Goal: Task Accomplishment & Management: Manage account settings

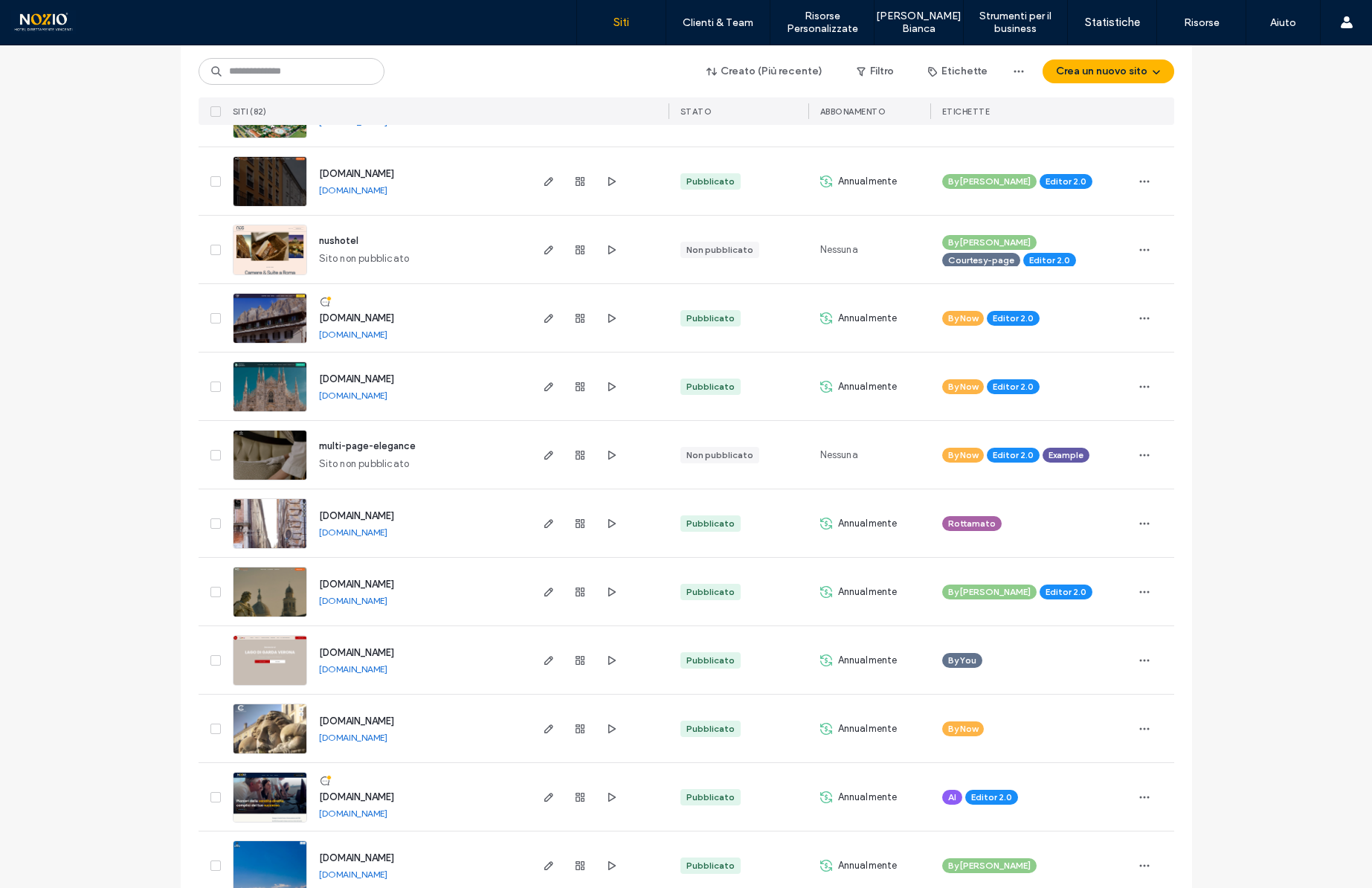
scroll to position [243, 0]
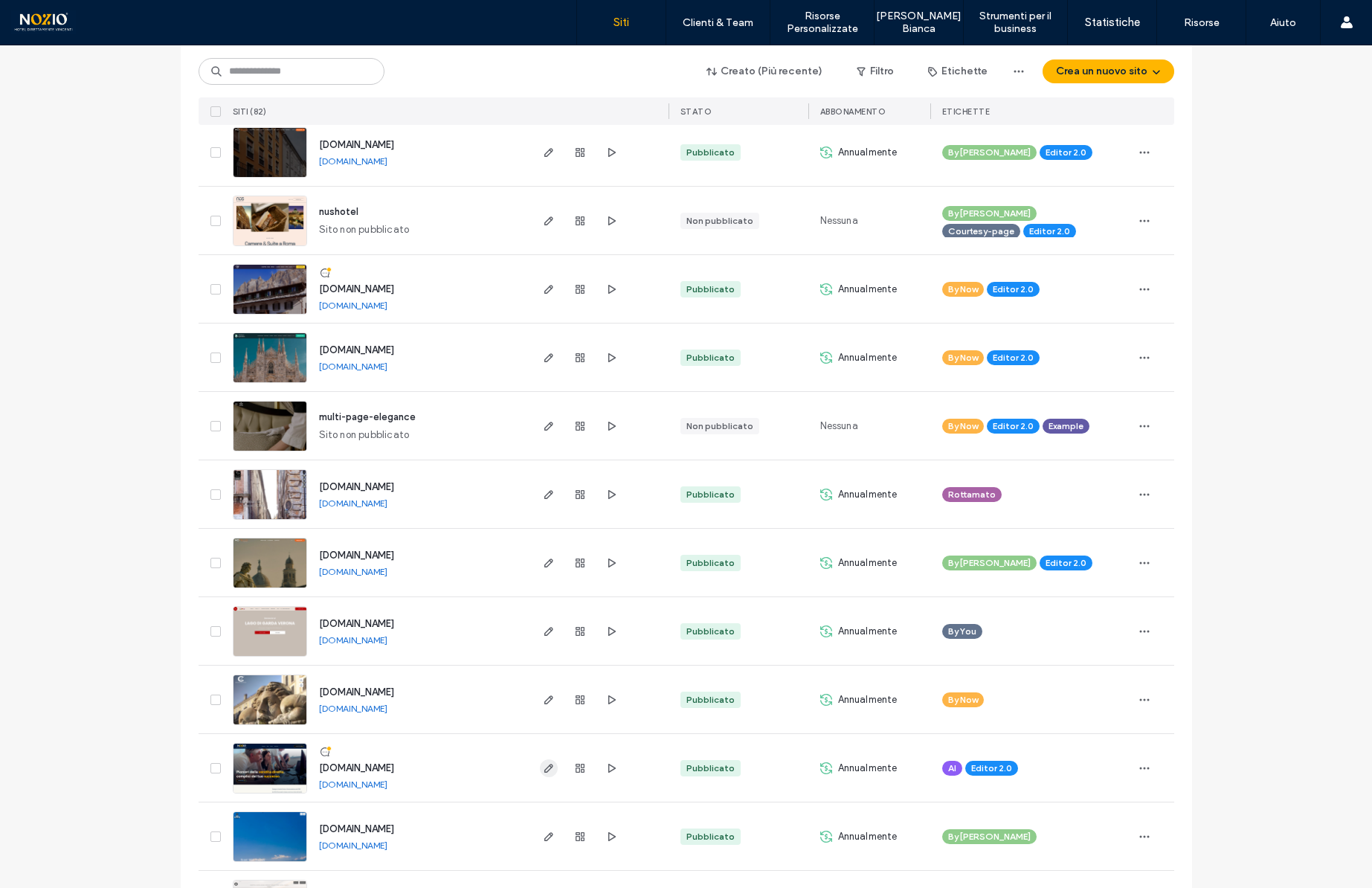
click at [544, 772] on use "button" at bounding box center [548, 769] width 9 height 9
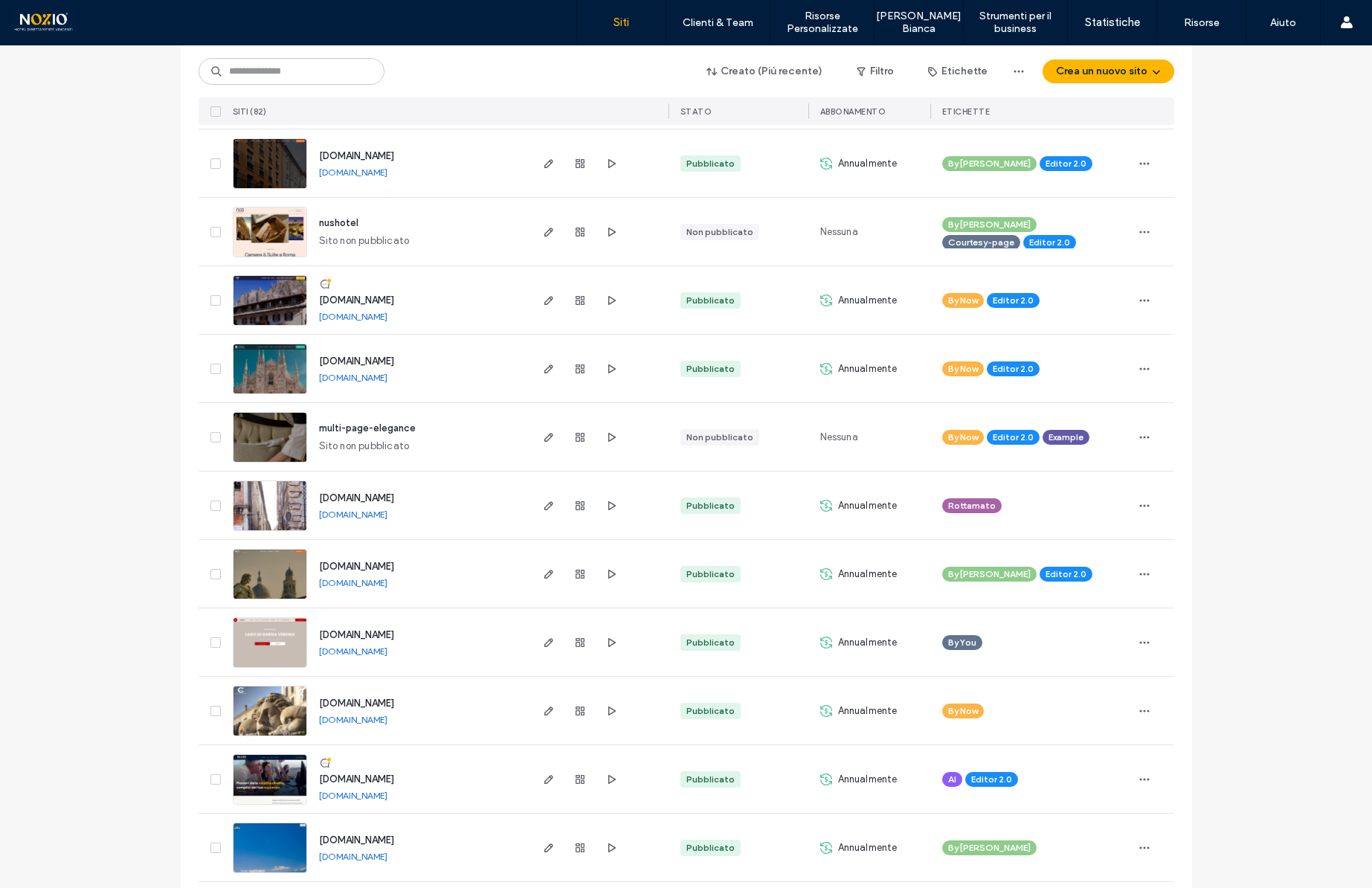
scroll to position [239, 0]
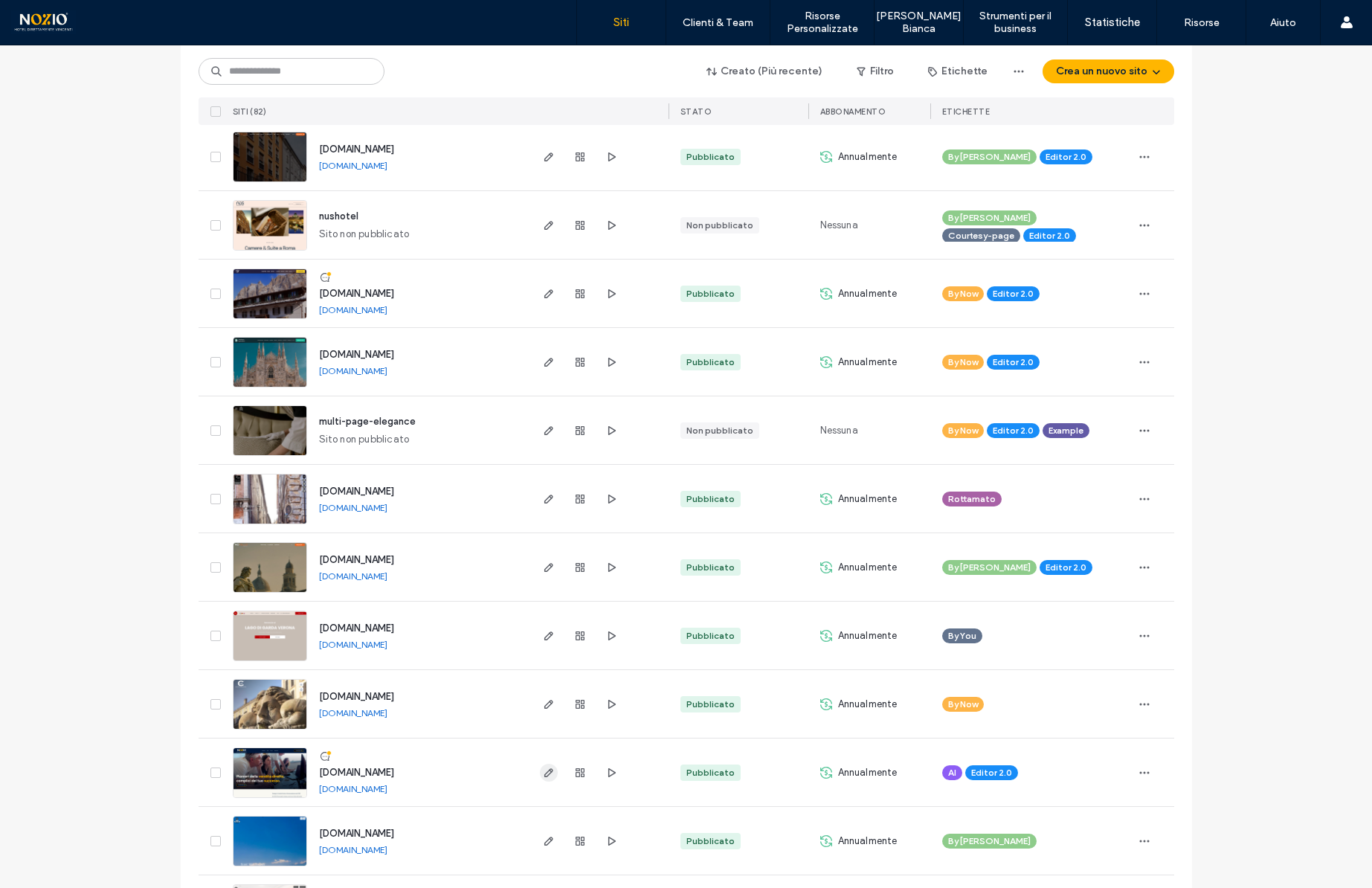
click at [546, 769] on use "button" at bounding box center [548, 773] width 9 height 9
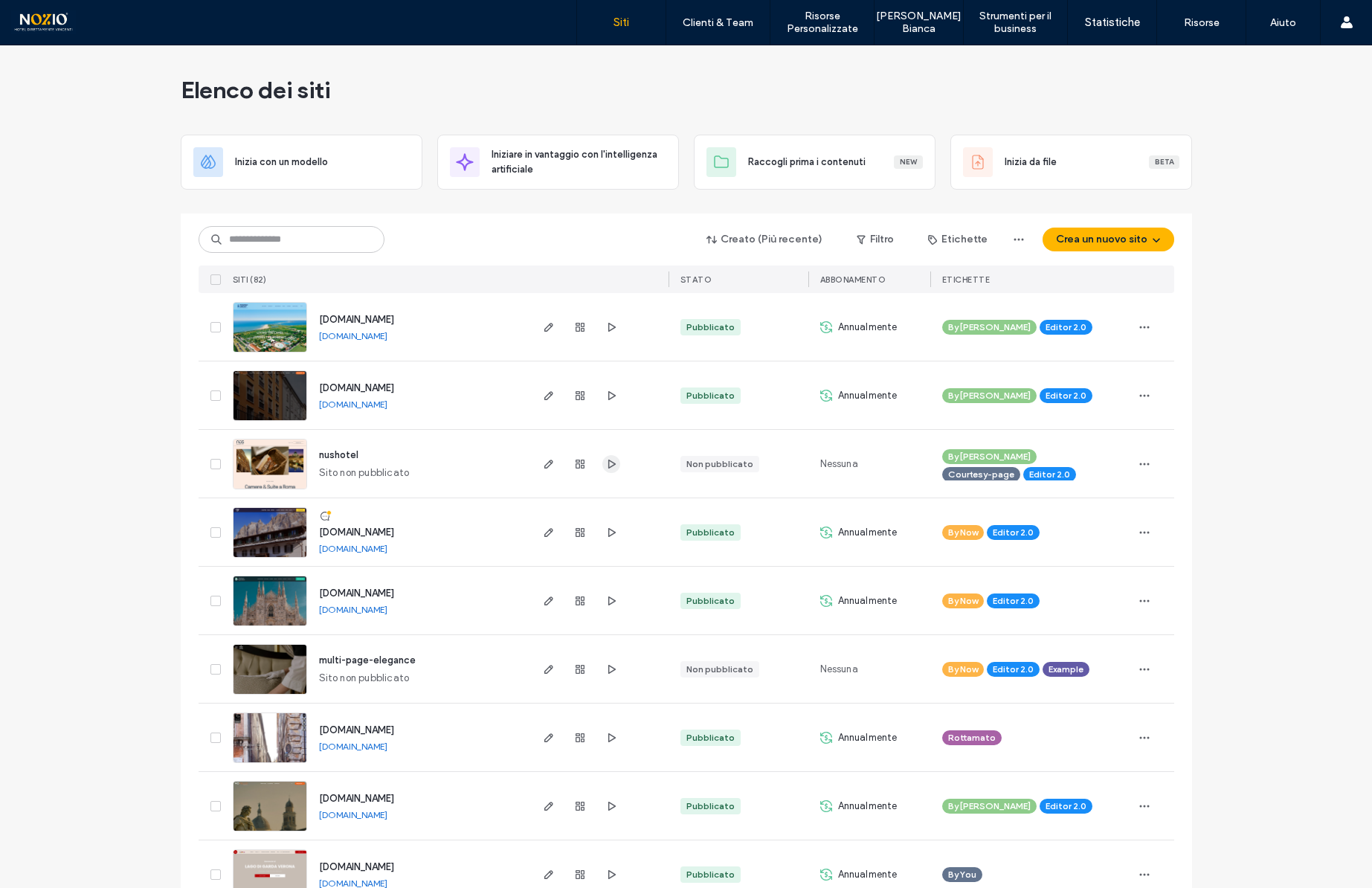
click at [609, 465] on icon "button" at bounding box center [611, 464] width 12 height 12
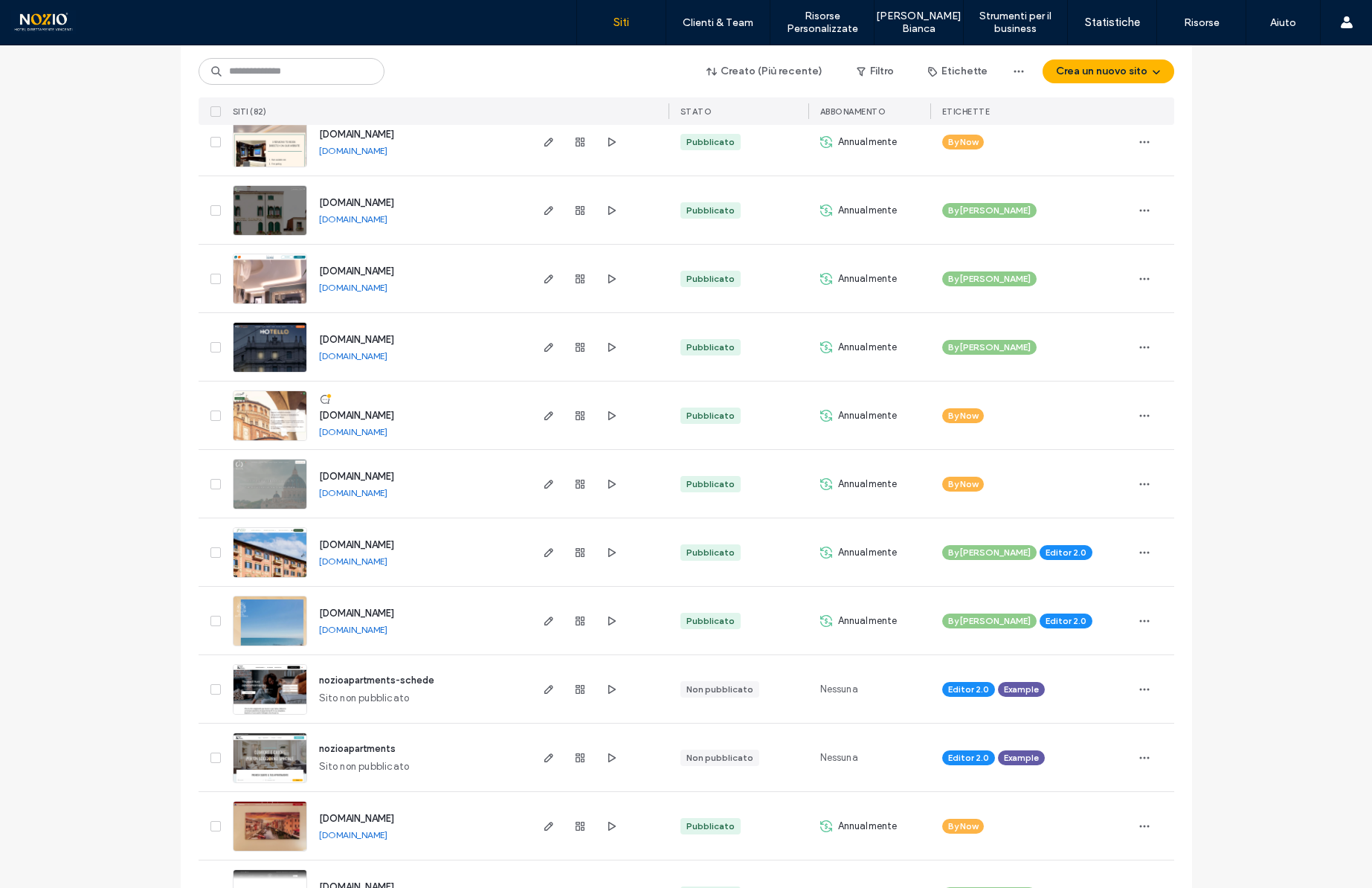
scroll to position [1011, 0]
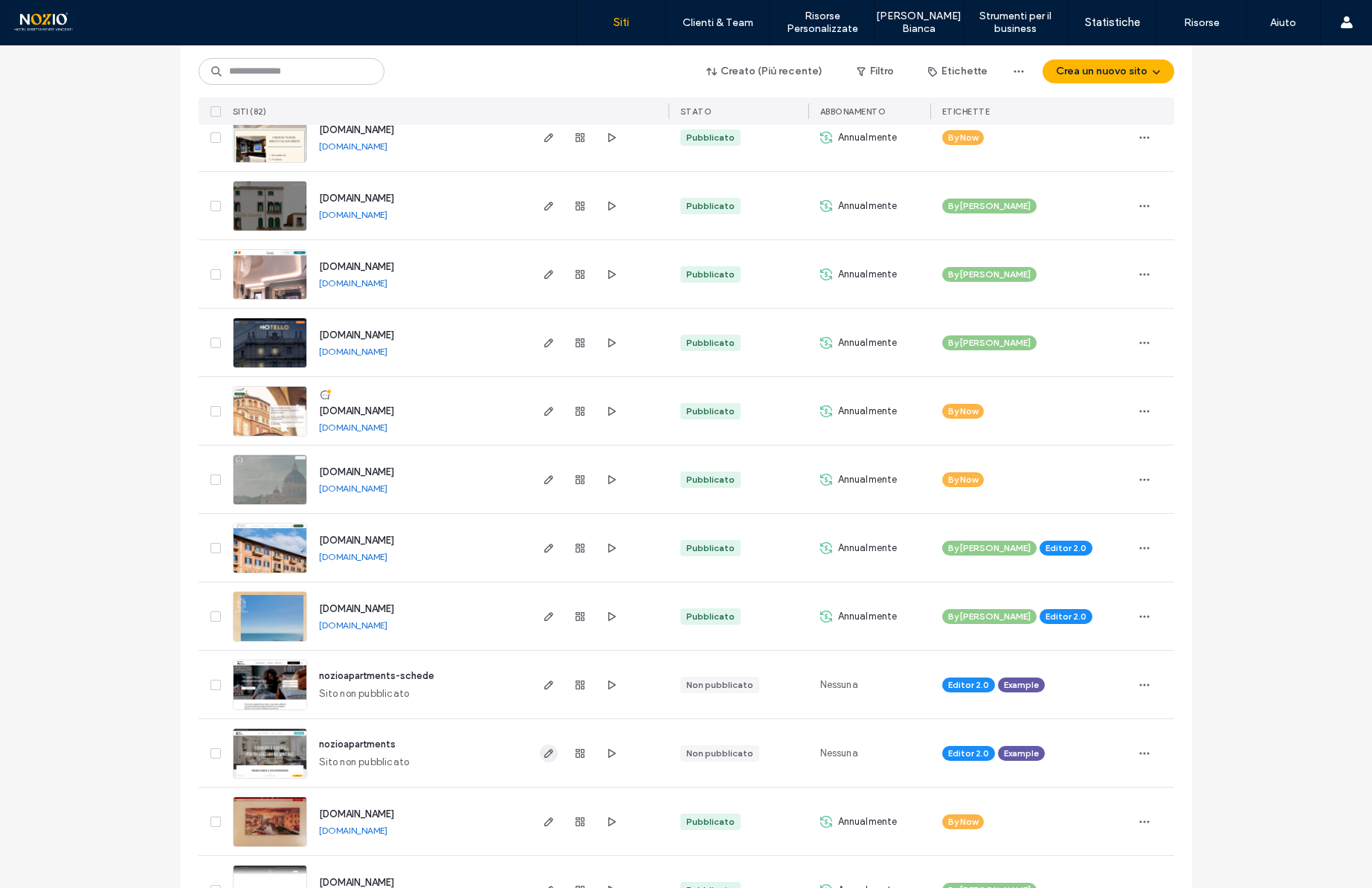
click at [544, 752] on use "button" at bounding box center [548, 753] width 9 height 9
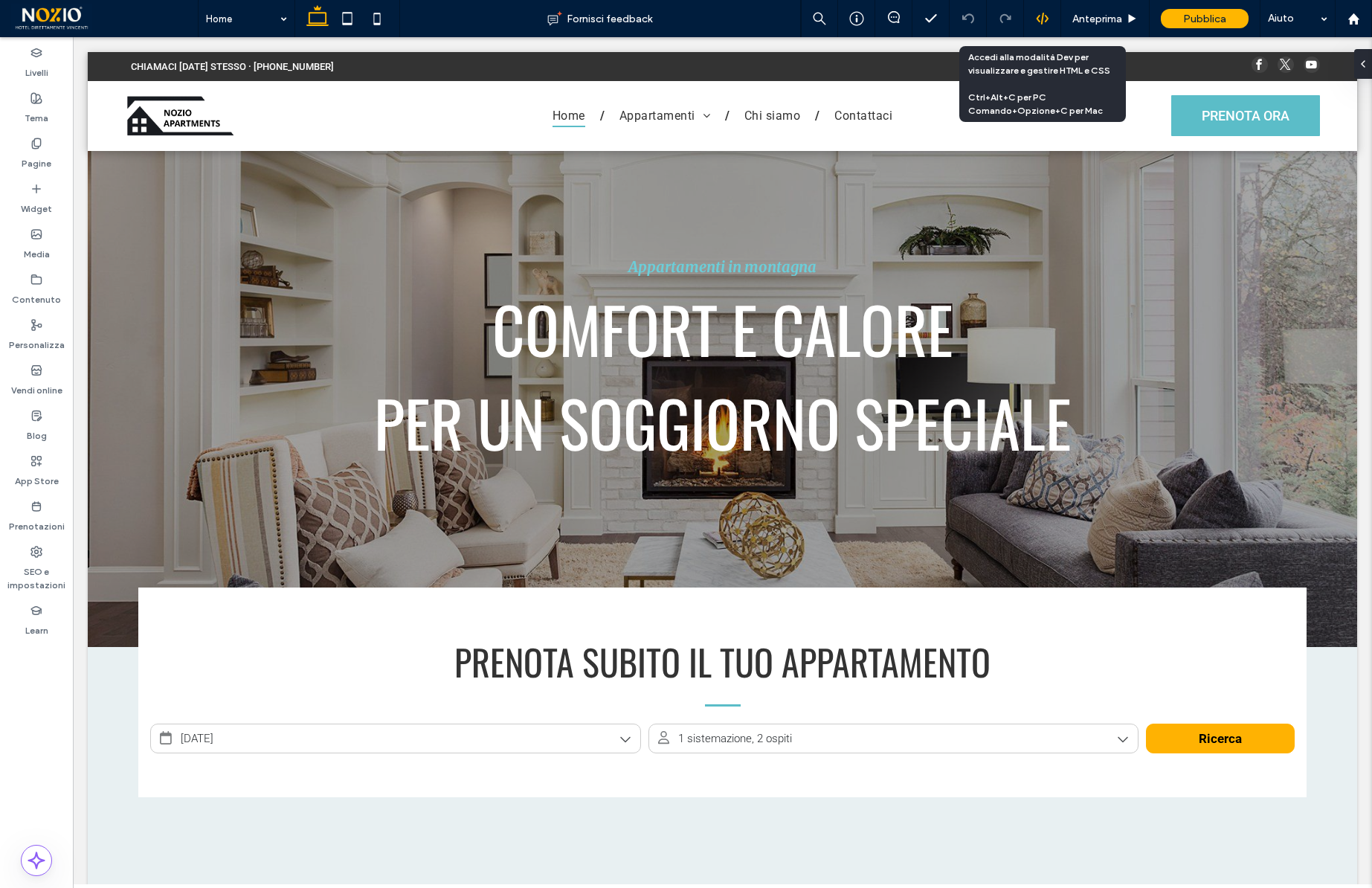
click at [1047, 16] on icon at bounding box center [1042, 18] width 13 height 13
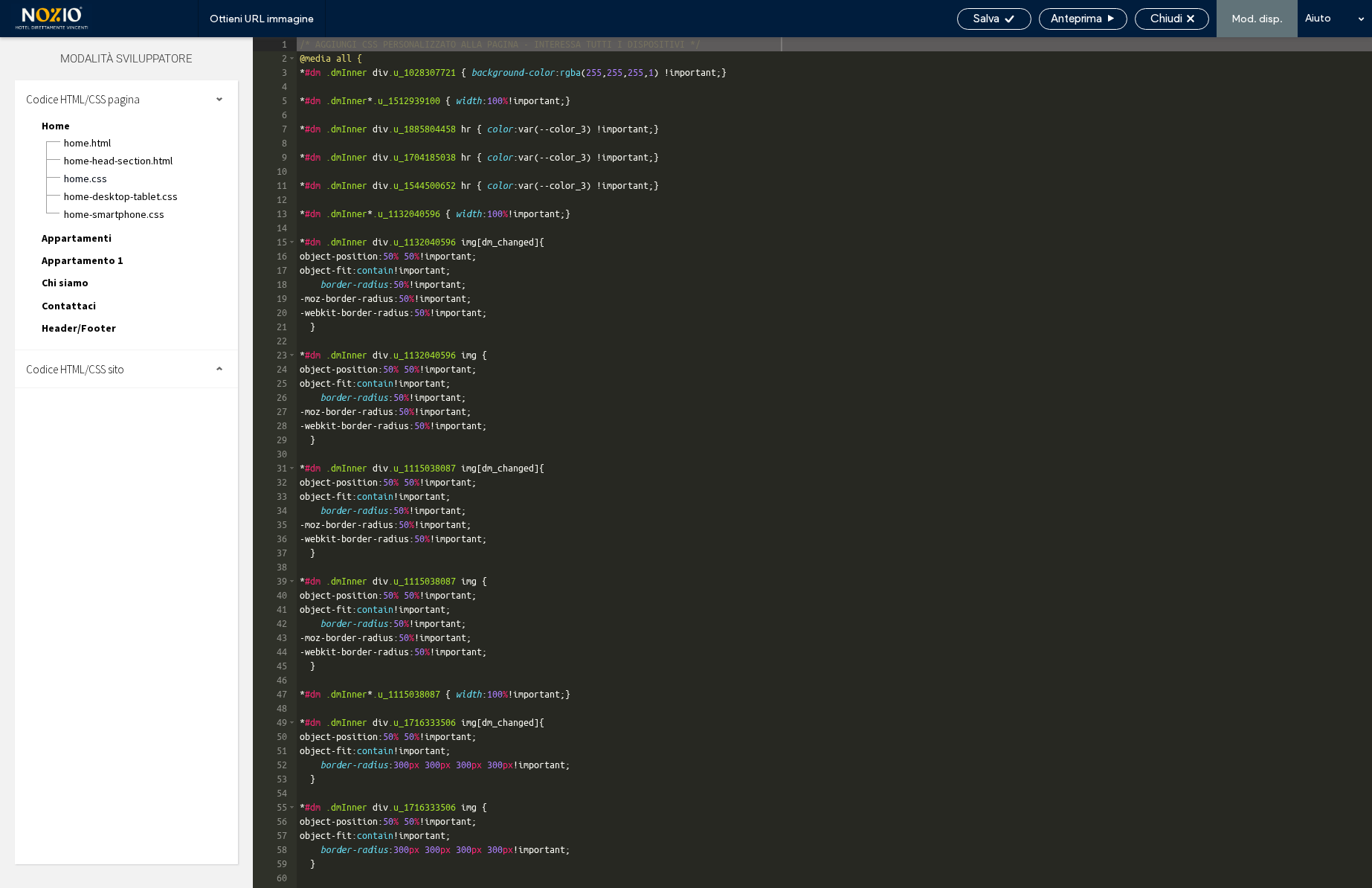
click at [98, 370] on span "Codice HTML/CSS sito" at bounding box center [75, 369] width 98 height 14
click at [93, 430] on span "site.css" at bounding box center [153, 434] width 169 height 15
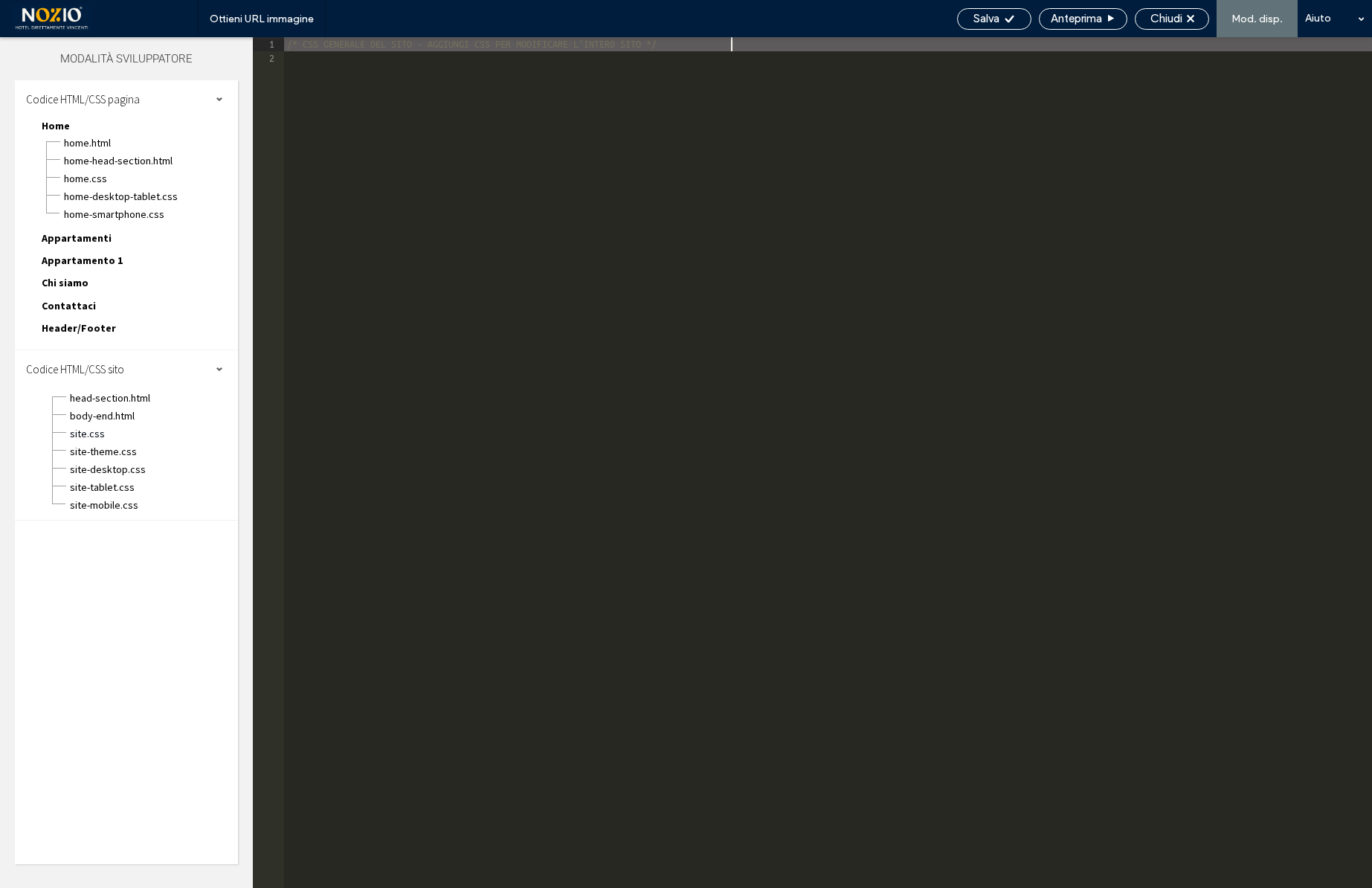
click at [473, 378] on div "/* CSS GENERALE DEL SITO - AGGIUNGI CSS PER MODIFICARE L'INTERO SITO */" at bounding box center [828, 477] width 1088 height 880
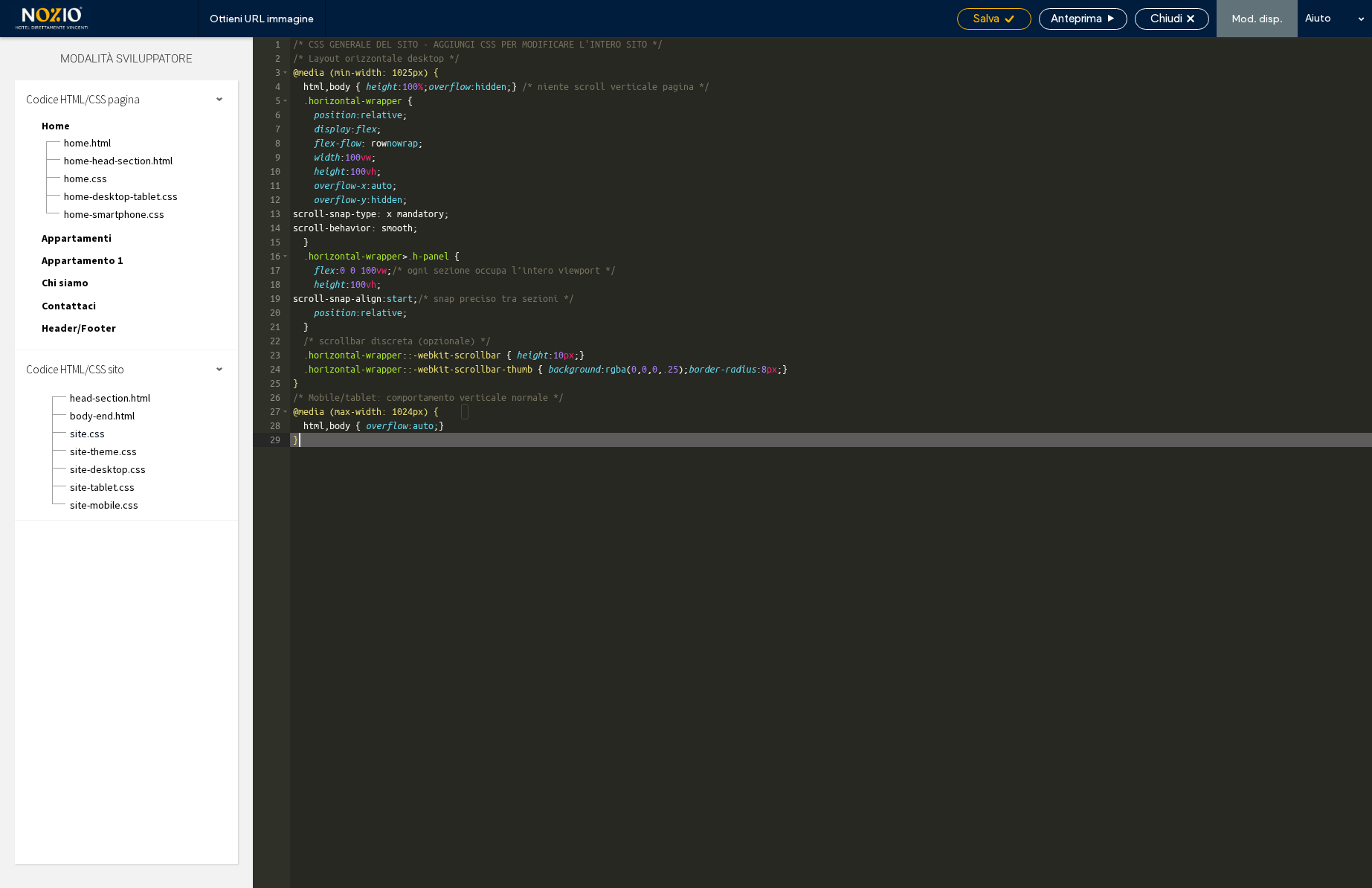
click at [990, 16] on span "Salva" at bounding box center [986, 18] width 26 height 13
click at [119, 410] on span "body-end.html" at bounding box center [153, 416] width 169 height 15
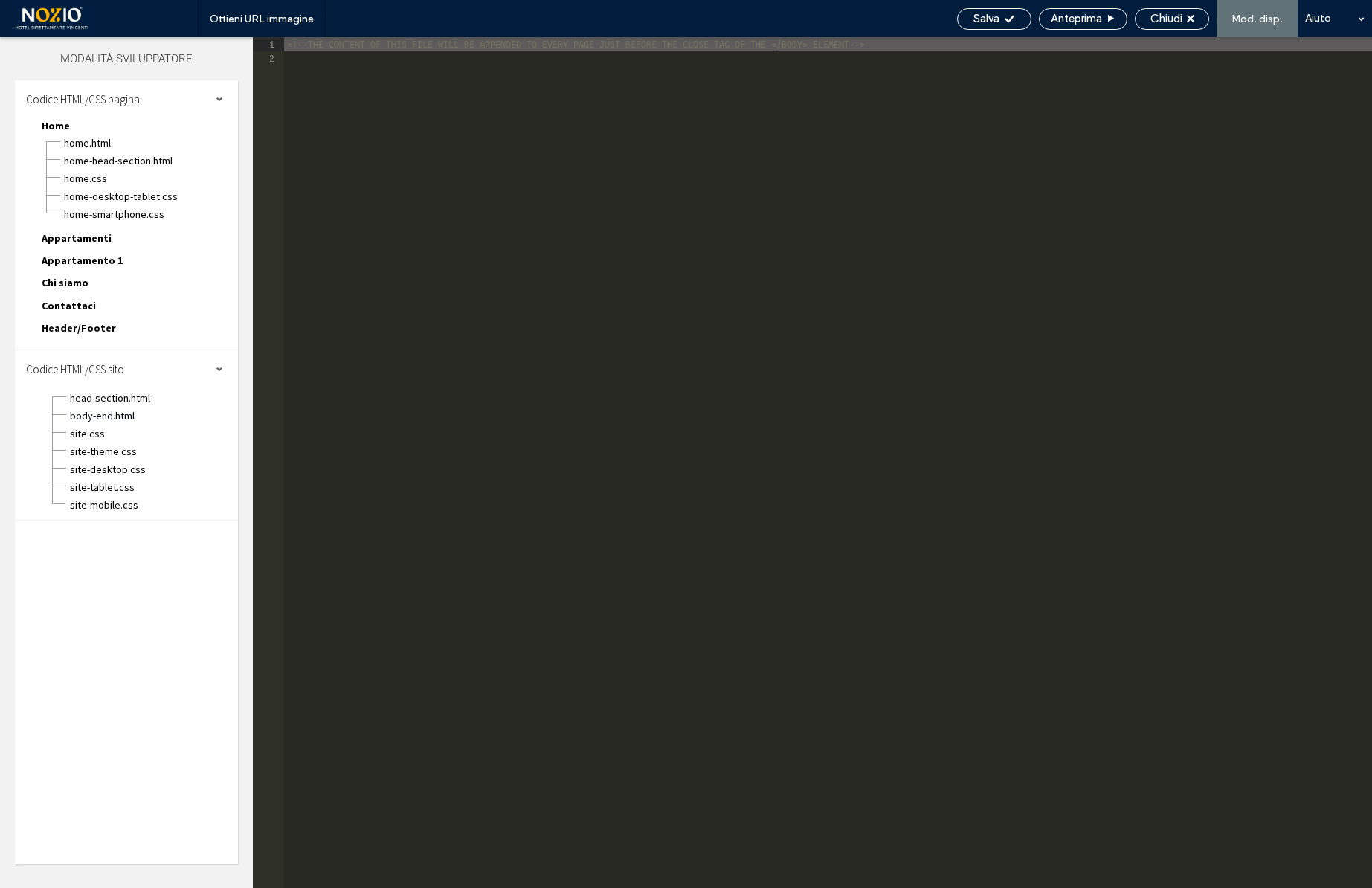
click at [459, 399] on div "<!--THE CONTENT OF THIS FILE WILL BE APPENDED TO EVERY PAGE JUST BEFORE THE CLO…" at bounding box center [828, 477] width 1088 height 880
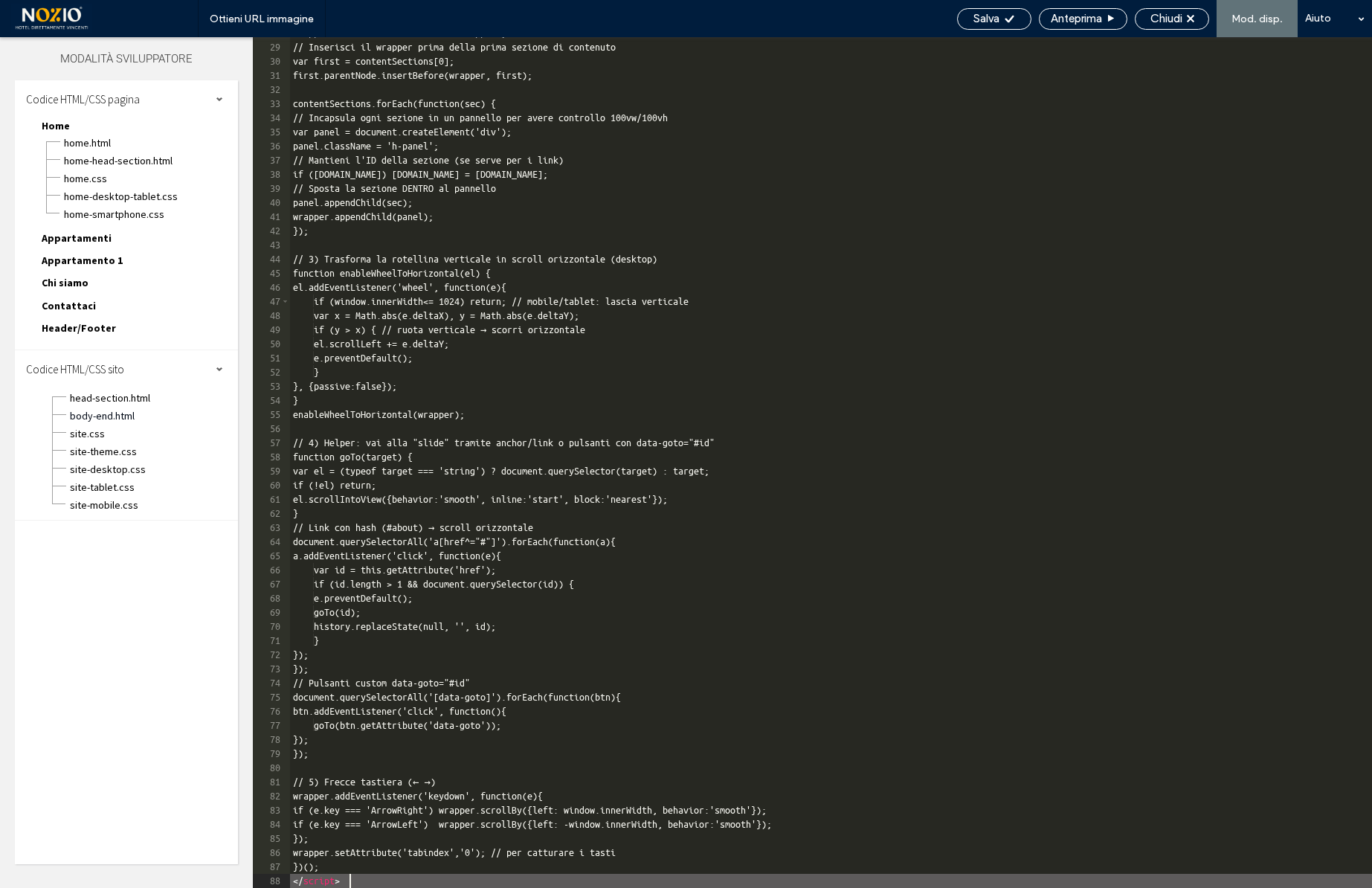
scroll to position [393, 0]
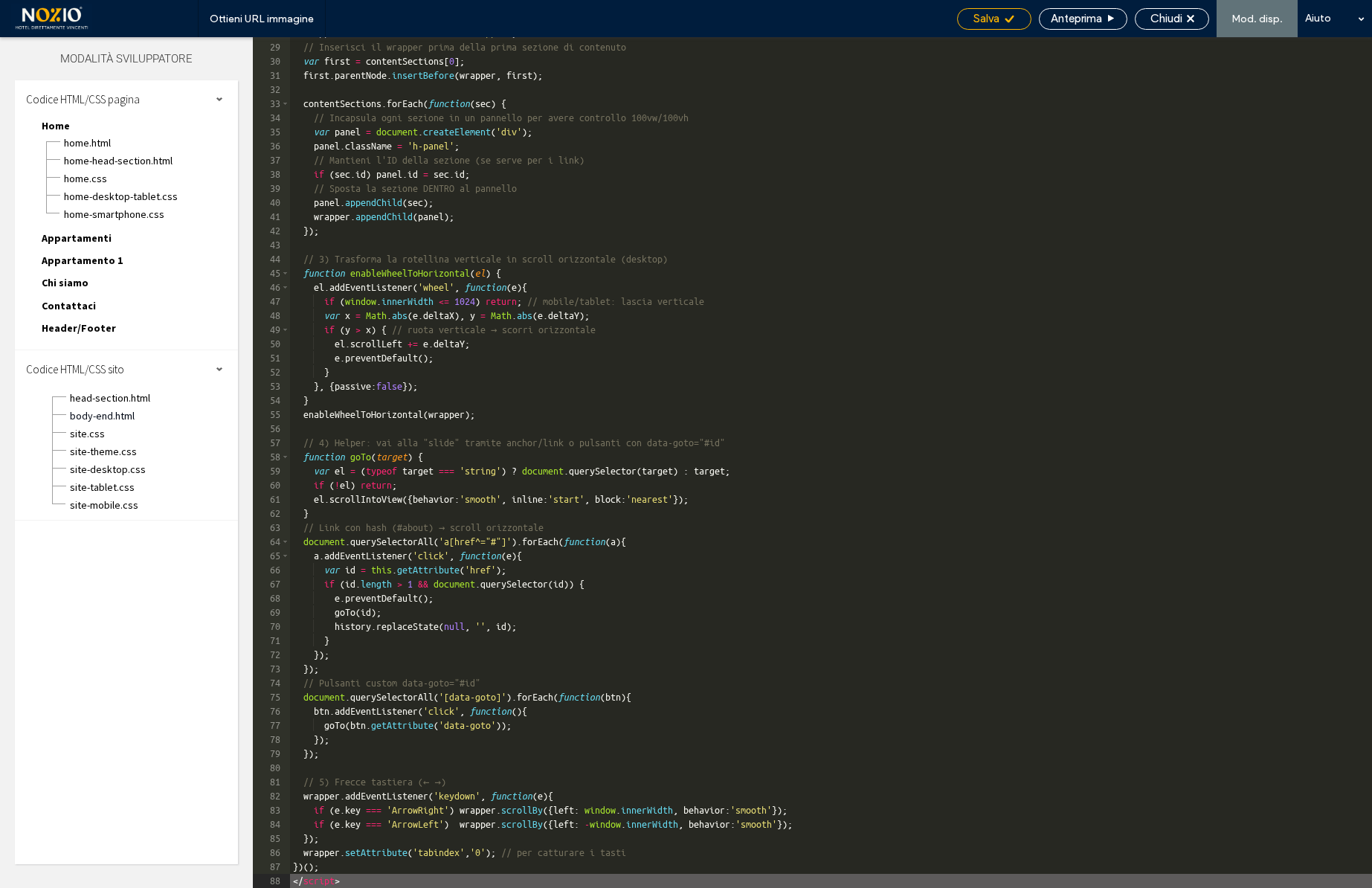
click at [987, 10] on div "Salva" at bounding box center [995, 19] width 74 height 22
click at [1190, 19] on icon at bounding box center [1190, 18] width 8 height 8
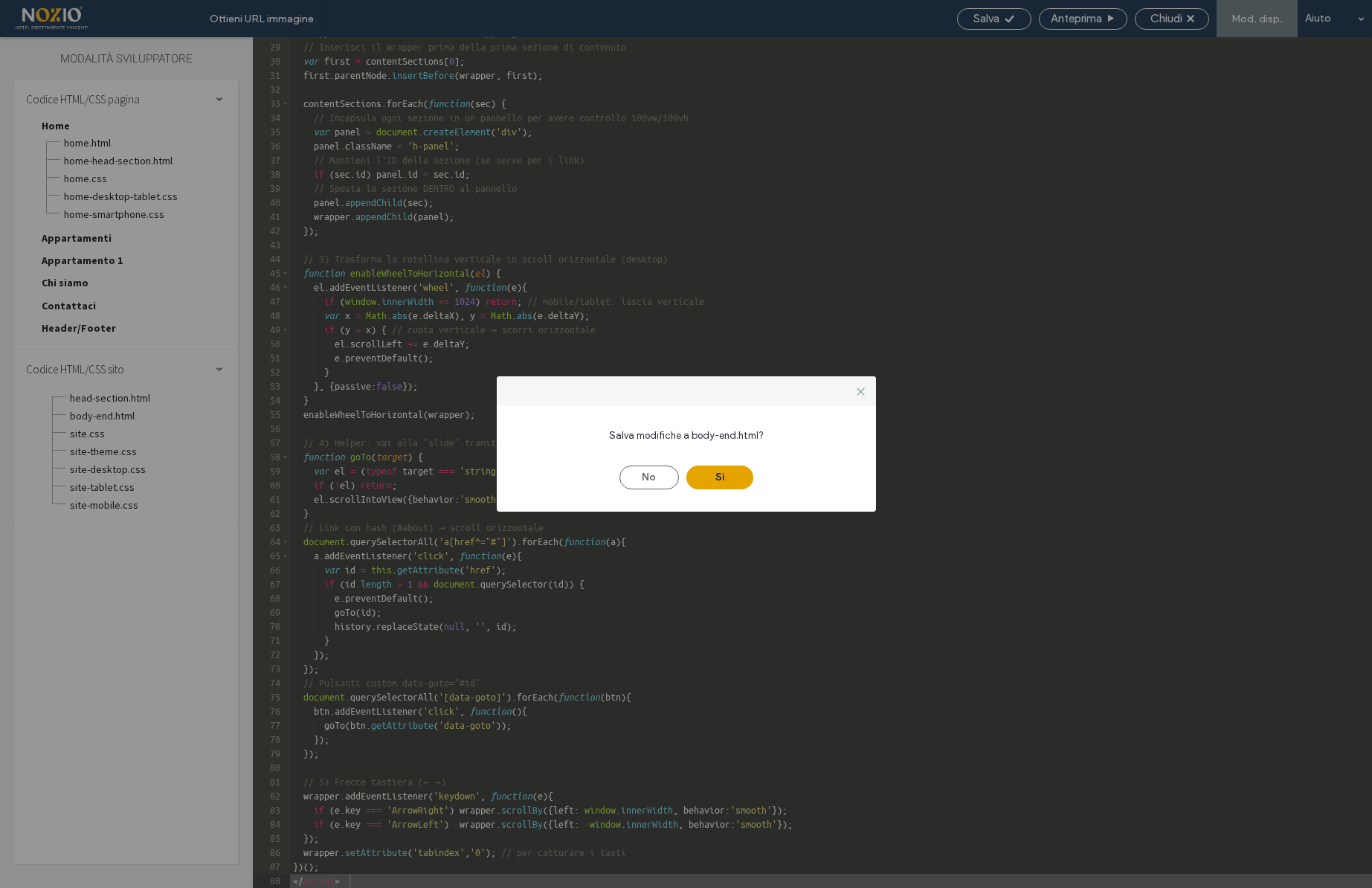
click at [736, 475] on button "Sì" at bounding box center [720, 478] width 67 height 24
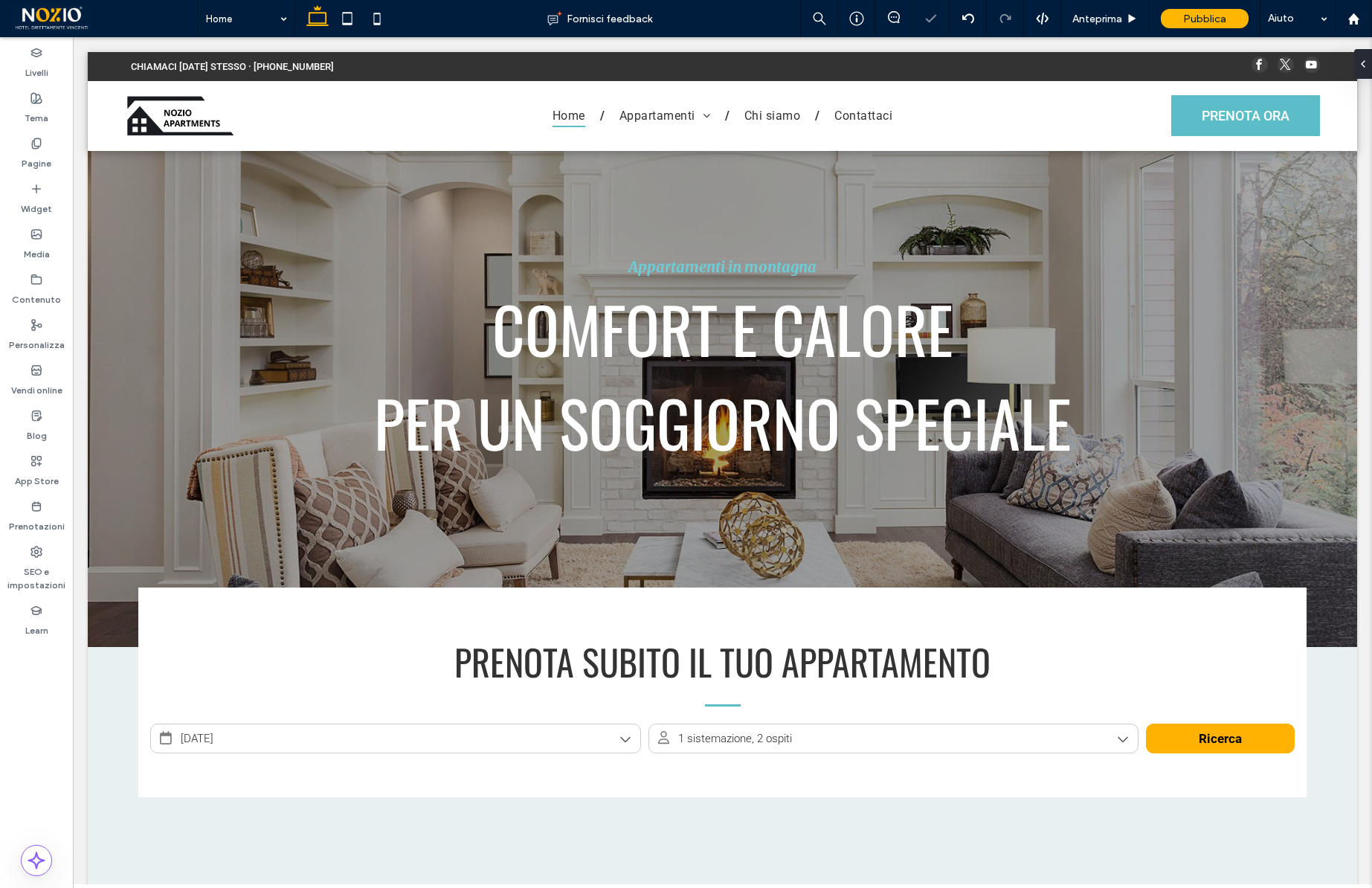
scroll to position [0, 0]
click at [1354, 65] on icon at bounding box center [1358, 64] width 12 height 12
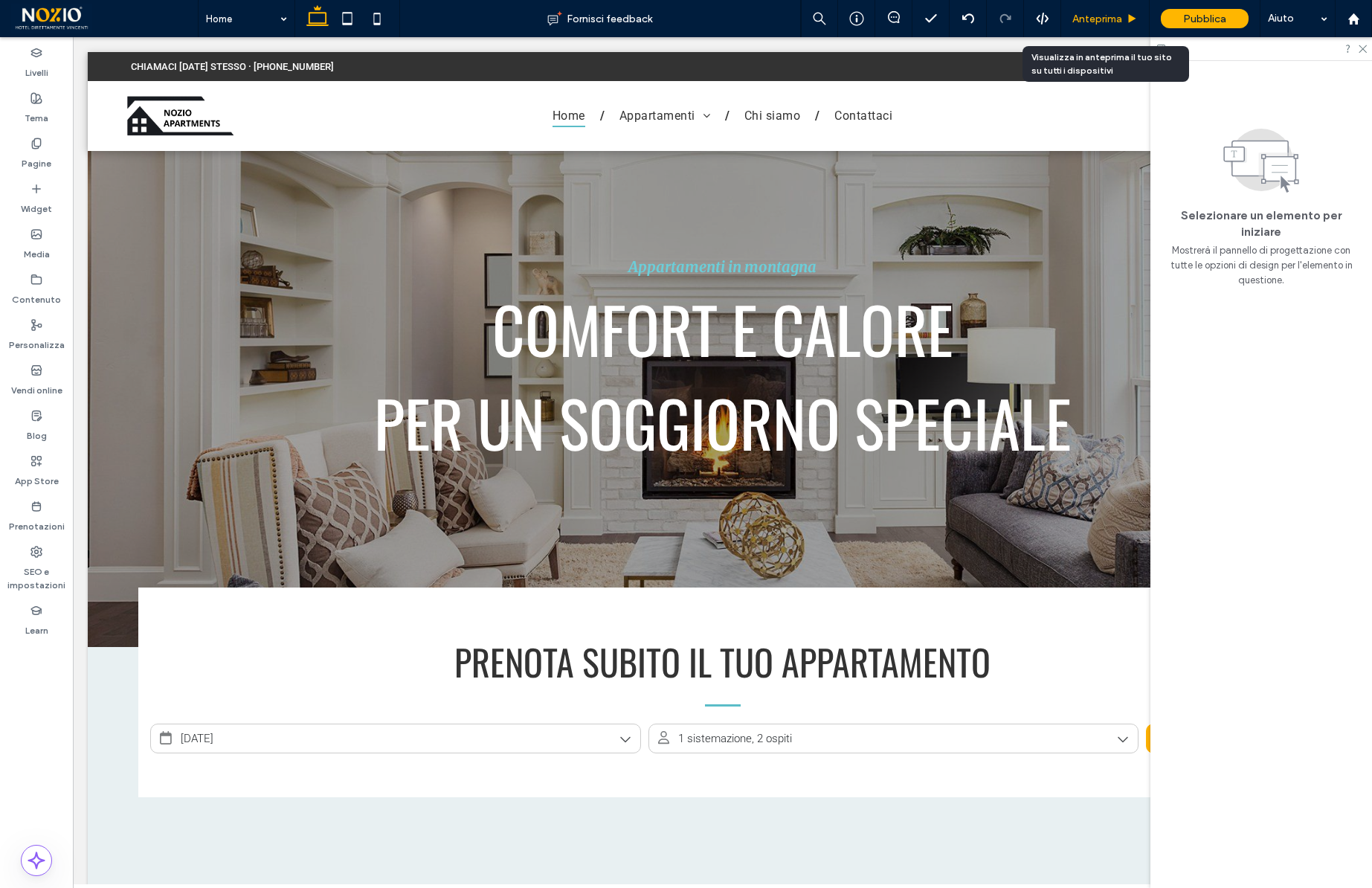
click at [1083, 18] on span "Anteprima" at bounding box center [1097, 18] width 50 height 13
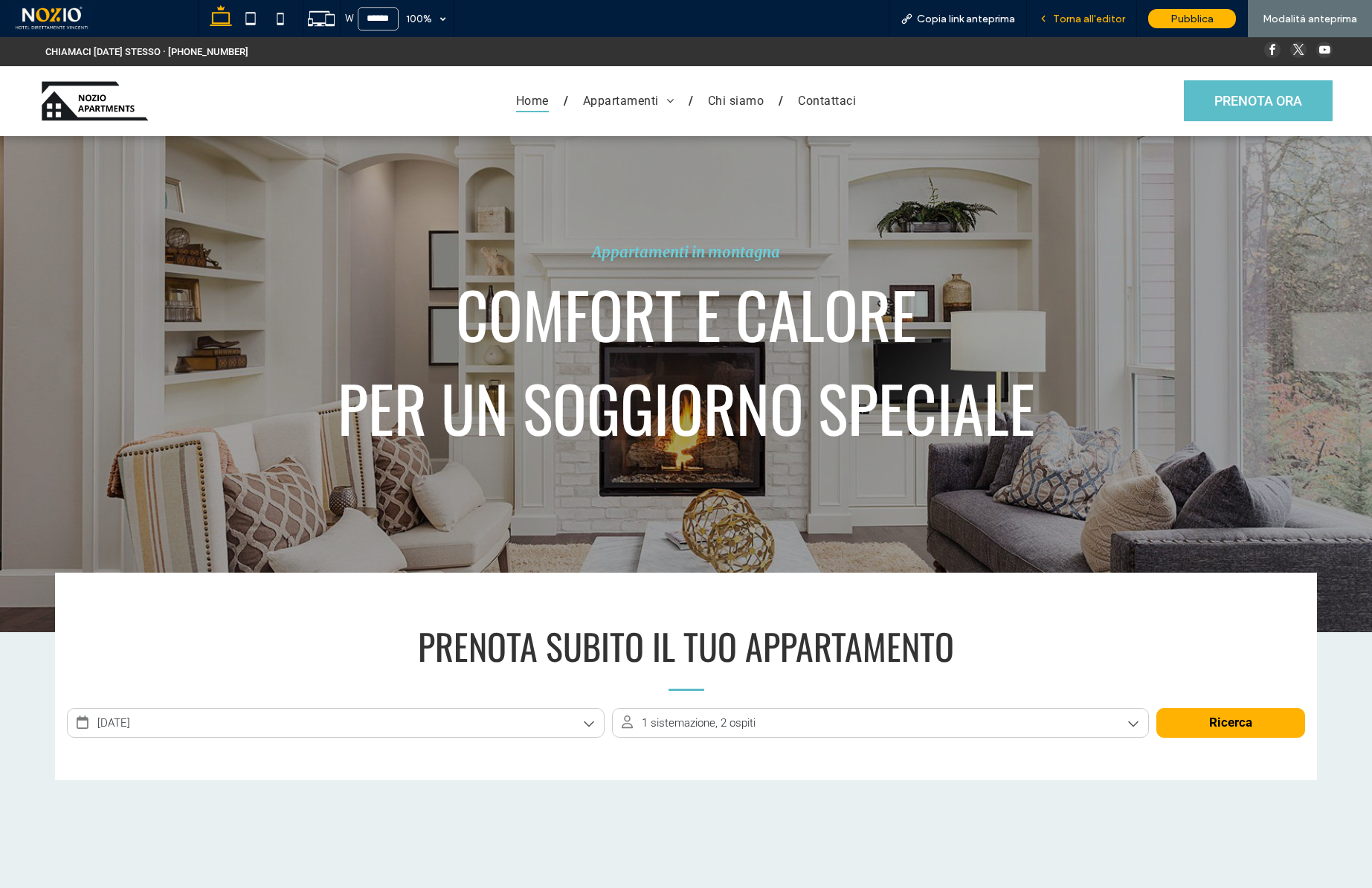
click at [1086, 14] on span "Torna all'editor" at bounding box center [1090, 18] width 72 height 13
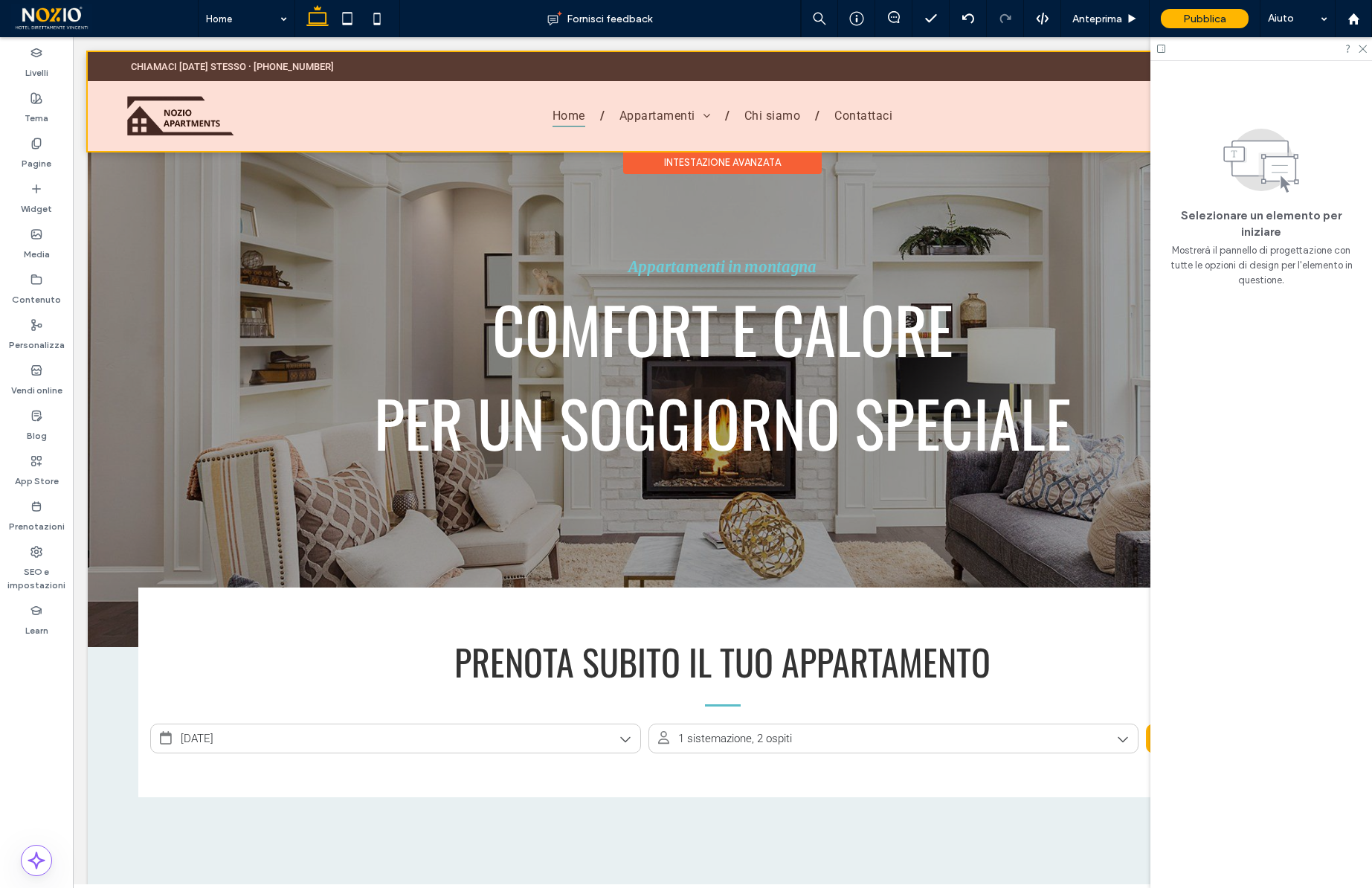
click at [759, 163] on div "Intestazione avanzata" at bounding box center [722, 162] width 198 height 23
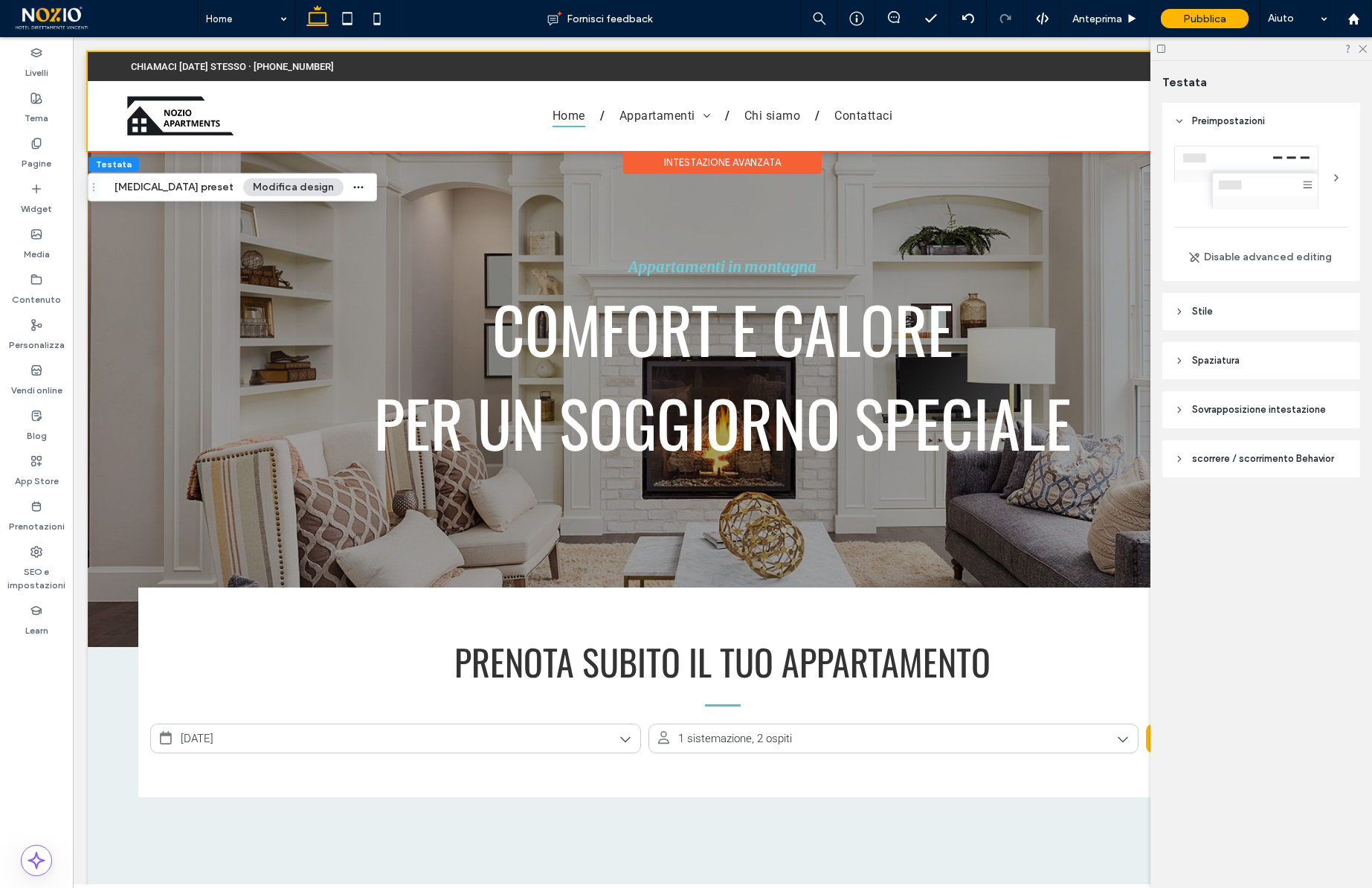
click at [1203, 312] on span "Stile" at bounding box center [1202, 312] width 21 height 15
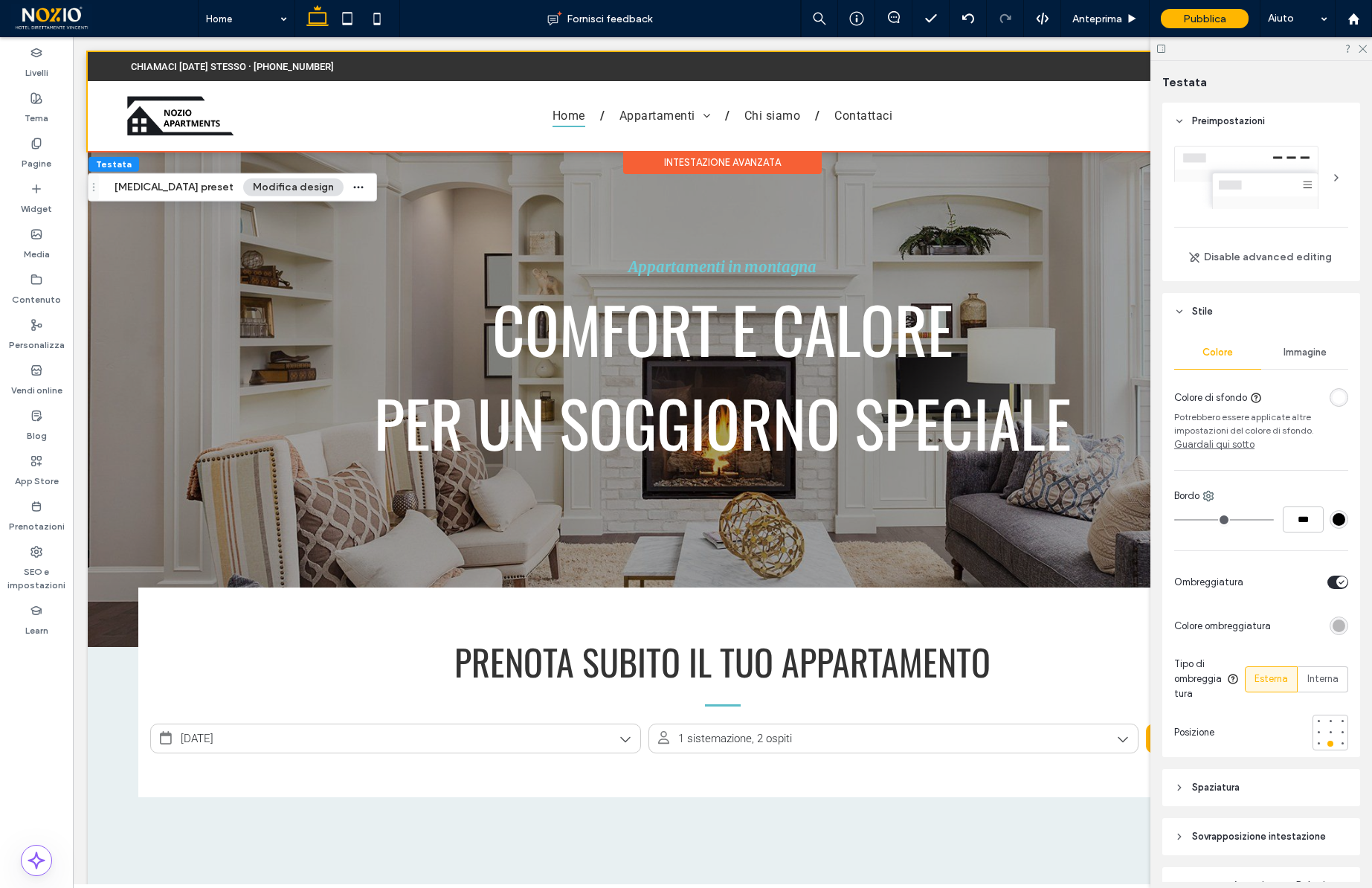
click at [1203, 312] on span "Stile" at bounding box center [1202, 312] width 21 height 15
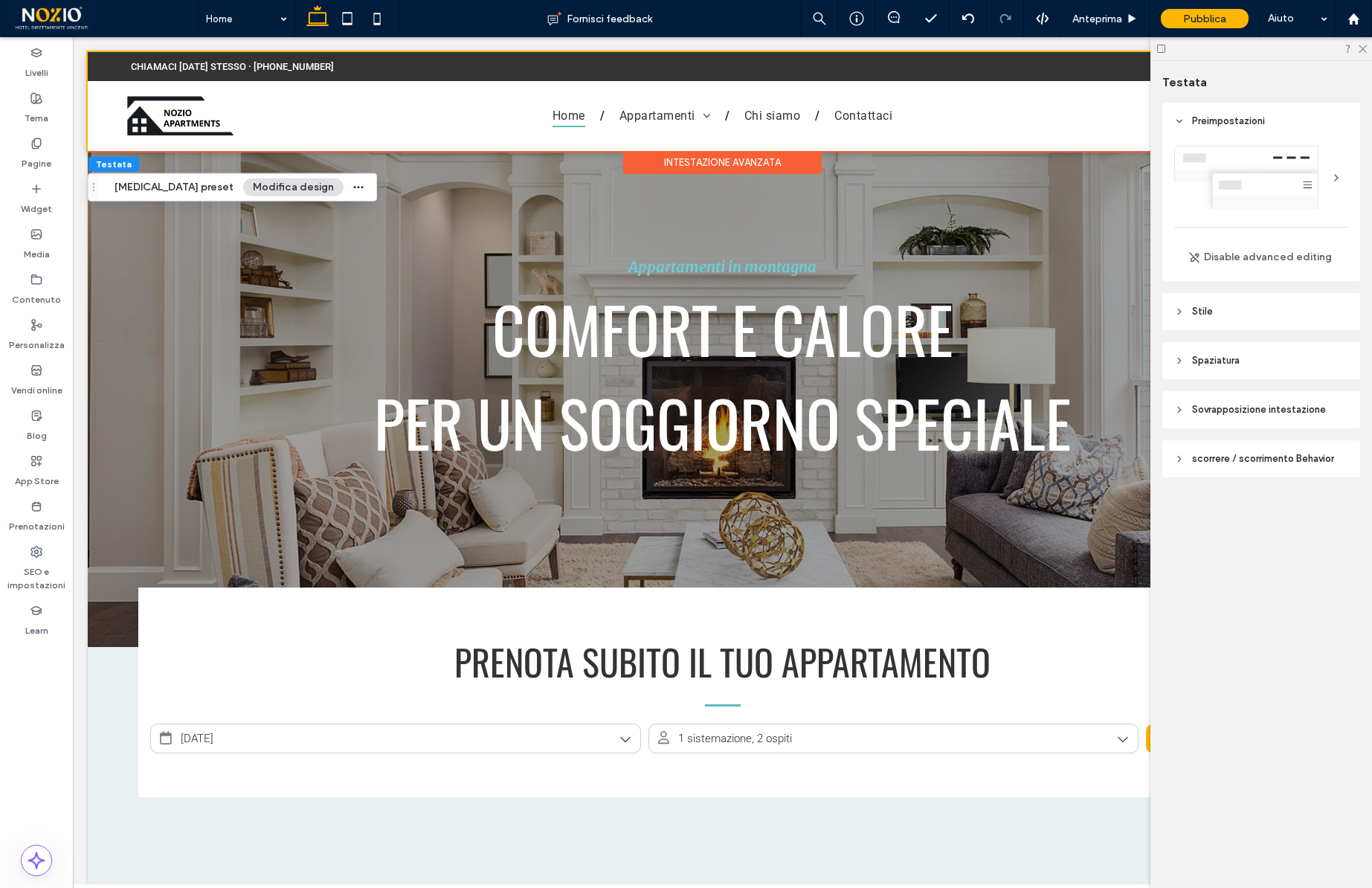
click at [1238, 410] on span "Sovrapposizione intestazione" at bounding box center [1259, 410] width 134 height 15
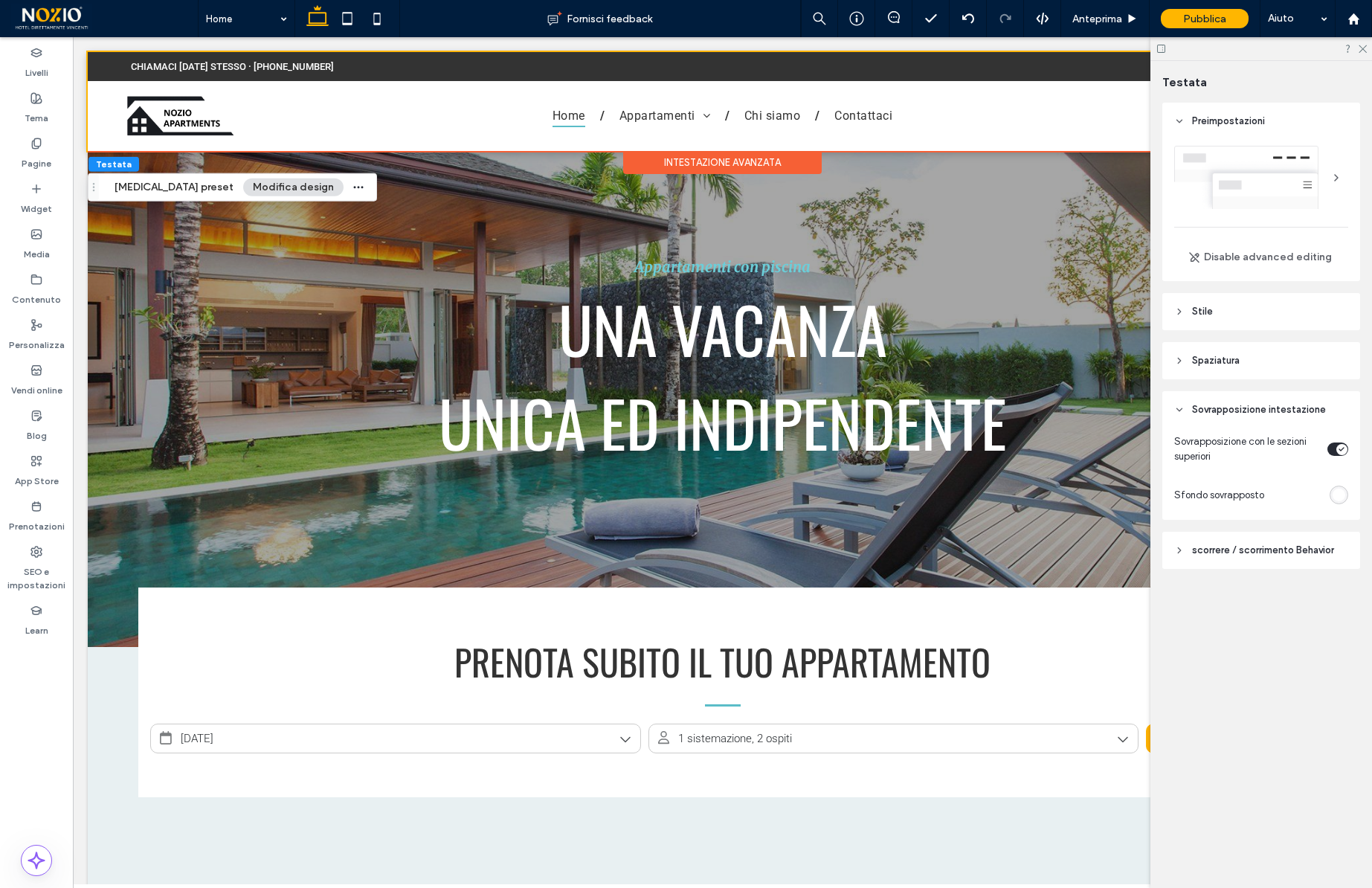
click at [1238, 410] on span "Sovrapposizione intestazione" at bounding box center [1259, 410] width 134 height 15
click at [1238, 457] on span "scorrere / scorrimento Behavior" at bounding box center [1263, 459] width 142 height 15
click at [1332, 497] on div "toggle" at bounding box center [1338, 497] width 21 height 13
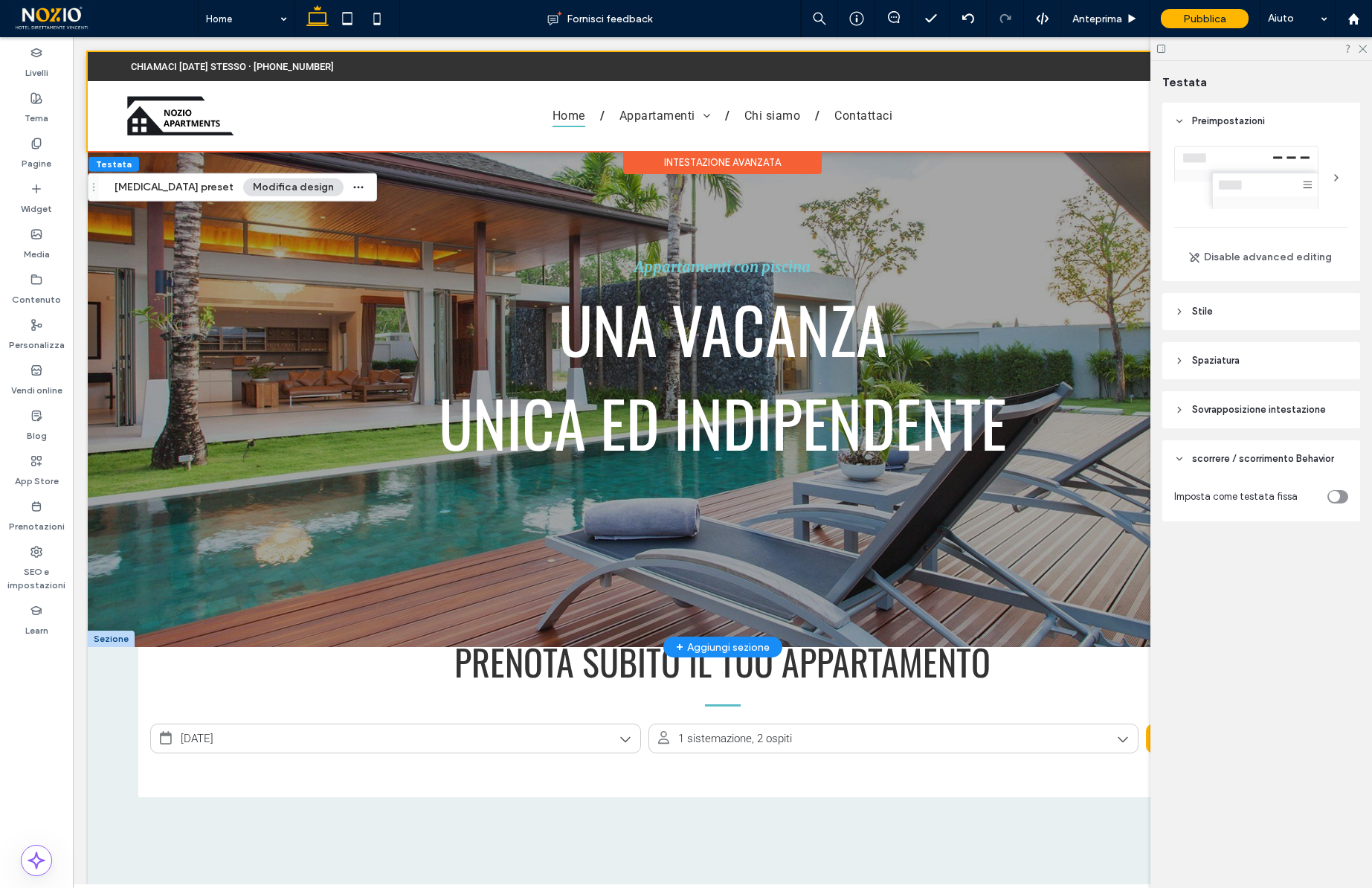
click at [117, 638] on div at bounding box center [111, 638] width 47 height 16
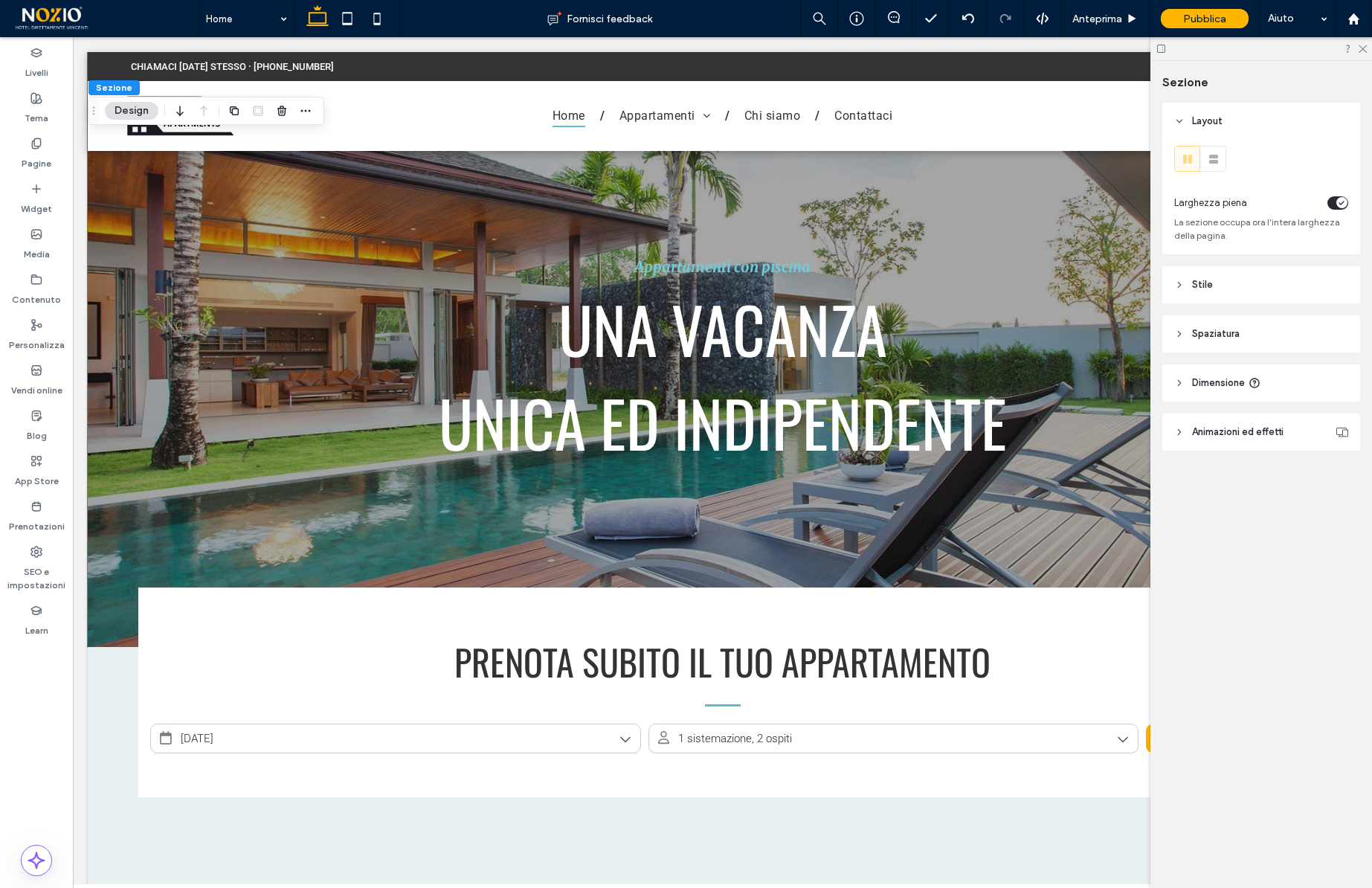
click at [1198, 281] on span "Stile" at bounding box center [1202, 285] width 21 height 15
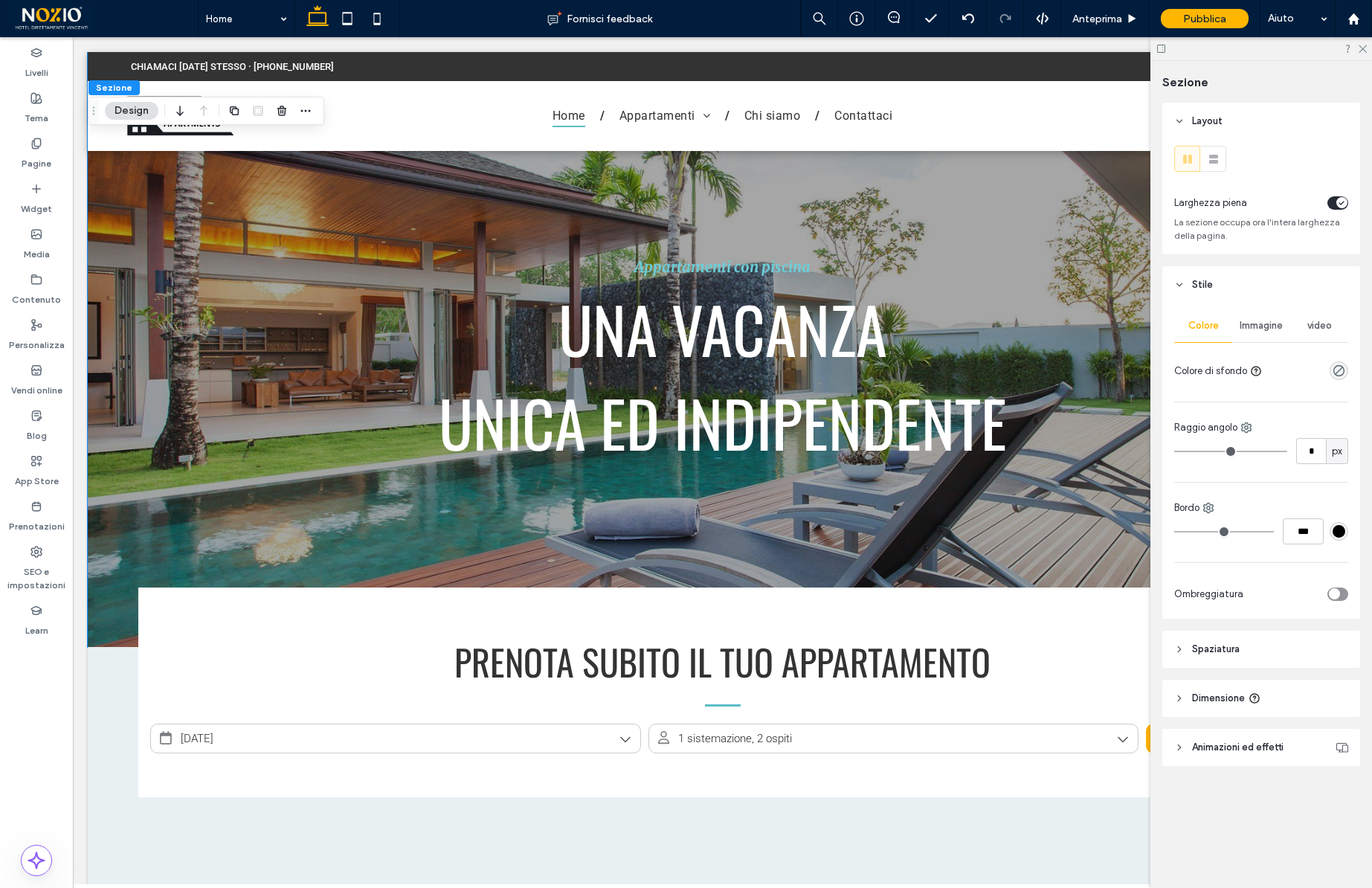
click at [1198, 281] on span "Stile" at bounding box center [1202, 285] width 21 height 15
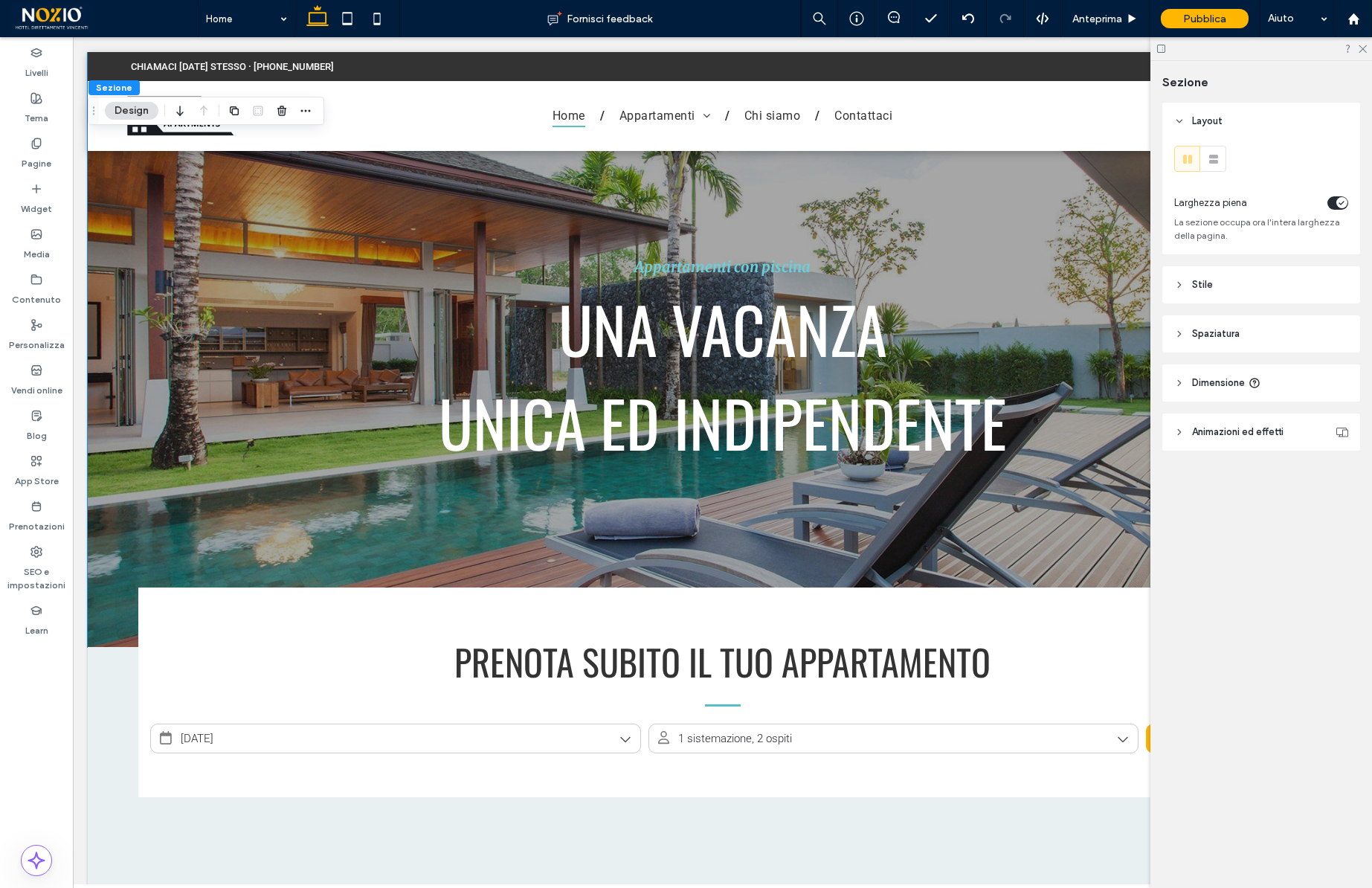
click at [1206, 380] on span "Dimensione" at bounding box center [1218, 383] width 53 height 15
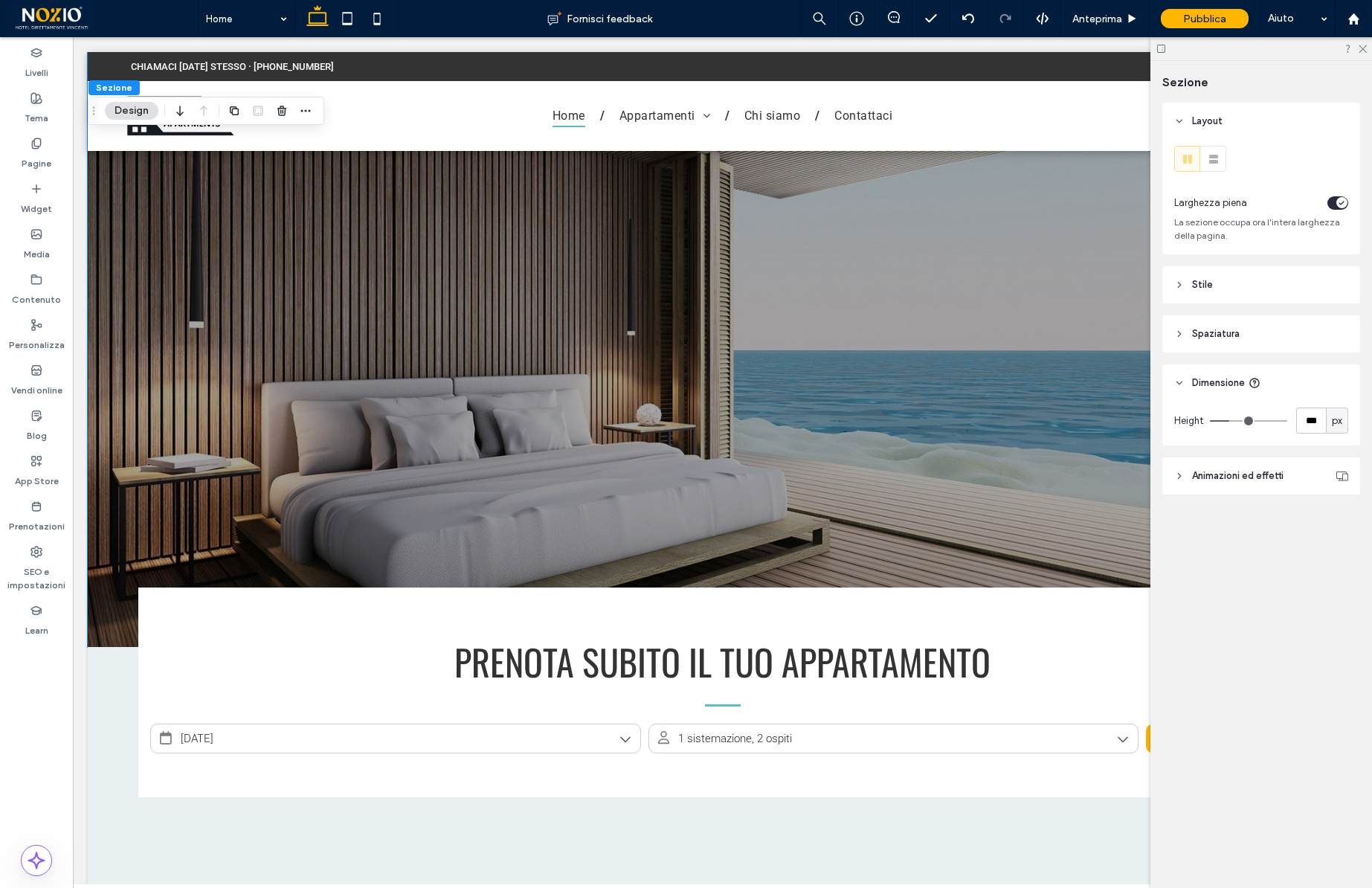
click at [1342, 423] on span "px" at bounding box center [1338, 421] width 10 height 15
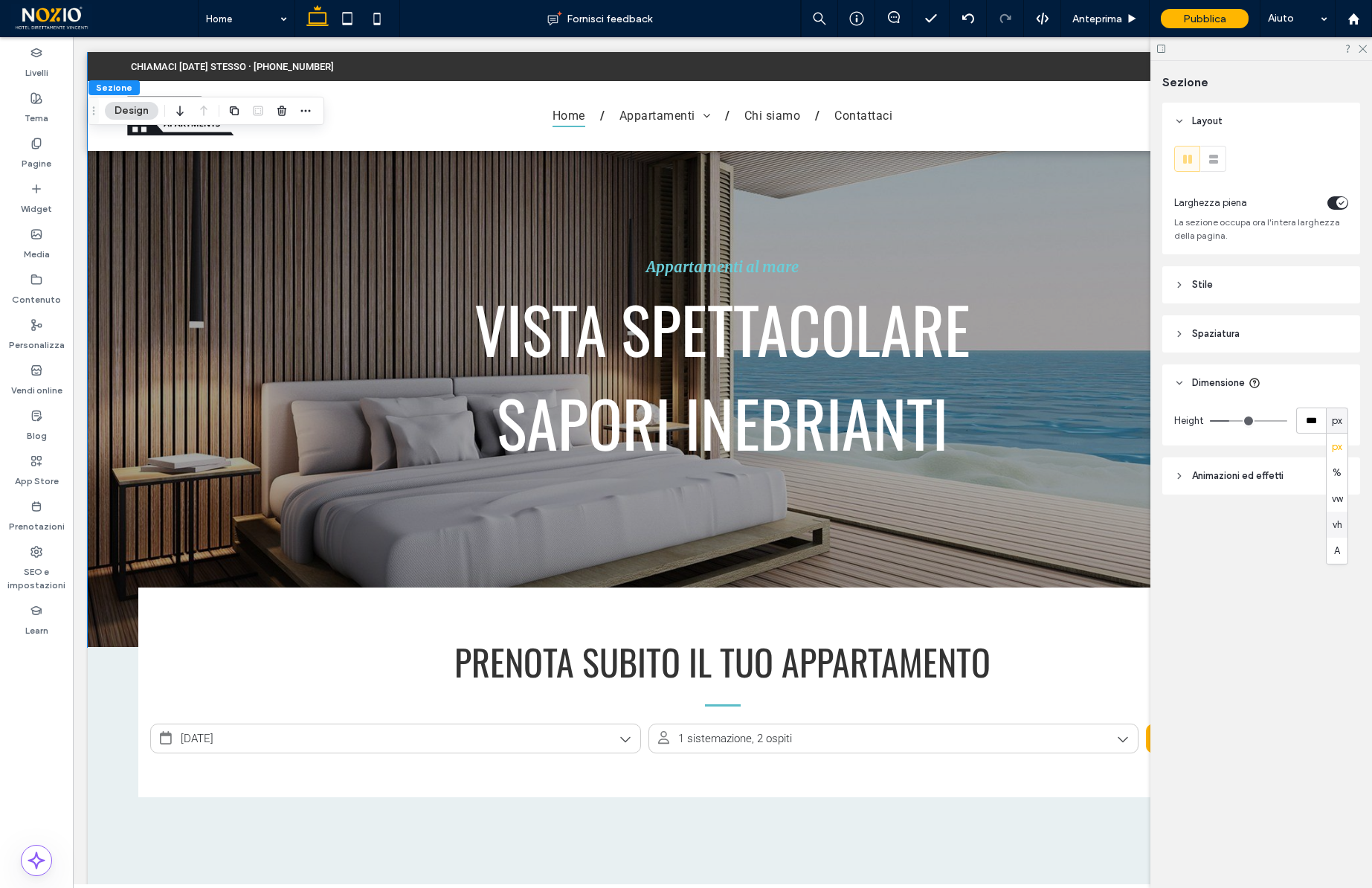
click at [1340, 521] on span "vh" at bounding box center [1338, 526] width 10 height 15
type input "**"
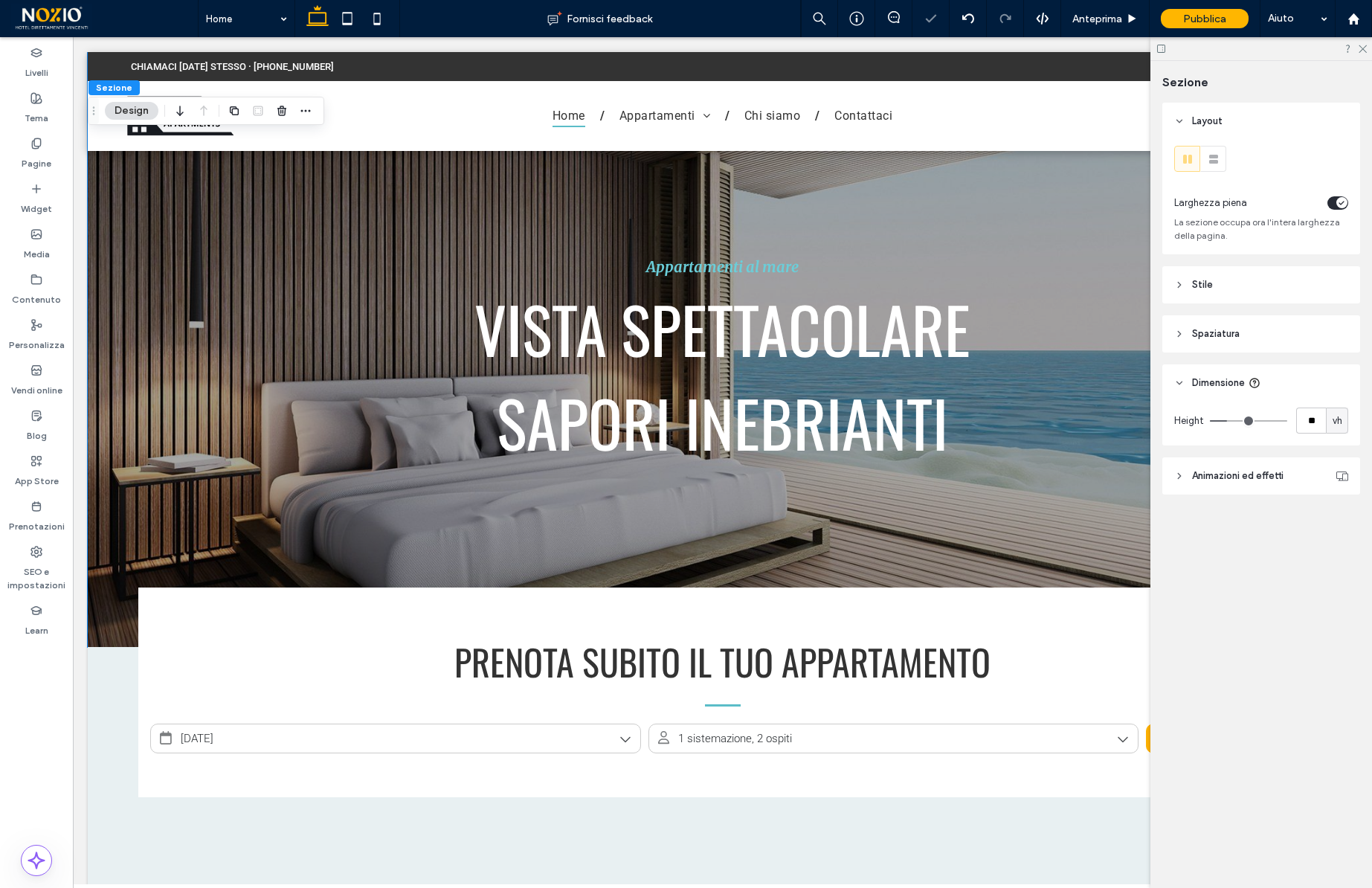
type input "**"
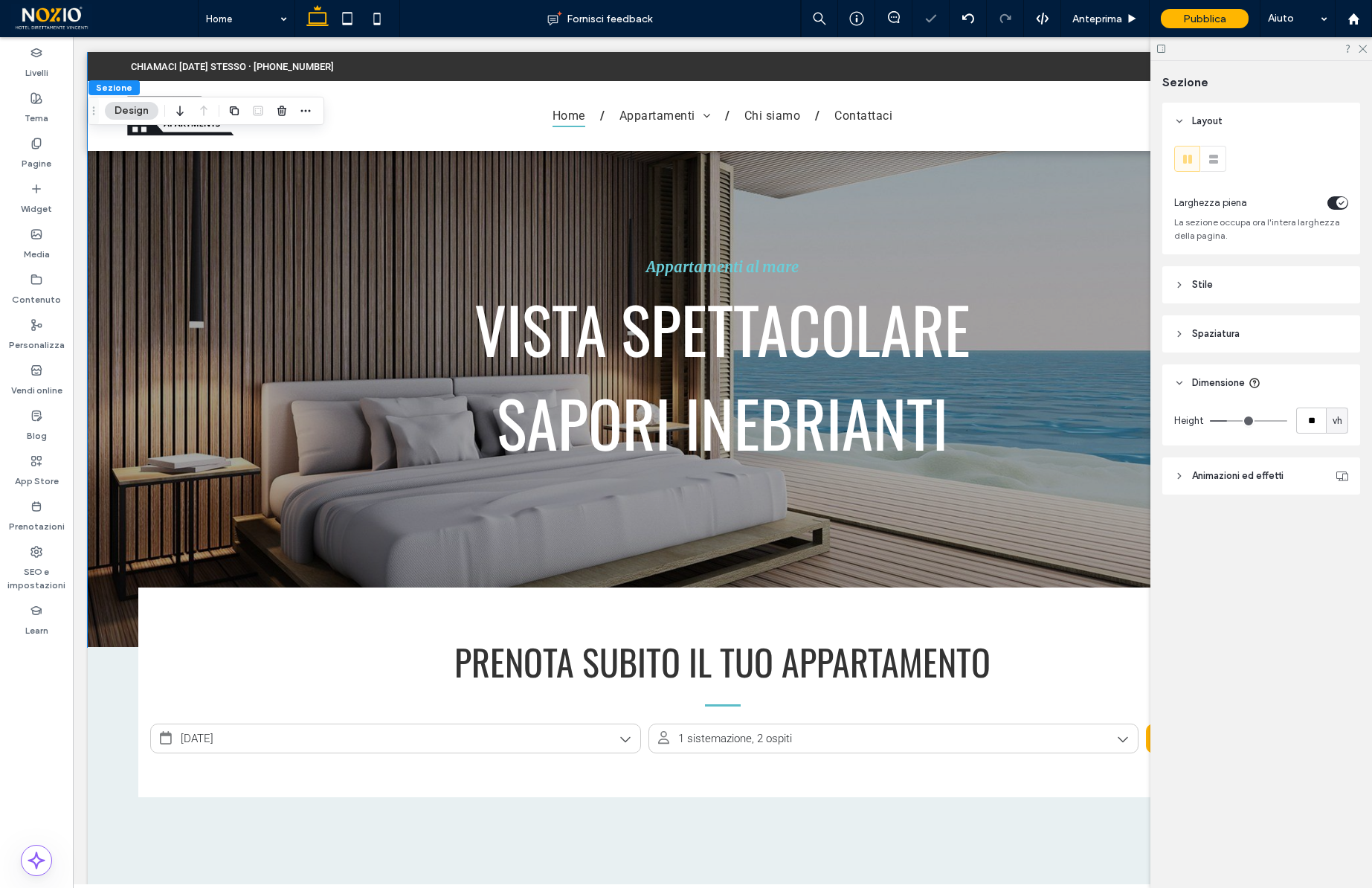
type input "**"
type input "***"
drag, startPoint x: 1231, startPoint y: 421, endPoint x: 1370, endPoint y: 421, distance: 139.0
type input "***"
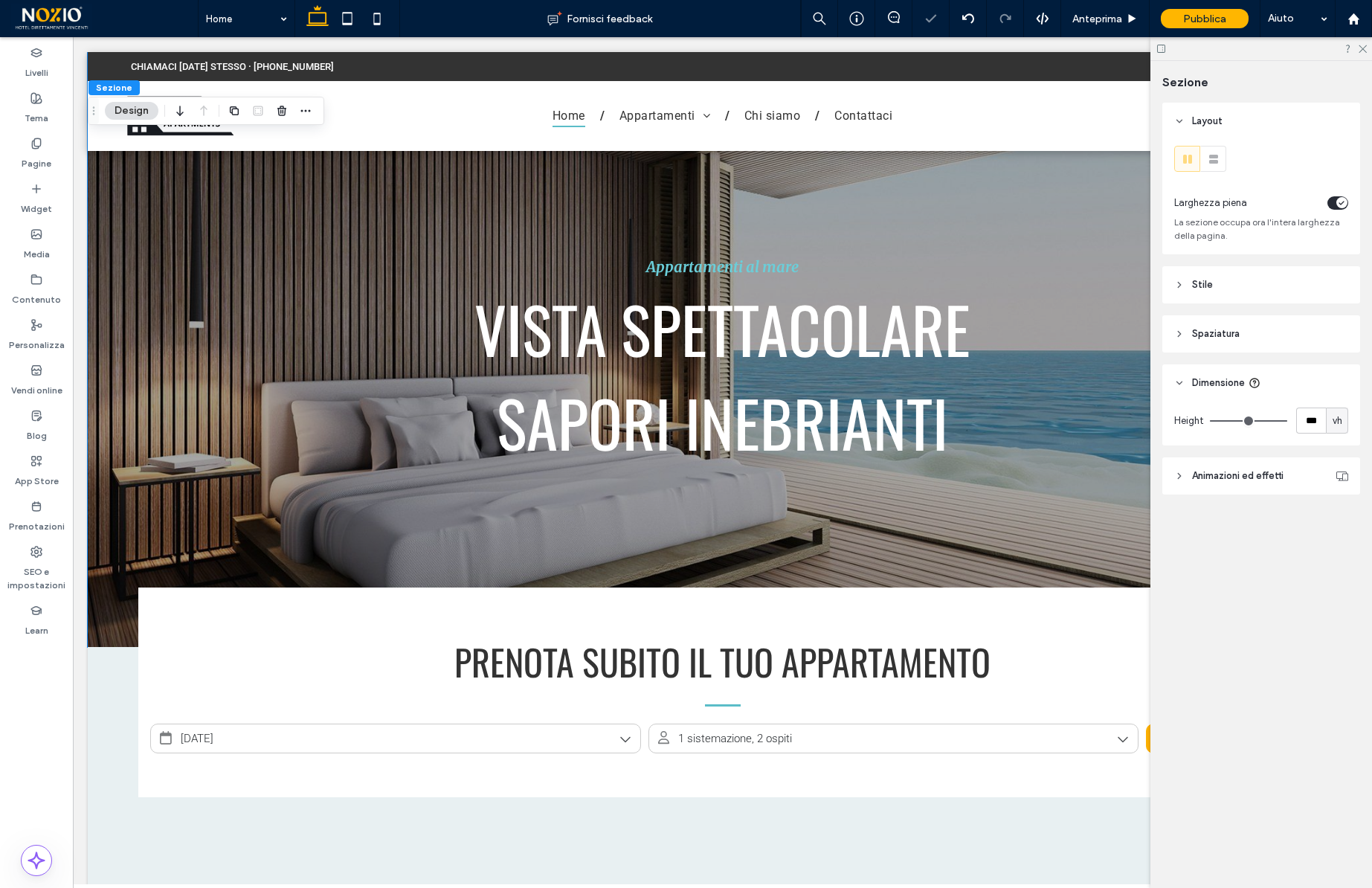
click at [1287, 421] on input "range" at bounding box center [1248, 421] width 77 height 2
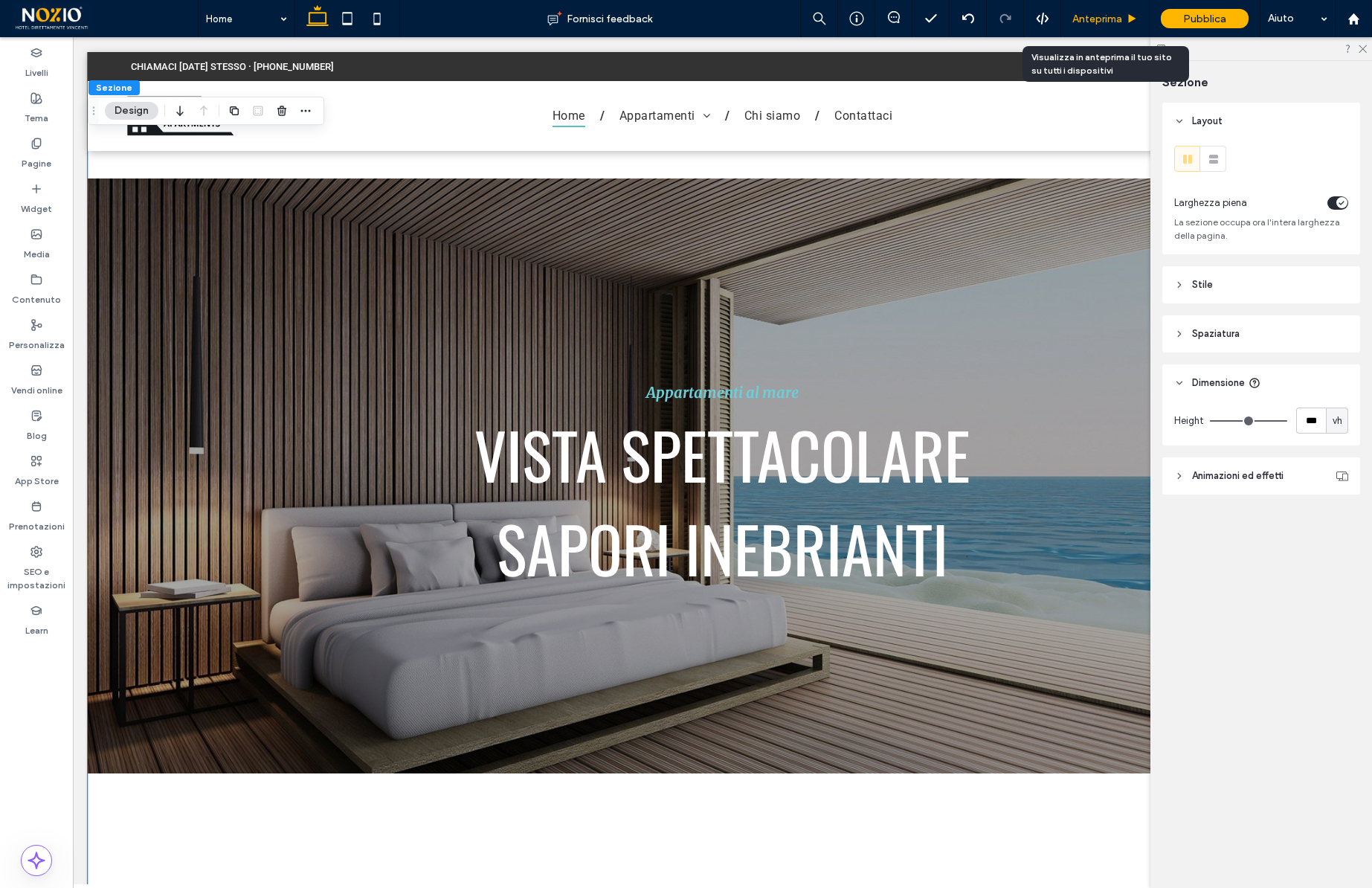
click at [1083, 13] on span "Anteprima" at bounding box center [1097, 18] width 50 height 13
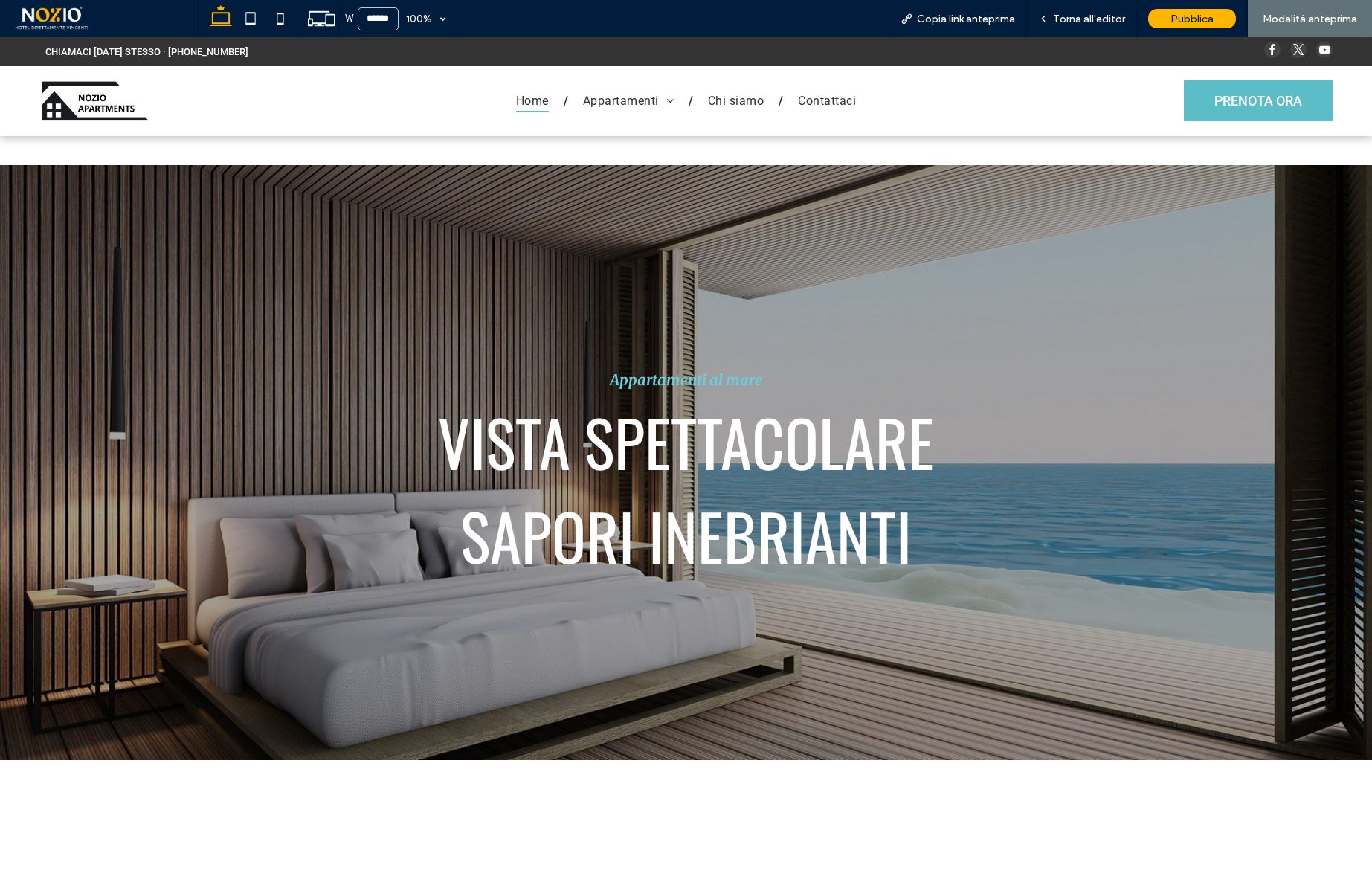
drag, startPoint x: 355, startPoint y: 811, endPoint x: 355, endPoint y: 721, distance: 90.0
click at [355, 721] on div "Appartamenti in montagna COMFORT E CALORE PER UN SOGGIORNO SPECIALE Appartament…" at bounding box center [686, 462] width 1372 height 851
drag, startPoint x: 355, startPoint y: 711, endPoint x: 262, endPoint y: 711, distance: 93.0
click at [262, 711] on div "Appartamenti al mare VISTA SPETTACOLARE SAPORI INEBRIANTI" at bounding box center [686, 472] width 1372 height 525
click at [414, 637] on div "Appartamenti al mare VISTA SPETTACOLARE SAPORI INEBRIANTI" at bounding box center [686, 472] width 1372 height 525
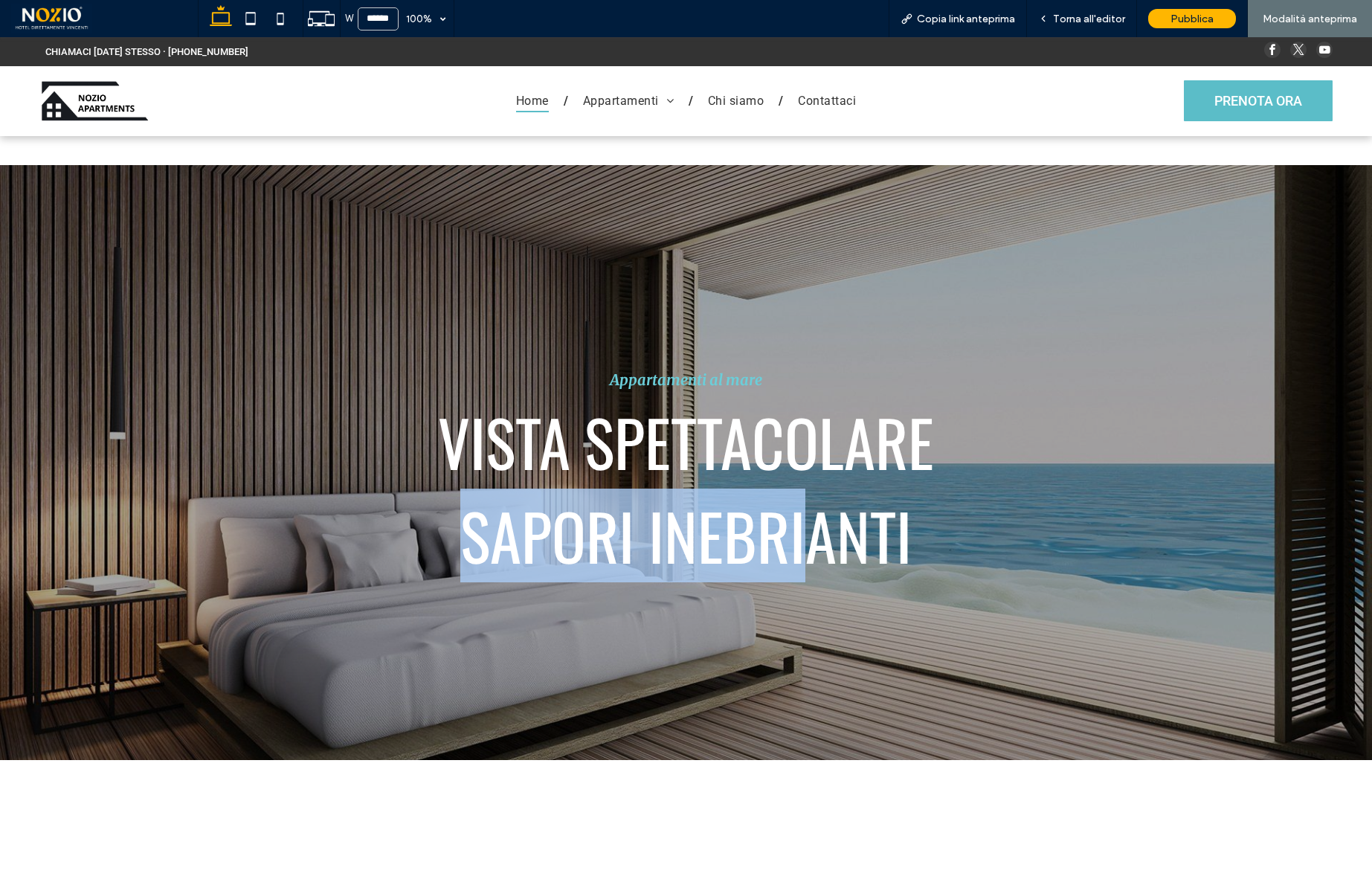
drag, startPoint x: 746, startPoint y: 511, endPoint x: 404, endPoint y: 514, distance: 342.0
click at [404, 514] on div "Appartamenti al mare VISTA SPETTACOLARE SAPORI INEBRIANTI" at bounding box center [686, 472] width 1372 height 525
click at [778, 599] on div "Appartamenti al mare VISTA SPETTACOLARE SAPORI INEBRIANTI" at bounding box center [686, 472] width 1372 height 525
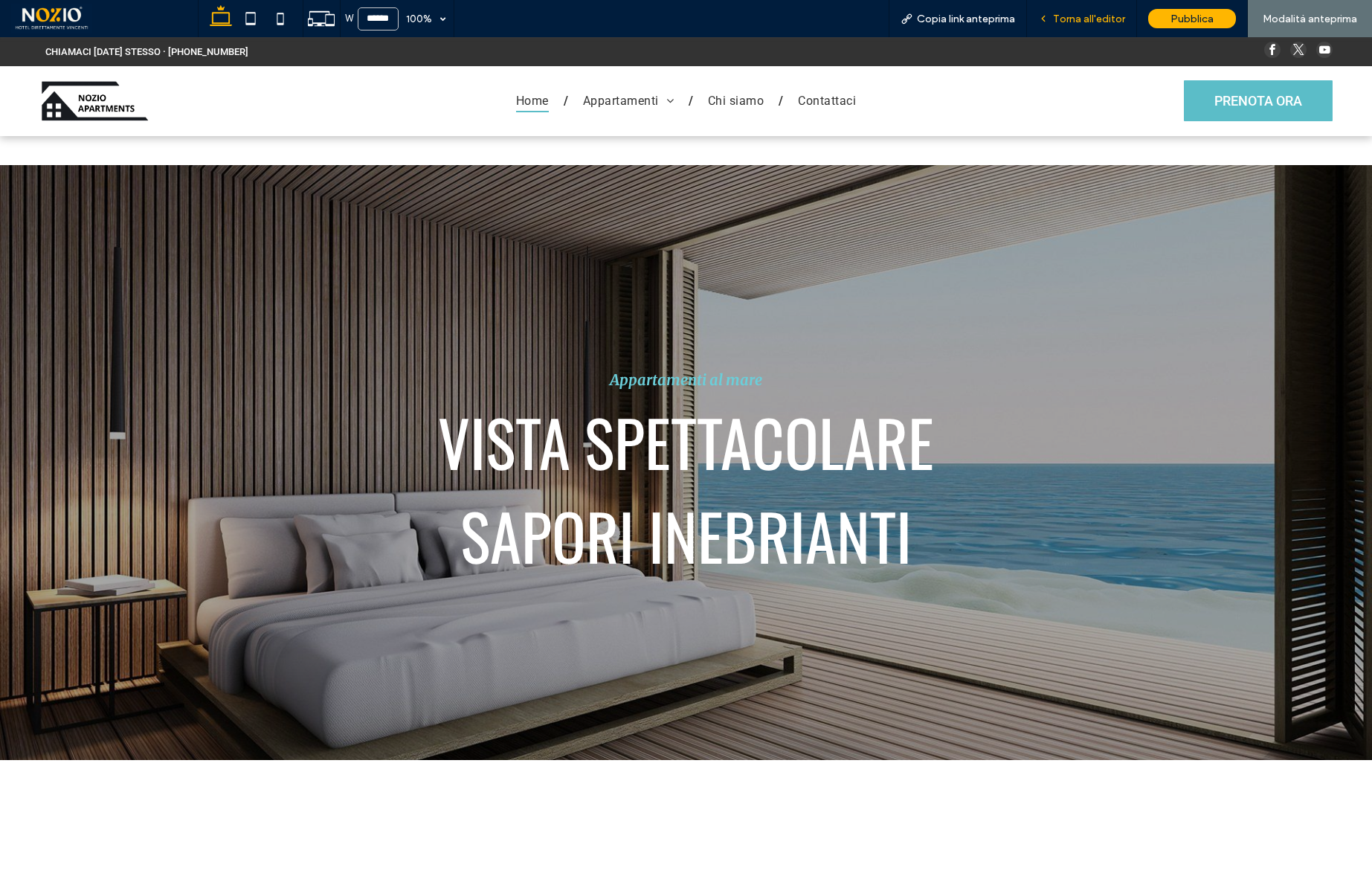
click at [1100, 19] on span "Torna all'editor" at bounding box center [1090, 18] width 72 height 13
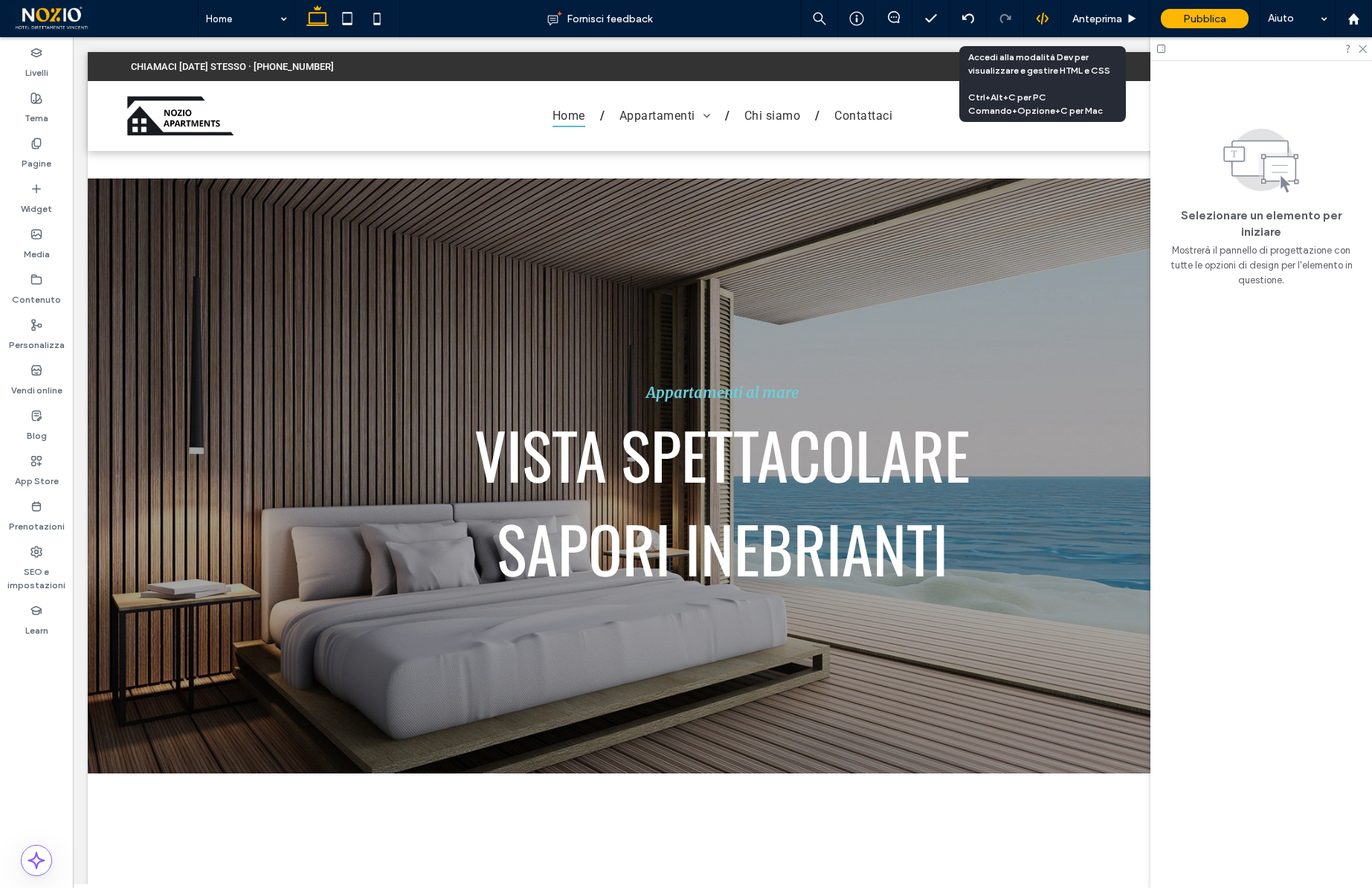
click at [1047, 18] on use at bounding box center [1042, 18] width 12 height 12
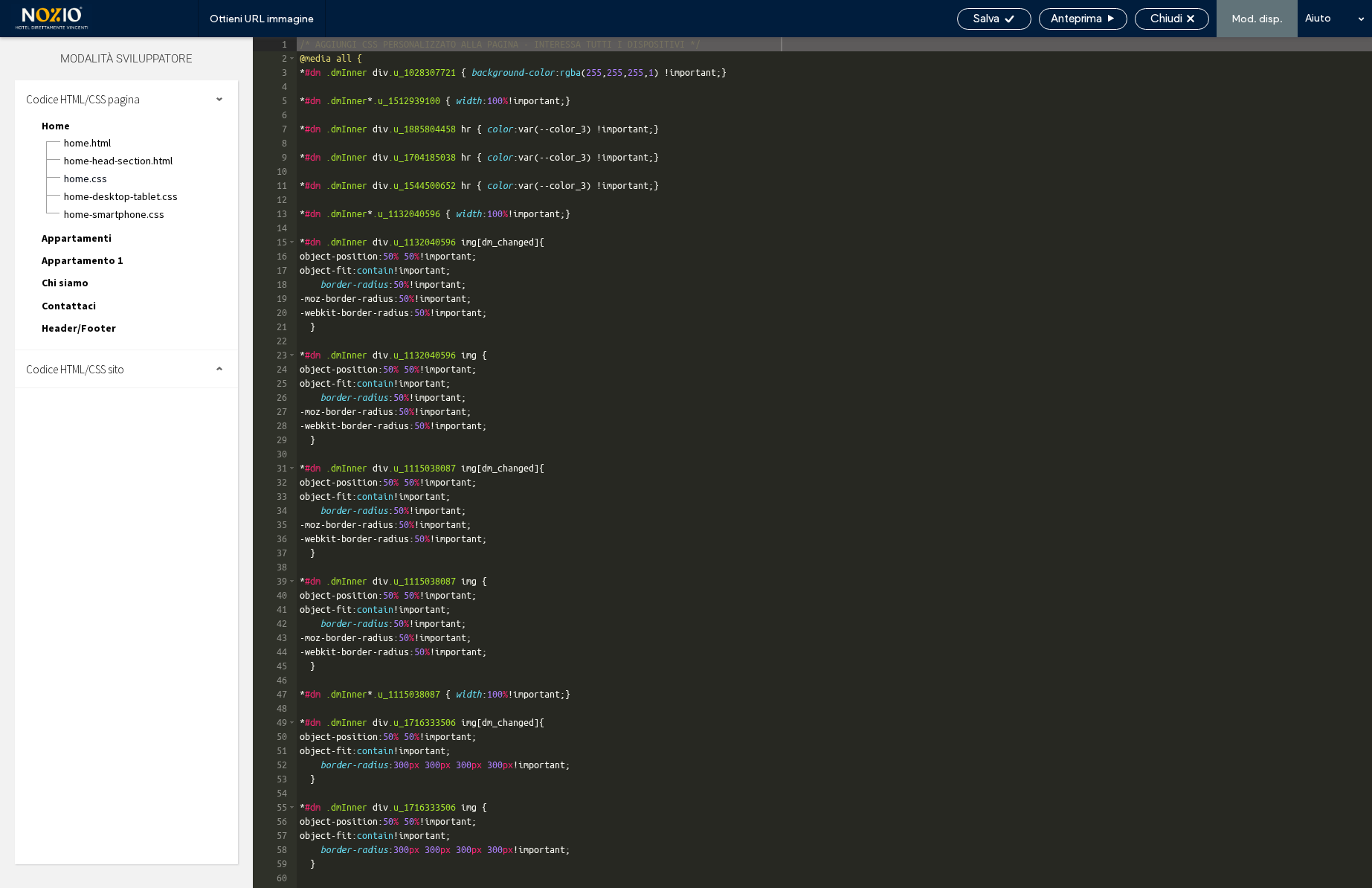
click at [119, 366] on span "Codice HTML/CSS sito" at bounding box center [75, 369] width 98 height 14
click at [103, 432] on span "site.css" at bounding box center [153, 434] width 169 height 15
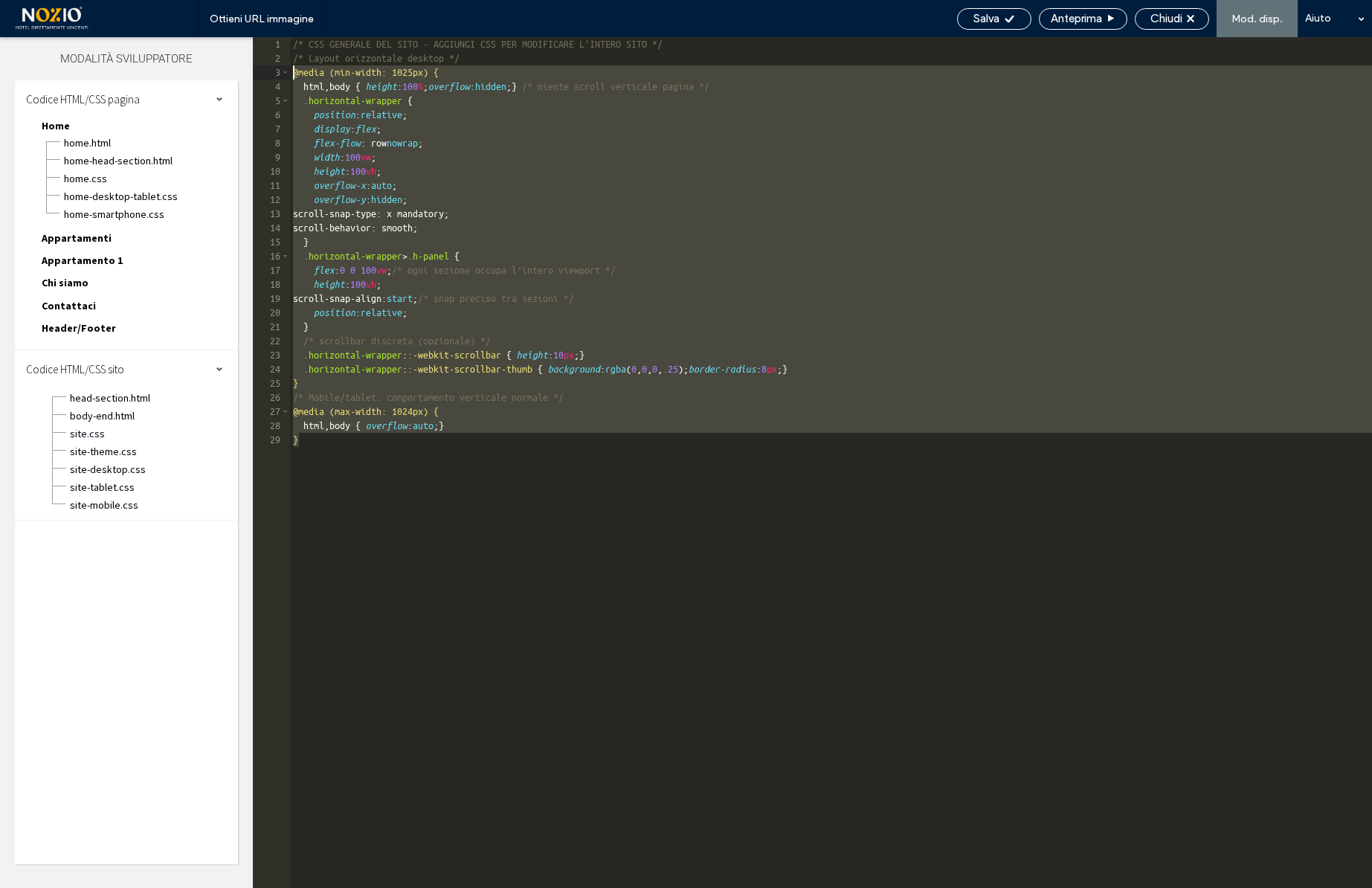
drag, startPoint x: 396, startPoint y: 505, endPoint x: 251, endPoint y: 76, distance: 452.8
click at [251, 76] on div "Livelli Tema Pagine Widget Media Contenuto Personalizza Vendi online Blog App S…" at bounding box center [686, 462] width 1372 height 851
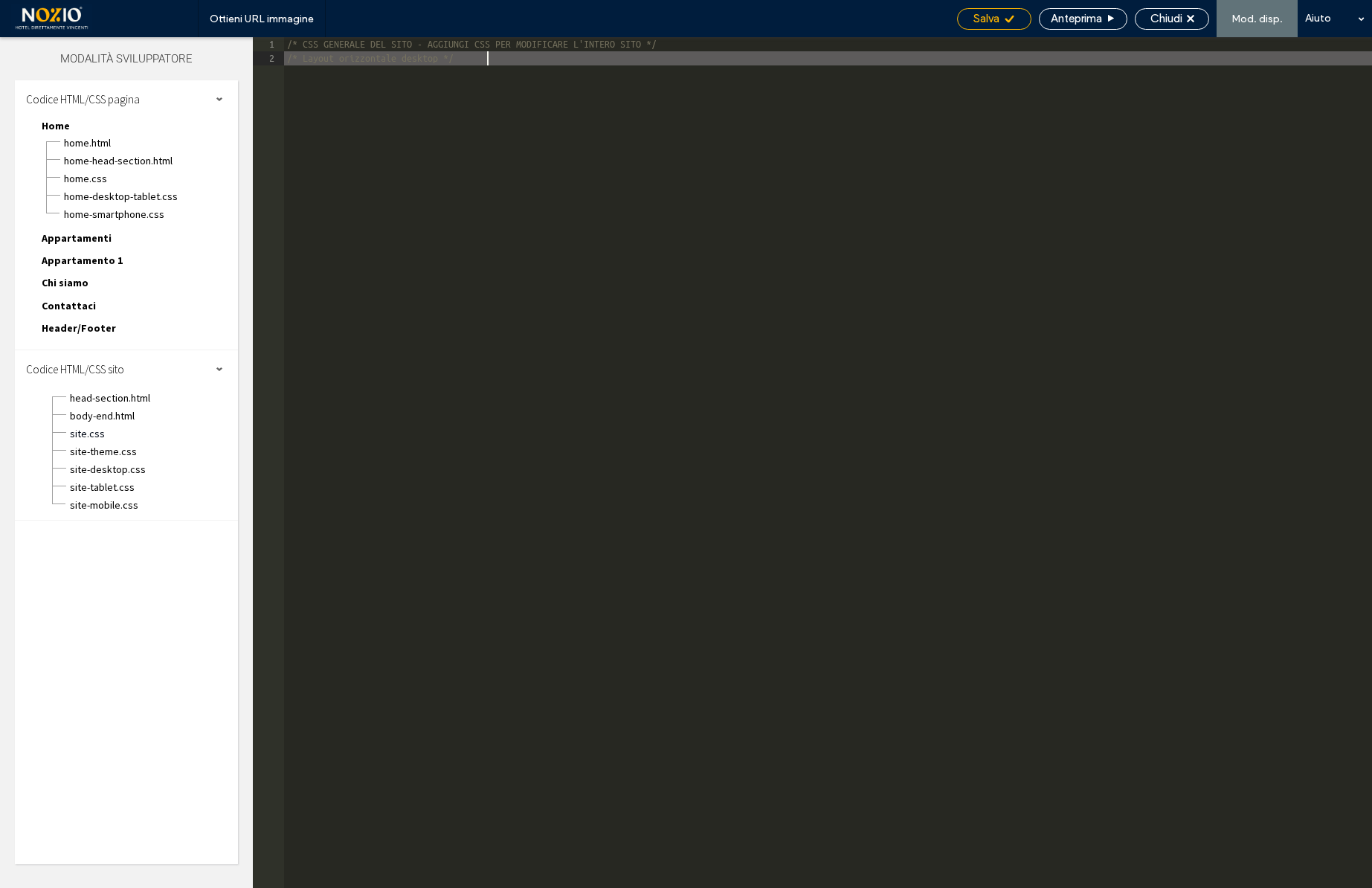
click at [1008, 18] on icon at bounding box center [1009, 18] width 11 height 11
click at [1174, 15] on span "Chiudi" at bounding box center [1167, 18] width 32 height 13
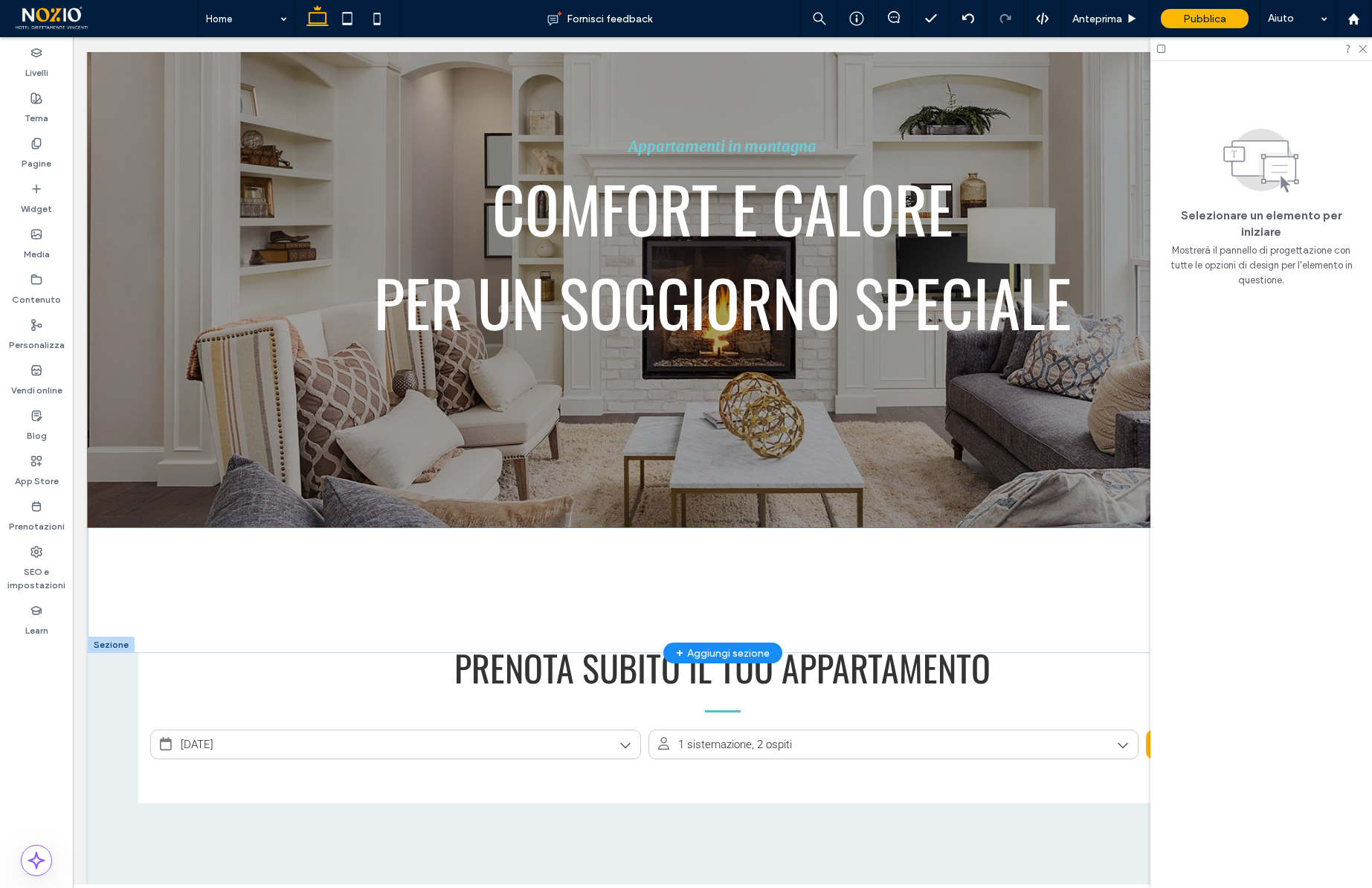
scroll to position [269, 0]
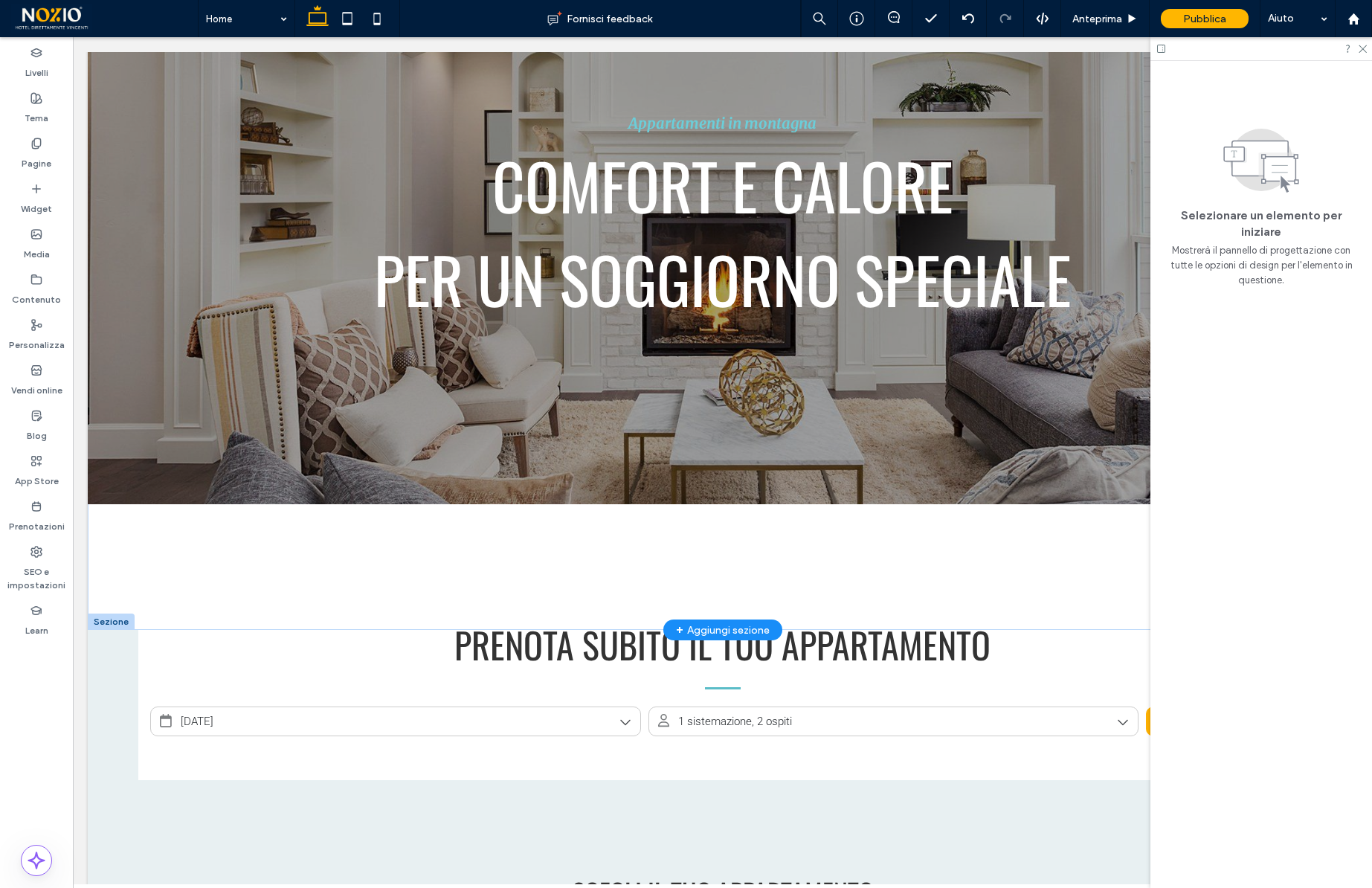
click at [109, 619] on div at bounding box center [111, 621] width 47 height 16
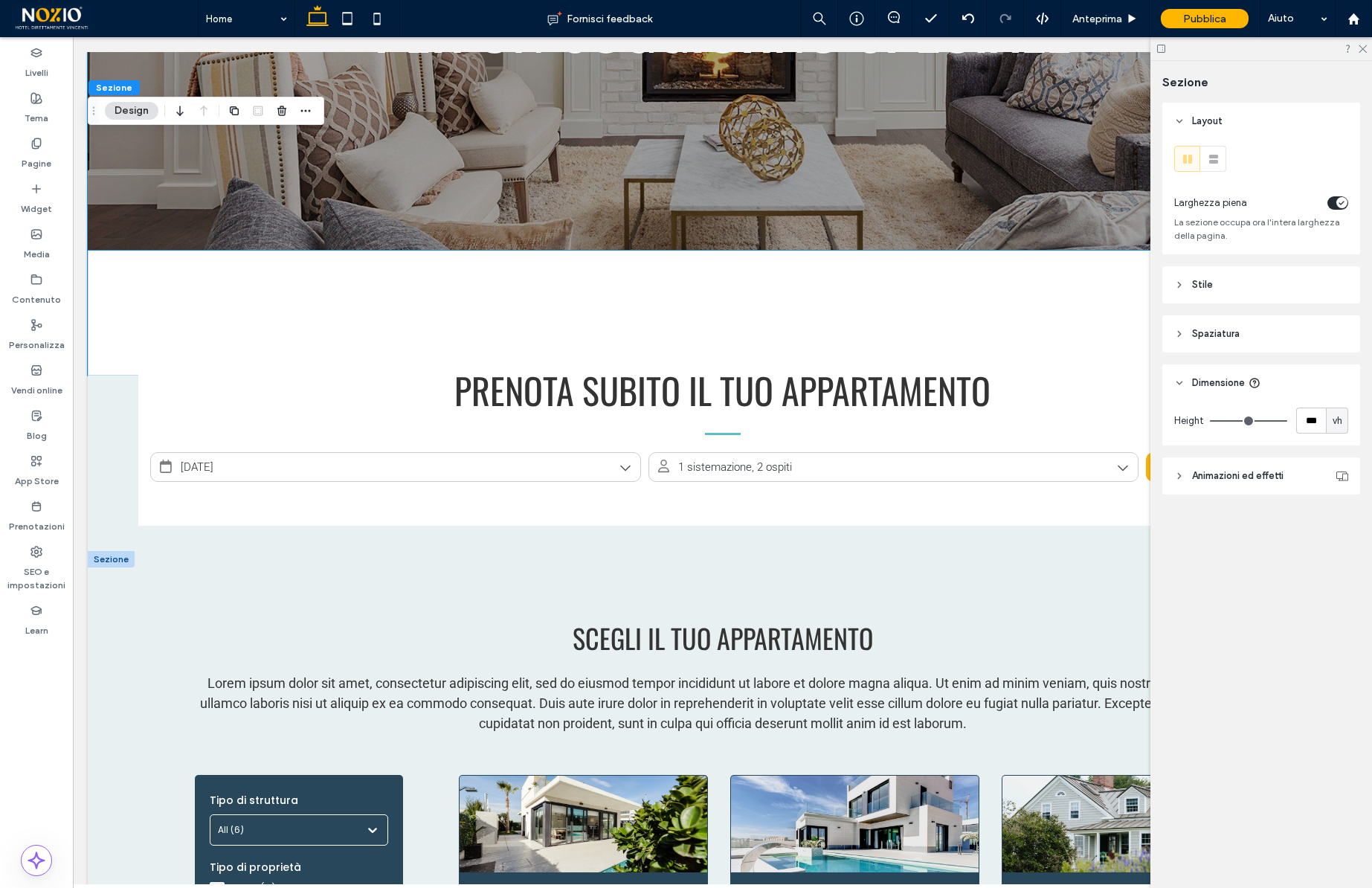
scroll to position [546, 0]
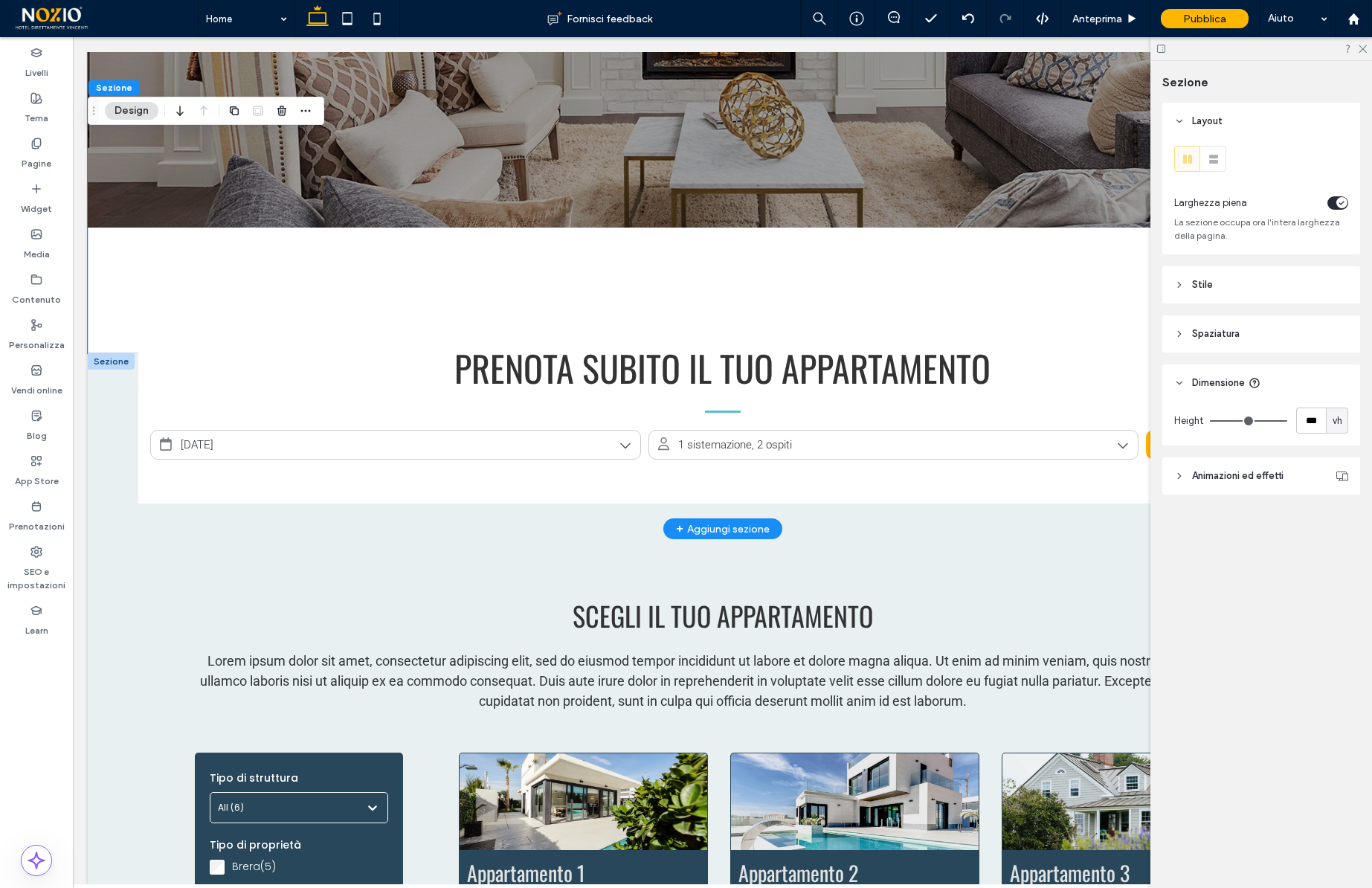
click at [108, 362] on div at bounding box center [111, 361] width 47 height 16
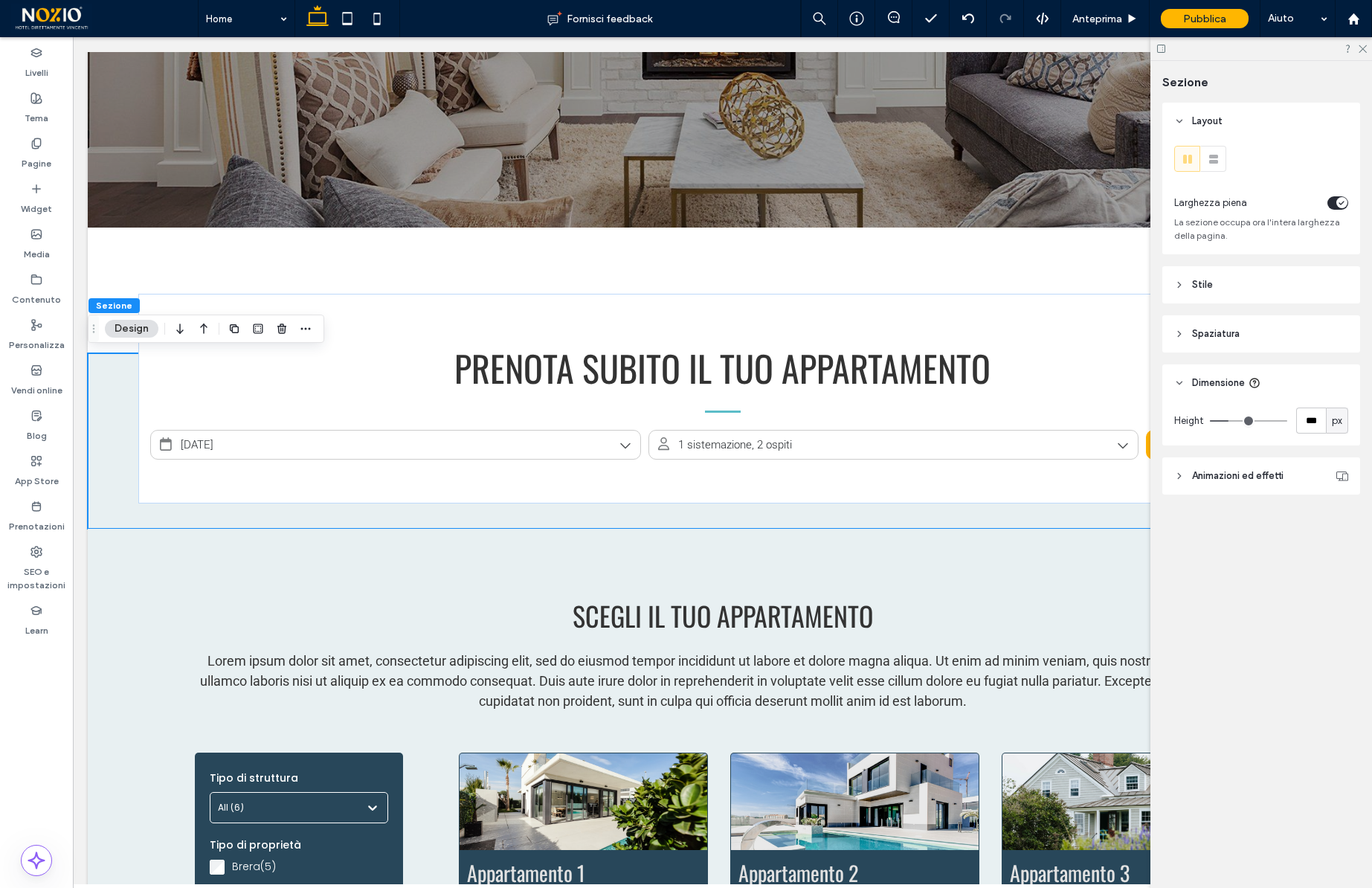
click at [1346, 412] on div "px" at bounding box center [1337, 420] width 23 height 26
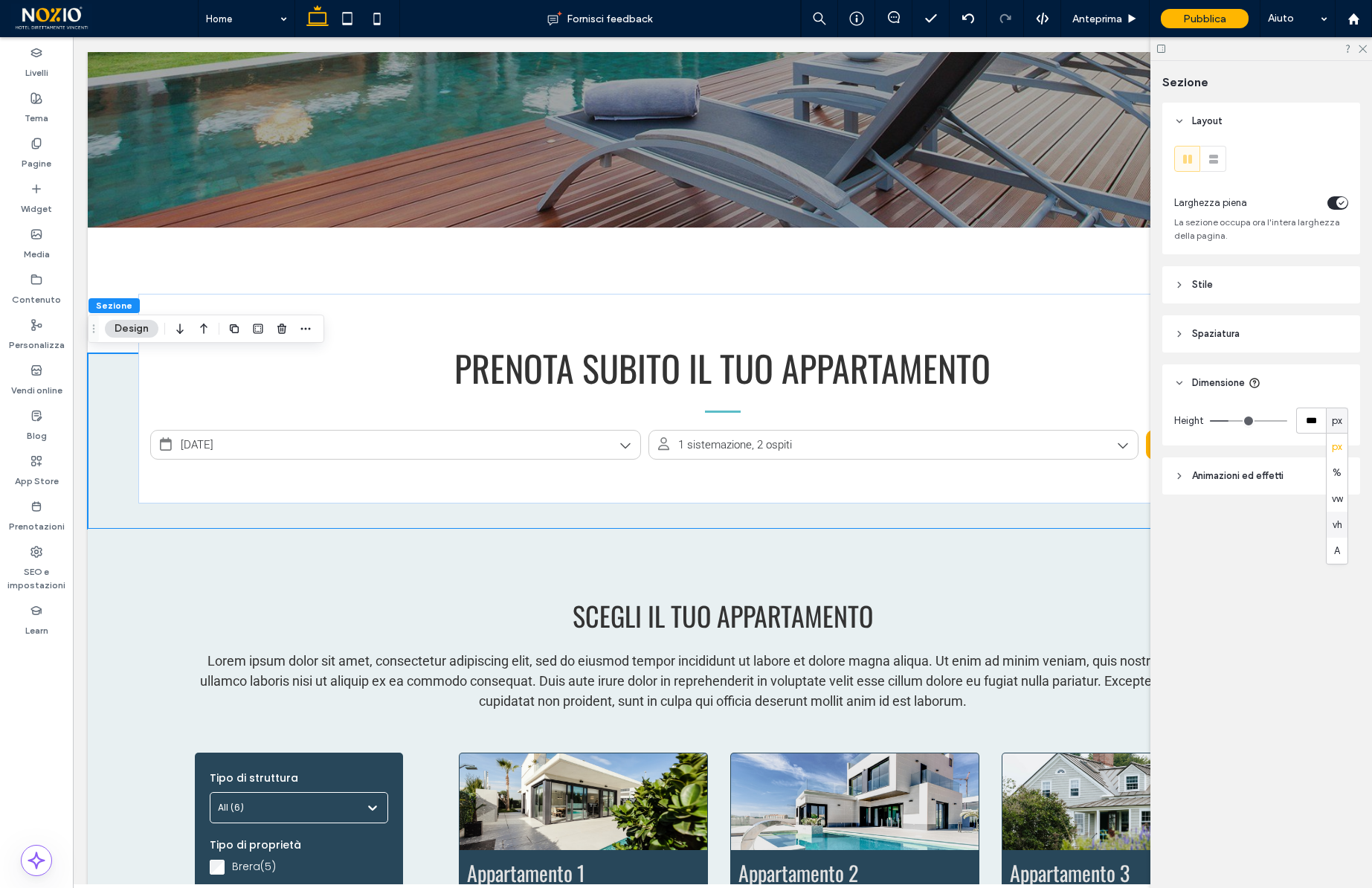
click at [1339, 521] on span "vh" at bounding box center [1338, 526] width 10 height 15
type input "**"
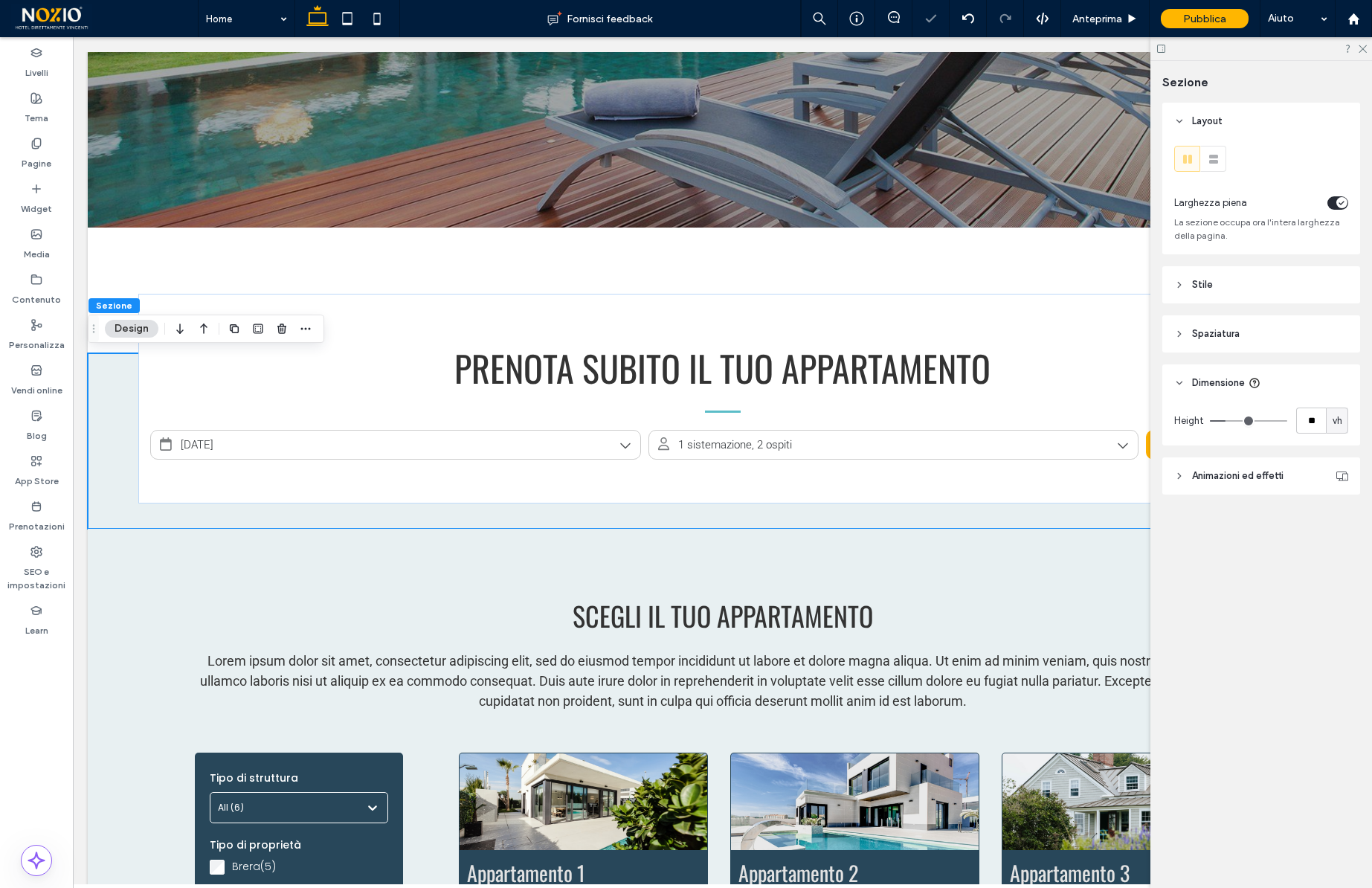
type input "**"
type input "***"
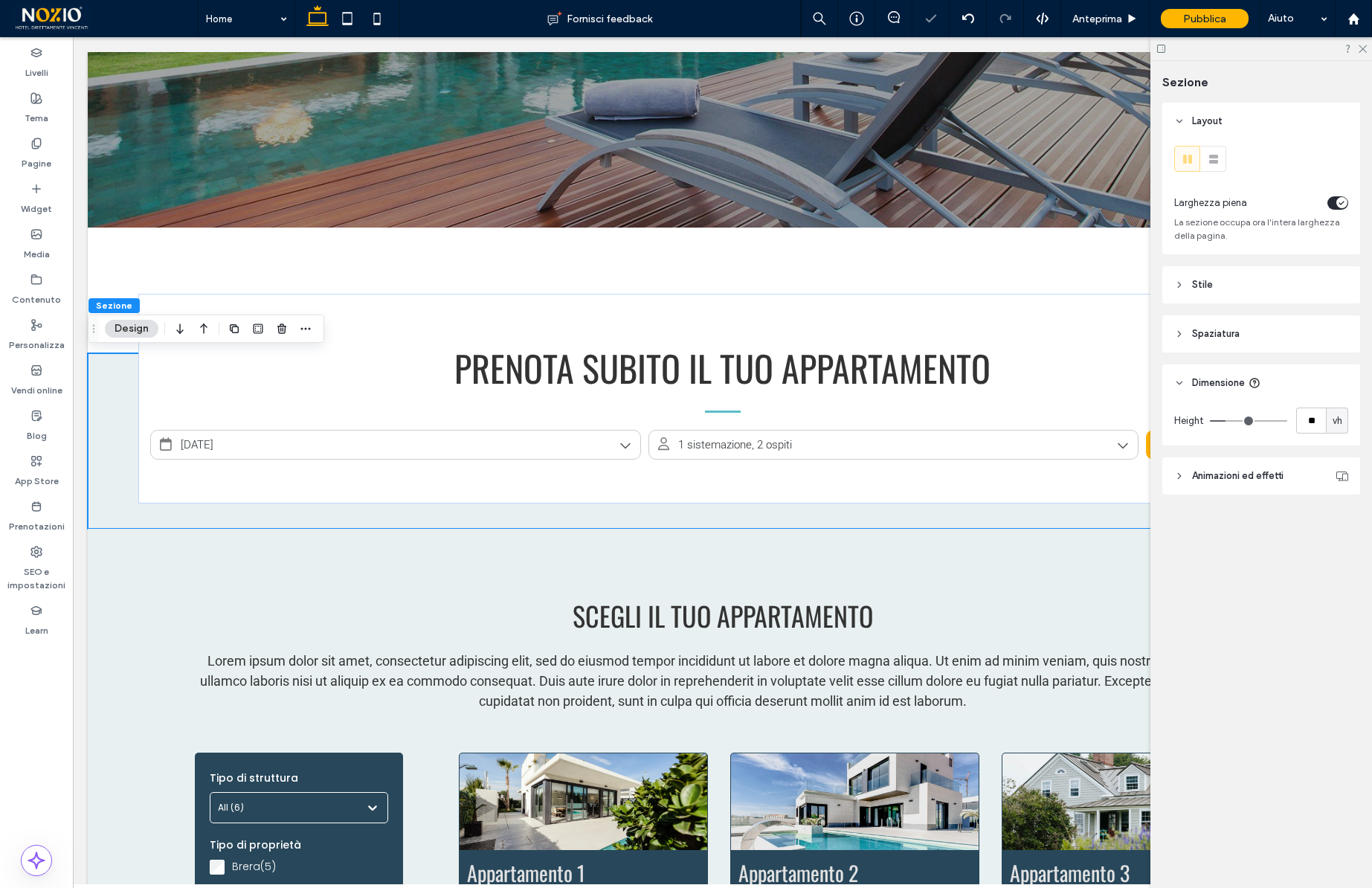
type input "***"
drag, startPoint x: 1228, startPoint y: 420, endPoint x: 1400, endPoint y: 420, distance: 172.0
click at [1371, 420] on html ".wqwq-1{fill:#231f20;} .cls-1q, .cls-2q { fill-rule: evenodd; } .cls-2q { fill:…" at bounding box center [686, 444] width 1372 height 888
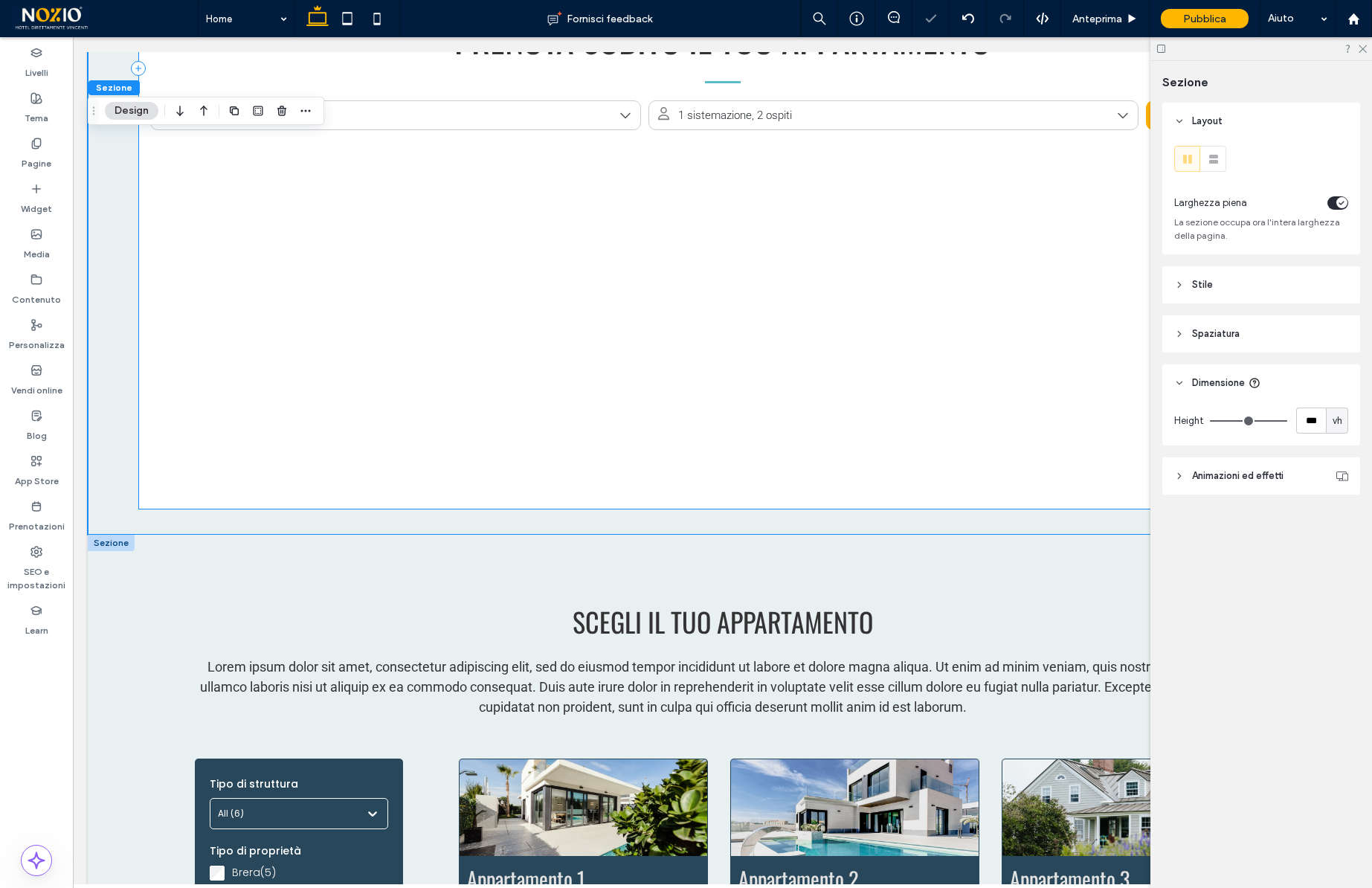
scroll to position [1261, 0]
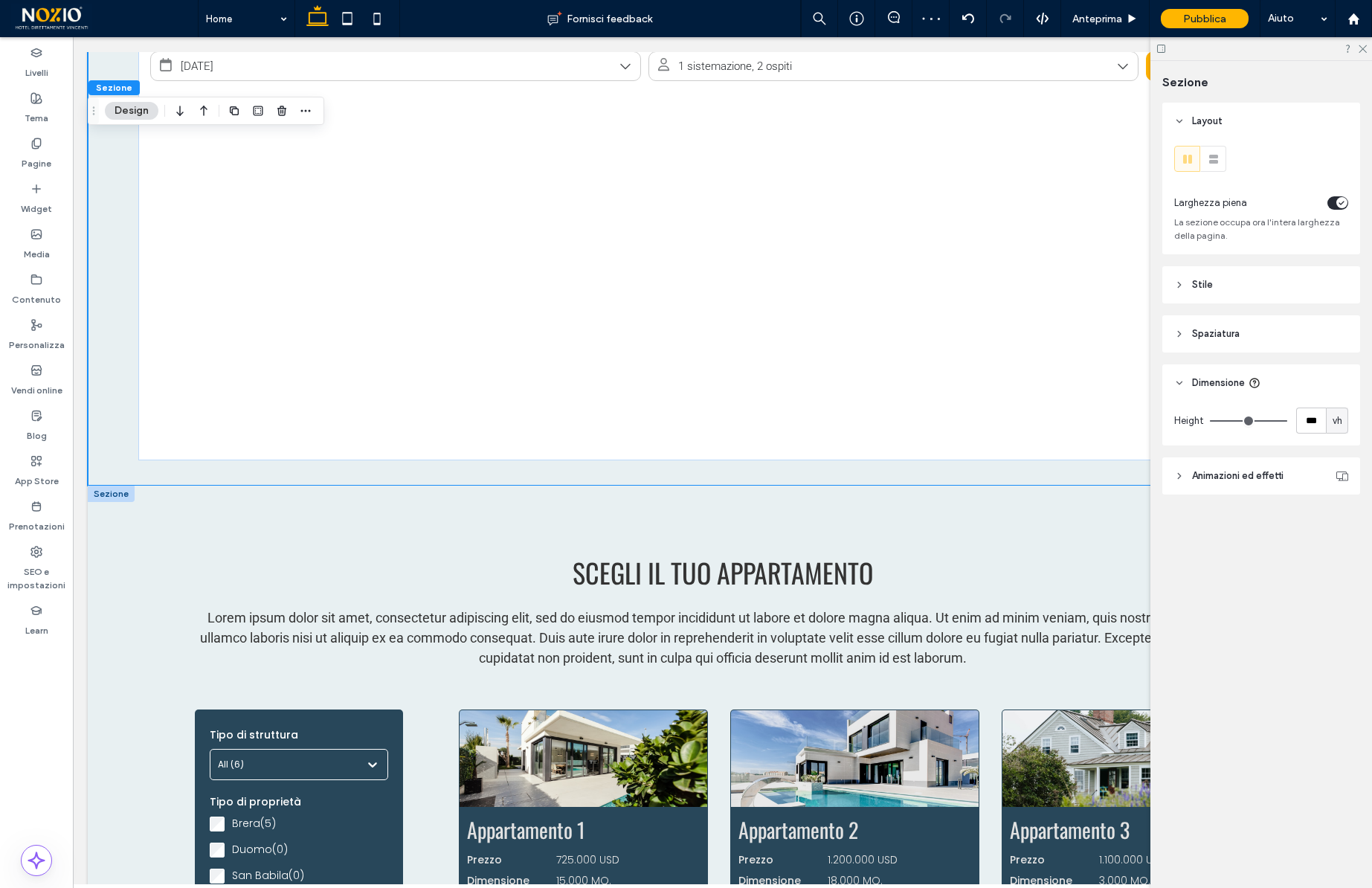
click at [124, 493] on div at bounding box center [111, 494] width 47 height 16
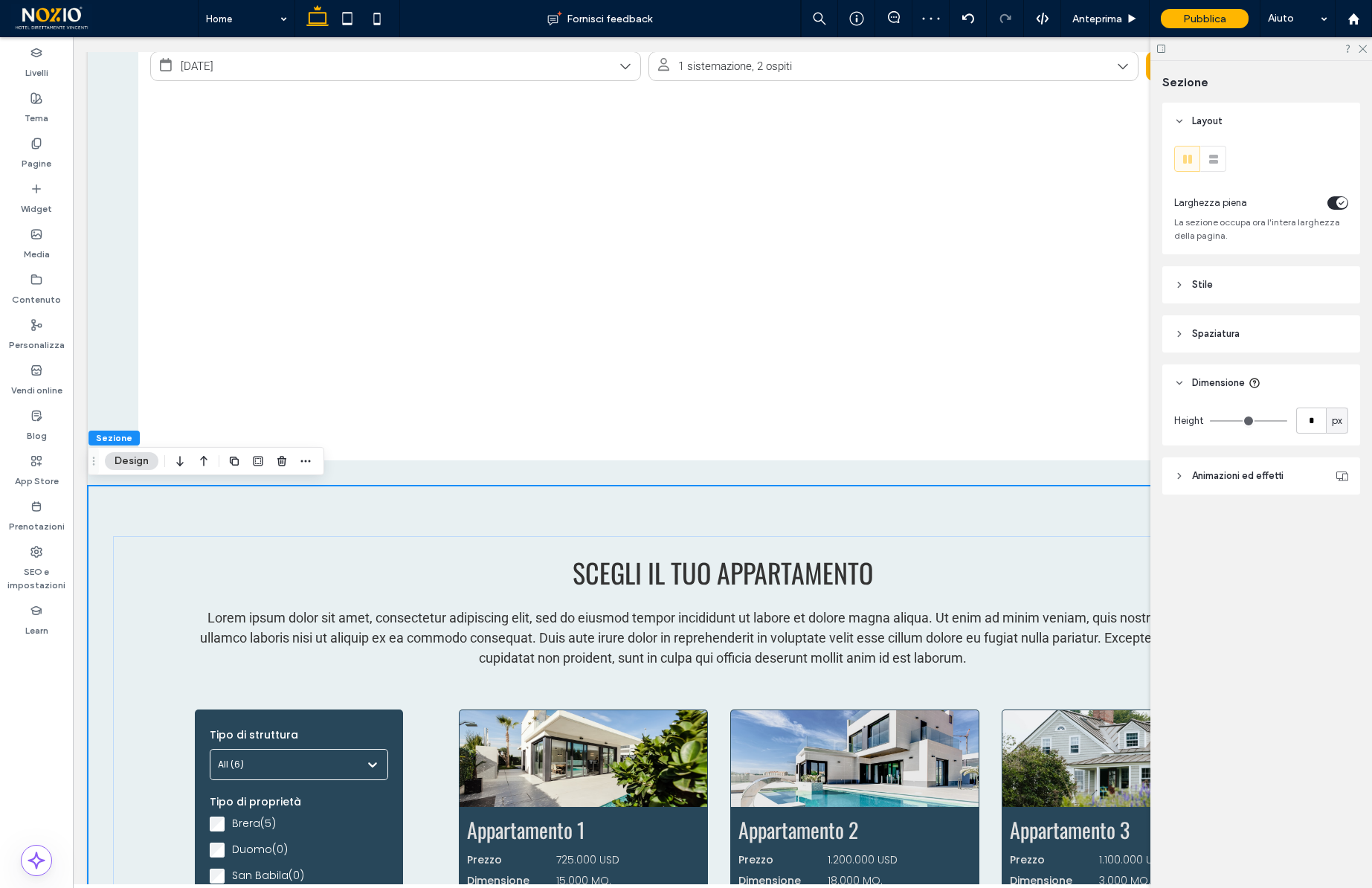
click at [1337, 423] on span "px" at bounding box center [1338, 421] width 10 height 15
click at [1339, 478] on span "%" at bounding box center [1337, 473] width 9 height 15
click at [1345, 423] on div "%" at bounding box center [1337, 420] width 23 height 26
click at [1340, 515] on div "vh" at bounding box center [1337, 525] width 21 height 26
type input "*"
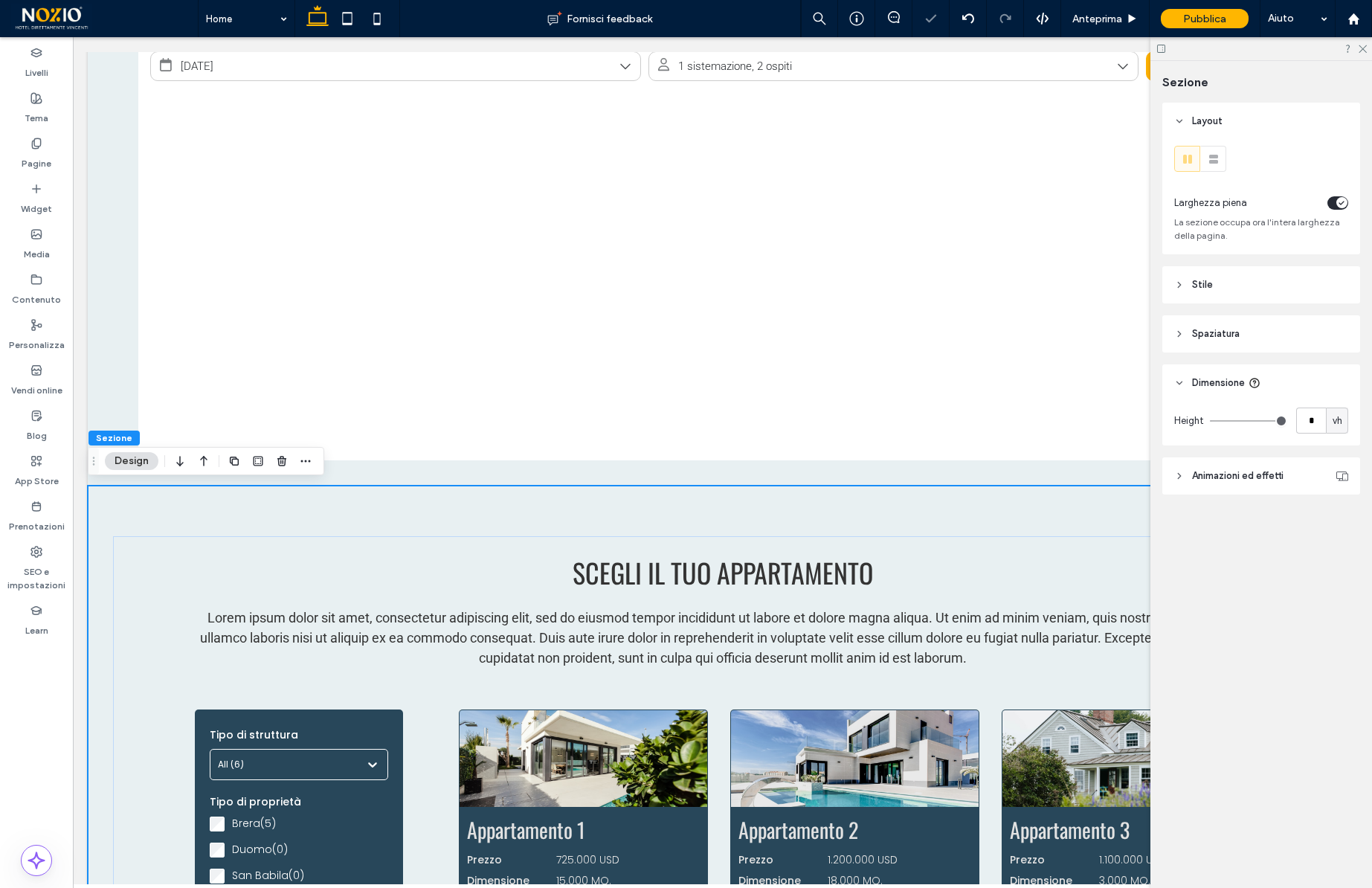
type input "*"
type input "**"
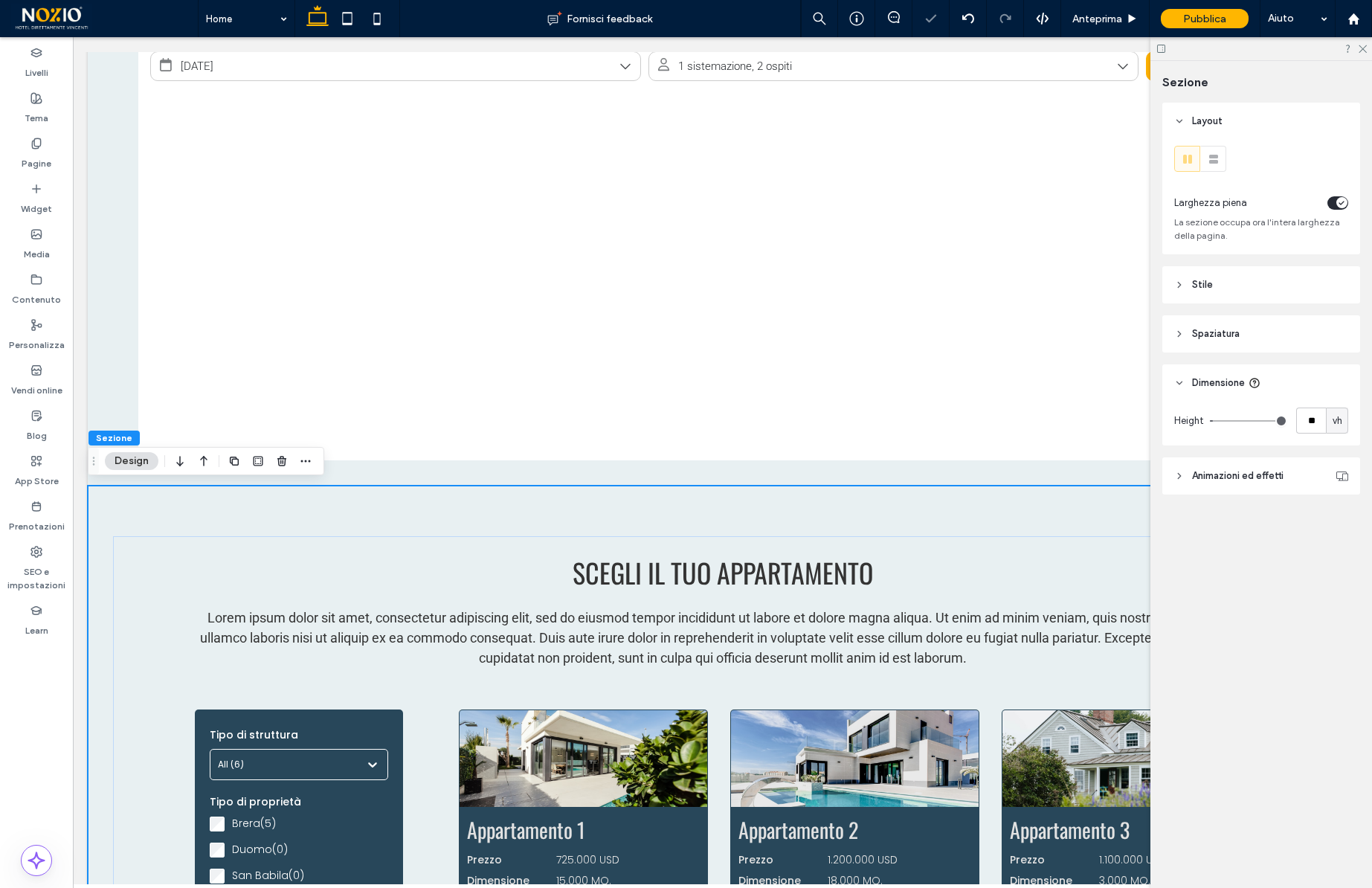
type input "***"
drag, startPoint x: 1216, startPoint y: 418, endPoint x: 1367, endPoint y: 418, distance: 151.0
type input "***"
click at [1287, 420] on input "range" at bounding box center [1248, 421] width 77 height 2
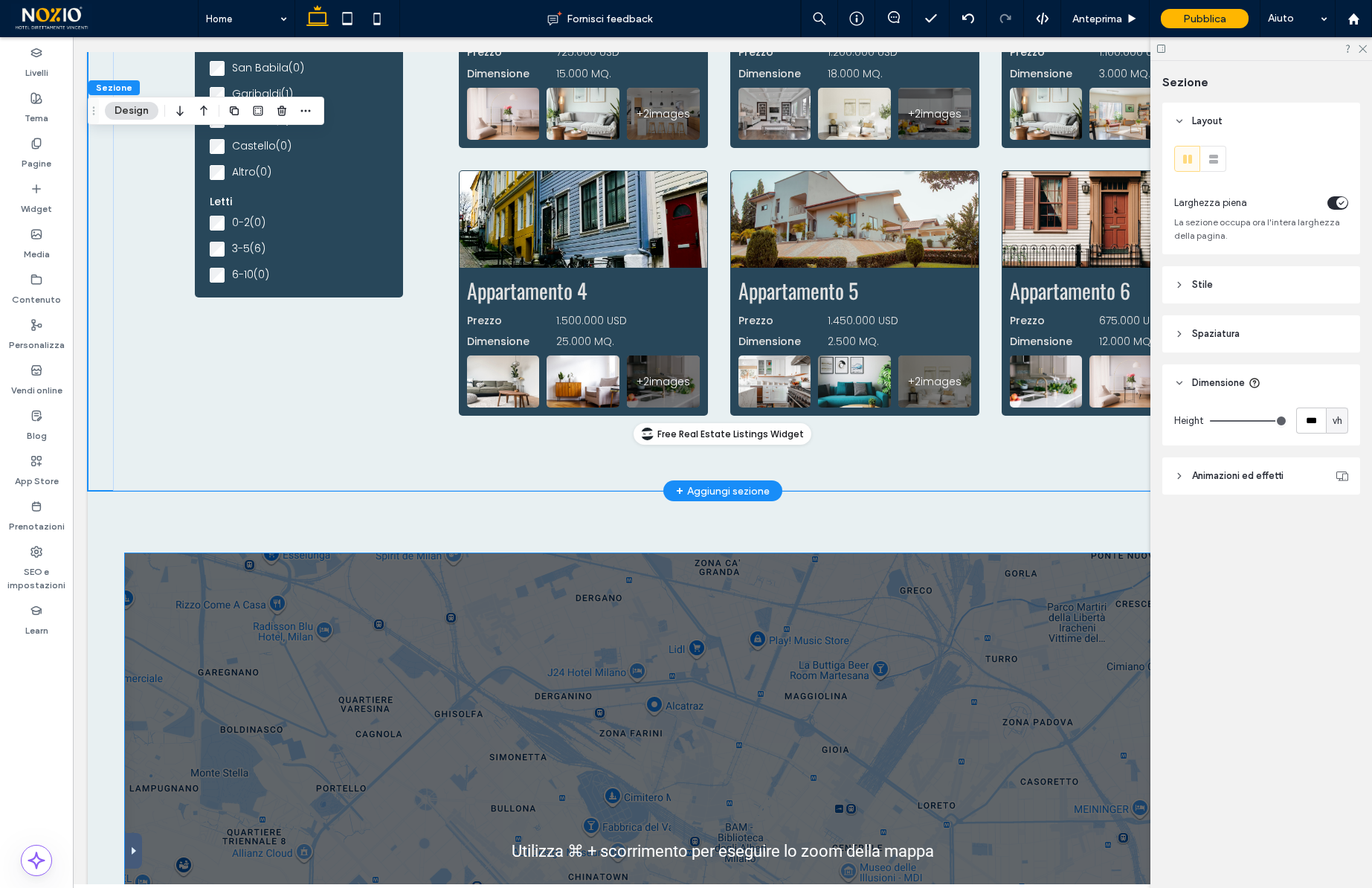
scroll to position [2211, 0]
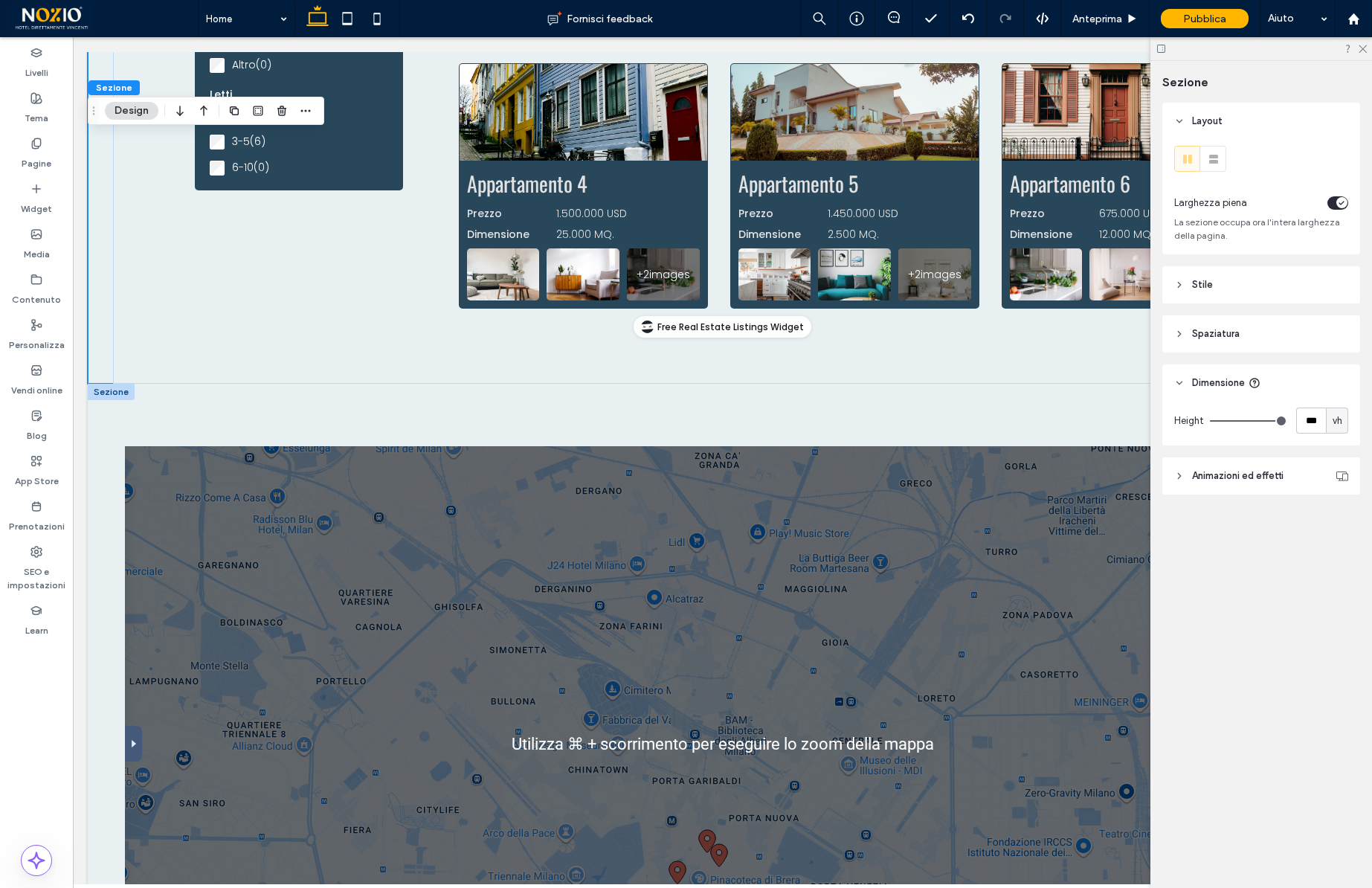
click at [108, 393] on div at bounding box center [111, 392] width 47 height 16
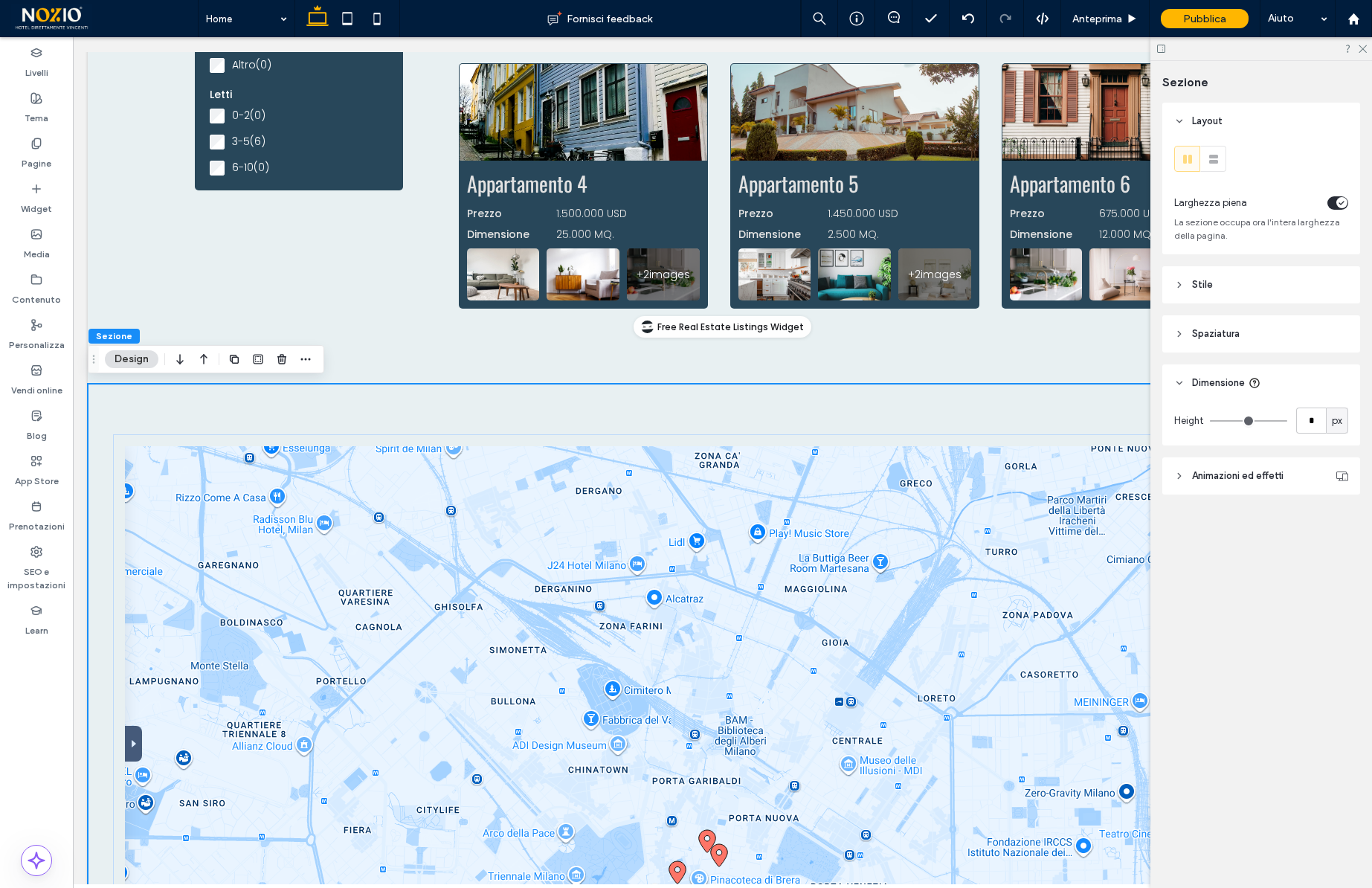
click at [1337, 423] on span "px" at bounding box center [1338, 421] width 10 height 15
click at [1336, 525] on span "vh" at bounding box center [1338, 526] width 10 height 15
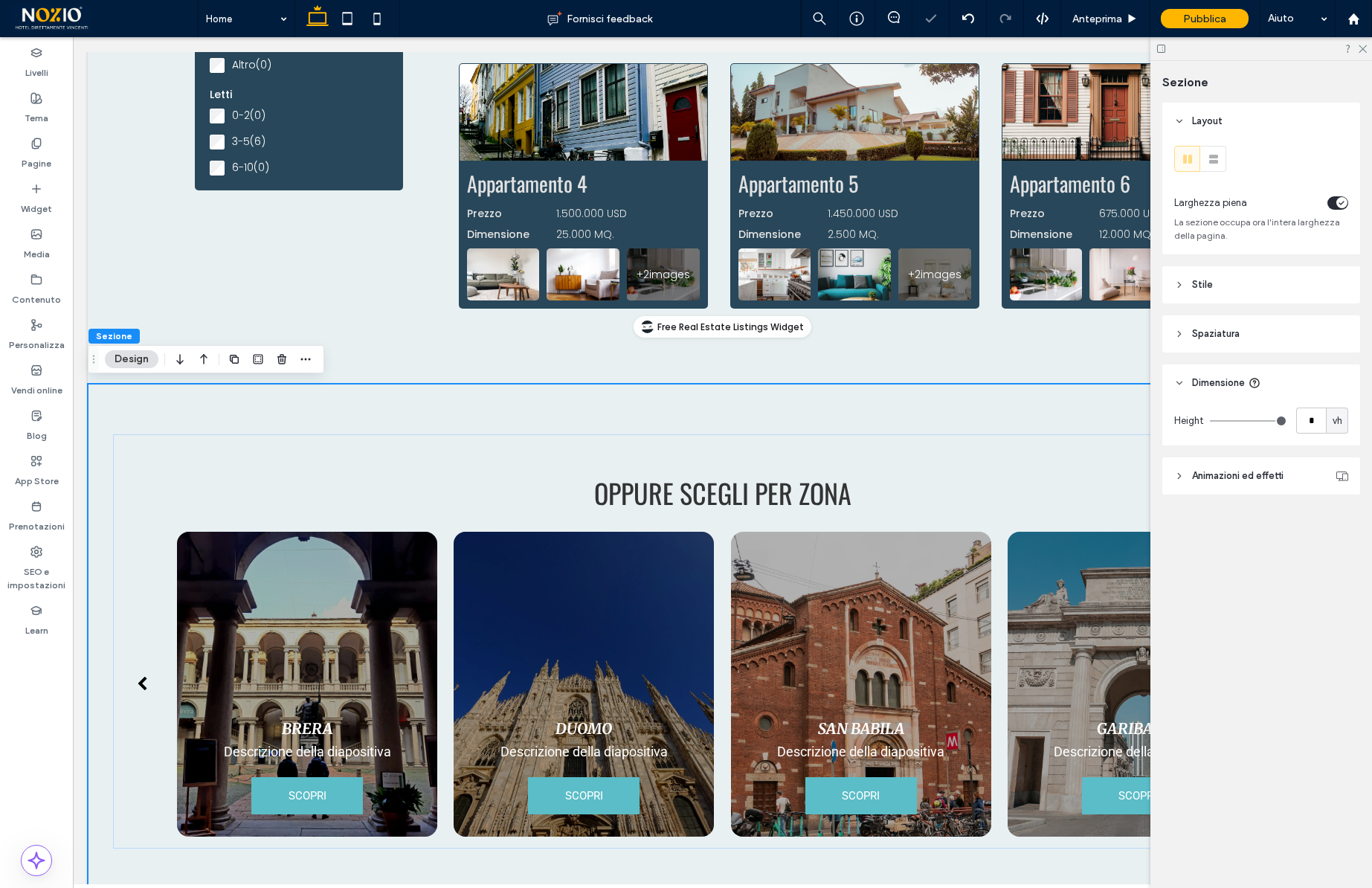
type input "**"
type input "***"
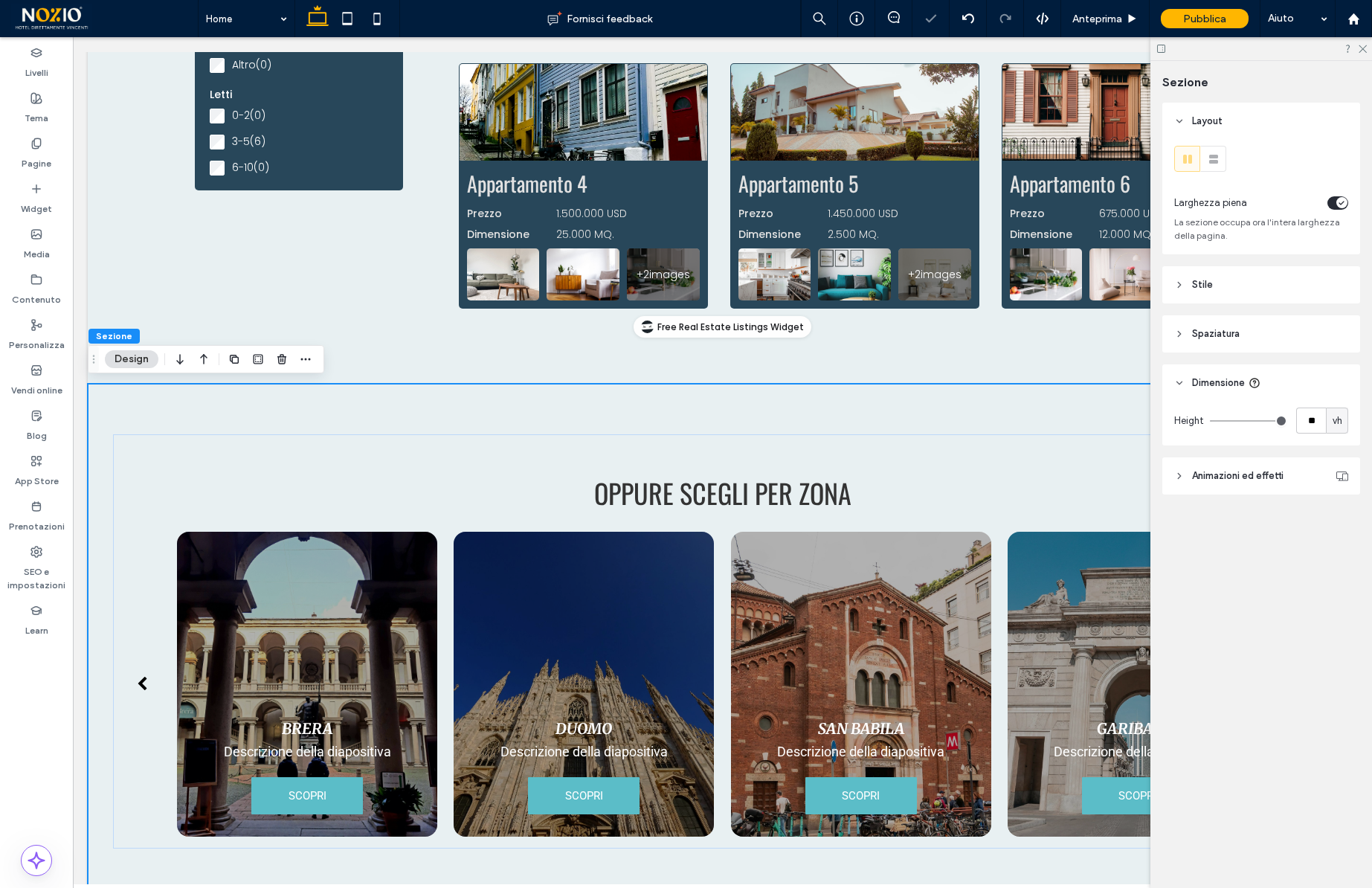
type input "***"
drag, startPoint x: 1213, startPoint y: 418, endPoint x: 1379, endPoint y: 418, distance: 166.0
type input "***"
click at [1287, 420] on input "range" at bounding box center [1248, 421] width 77 height 2
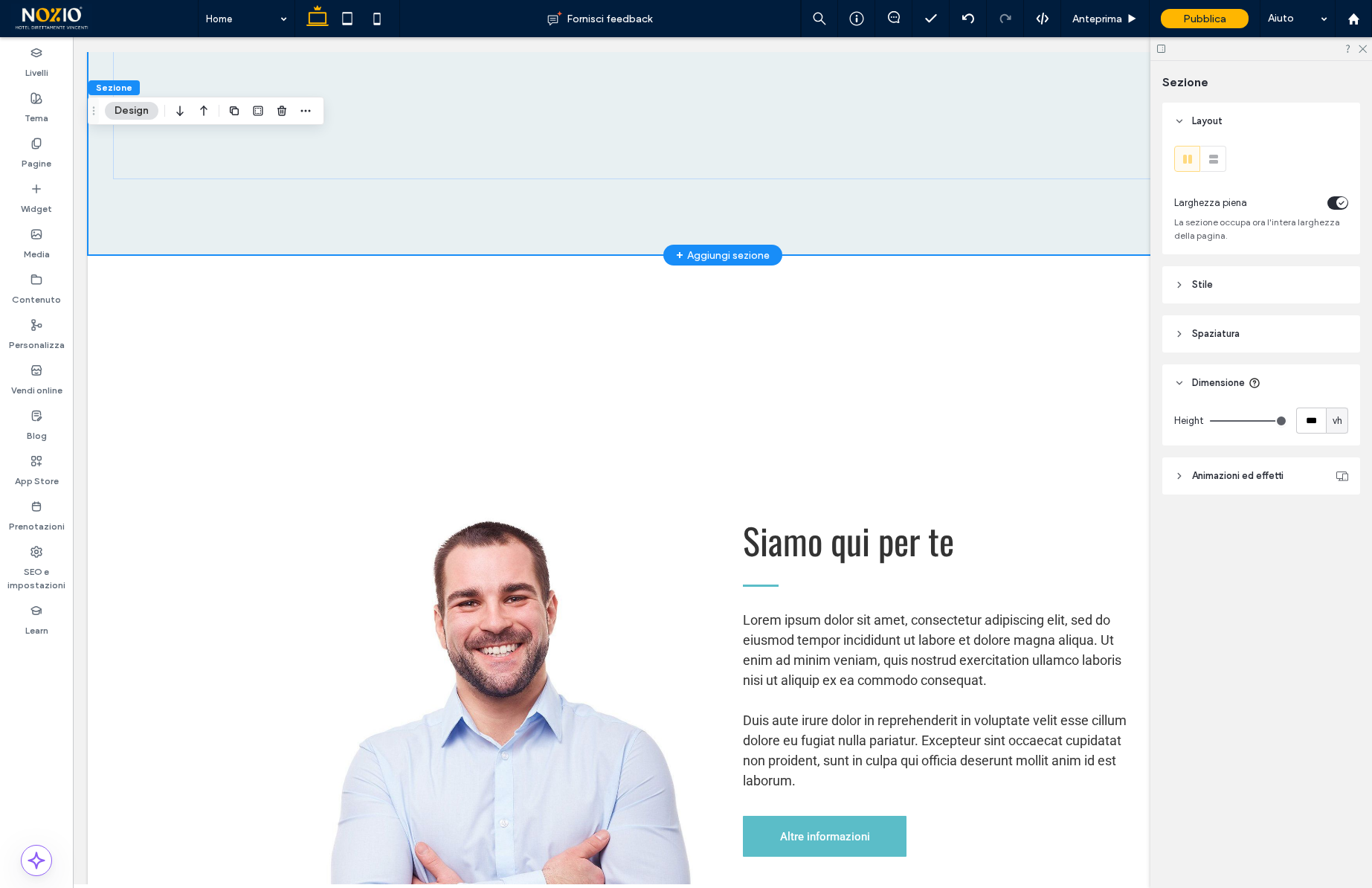
scroll to position [3273, 0]
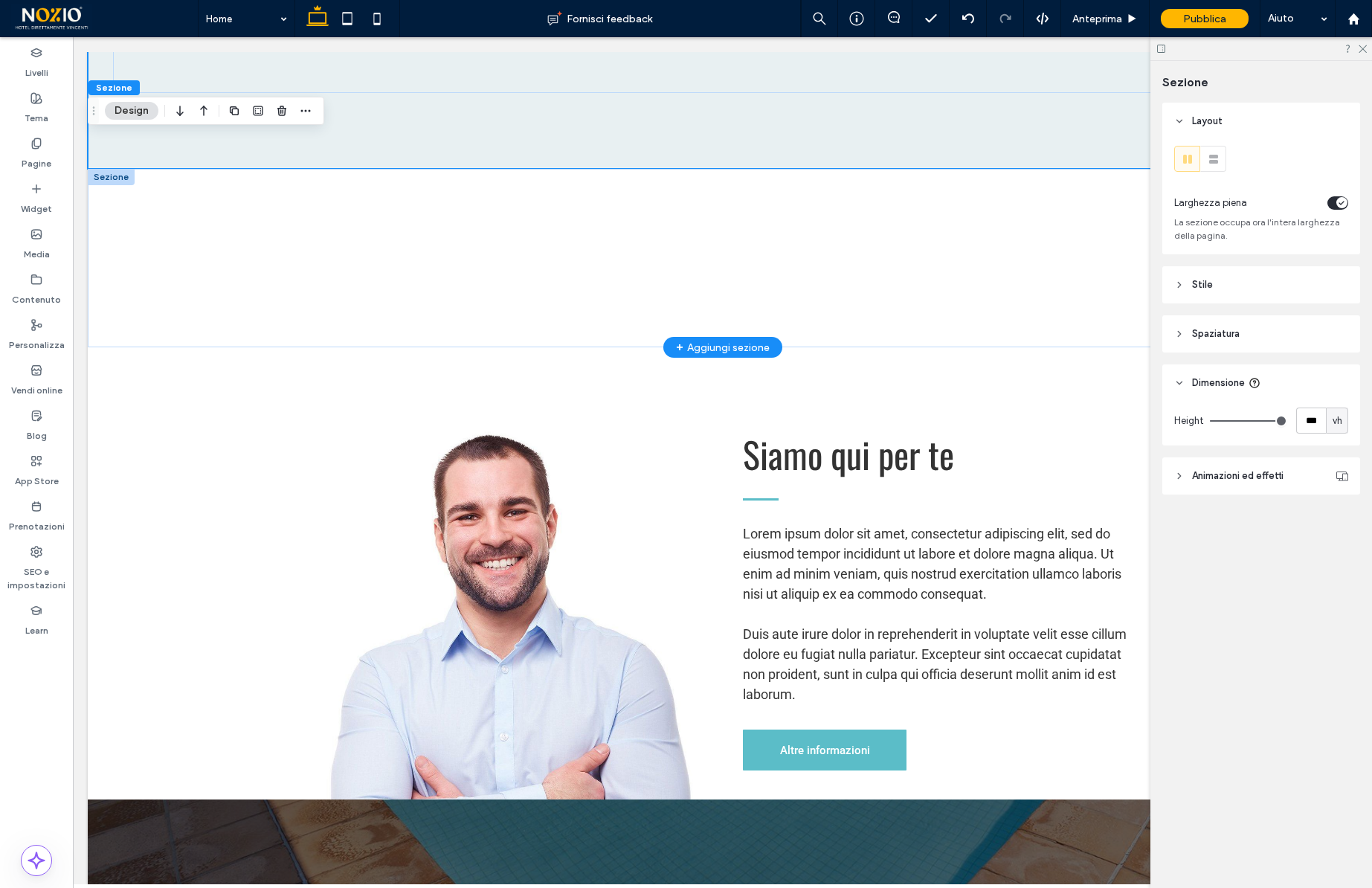
click at [103, 185] on div at bounding box center [111, 177] width 47 height 16
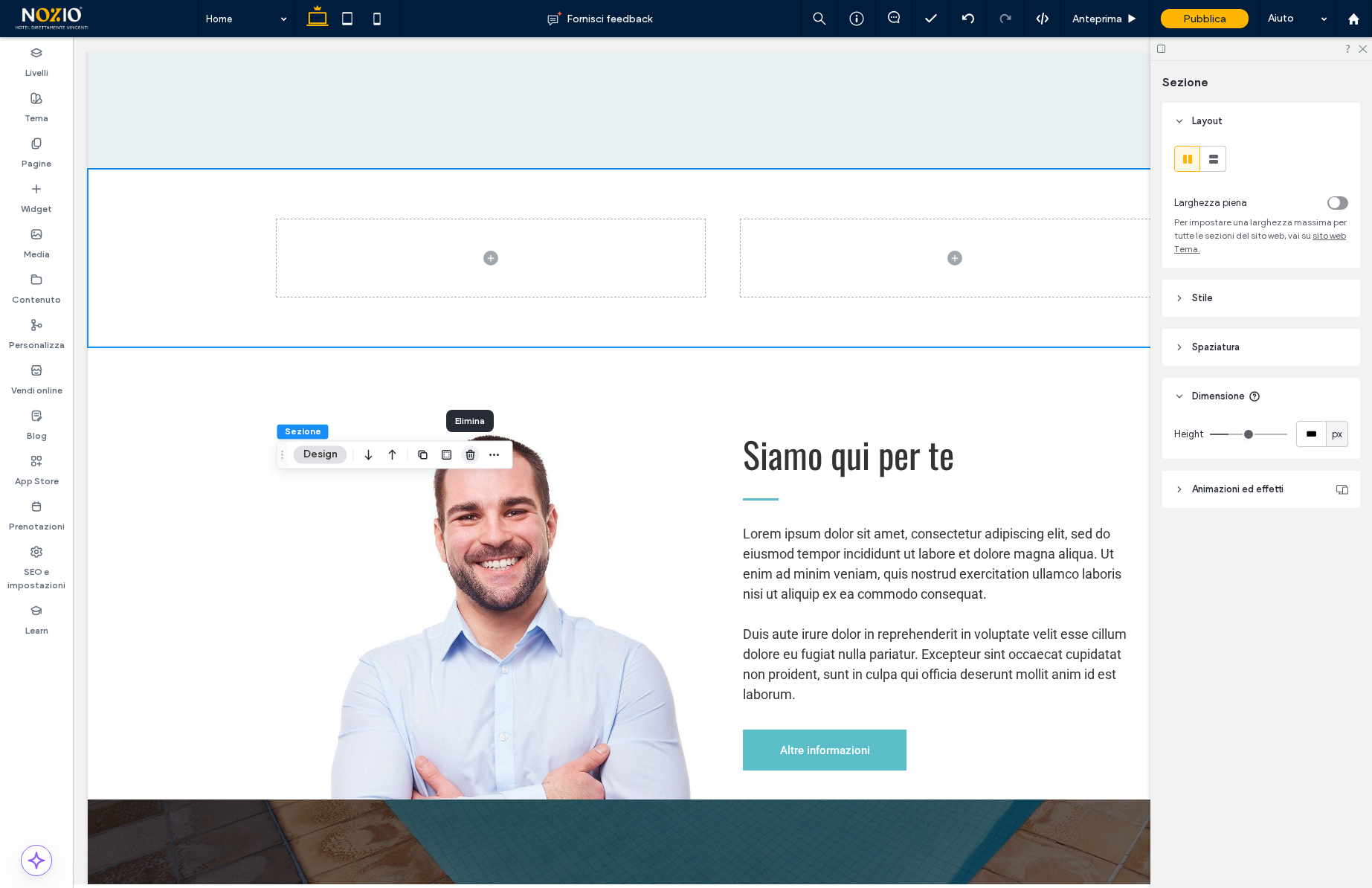
click at [470, 456] on icon "button" at bounding box center [471, 454] width 12 height 12
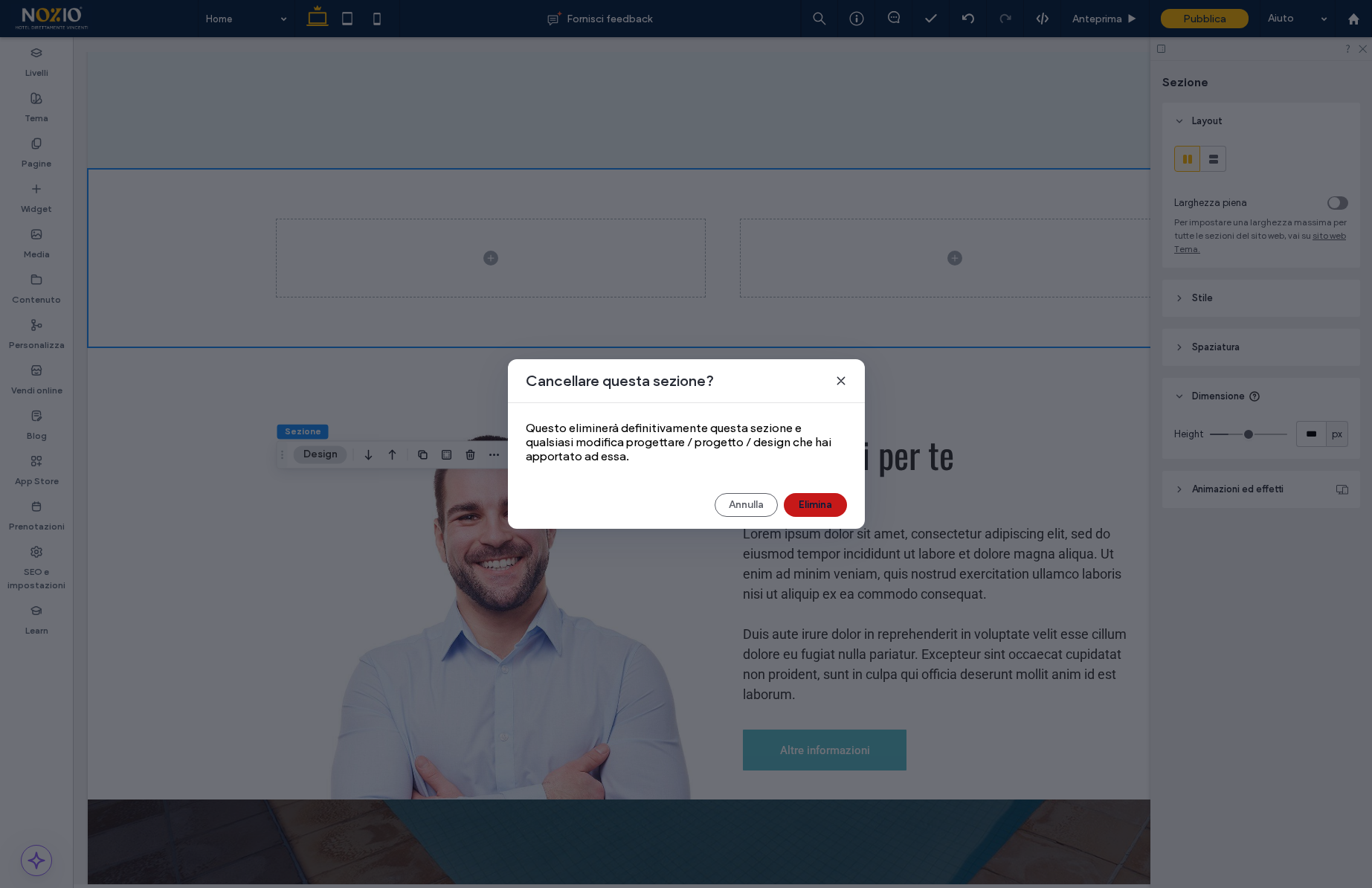
click at [816, 503] on button "Elimina" at bounding box center [815, 505] width 63 height 24
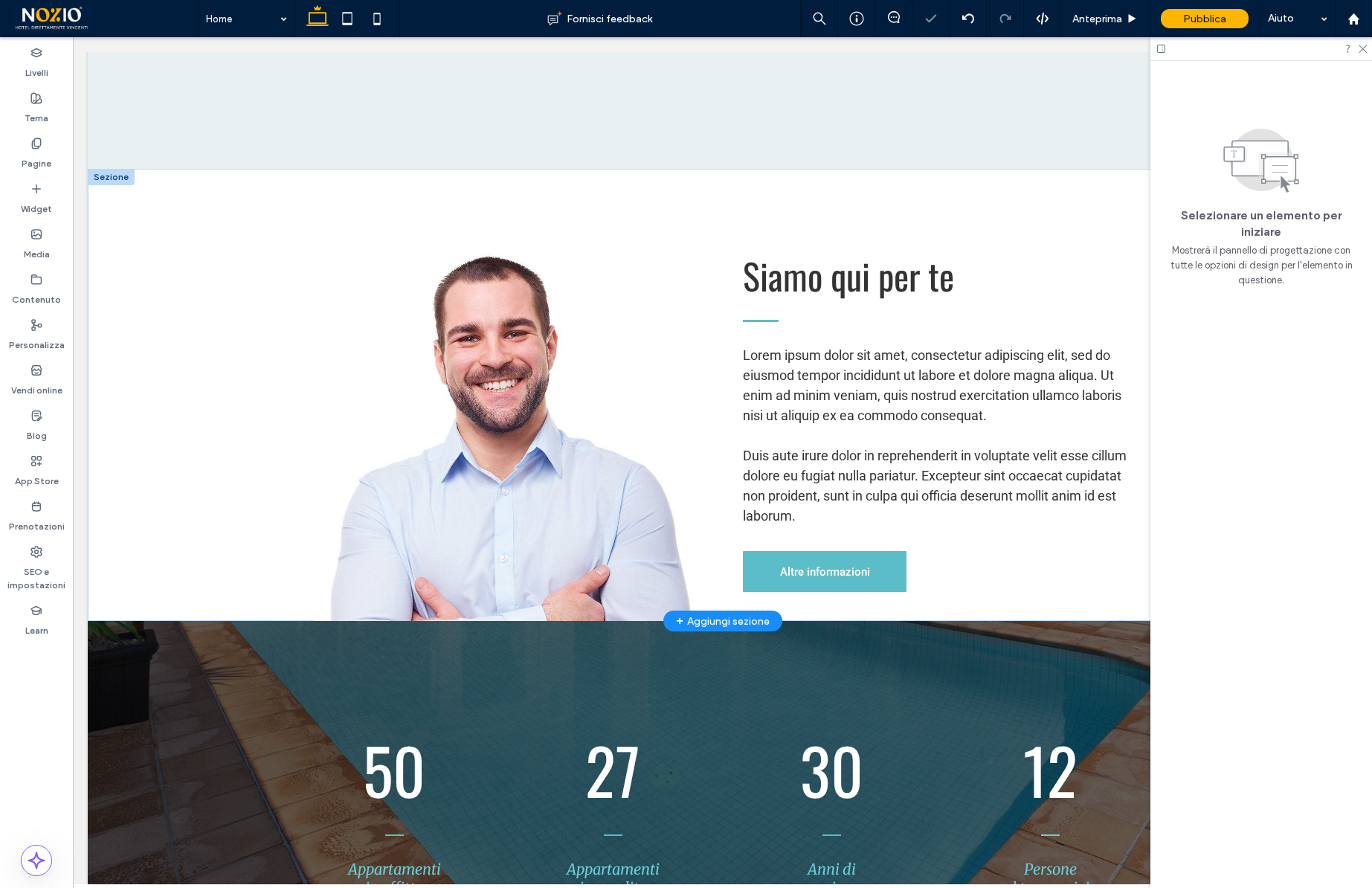
click at [108, 185] on div at bounding box center [111, 177] width 47 height 16
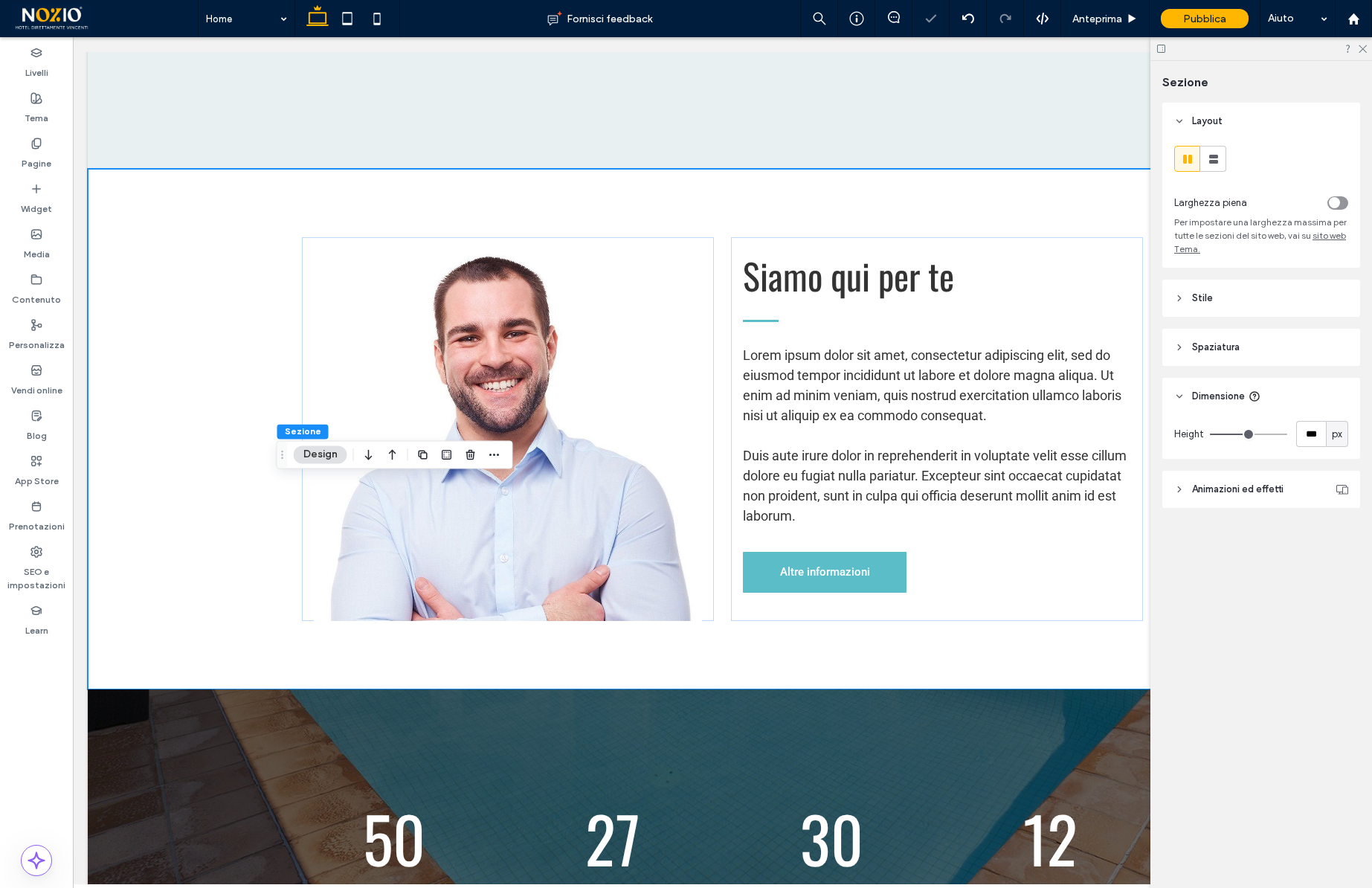
click at [1338, 434] on span "px" at bounding box center [1338, 435] width 10 height 15
click at [1336, 536] on span "vh" at bounding box center [1338, 539] width 10 height 15
type input "*"
type input "**"
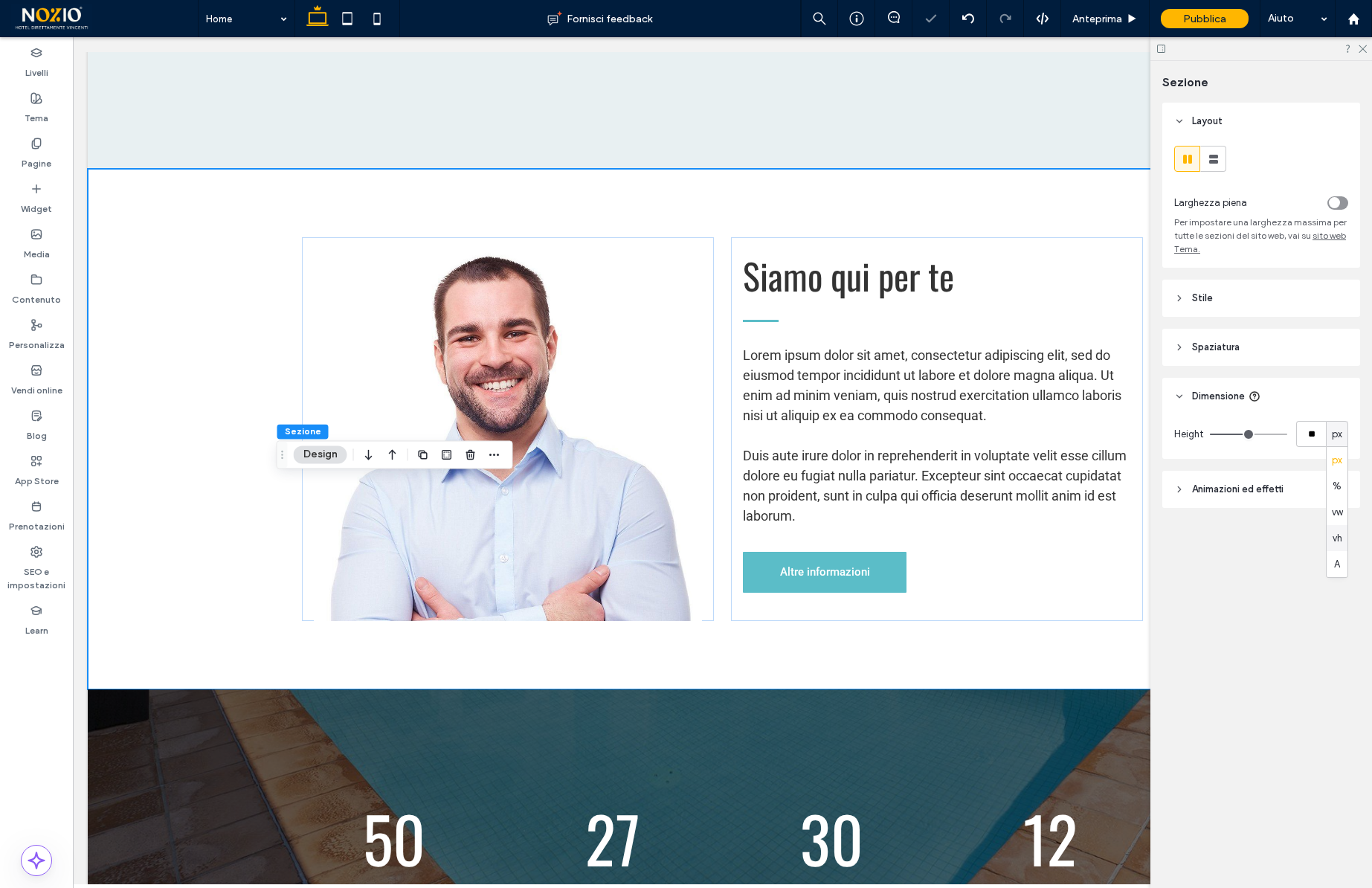
type input "*"
type input "**"
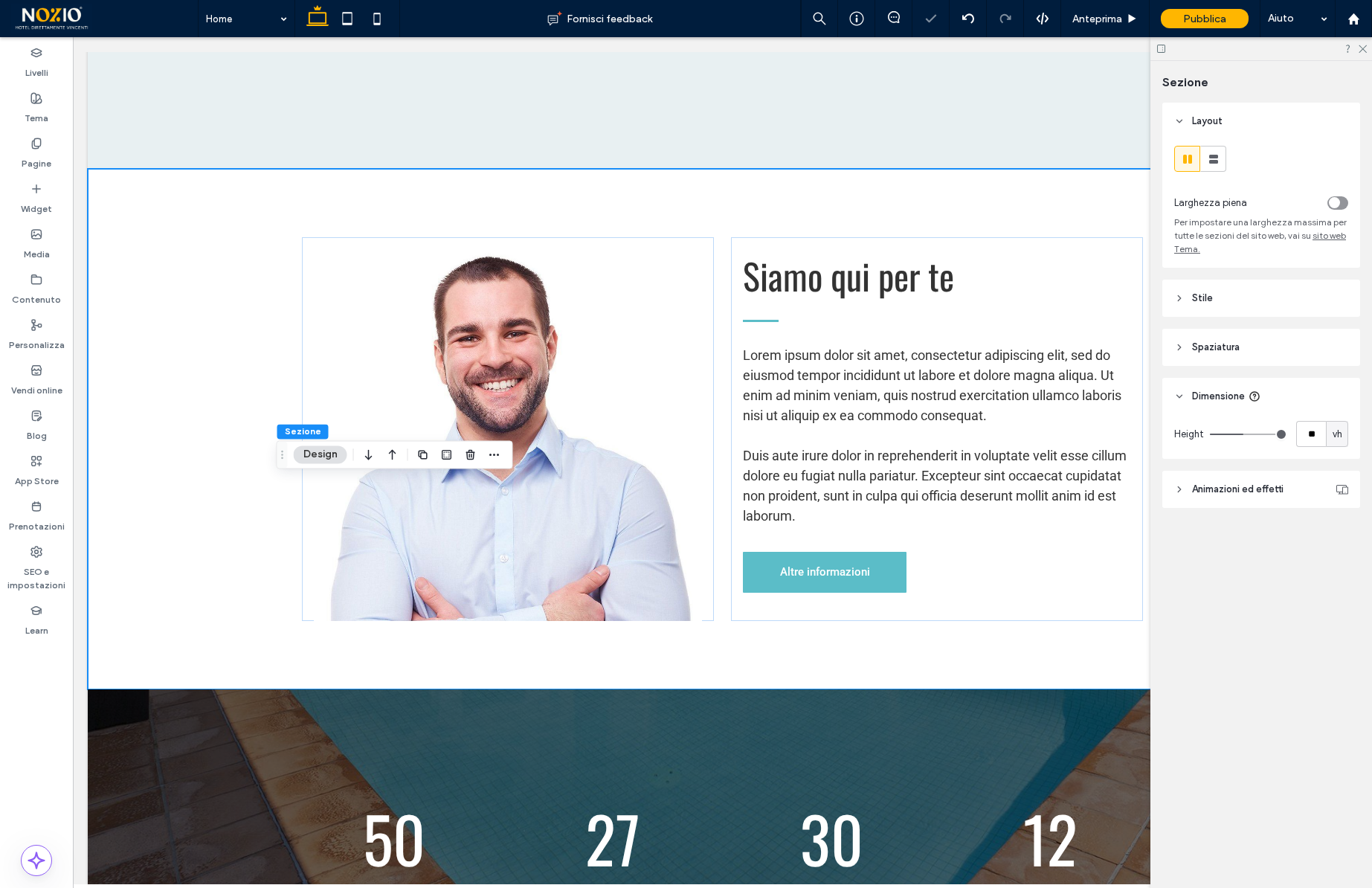
type input "***"
drag, startPoint x: 1241, startPoint y: 435, endPoint x: 1403, endPoint y: 435, distance: 162.0
type input "***"
click at [1287, 435] on input "range" at bounding box center [1248, 435] width 77 height 2
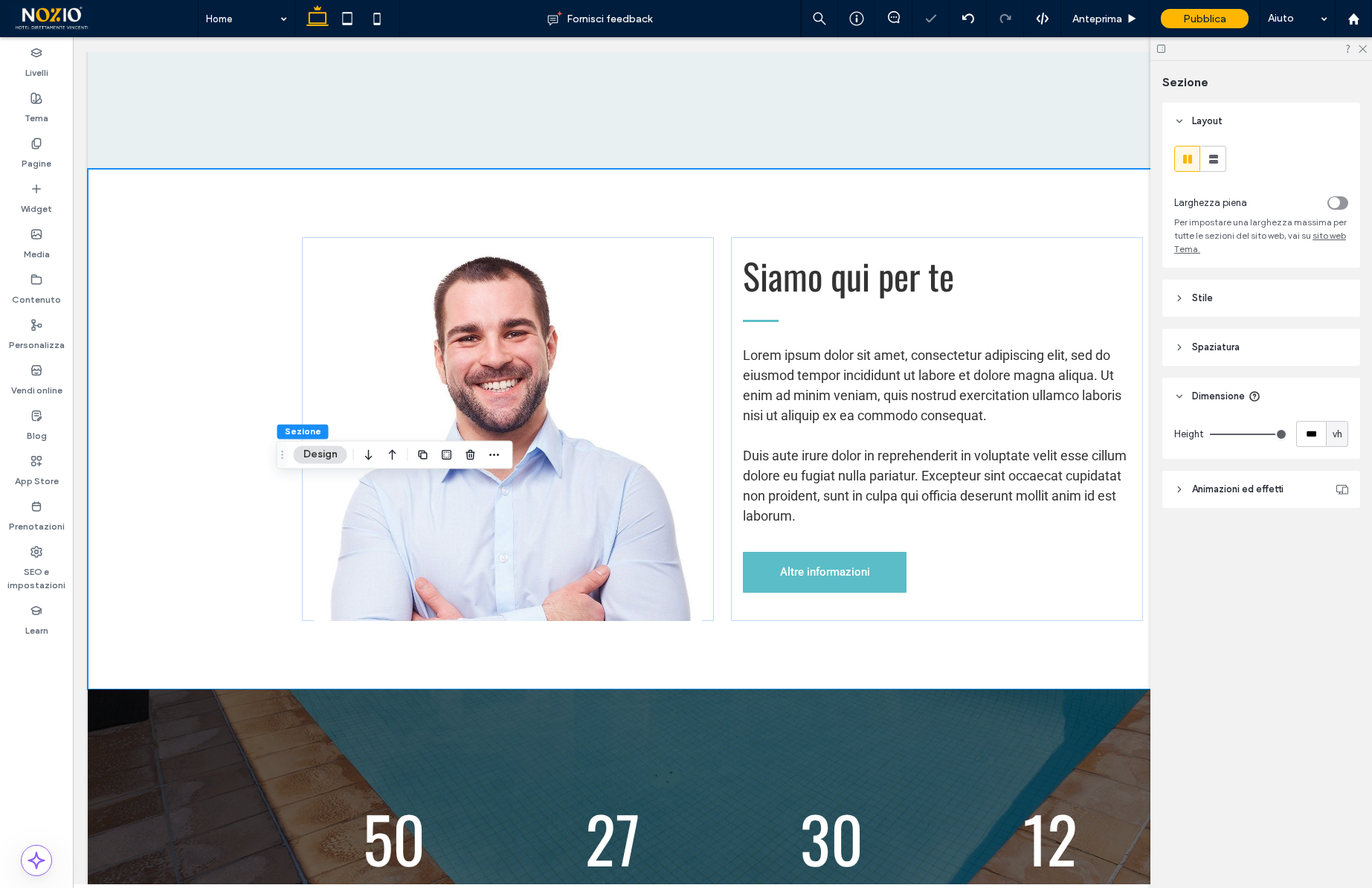
type input "*"
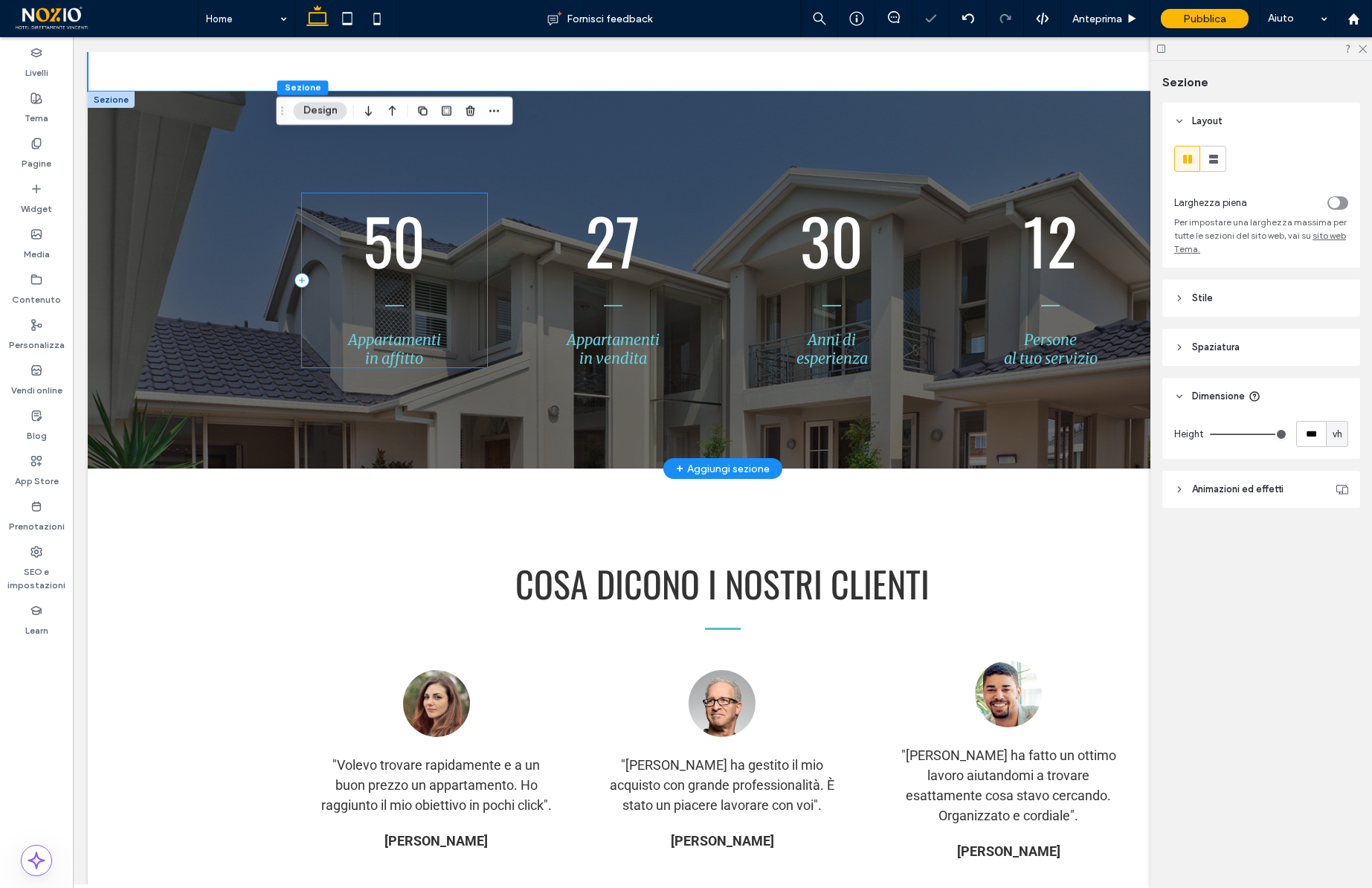
scroll to position [4215, 0]
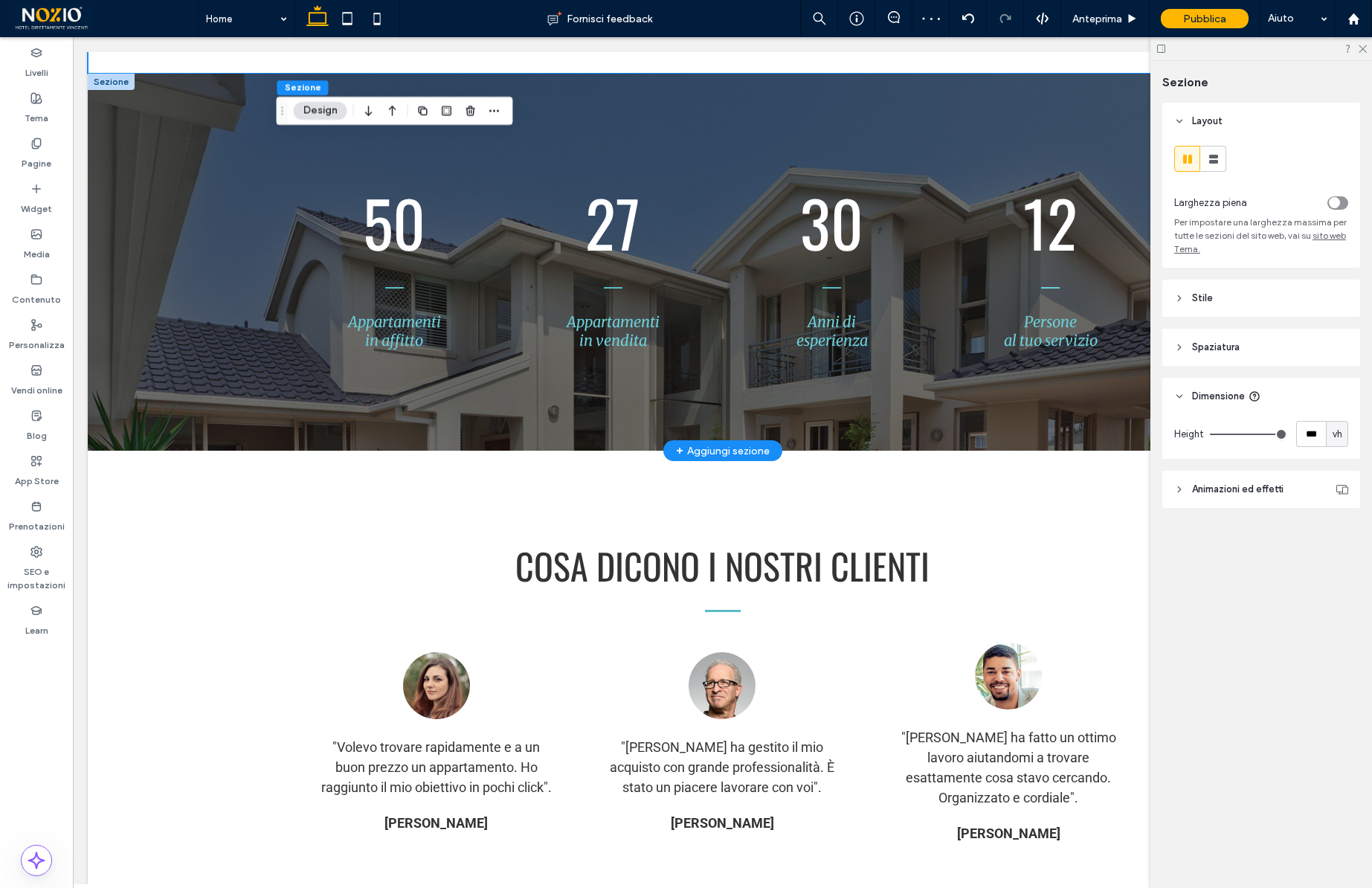
click at [115, 90] on div at bounding box center [111, 82] width 47 height 16
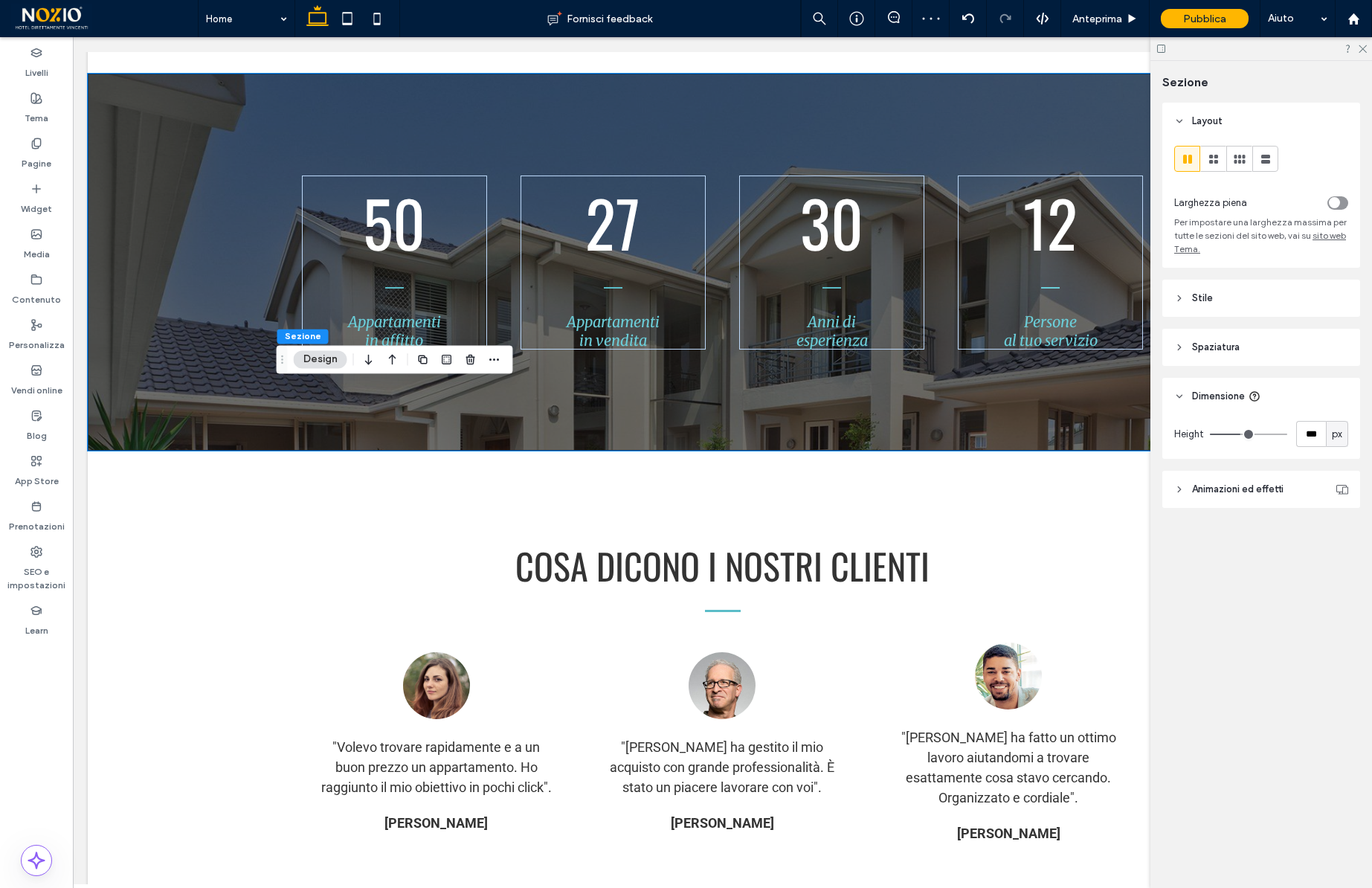
click at [1339, 440] on span "px" at bounding box center [1338, 435] width 10 height 15
click at [1341, 537] on span "vh" at bounding box center [1338, 539] width 10 height 15
type input "**"
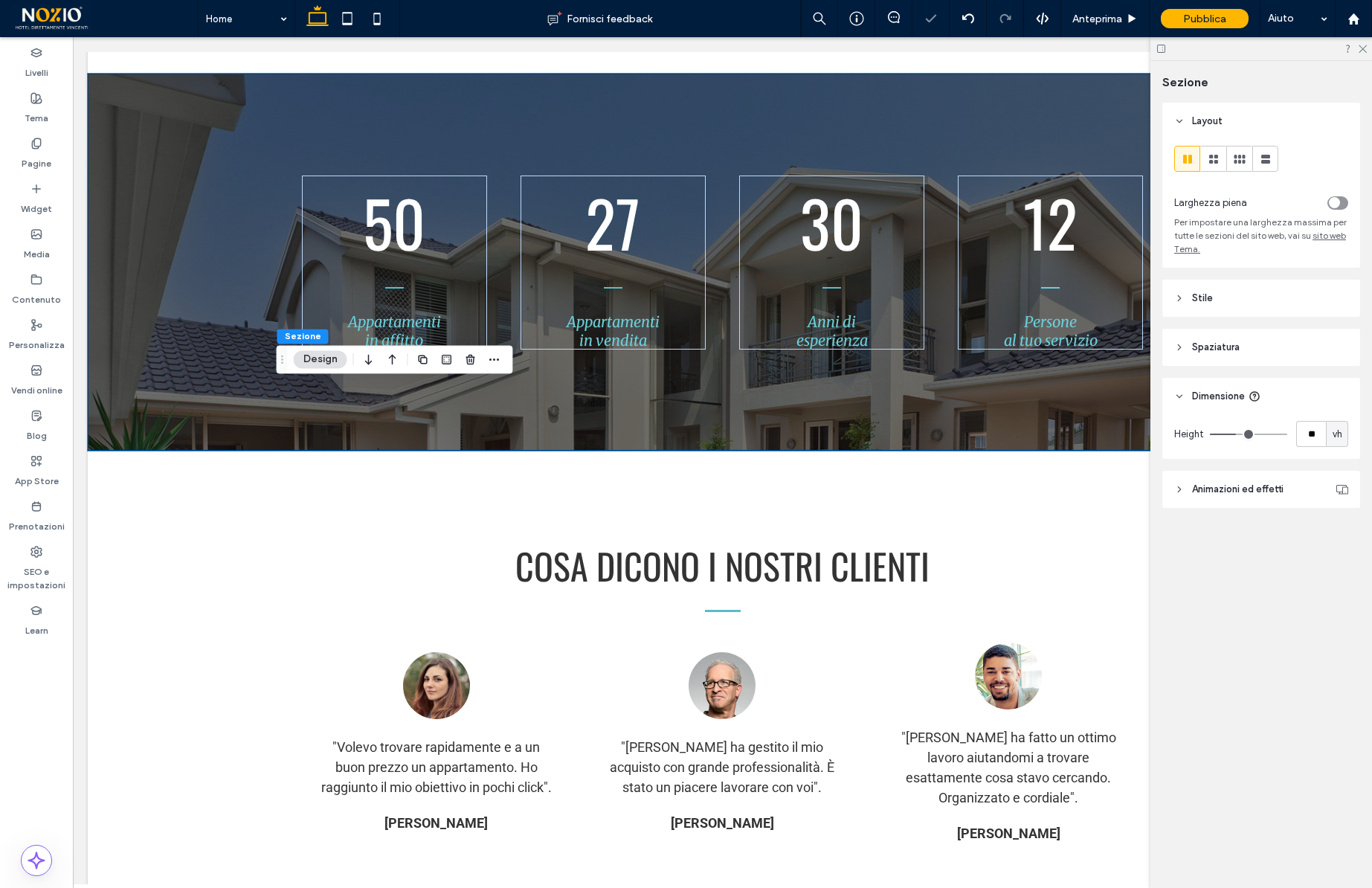
type input "**"
type input "***"
drag, startPoint x: 1239, startPoint y: 432, endPoint x: 1357, endPoint y: 432, distance: 118.0
type input "***"
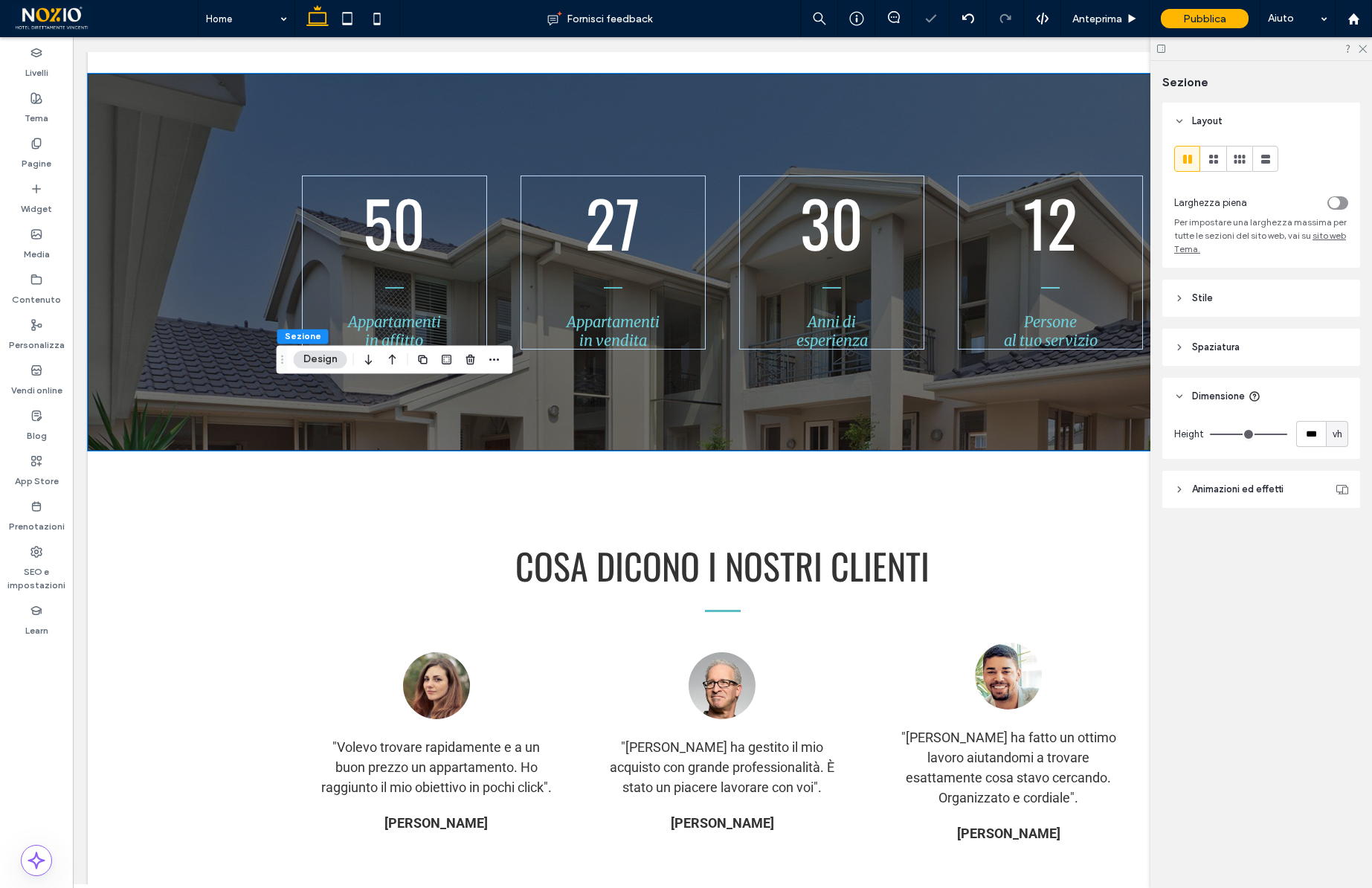
click at [1287, 434] on input "range" at bounding box center [1248, 435] width 77 height 2
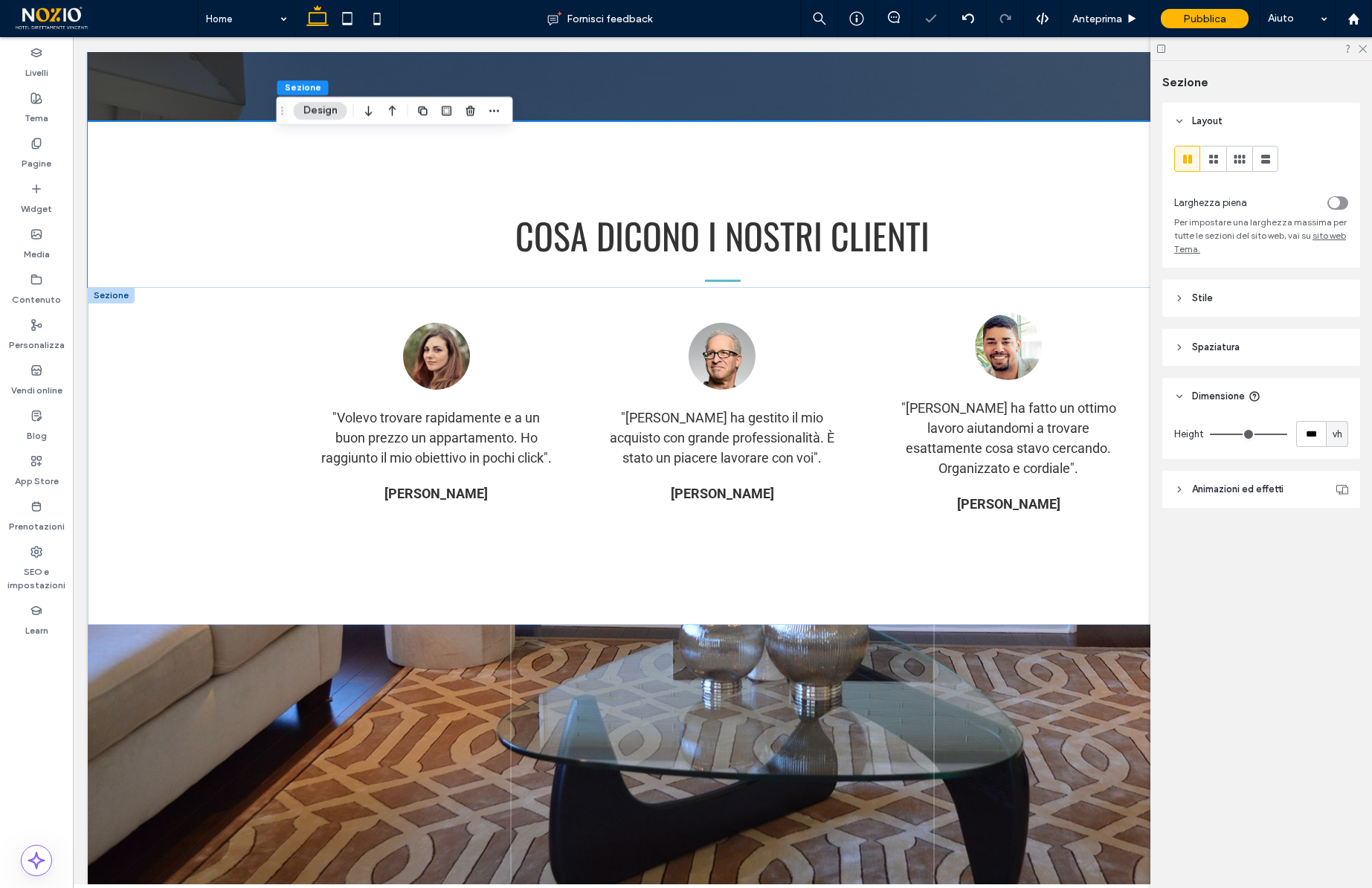
scroll to position [5064, 0]
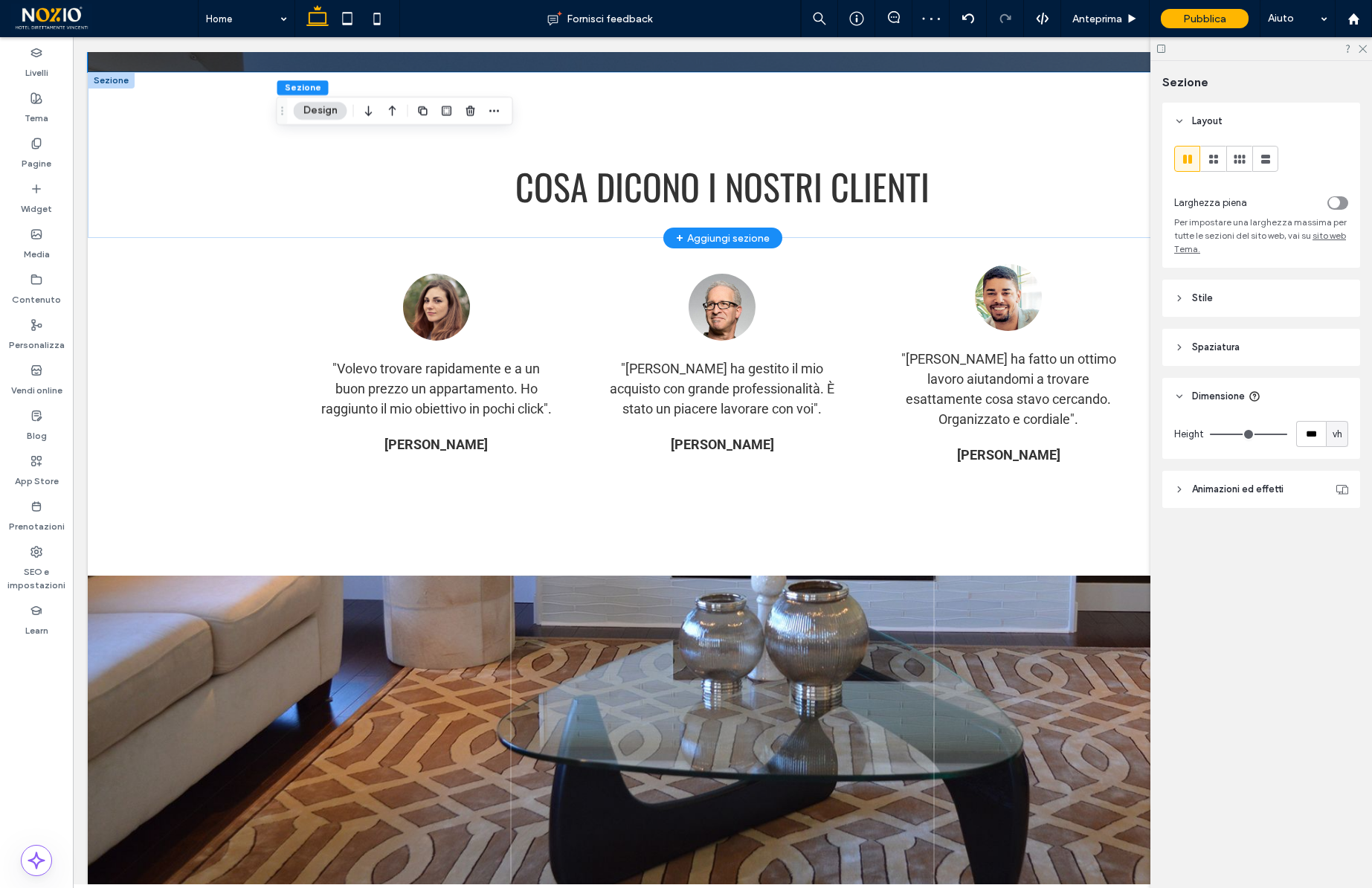
click at [102, 88] on div at bounding box center [111, 80] width 47 height 16
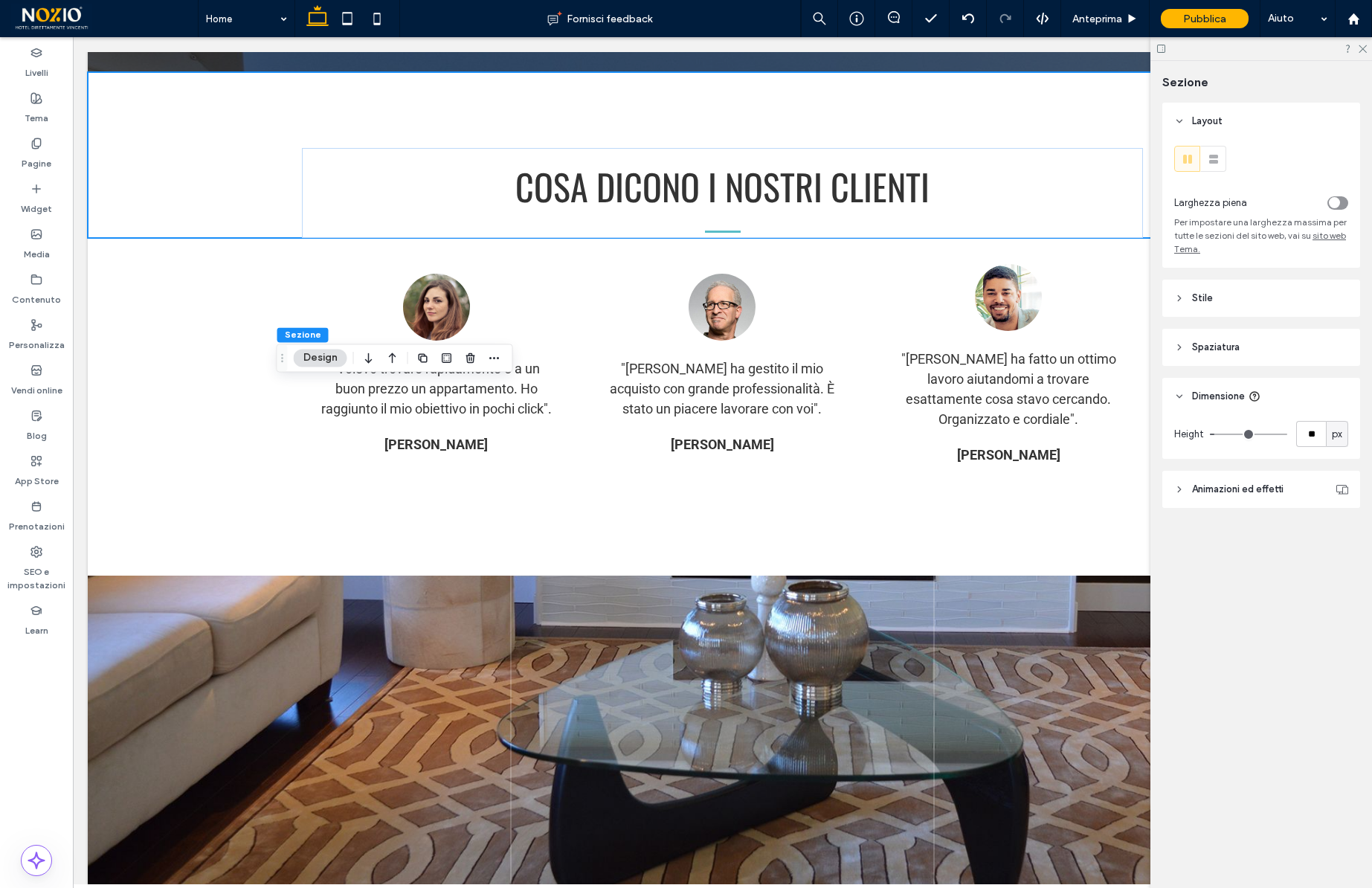
click at [1342, 431] on span "px" at bounding box center [1338, 435] width 10 height 15
click at [1339, 538] on span "vh" at bounding box center [1338, 539] width 10 height 15
type input "*"
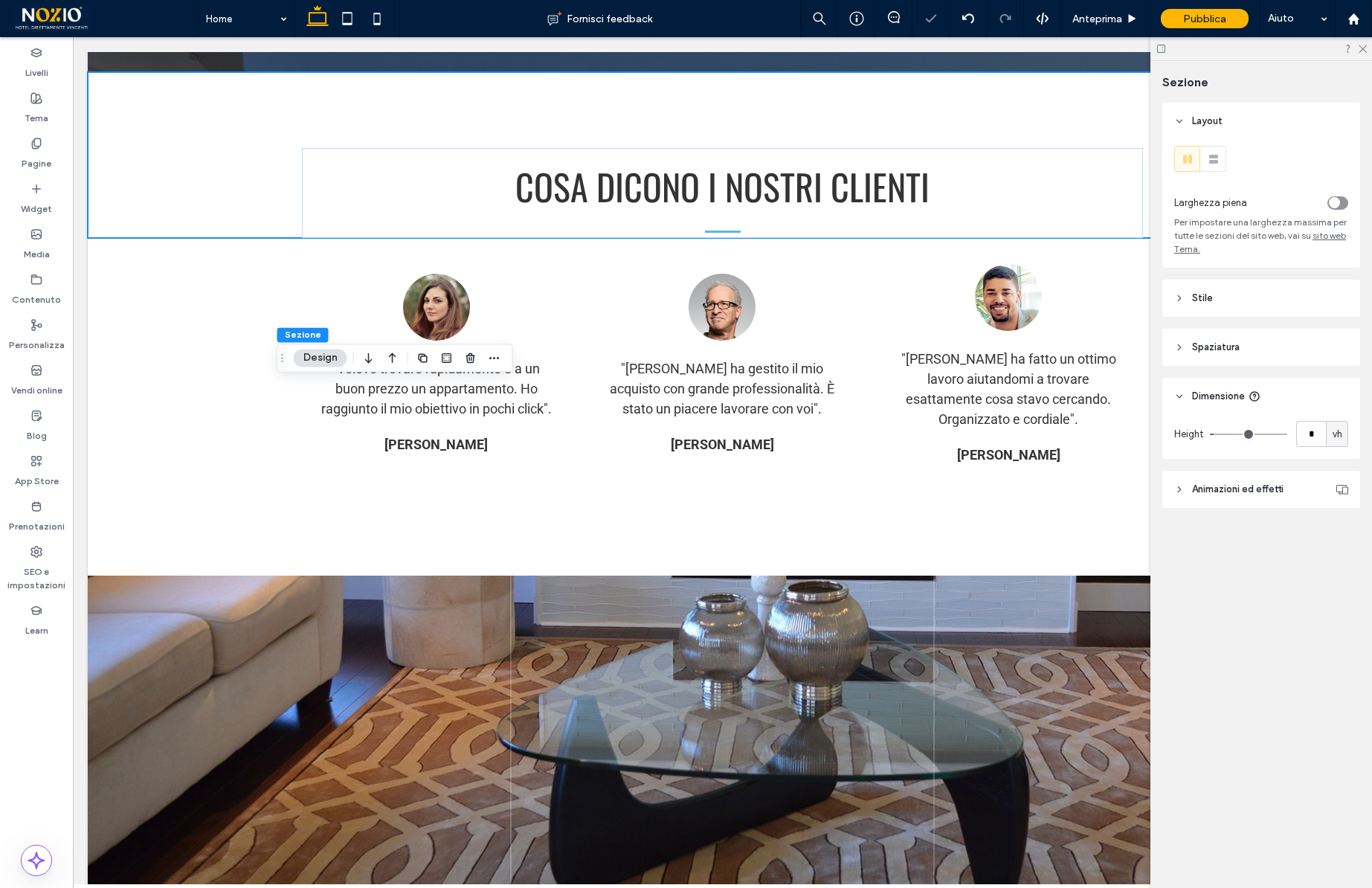
type input "*"
type input "***"
drag, startPoint x: 1217, startPoint y: 431, endPoint x: 1364, endPoint y: 431, distance: 147.0
type input "***"
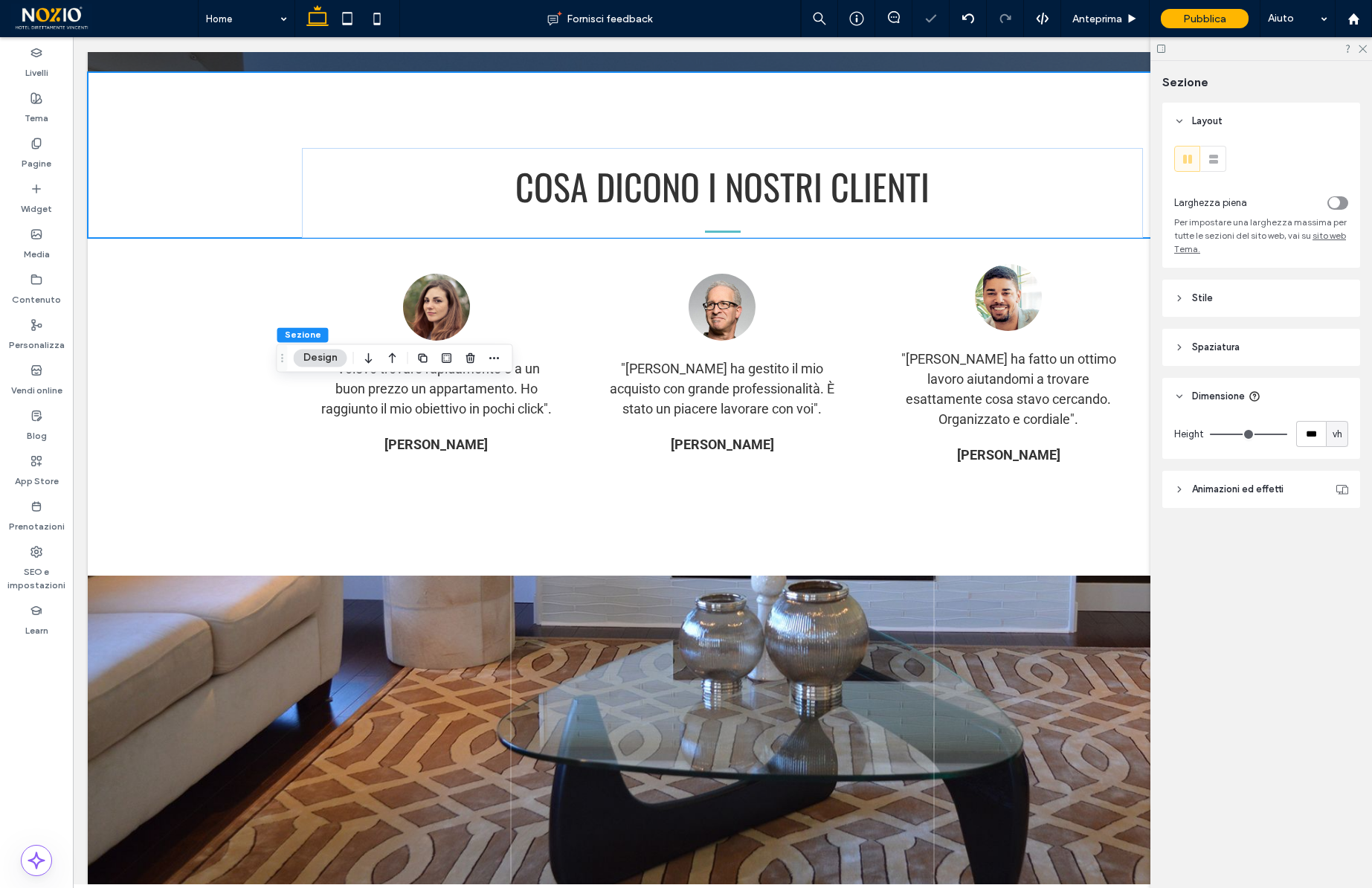
click at [1287, 434] on input "range" at bounding box center [1248, 435] width 77 height 2
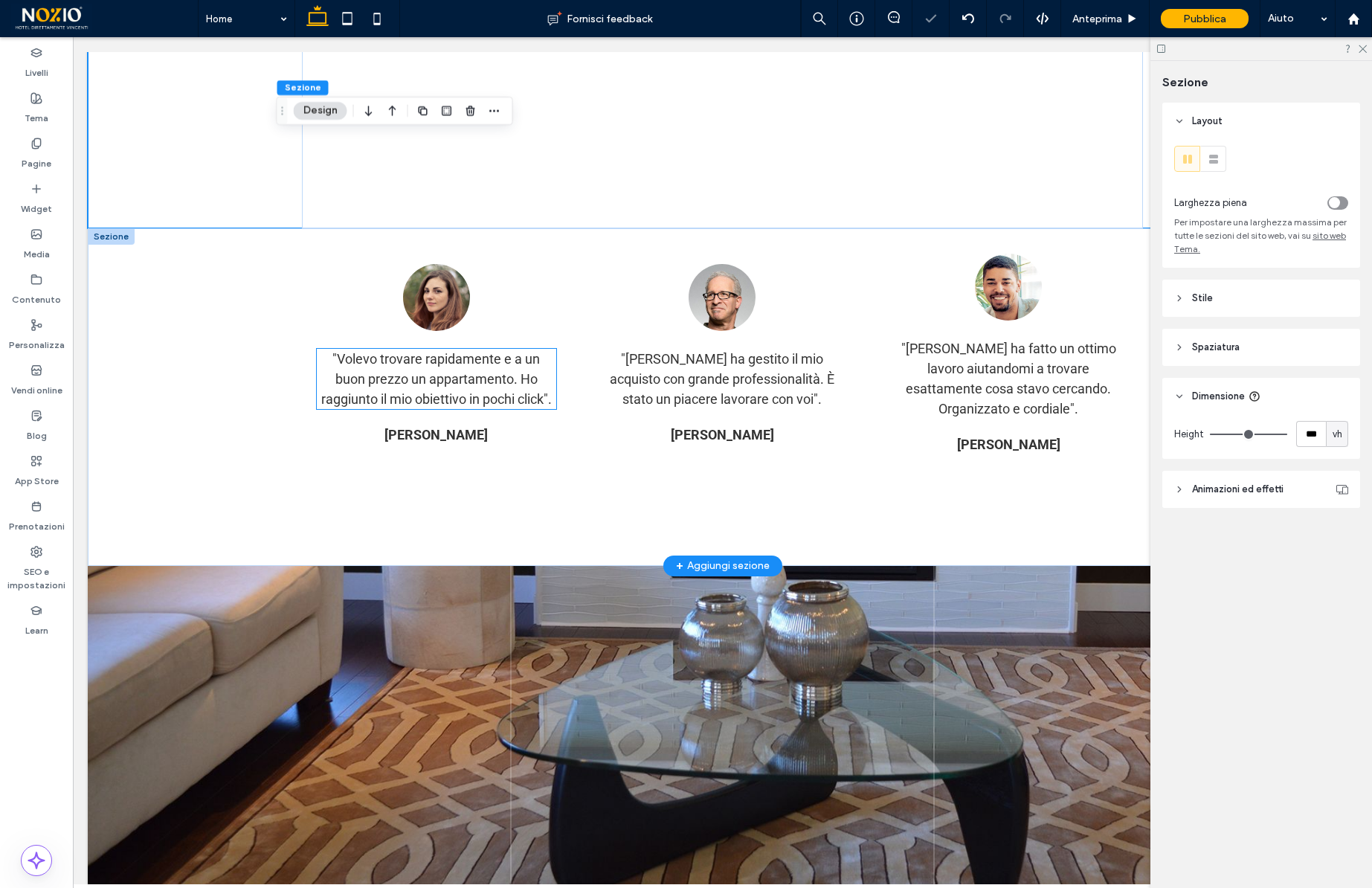
scroll to position [5808, 0]
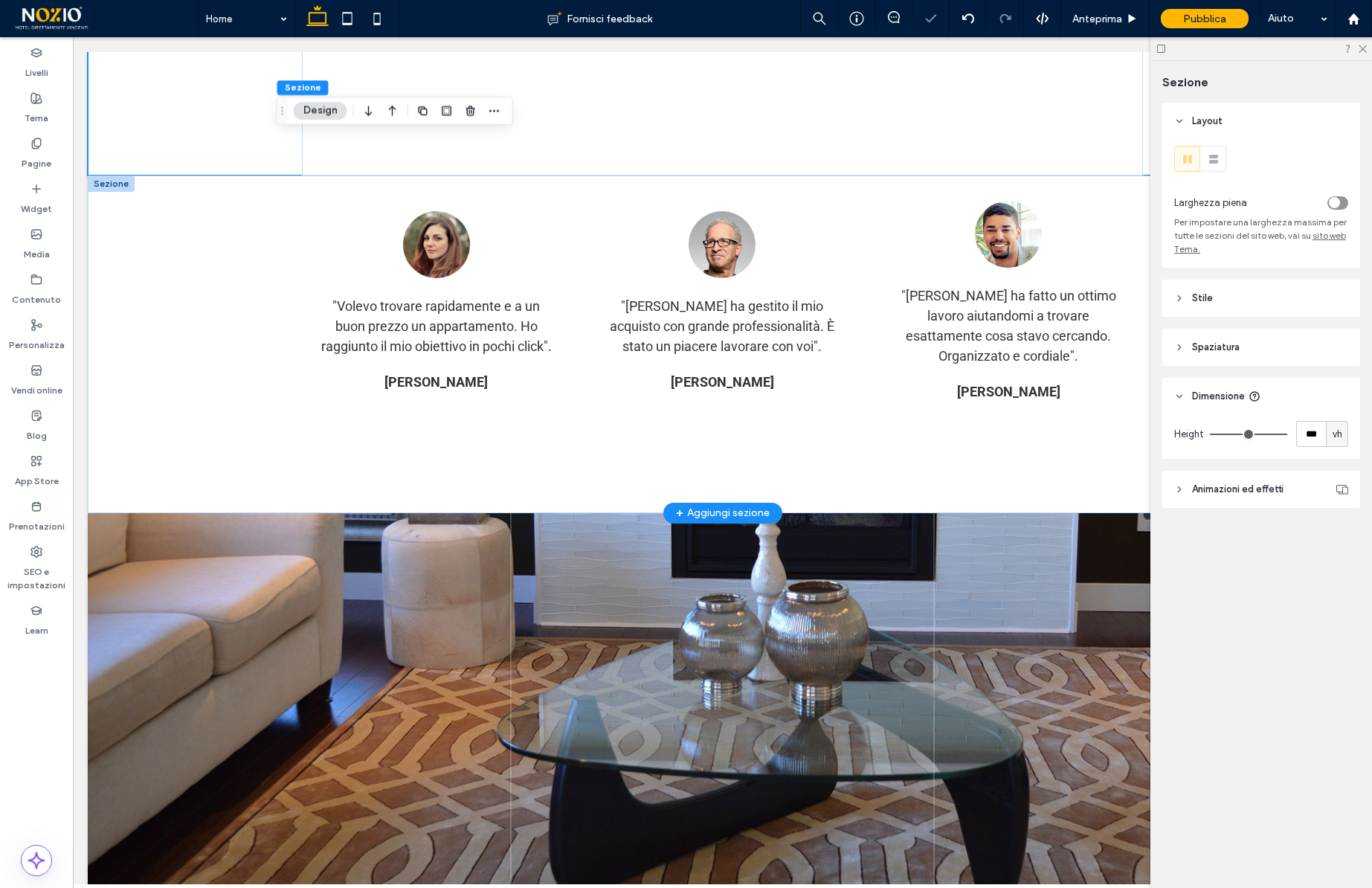
click at [113, 192] on div at bounding box center [111, 183] width 47 height 16
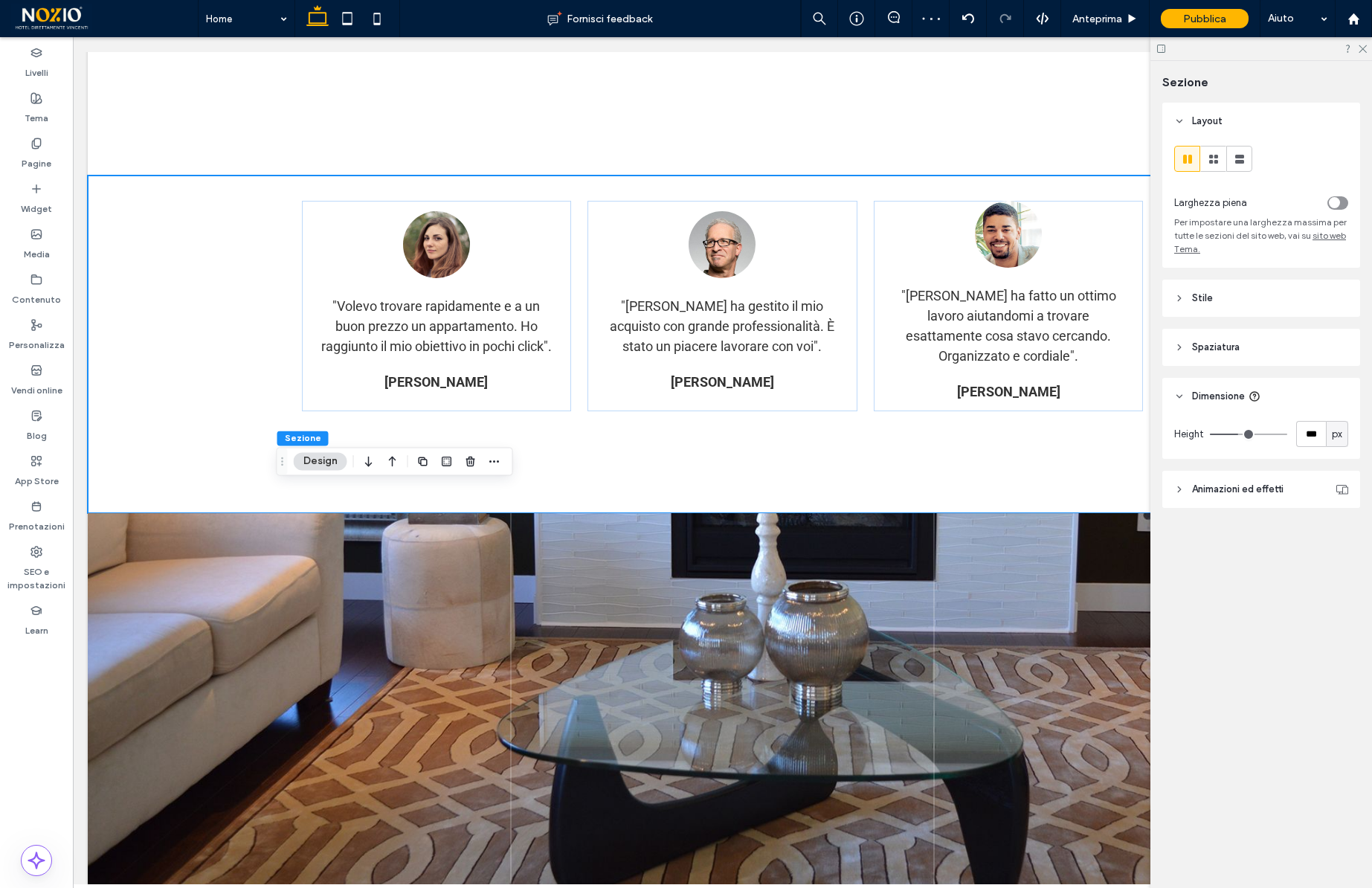
click at [1342, 431] on span "px" at bounding box center [1338, 435] width 10 height 15
click at [1338, 535] on span "vh" at bounding box center [1338, 539] width 10 height 15
type input "**"
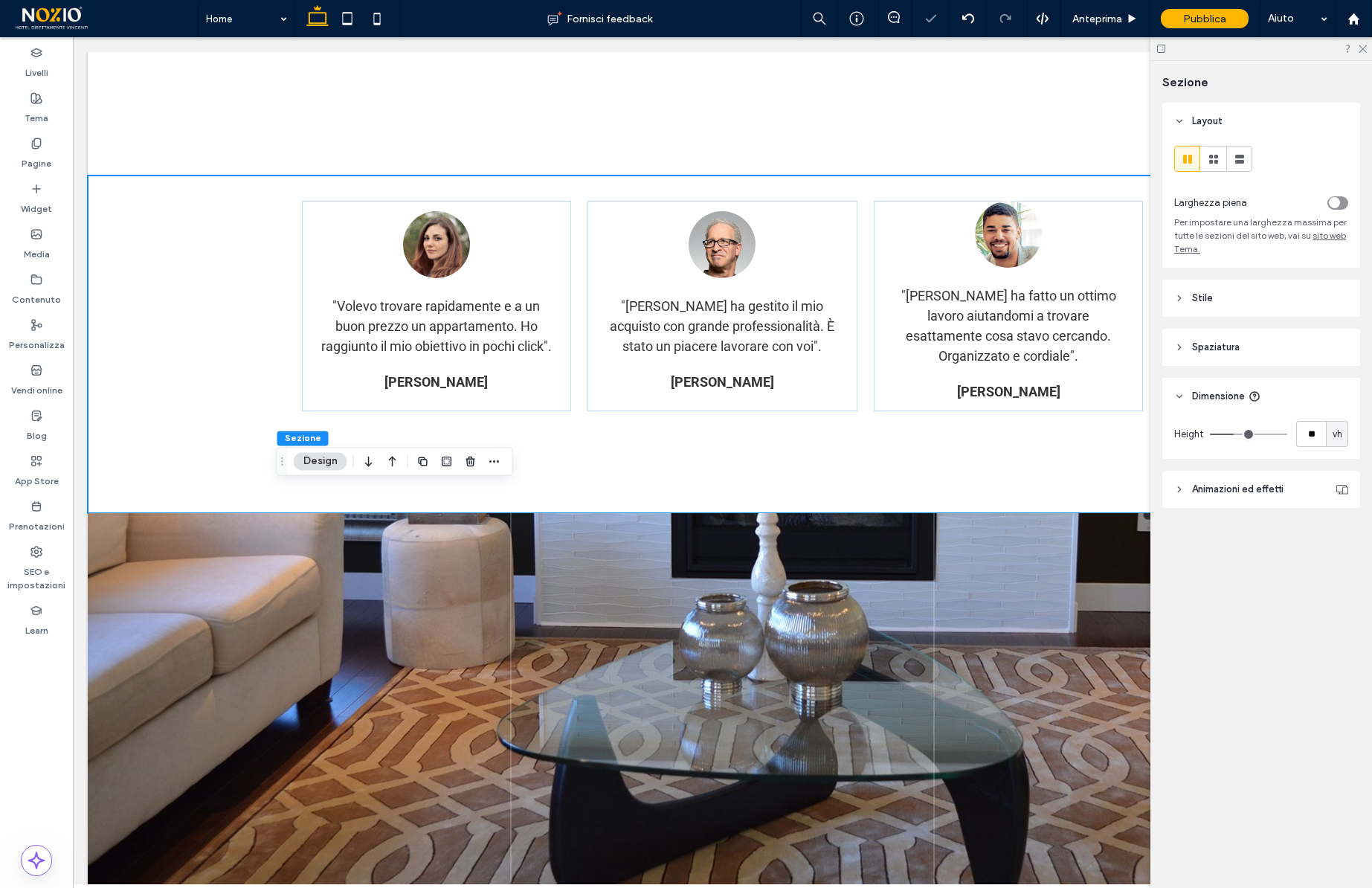
type input "**"
type input "***"
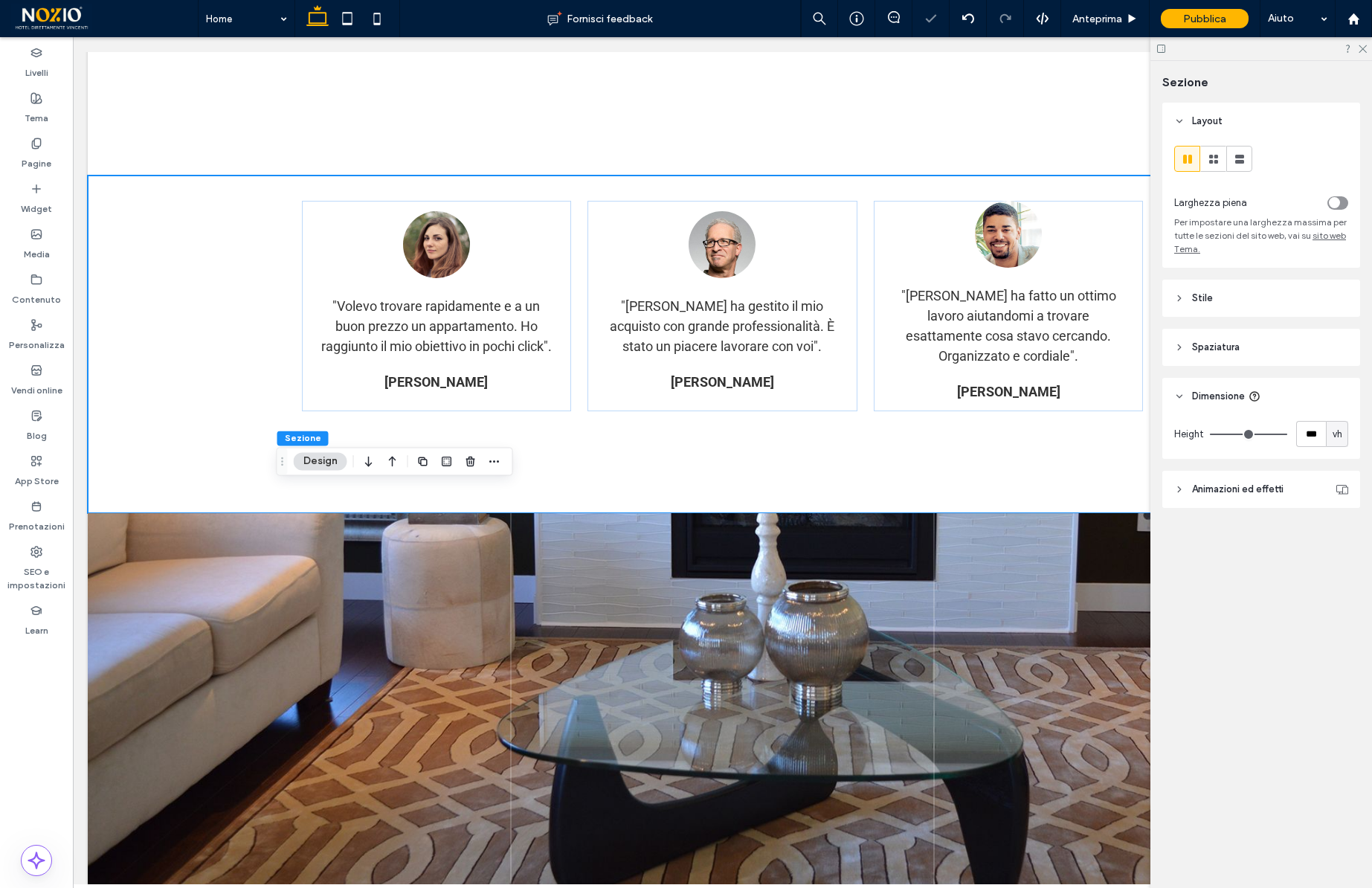
drag, startPoint x: 1233, startPoint y: 433, endPoint x: 1423, endPoint y: 433, distance: 190.0
type input "***"
click at [1287, 434] on input "range" at bounding box center [1248, 435] width 77 height 2
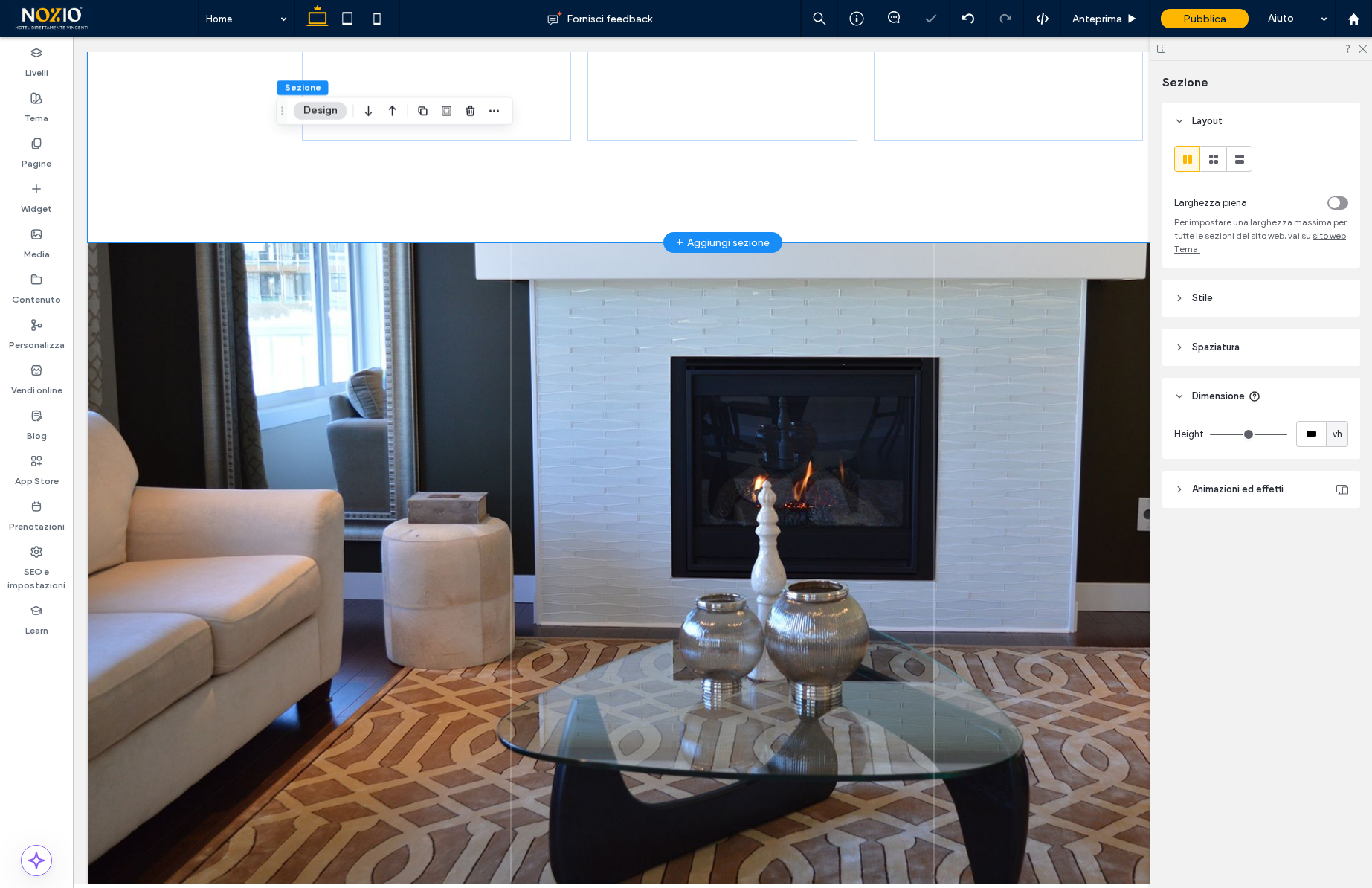
scroll to position [6608, 0]
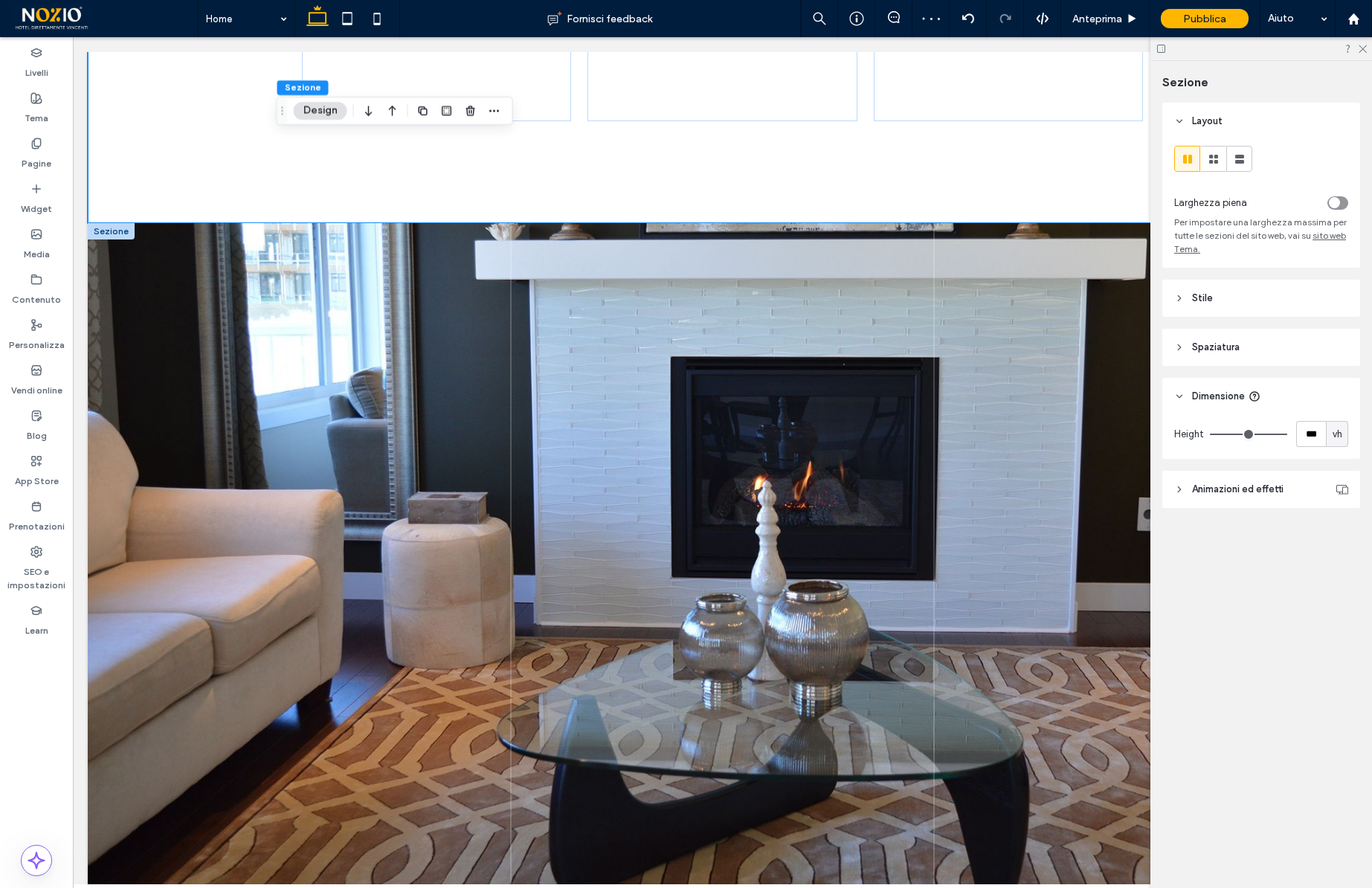
click at [112, 240] on div at bounding box center [111, 230] width 47 height 16
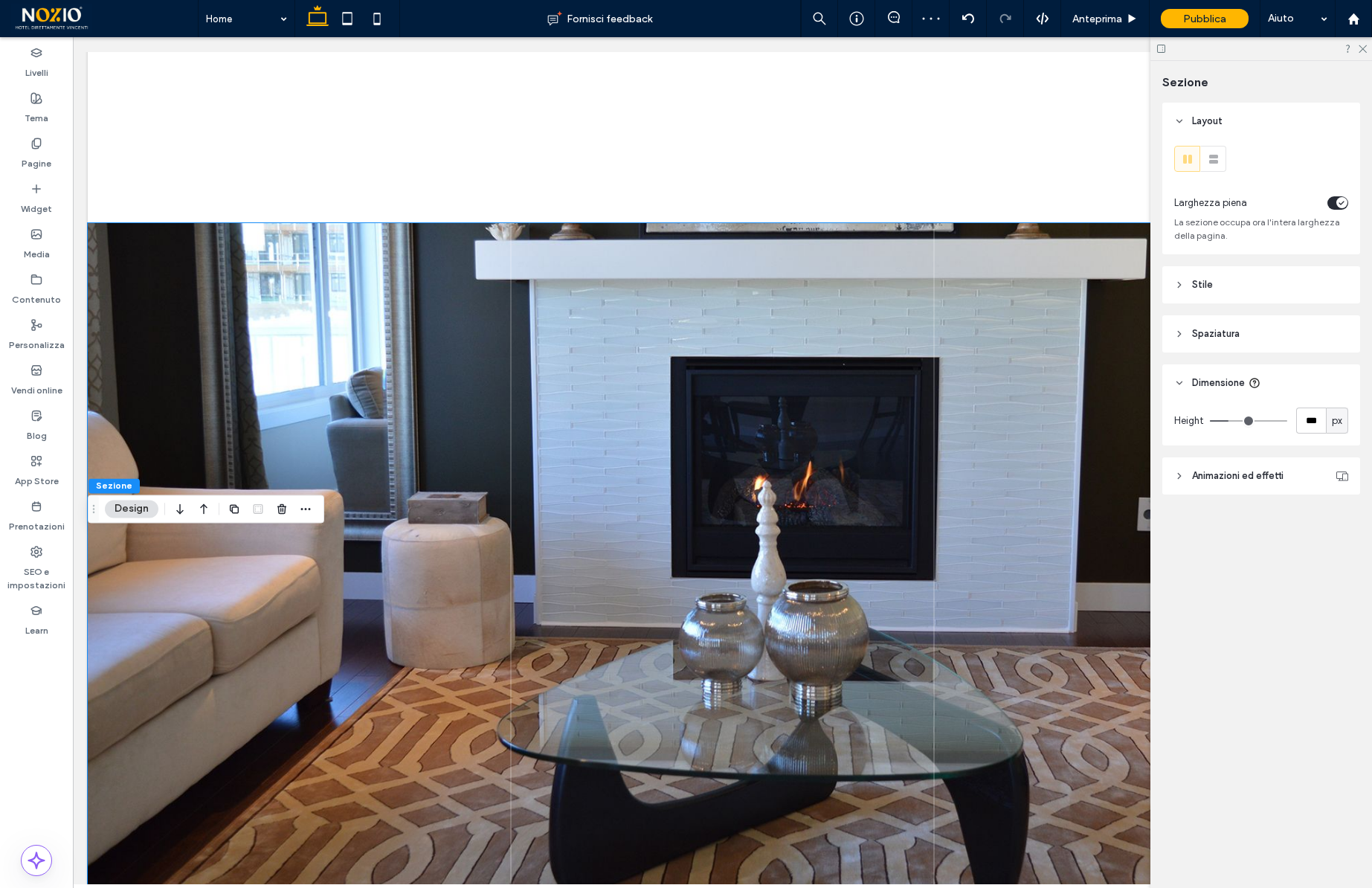
click at [1334, 423] on span "px" at bounding box center [1338, 421] width 10 height 15
click at [1340, 521] on span "vh" at bounding box center [1338, 526] width 10 height 15
type input "**"
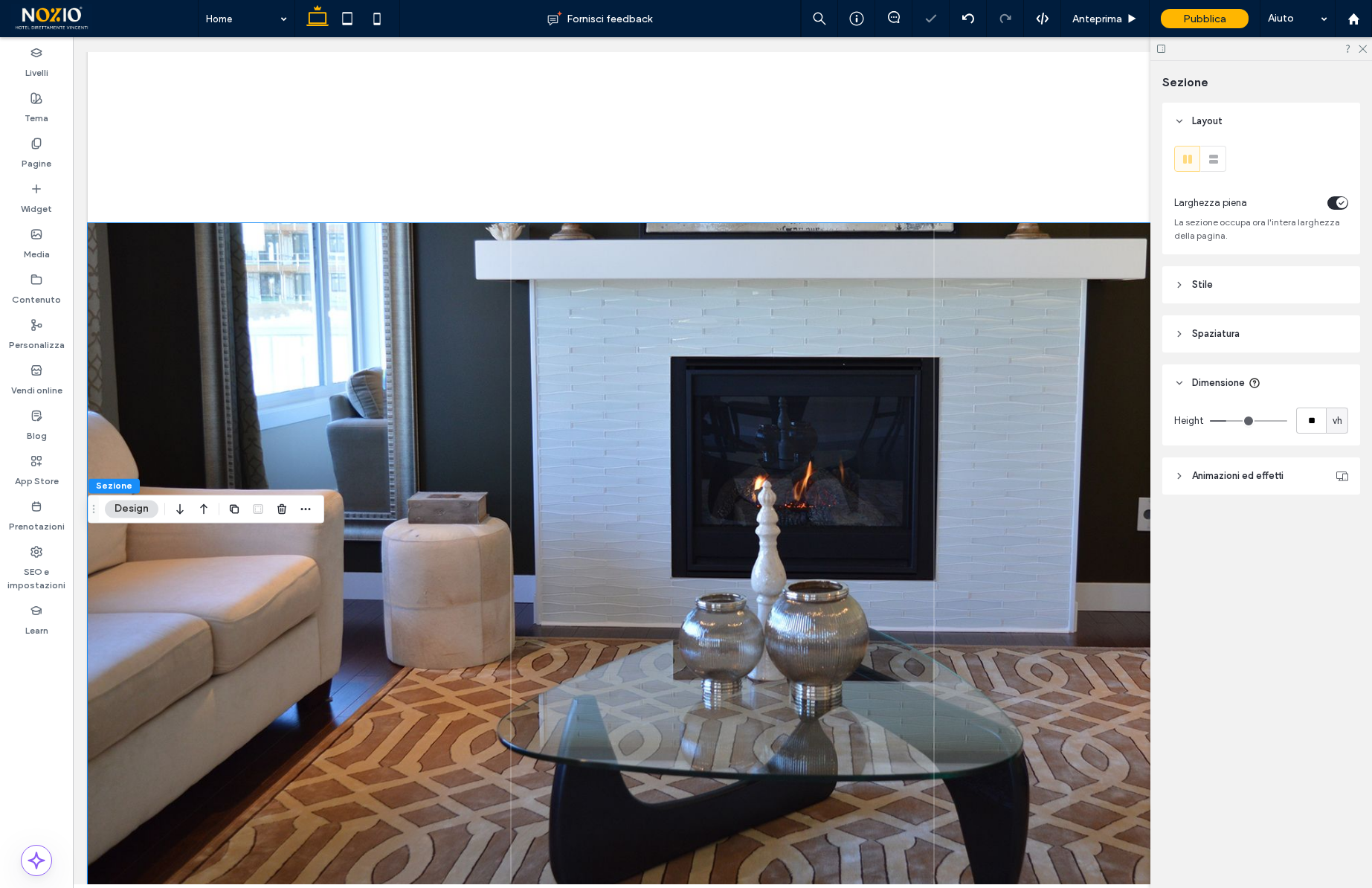
type input "**"
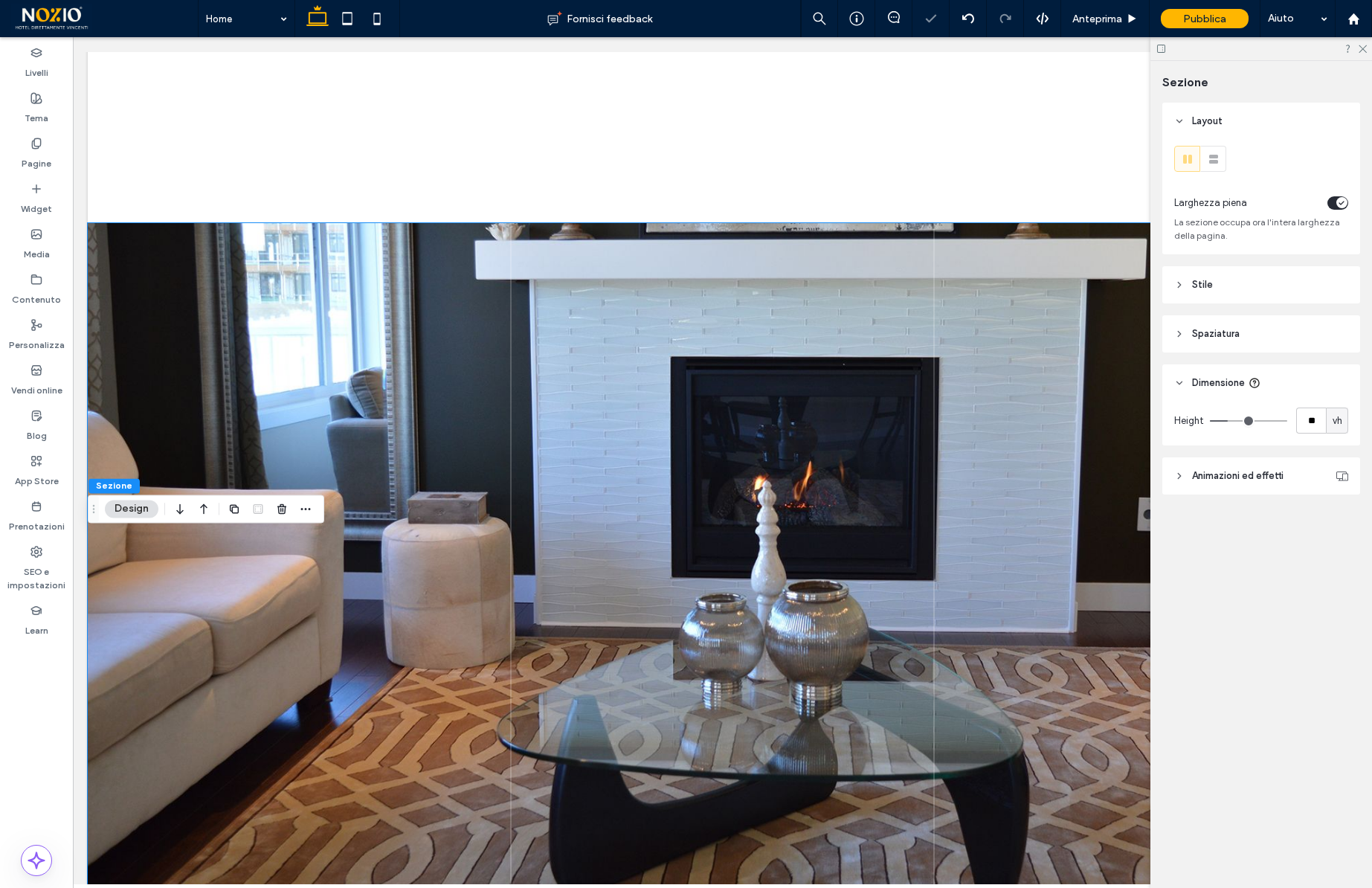
type input "***"
drag, startPoint x: 1229, startPoint y: 420, endPoint x: 1347, endPoint y: 420, distance: 118.0
type input "***"
click at [1287, 420] on input "range" at bounding box center [1248, 421] width 77 height 2
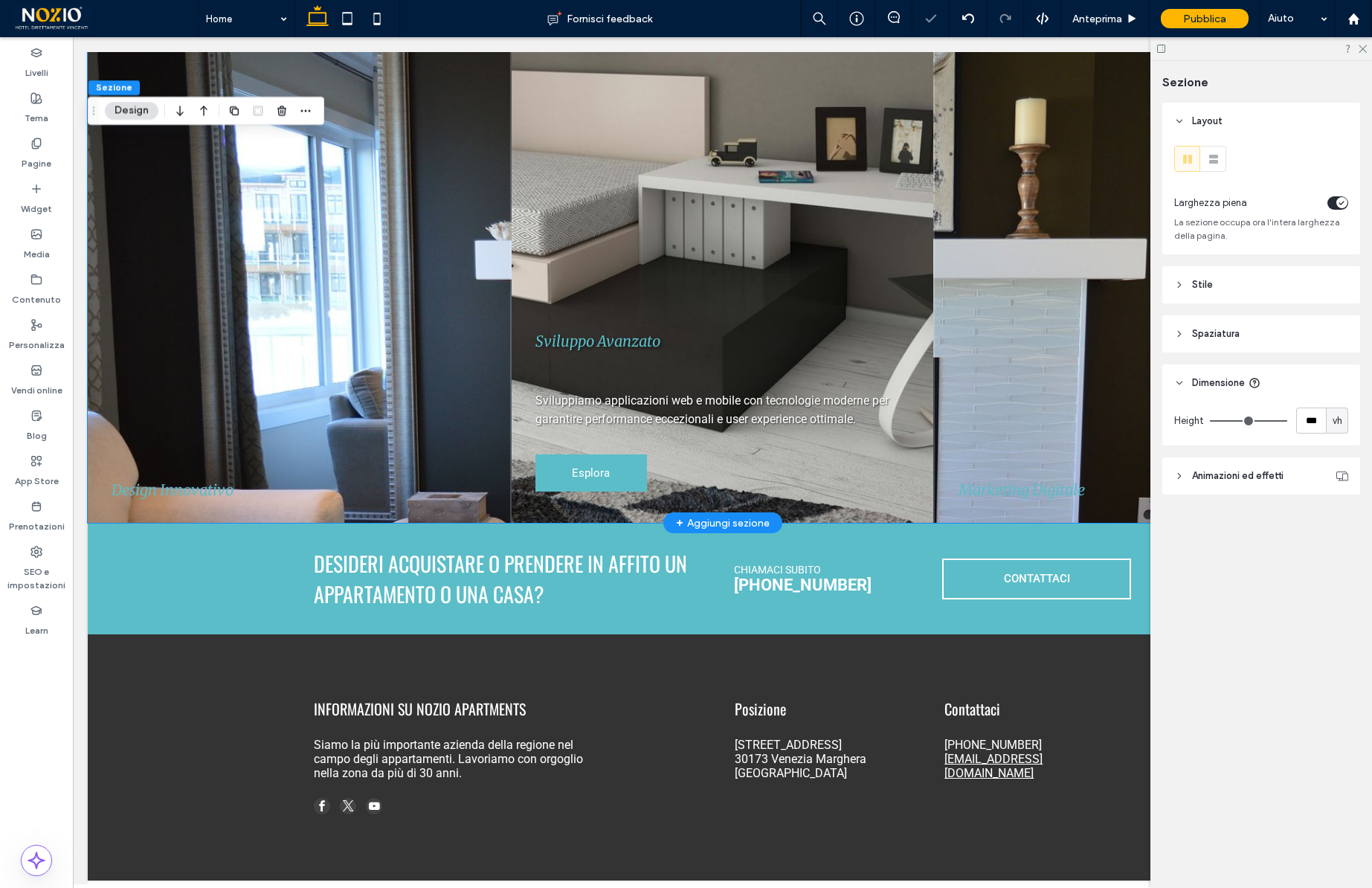
scroll to position [7466, 0]
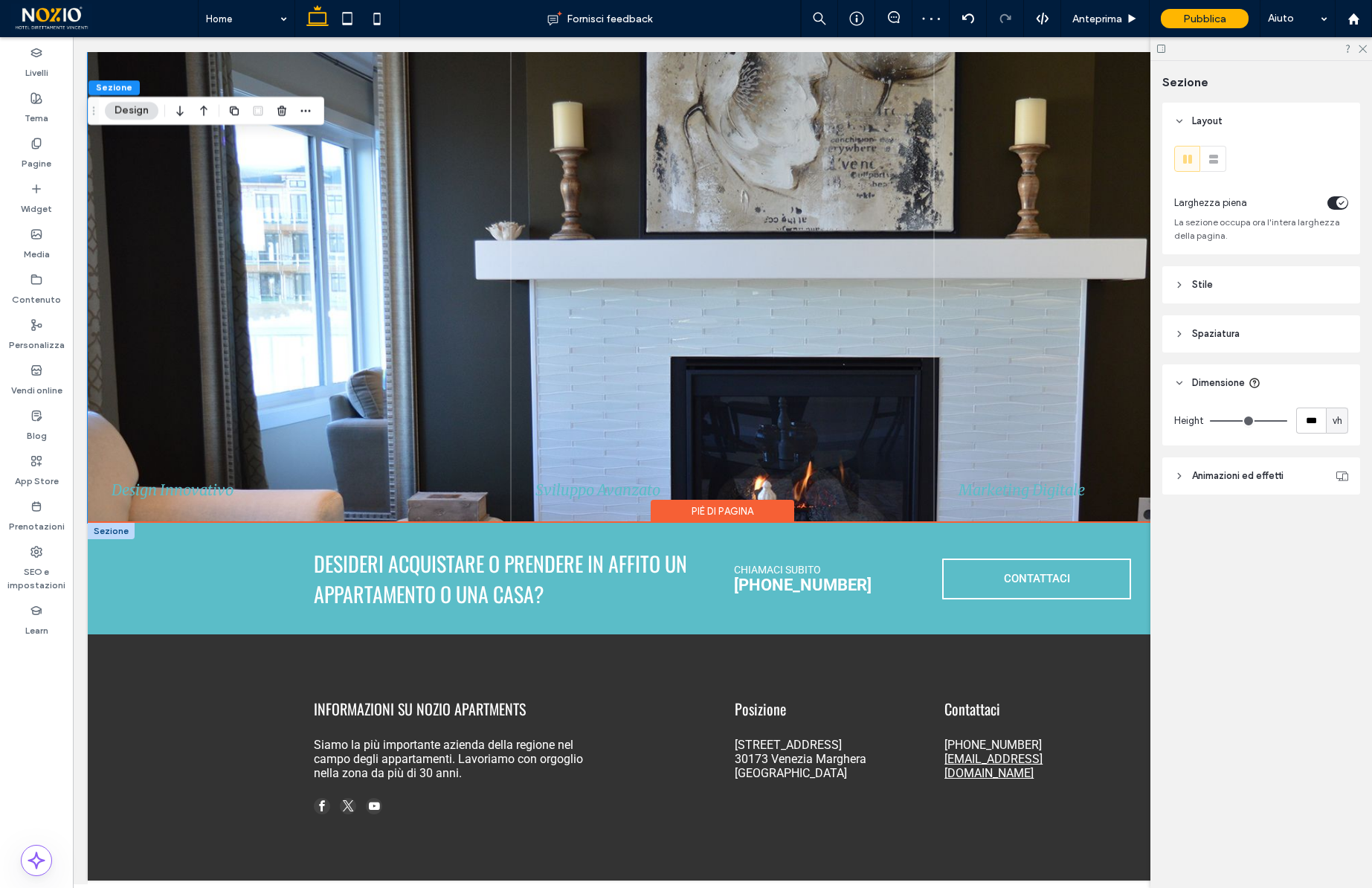
click at [107, 536] on div at bounding box center [111, 531] width 47 height 16
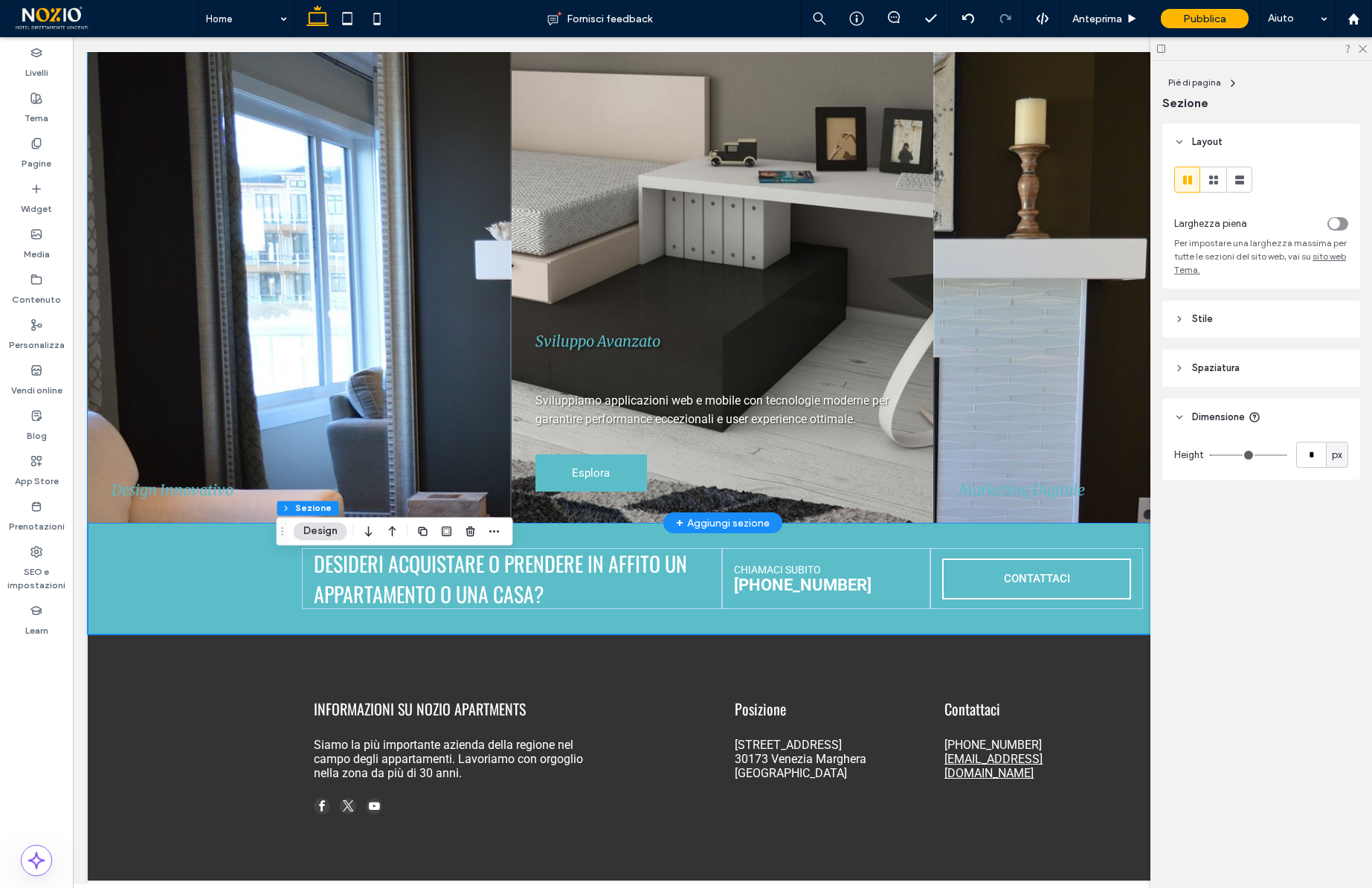
scroll to position [7432, 0]
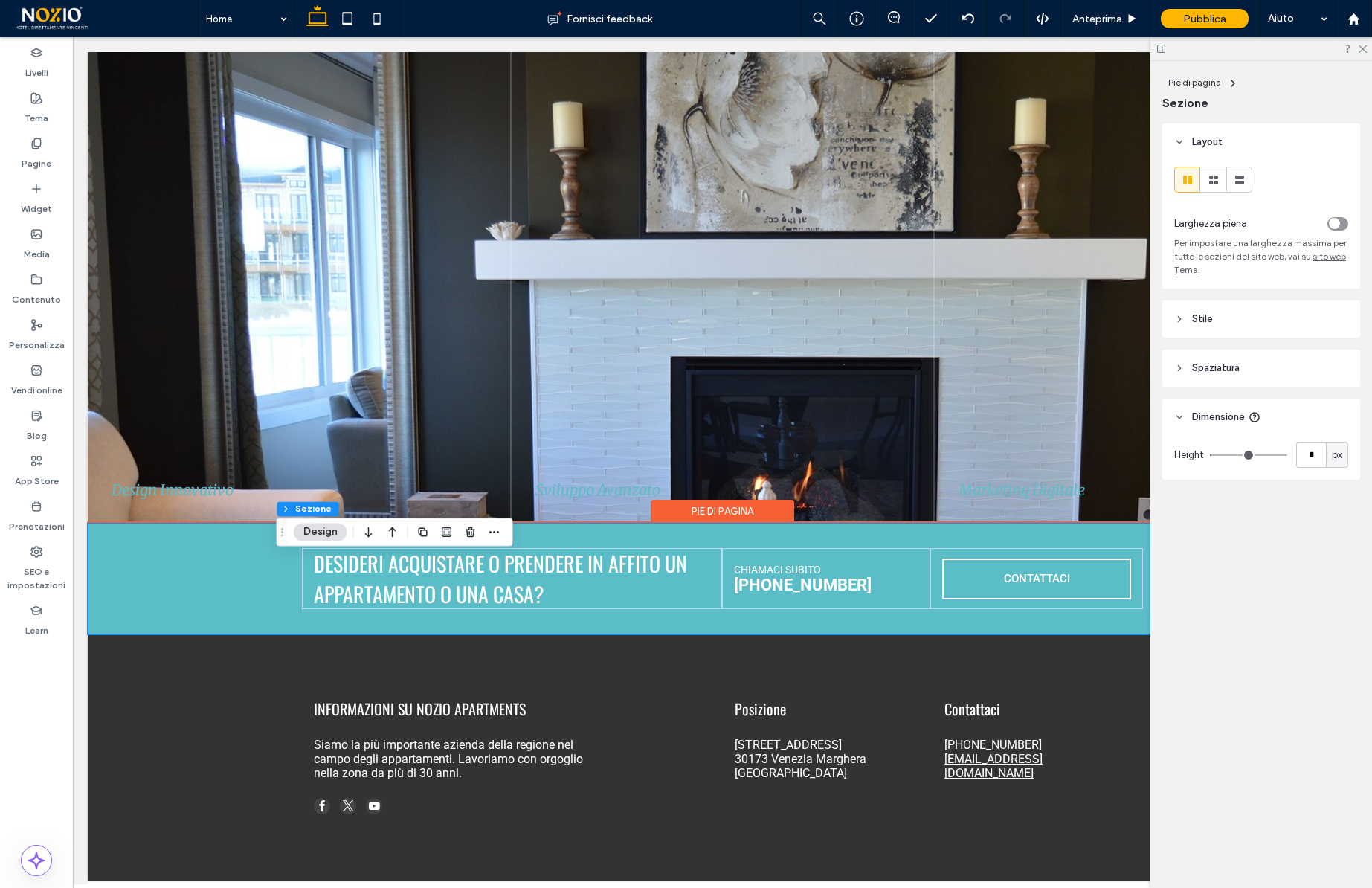
click at [728, 523] on div "Piè di pagina" at bounding box center [722, 511] width 144 height 23
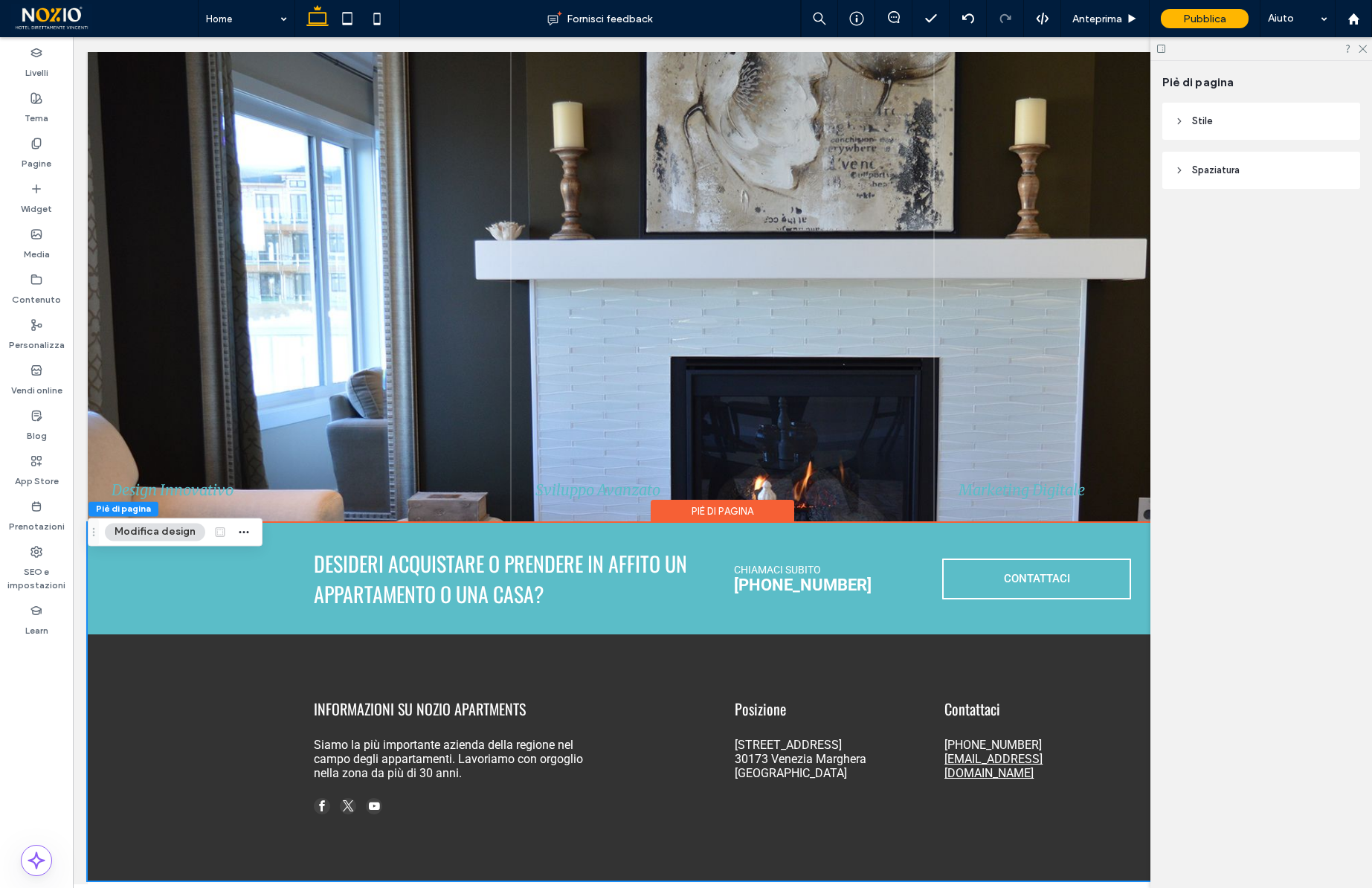
click at [1208, 117] on span "Stile" at bounding box center [1202, 121] width 21 height 15
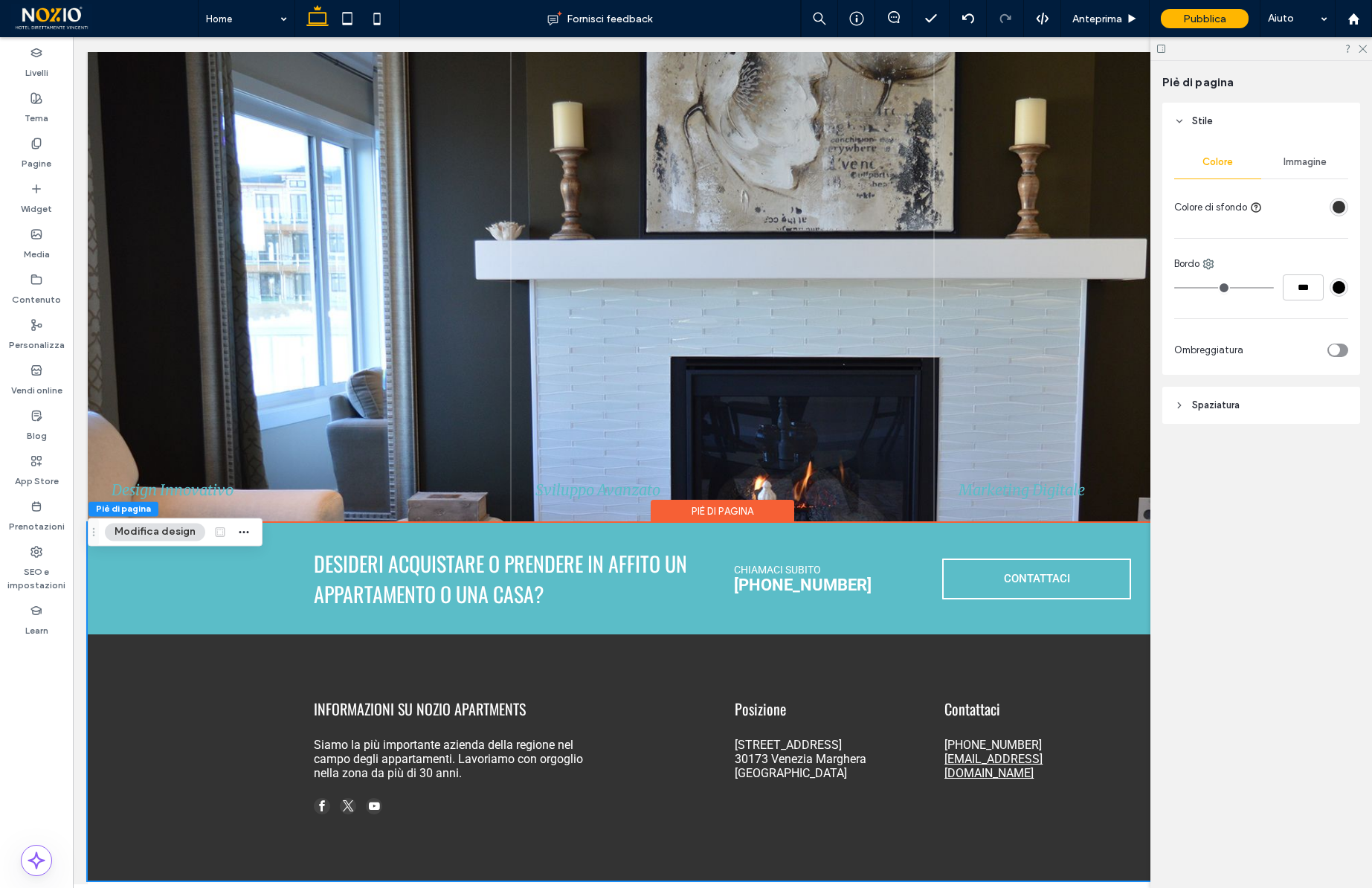
click at [1208, 117] on span "Stile" at bounding box center [1202, 121] width 21 height 15
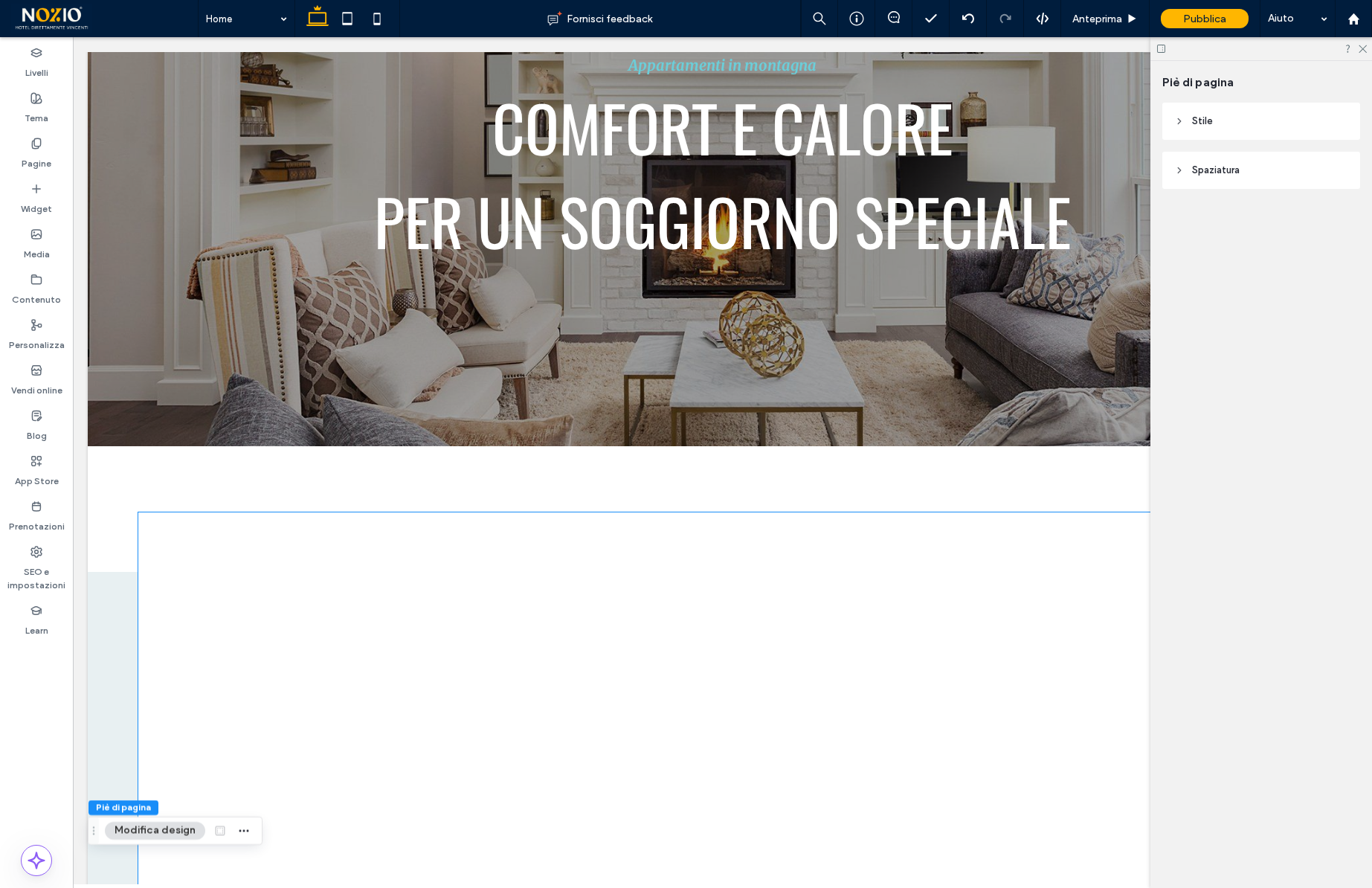
scroll to position [0, 0]
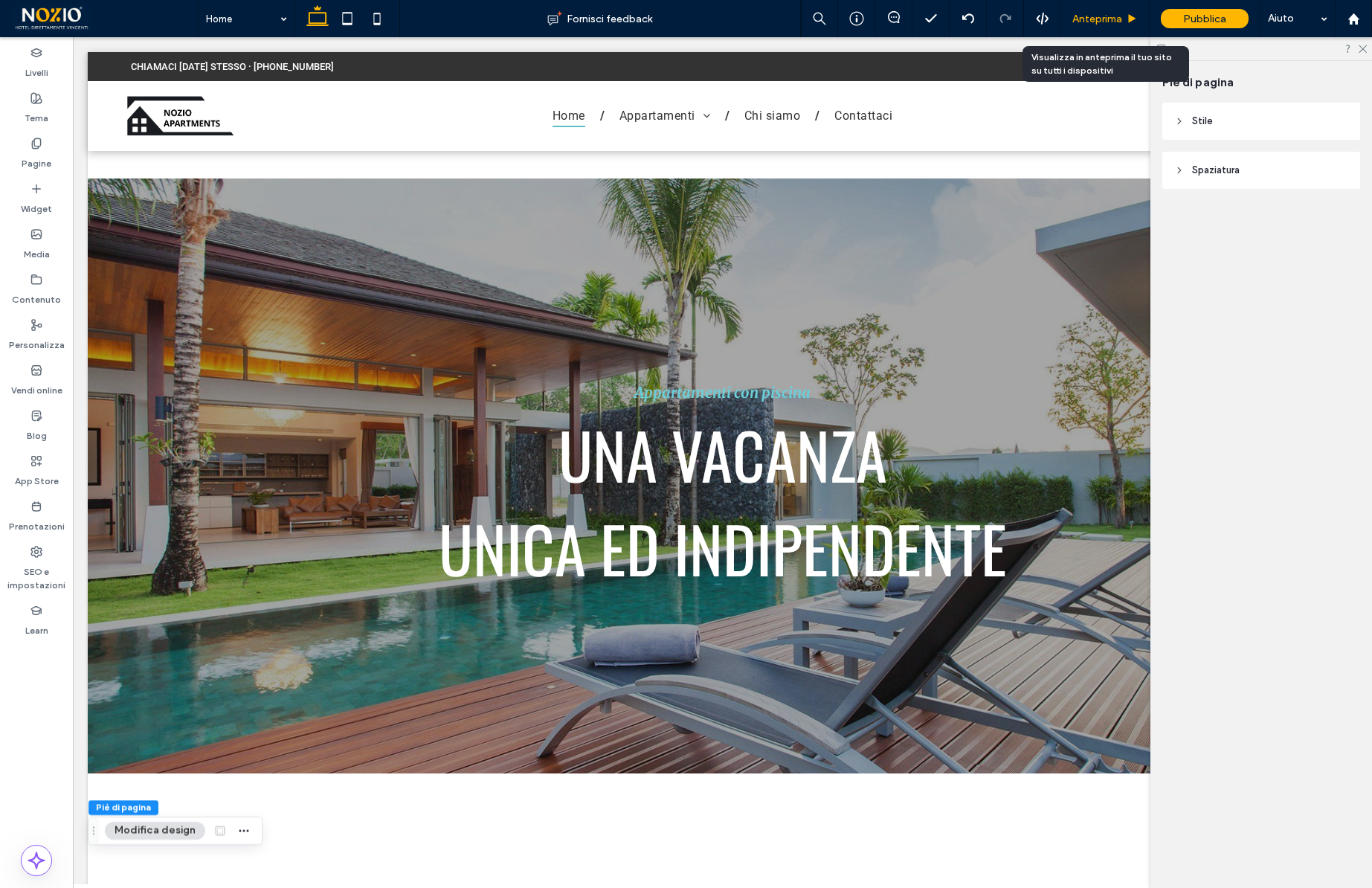
click at [1121, 20] on span "Anteprima" at bounding box center [1097, 18] width 50 height 13
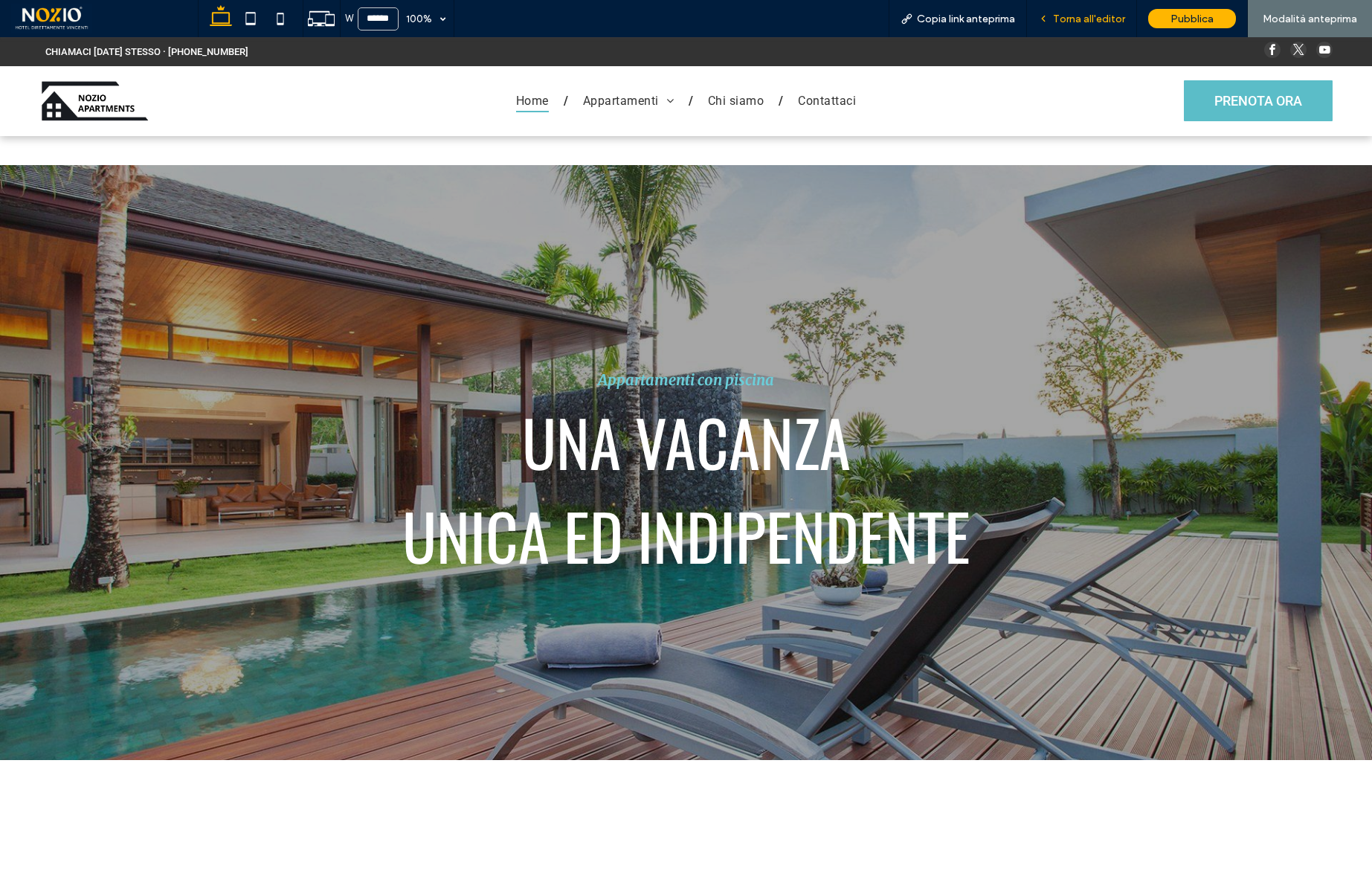
click at [1084, 8] on div "Torna all'editor" at bounding box center [1082, 18] width 110 height 37
click at [1098, 24] on span "Torna all'editor" at bounding box center [1090, 18] width 72 height 13
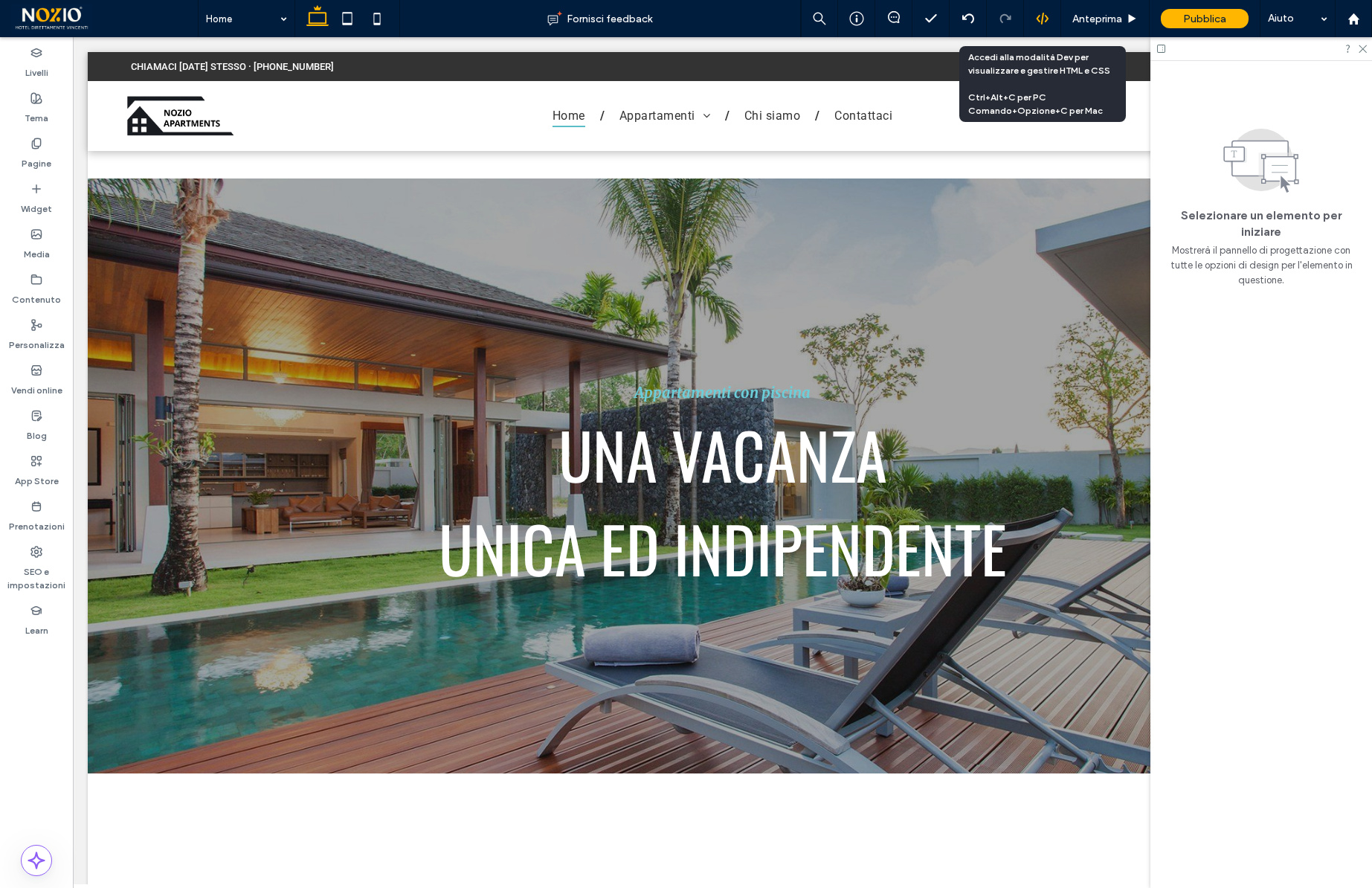
click at [1042, 19] on use at bounding box center [1042, 18] width 12 height 12
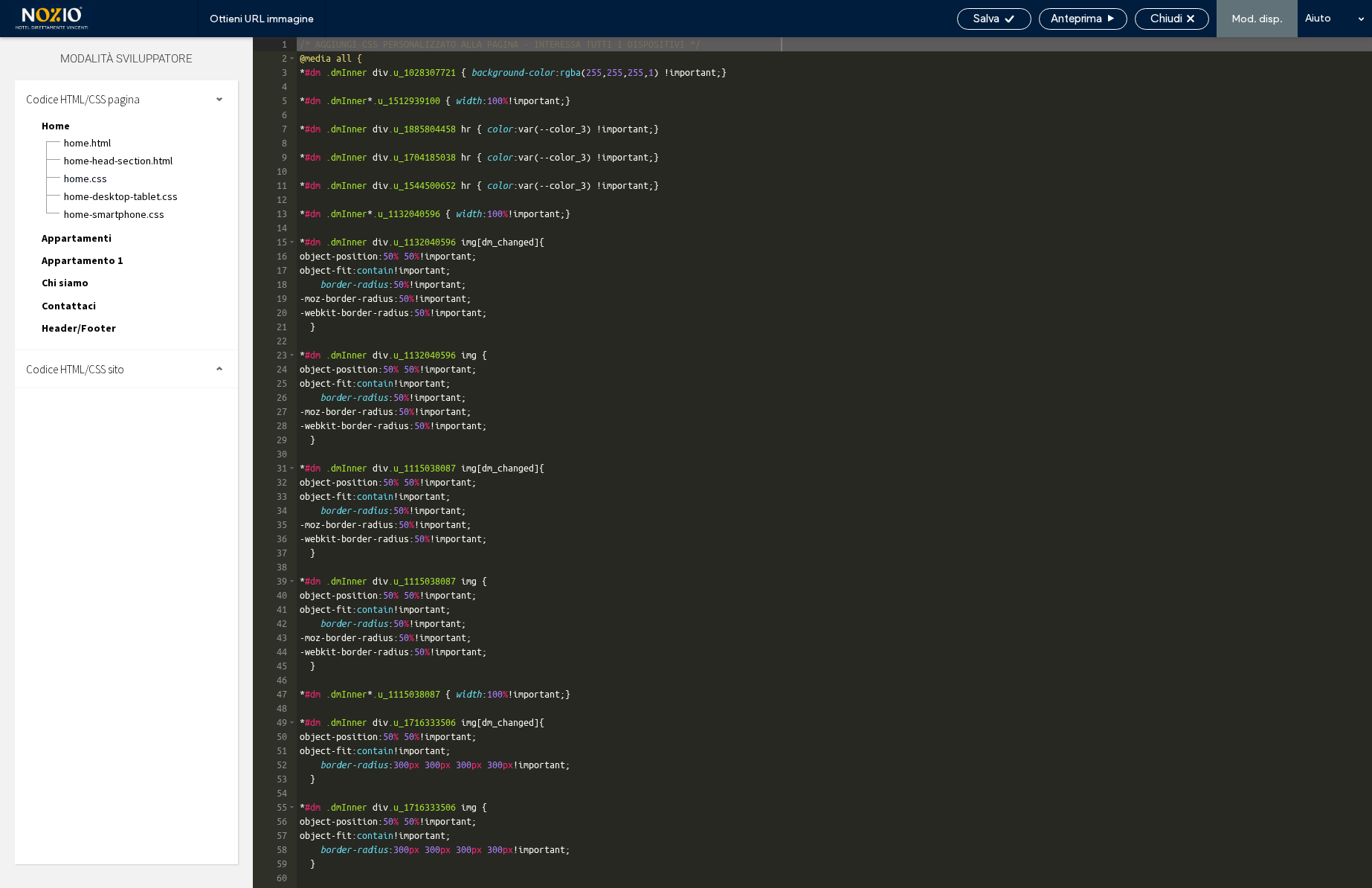
click at [71, 367] on span "Codice HTML/CSS sito" at bounding box center [75, 369] width 98 height 14
click at [76, 428] on span "site.css" at bounding box center [153, 434] width 169 height 15
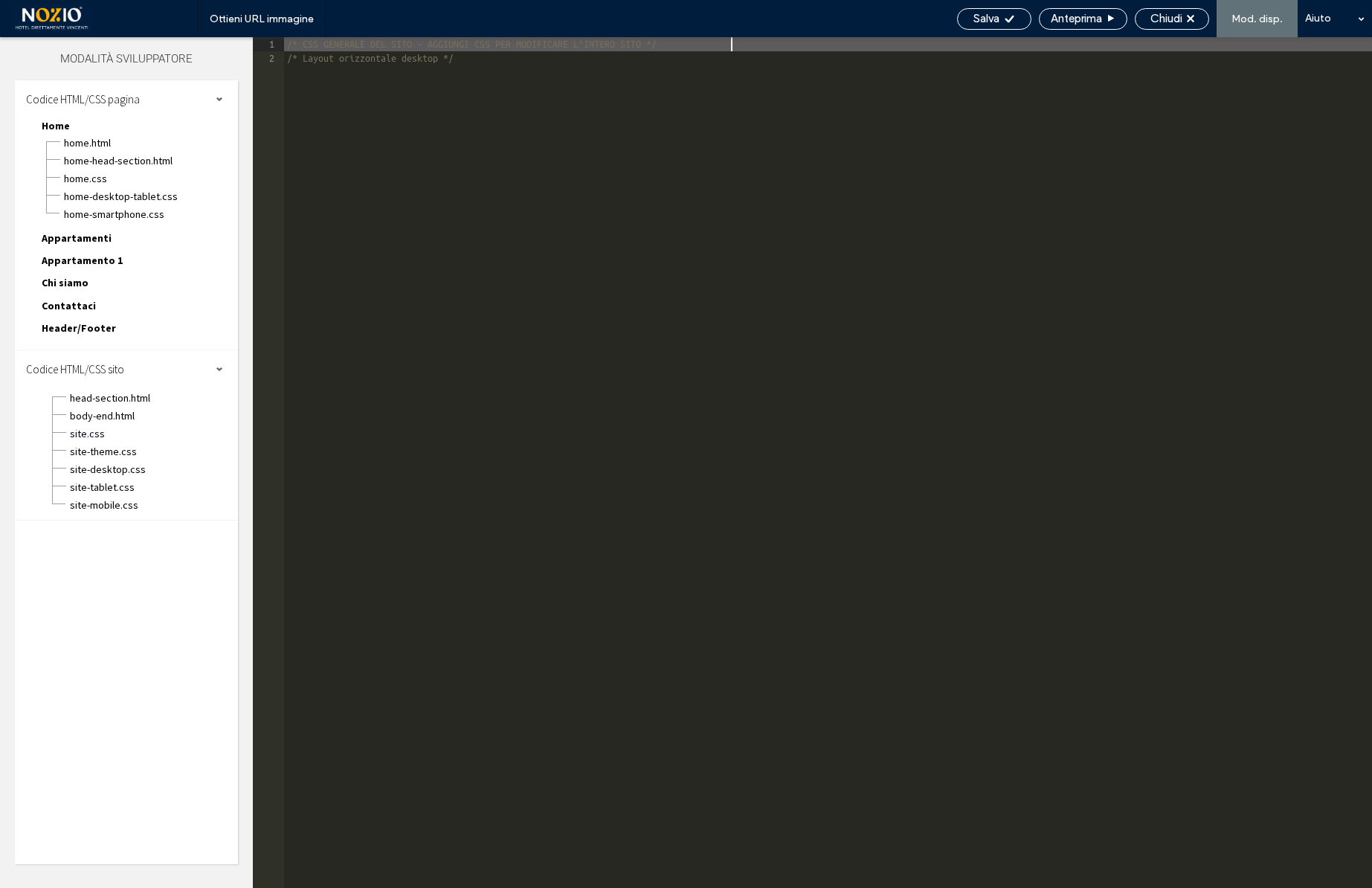
click at [402, 274] on div "/* CSS GENERALE DEL SITO - AGGIUNGI CSS PER MODIFICARE L'INTERO SITO */ /* Layo…" at bounding box center [828, 477] width 1088 height 880
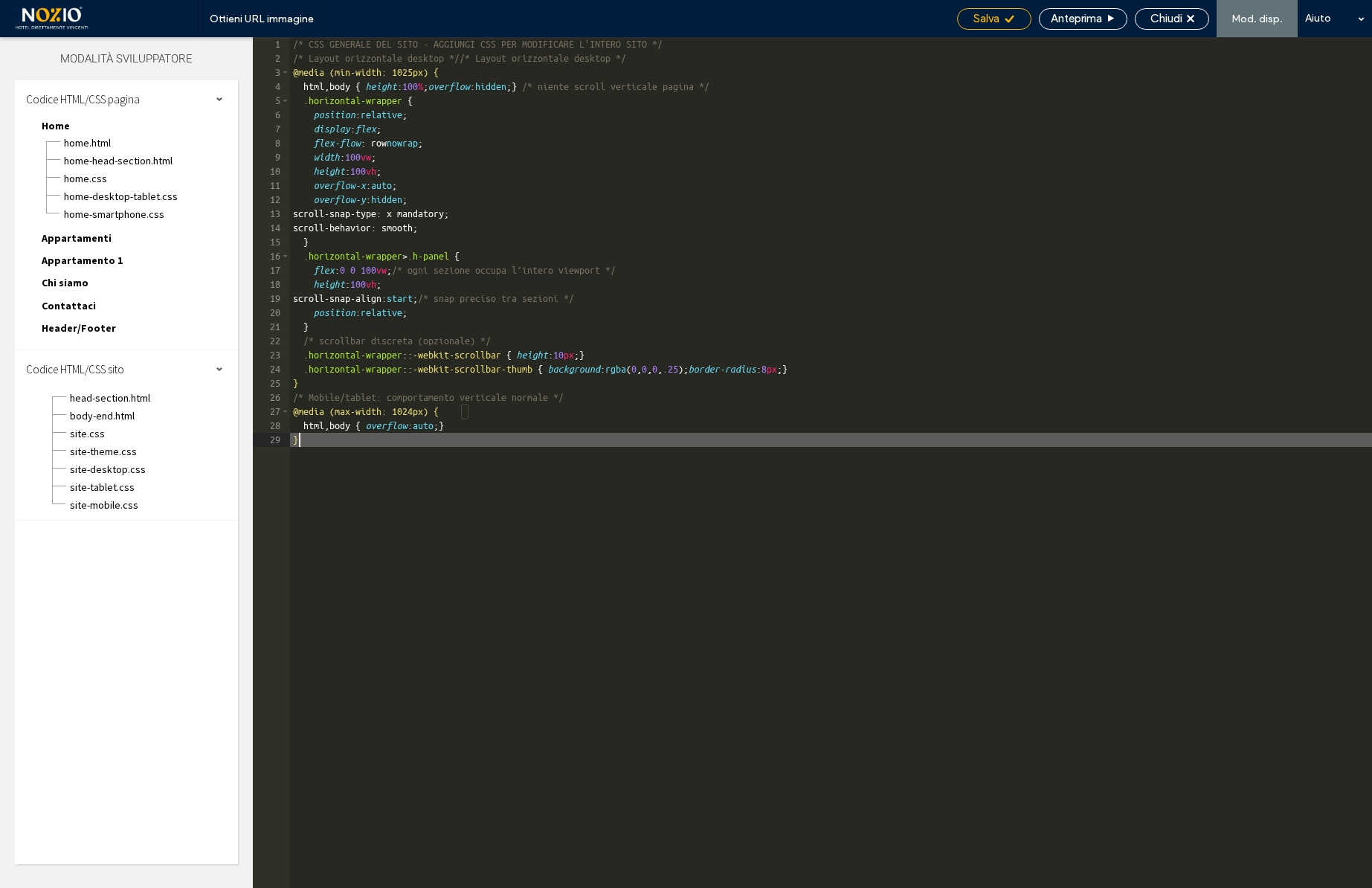
click at [1009, 13] on icon at bounding box center [1009, 18] width 11 height 11
click at [1164, 21] on span "Chiudi" at bounding box center [1167, 18] width 32 height 13
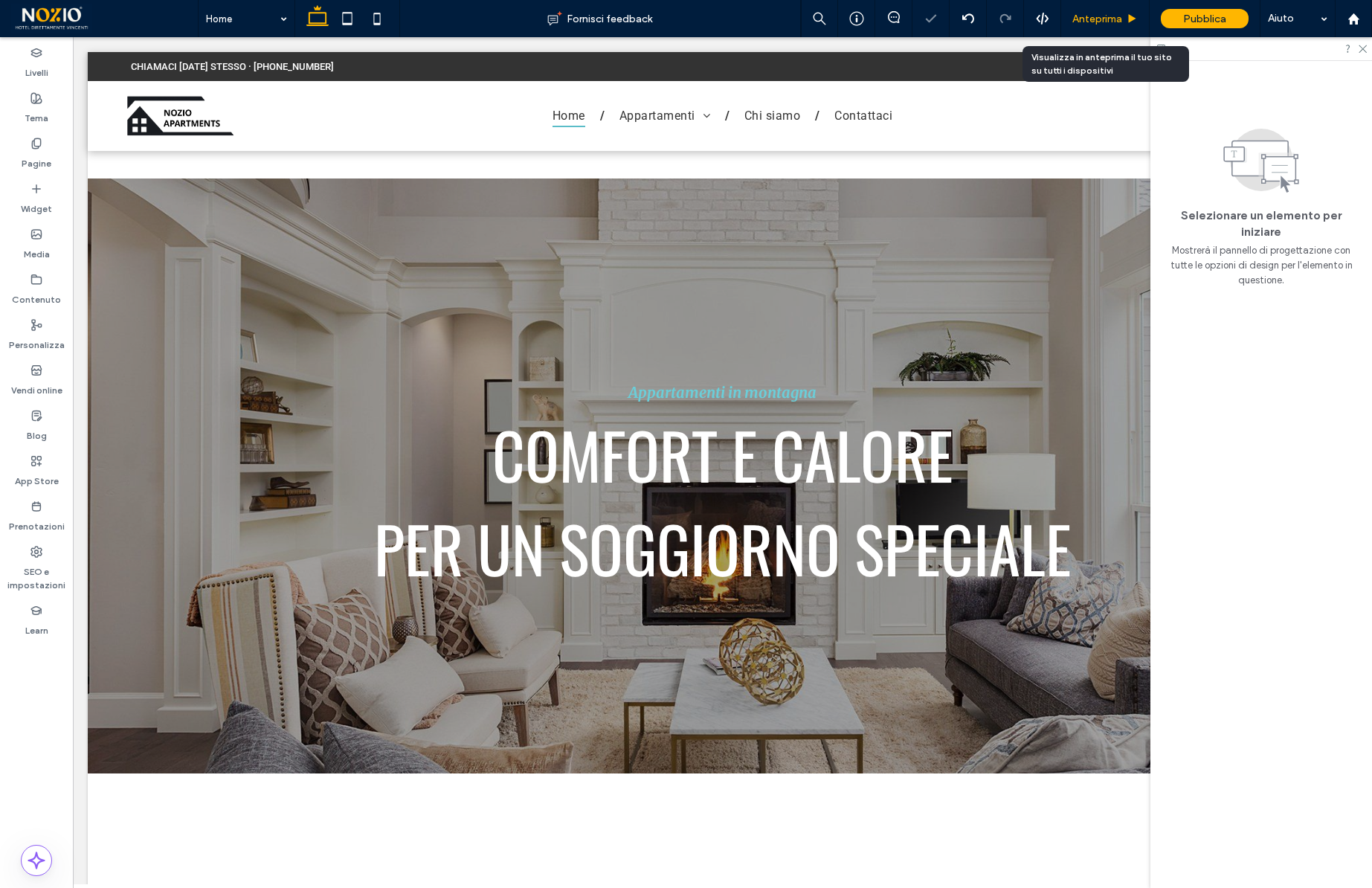
click at [1109, 18] on span "Anteprima" at bounding box center [1097, 18] width 50 height 13
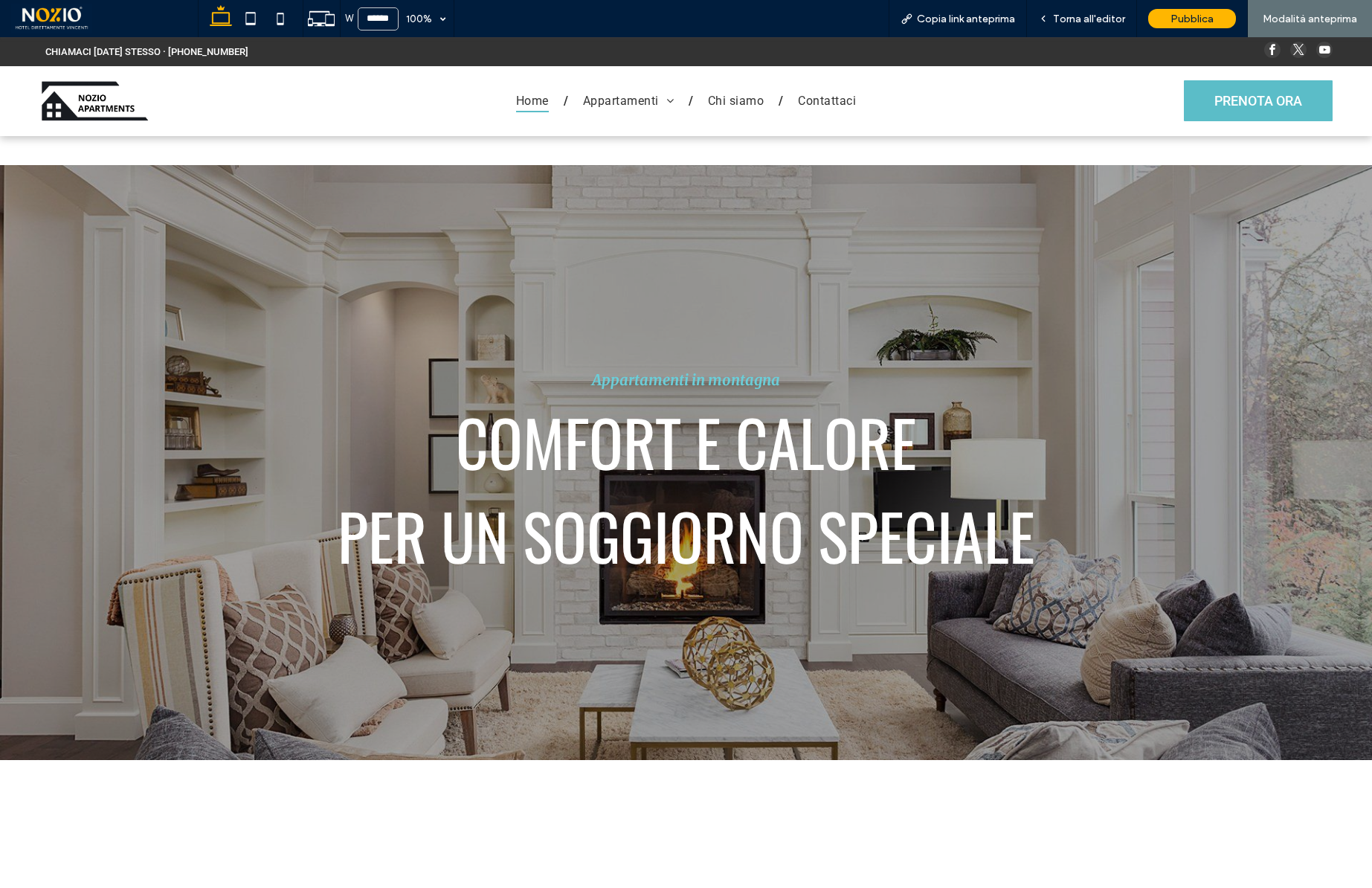
drag, startPoint x: 1022, startPoint y: 565, endPoint x: 1200, endPoint y: -88, distance: 676.8
click at [1200, 37] on html "CHIAMACI OGGI STESSO · 555-555-5555 Sezione Home Appartamenti Quartiere Brera Q…" at bounding box center [686, 462] width 1372 height 851
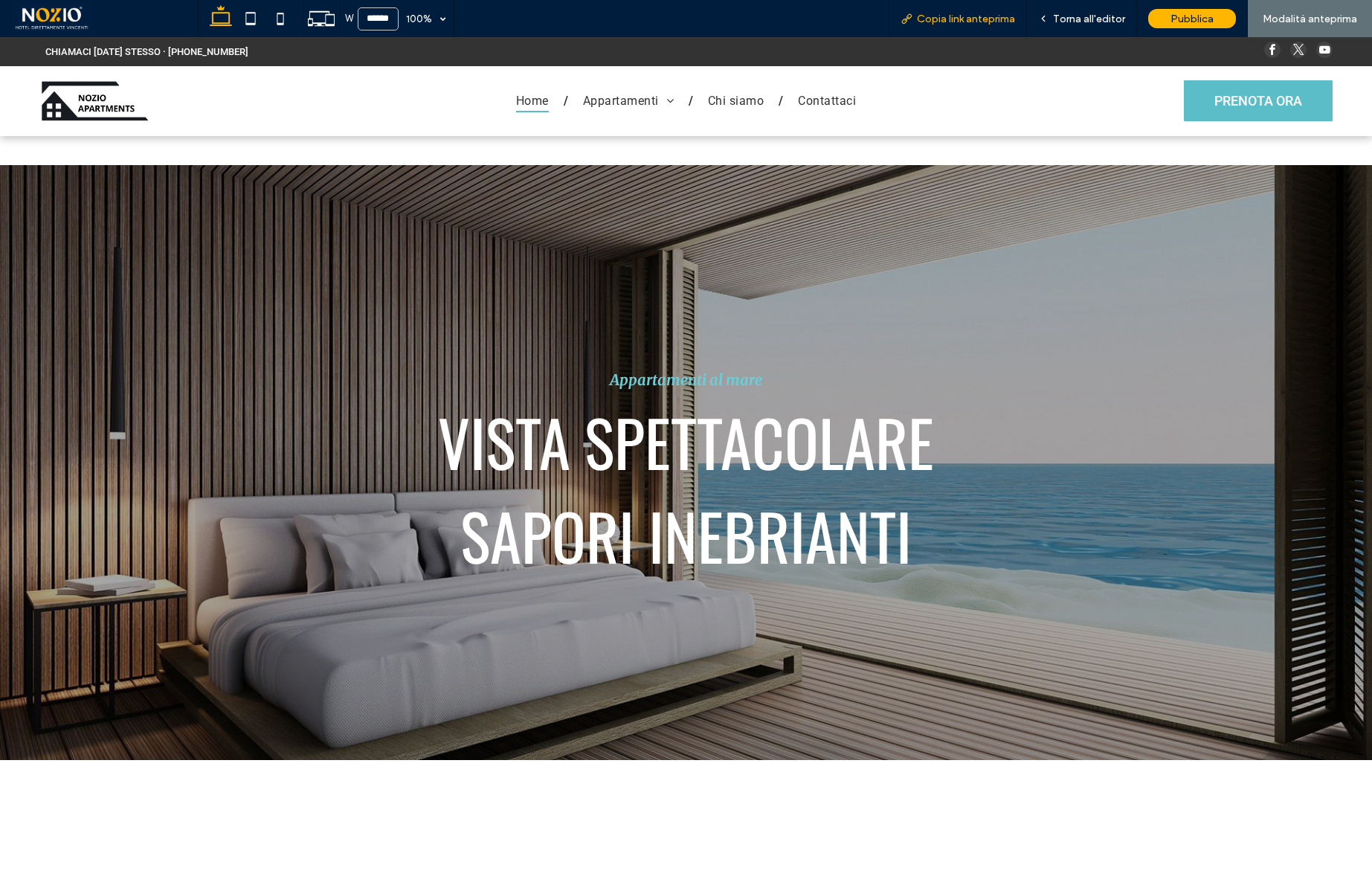
click at [969, 17] on span "Copia link anteprima" at bounding box center [966, 18] width 98 height 13
drag, startPoint x: 1327, startPoint y: 467, endPoint x: 1320, endPoint y: 116, distance: 351.1
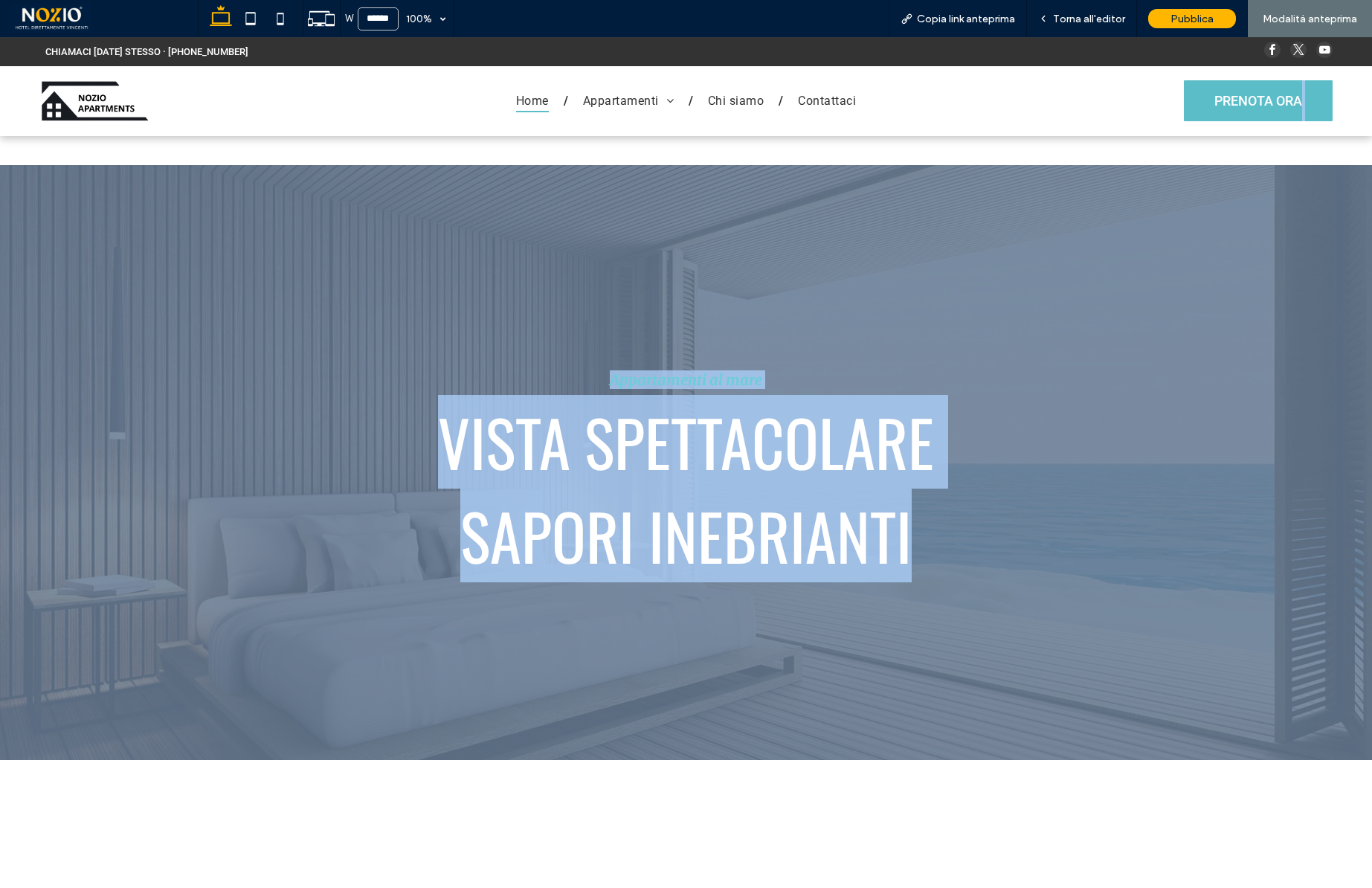
drag, startPoint x: 1264, startPoint y: 519, endPoint x: 1320, endPoint y: -24, distance: 545.9
click at [1320, 37] on html "CHIAMACI OGGI STESSO · 555-555-5555 Sezione Home Appartamenti Quartiere Brera Q…" at bounding box center [686, 462] width 1372 height 851
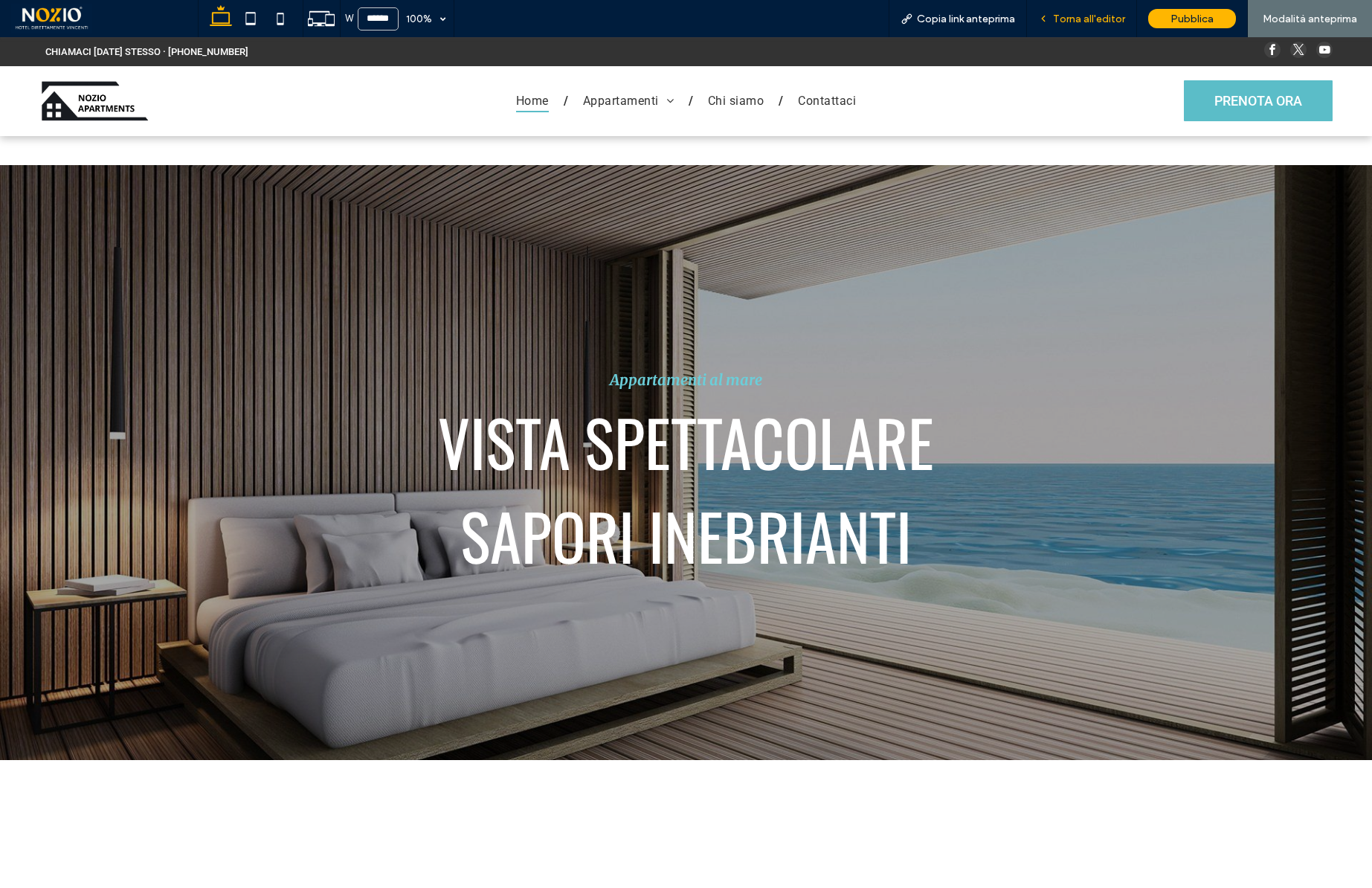
click at [1075, 8] on div "Torna all'editor" at bounding box center [1082, 18] width 110 height 37
click at [1074, 27] on div "Torna all'editor" at bounding box center [1082, 18] width 110 height 37
click at [1111, 15] on span "Torna all'editor" at bounding box center [1090, 18] width 72 height 13
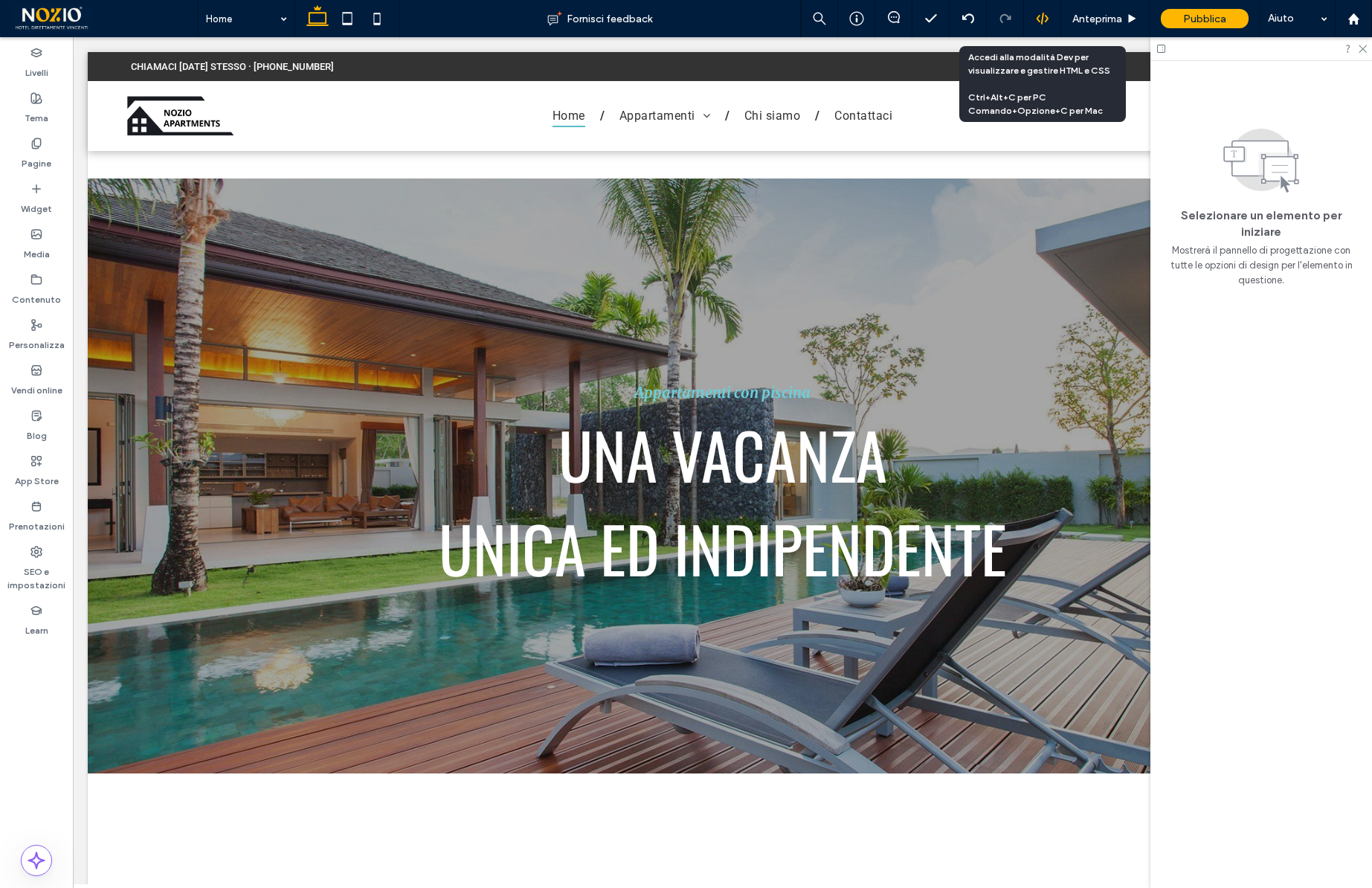
click at [1044, 20] on icon at bounding box center [1042, 18] width 13 height 13
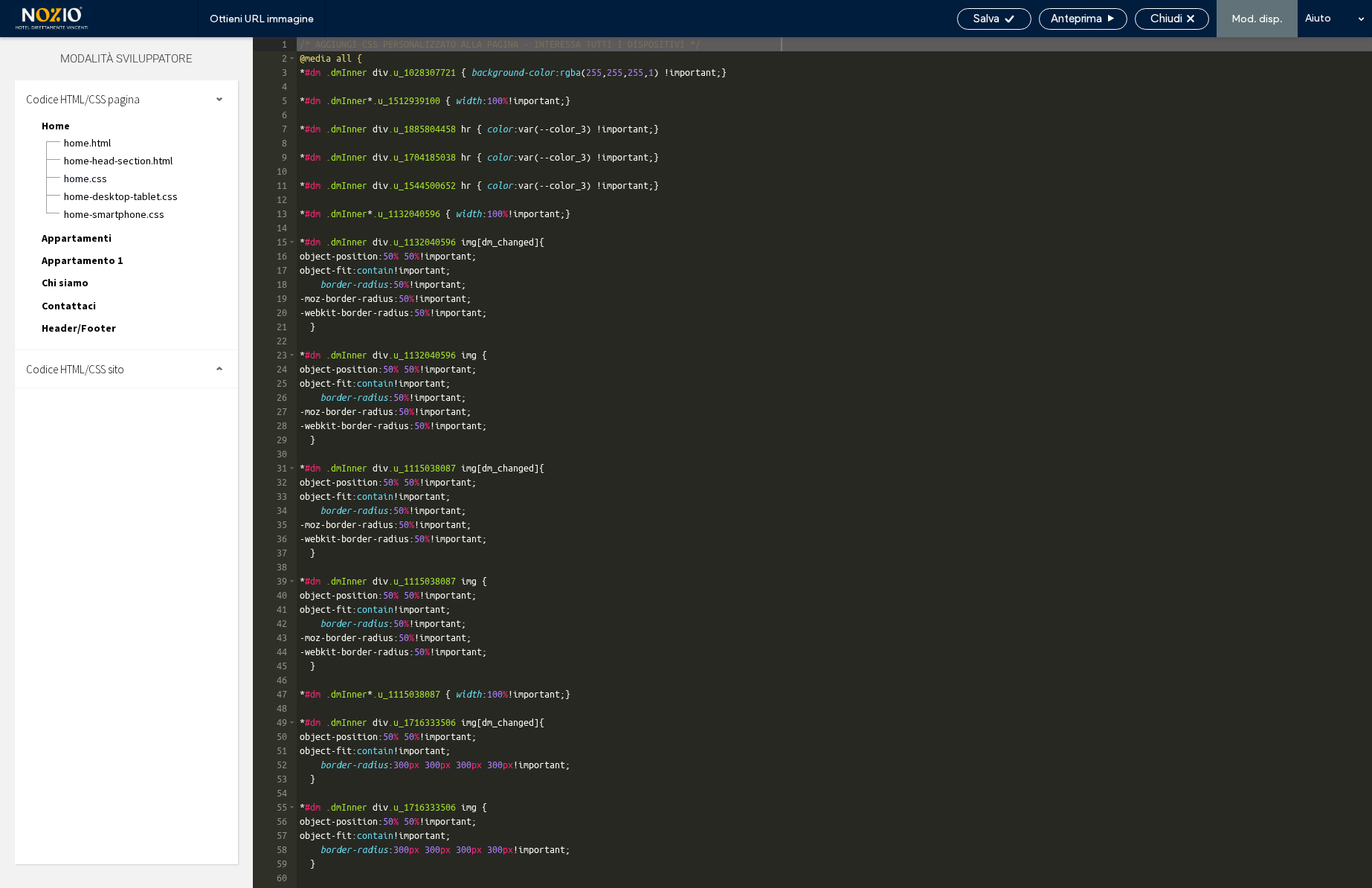
click at [93, 369] on span "Codice HTML/CSS sito" at bounding box center [75, 369] width 98 height 14
click at [94, 431] on span "site.css" at bounding box center [153, 434] width 169 height 15
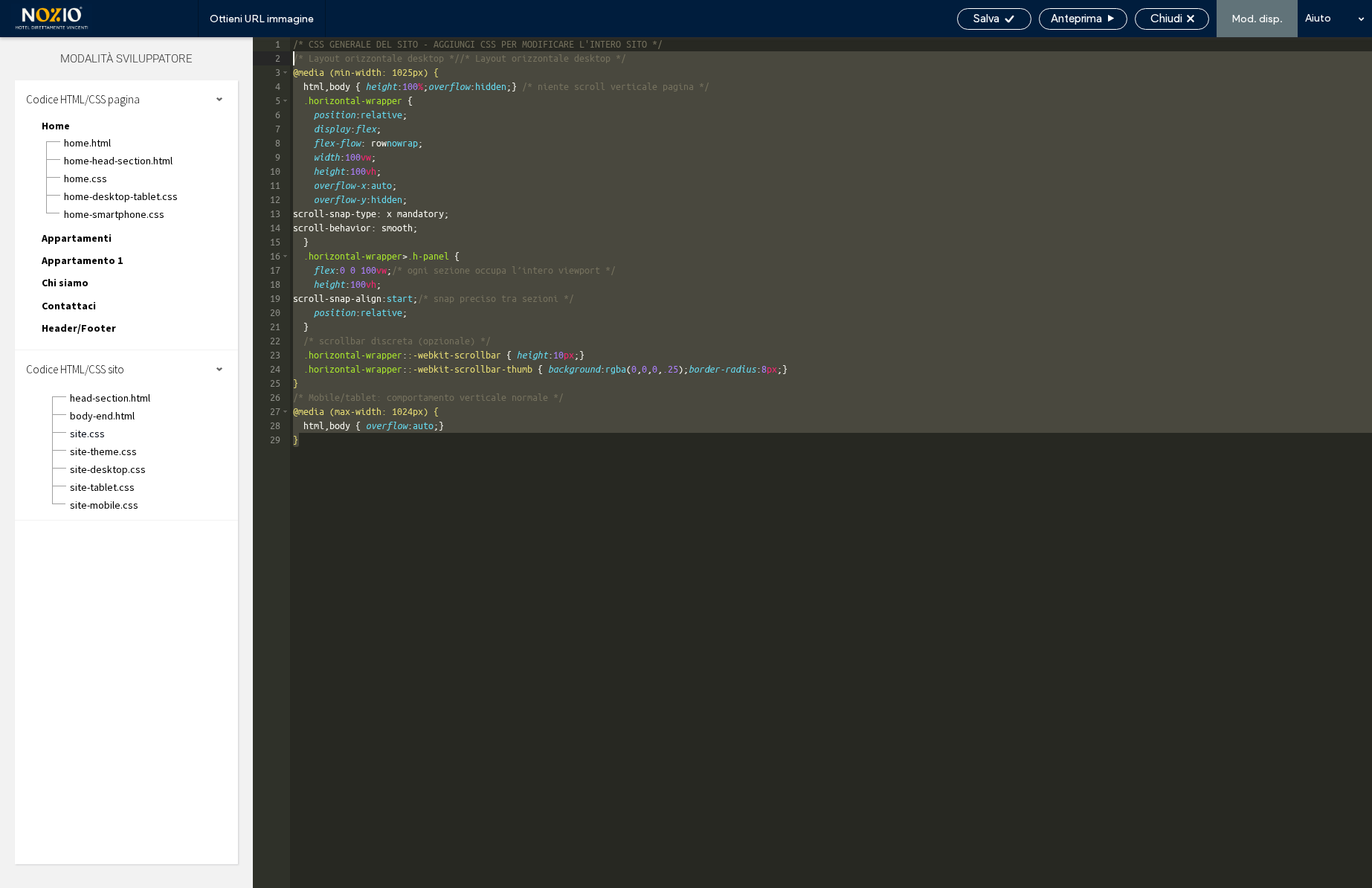
drag, startPoint x: 469, startPoint y: 491, endPoint x: 224, endPoint y: 57, distance: 498.4
click at [224, 57] on div "Livelli Tema Pagine Widget Media Contenuto Personalizza Vendi online Blog App S…" at bounding box center [686, 462] width 1372 height 851
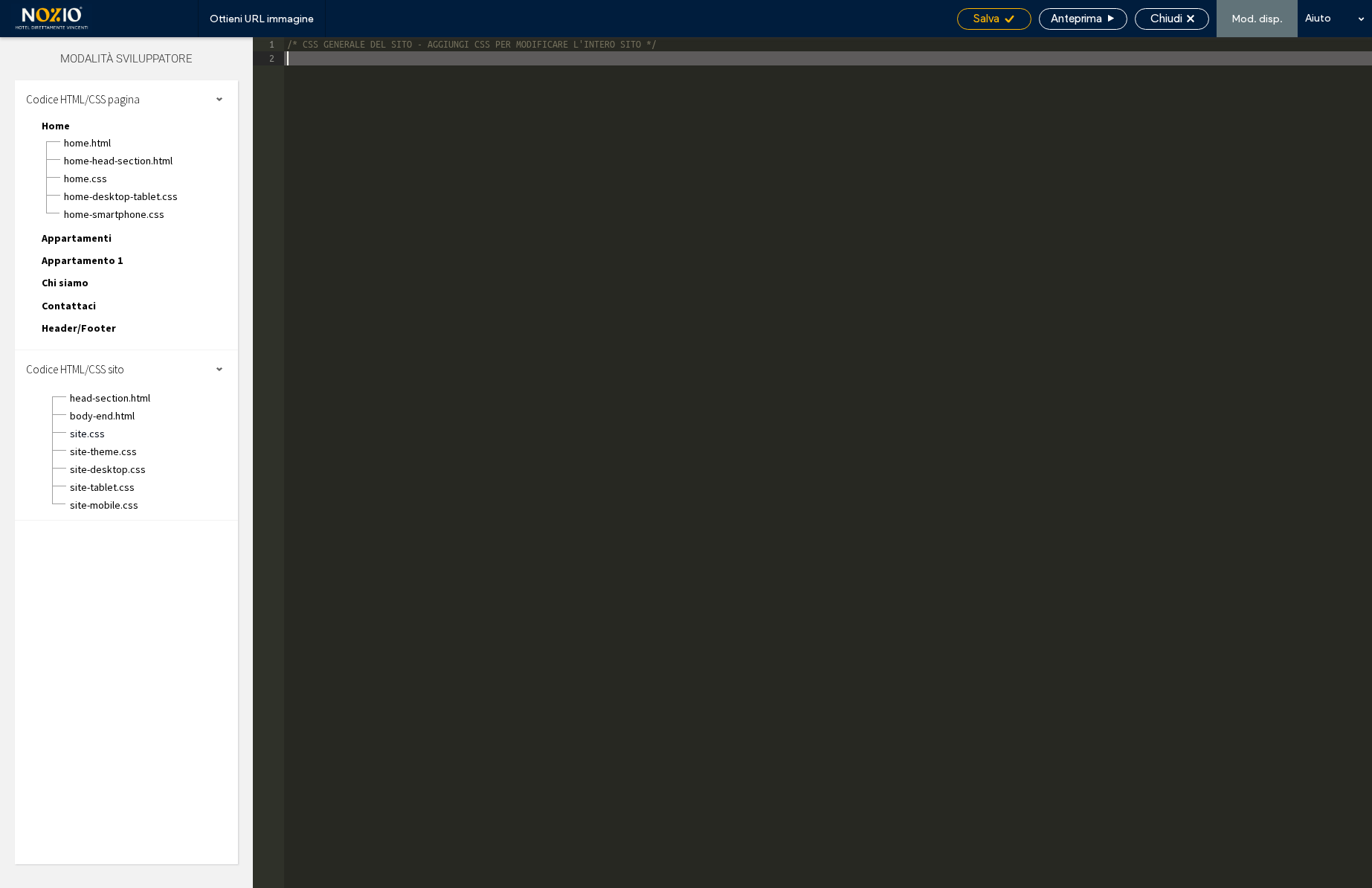
click at [982, 14] on span "Salva" at bounding box center [986, 18] width 26 height 13
click at [1163, 22] on span "Chiudi" at bounding box center [1167, 18] width 32 height 13
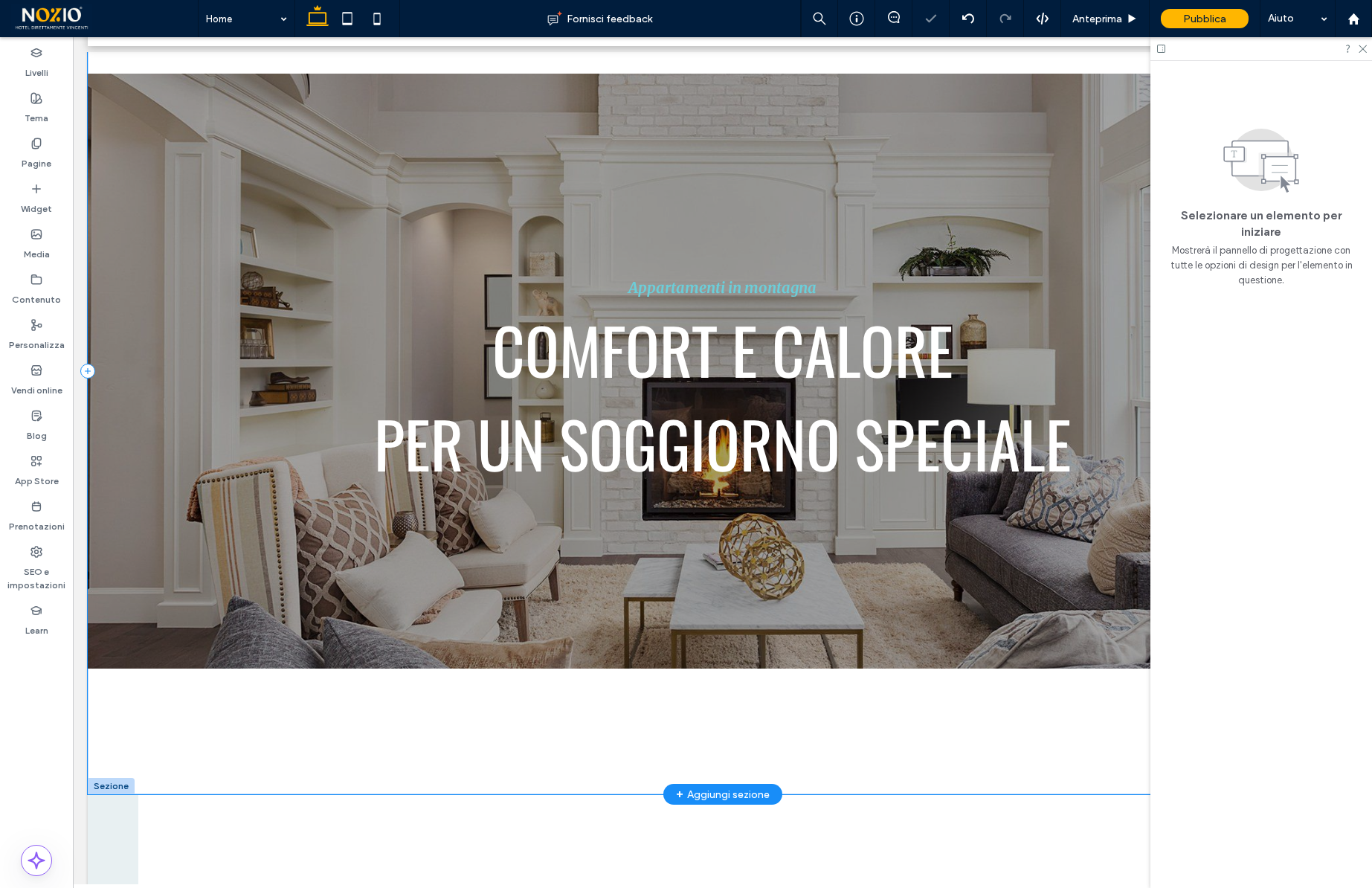
scroll to position [145, 0]
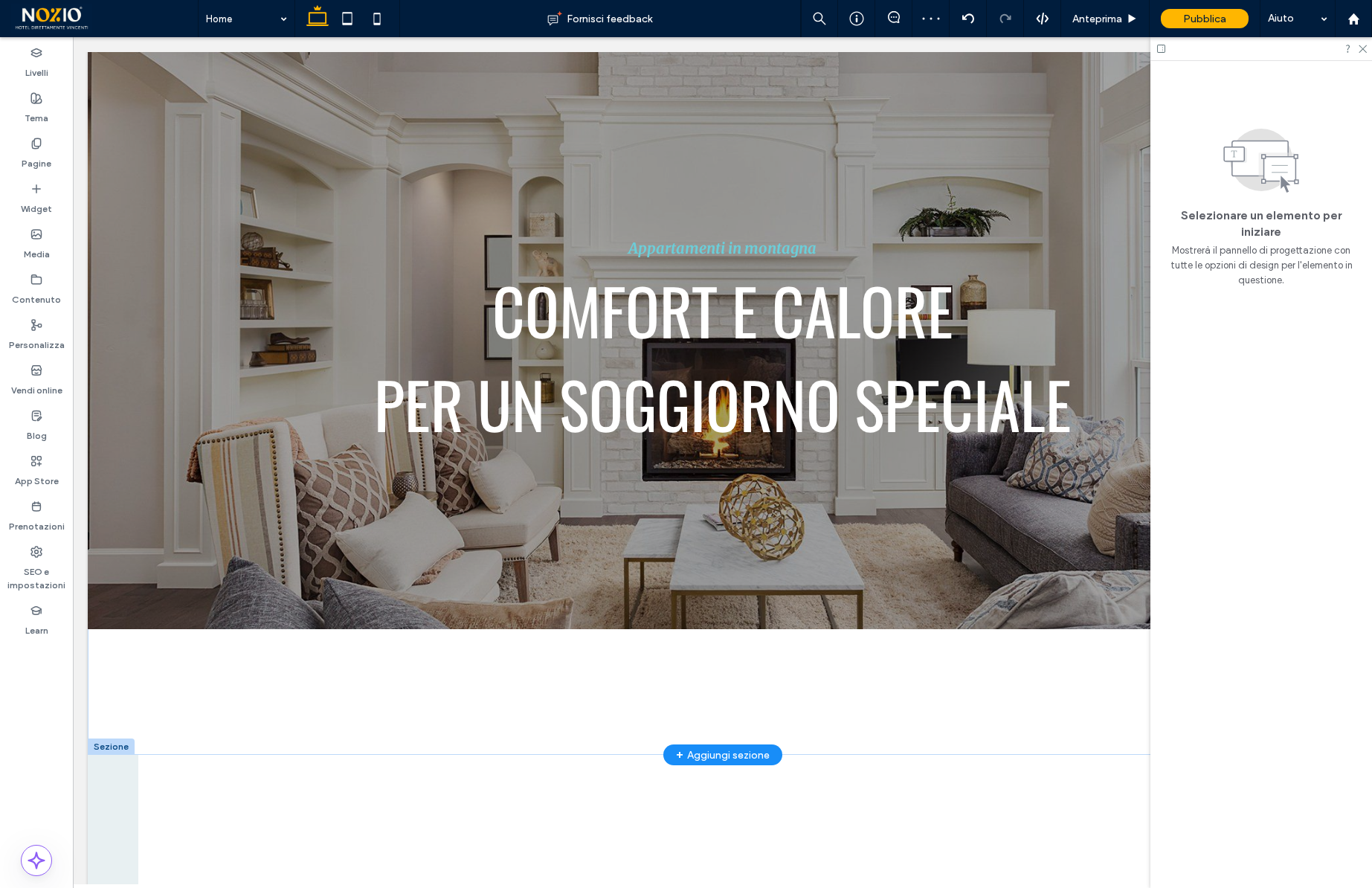
click at [107, 742] on div at bounding box center [111, 747] width 47 height 16
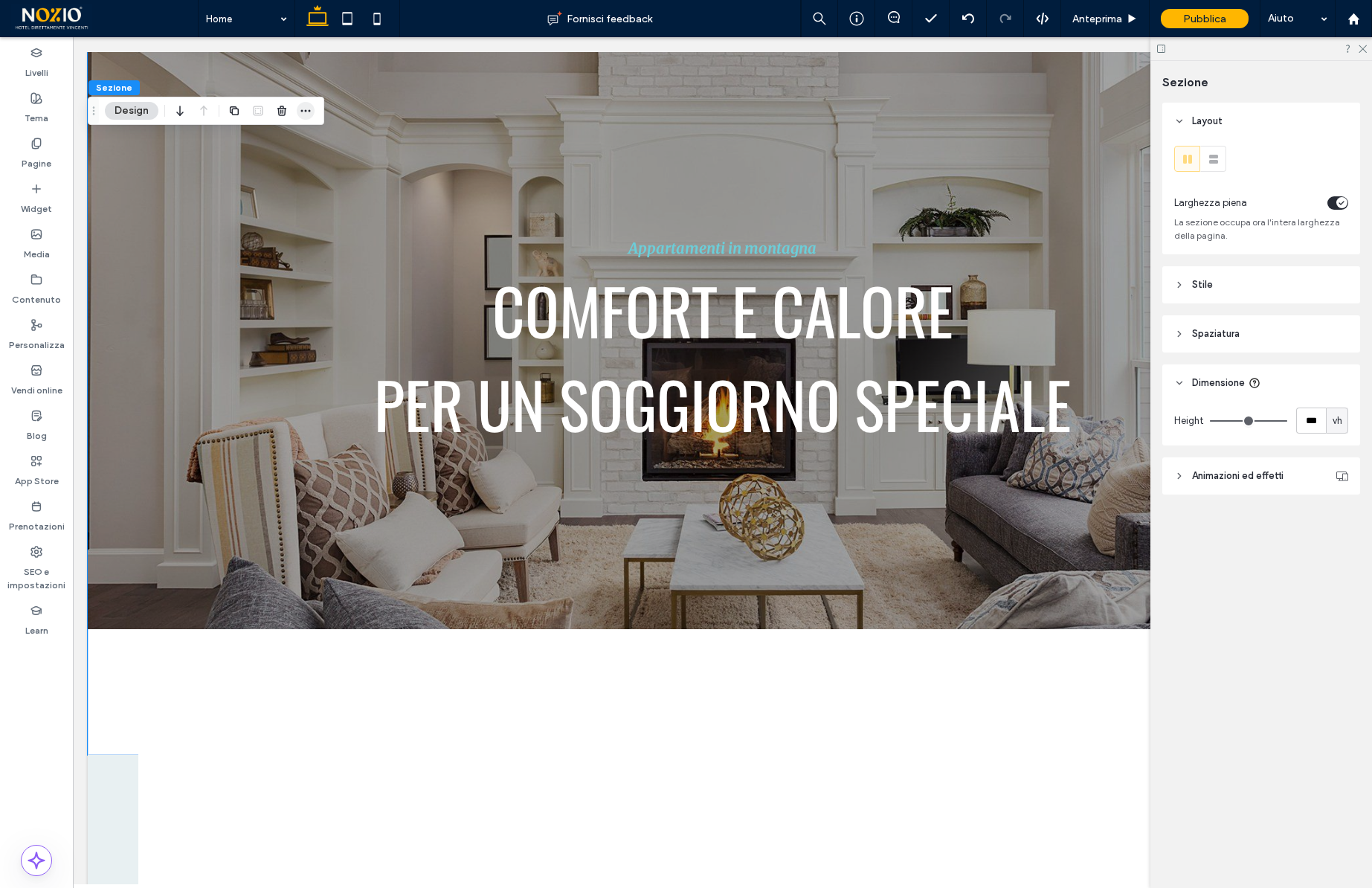
click at [309, 113] on icon "button" at bounding box center [306, 111] width 12 height 12
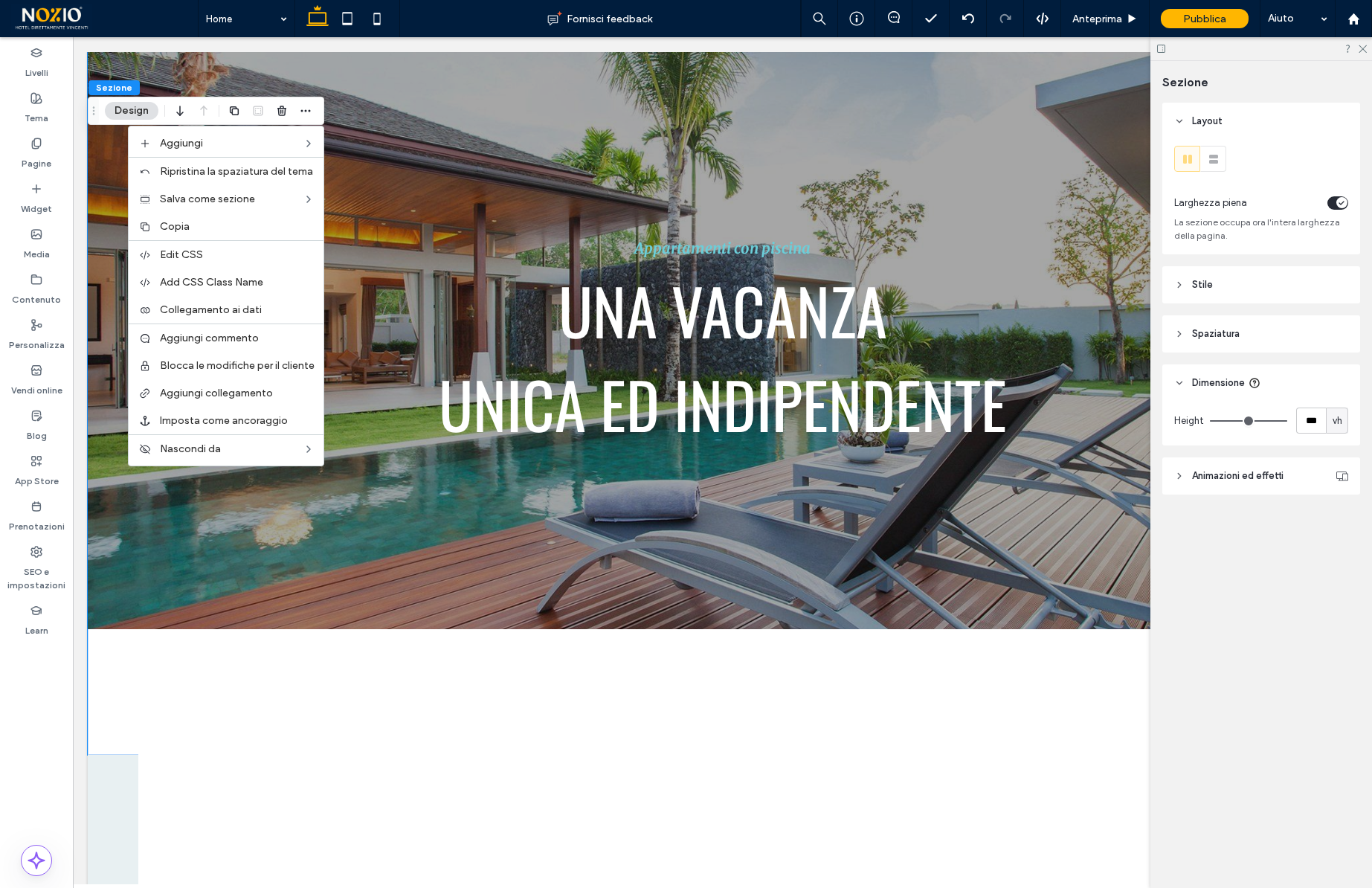
click at [222, 276] on span "Add CSS Class Name" at bounding box center [211, 282] width 103 height 13
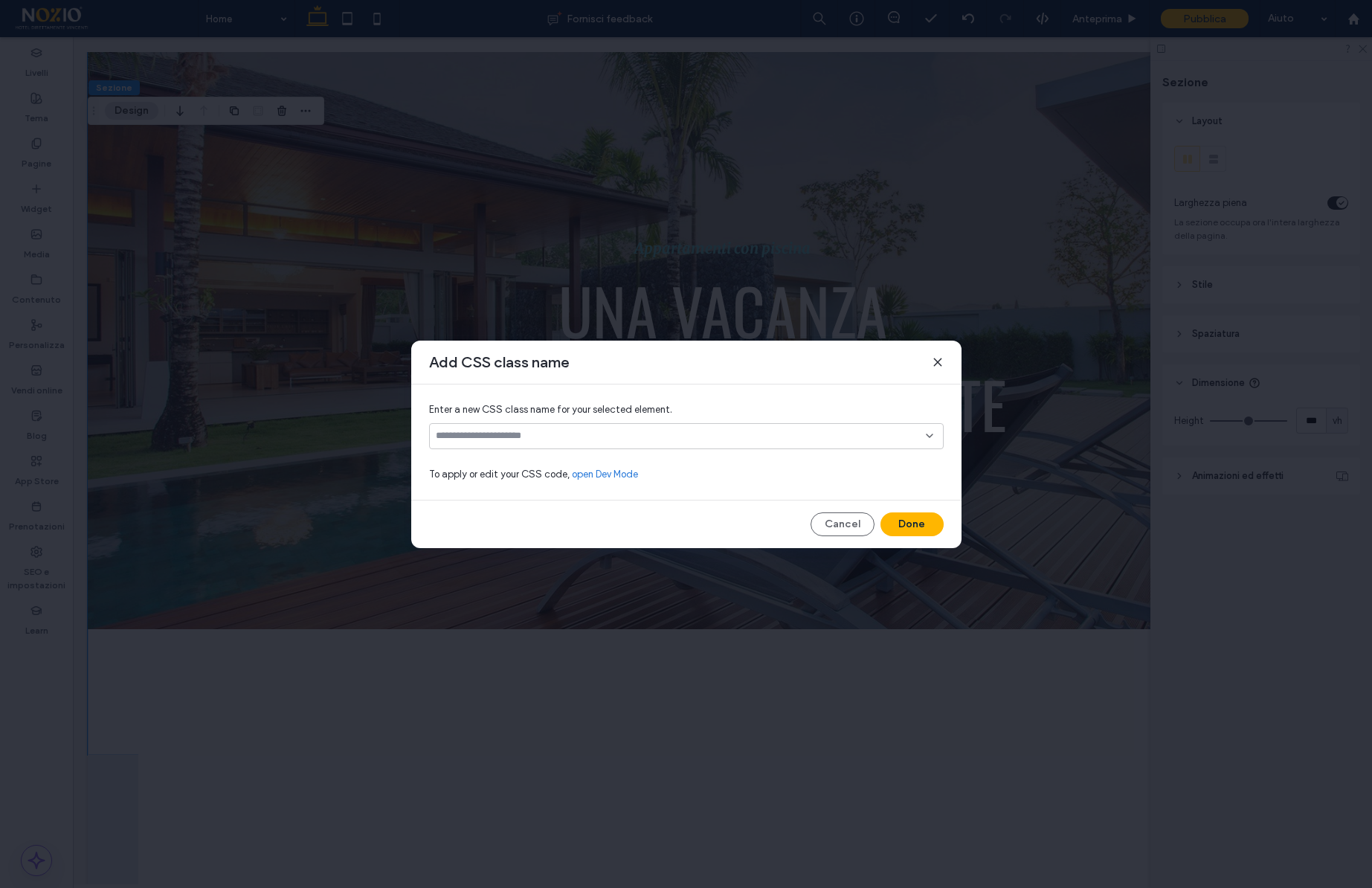
click at [623, 436] on input at bounding box center [680, 436] width 490 height 12
paste input "*******"
type input "*******"
click at [509, 458] on div "Create "h-slide"" at bounding box center [686, 460] width 500 height 11
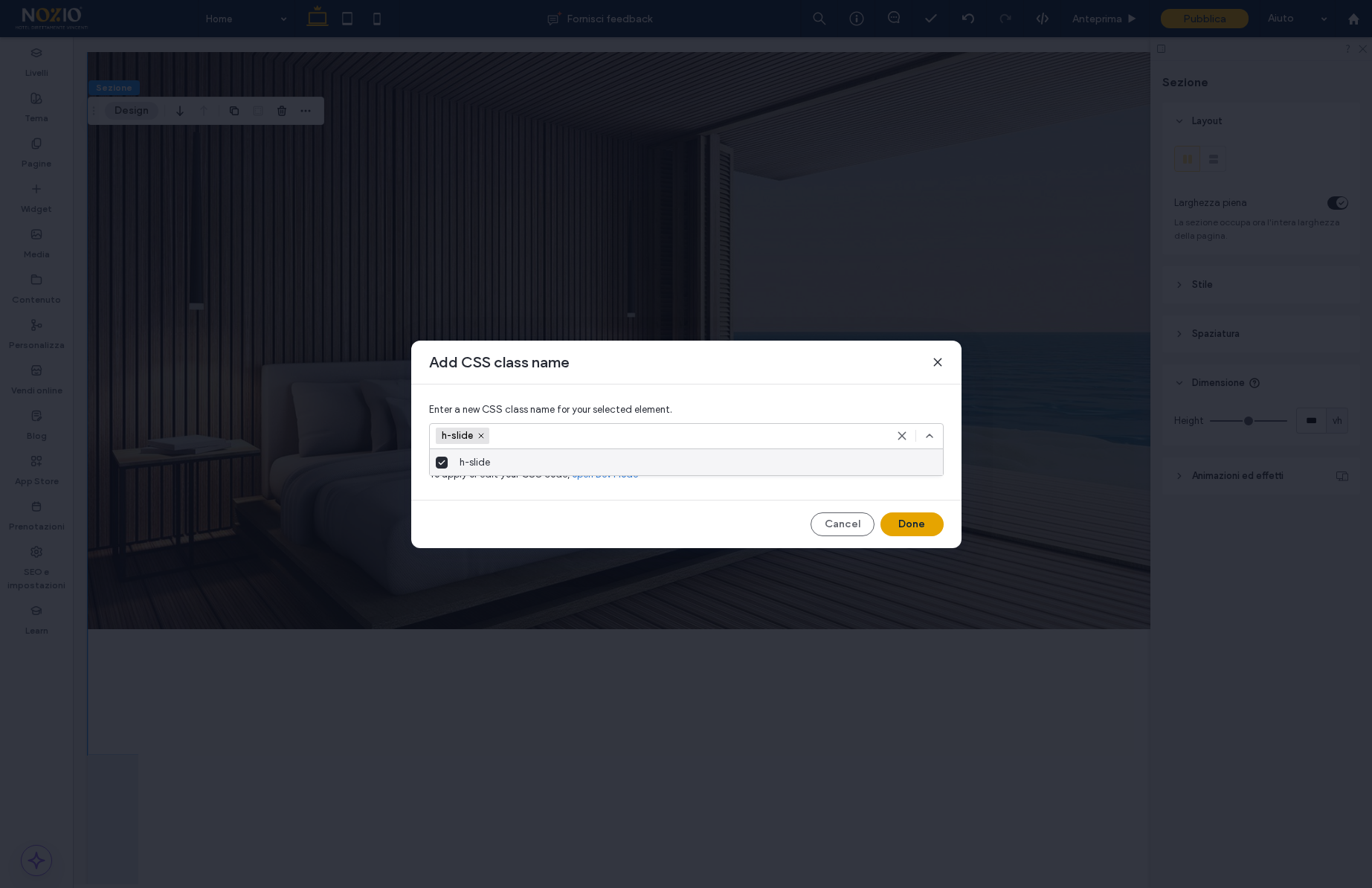
click at [915, 521] on button "Done" at bounding box center [912, 525] width 63 height 24
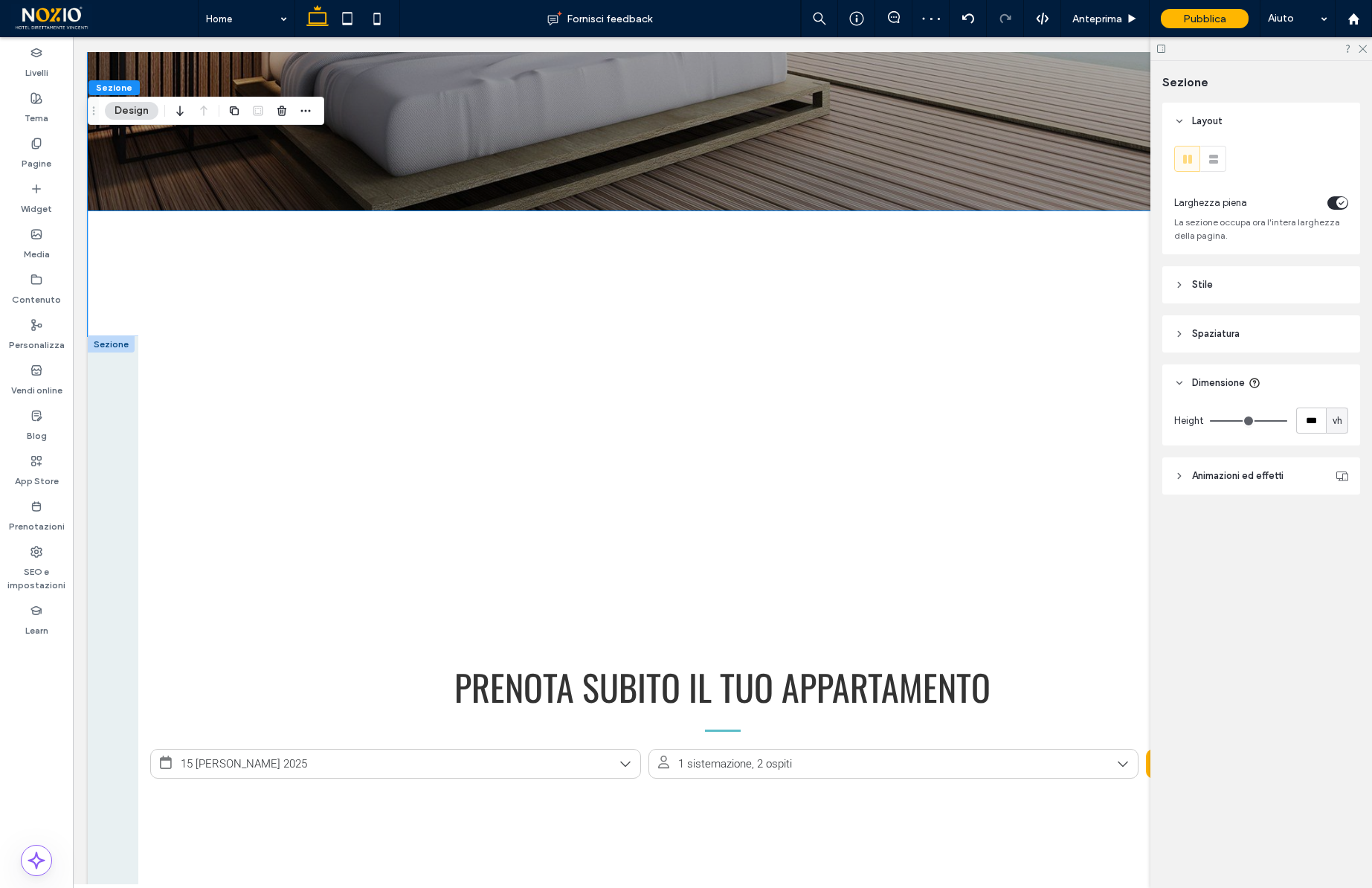
scroll to position [531, 0]
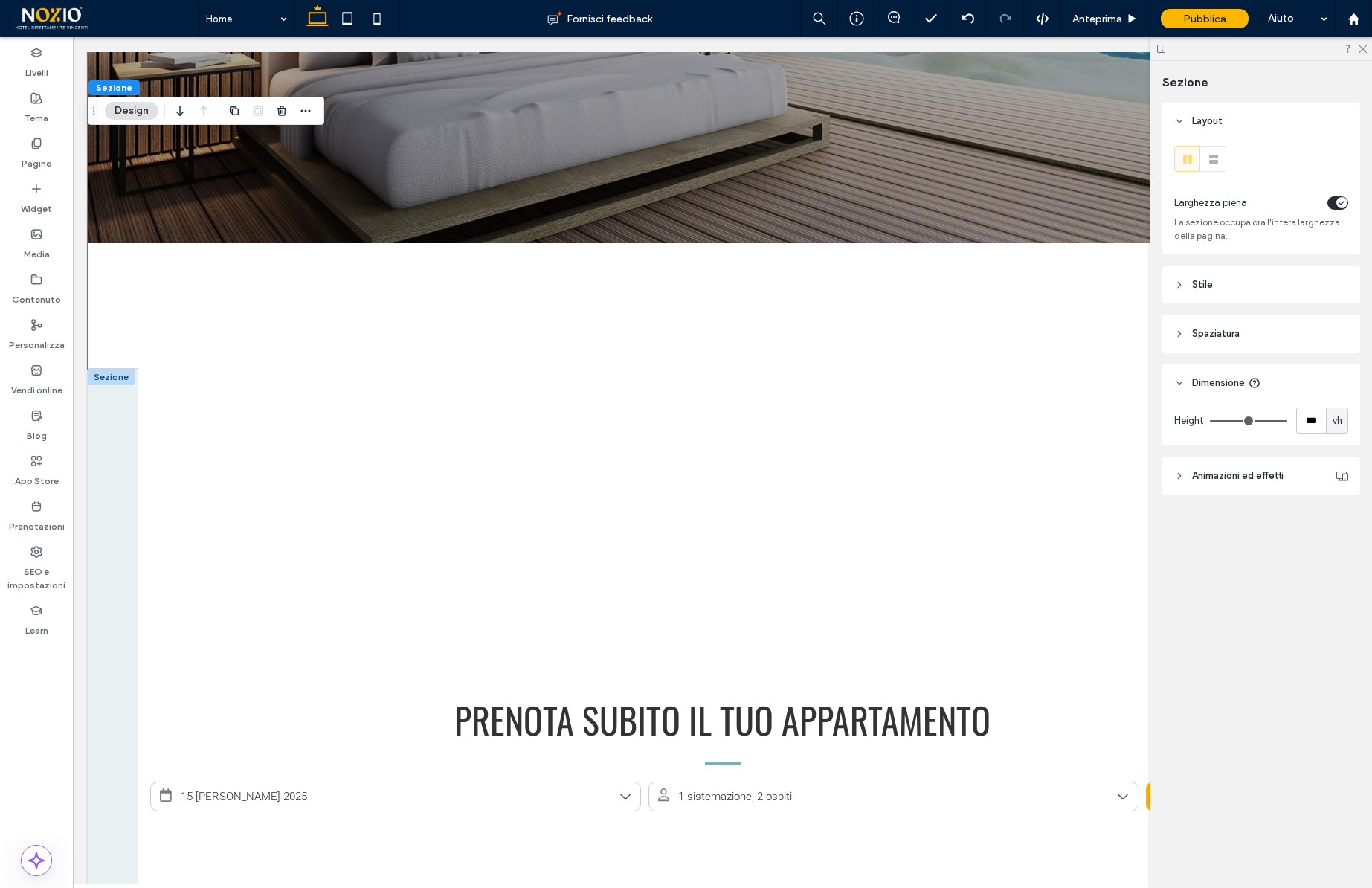
click at [106, 378] on div at bounding box center [111, 377] width 47 height 16
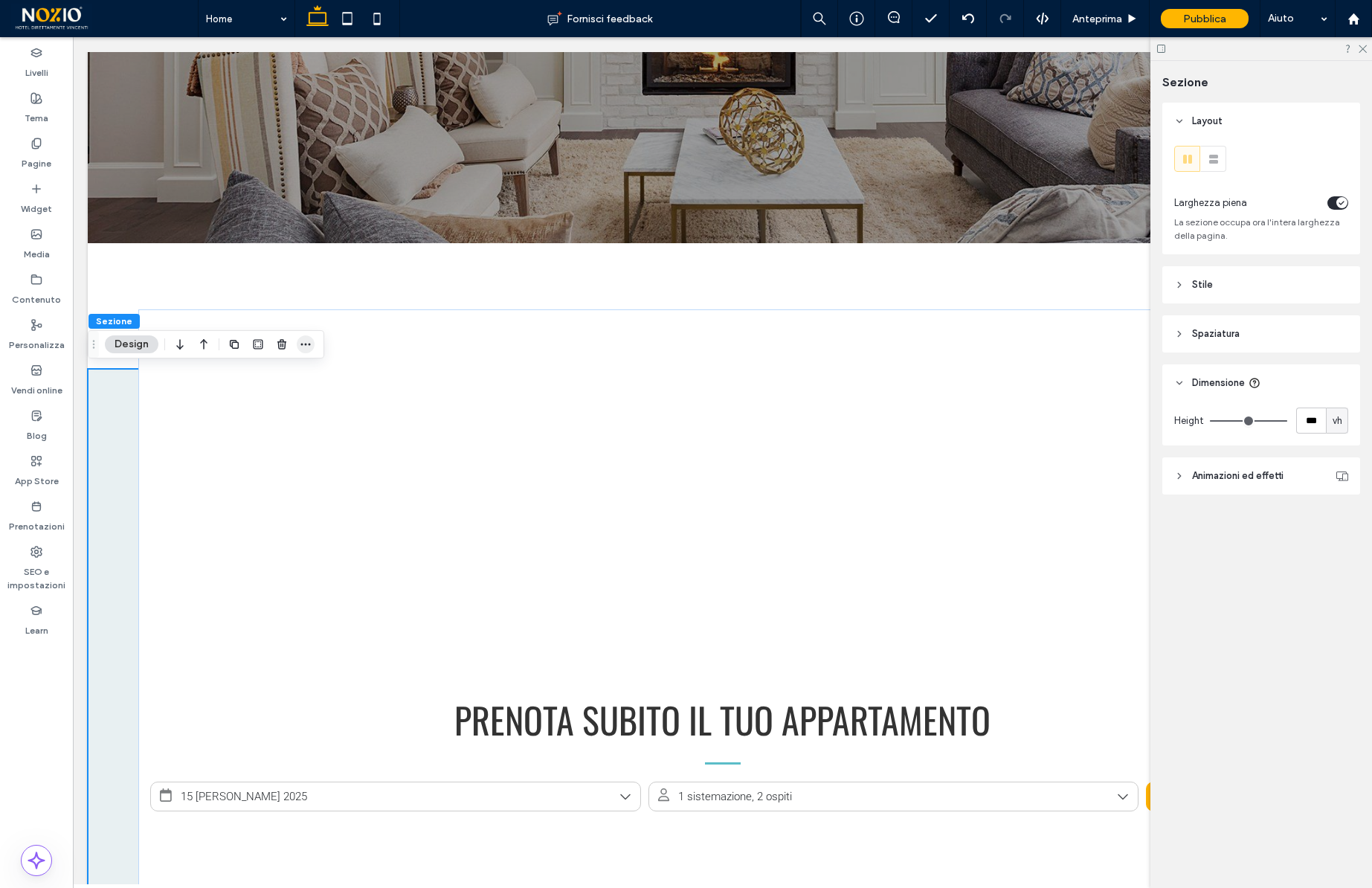
click at [300, 346] on icon "button" at bounding box center [306, 345] width 12 height 12
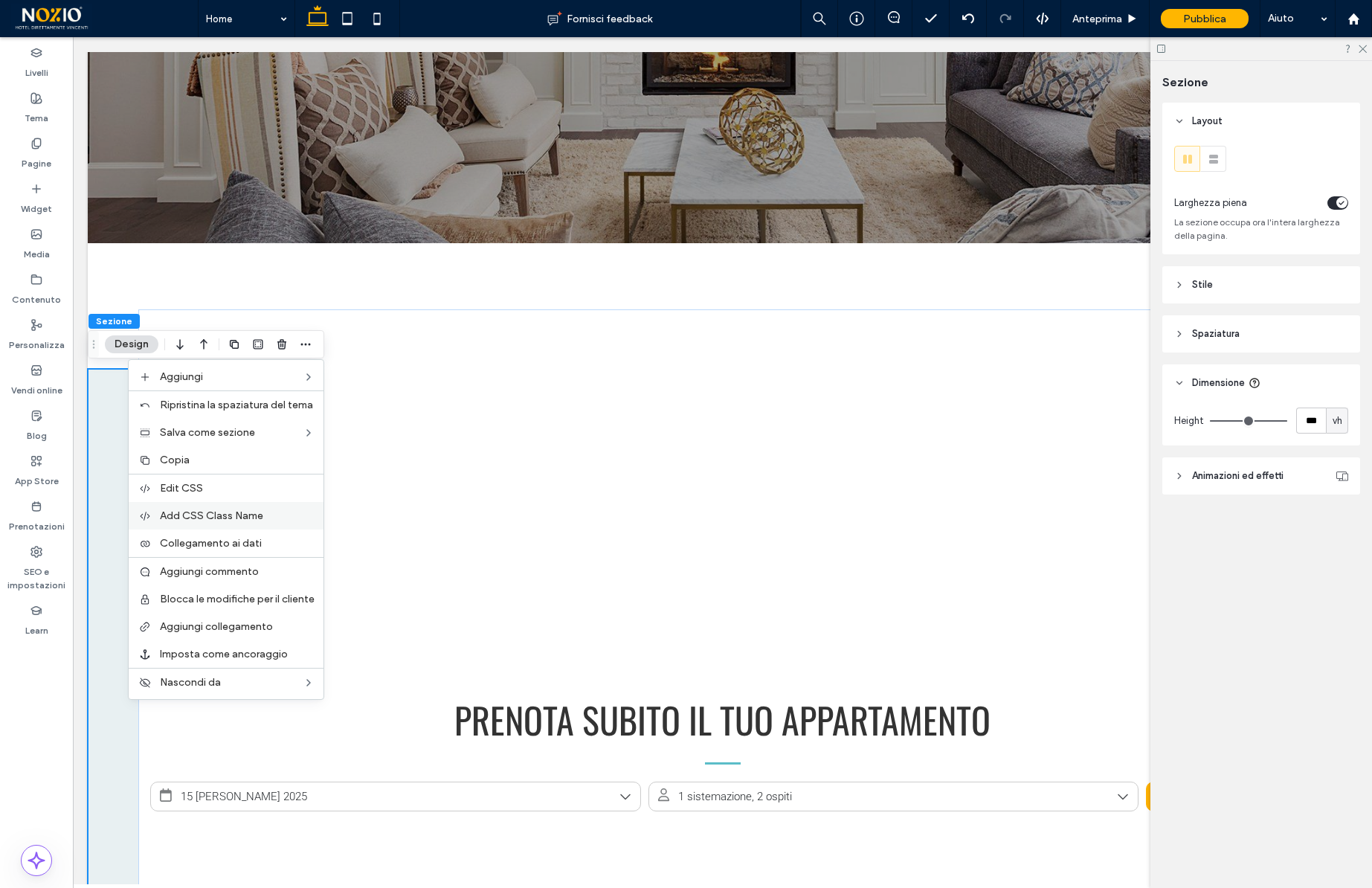
click at [243, 513] on span "Add CSS Class Name" at bounding box center [211, 515] width 103 height 13
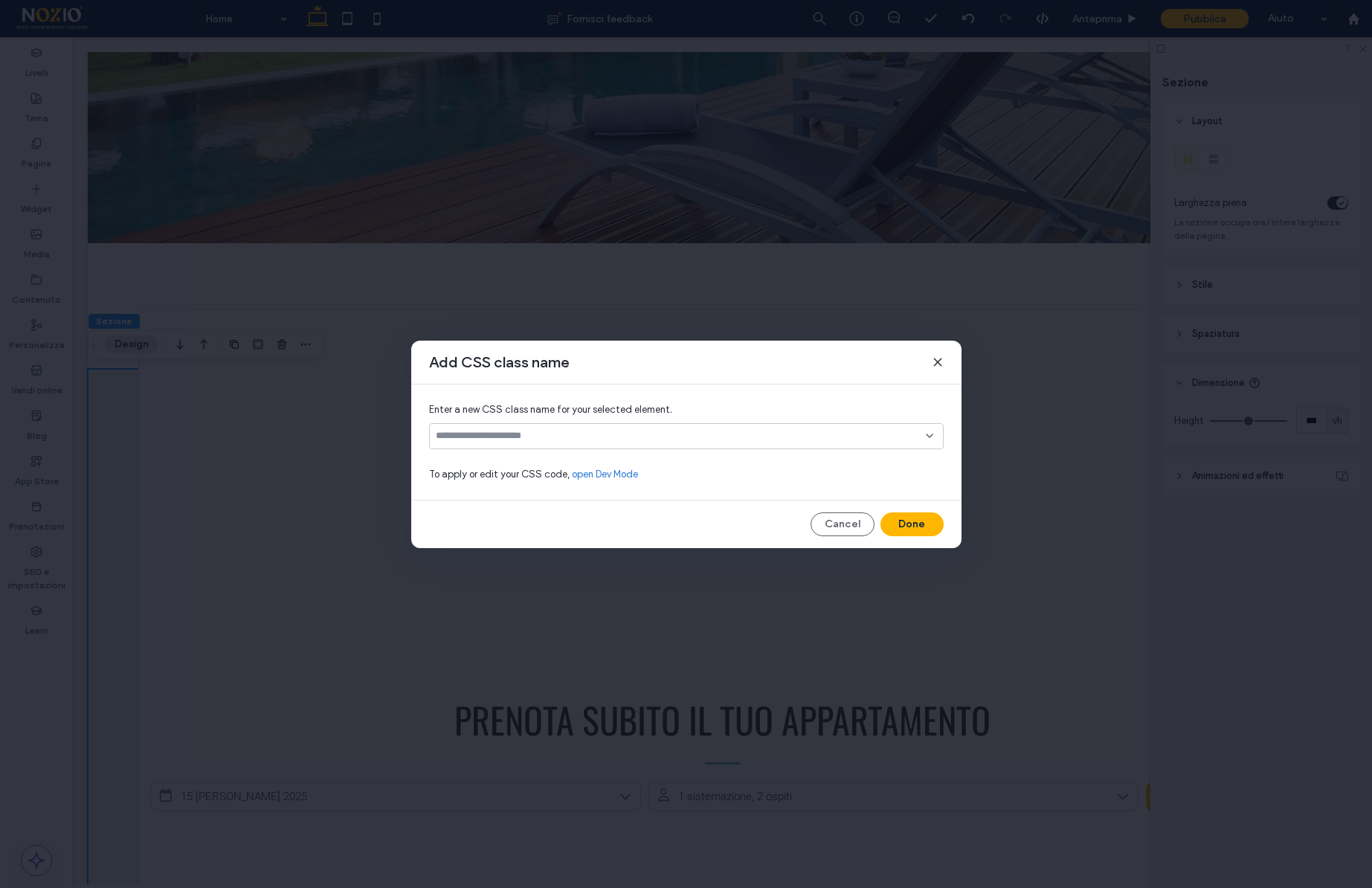
click at [560, 440] on input at bounding box center [680, 436] width 490 height 12
click at [469, 459] on span "h-slide" at bounding box center [475, 462] width 30 height 15
click at [891, 518] on button "Done" at bounding box center [912, 525] width 63 height 24
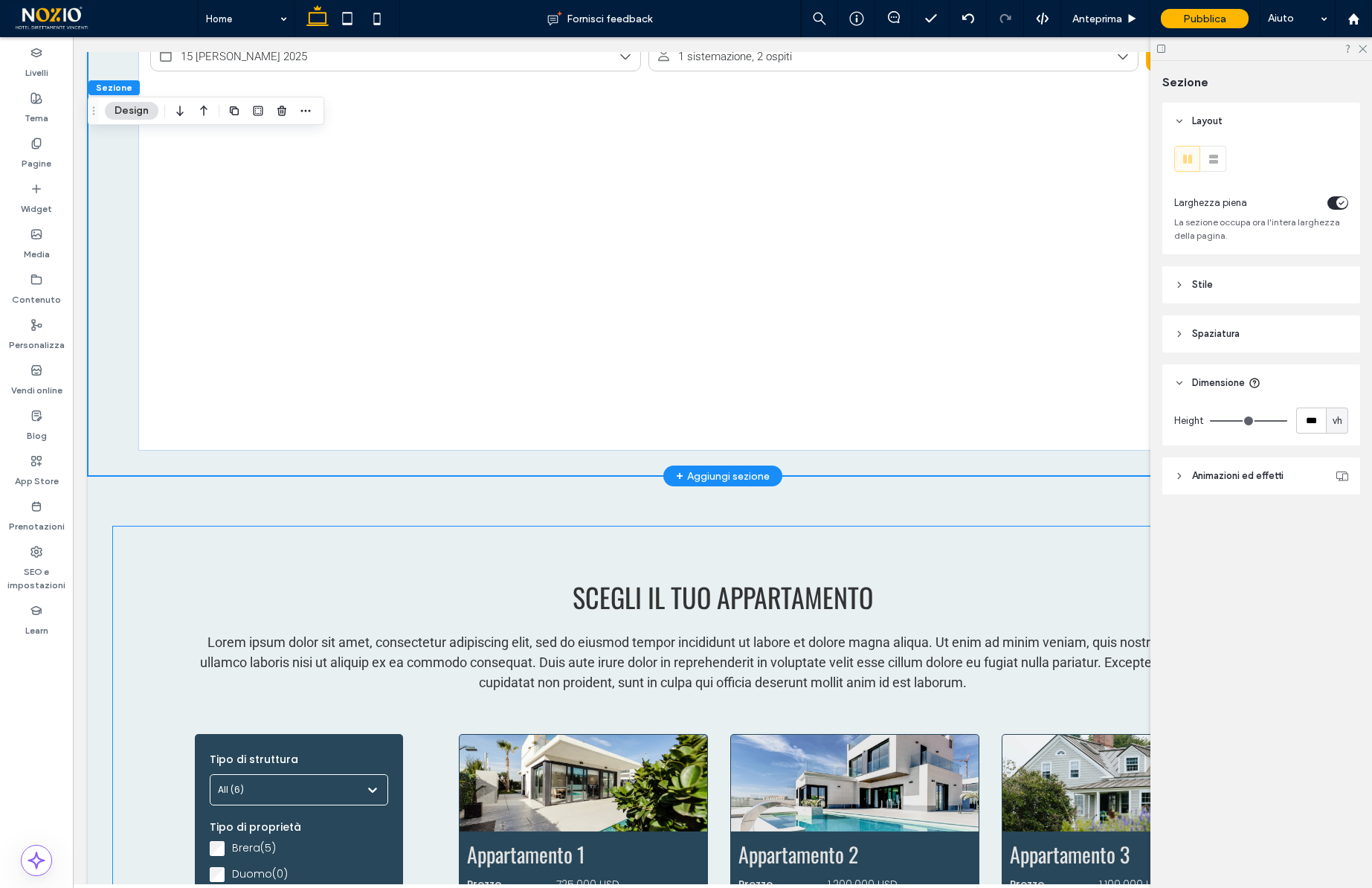
scroll to position [1268, 0]
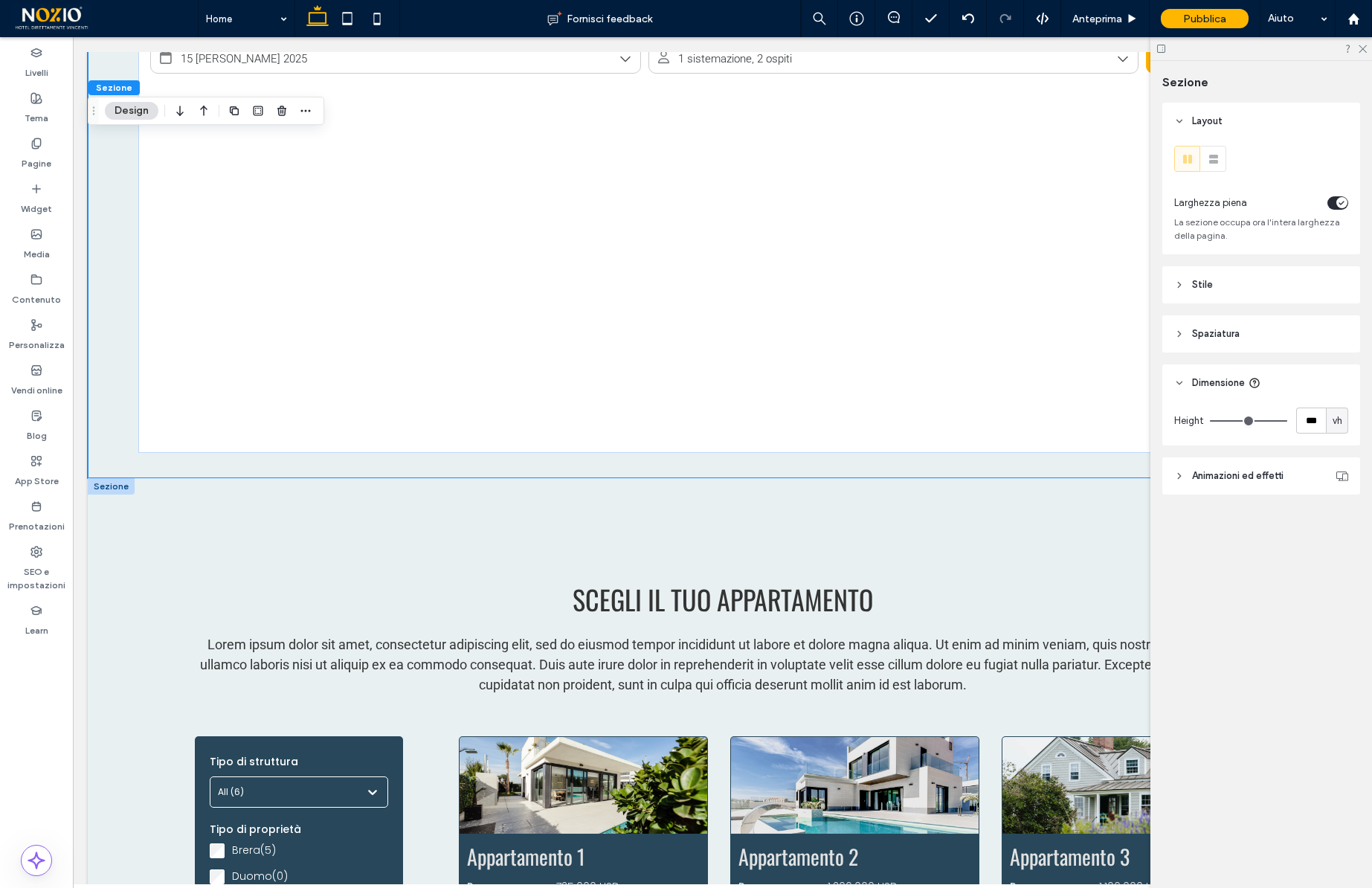
click at [118, 486] on div at bounding box center [111, 486] width 47 height 16
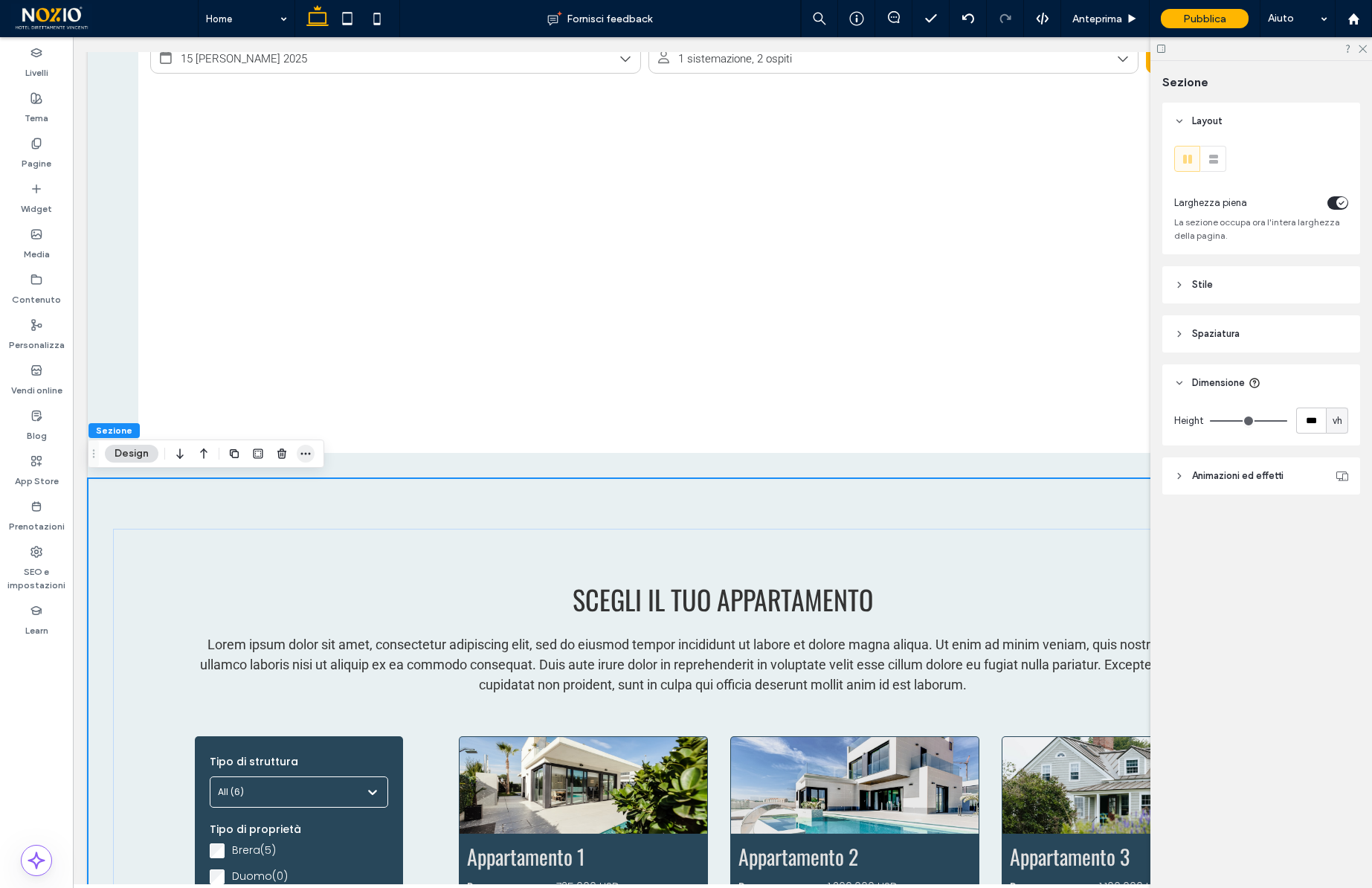
click at [306, 452] on icon "button" at bounding box center [306, 454] width 12 height 12
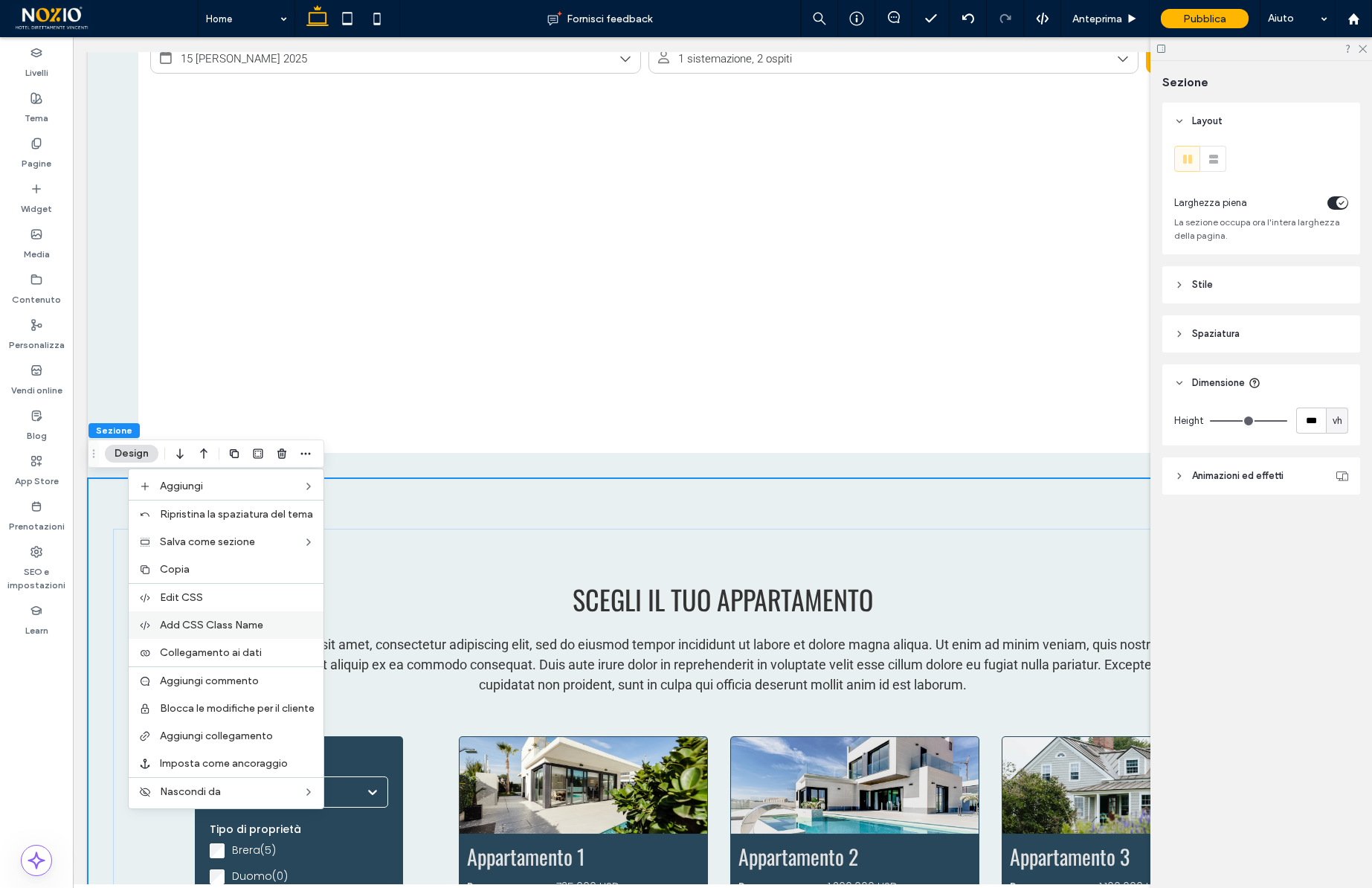
click at [220, 619] on span "Add CSS Class Name" at bounding box center [211, 625] width 103 height 13
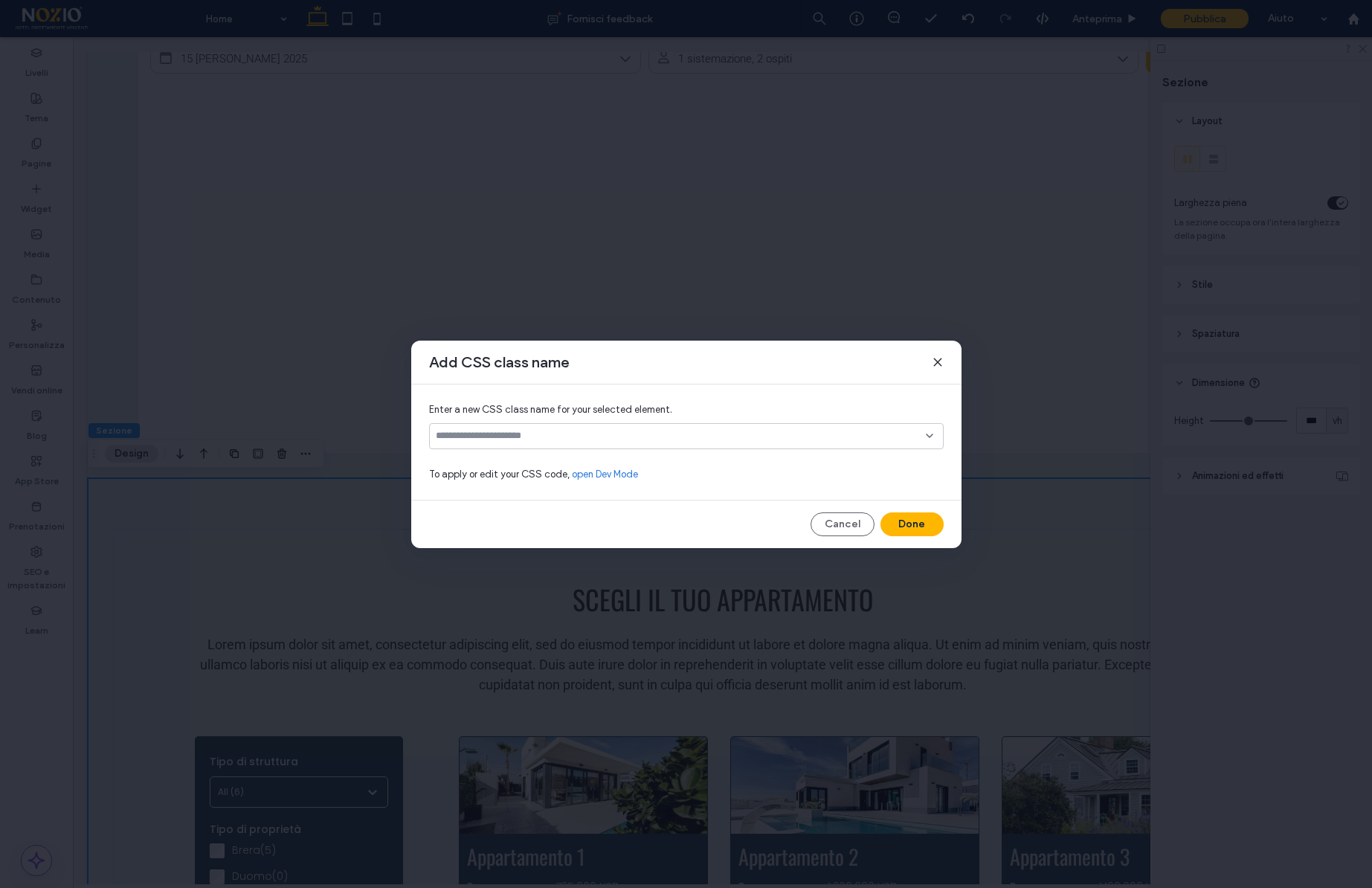
click at [488, 426] on div at bounding box center [686, 436] width 514 height 26
click at [472, 463] on span "h-slide" at bounding box center [475, 462] width 30 height 15
click at [908, 519] on button "Done" at bounding box center [912, 525] width 63 height 24
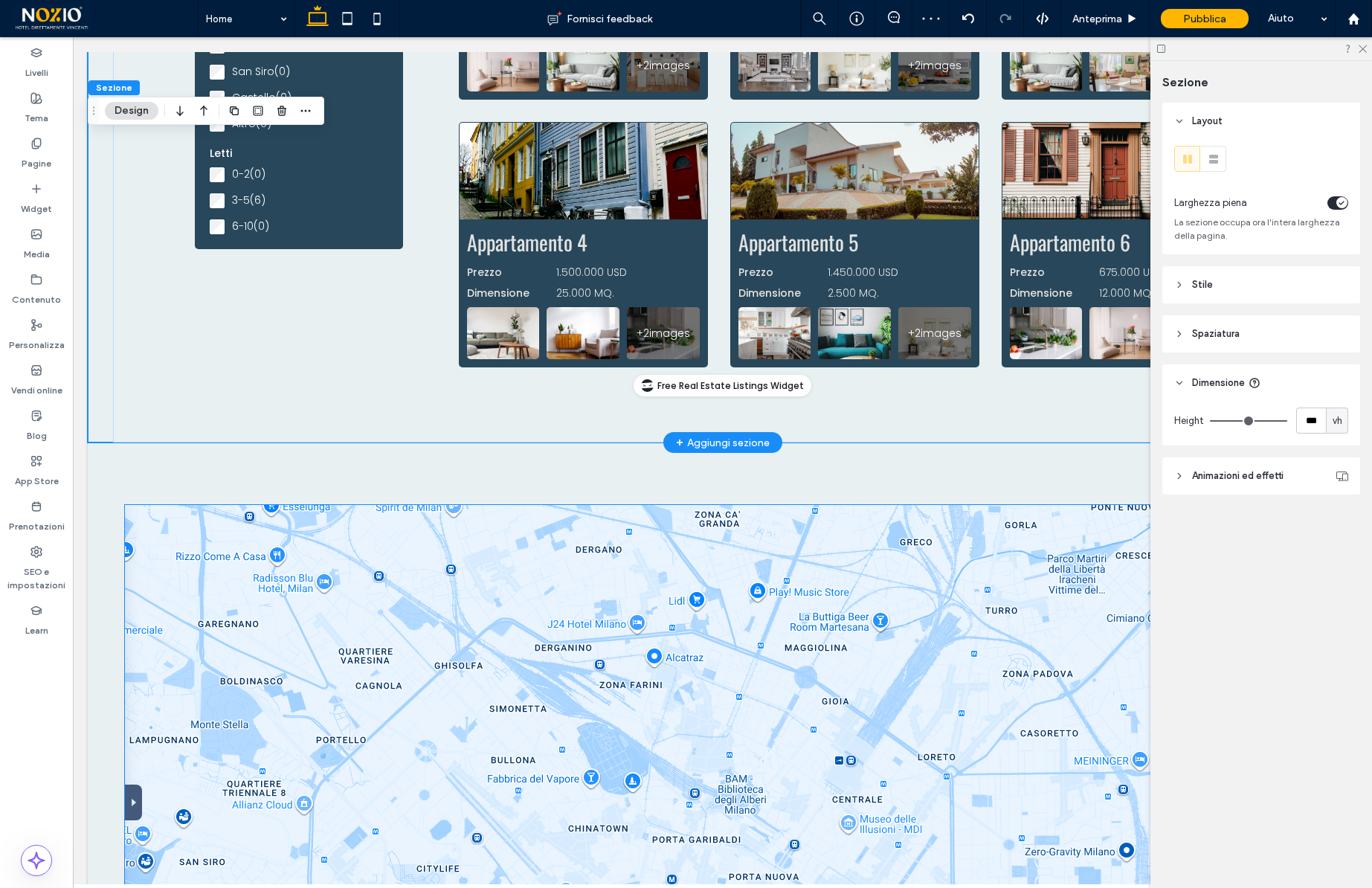
scroll to position [2163, 0]
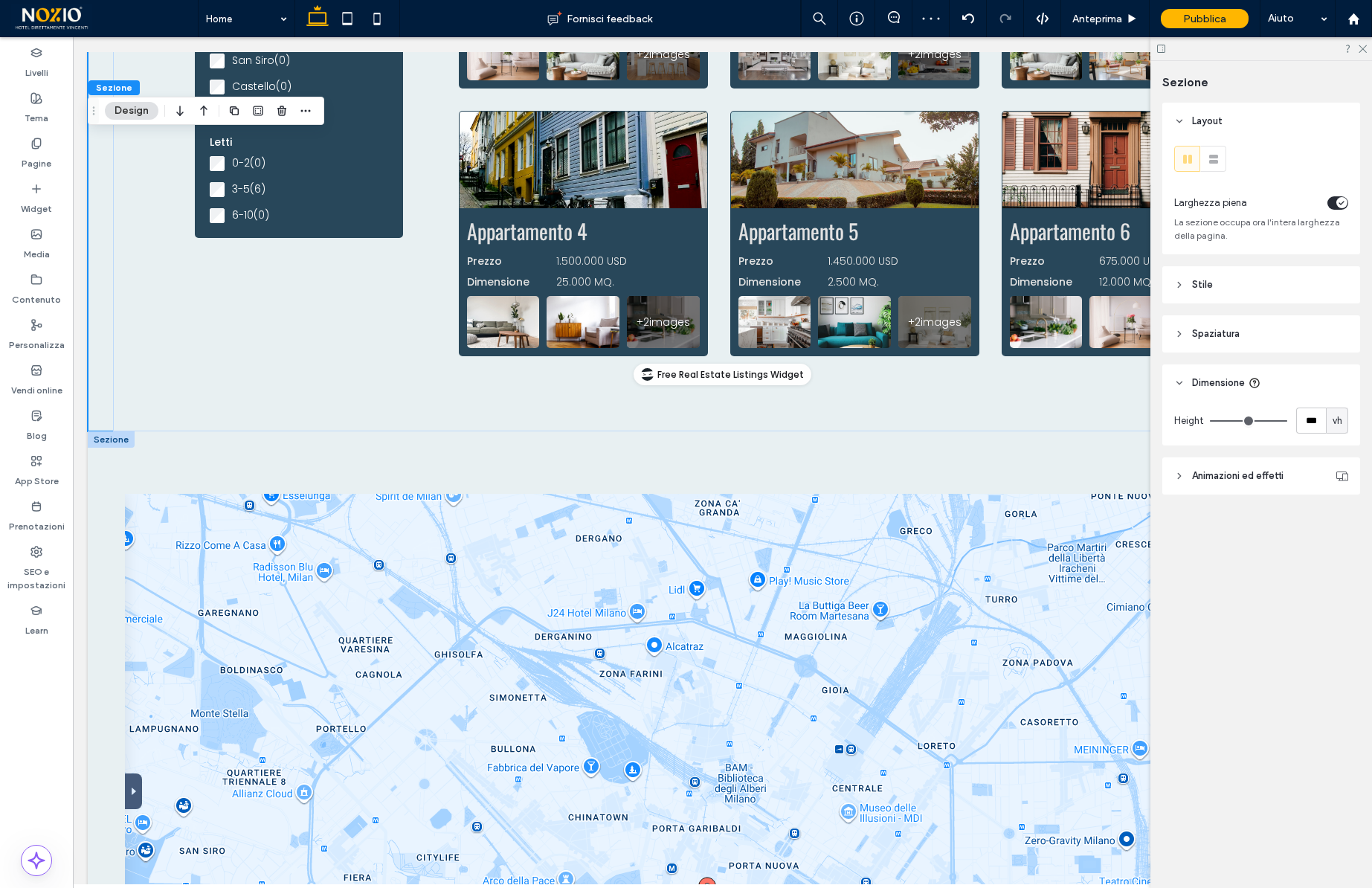
click at [113, 442] on div at bounding box center [111, 439] width 47 height 16
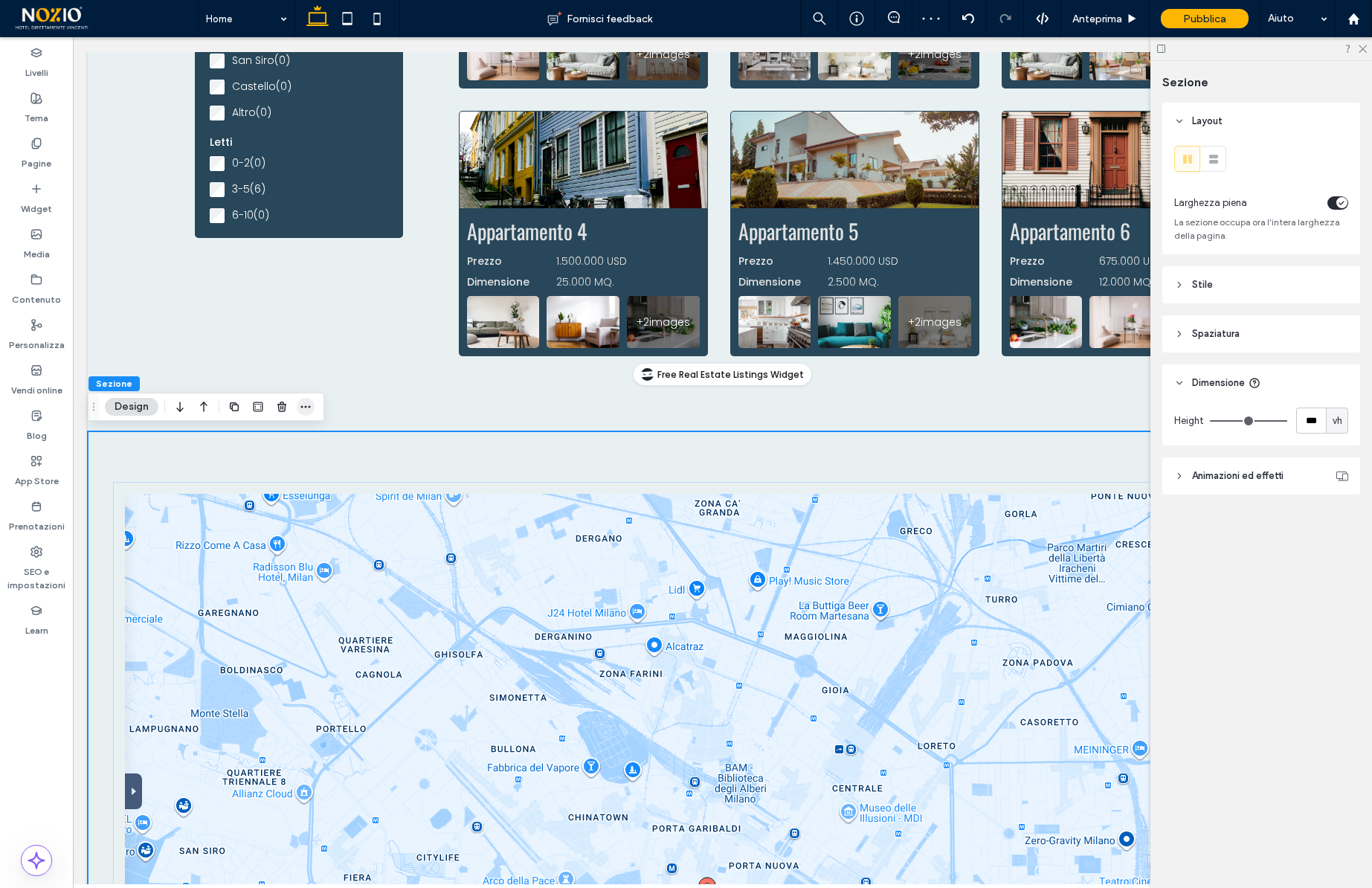
click at [310, 407] on icon "button" at bounding box center [306, 407] width 12 height 12
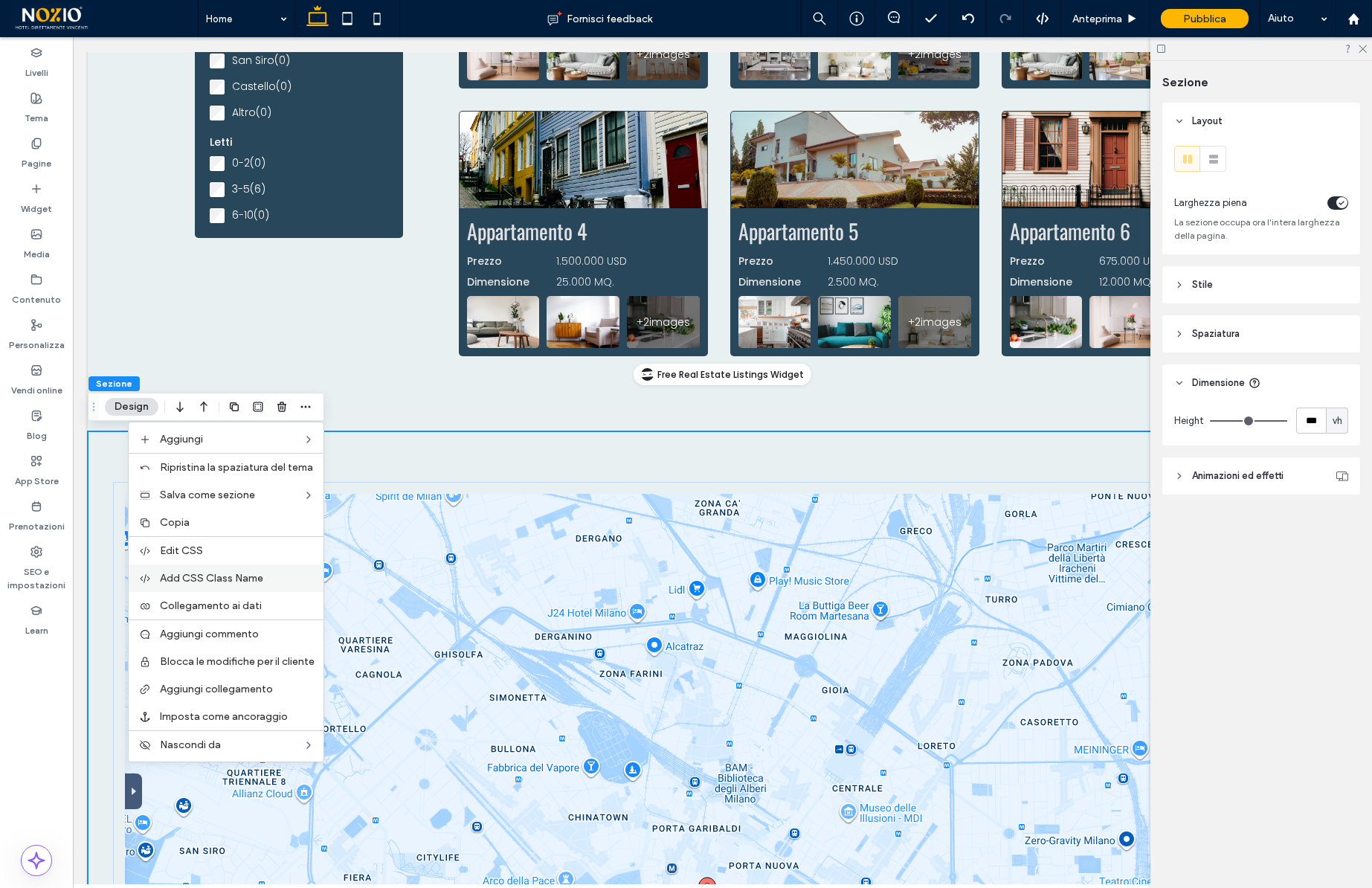
click at [209, 568] on div "Add CSS Class Name" at bounding box center [226, 579] width 195 height 28
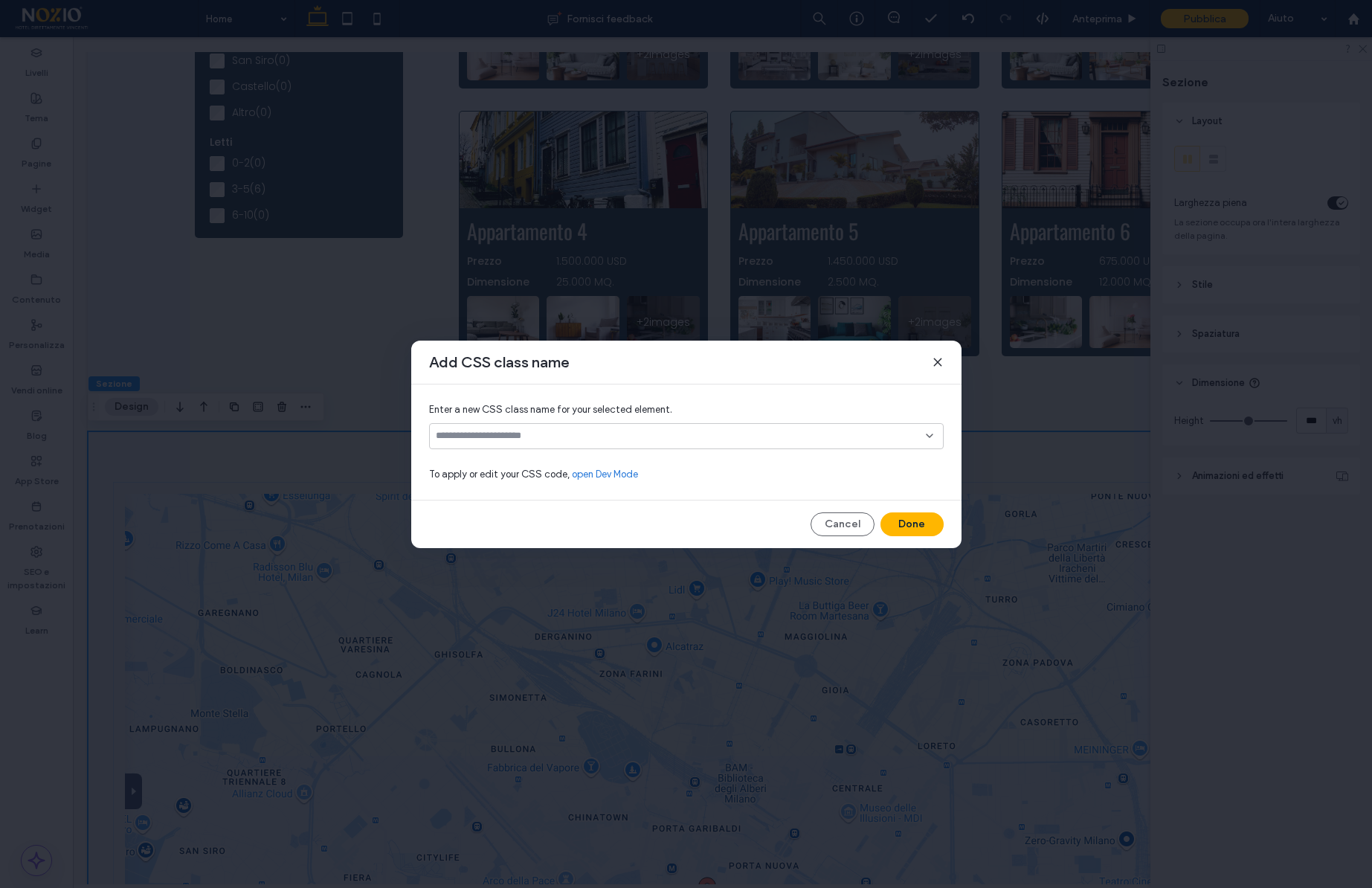
click at [520, 436] on input at bounding box center [680, 436] width 490 height 12
click at [496, 463] on div "h-slide" at bounding box center [693, 462] width 478 height 26
click at [899, 526] on button "Done" at bounding box center [912, 525] width 63 height 24
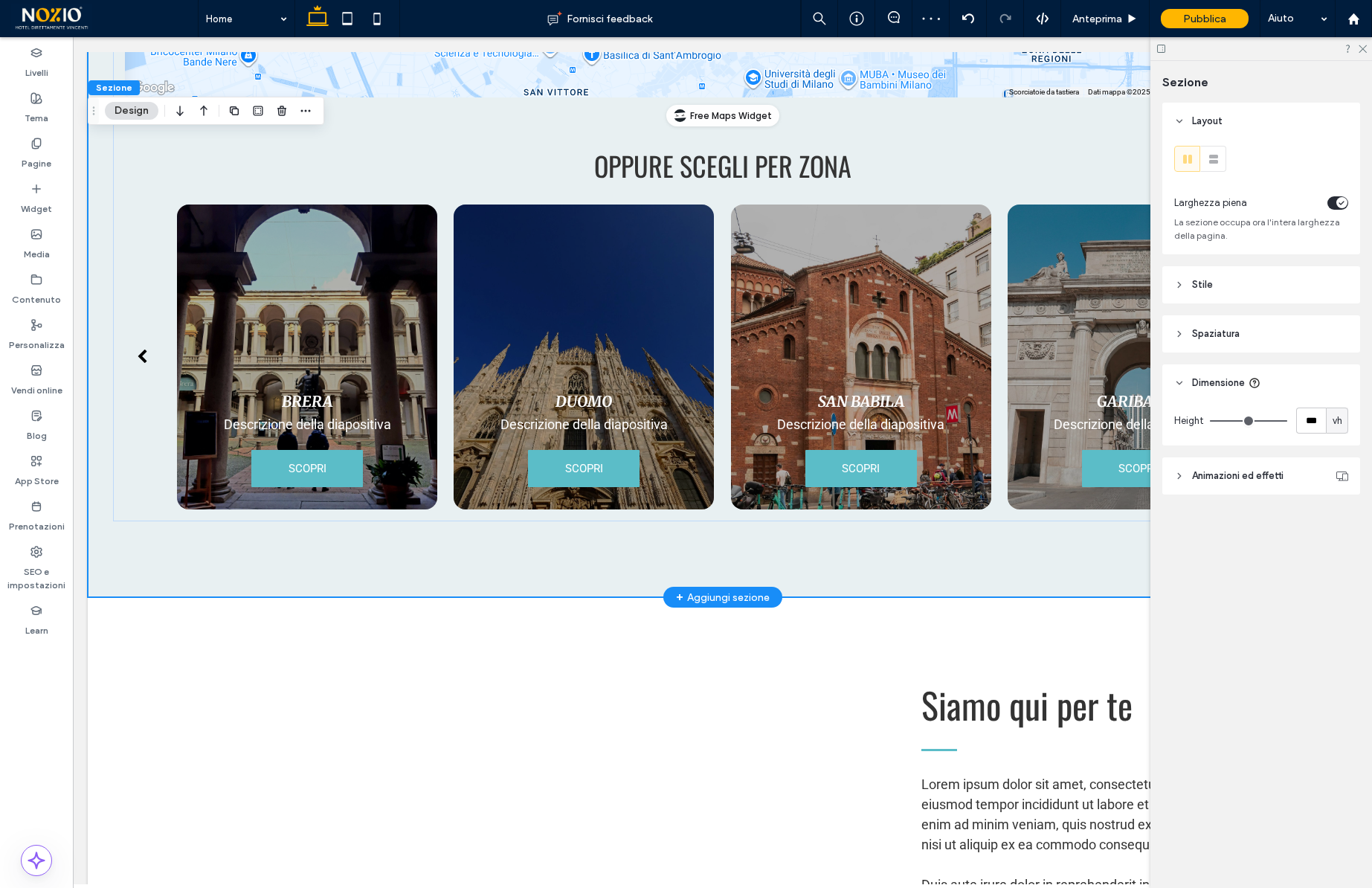
scroll to position [3270, 0]
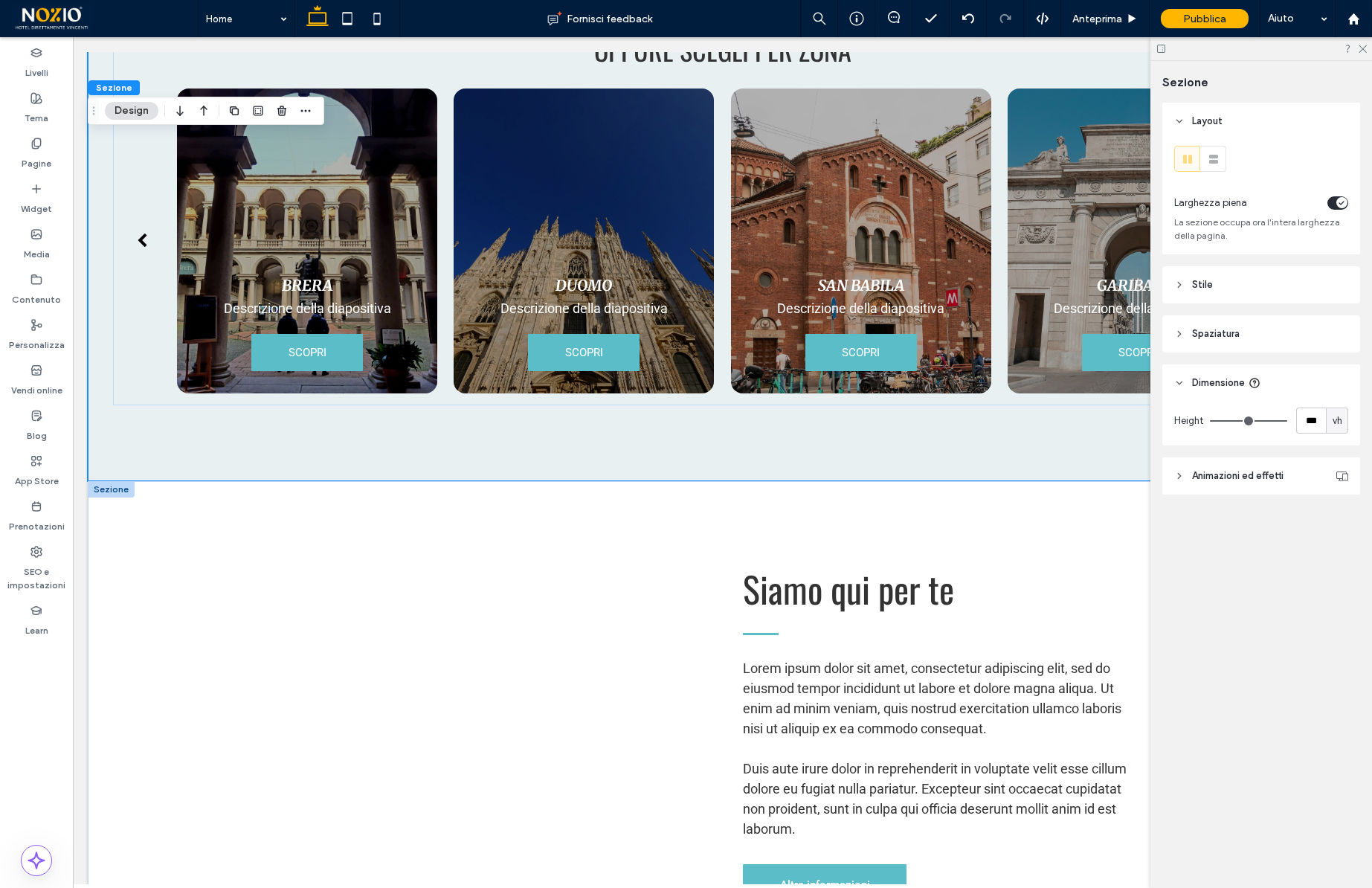
click at [111, 493] on div at bounding box center [111, 489] width 47 height 16
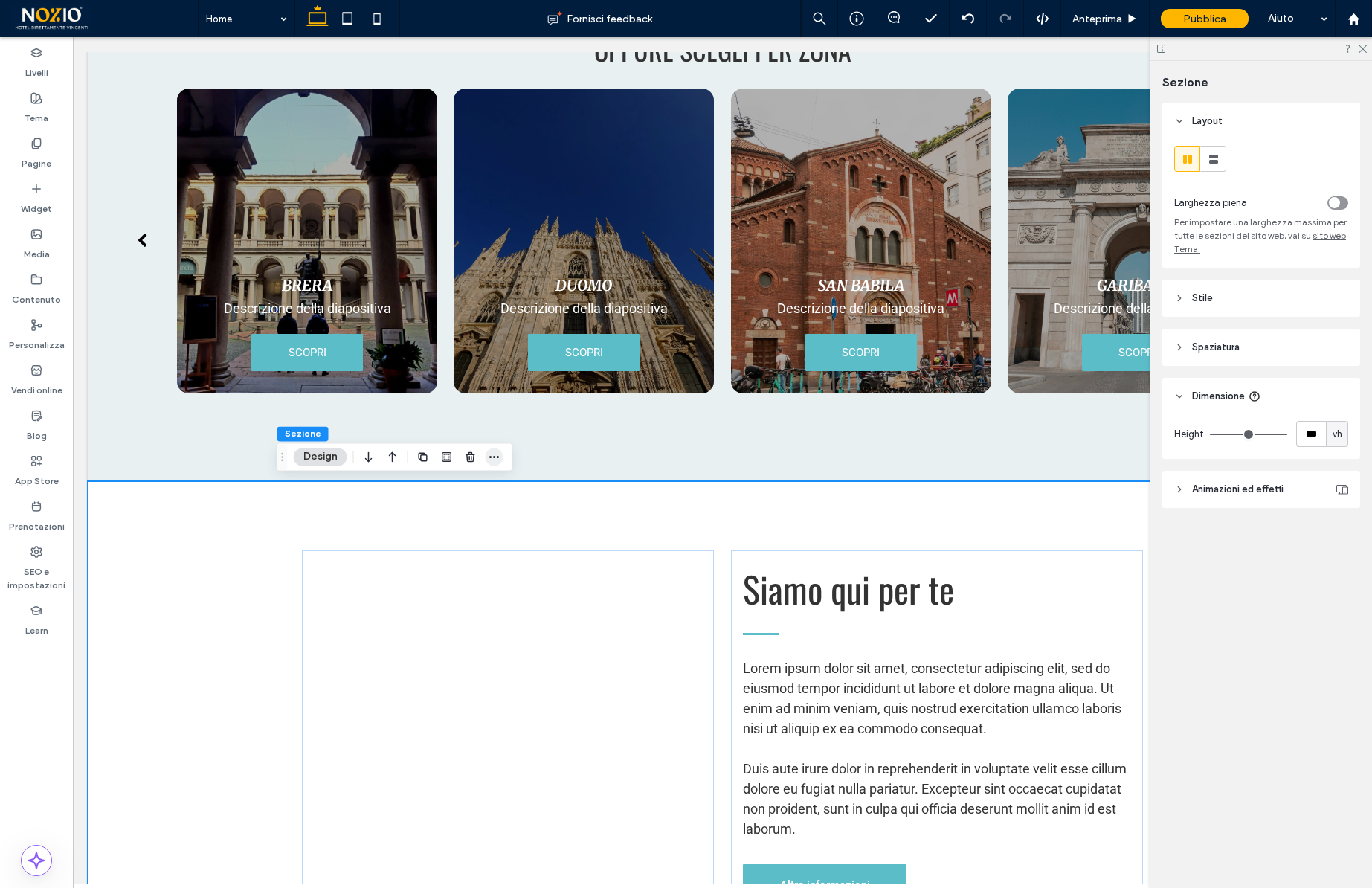
click at [488, 455] on icon "button" at bounding box center [494, 457] width 12 height 12
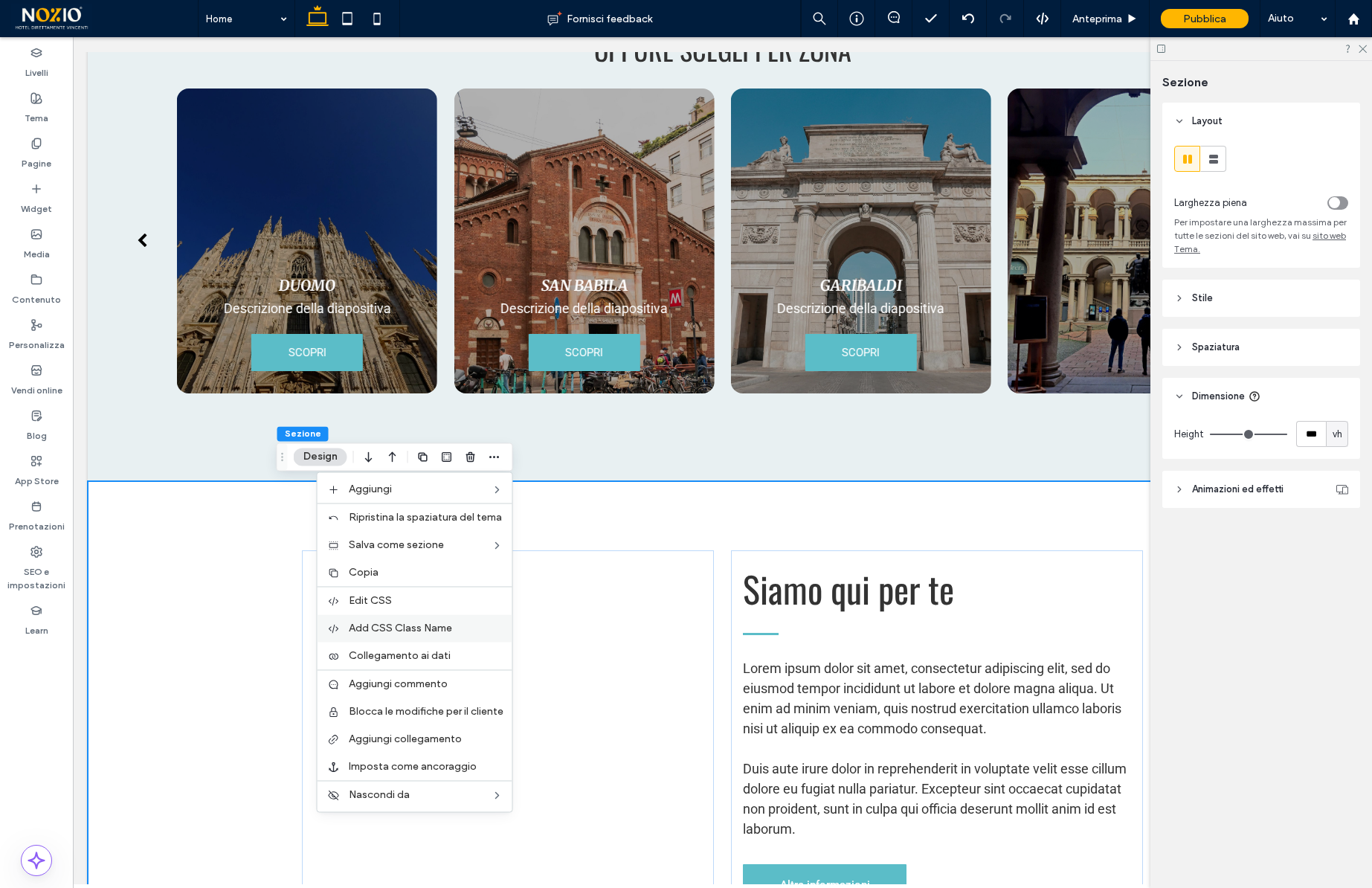
click at [383, 620] on div "Add CSS Class Name" at bounding box center [415, 628] width 195 height 28
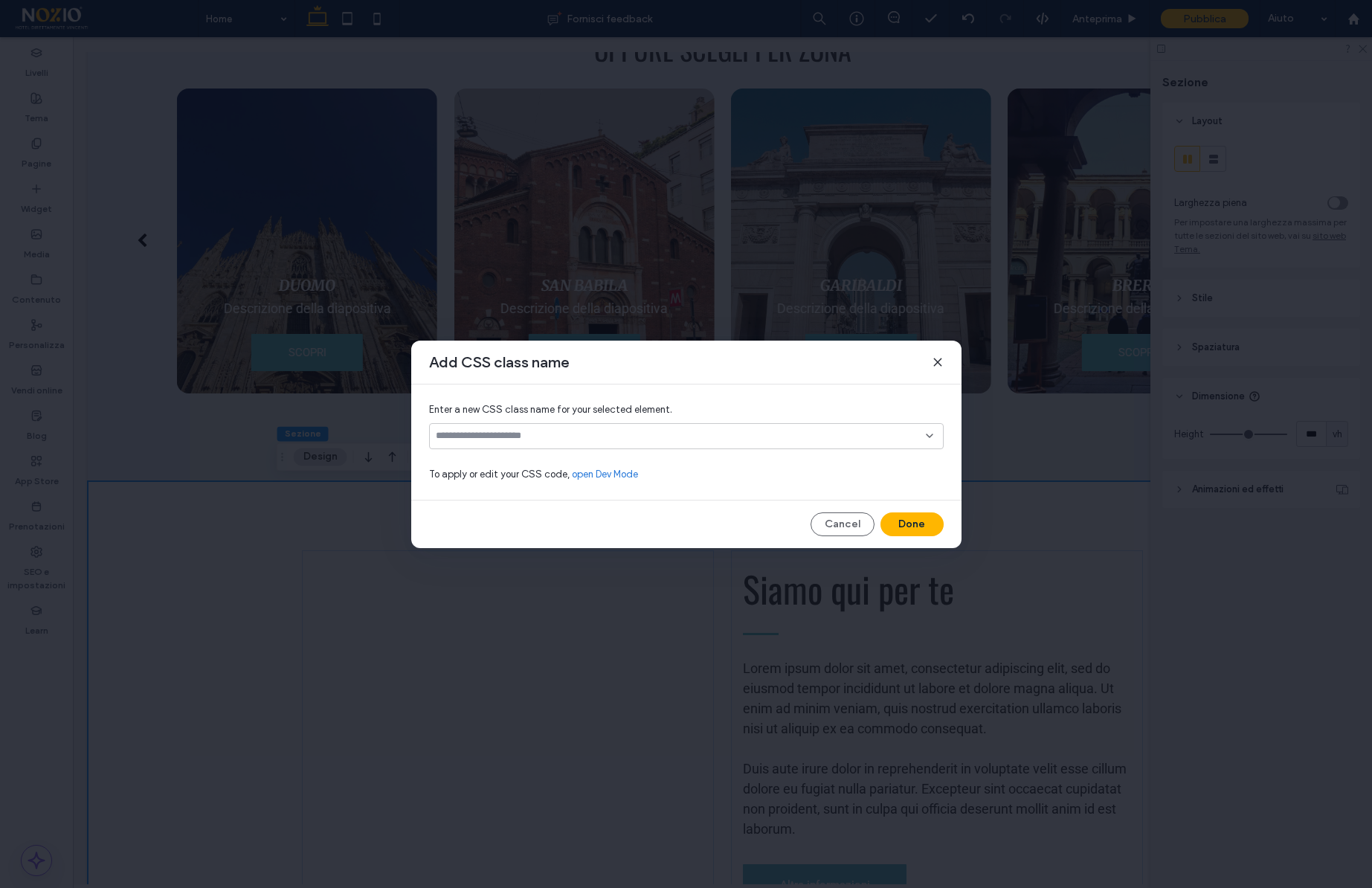
click at [551, 431] on input at bounding box center [680, 436] width 490 height 12
click at [504, 455] on div "h-slide" at bounding box center [693, 462] width 478 height 26
click at [891, 521] on button "Done" at bounding box center [912, 525] width 63 height 24
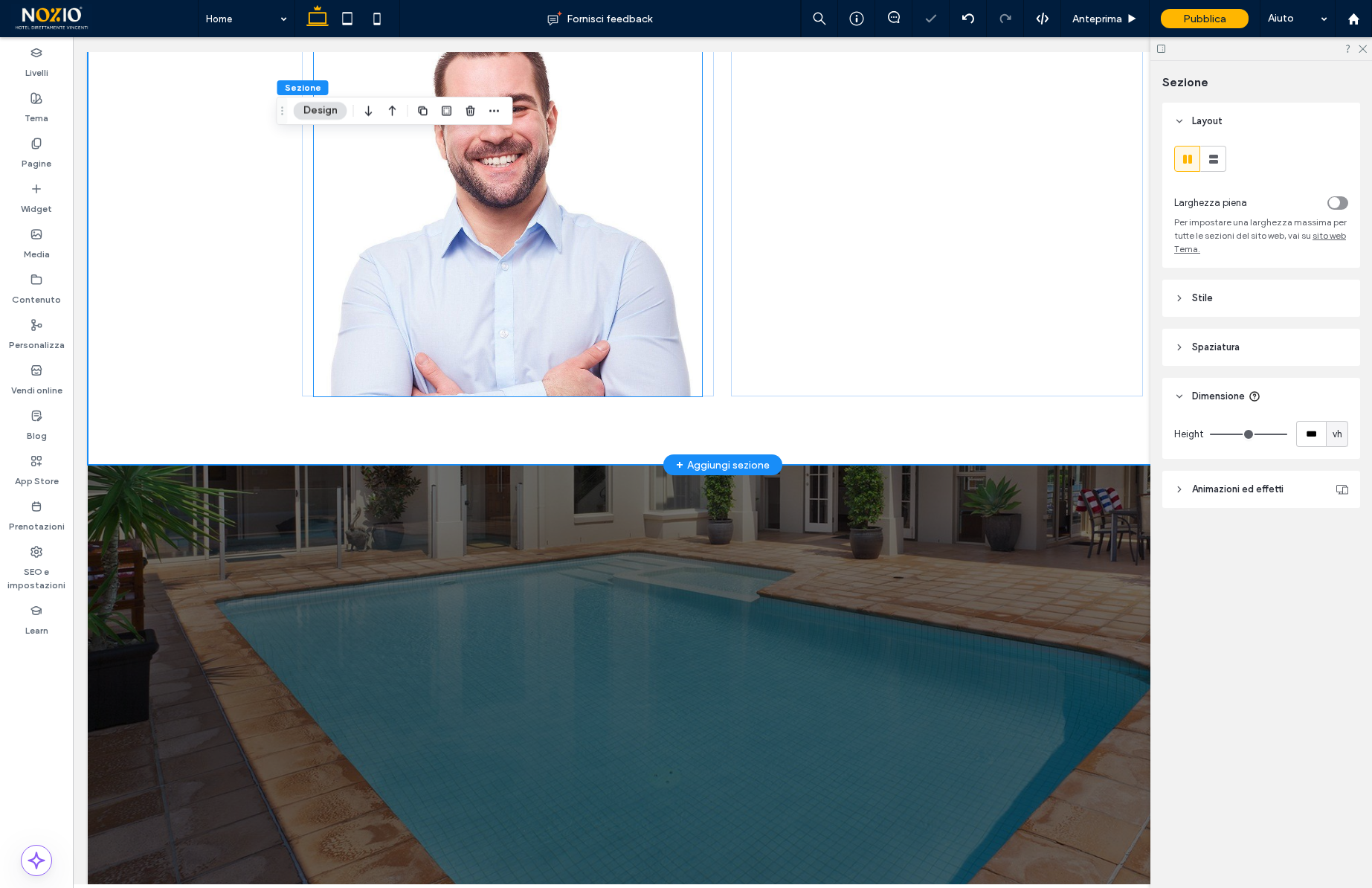
scroll to position [4316, 0]
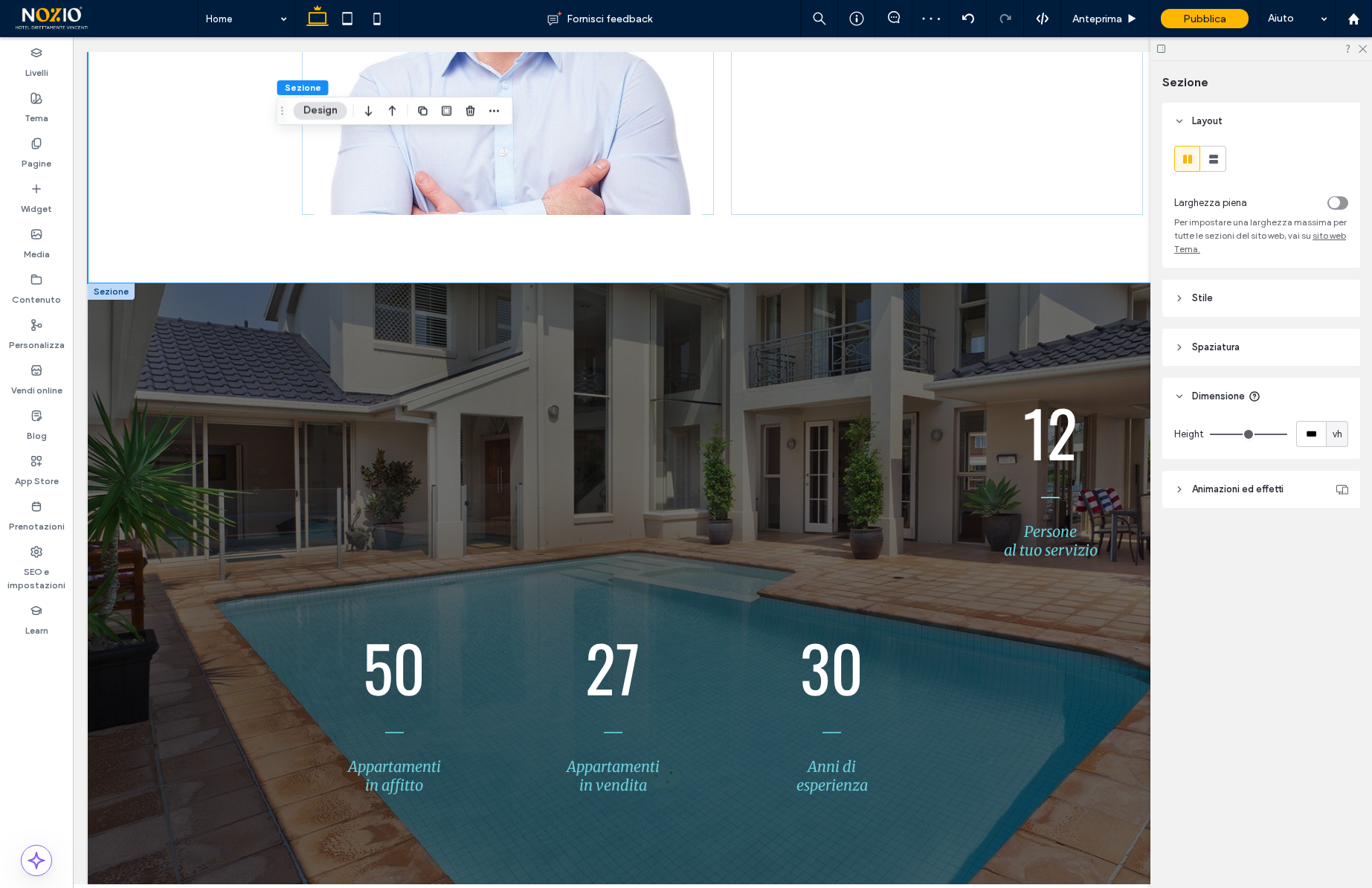
click at [116, 290] on div at bounding box center [111, 291] width 47 height 16
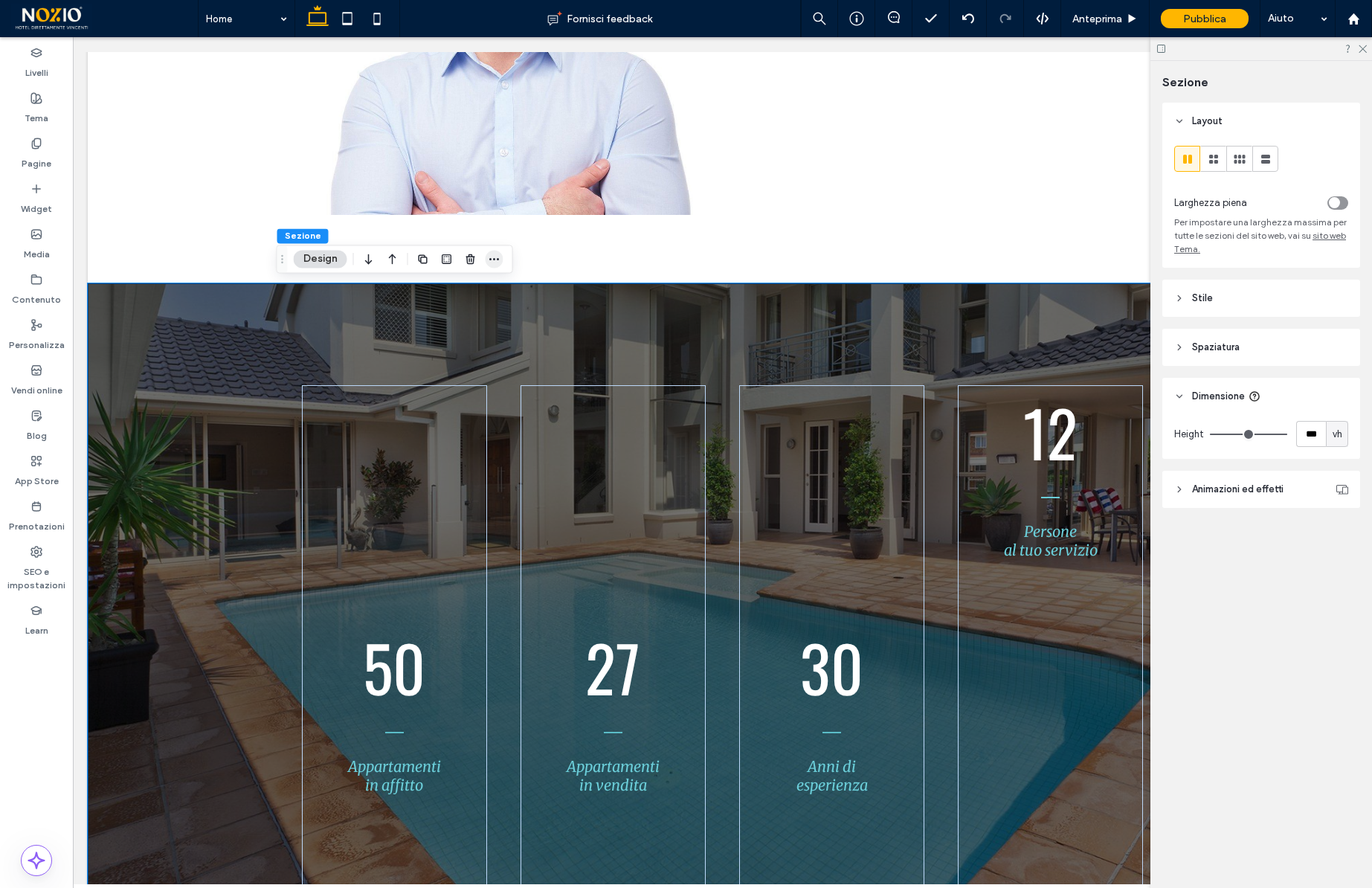
click at [488, 262] on icon "button" at bounding box center [494, 259] width 12 height 12
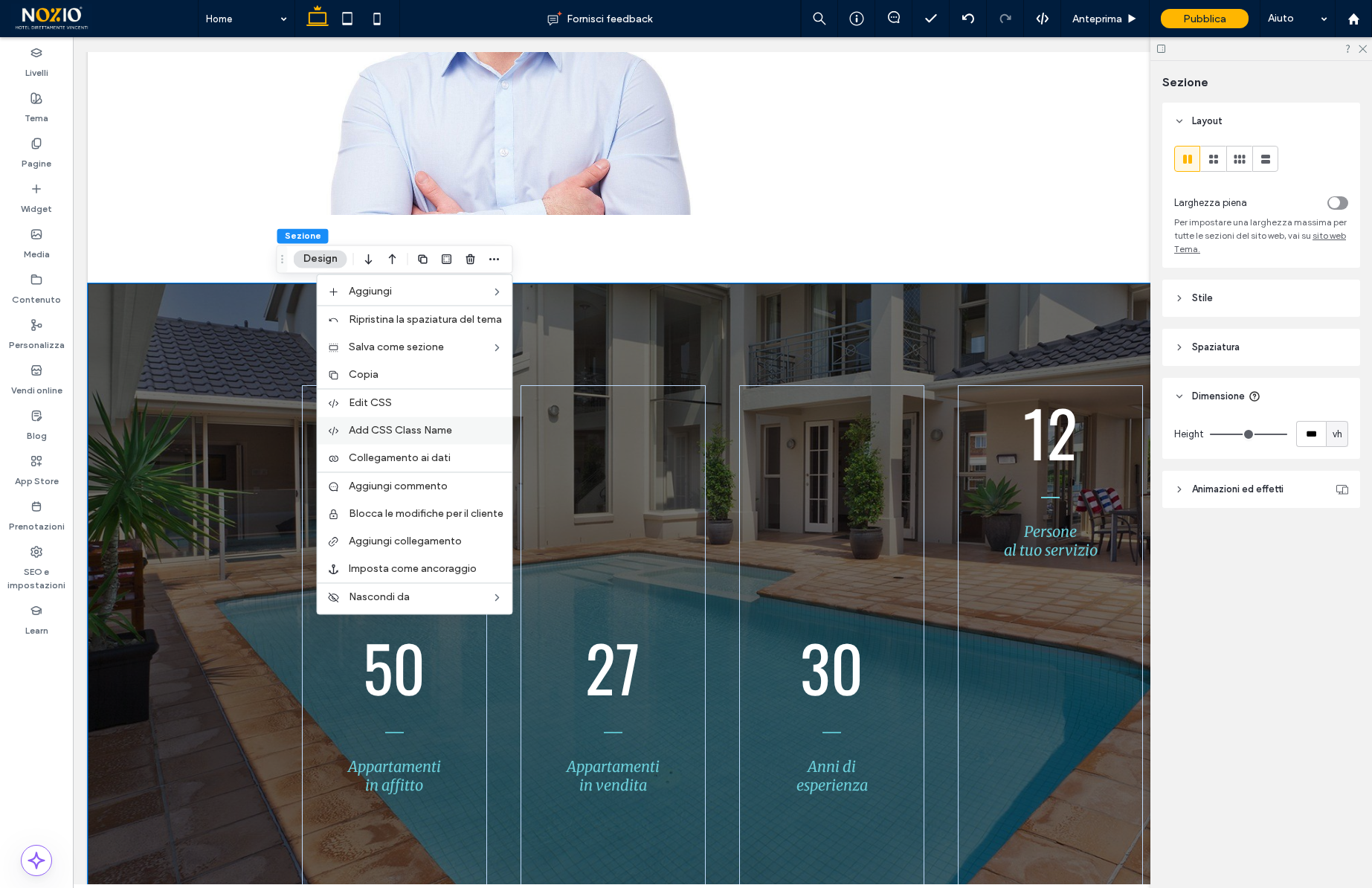
click at [392, 429] on span "Add CSS Class Name" at bounding box center [400, 430] width 103 height 13
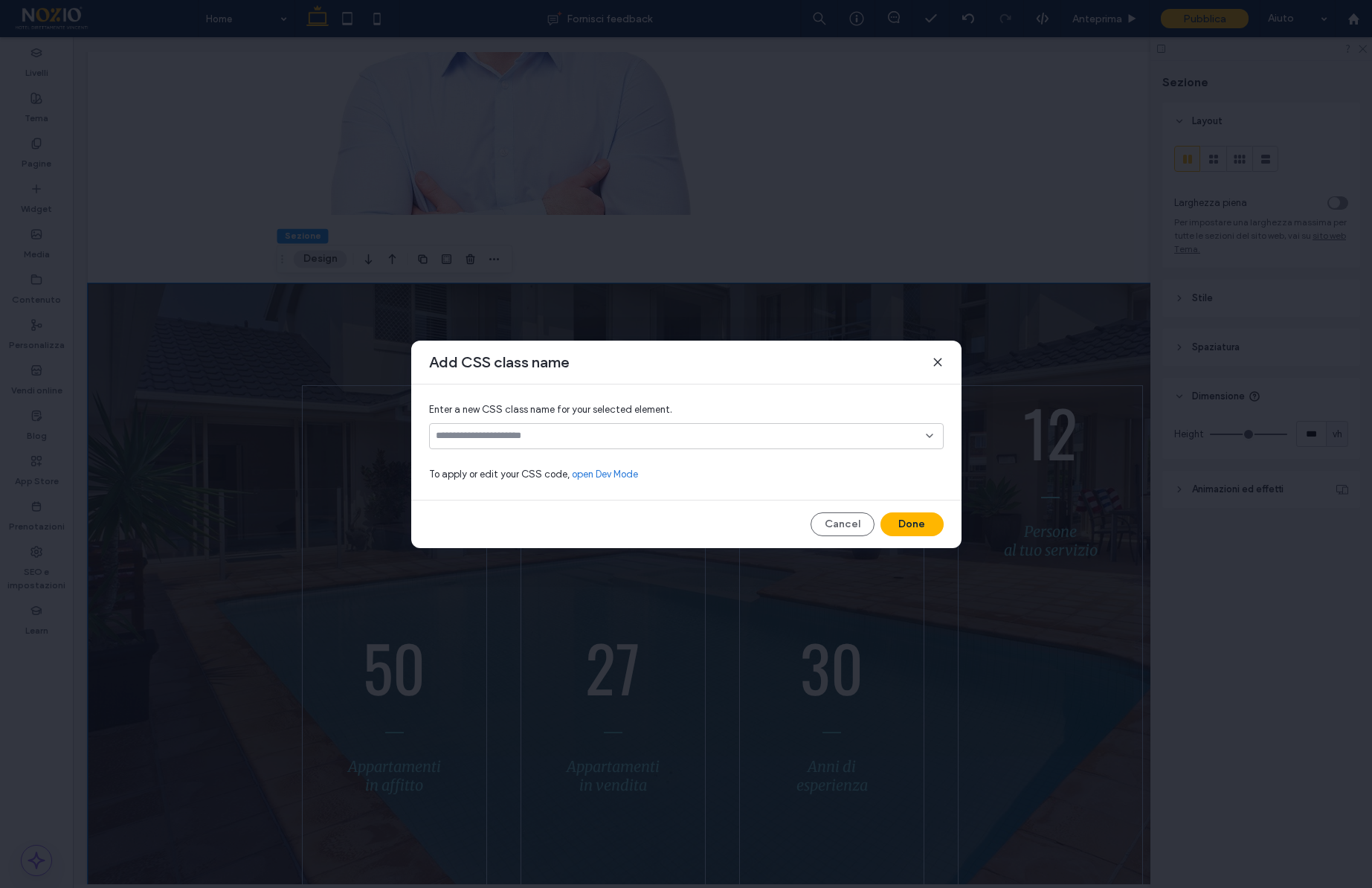
click at [498, 437] on input at bounding box center [680, 436] width 490 height 12
click at [489, 463] on span "h-slide" at bounding box center [475, 462] width 30 height 15
click at [913, 520] on button "Done" at bounding box center [912, 525] width 63 height 24
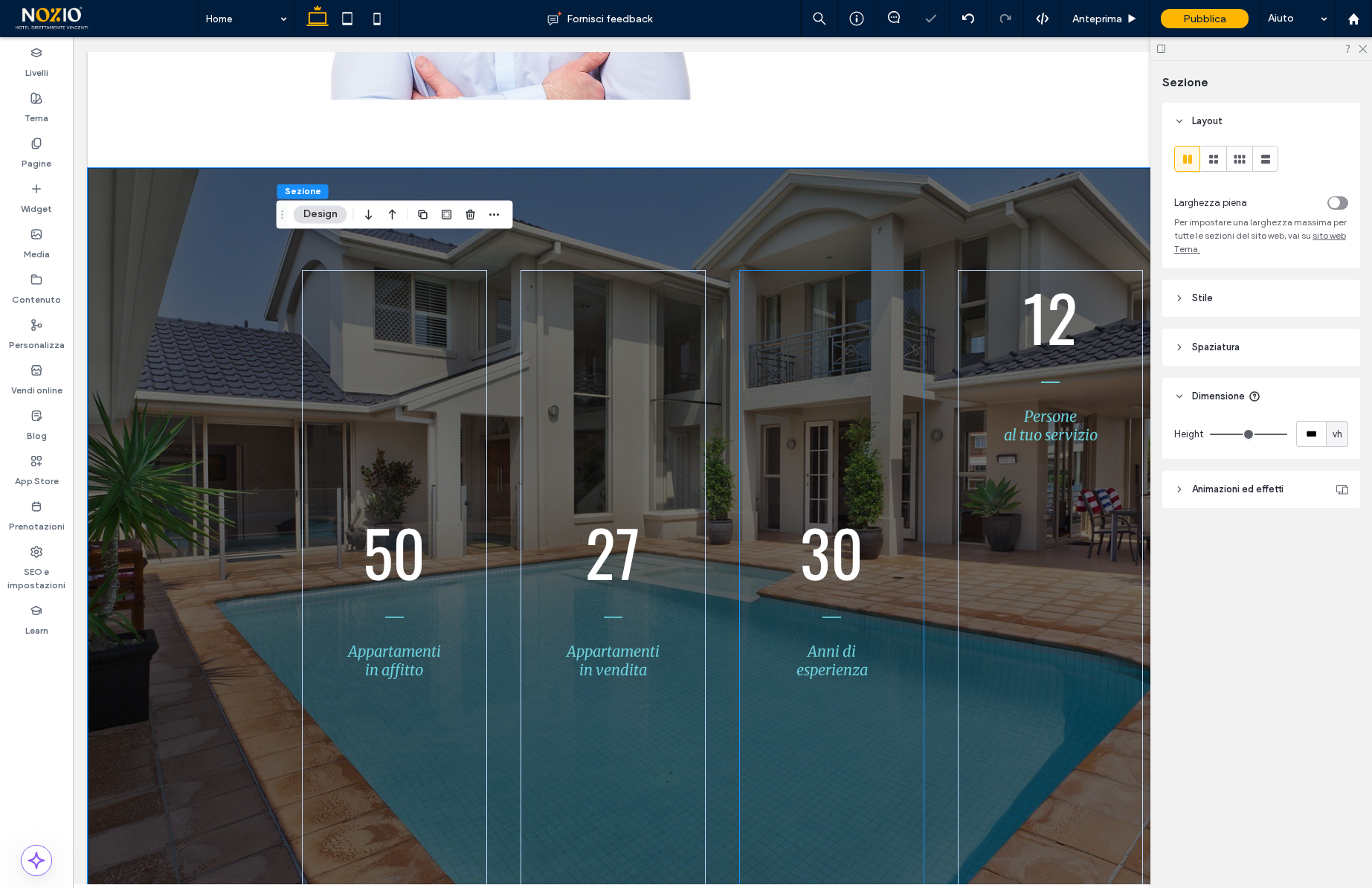
scroll to position [4482, 0]
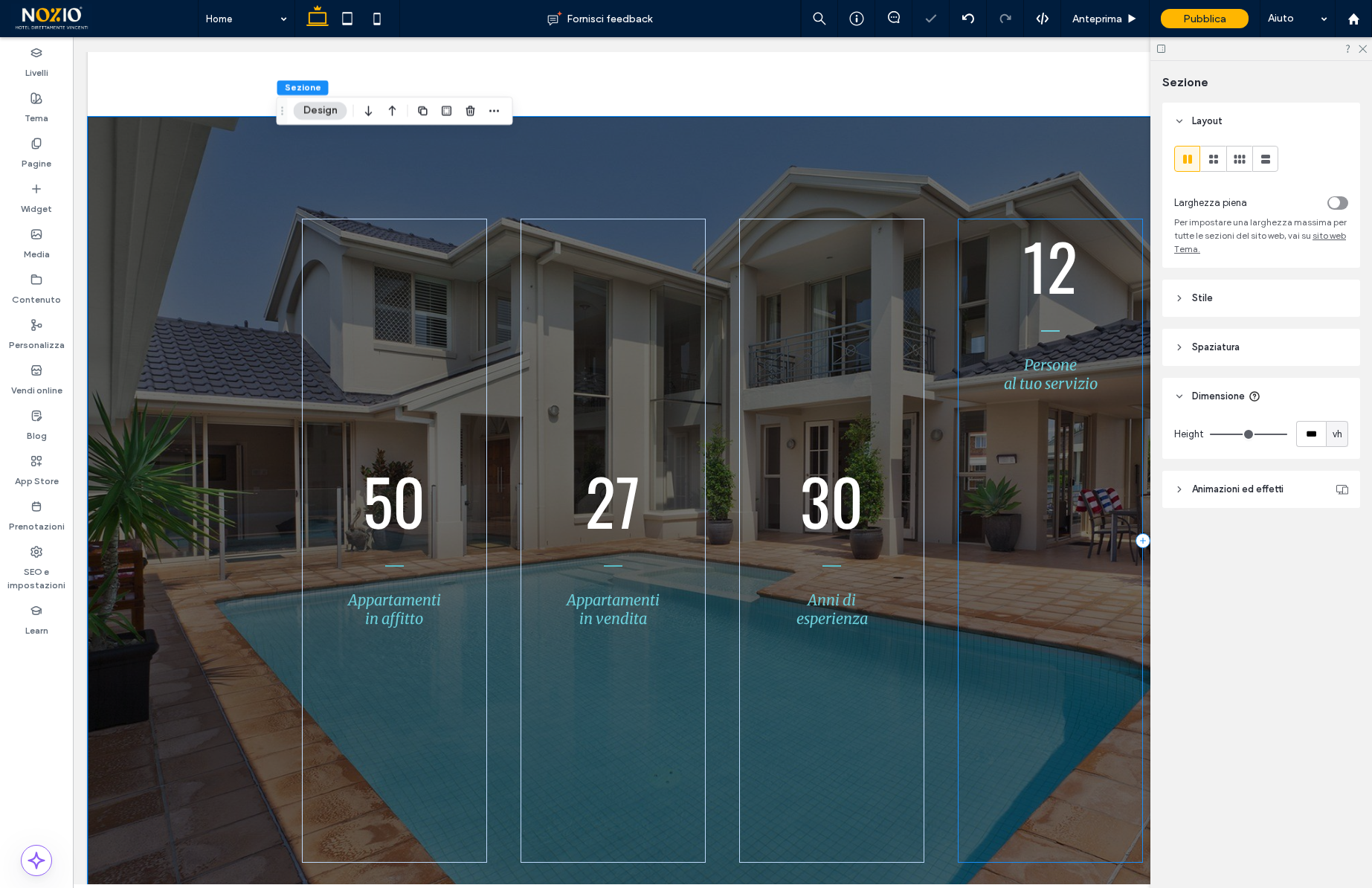
click at [1074, 589] on div "12 Persone al tuo servizio" at bounding box center [1051, 541] width 185 height 644
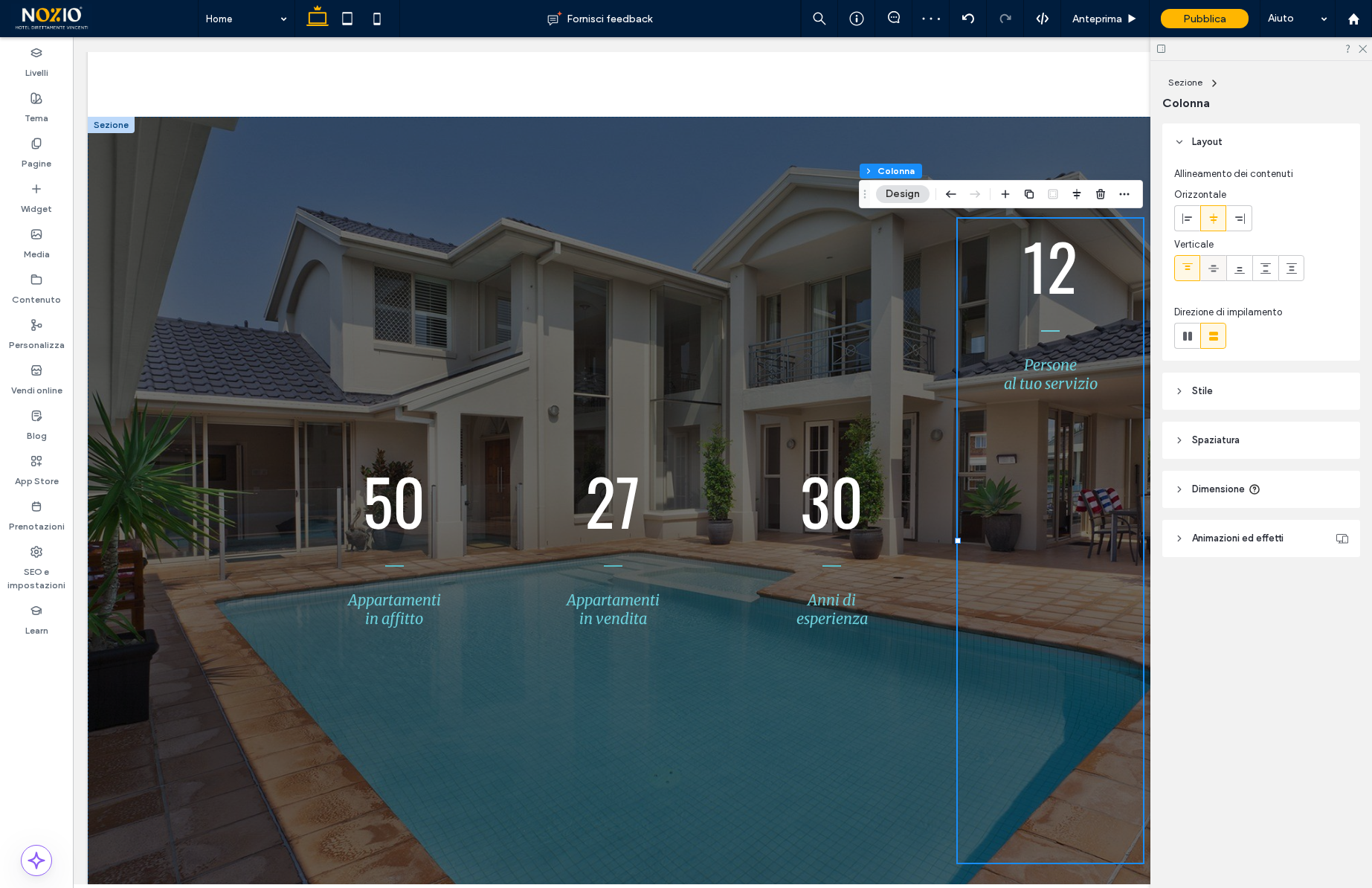
click at [1208, 272] on icon at bounding box center [1214, 268] width 12 height 12
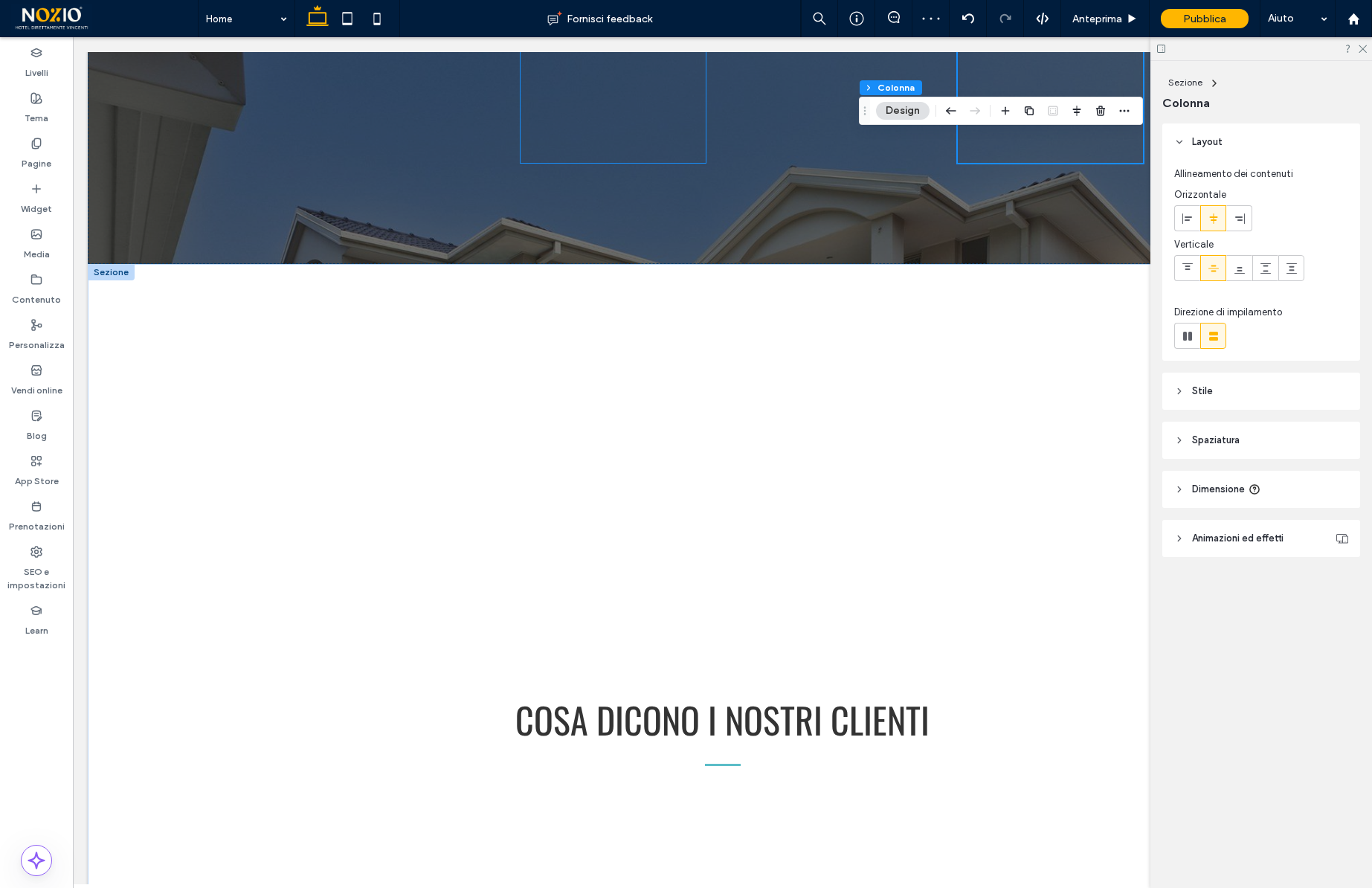
scroll to position [5184, 0]
click at [115, 272] on div at bounding box center [111, 270] width 47 height 16
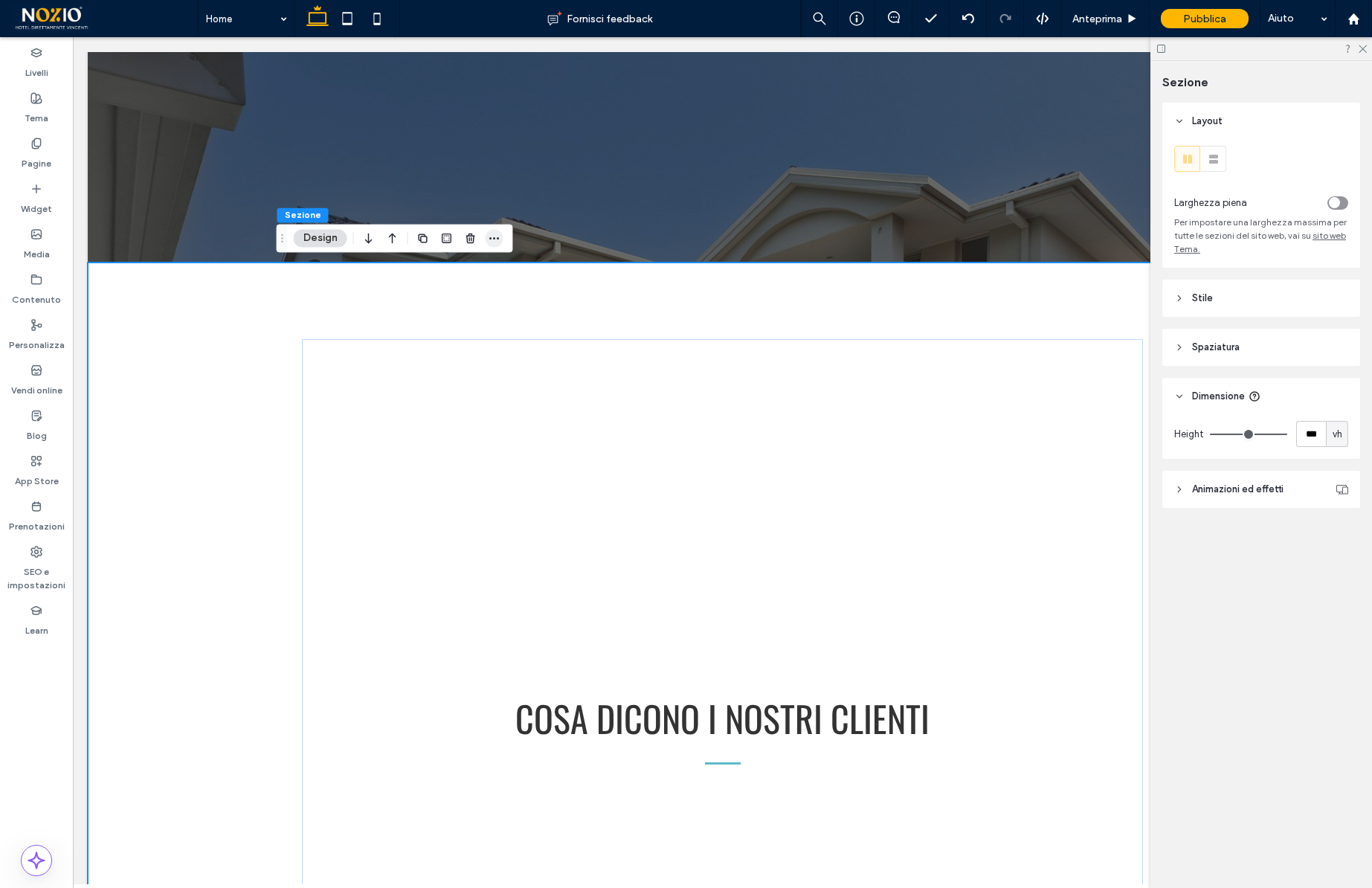
click at [499, 239] on icon "button" at bounding box center [494, 238] width 12 height 12
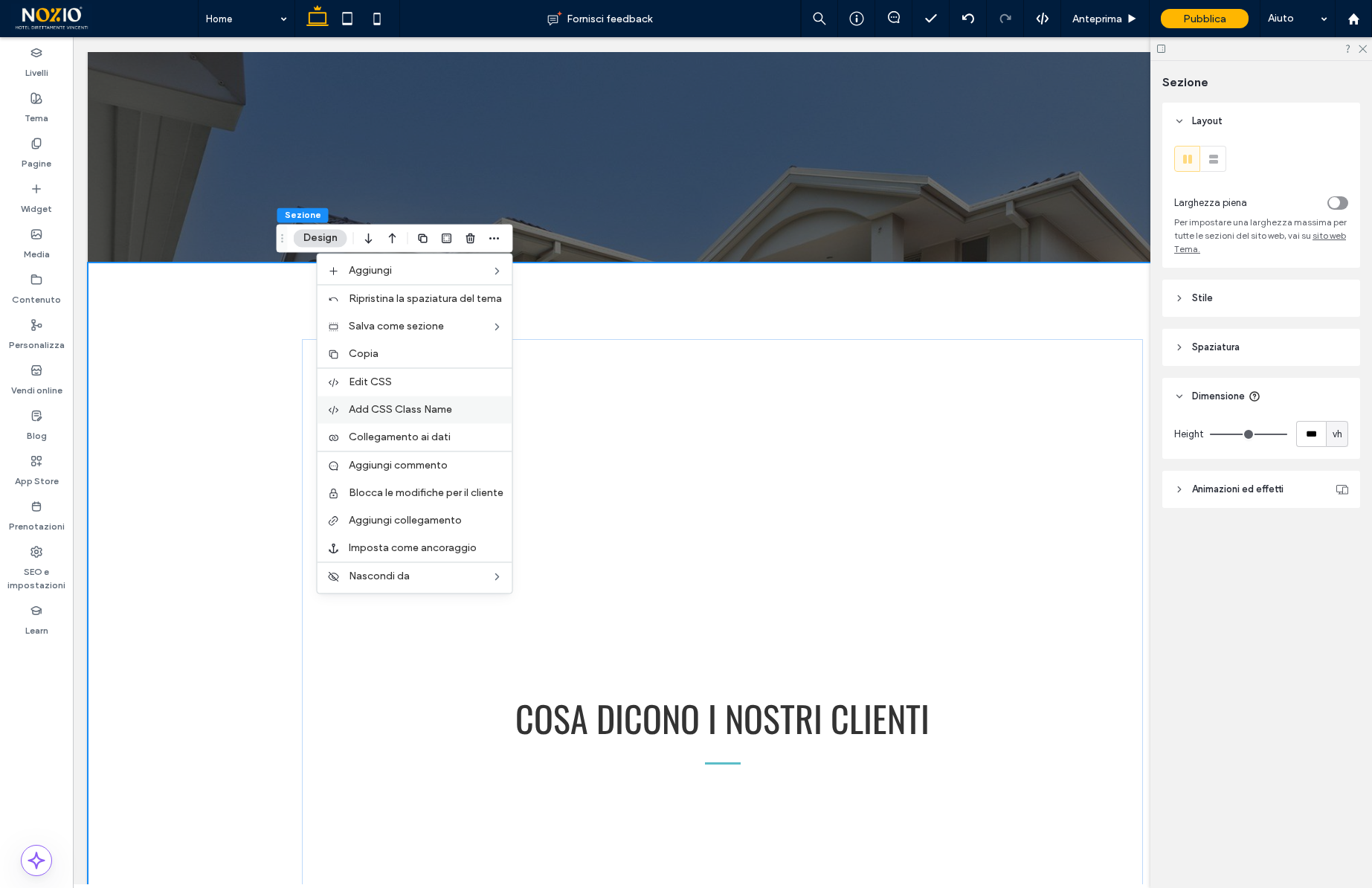
click at [388, 404] on span "Add CSS Class Name" at bounding box center [400, 410] width 103 height 13
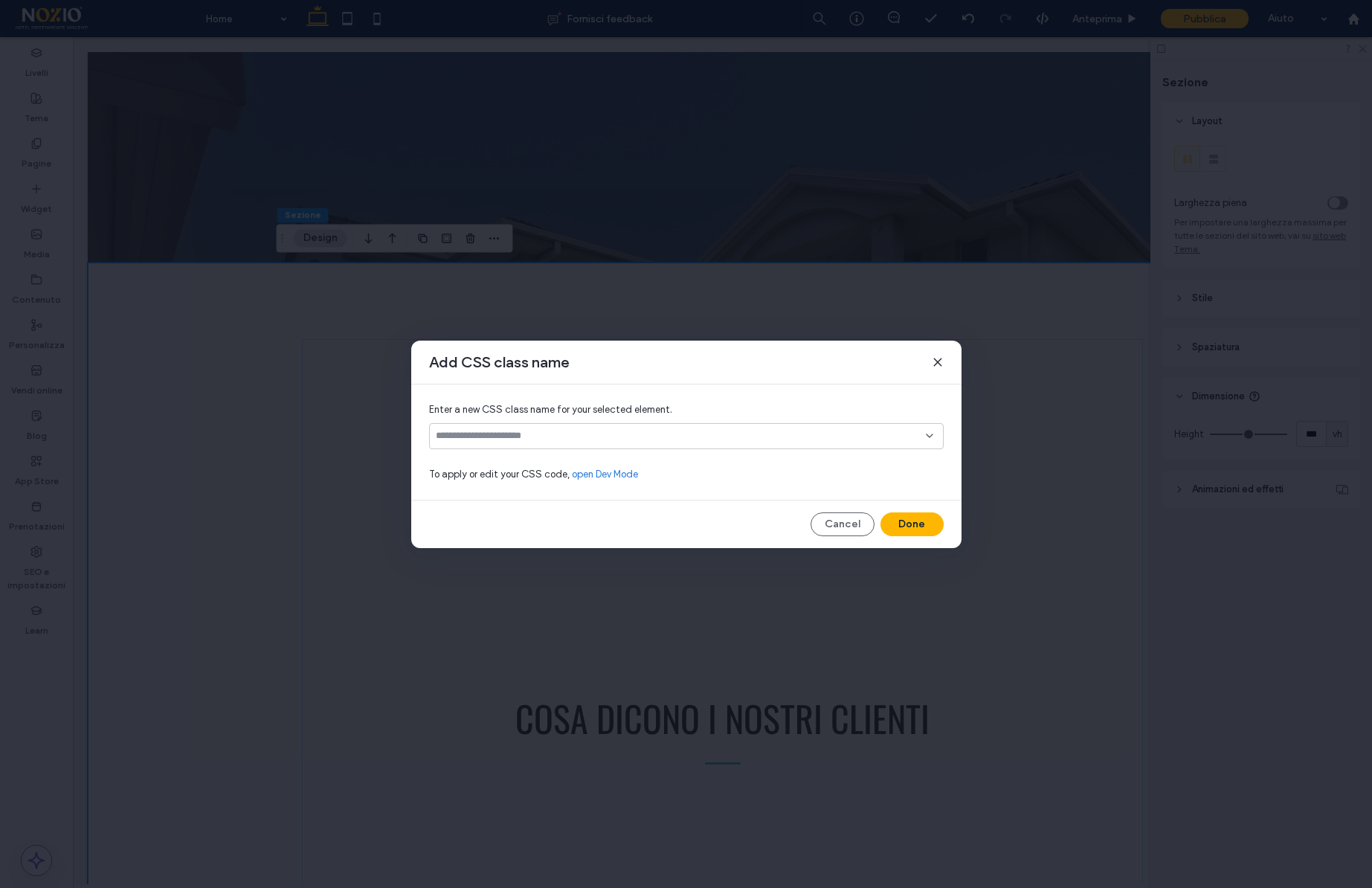
click at [494, 442] on div at bounding box center [686, 436] width 514 height 26
click at [481, 461] on span "h-slide" at bounding box center [475, 462] width 30 height 15
click at [905, 523] on button "Done" at bounding box center [912, 525] width 63 height 24
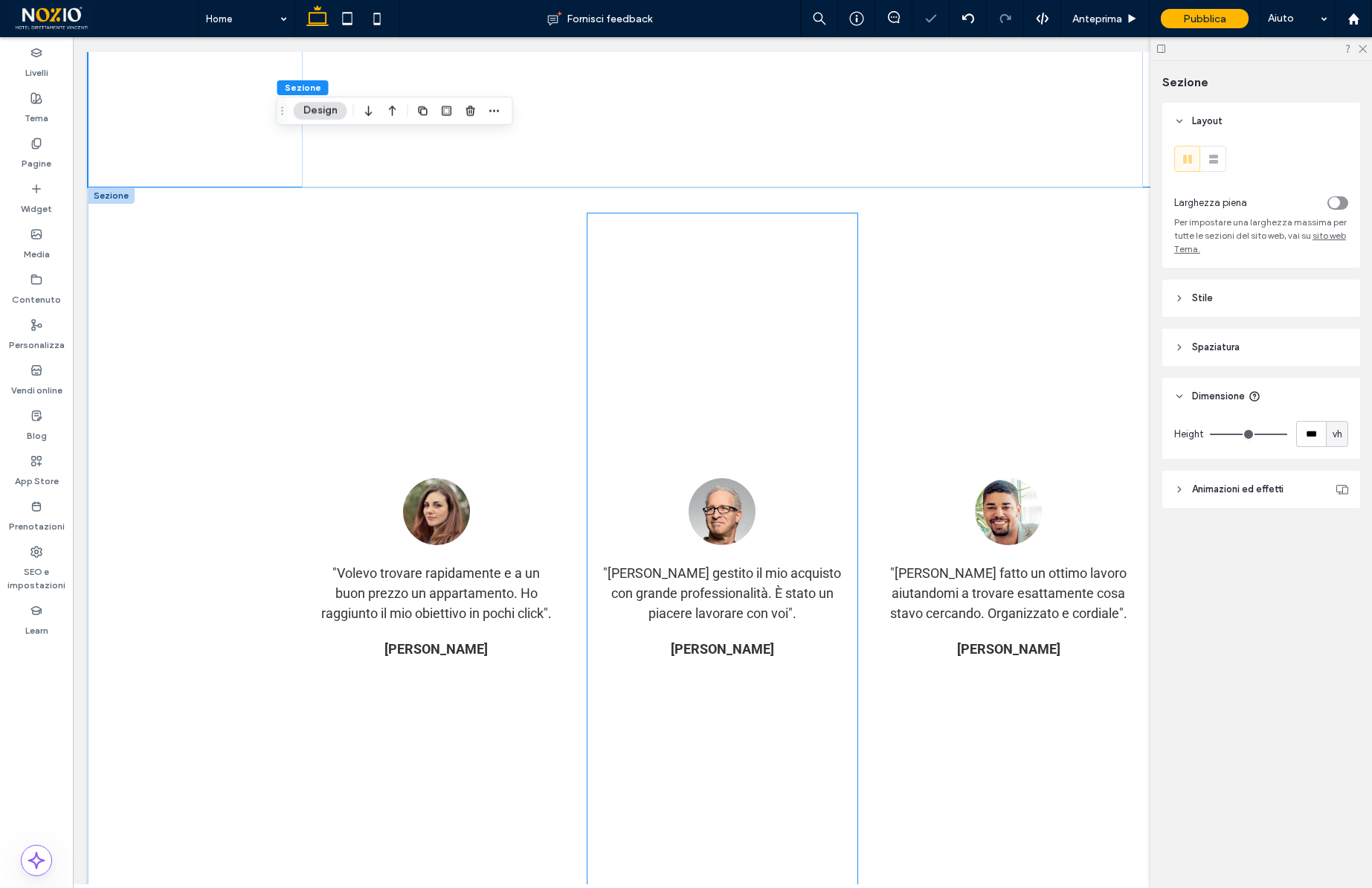
scroll to position [6127, 0]
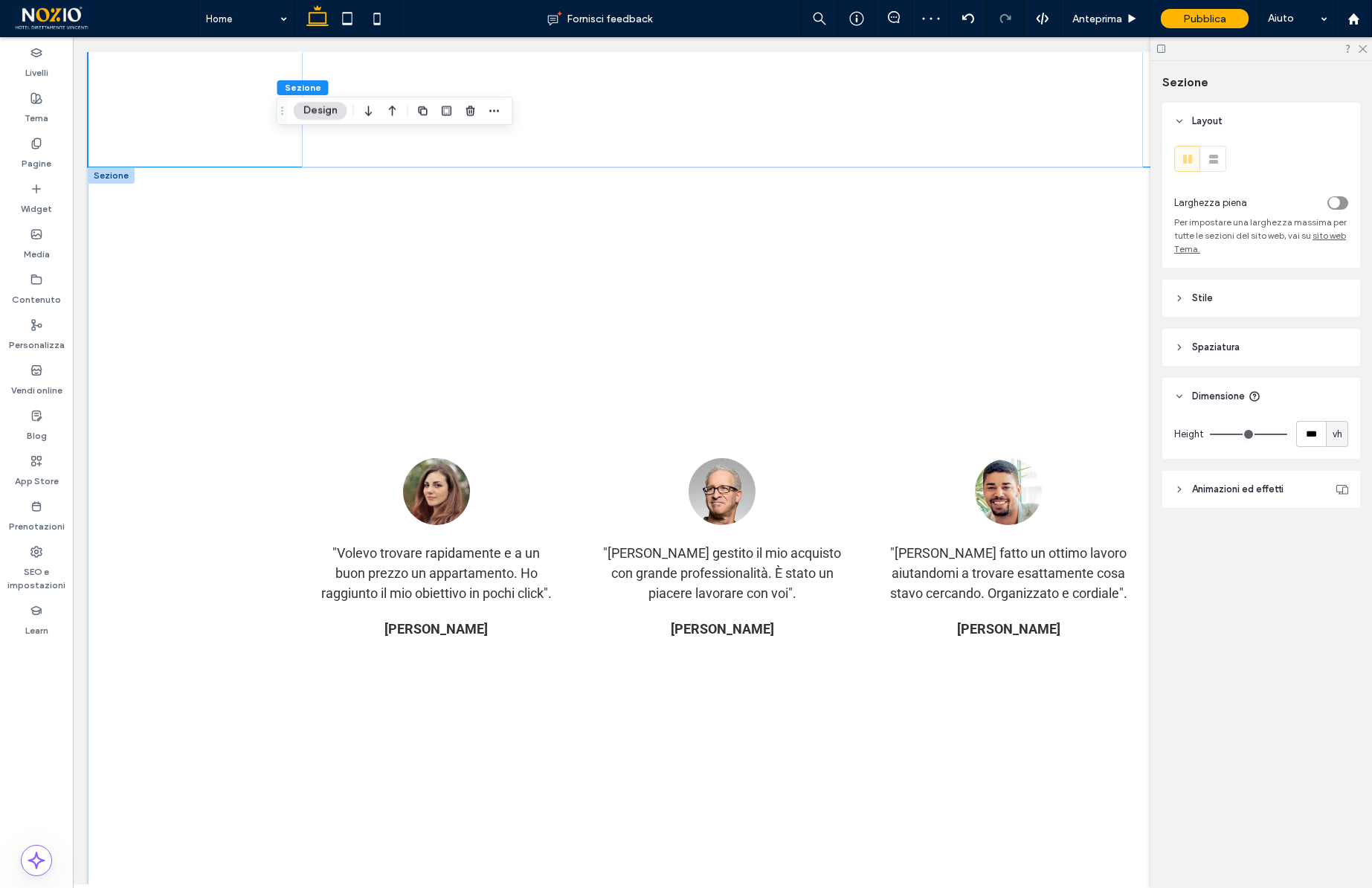
click at [111, 172] on div at bounding box center [111, 175] width 47 height 16
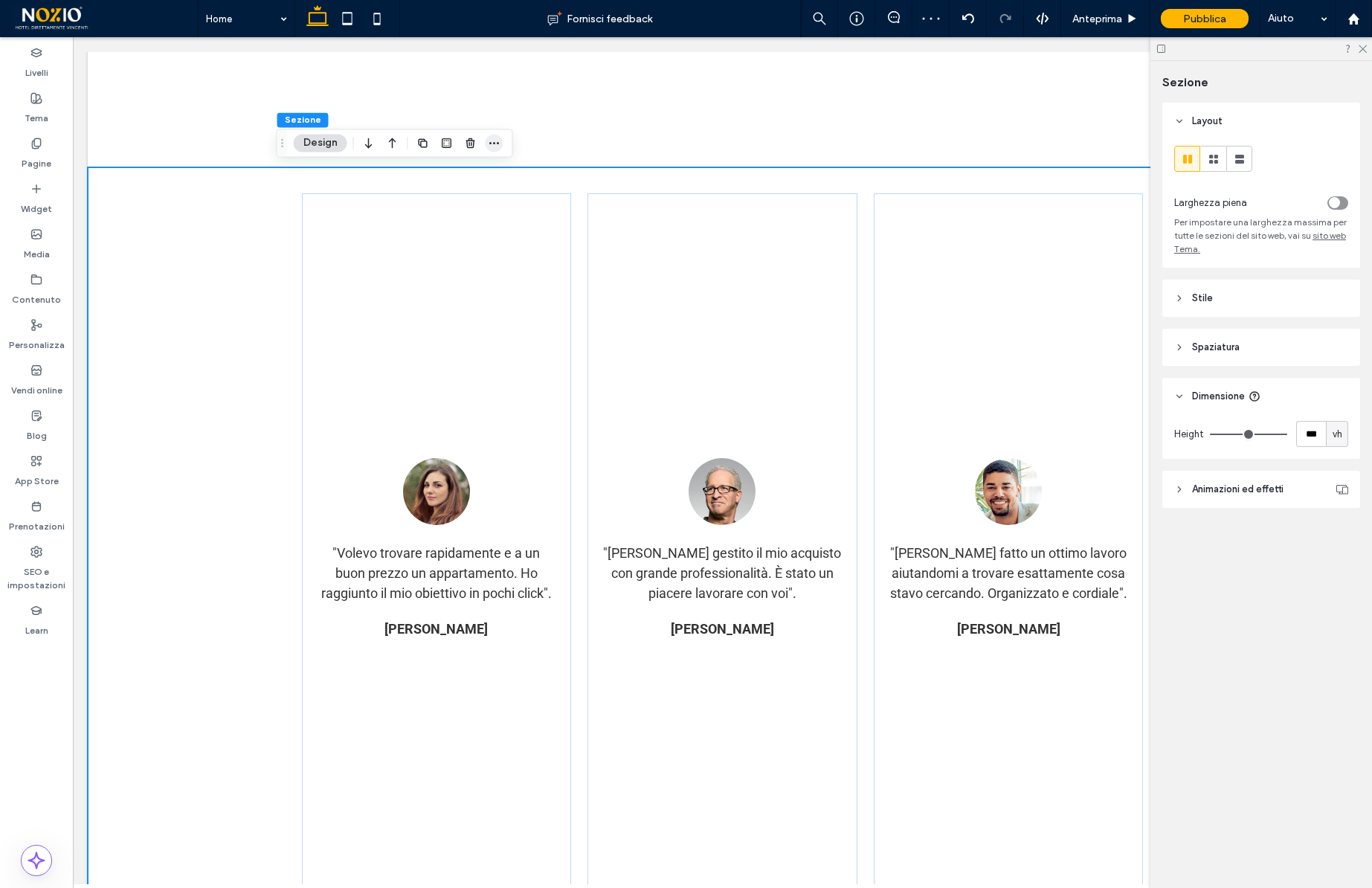
click at [498, 136] on span "button" at bounding box center [494, 142] width 18 height 18
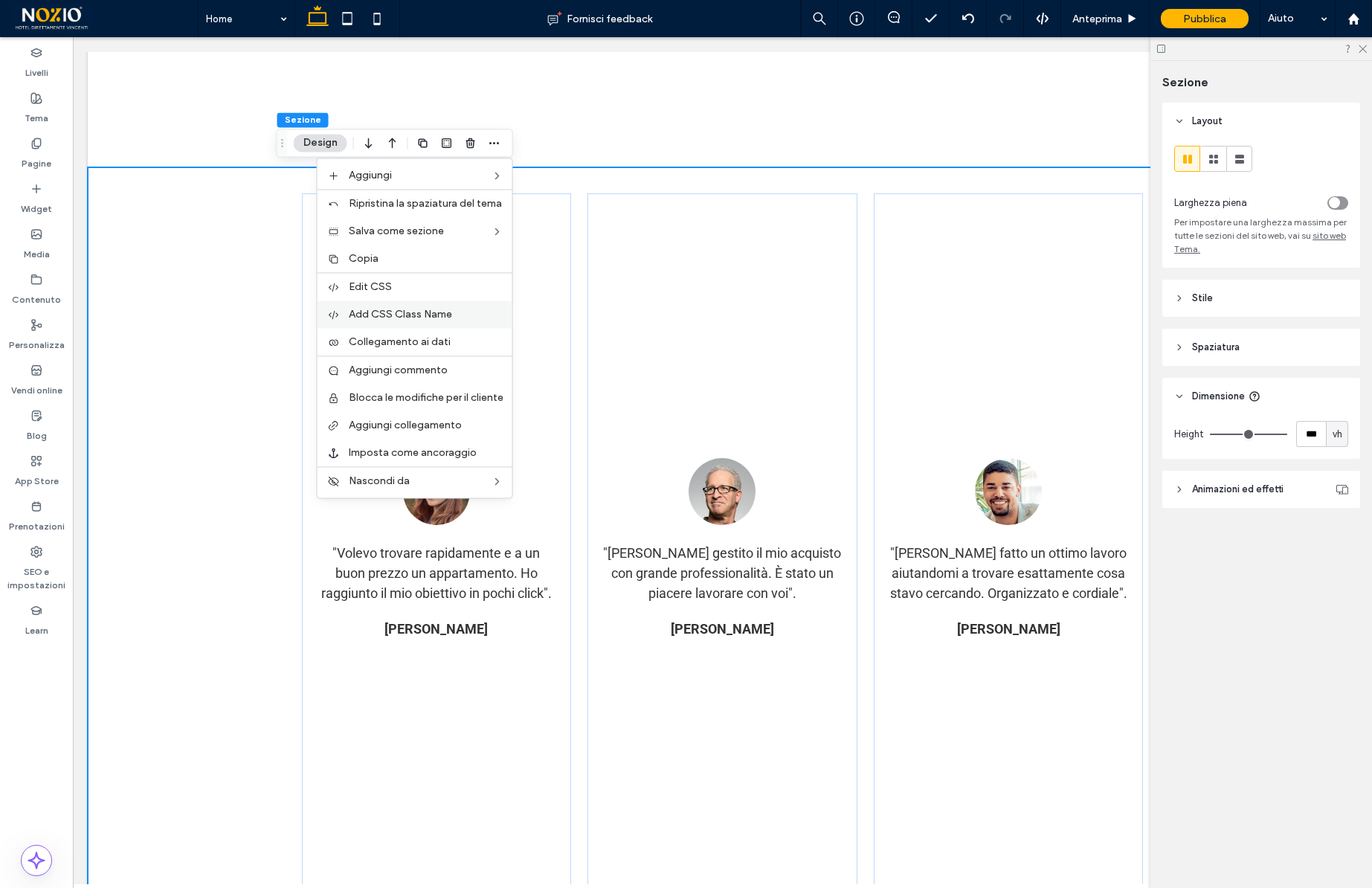
click at [364, 311] on span "Add CSS Class Name" at bounding box center [400, 314] width 103 height 13
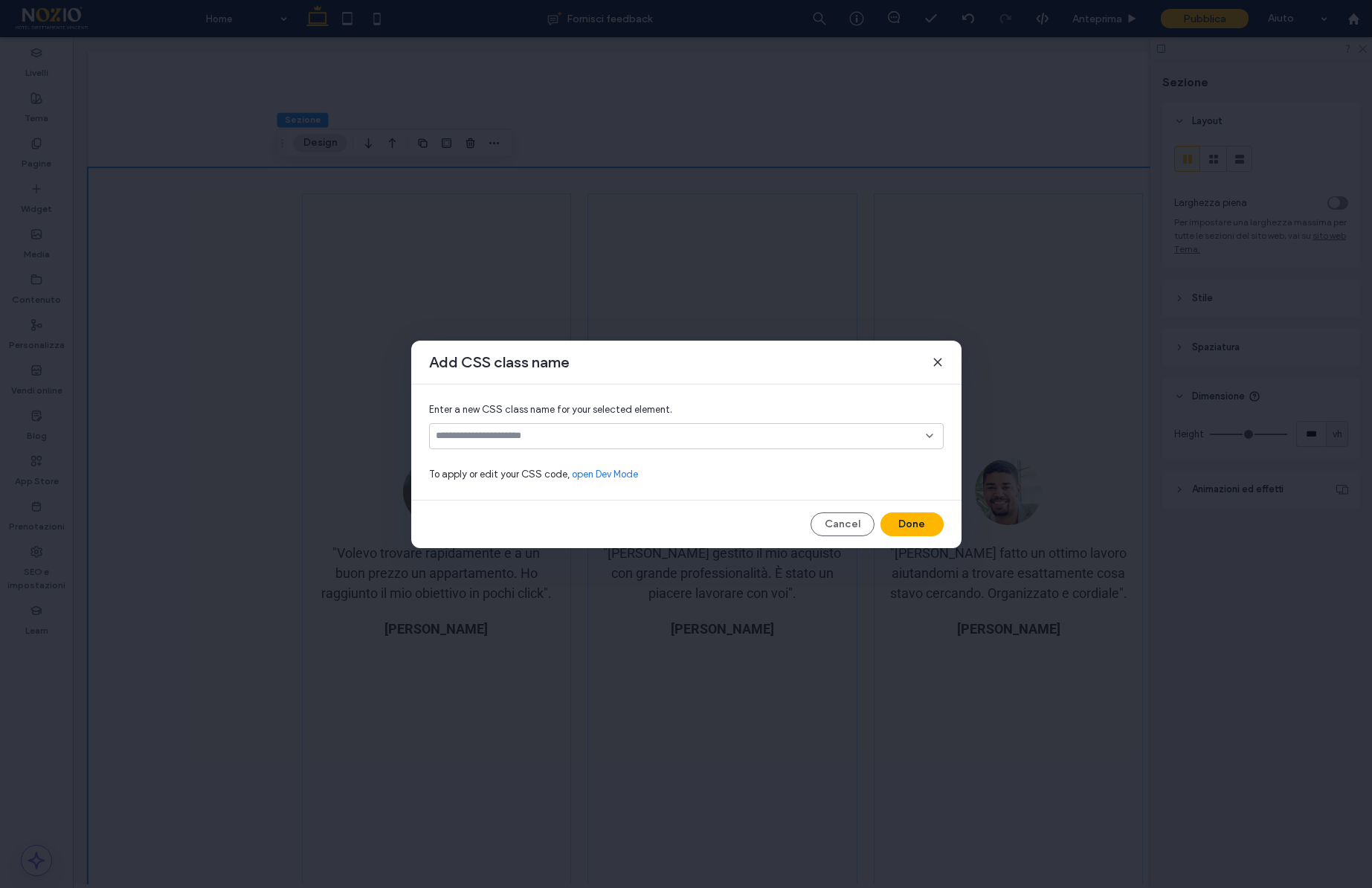
click at [538, 435] on input at bounding box center [680, 436] width 490 height 12
click at [471, 466] on span "h-slide" at bounding box center [475, 462] width 30 height 15
click at [899, 526] on button "Done" at bounding box center [912, 525] width 63 height 24
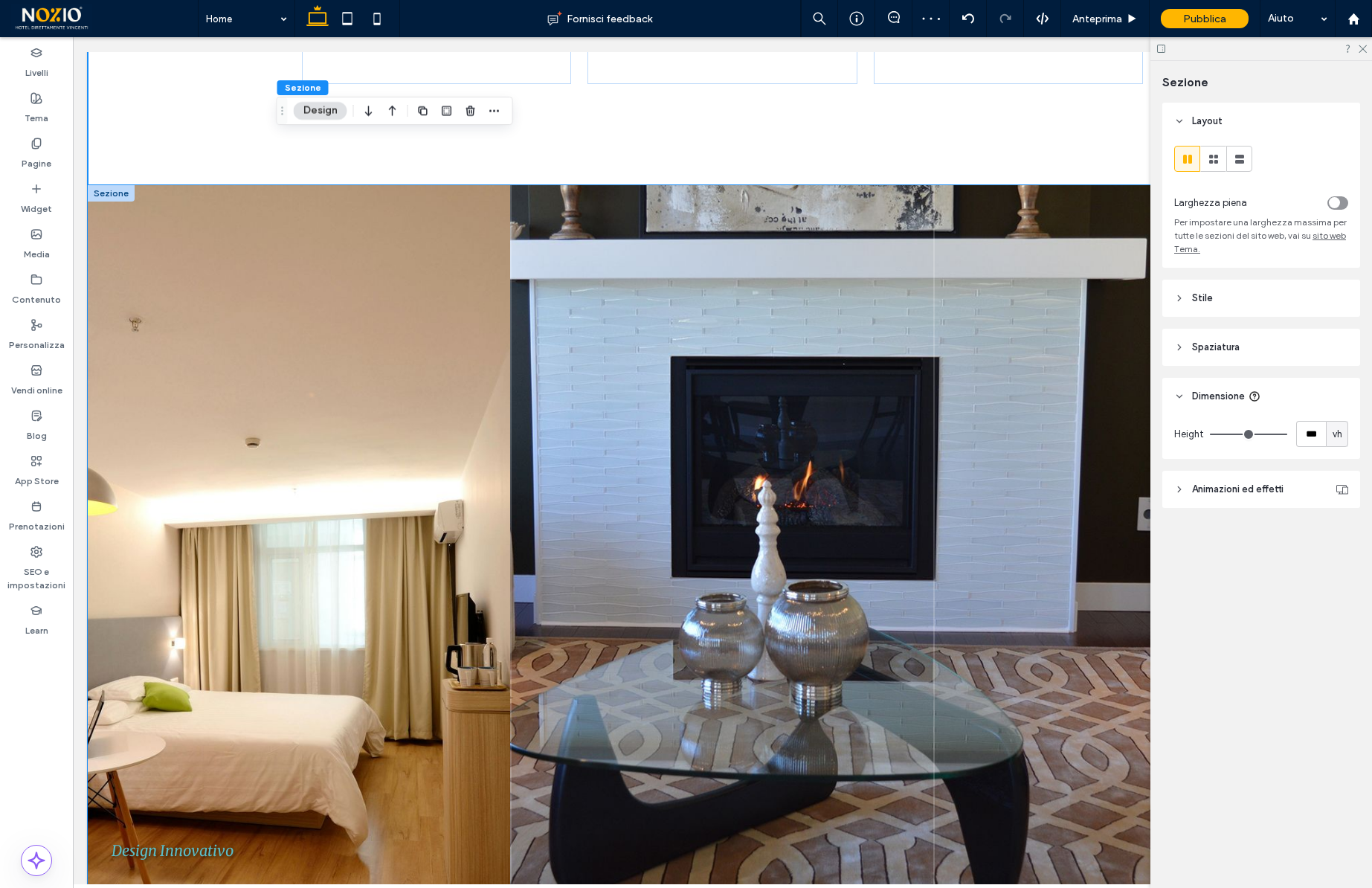
scroll to position [6948, 0]
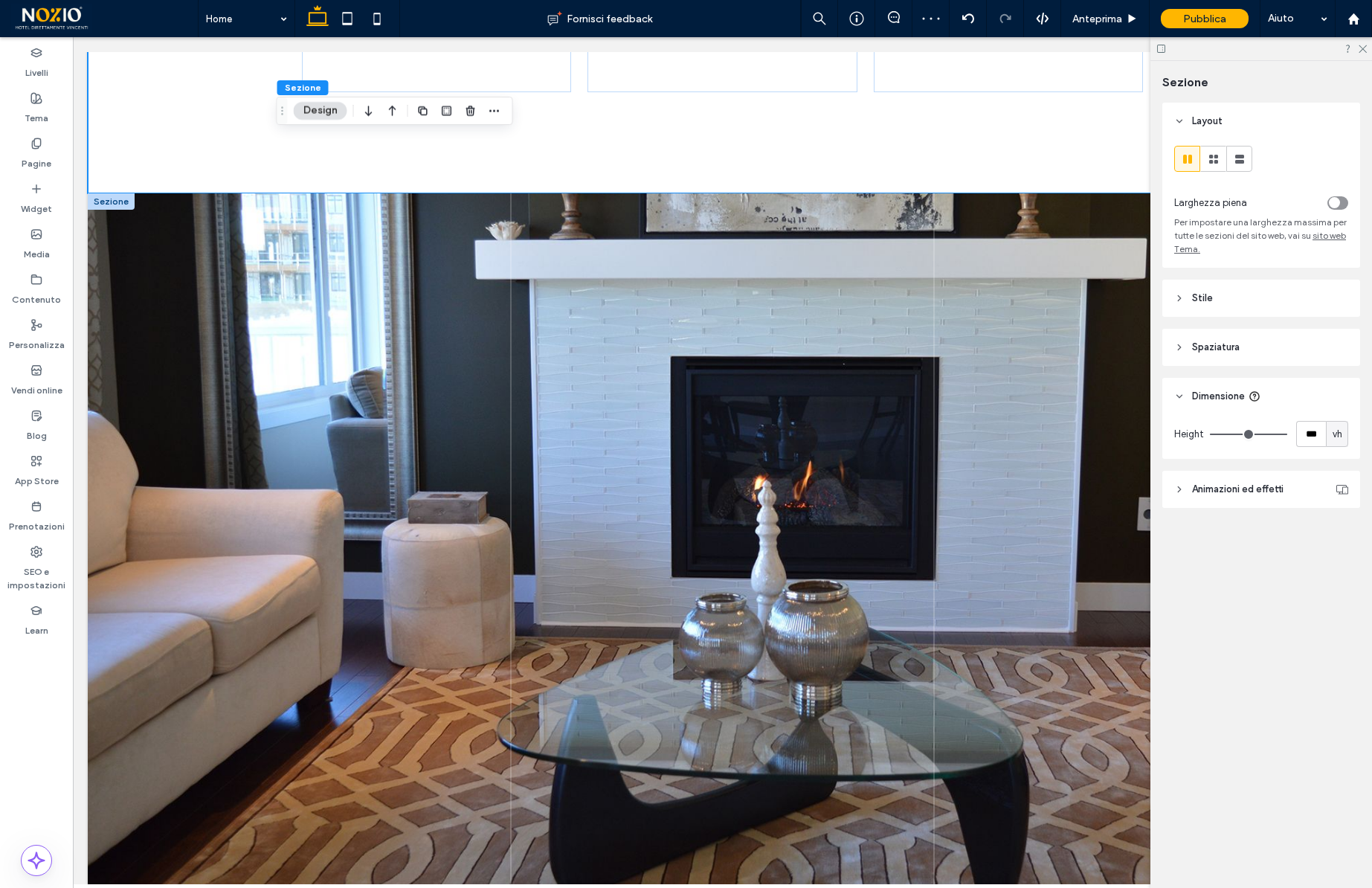
click at [119, 198] on div at bounding box center [111, 201] width 47 height 16
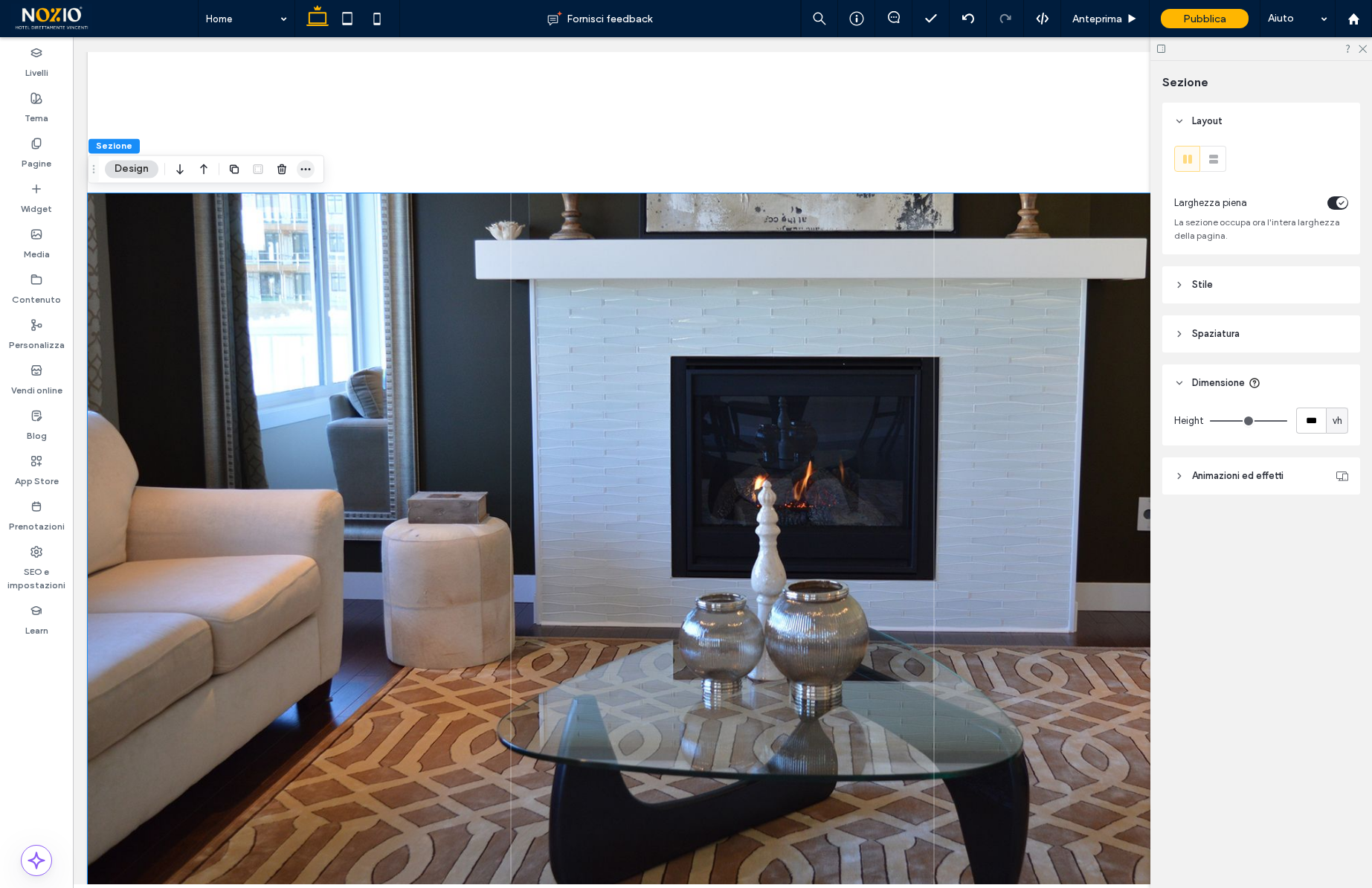
click at [309, 168] on use "button" at bounding box center [306, 169] width 10 height 3
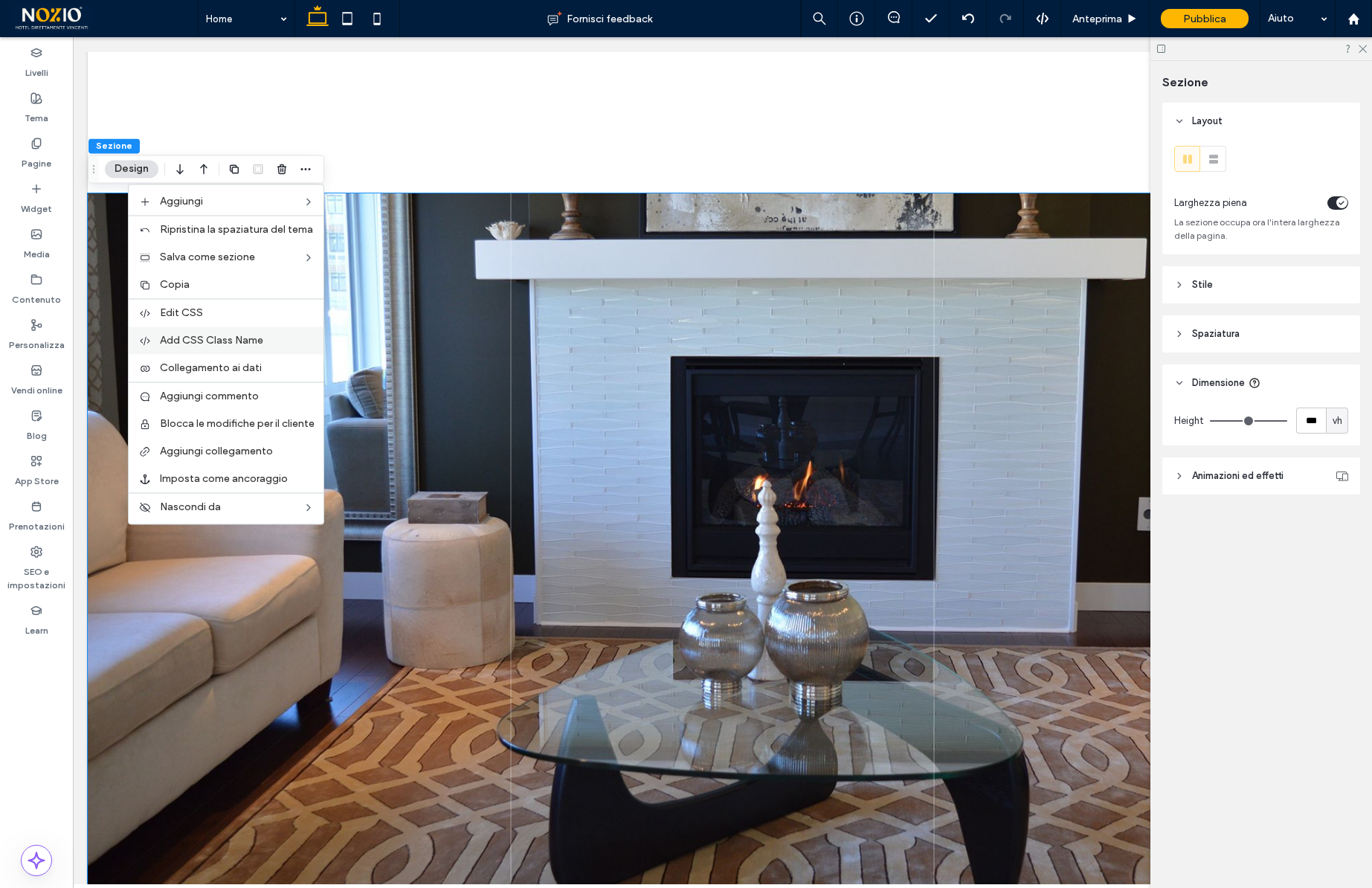
click at [191, 339] on span "Add CSS Class Name" at bounding box center [211, 340] width 103 height 13
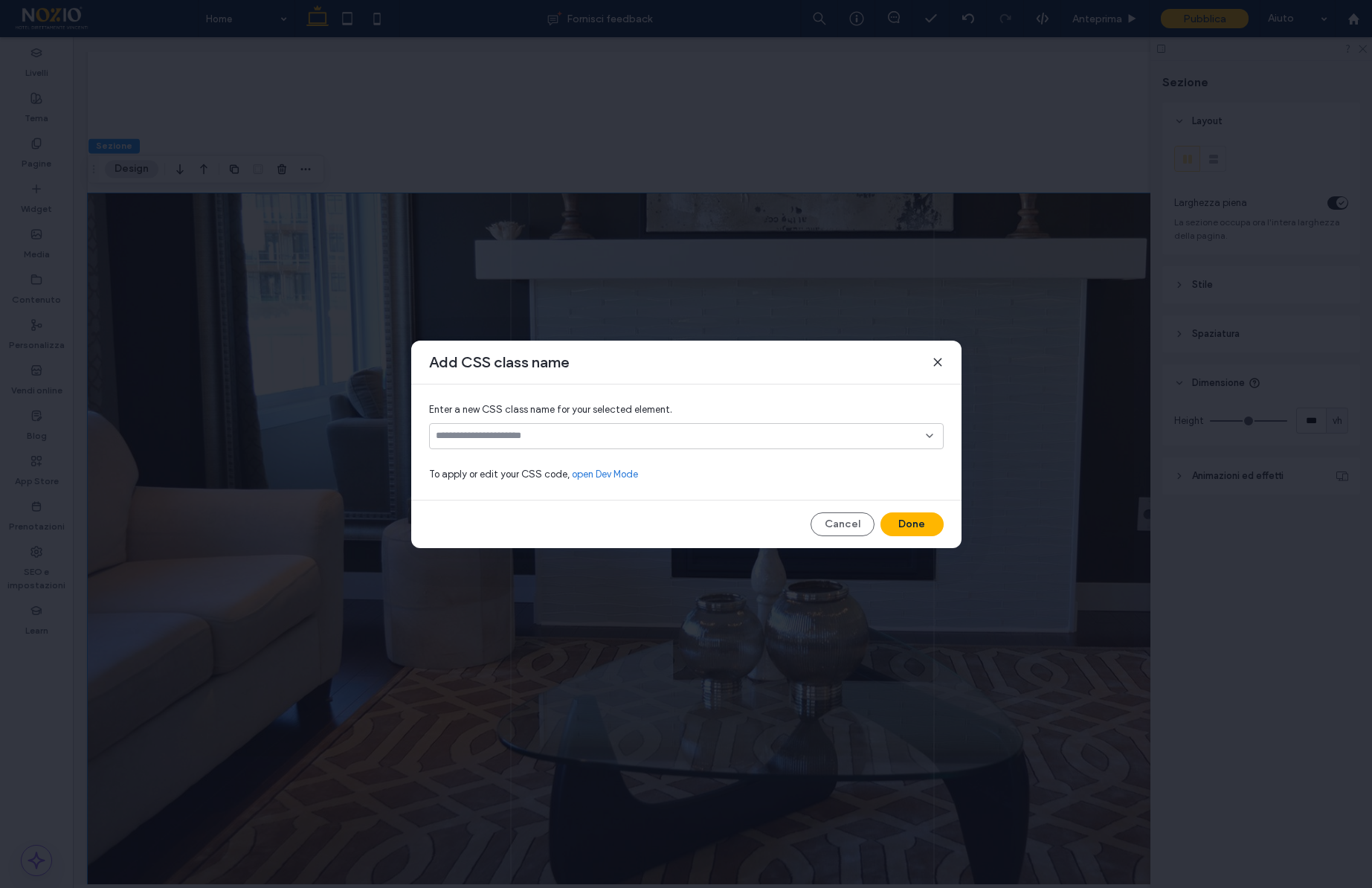
click at [481, 433] on input at bounding box center [680, 436] width 490 height 12
click at [474, 462] on span "h-slide" at bounding box center [475, 462] width 30 height 15
click at [900, 520] on button "Done" at bounding box center [912, 525] width 63 height 24
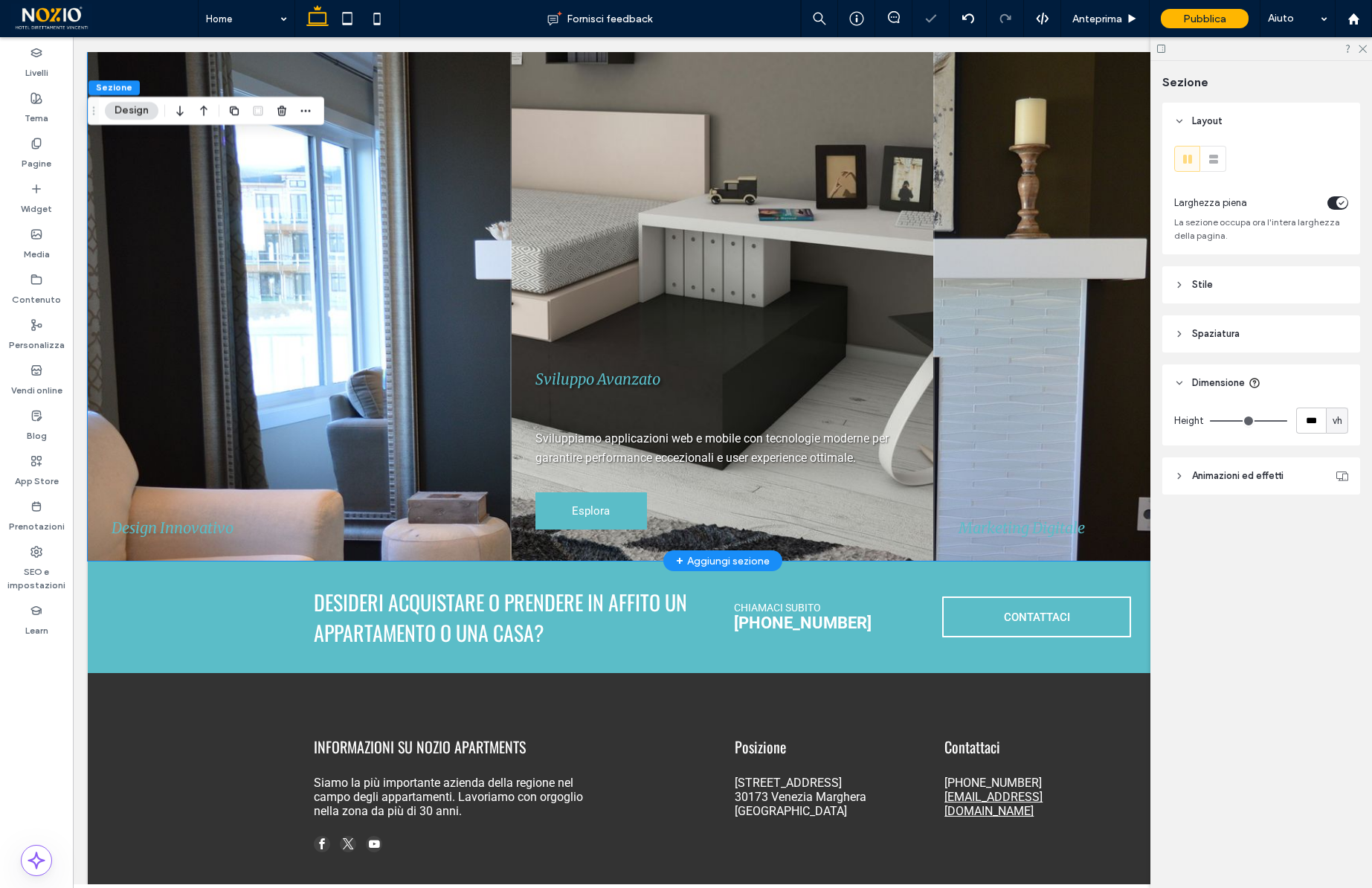
scroll to position [7466, 0]
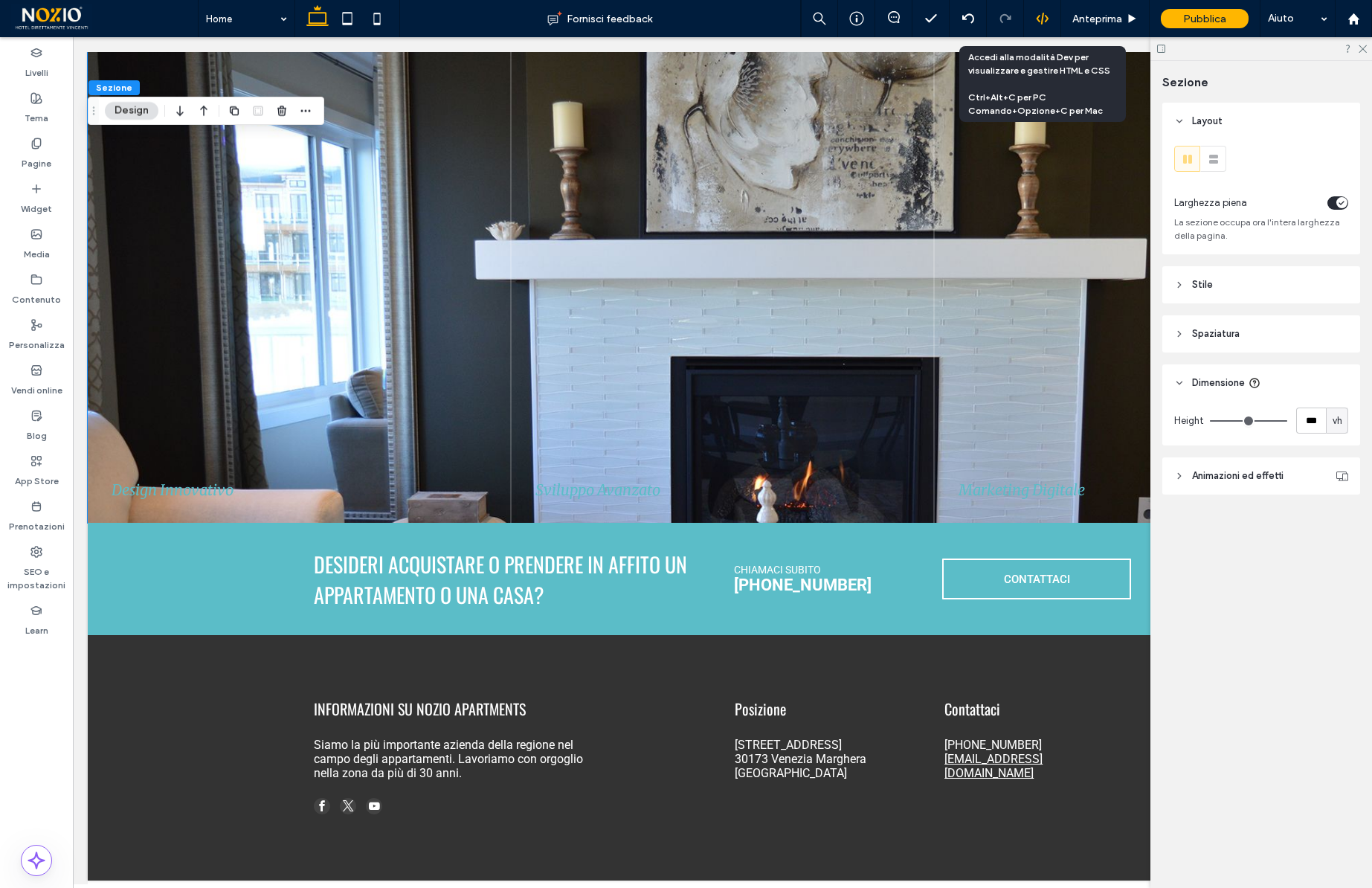
click at [1034, 18] on div at bounding box center [1042, 18] width 36 height 13
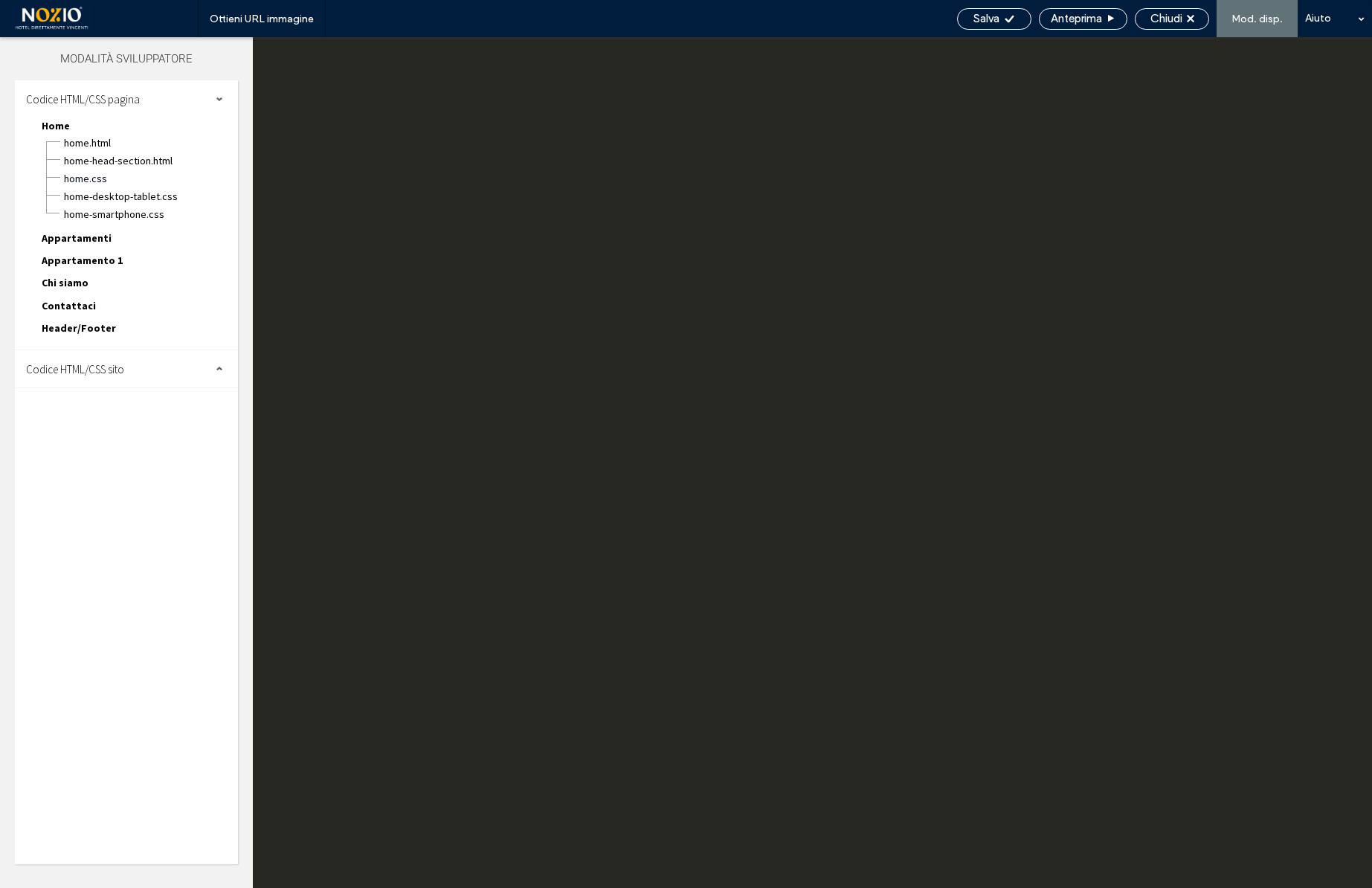
scroll to position [0, 0]
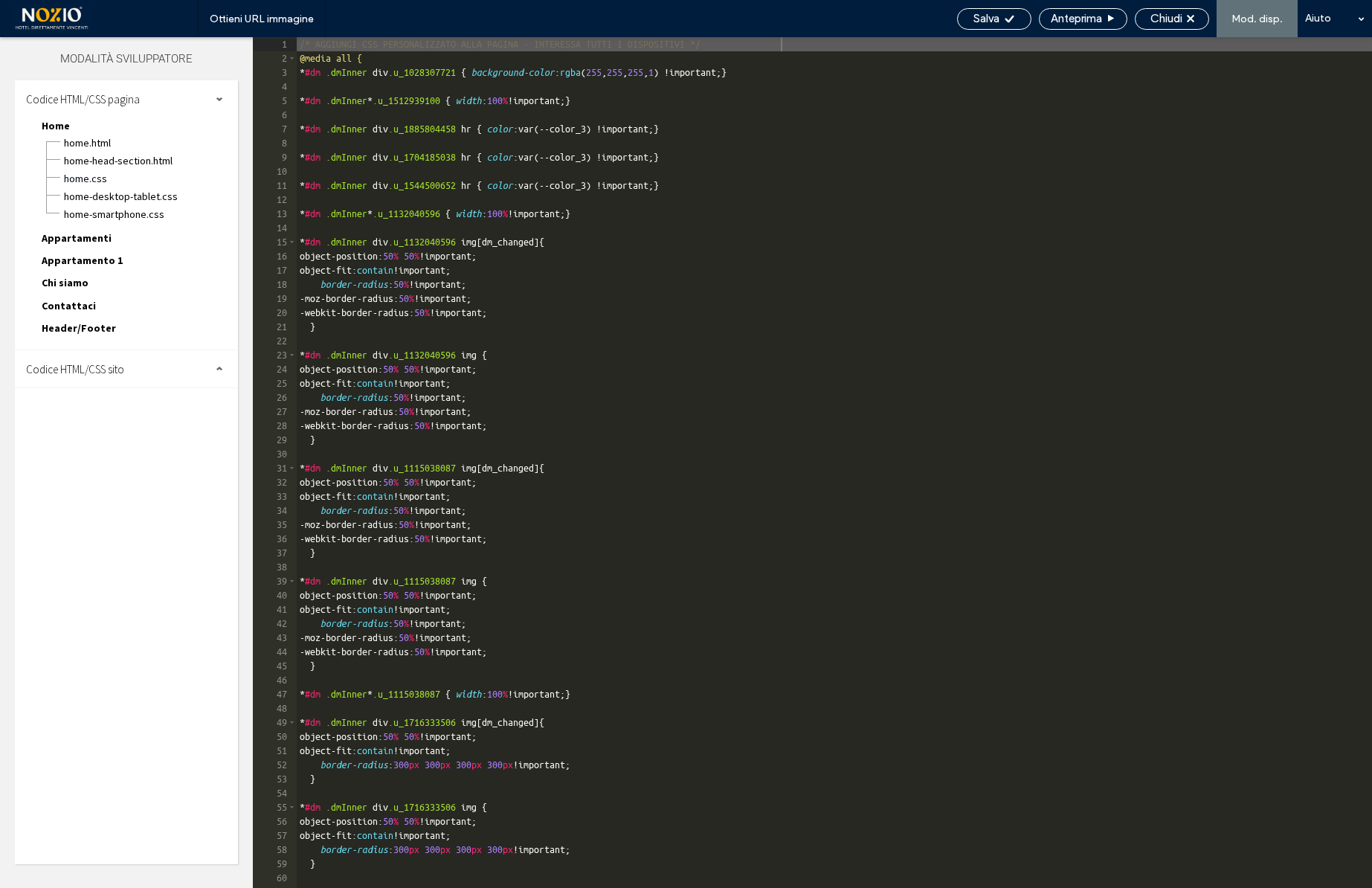
click at [133, 374] on div "Codice HTML/CSS sito" at bounding box center [126, 369] width 223 height 37
click at [93, 434] on span "site.css" at bounding box center [153, 434] width 169 height 15
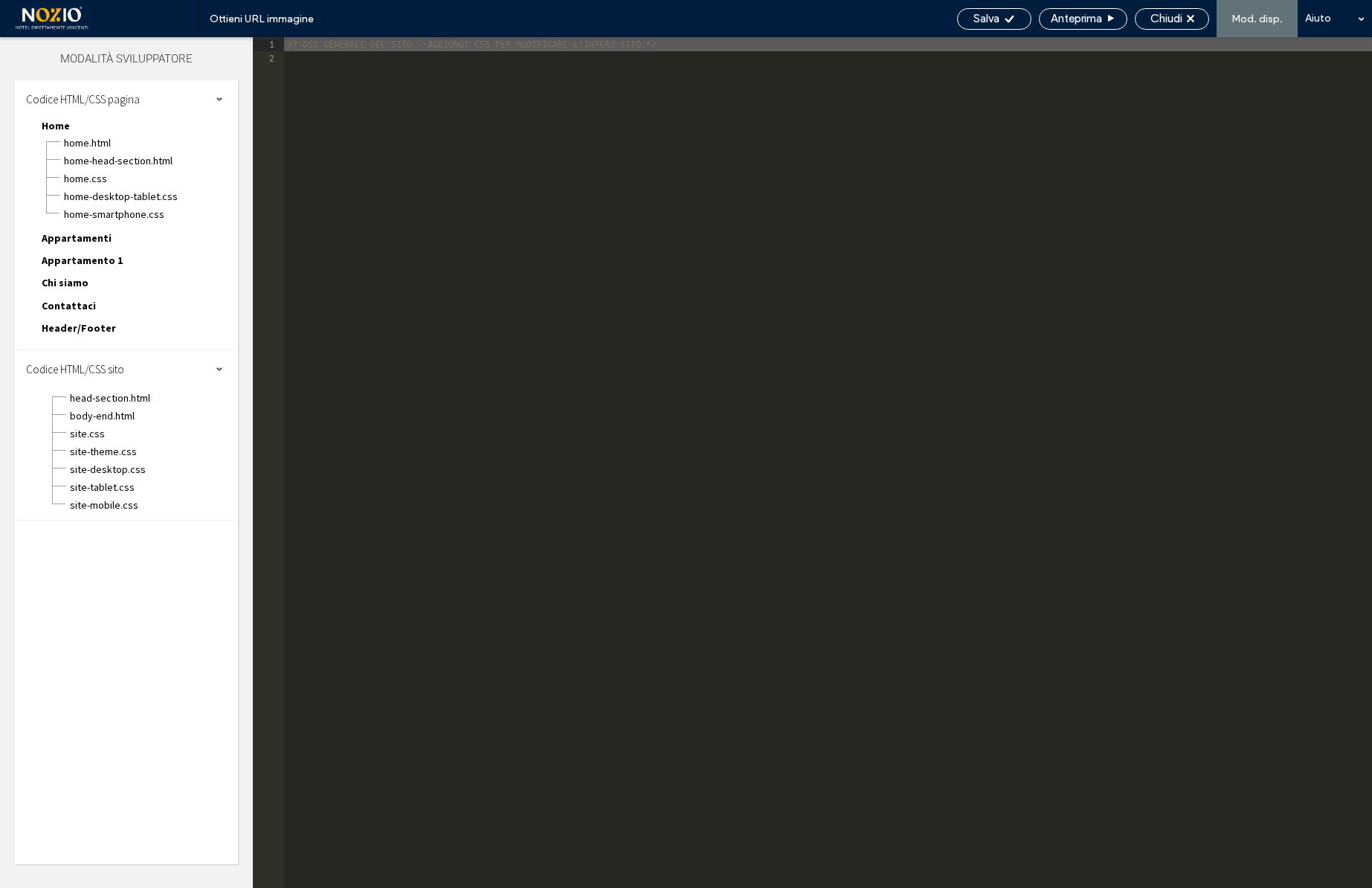
click at [520, 365] on div "/* CSS GENERALE DEL SITO - AGGIUNGI CSS PER MODIFICARE L'INTERO SITO */" at bounding box center [828, 477] width 1088 height 880
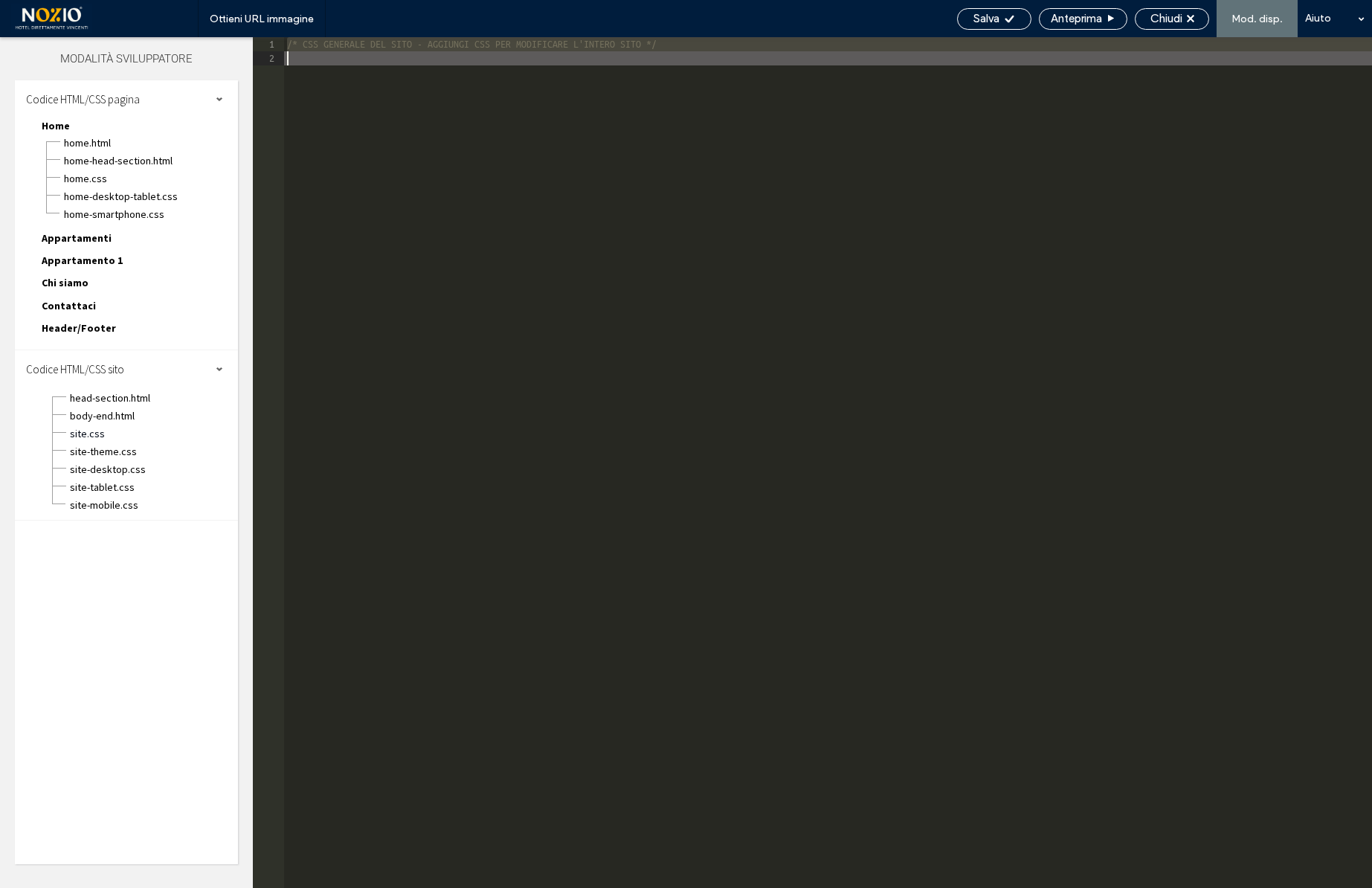
click at [520, 365] on div "/* CSS GENERALE DEL SITO - AGGIUNGI CSS PER MODIFICARE L'INTERO SITO */" at bounding box center [828, 477] width 1088 height 880
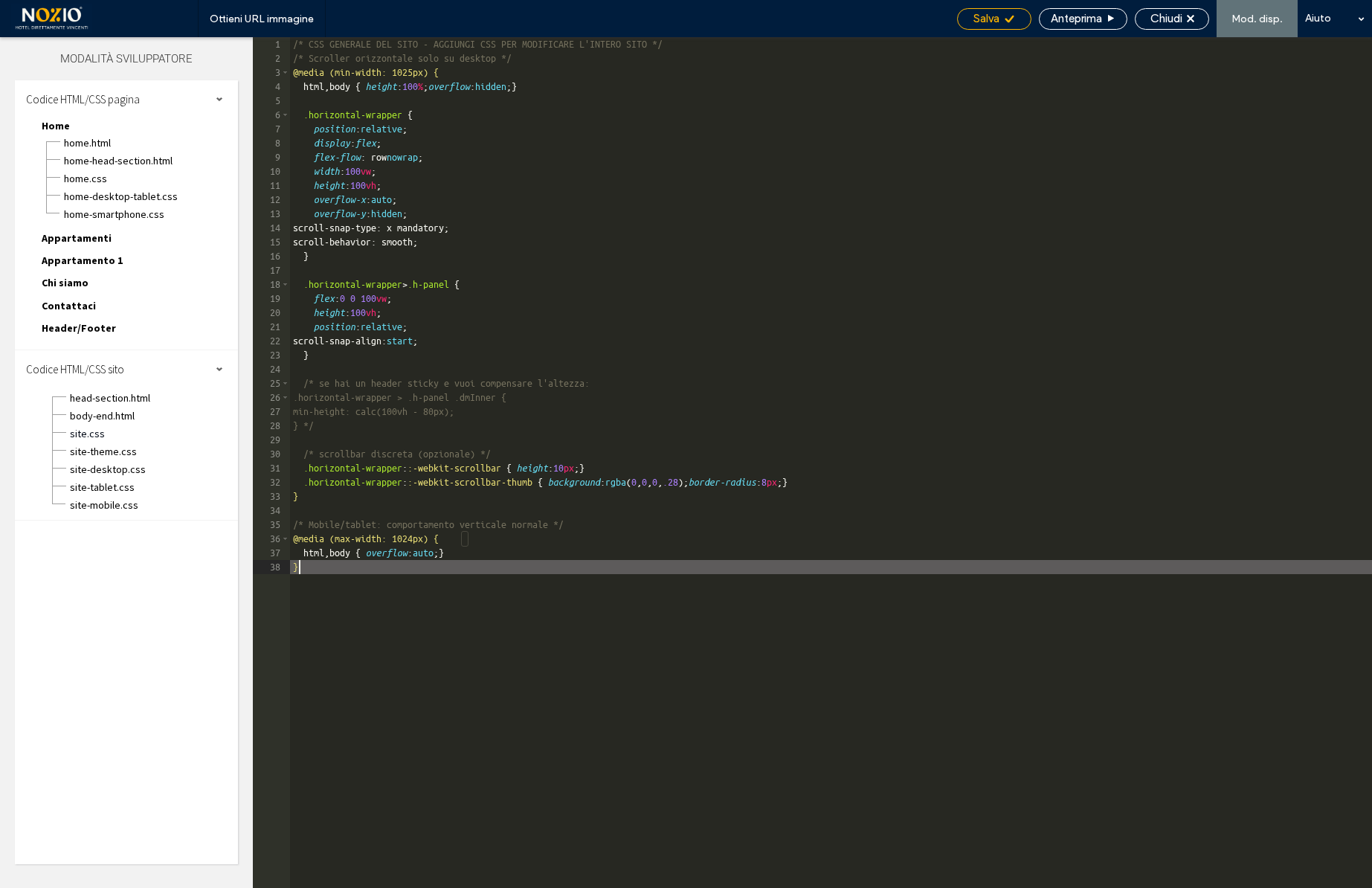
click at [1012, 18] on icon at bounding box center [1009, 18] width 11 height 11
click at [107, 415] on span "body-end.html" at bounding box center [153, 416] width 169 height 15
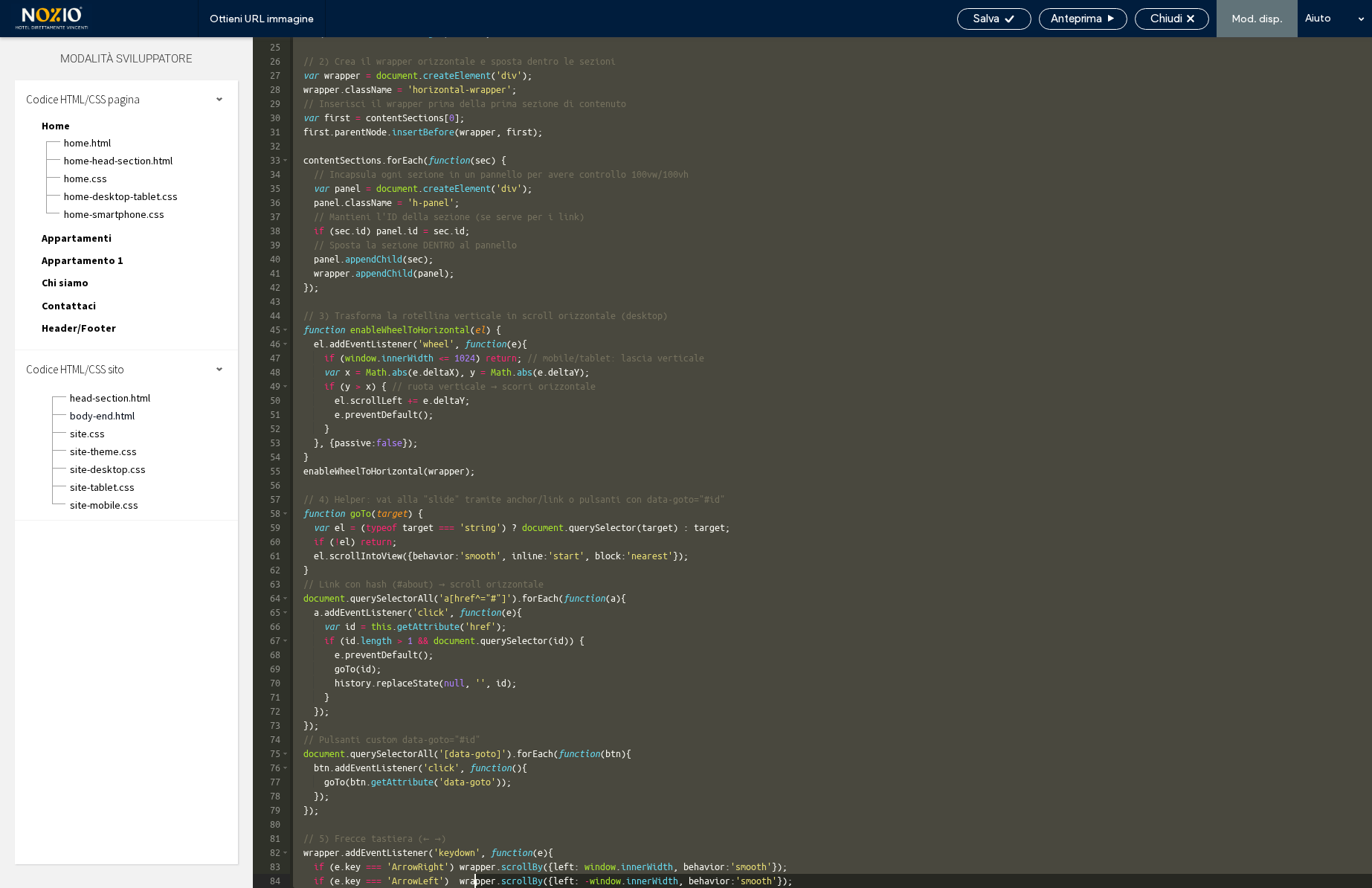
scroll to position [393, 0]
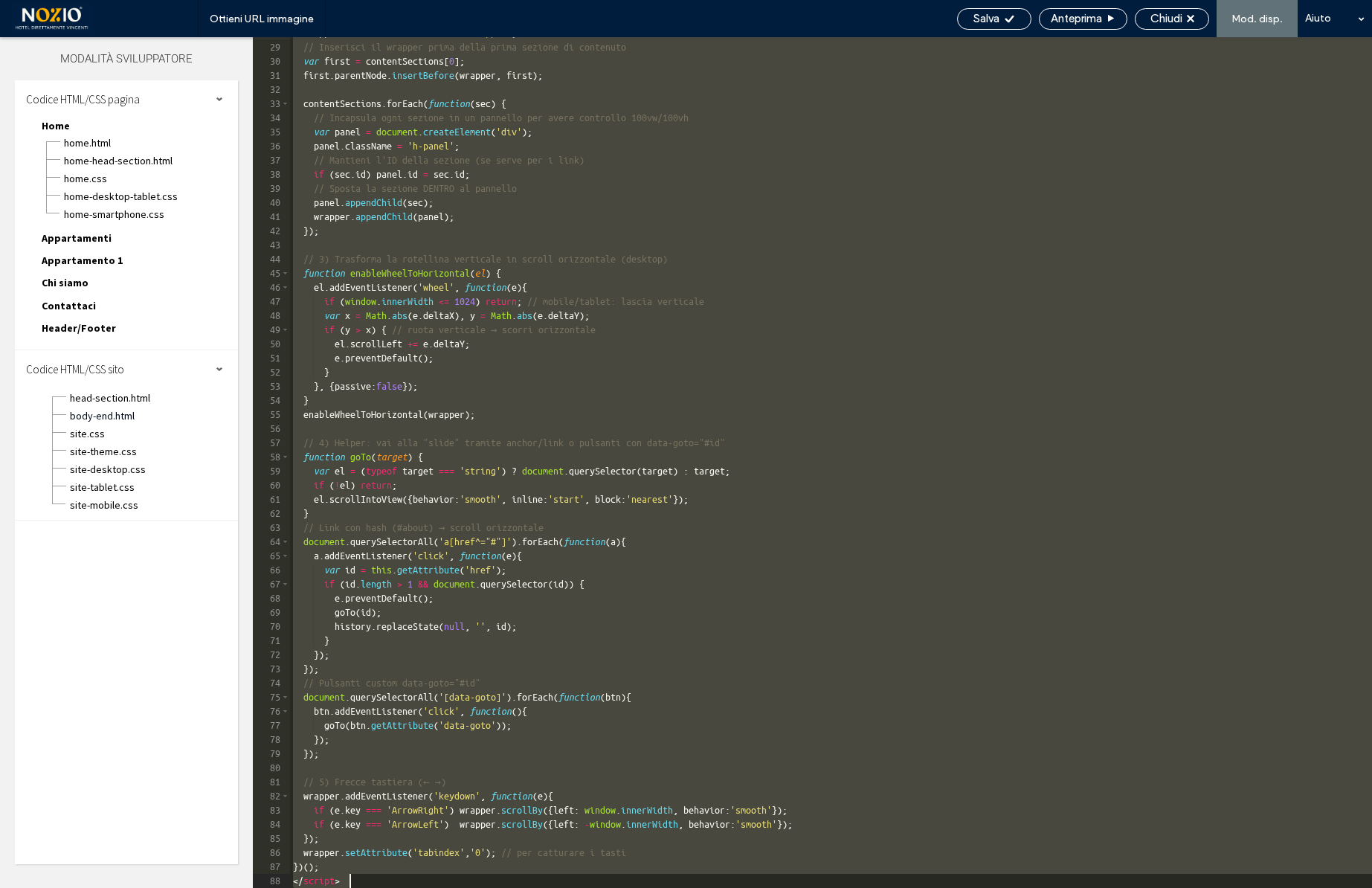
drag, startPoint x: 293, startPoint y: 60, endPoint x: 472, endPoint y: 982, distance: 939.2
click at [472, 887] on html ".wqwq-1{fill:#231f20;} .cls-1q, .cls-2q { fill-rule: evenodd; } .cls-2q { fill:…" at bounding box center [686, 444] width 1372 height 888
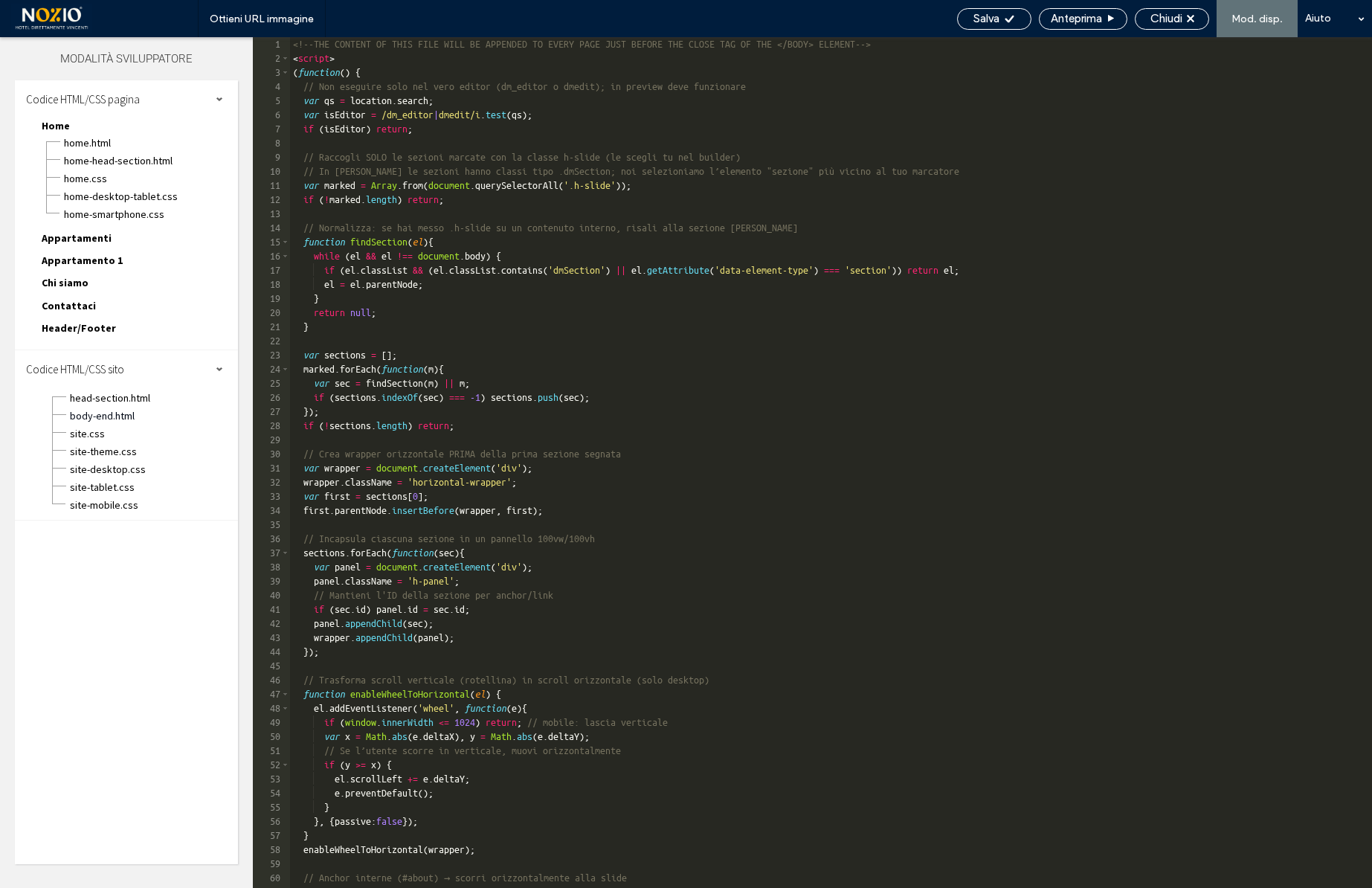
scroll to position [0, 0]
click at [1001, 13] on div "Salva" at bounding box center [995, 18] width 73 height 13
click at [1165, 19] on span "Chiudi" at bounding box center [1167, 18] width 32 height 13
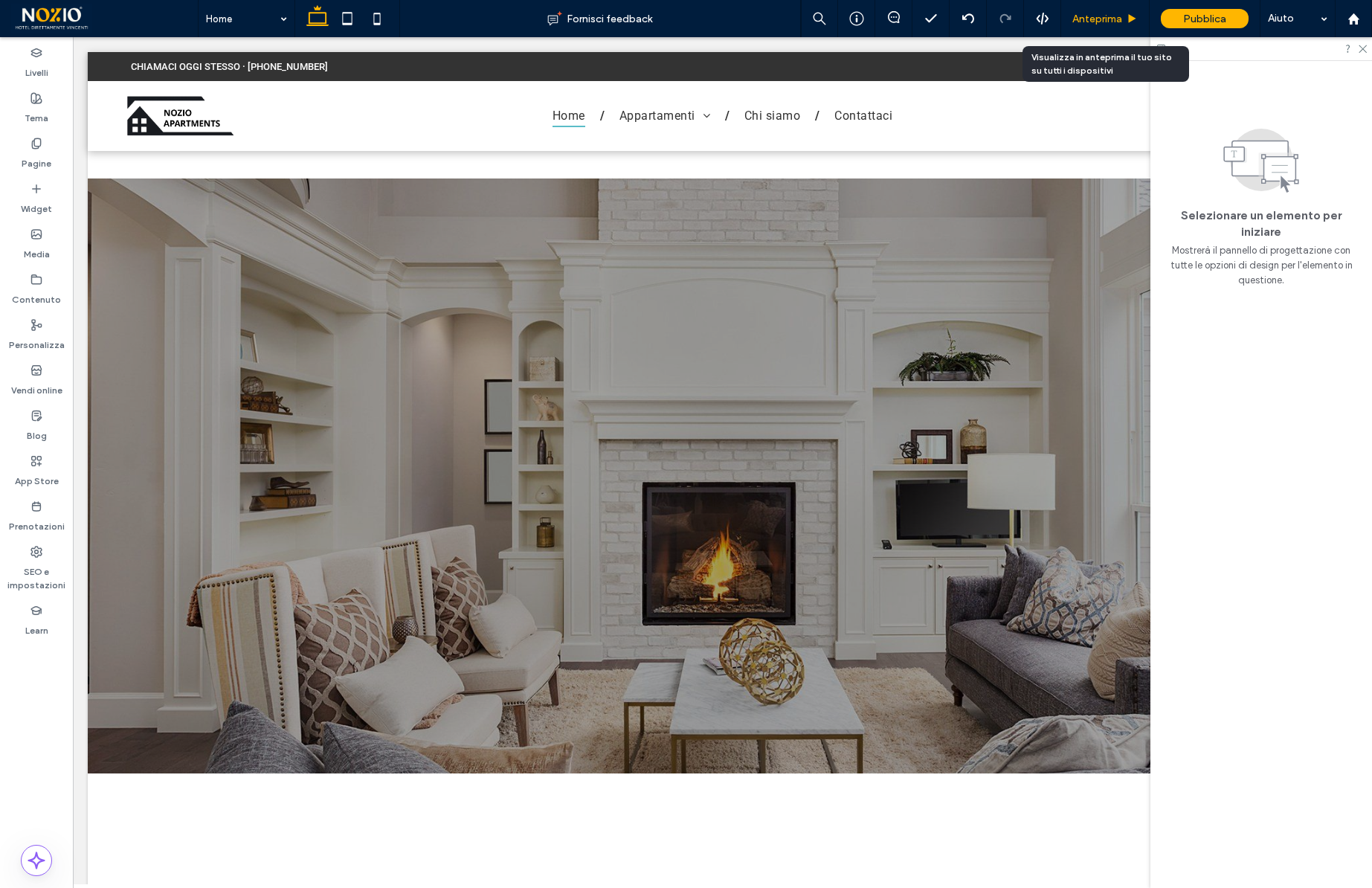
click at [1099, 20] on span "Anteprima" at bounding box center [1097, 18] width 50 height 13
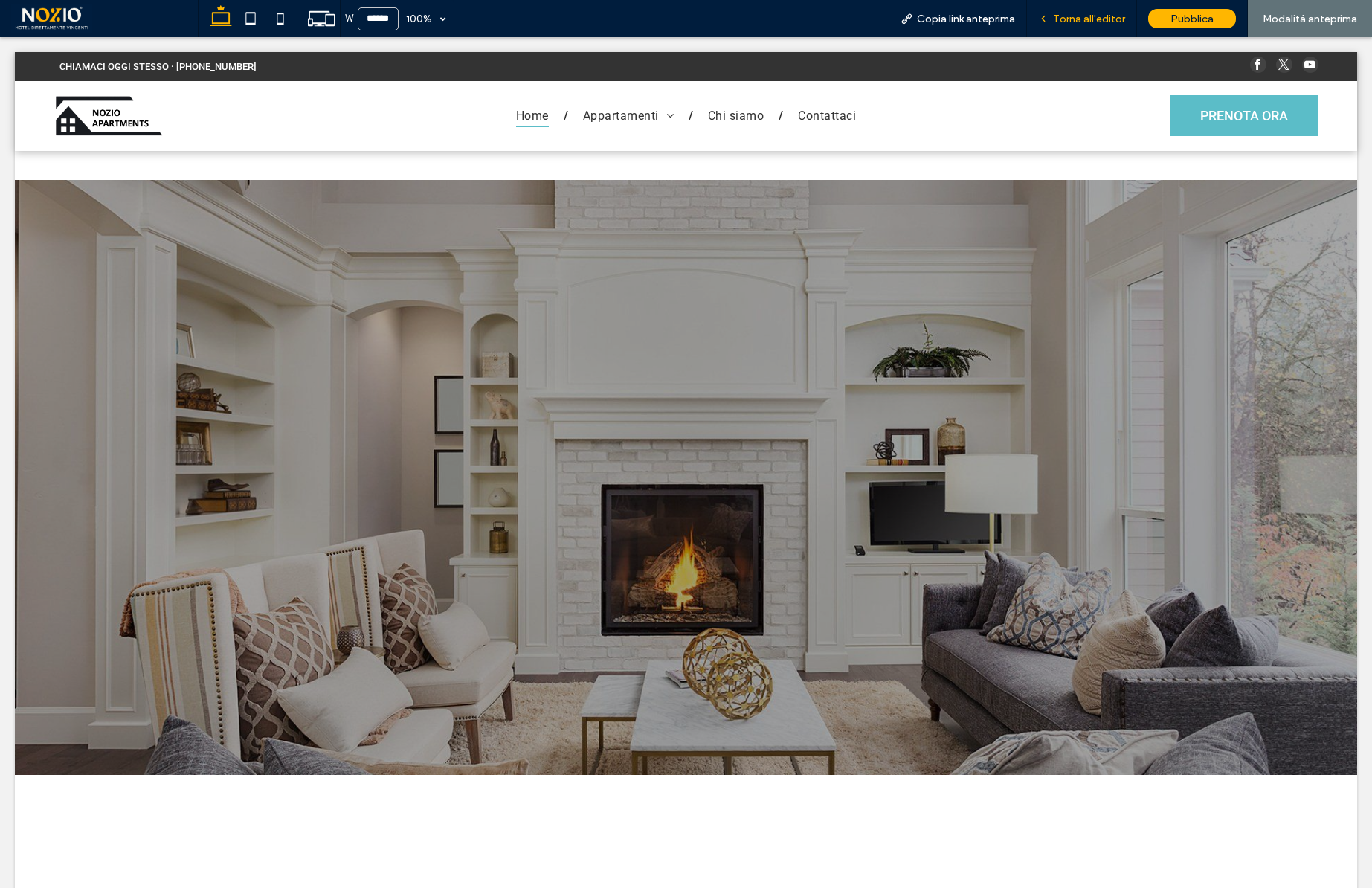
click at [1092, 22] on span "Torna all'editor" at bounding box center [1090, 18] width 72 height 13
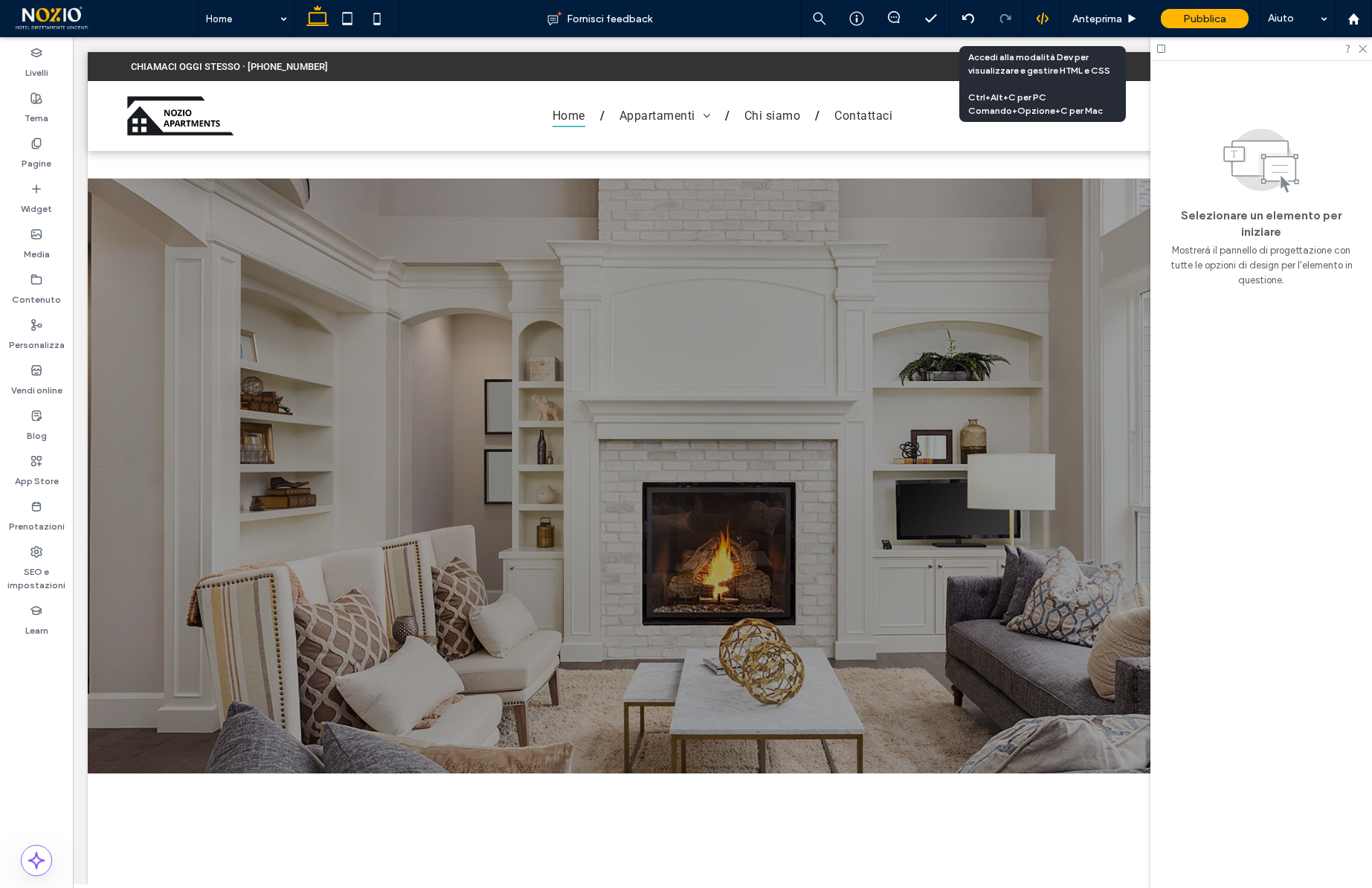
click at [1041, 21] on icon at bounding box center [1042, 18] width 13 height 13
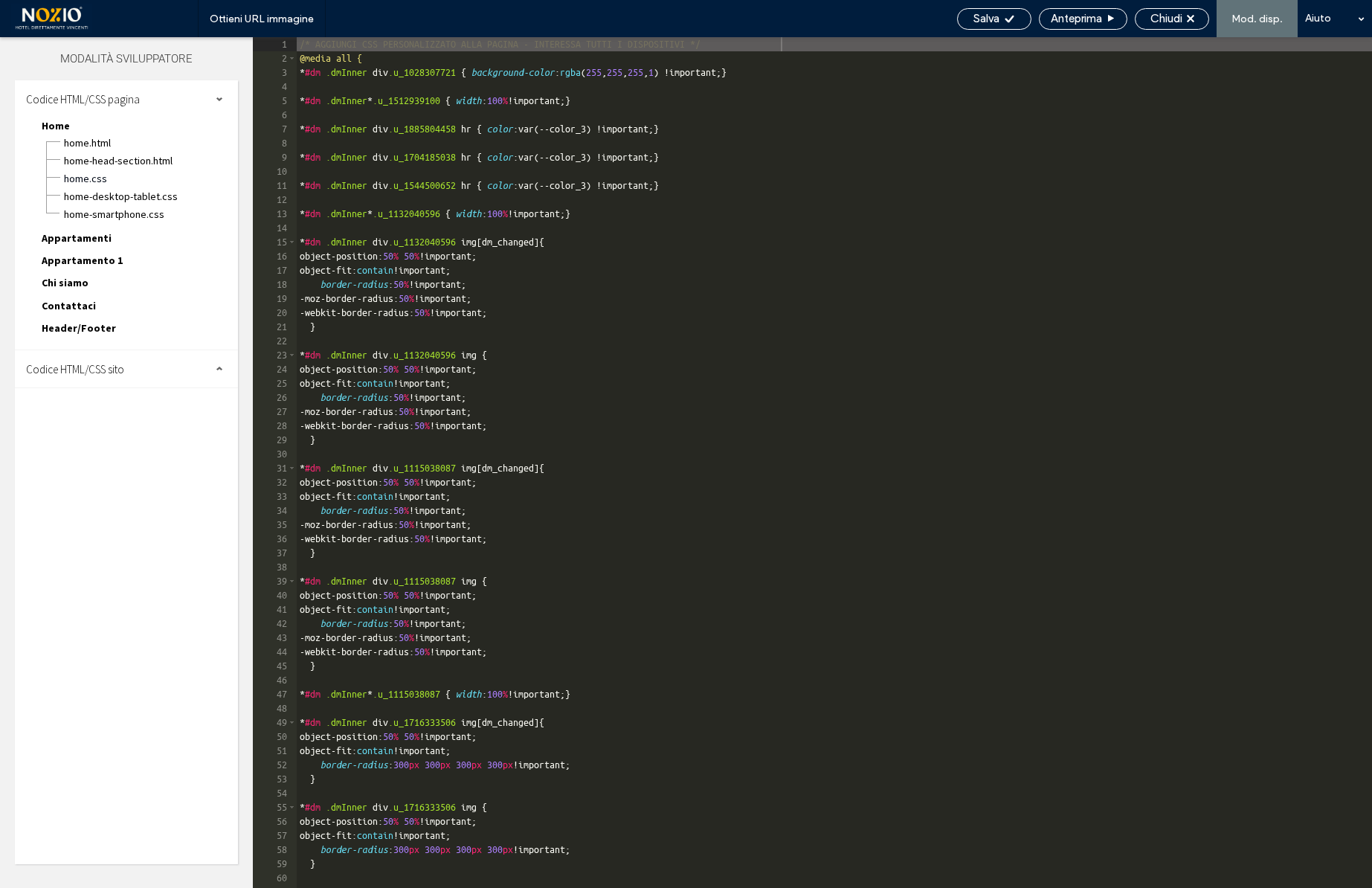
click at [96, 378] on div "Codice HTML/CSS sito" at bounding box center [126, 369] width 223 height 37
click at [93, 436] on span "site.css" at bounding box center [153, 434] width 169 height 15
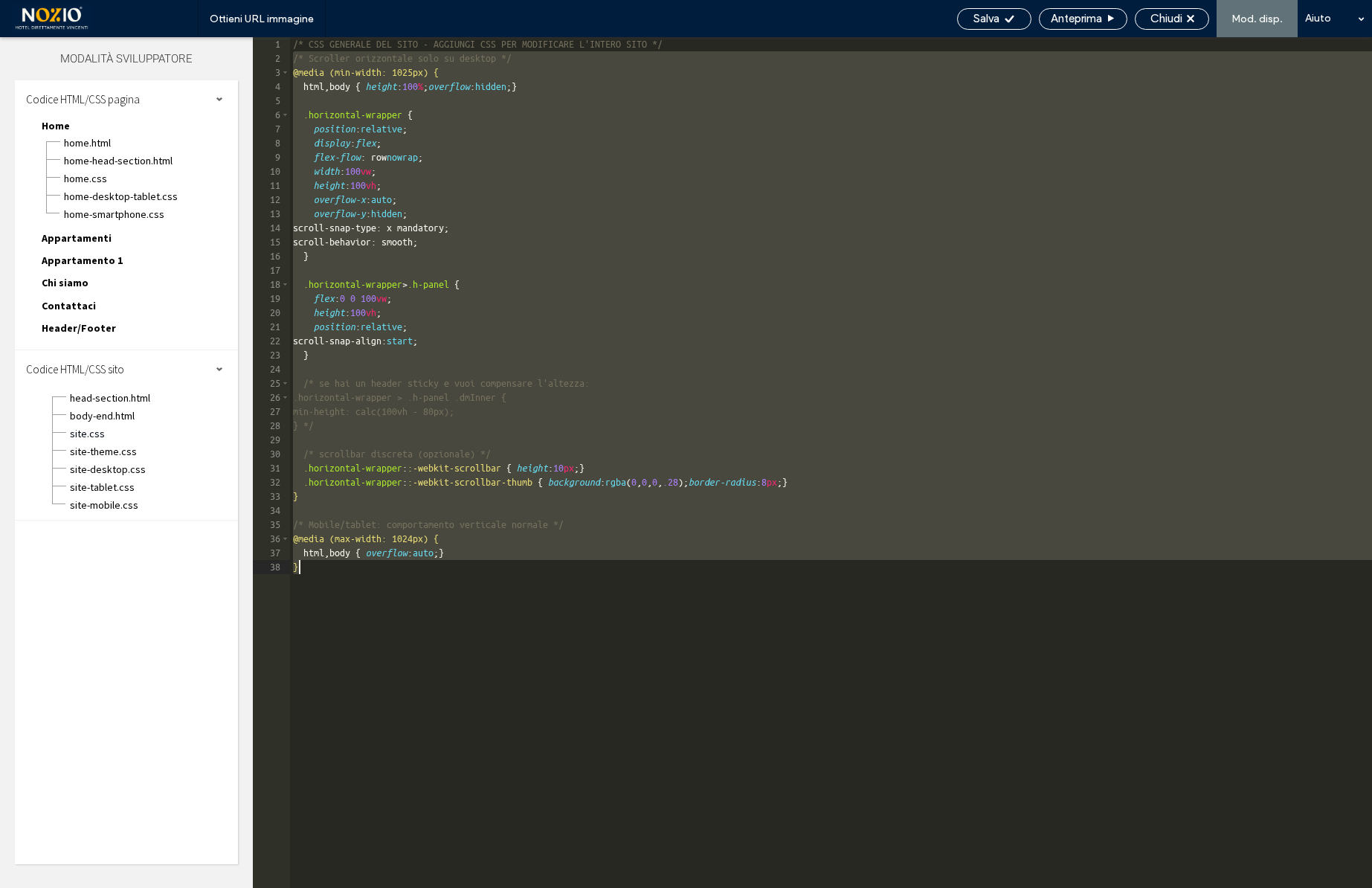
drag, startPoint x: 291, startPoint y: 60, endPoint x: 557, endPoint y: 959, distance: 937.5
click at [557, 887] on html ".wqwq-1{fill:#231f20;} .cls-1q, .cls-2q { fill-rule: evenodd; } .cls-2q { fill:…" at bounding box center [686, 444] width 1372 height 888
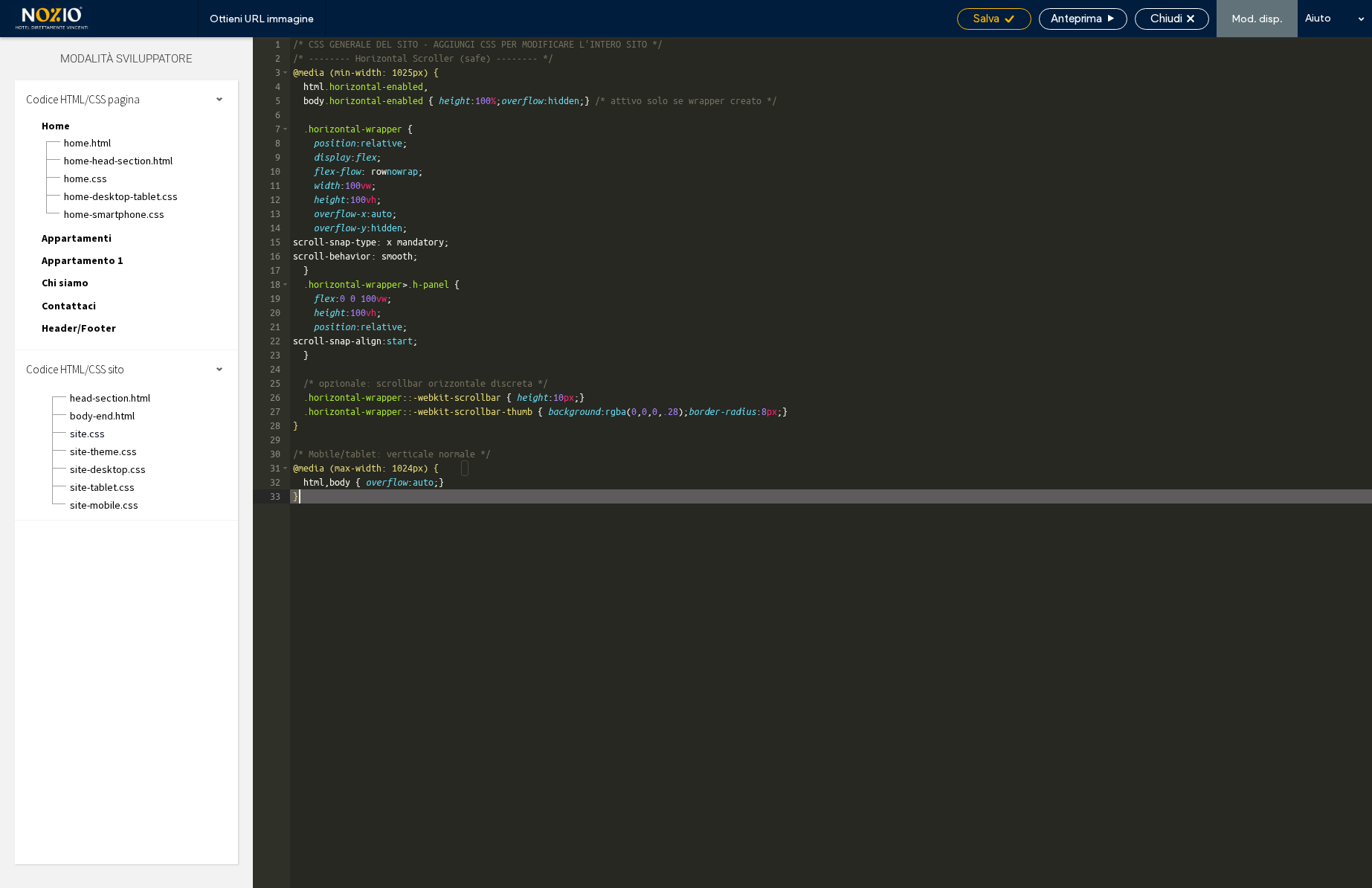
click at [994, 24] on span "Salva" at bounding box center [986, 18] width 26 height 13
click at [103, 413] on span "body-end.html" at bounding box center [153, 416] width 169 height 15
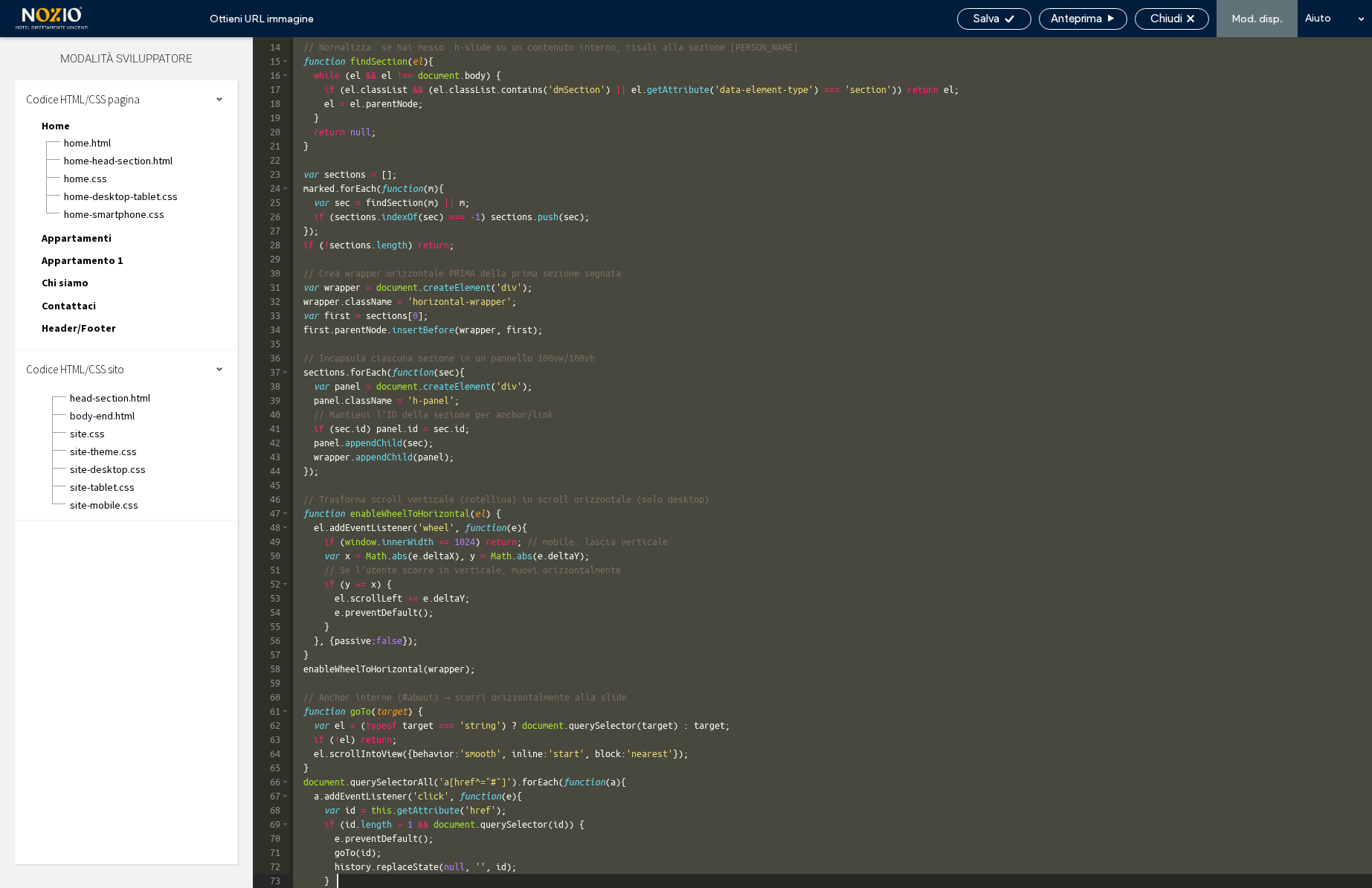
scroll to position [336, 0]
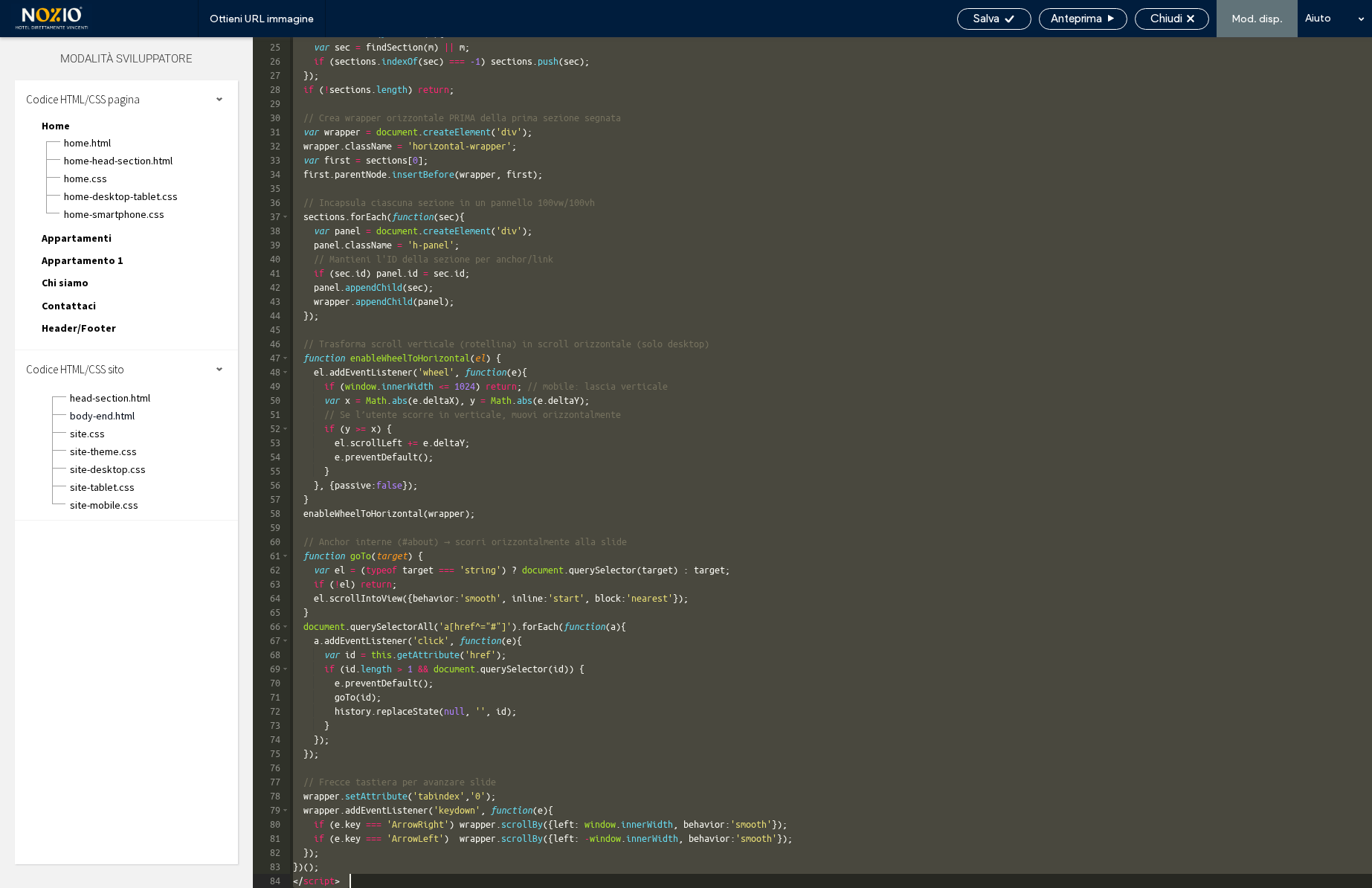
drag, startPoint x: 293, startPoint y: 58, endPoint x: 478, endPoint y: 982, distance: 942.3
click at [478, 887] on html ".wqwq-1{fill:#231f20;} .cls-1q, .cls-2q { fill-rule: evenodd; } .cls-2q { fill:…" at bounding box center [686, 444] width 1372 height 888
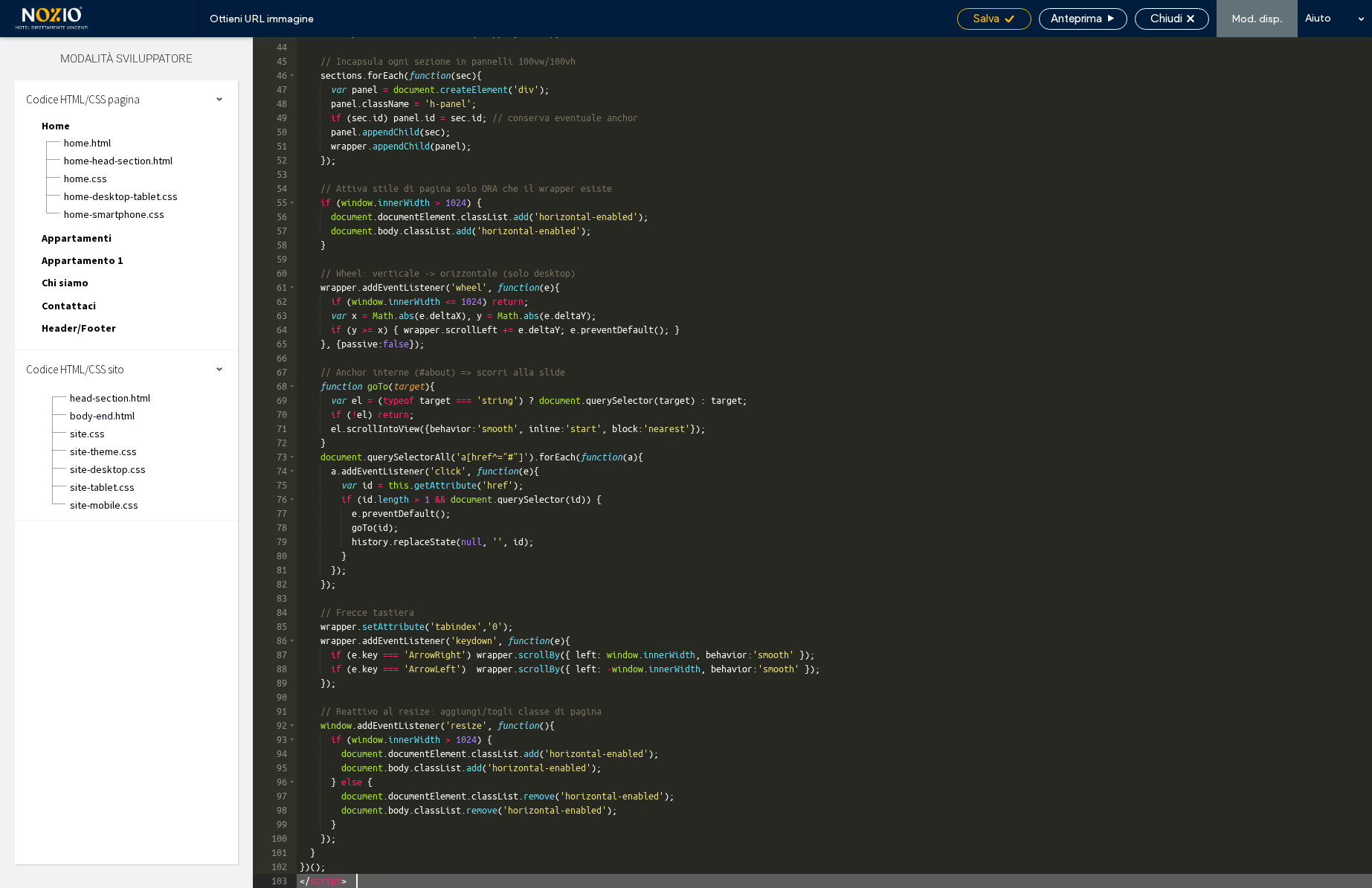
click at [1007, 21] on use at bounding box center [1009, 18] width 9 height 8
click at [1170, 12] on span "Chiudi" at bounding box center [1167, 18] width 32 height 13
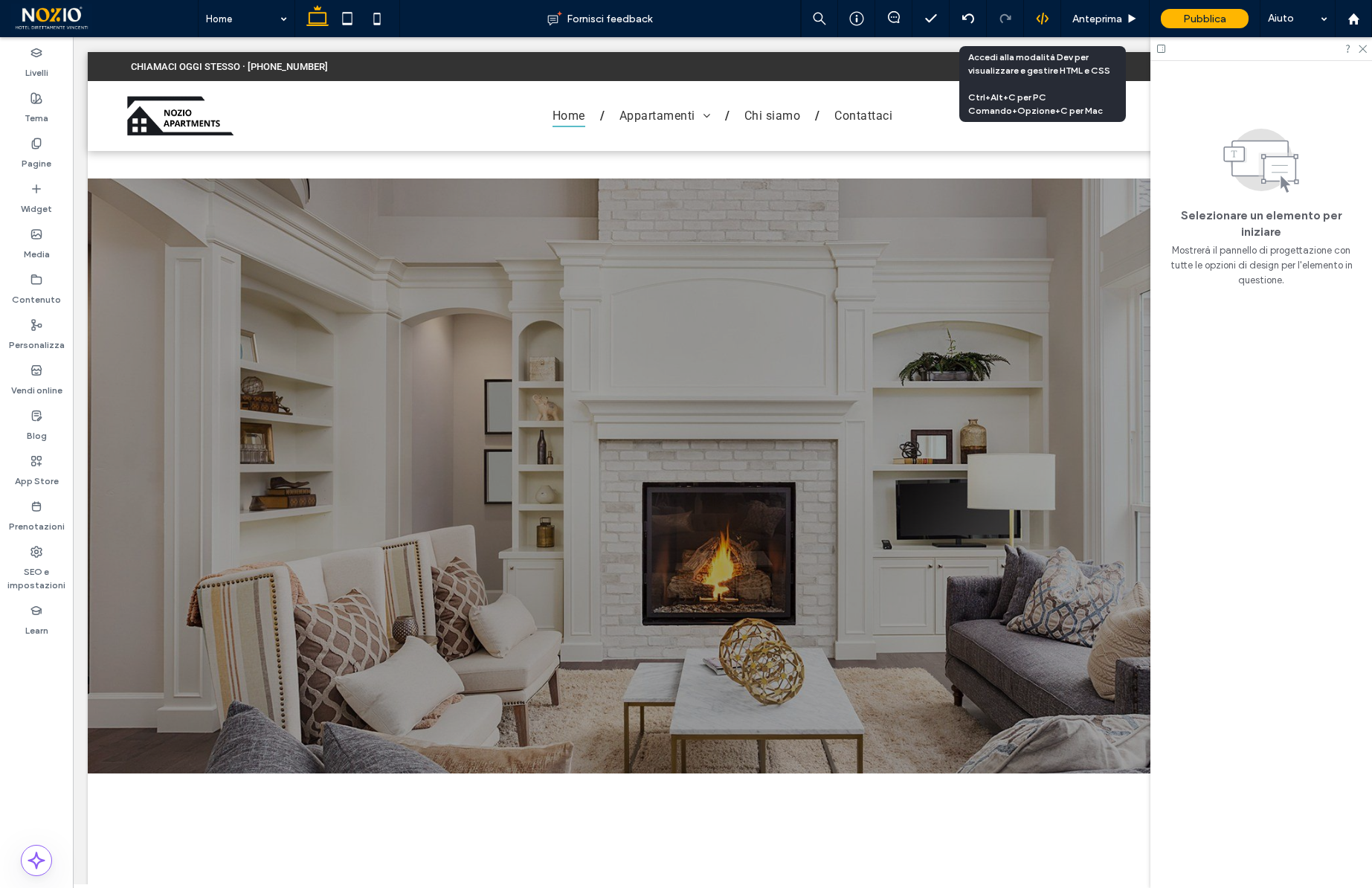
click at [1043, 15] on icon at bounding box center [1042, 18] width 13 height 13
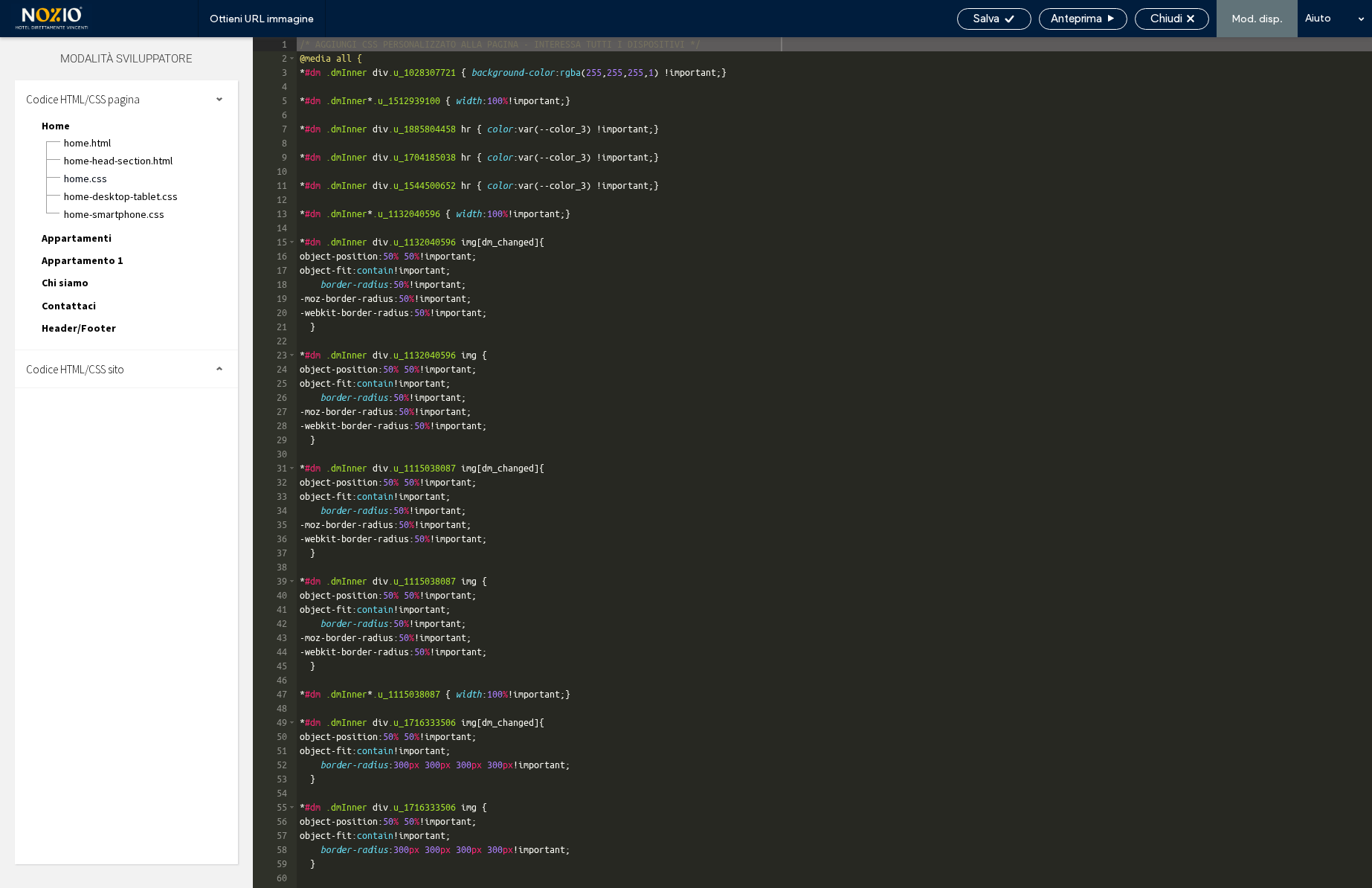
click at [118, 370] on span "Codice HTML/CSS sito" at bounding box center [75, 369] width 98 height 14
click at [88, 431] on span "site.css" at bounding box center [153, 434] width 169 height 15
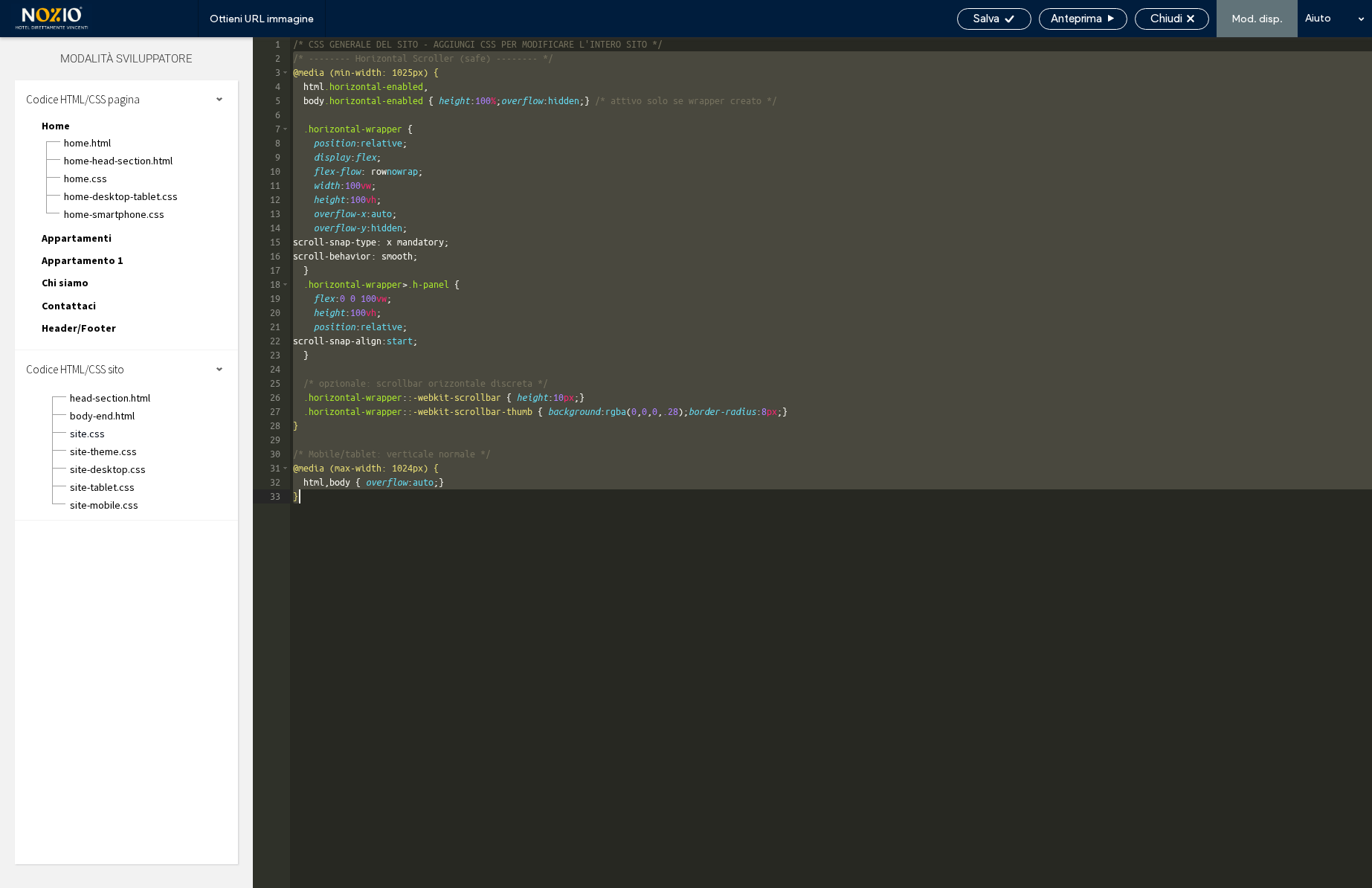
drag, startPoint x: 295, startPoint y: 55, endPoint x: 383, endPoint y: 684, distance: 635.1
click at [383, 684] on div "/* CSS GENERALE DEL SITO - AGGIUNGI CSS PER MODIFICARE L'INTERO SITO */ /* ----…" at bounding box center [831, 477] width 1082 height 880
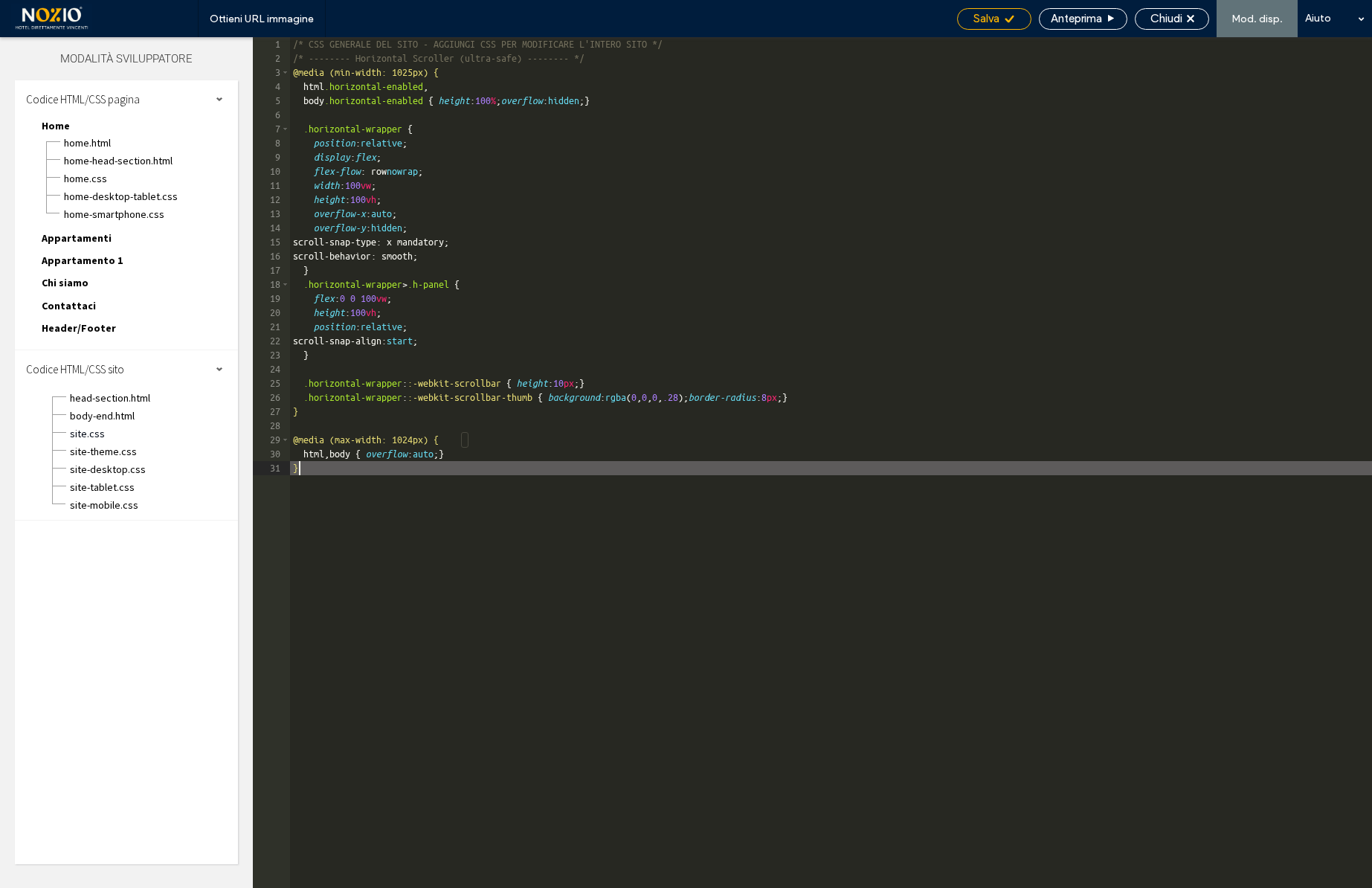
click at [1010, 23] on icon at bounding box center [1009, 18] width 11 height 11
click at [114, 417] on span "body-end.html" at bounding box center [153, 416] width 169 height 15
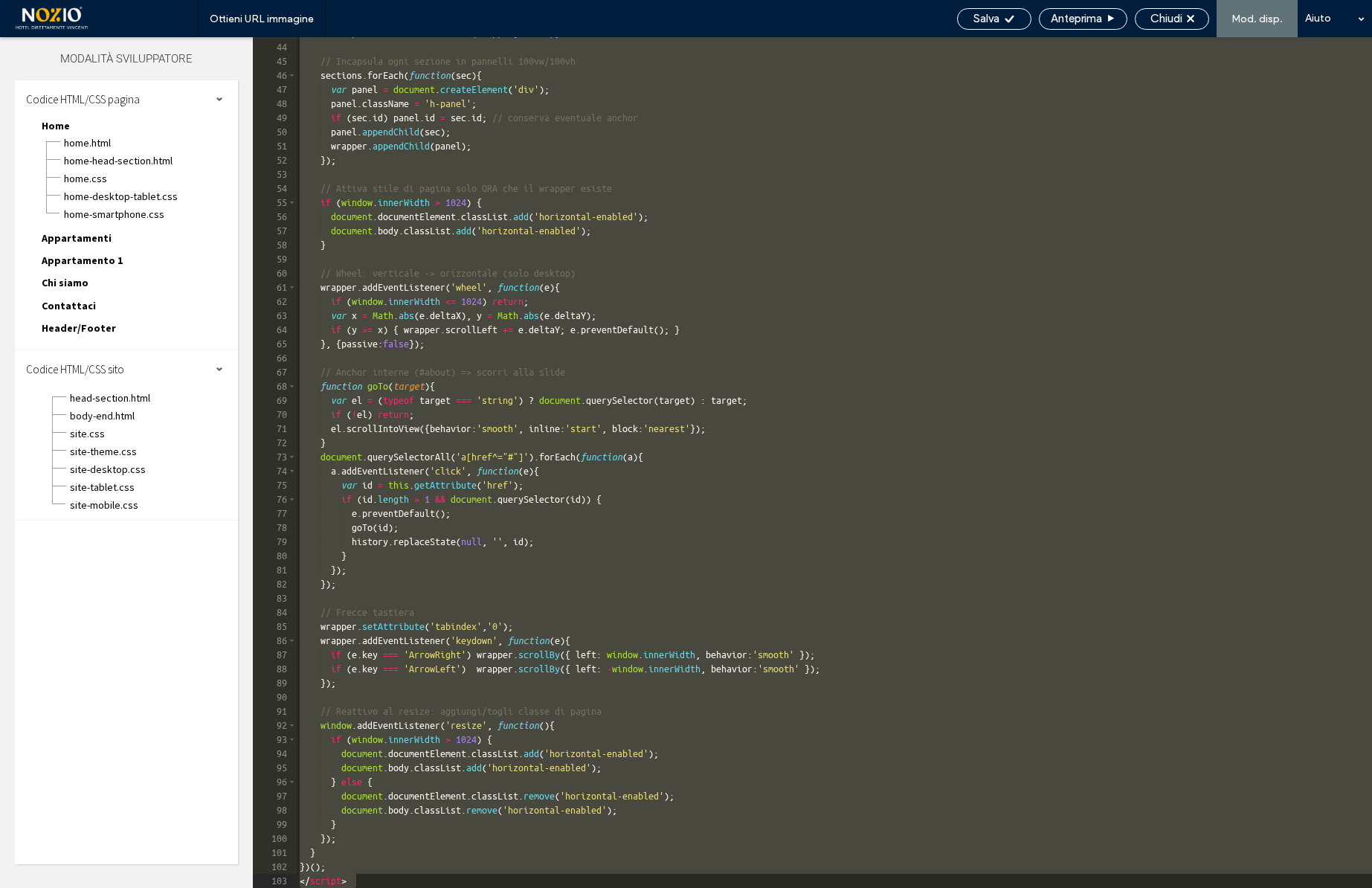
drag, startPoint x: 300, startPoint y: 60, endPoint x: 383, endPoint y: 982, distance: 925.7
click at [383, 887] on html ".wqwq-1{fill:#231f20;} .cls-1q, .cls-2q { fill-rule: evenodd; } .cls-2q { fill:…" at bounding box center [686, 444] width 1372 height 888
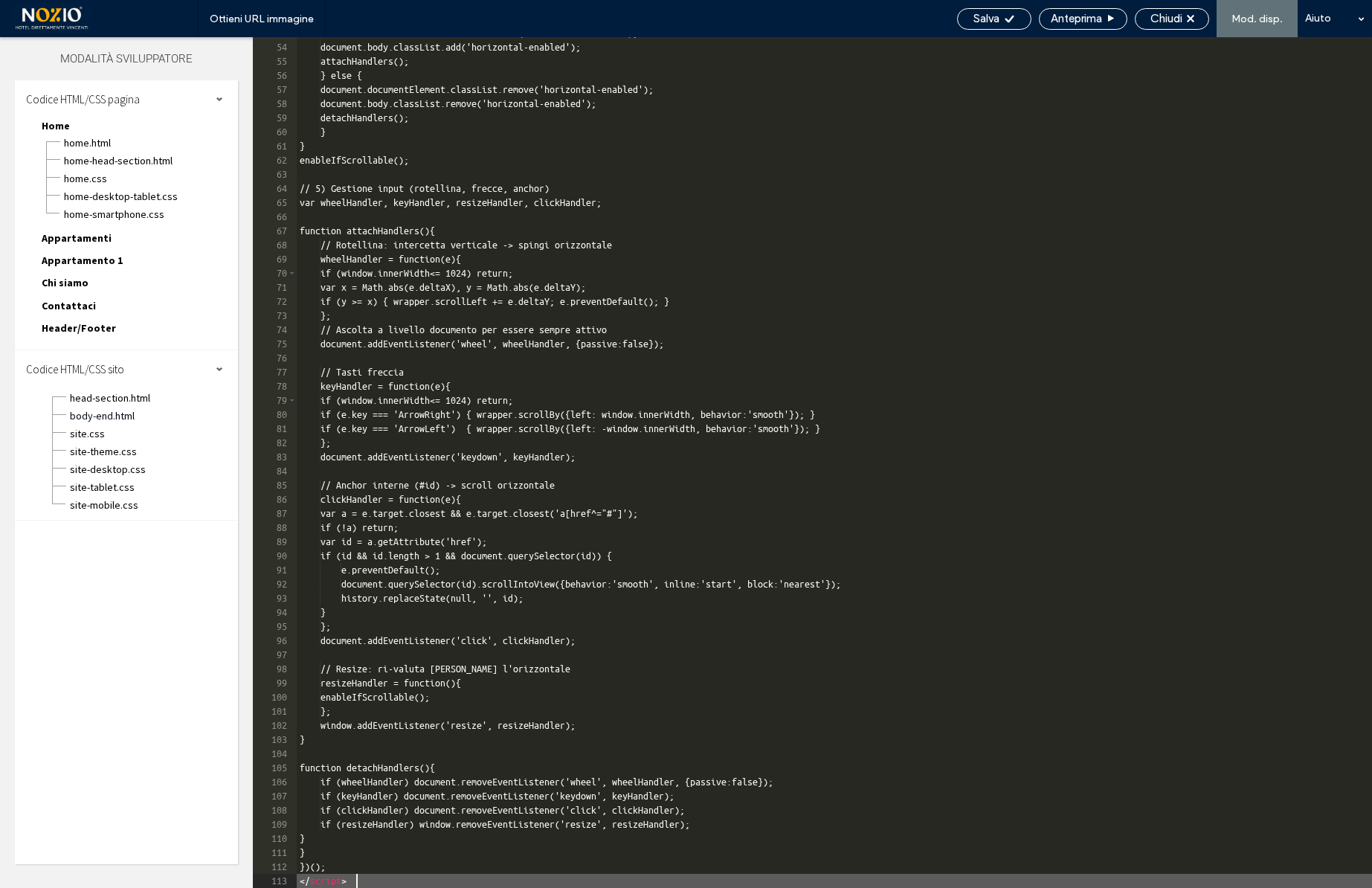
scroll to position [746, 0]
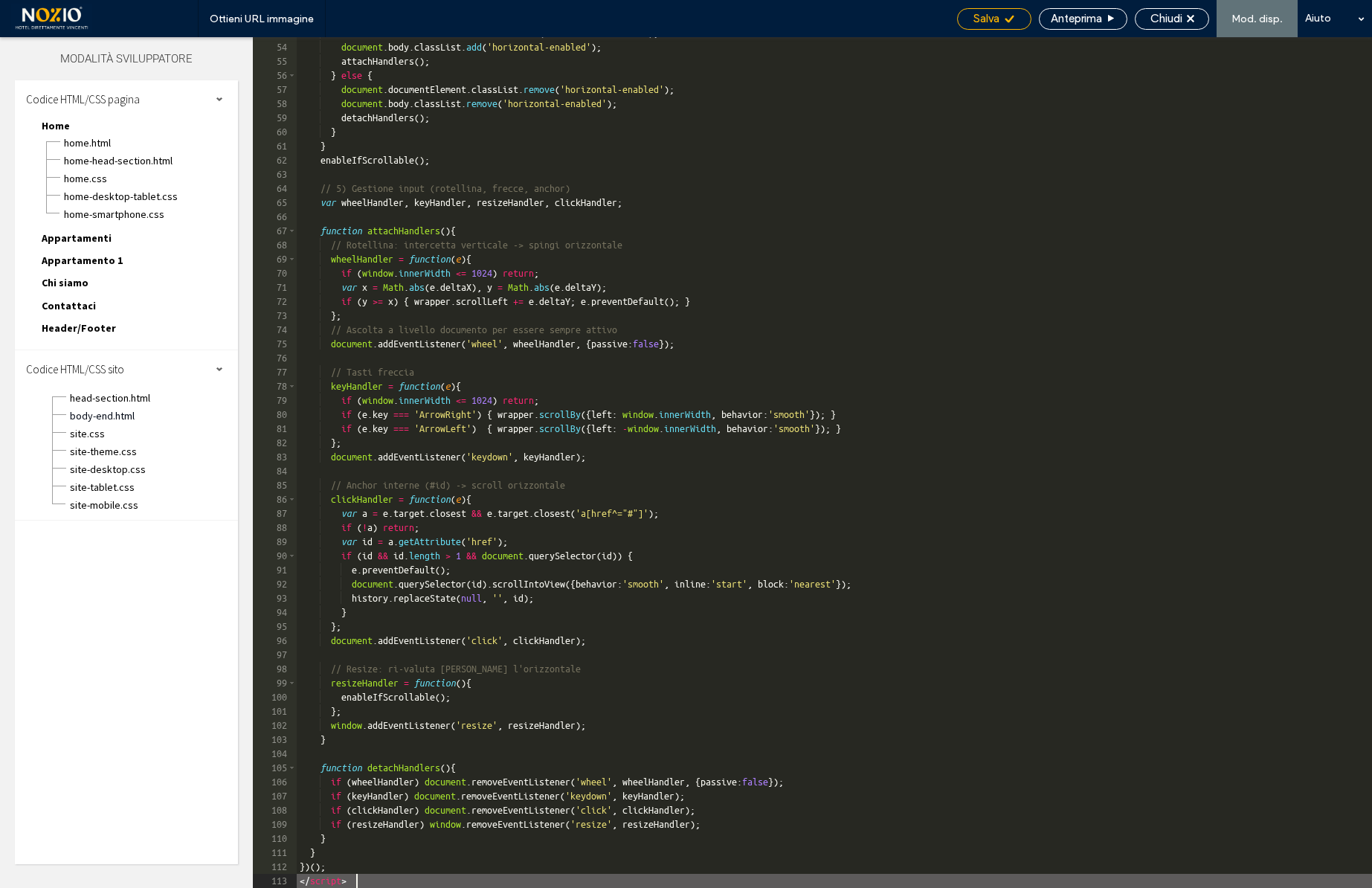
click at [993, 21] on span "Salva" at bounding box center [986, 18] width 26 height 13
click at [990, 170] on div "document . documentElement . classList . add ( 'horizontal-enabled' ) ; documen…" at bounding box center [834, 466] width 1075 height 880
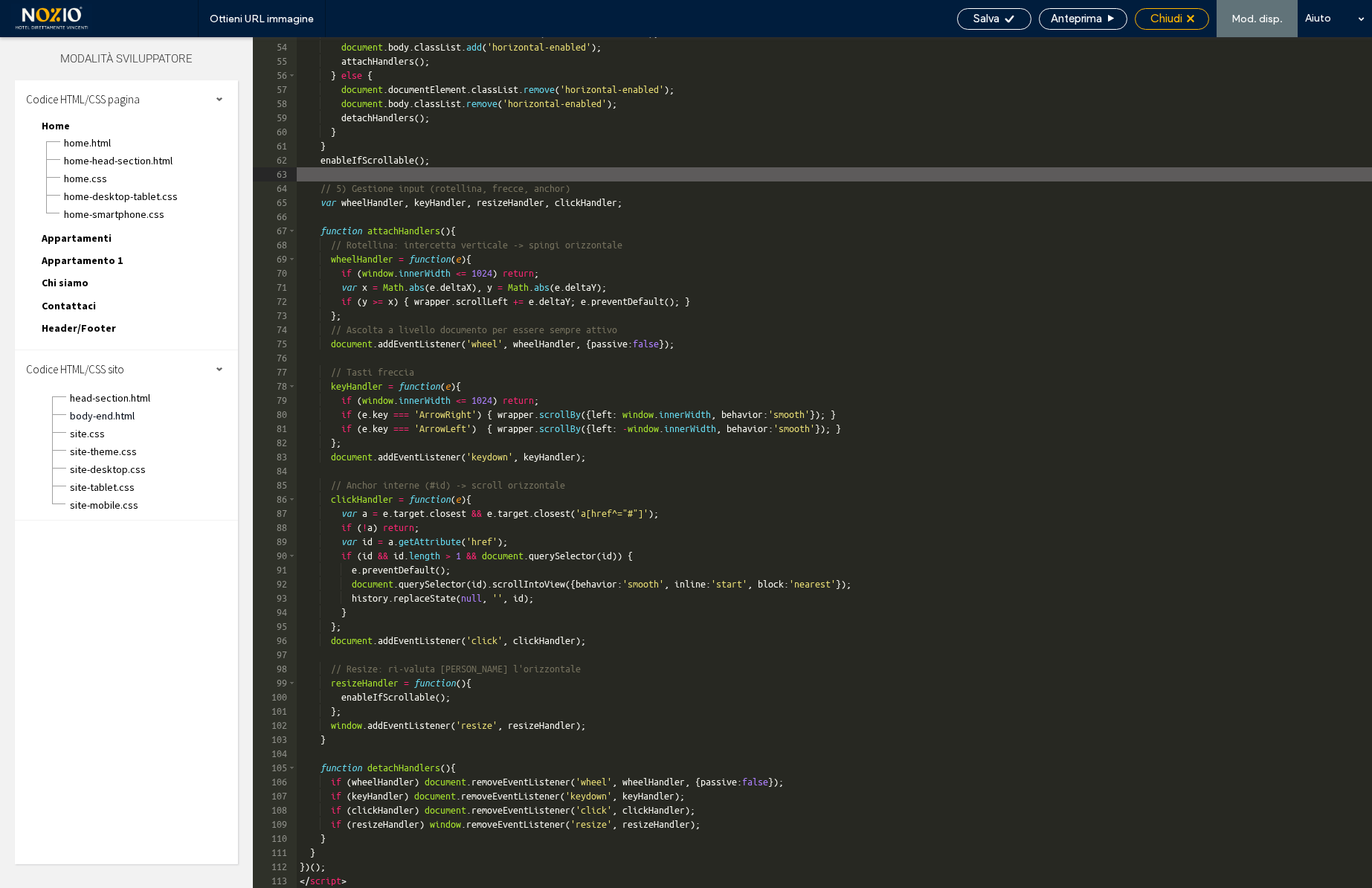
click at [1185, 20] on div "Chiudi" at bounding box center [1172, 18] width 73 height 13
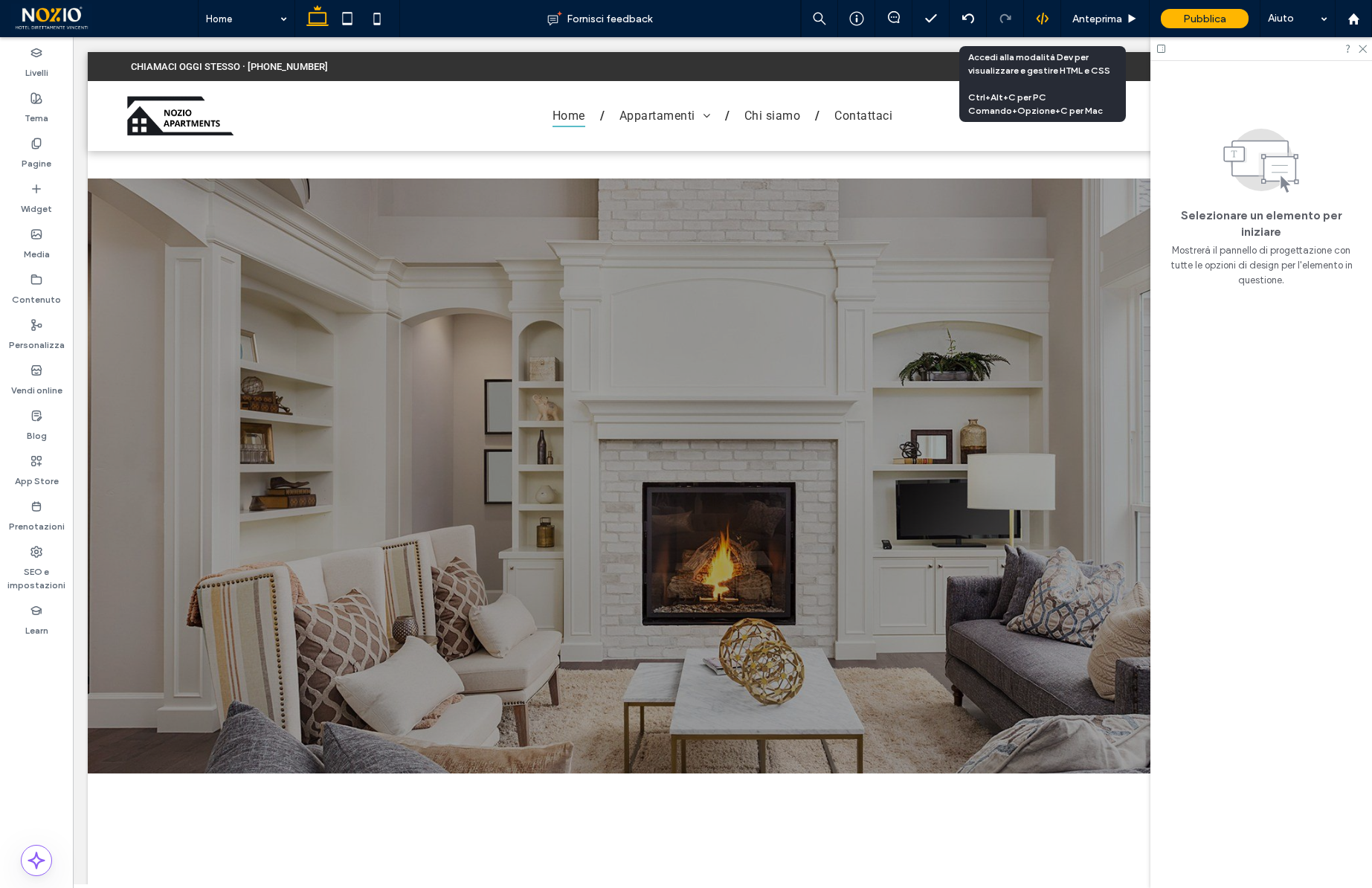
click at [1044, 17] on icon at bounding box center [1042, 18] width 13 height 13
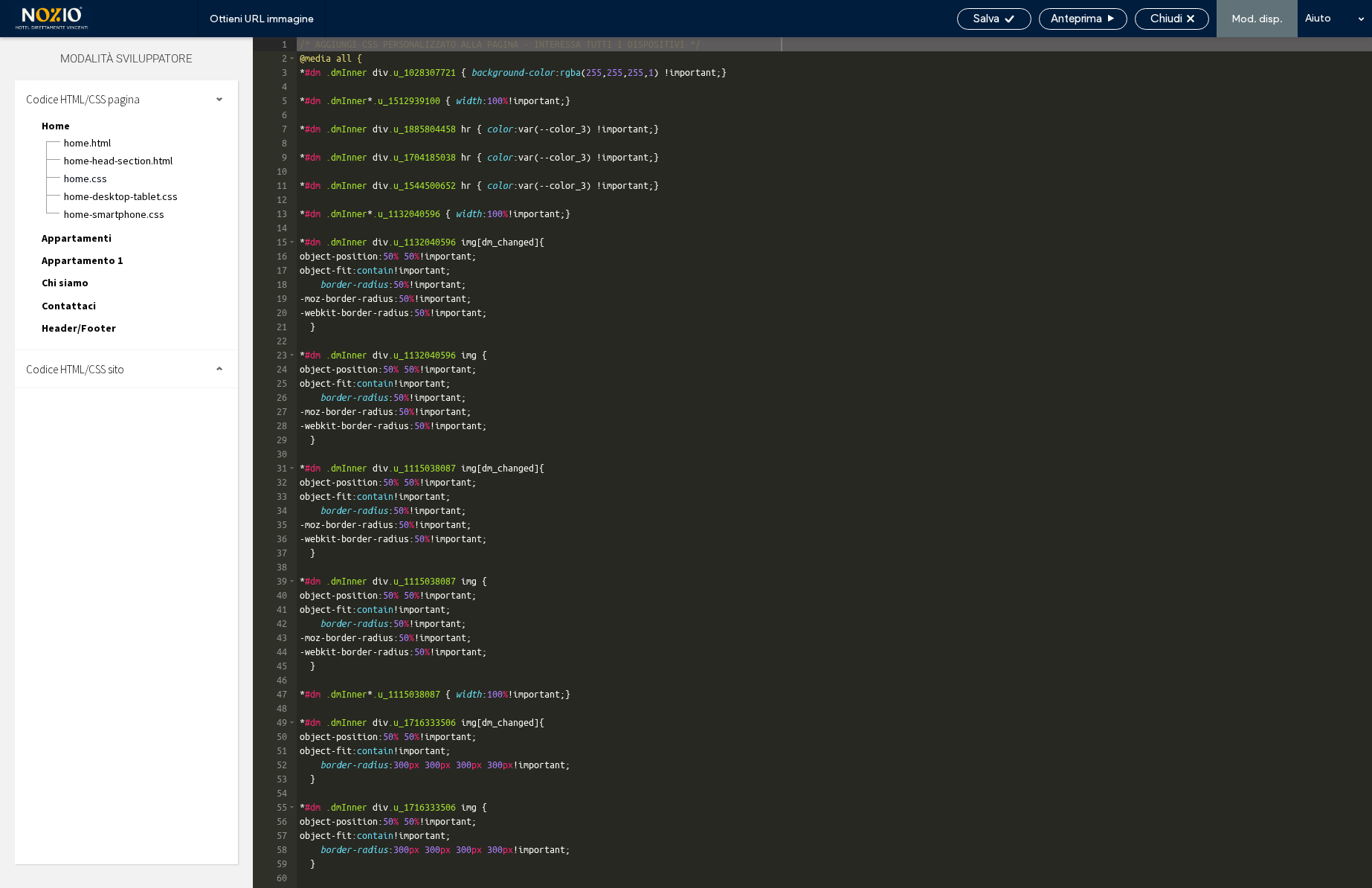
click at [135, 363] on div "Codice HTML/CSS sito" at bounding box center [126, 369] width 223 height 37
click at [121, 416] on span "body-end.html" at bounding box center [153, 416] width 169 height 15
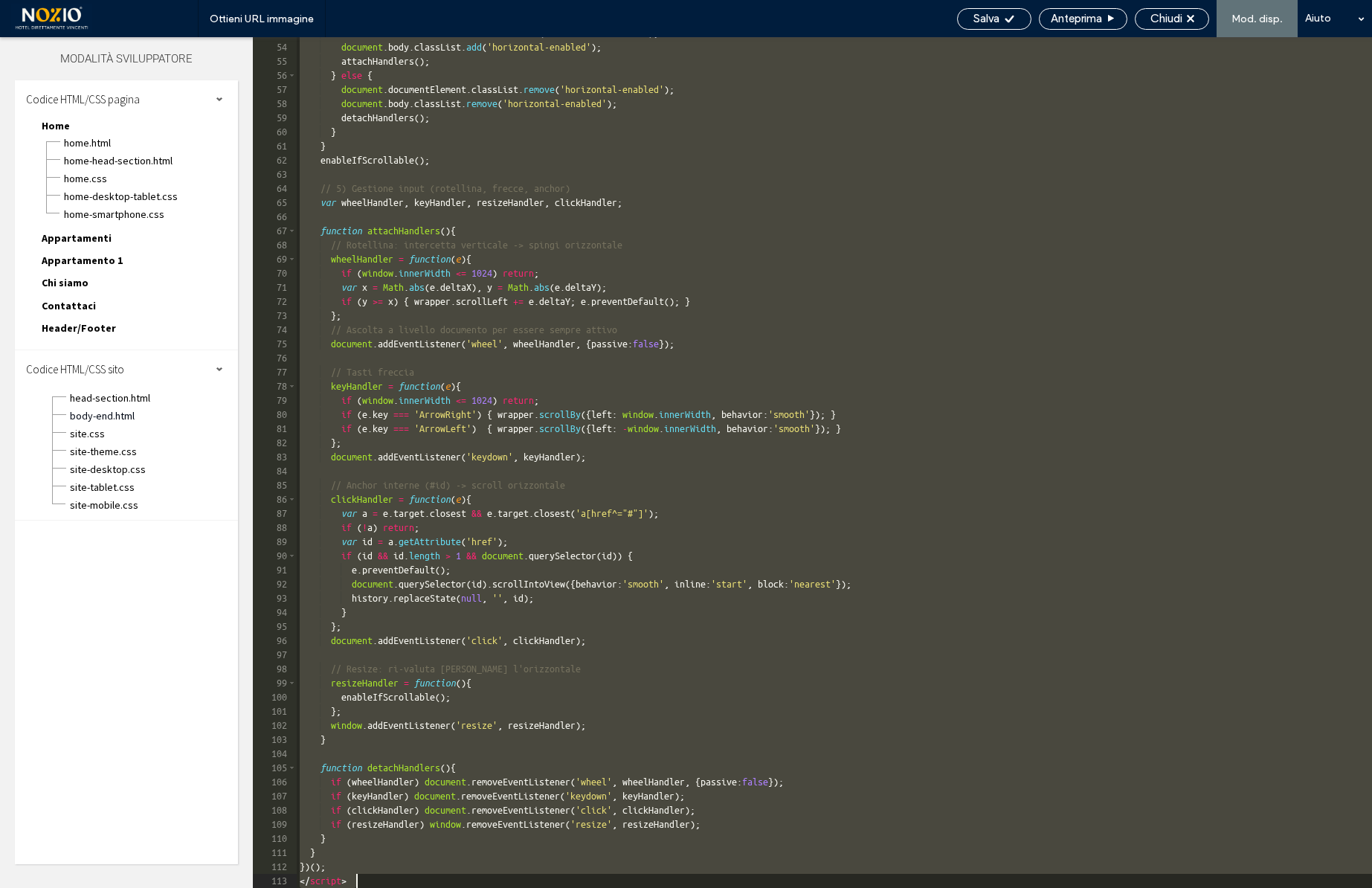
drag, startPoint x: 297, startPoint y: 57, endPoint x: 395, endPoint y: 982, distance: 930.2
click at [395, 887] on html ".wqwq-1{fill:#231f20;} .cls-1q, .cls-2q { fill-rule: evenodd; } .cls-2q { fill:…" at bounding box center [686, 444] width 1372 height 888
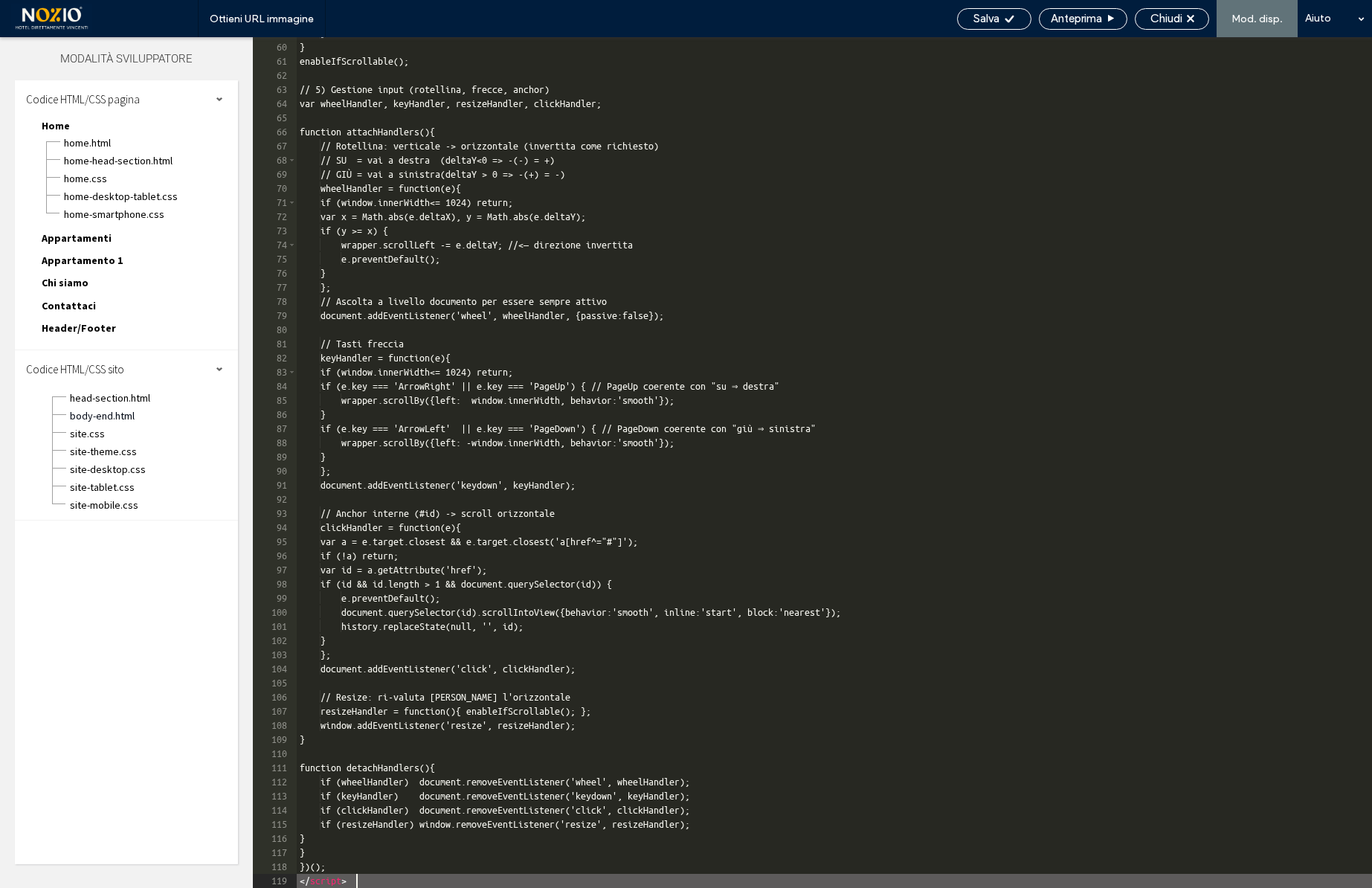
scroll to position [831, 0]
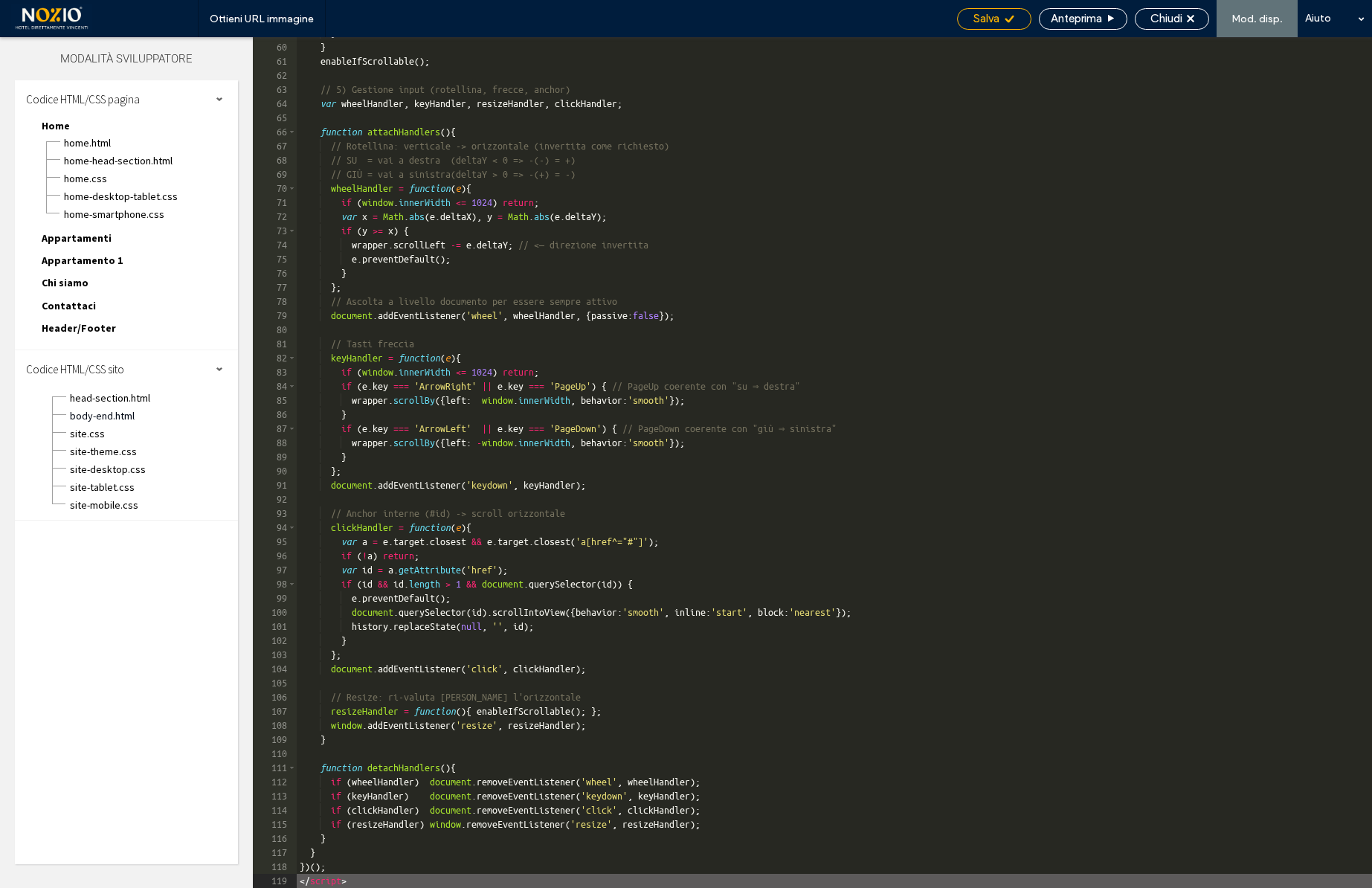
click at [1004, 19] on icon at bounding box center [1009, 18] width 11 height 11
click at [1162, 18] on span "Chiudi" at bounding box center [1167, 18] width 32 height 13
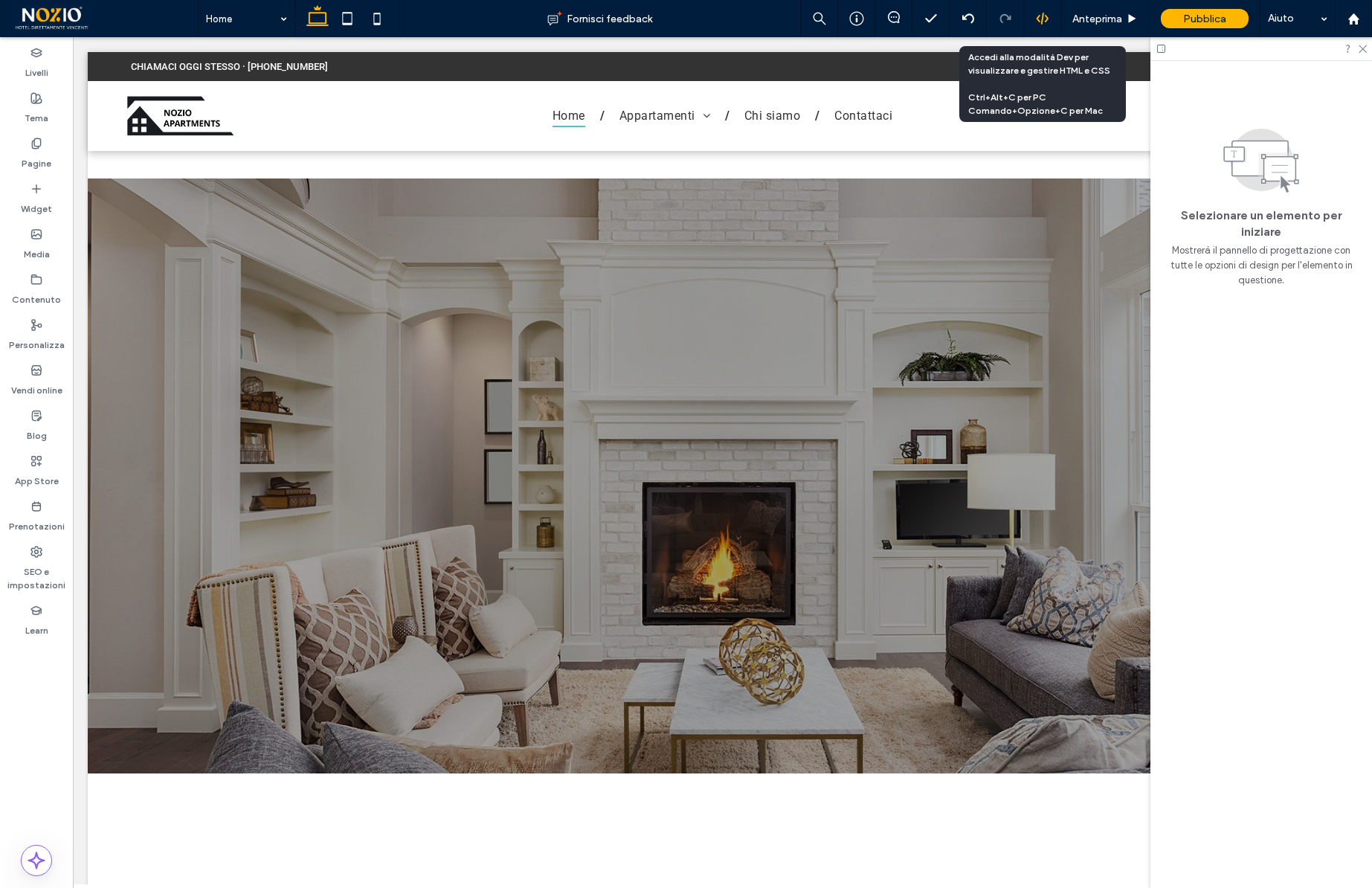
click at [1043, 25] on div at bounding box center [1042, 18] width 37 height 37
click at [1044, 18] on icon at bounding box center [1042, 18] width 13 height 13
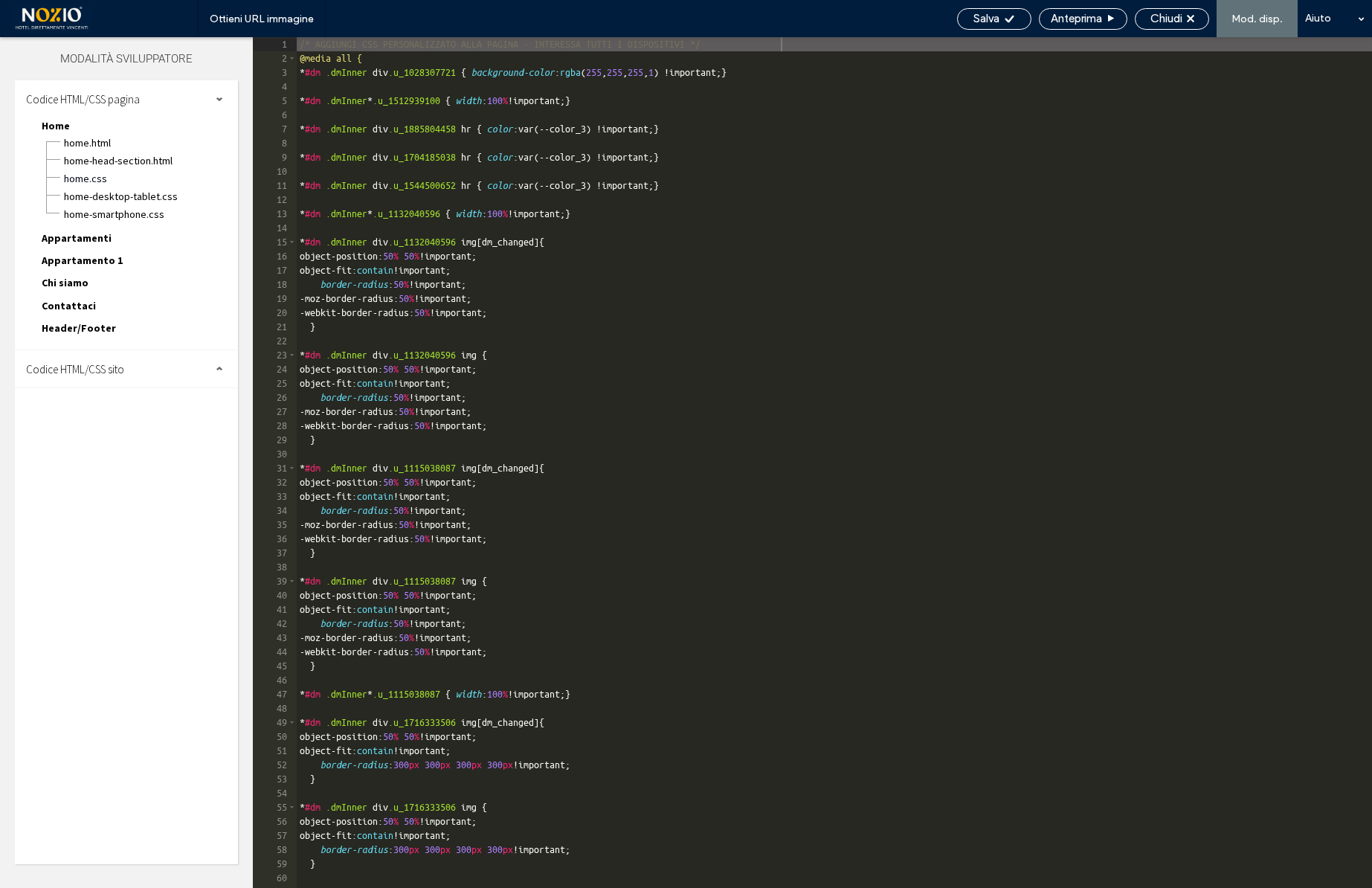
click at [129, 374] on div "Codice HTML/CSS sito" at bounding box center [126, 369] width 223 height 37
click at [107, 420] on span "body-end.html" at bounding box center [153, 416] width 169 height 15
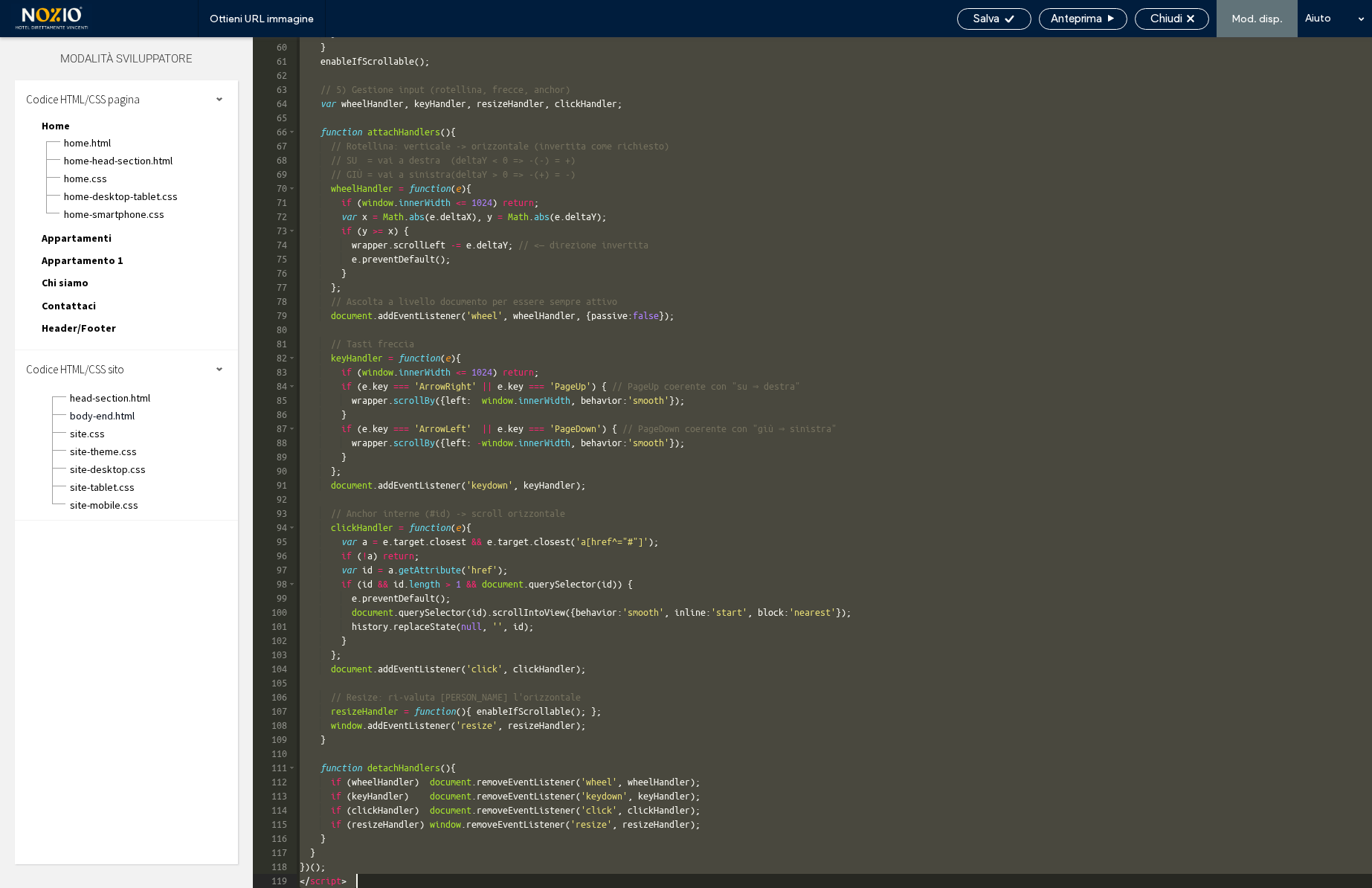
drag, startPoint x: 300, startPoint y: 58, endPoint x: 520, endPoint y: 982, distance: 949.8
click at [520, 887] on html ".wqwq-1{fill:#231f20;} .cls-1q, .cls-2q { fill-rule: evenodd; } .cls-2q { fill:…" at bounding box center [686, 444] width 1372 height 888
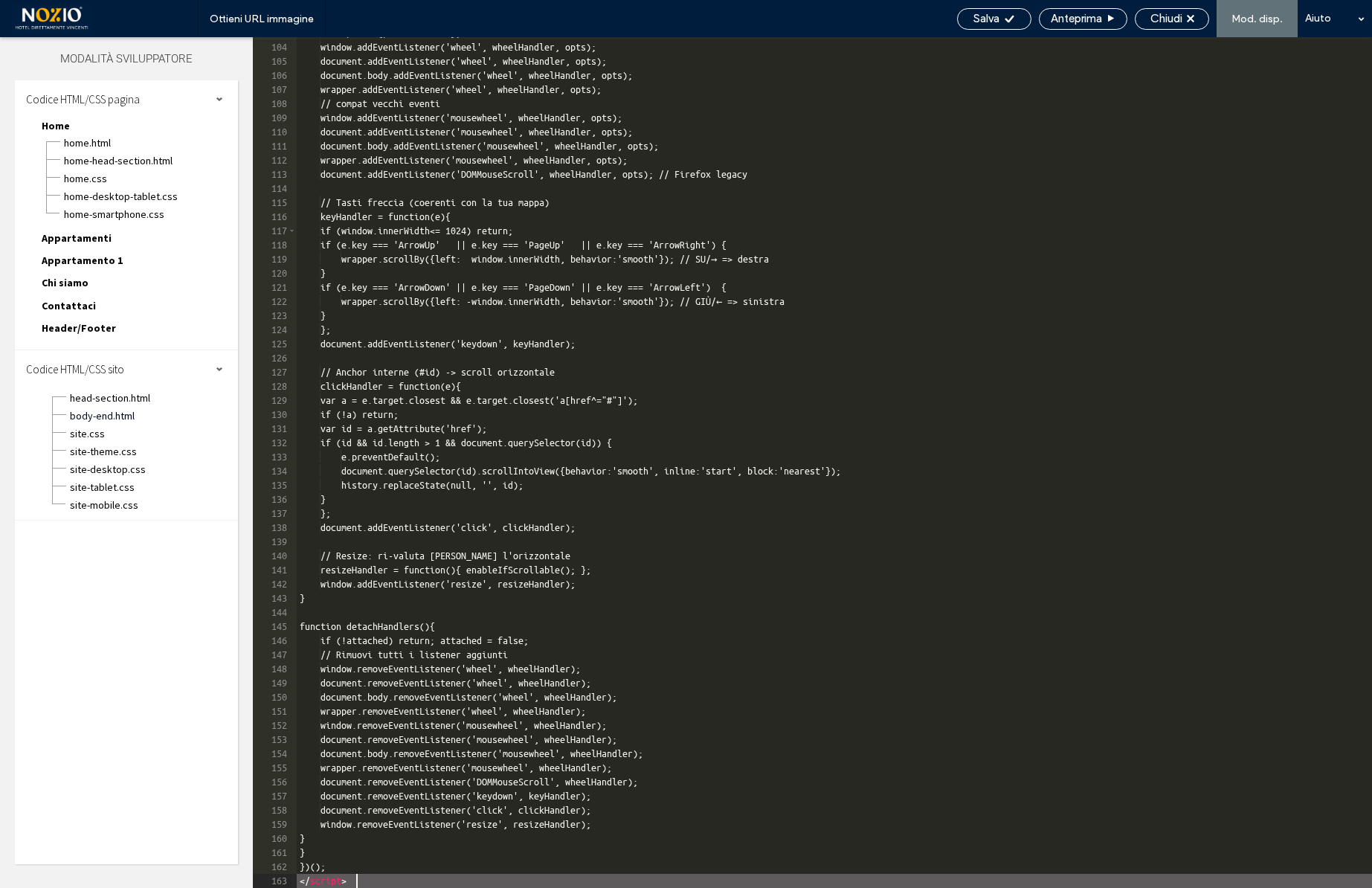
scroll to position [1453, 0]
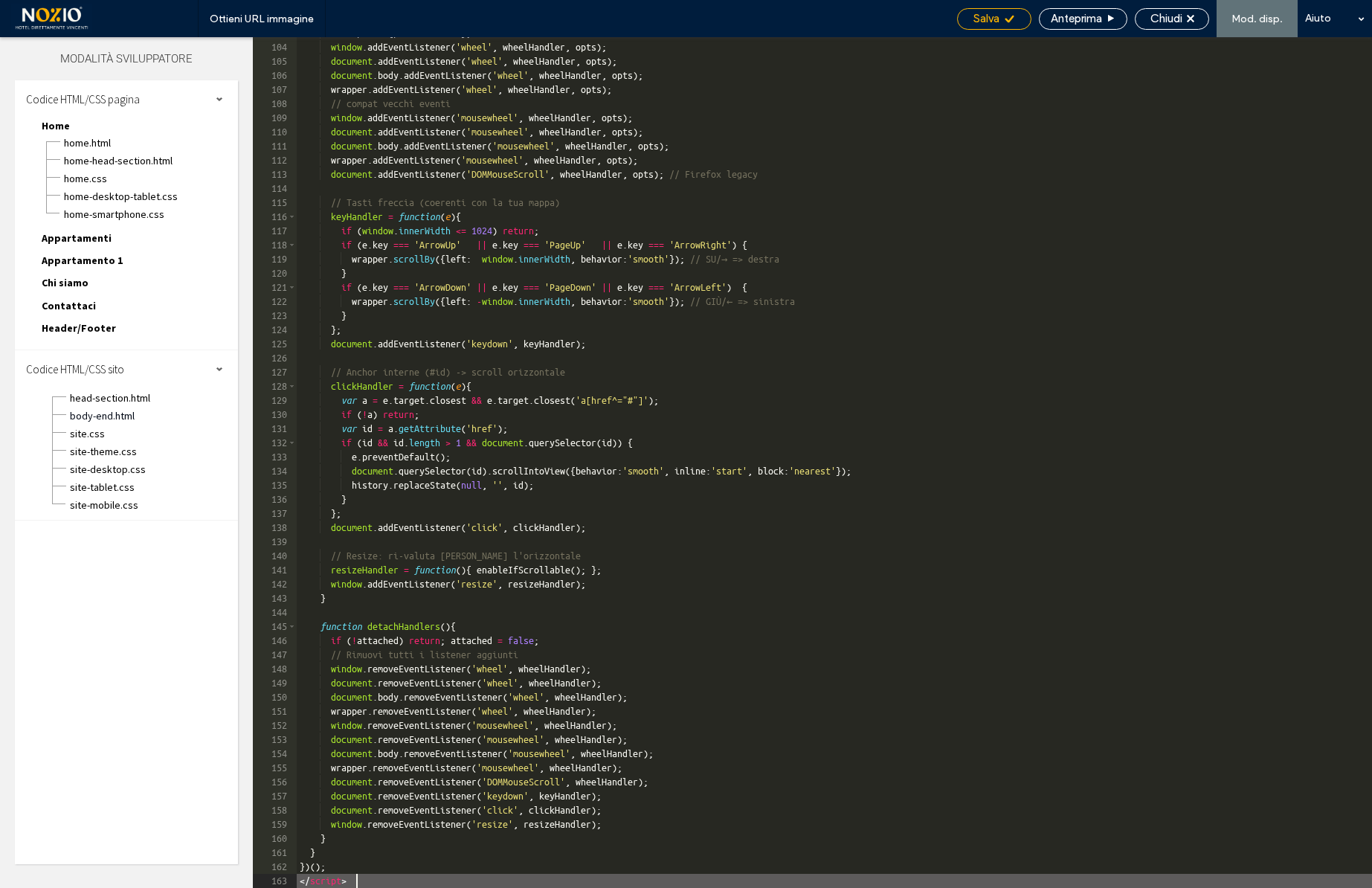
click at [990, 13] on span "Salva" at bounding box center [986, 18] width 26 height 13
click at [1166, 17] on span "Chiudi" at bounding box center [1167, 18] width 32 height 13
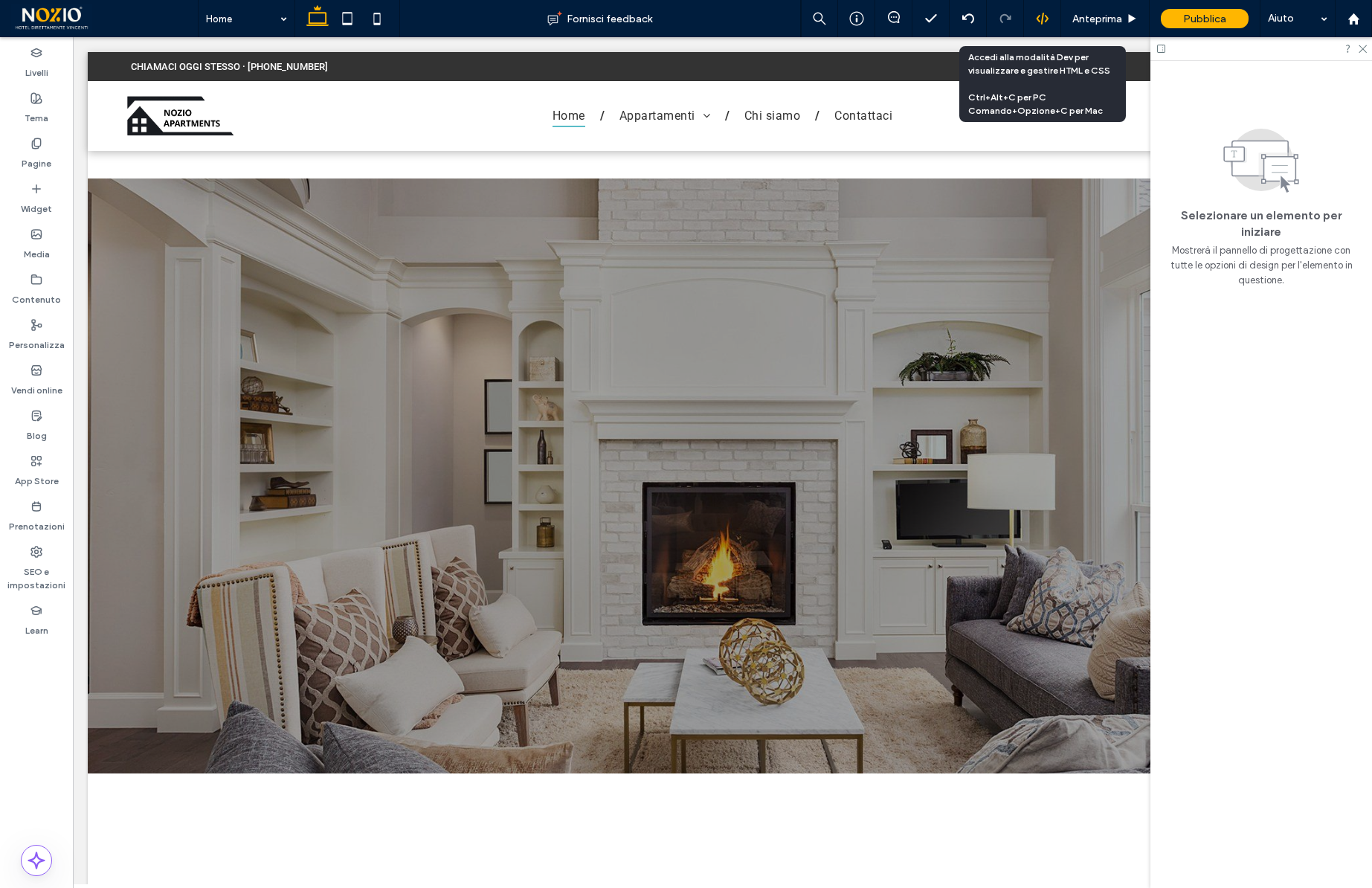
click at [1044, 19] on icon at bounding box center [1042, 18] width 13 height 13
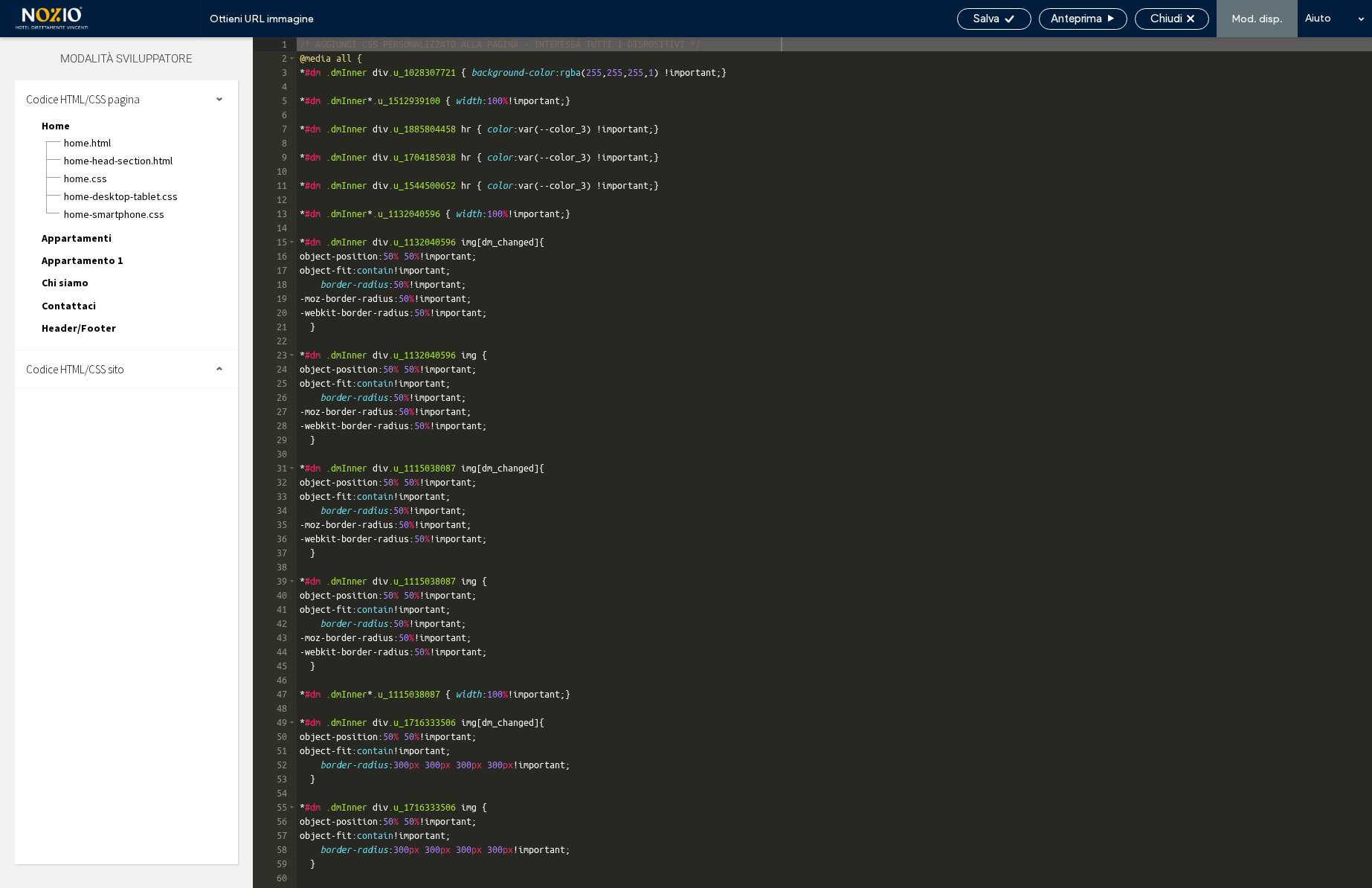
click at [156, 377] on div "Codice HTML/CSS sito" at bounding box center [126, 369] width 223 height 37
click at [95, 430] on span "site.css" at bounding box center [153, 434] width 169 height 15
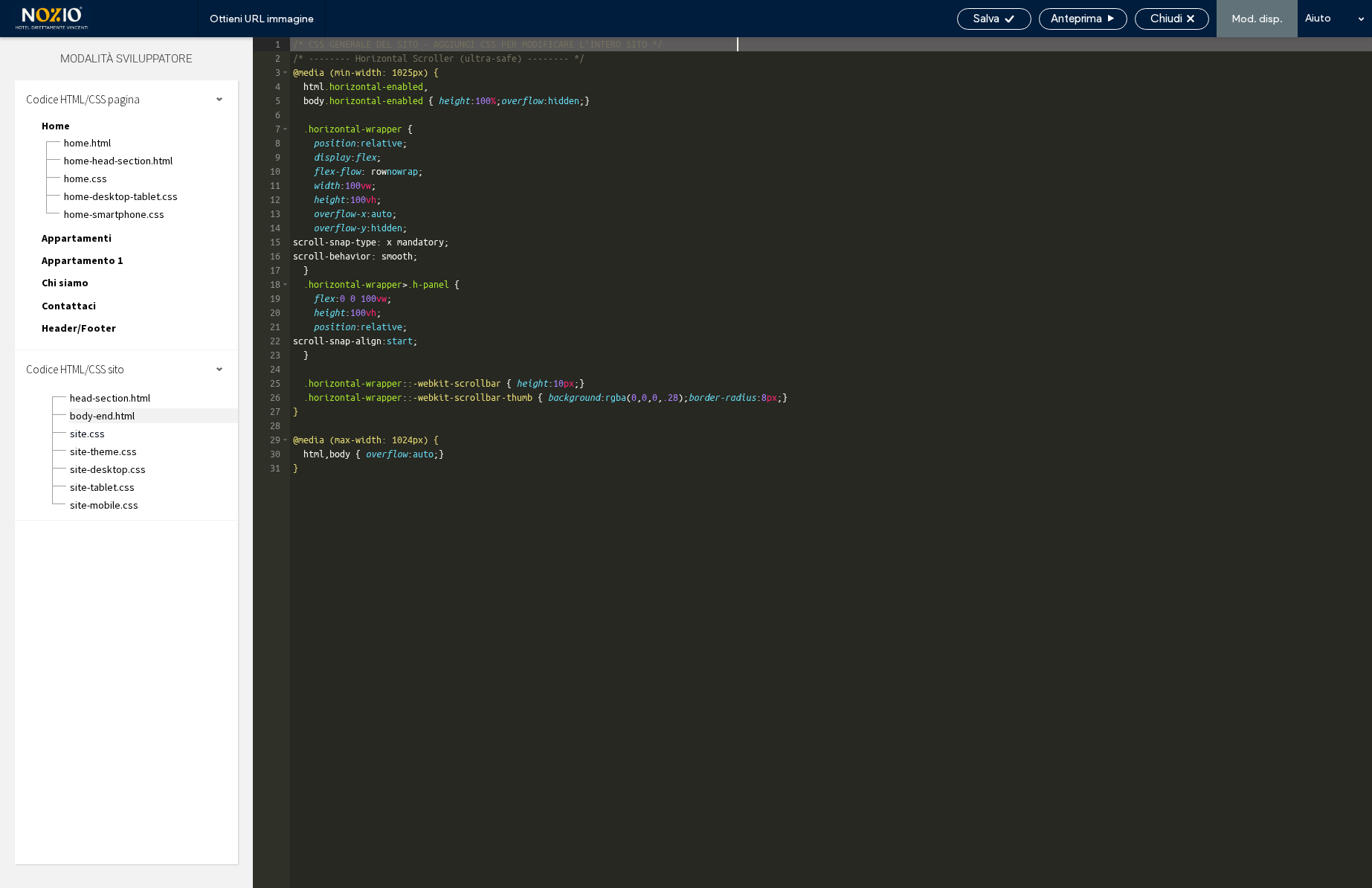
click at [109, 418] on span "body-end.html" at bounding box center [153, 416] width 169 height 15
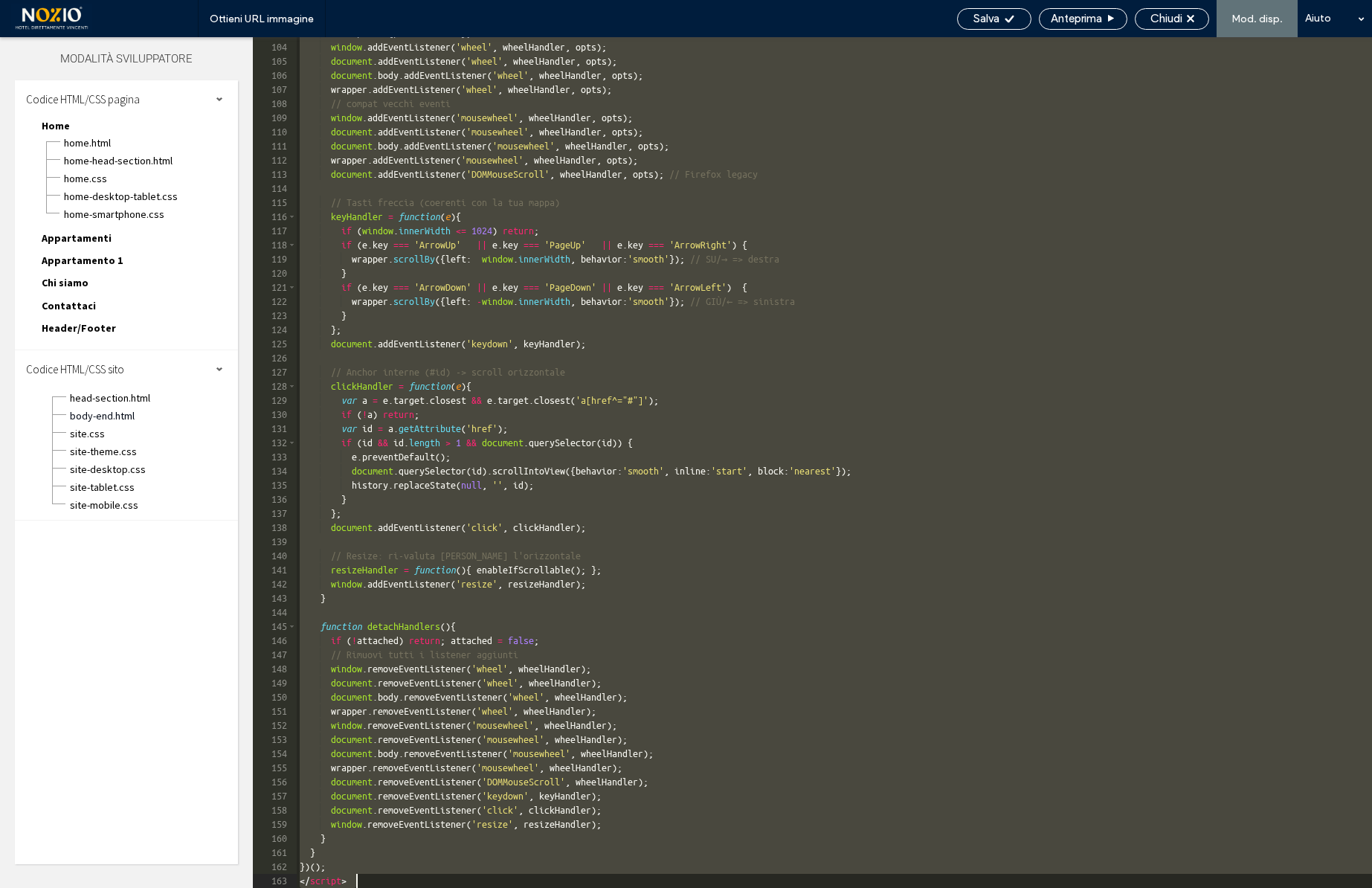
drag, startPoint x: 301, startPoint y: 57, endPoint x: 546, endPoint y: 982, distance: 956.9
click at [546, 887] on html ".wqwq-1{fill:#231f20;} .cls-1q, .cls-2q { fill-rule: evenodd; } .cls-2q { fill:…" at bounding box center [686, 444] width 1372 height 888
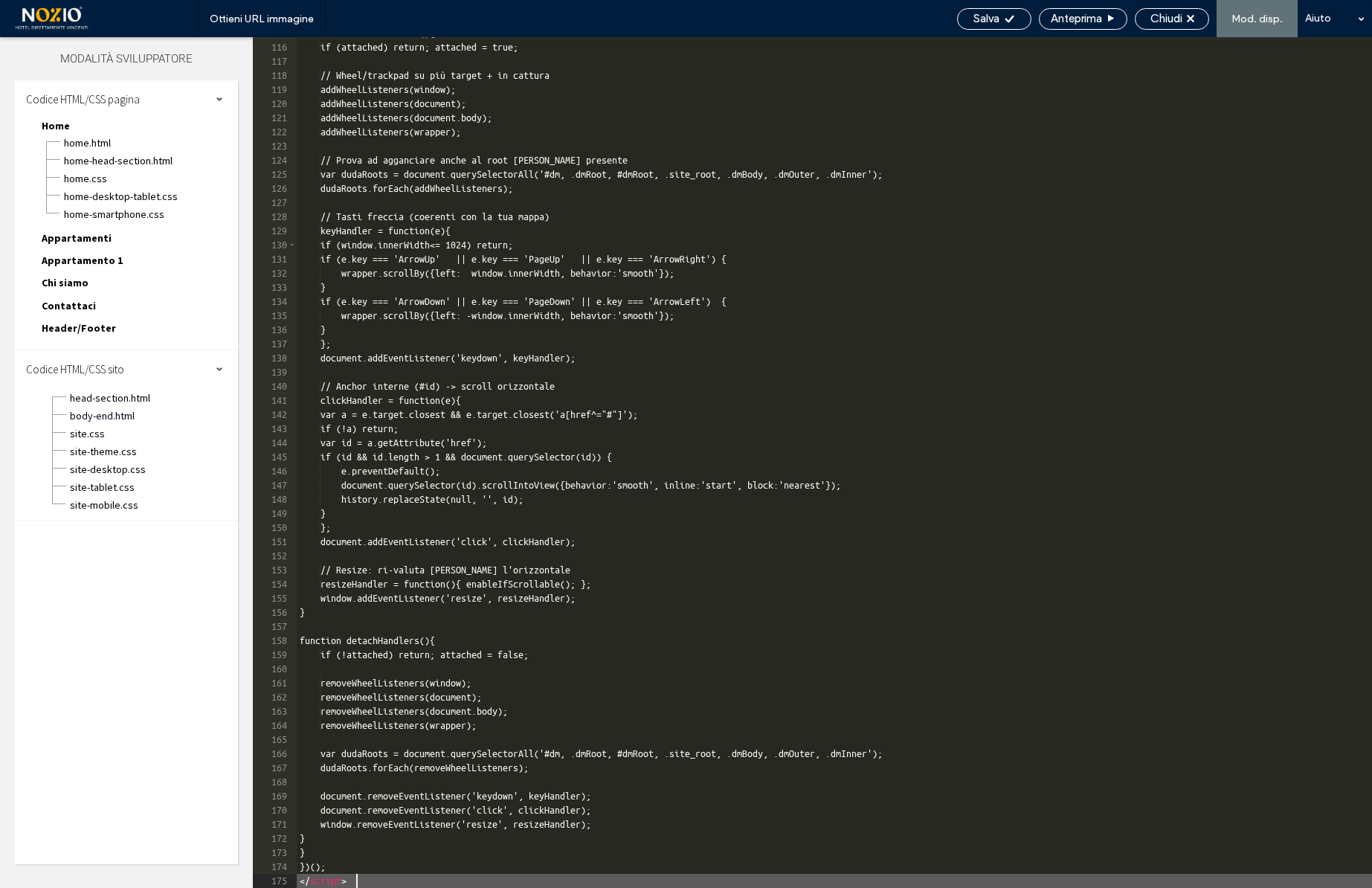
scroll to position [1623, 0]
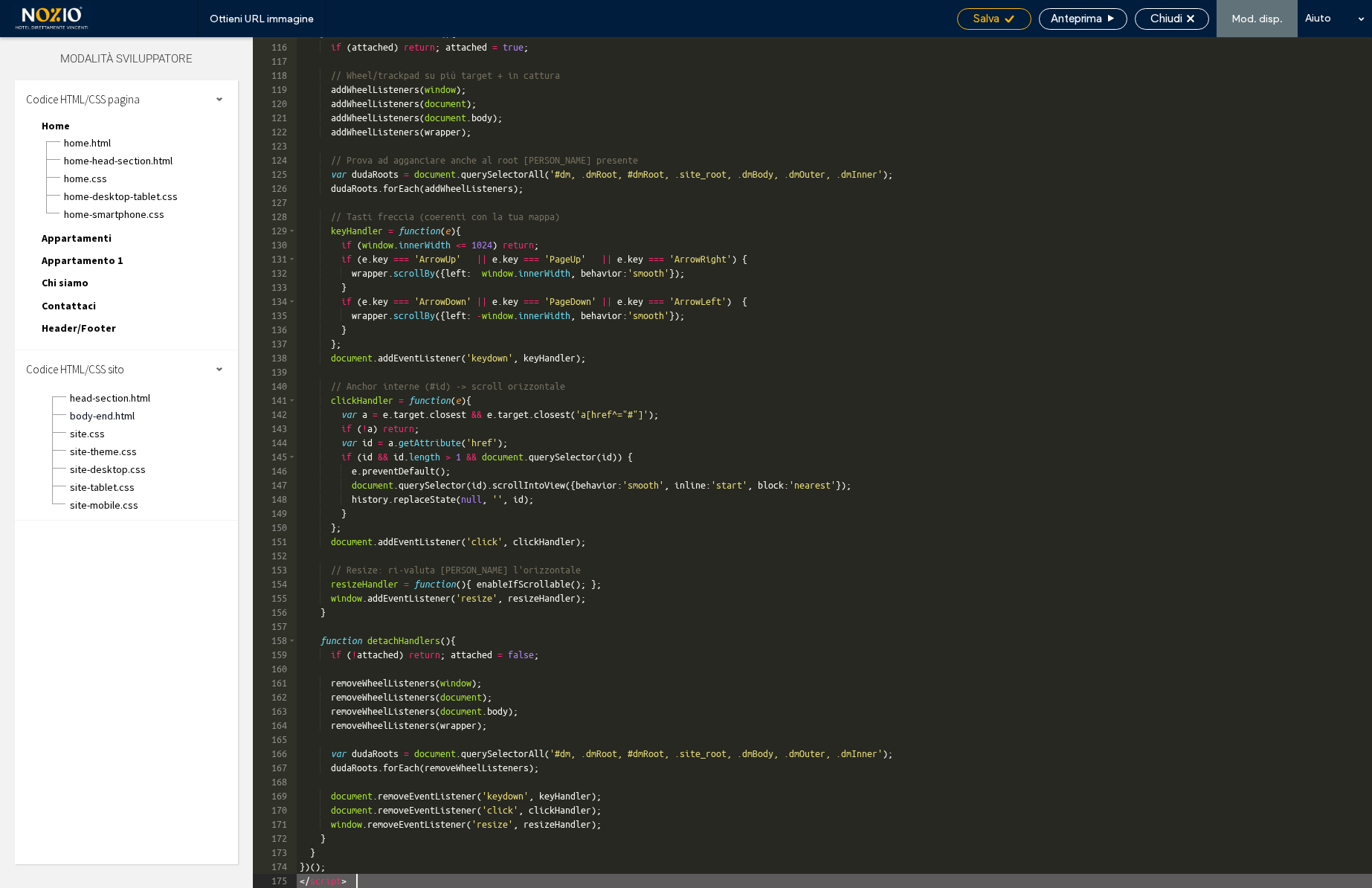
click at [1011, 22] on icon at bounding box center [1009, 18] width 11 height 11
click at [1163, 18] on span "Chiudi" at bounding box center [1167, 18] width 32 height 13
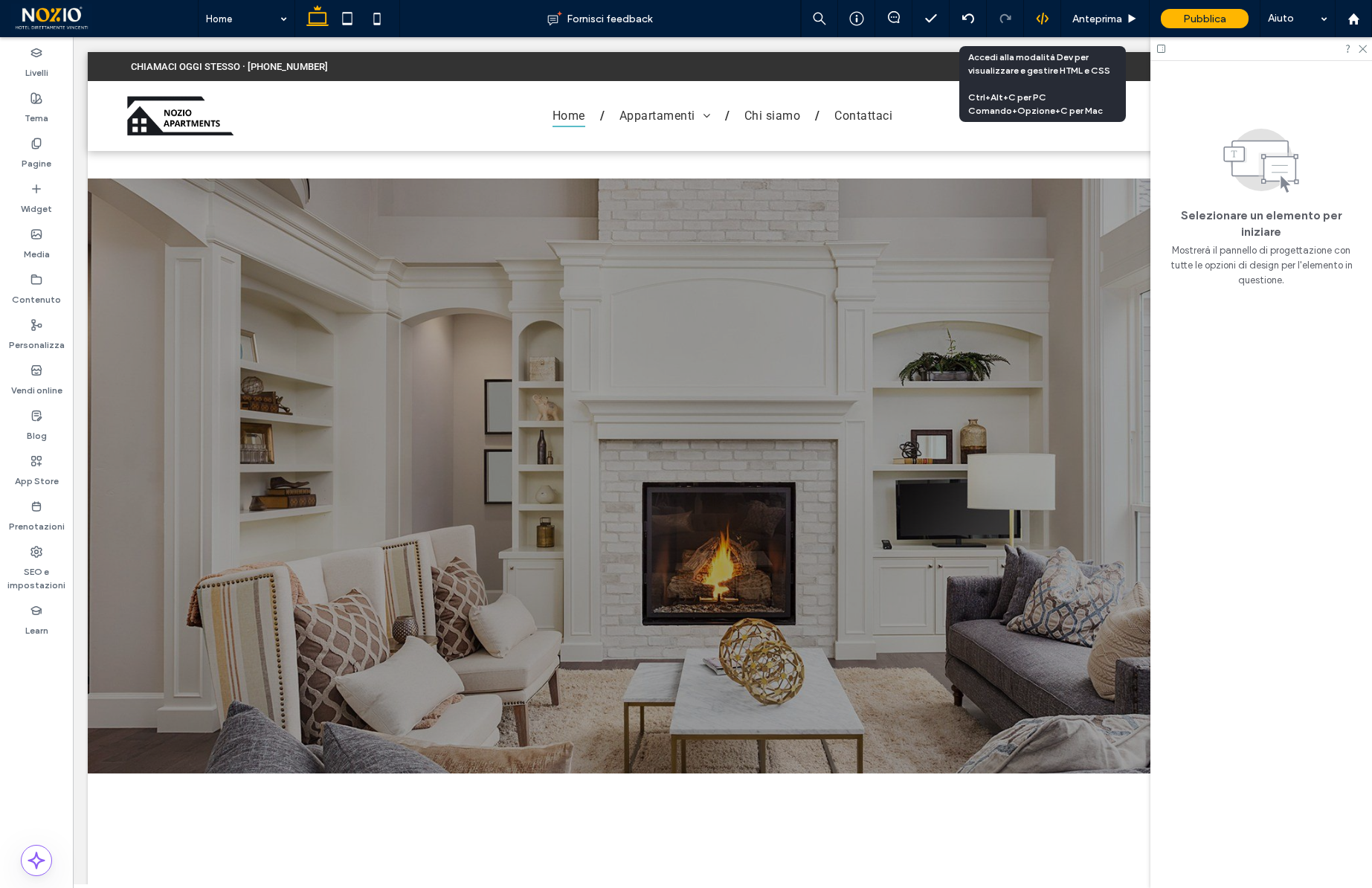
click at [1042, 18] on icon at bounding box center [1042, 18] width 13 height 13
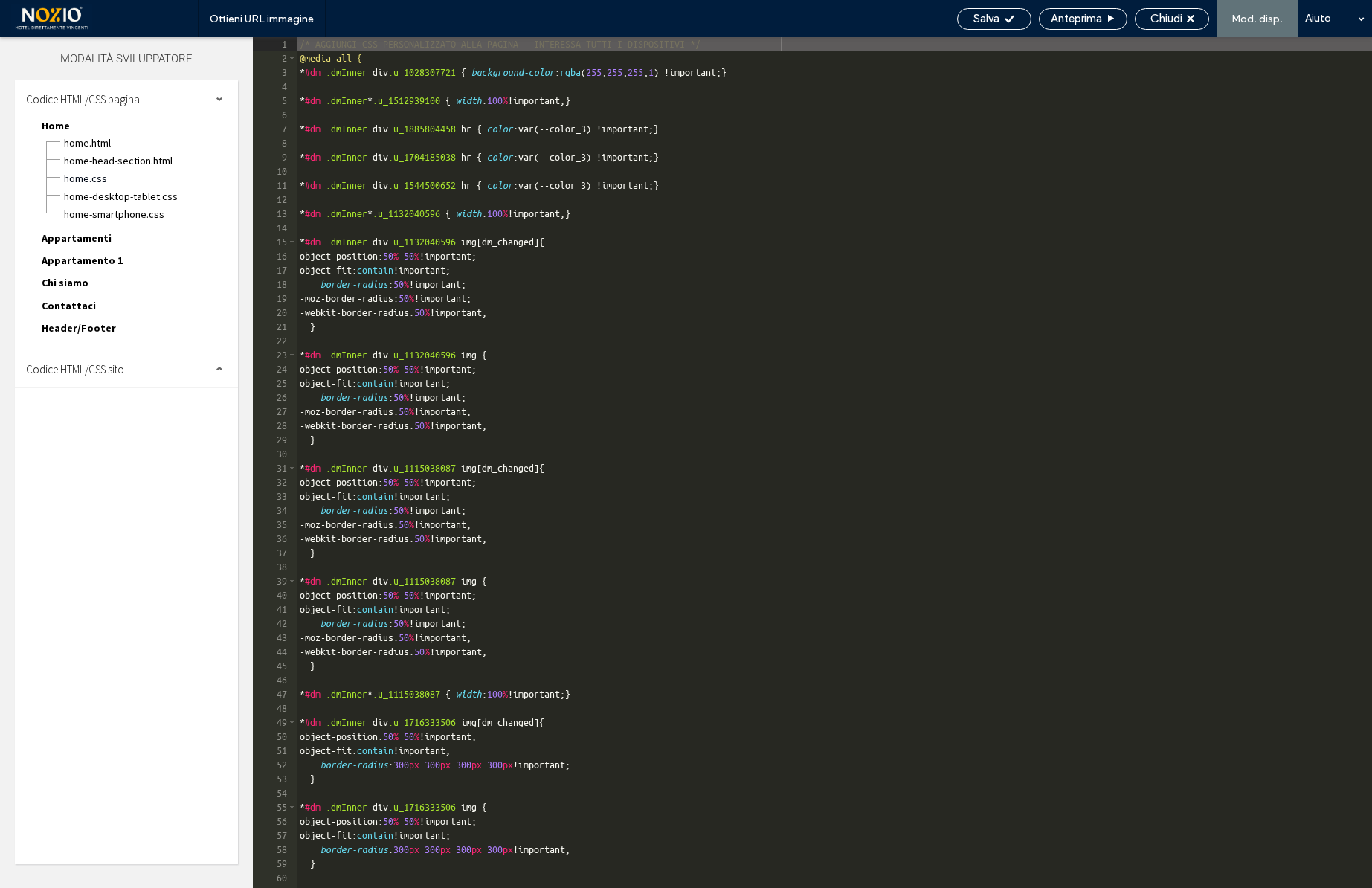
click at [72, 369] on span "Codice HTML/CSS sito" at bounding box center [75, 369] width 98 height 14
click at [102, 415] on span "body-end.html" at bounding box center [153, 416] width 169 height 15
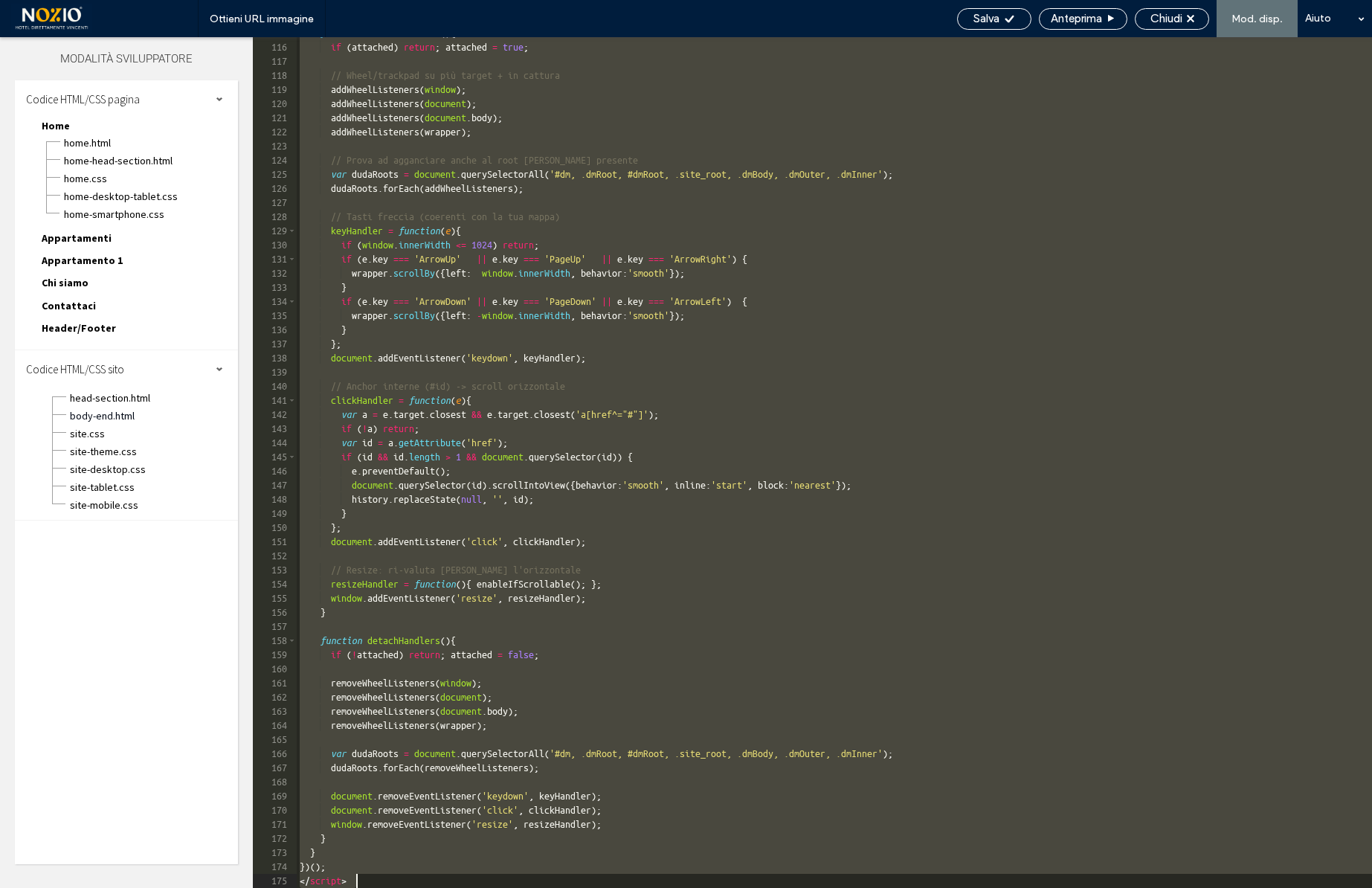
drag, startPoint x: 299, startPoint y: 61, endPoint x: 456, endPoint y: 982, distance: 934.3
click at [456, 887] on html ".wqwq-1{fill:#231f20;} .cls-1q, .cls-2q { fill-rule: evenodd; } .cls-2q { fill:…" at bounding box center [686, 444] width 1372 height 888
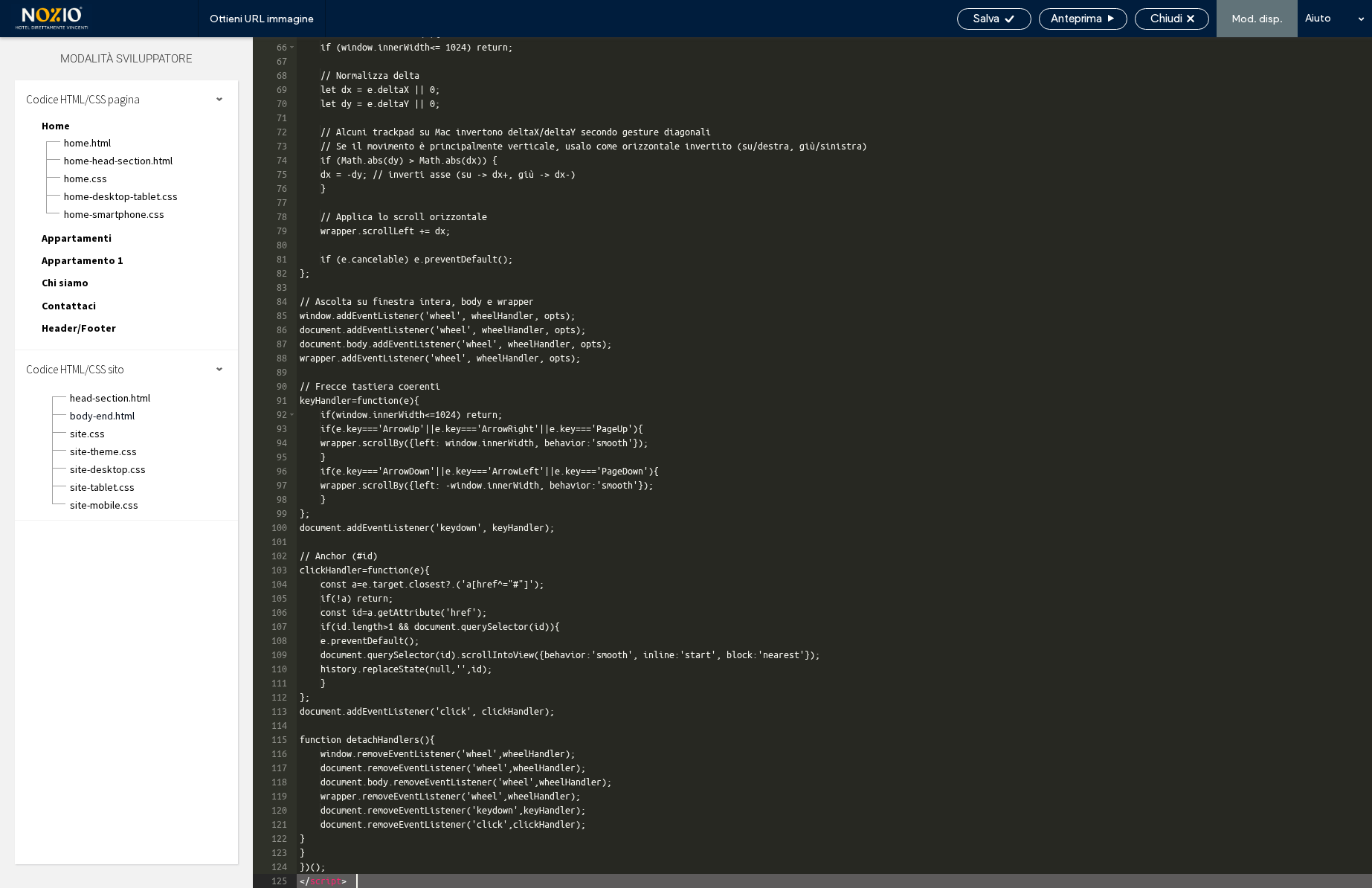
scroll to position [916, 0]
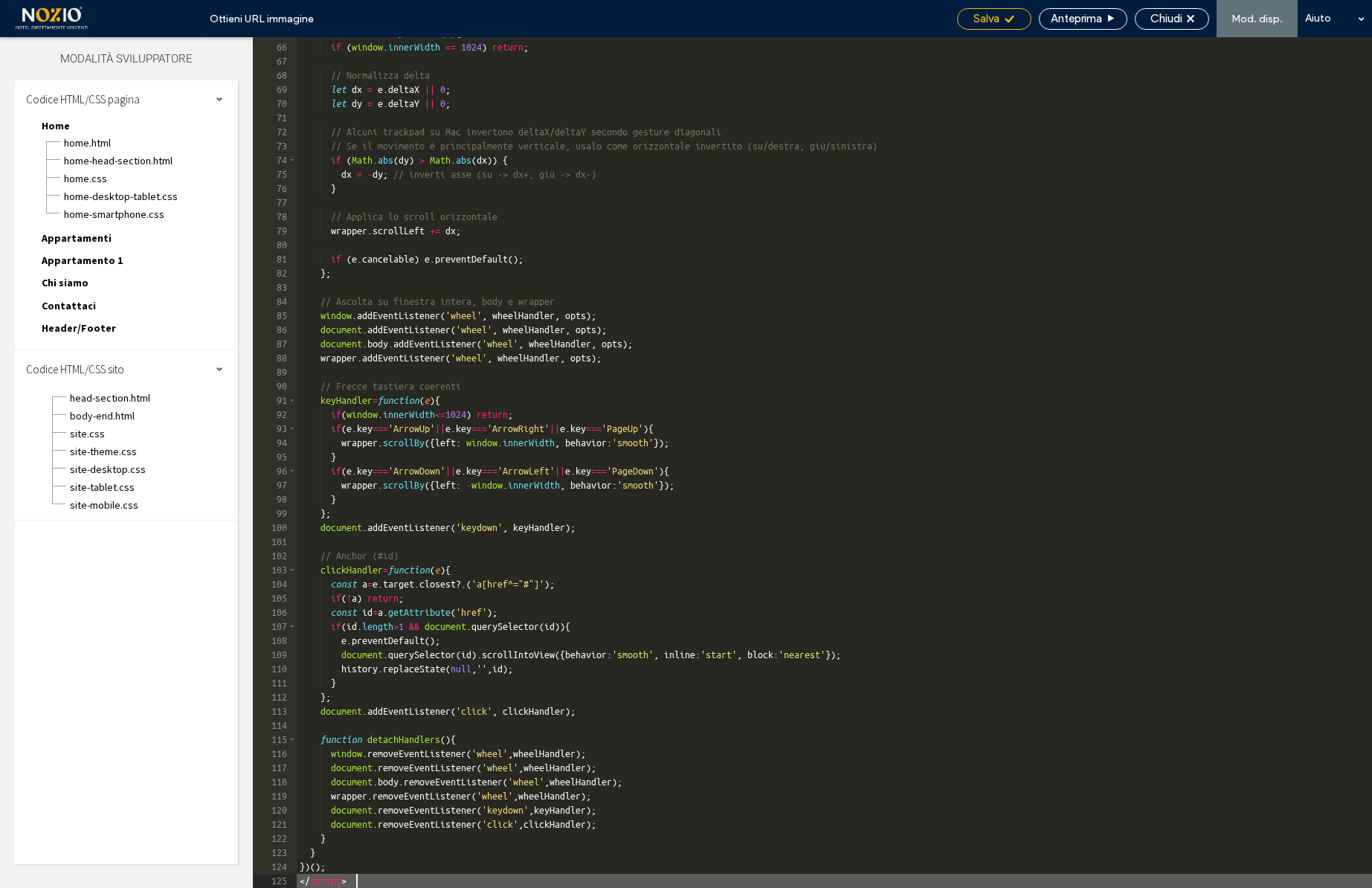
click at [995, 17] on span "Salva" at bounding box center [986, 18] width 26 height 13
click at [1184, 18] on div "Chiudi" at bounding box center [1172, 18] width 73 height 13
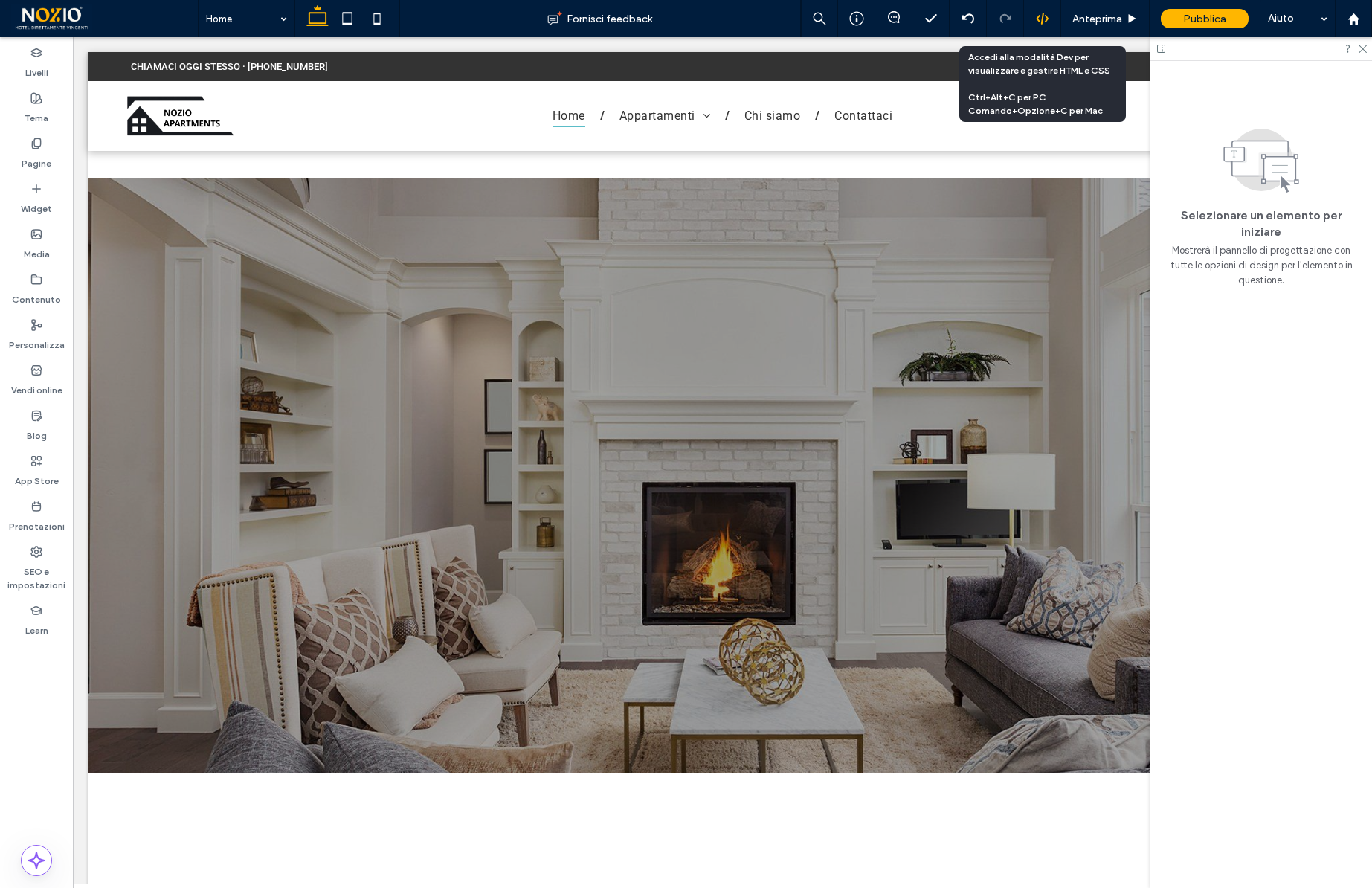
click at [1044, 16] on icon at bounding box center [1042, 18] width 13 height 13
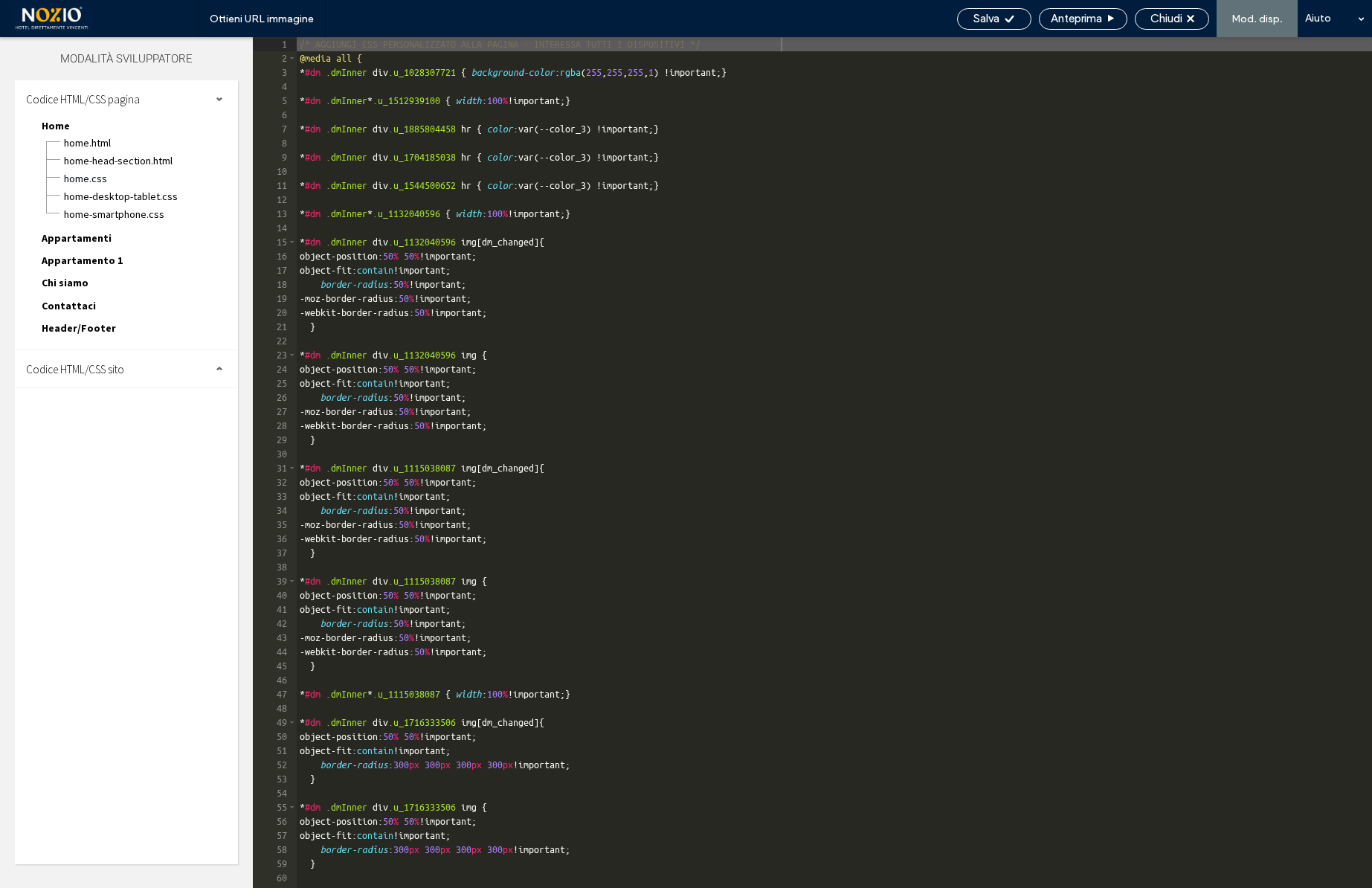
click at [74, 381] on div "Codice HTML/CSS sito" at bounding box center [126, 369] width 223 height 37
click at [97, 416] on span "body-end.html" at bounding box center [153, 416] width 169 height 15
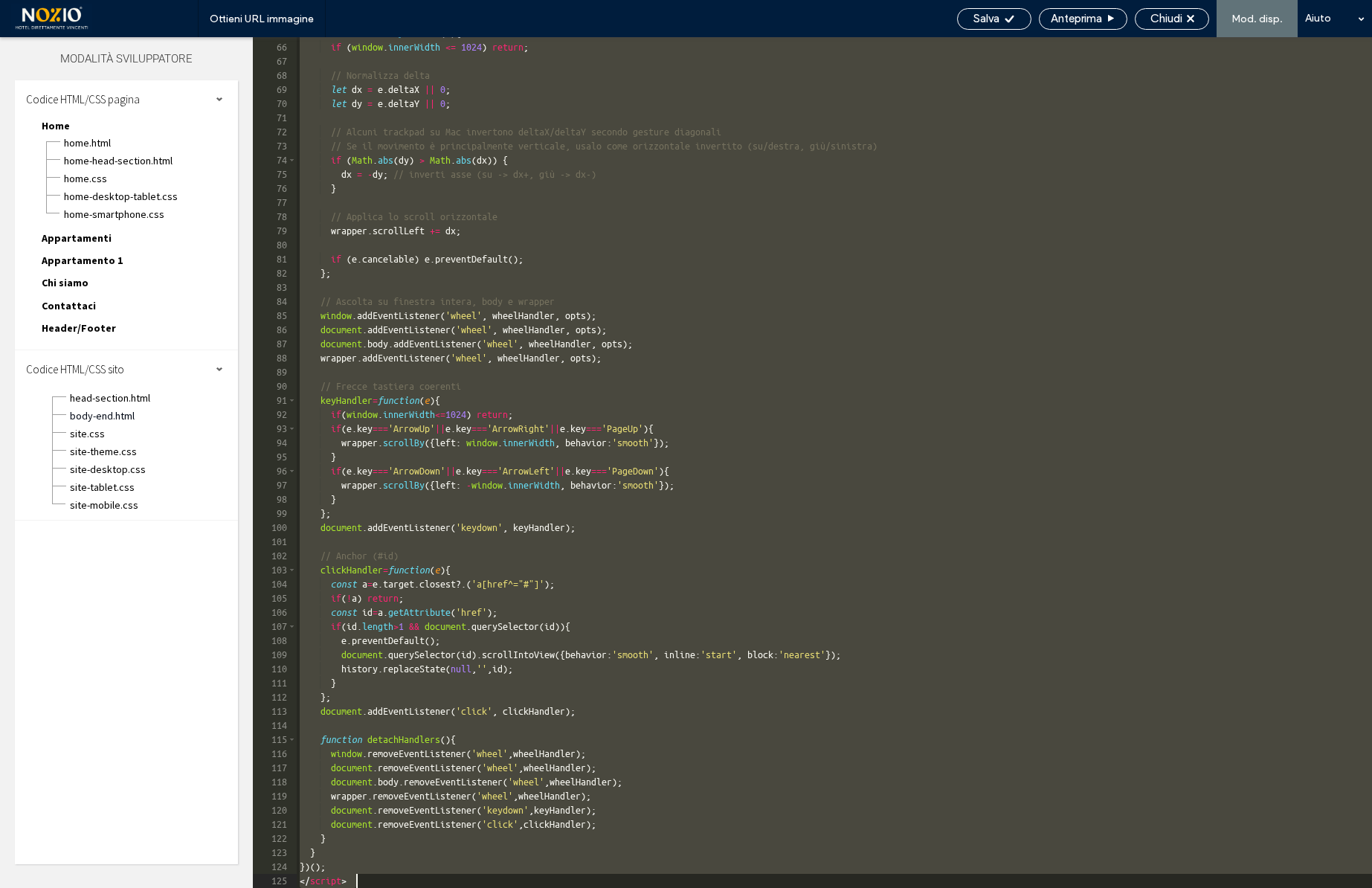
drag, startPoint x: 300, startPoint y: 57, endPoint x: 523, endPoint y: 982, distance: 951.5
click at [523, 887] on html ".wqwq-1{fill:#231f20;} .cls-1q, .cls-2q { fill-rule: evenodd; } .cls-2q { fill:…" at bounding box center [686, 444] width 1372 height 888
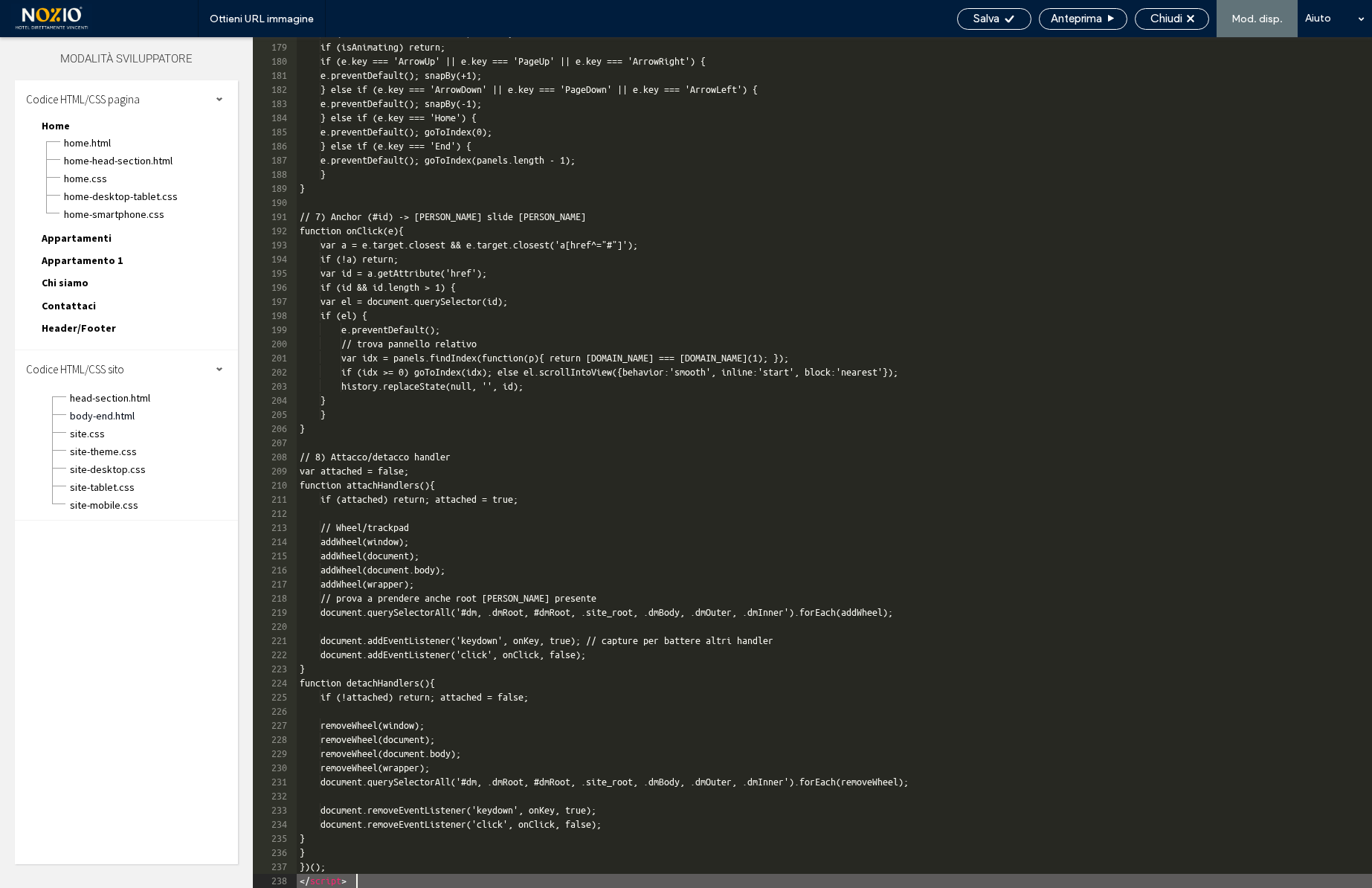
scroll to position [2513, 0]
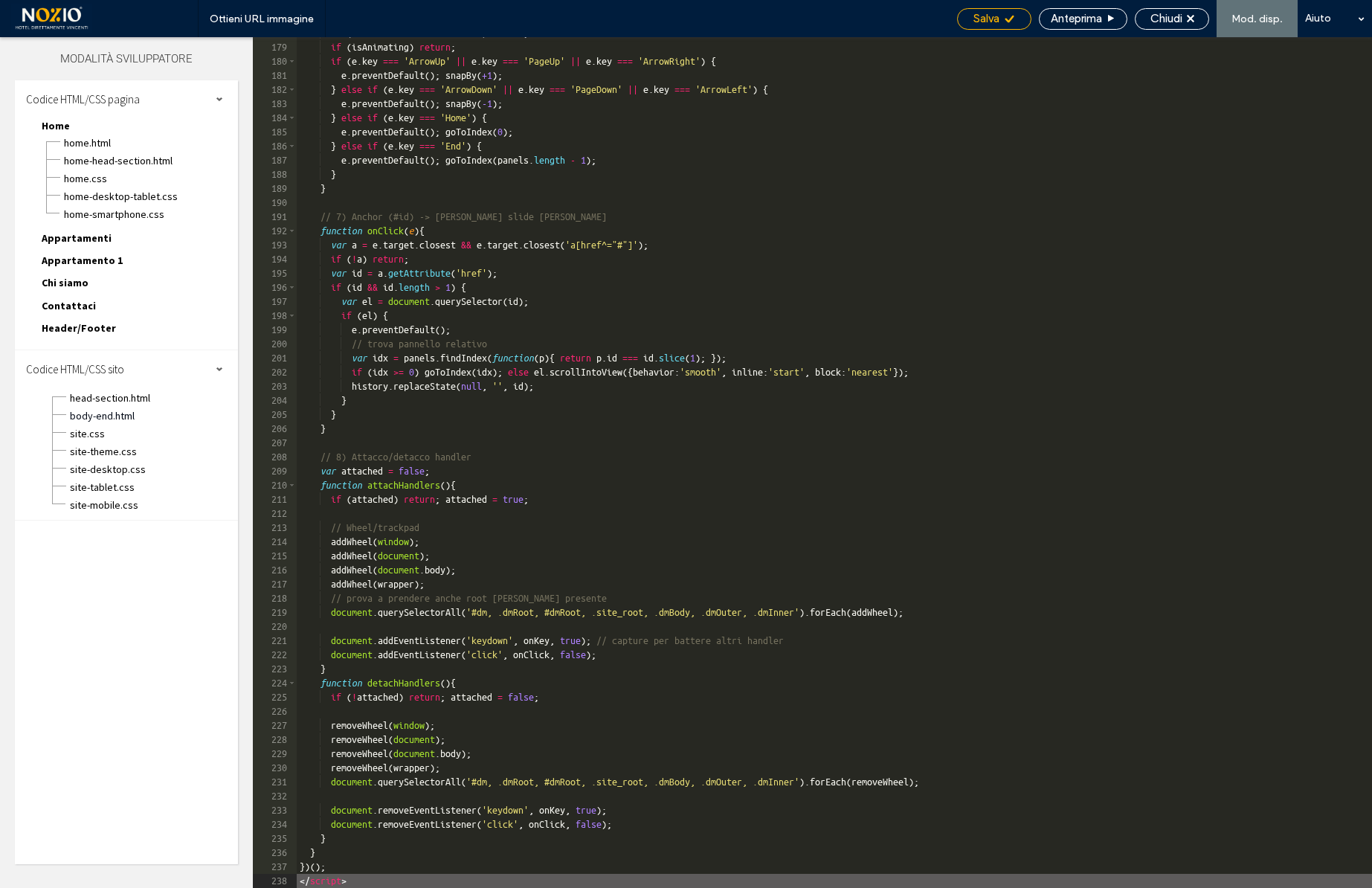
click at [1004, 21] on icon at bounding box center [1009, 18] width 11 height 11
click at [1162, 14] on span "Chiudi" at bounding box center [1167, 18] width 32 height 13
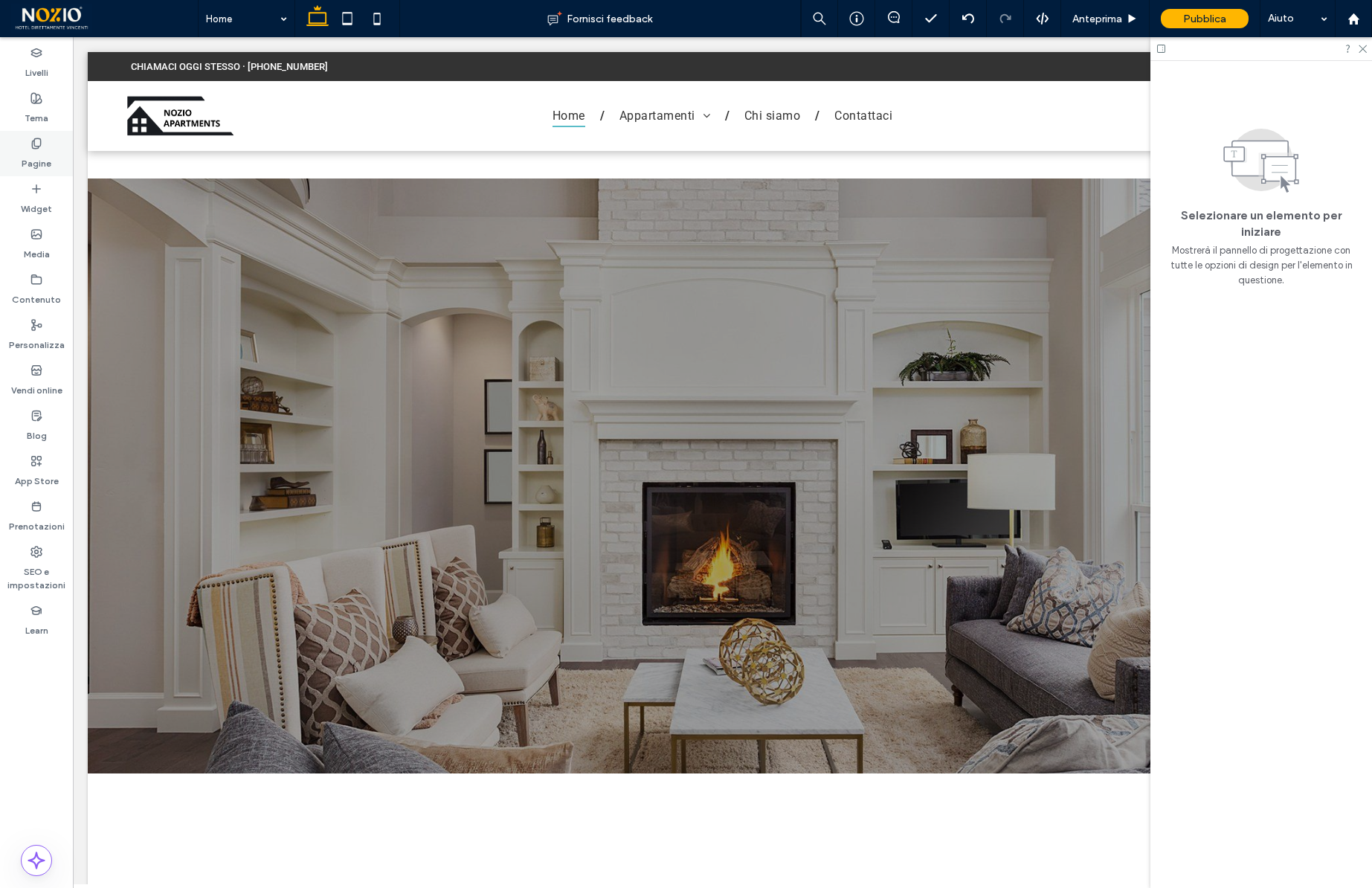
click at [34, 165] on label "Pagine" at bounding box center [36, 160] width 29 height 21
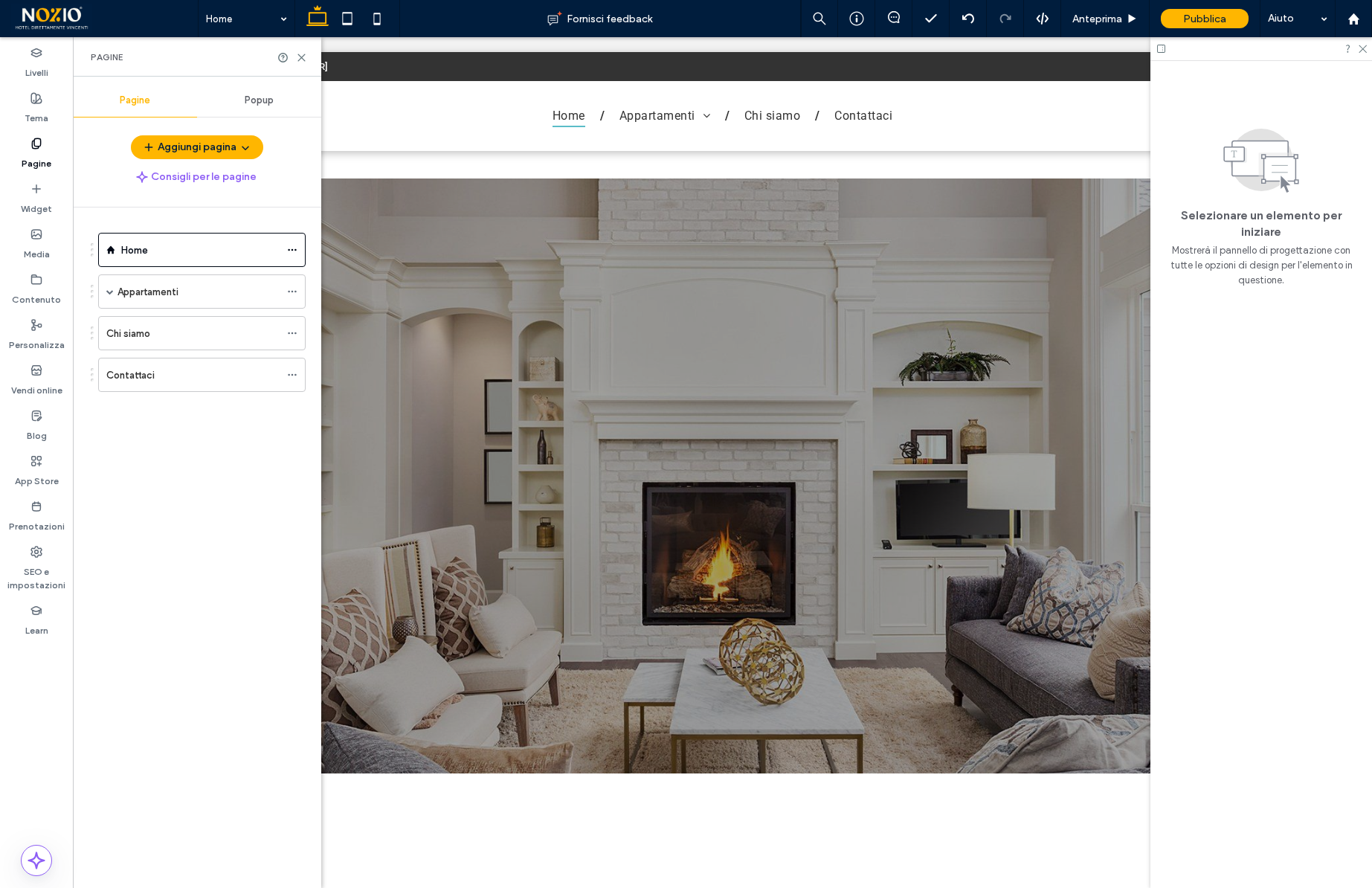
click at [34, 165] on label "Pagine" at bounding box center [36, 160] width 29 height 21
click at [1359, 13] on icon at bounding box center [1354, 18] width 13 height 13
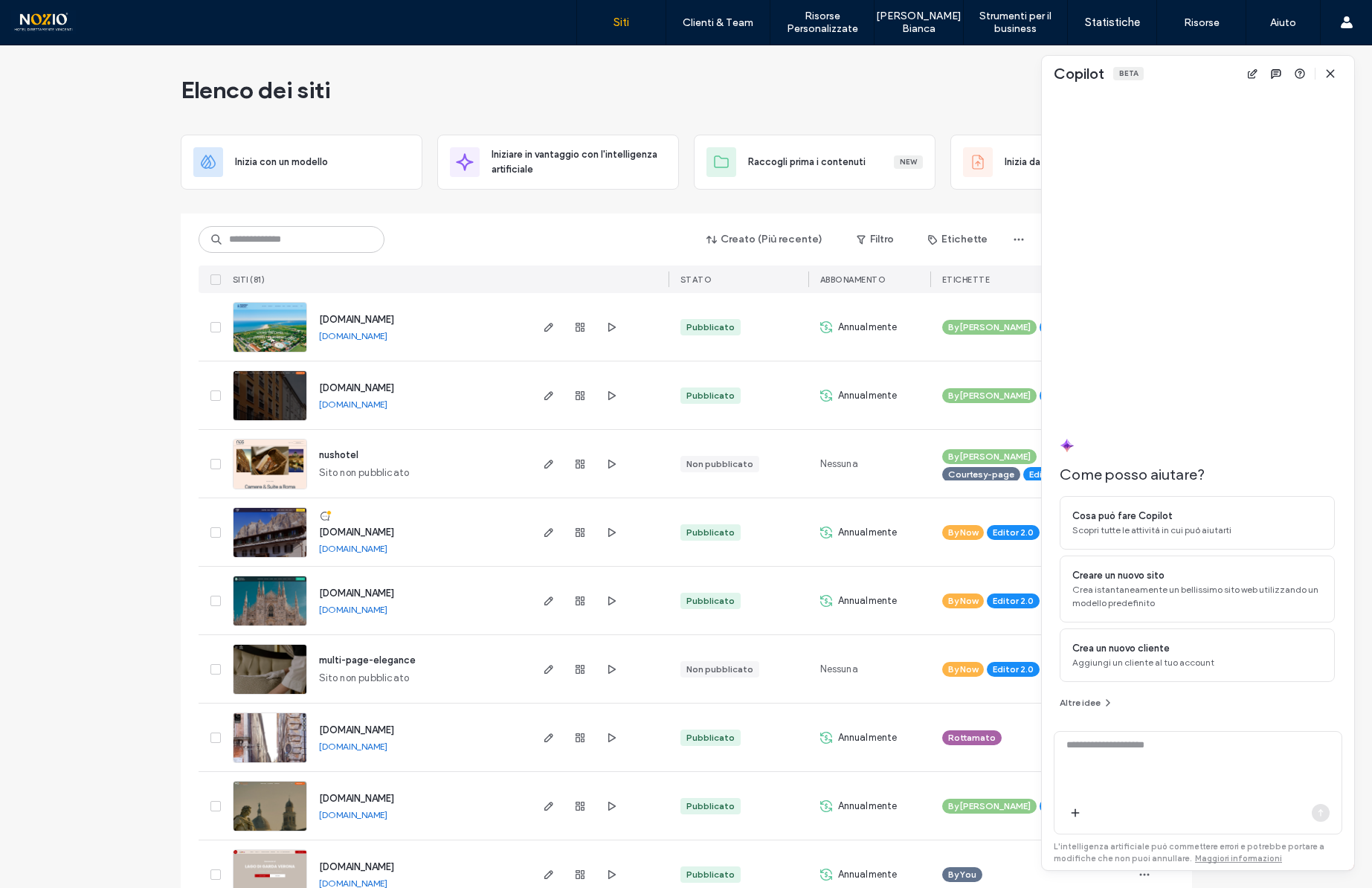
click at [922, 105] on div "Elenco dei siti" at bounding box center [686, 90] width 1011 height 89
click at [1330, 70] on icon "button" at bounding box center [1331, 74] width 12 height 12
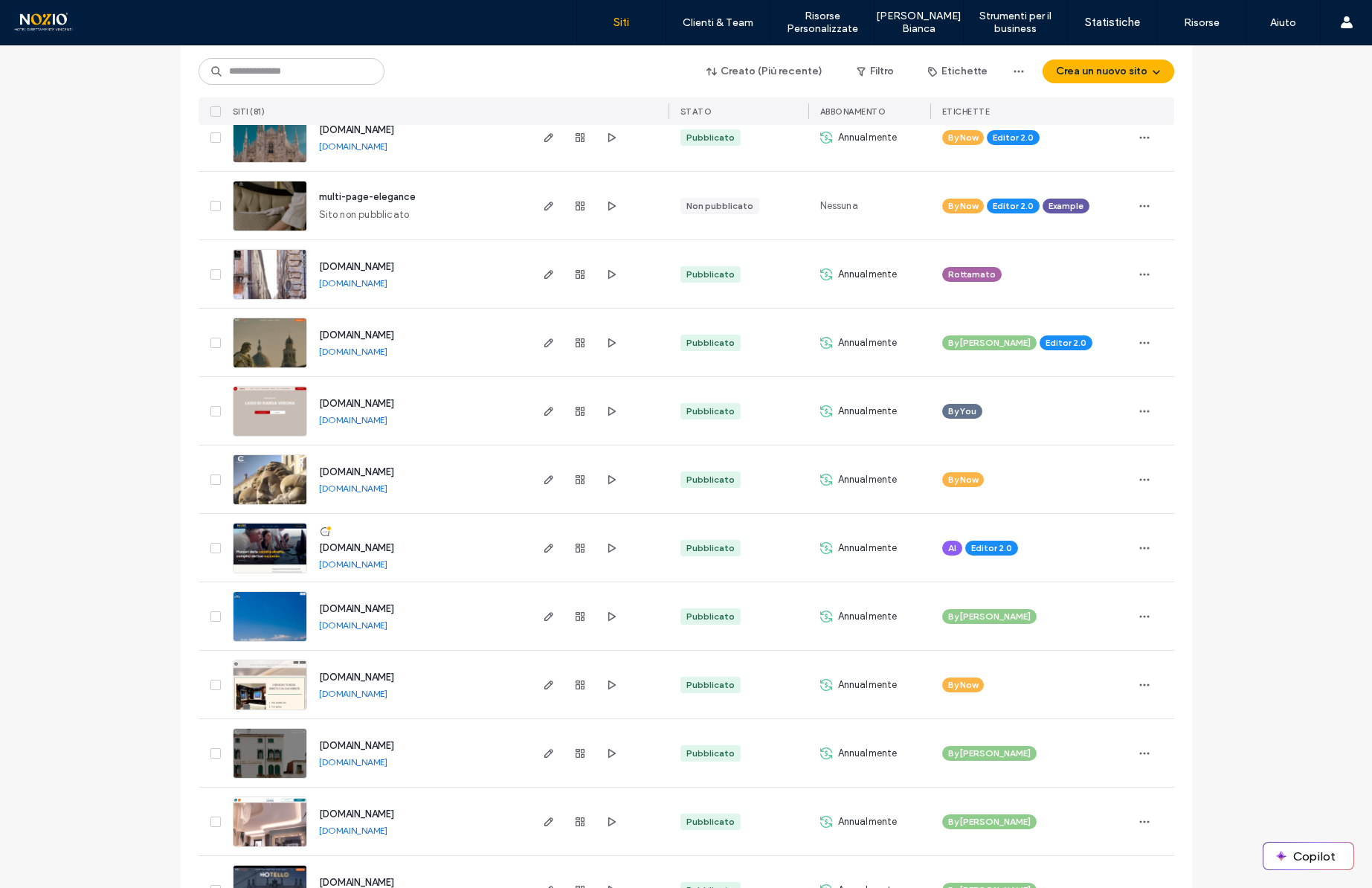
scroll to position [465, 0]
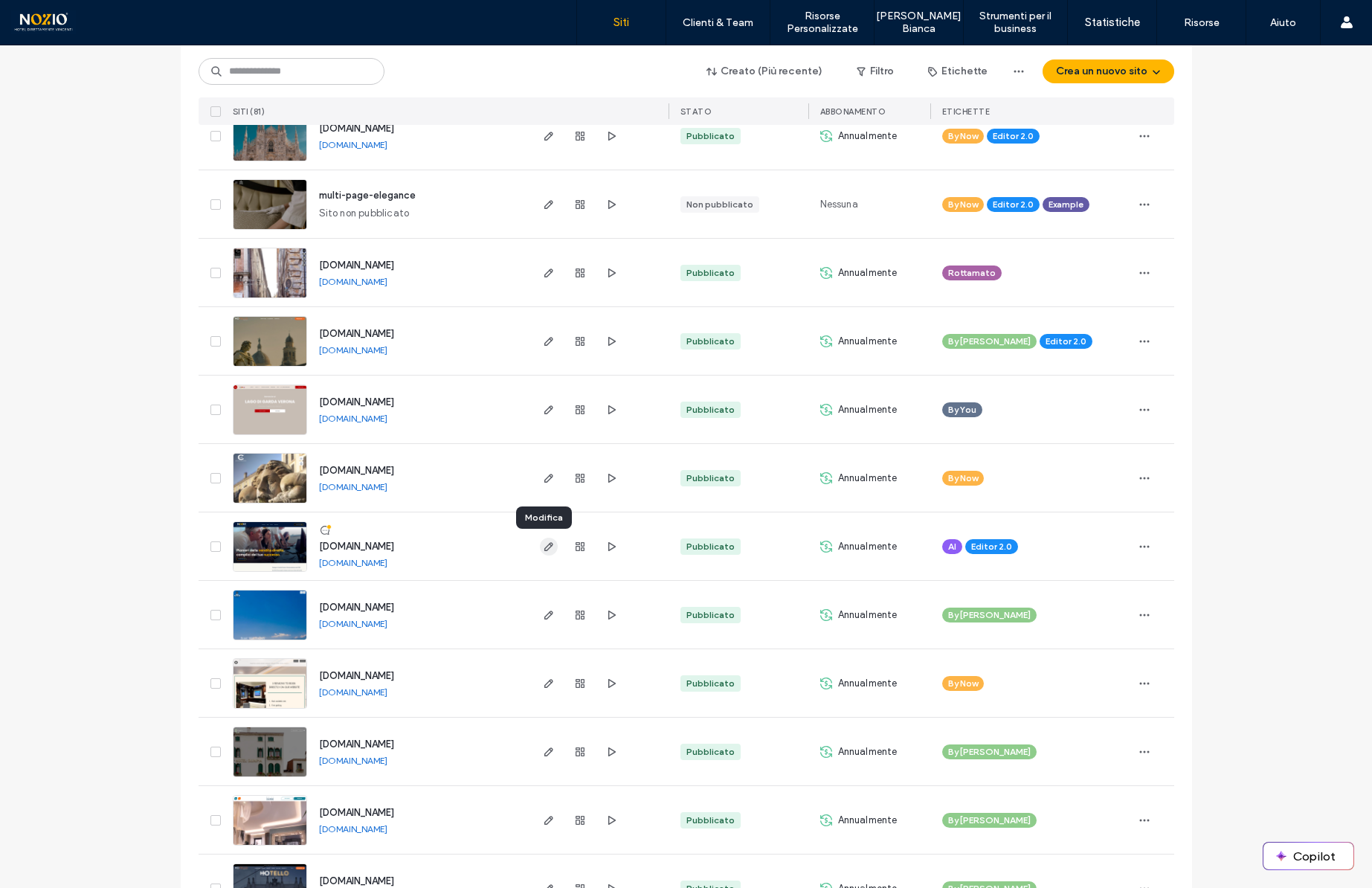
click at [550, 546] on span "button" at bounding box center [548, 547] width 18 height 18
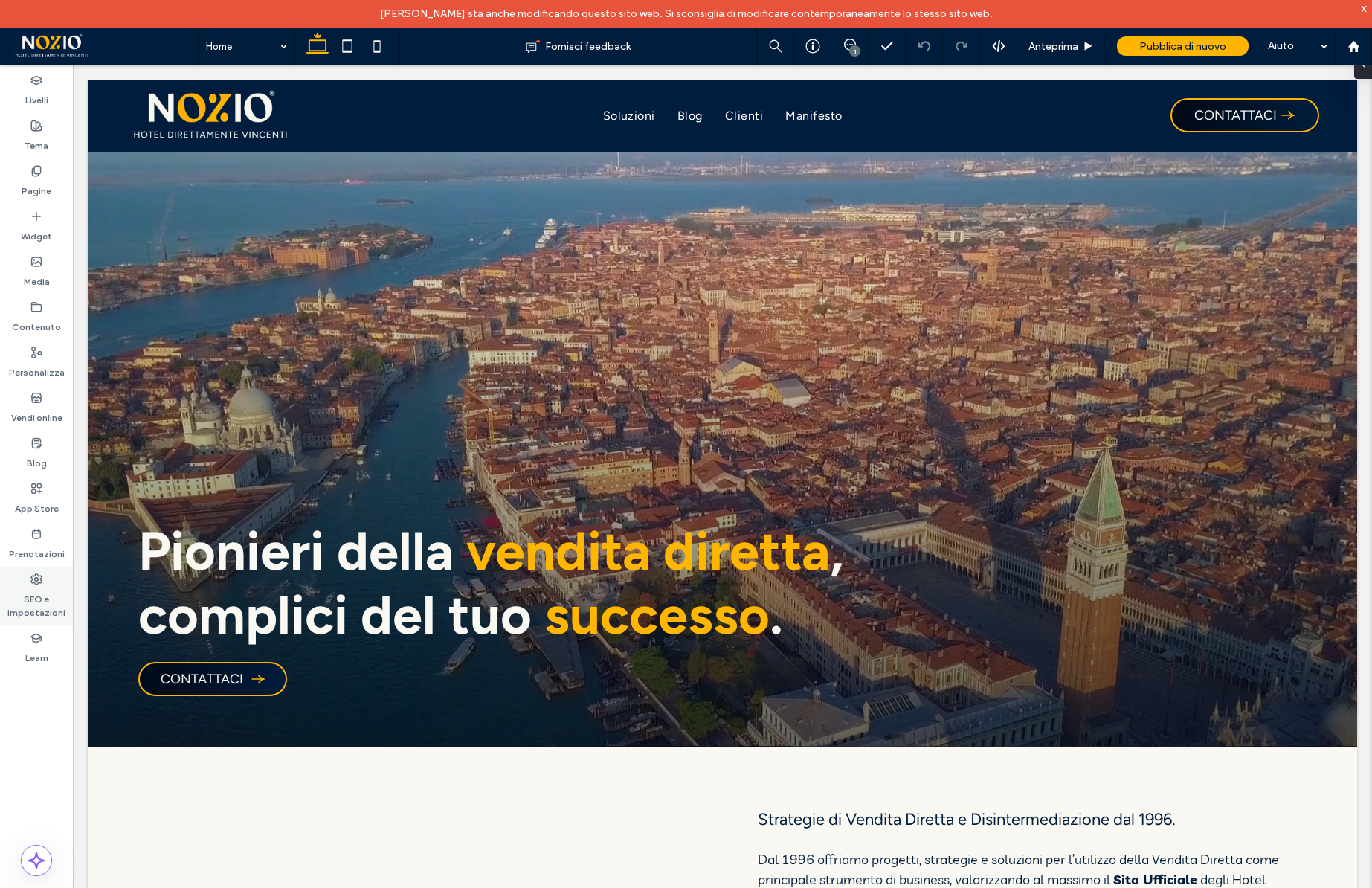
click at [50, 613] on label "SEO e impostazioni" at bounding box center [36, 602] width 73 height 34
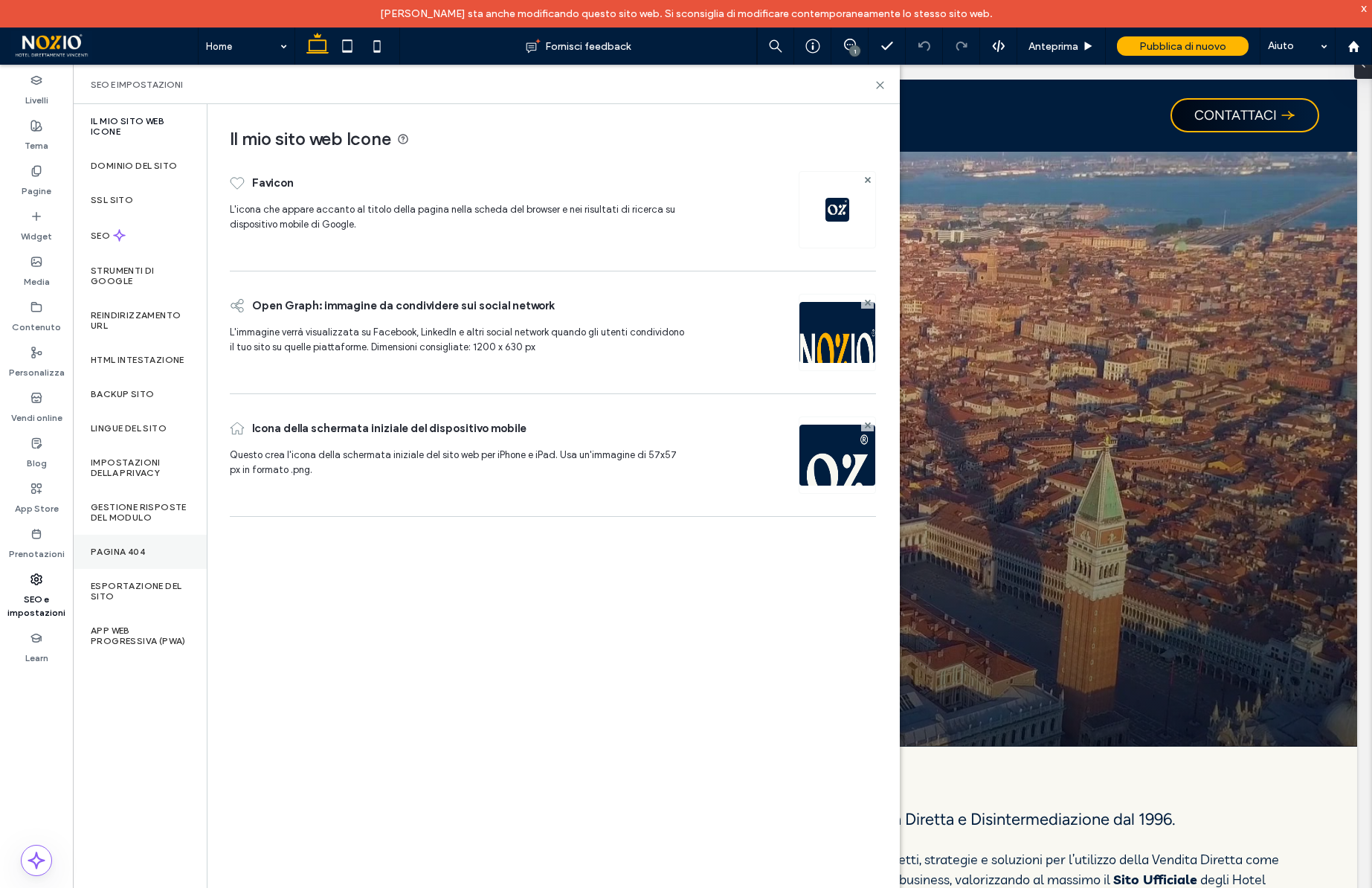
click at [136, 550] on label "Pagina 404" at bounding box center [118, 552] width 55 height 10
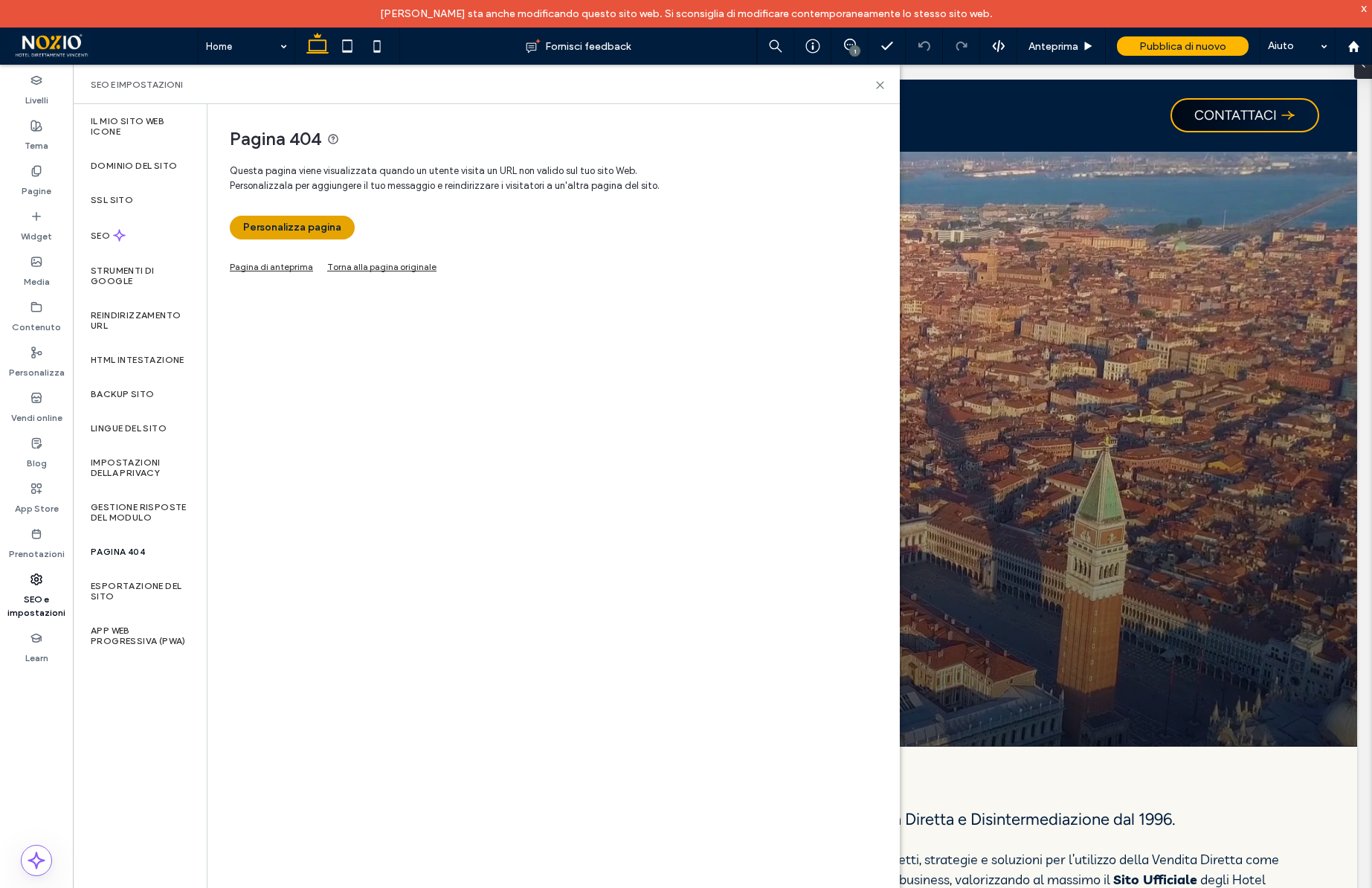
click at [293, 235] on button "Personalizza pagina" at bounding box center [292, 228] width 125 height 24
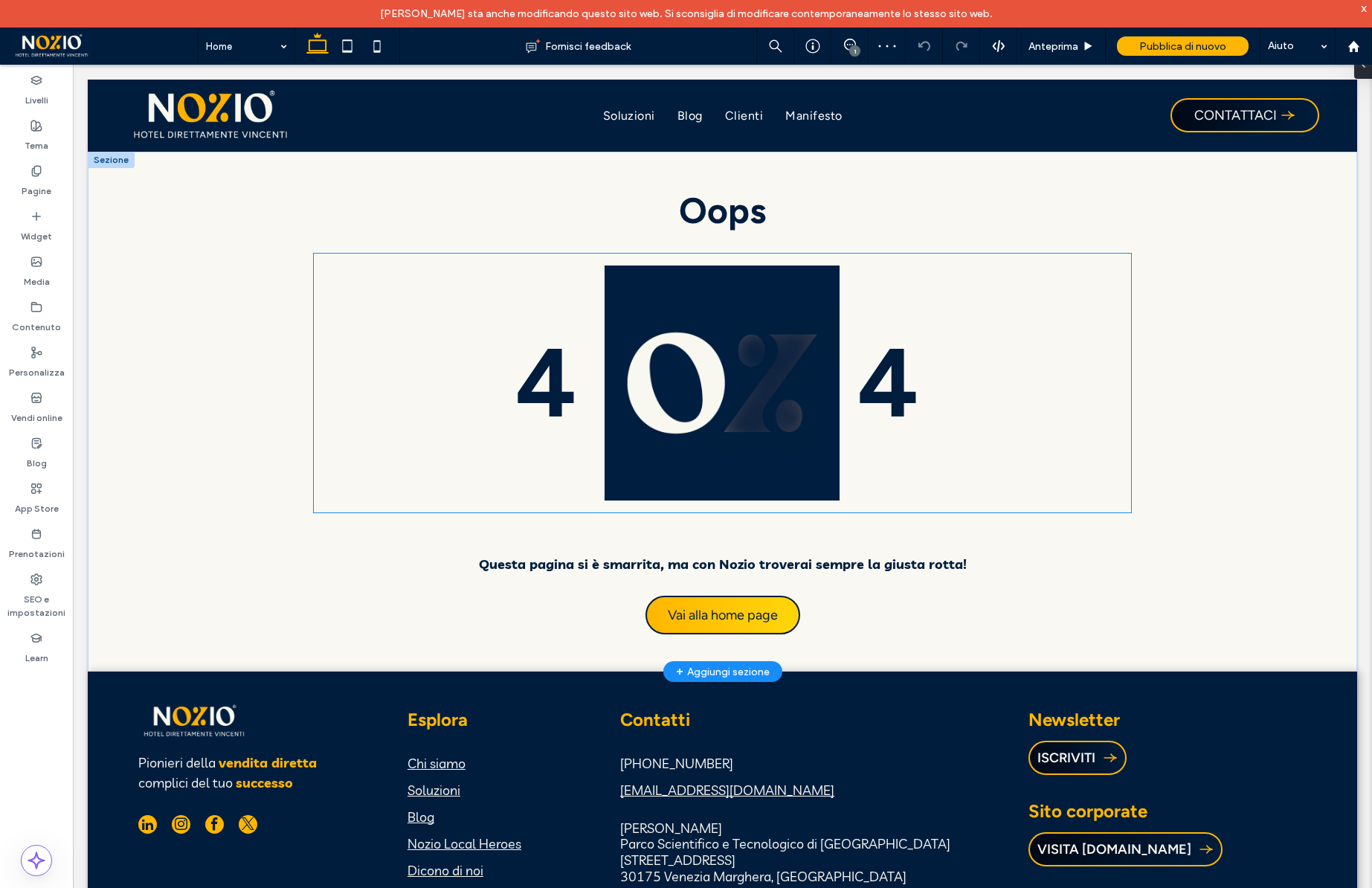
click at [557, 390] on span "4" at bounding box center [546, 383] width 61 height 116
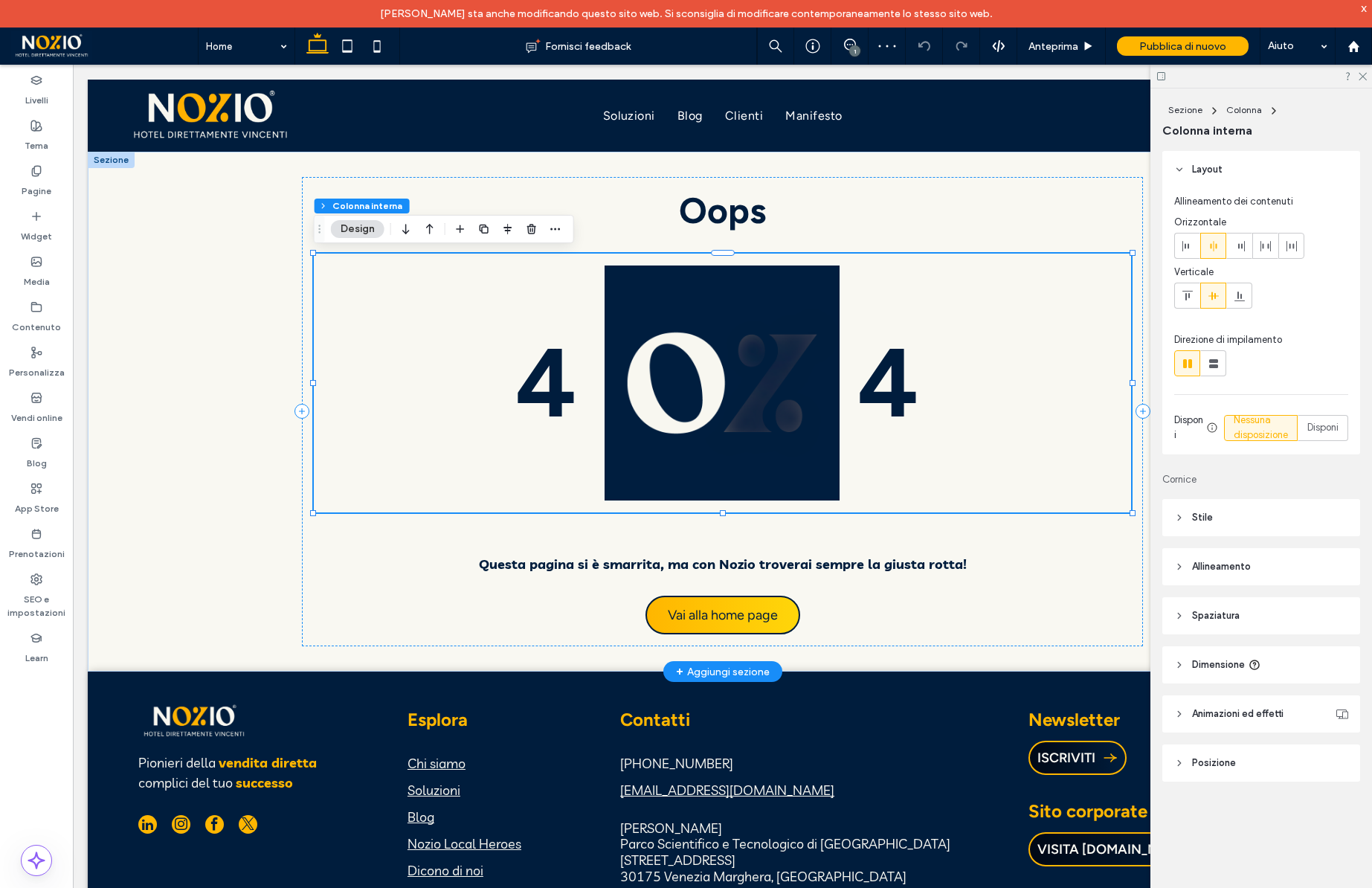
click at [540, 389] on span "4" at bounding box center [546, 383] width 61 height 116
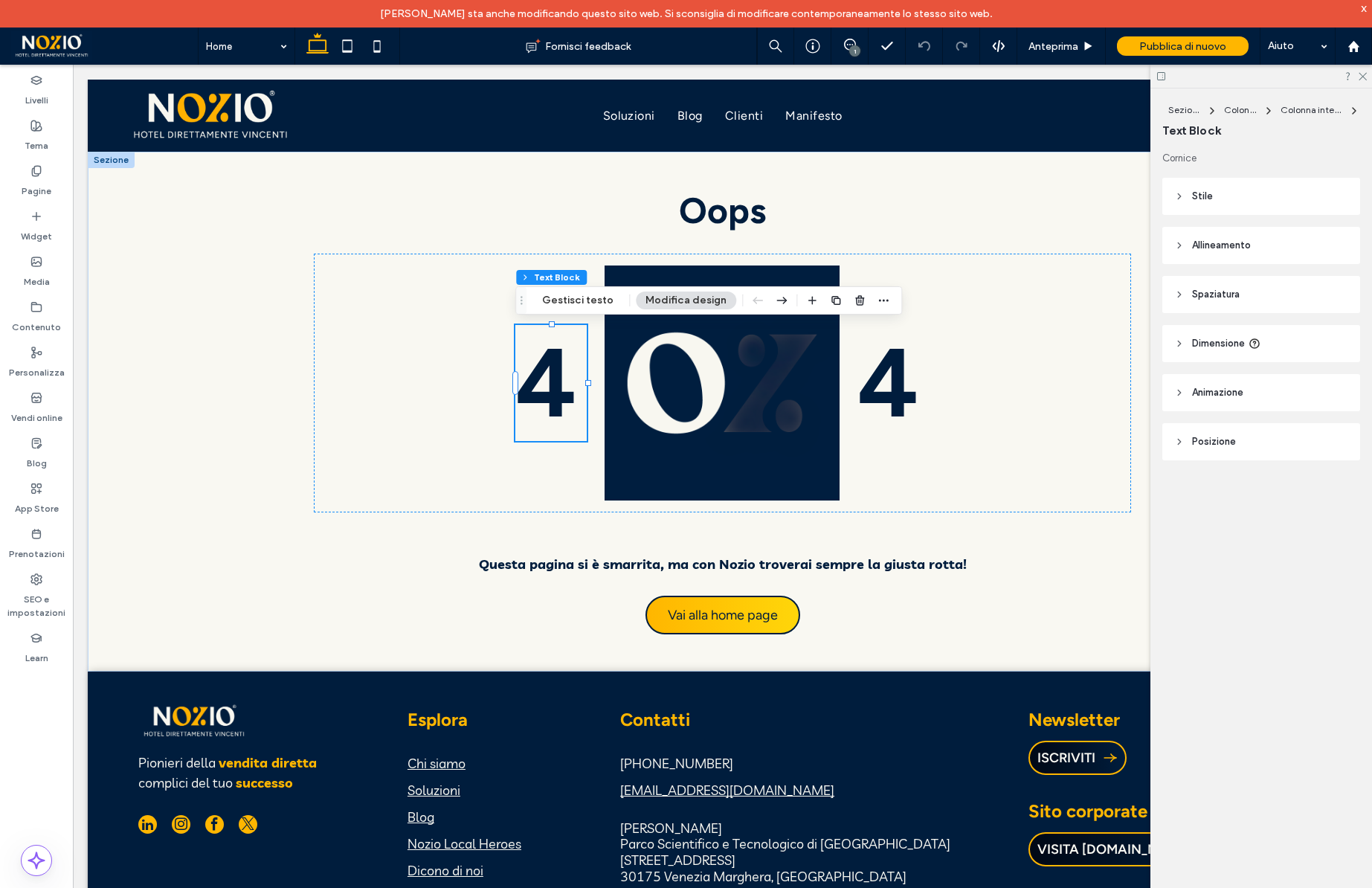
click at [1236, 385] on span "Animazione" at bounding box center [1217, 393] width 51 height 15
click at [1232, 448] on div "Nessuna" at bounding box center [1256, 449] width 150 height 15
click at [1222, 499] on div "Ingresso" at bounding box center [1261, 500] width 172 height 26
click at [1230, 511] on div "Nessuno" at bounding box center [1256, 510] width 150 height 15
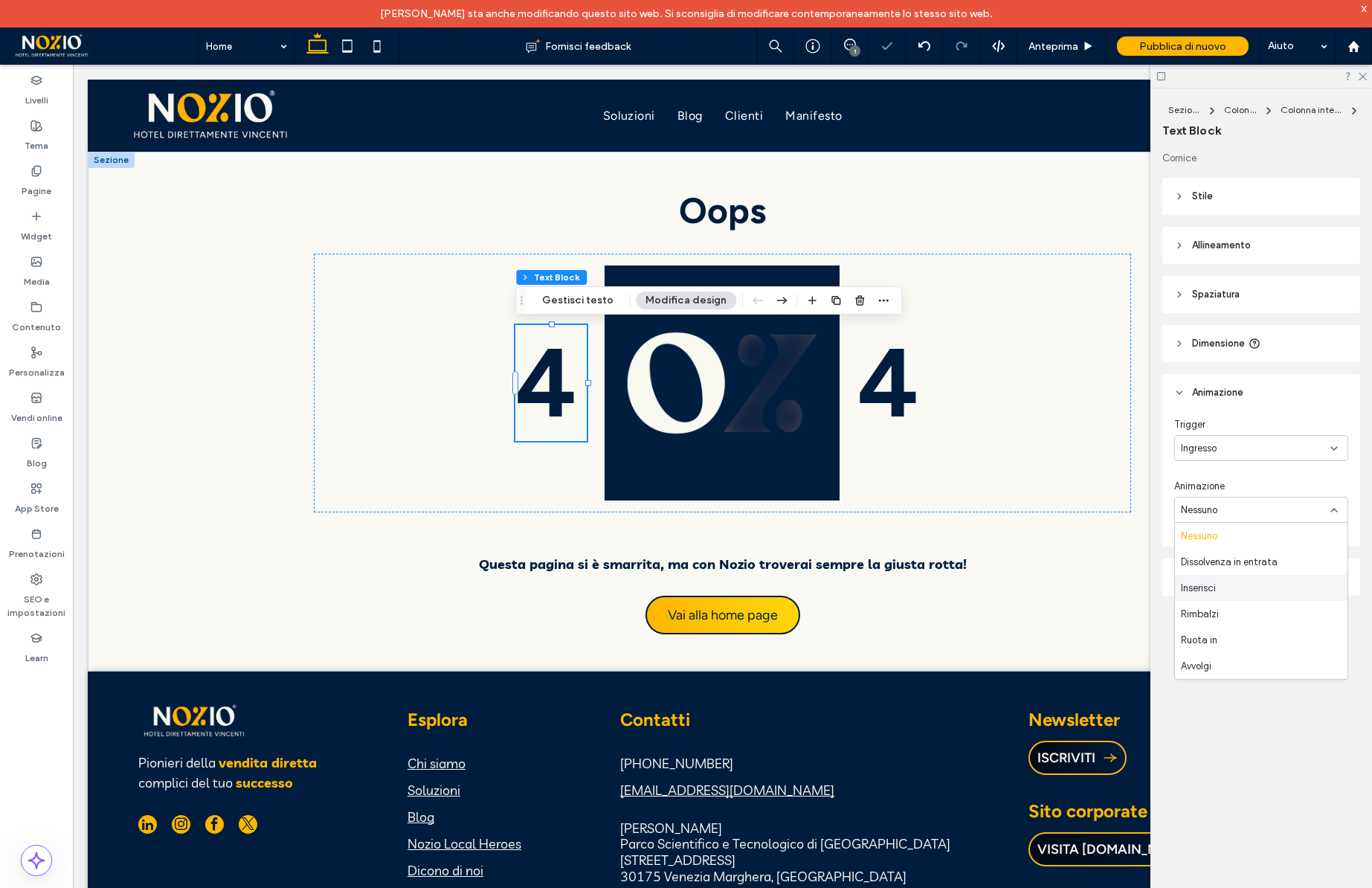
click at [1232, 586] on div "Inserisci" at bounding box center [1261, 588] width 172 height 26
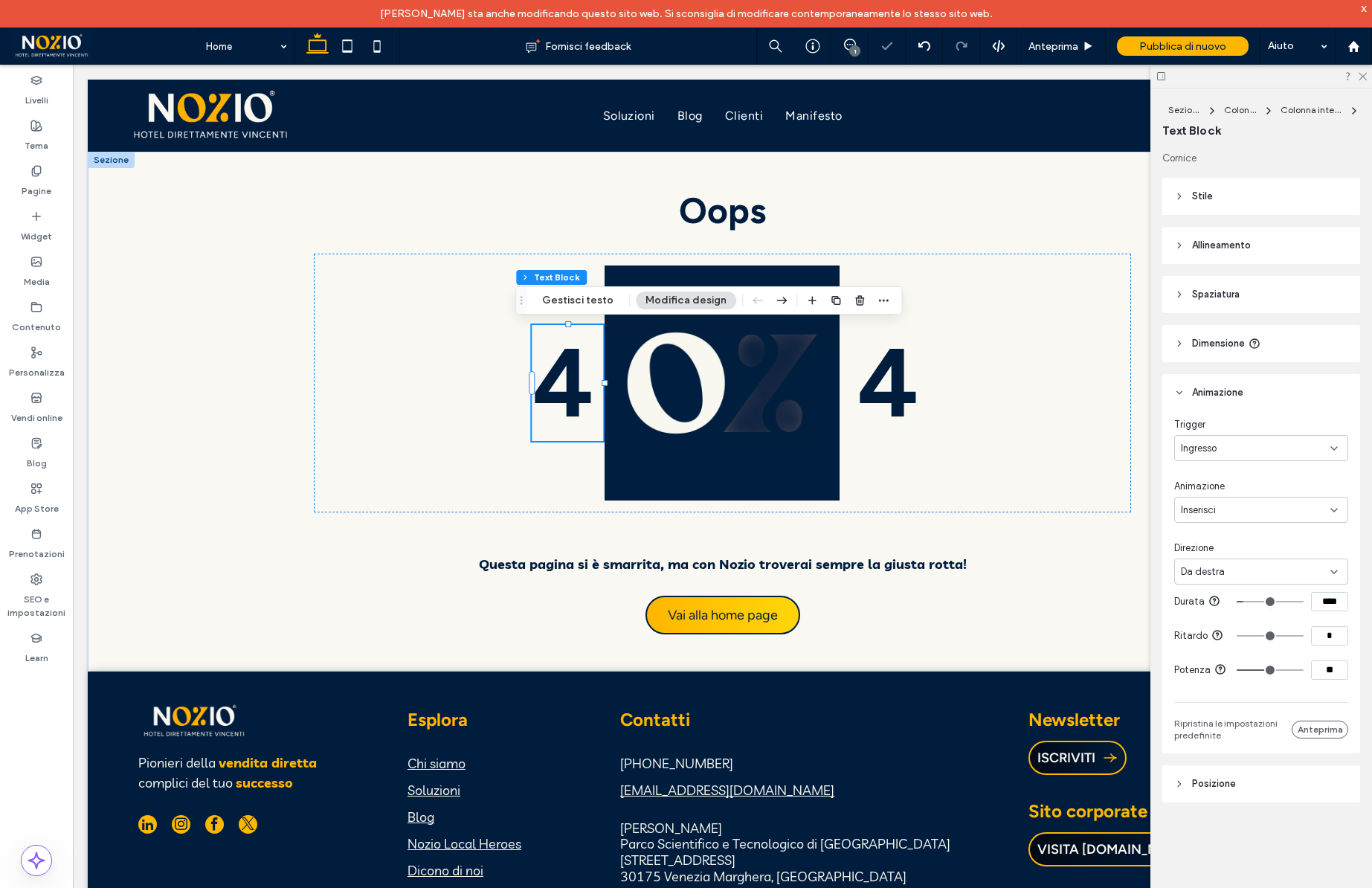
click at [1228, 570] on div "Da destra" at bounding box center [1256, 573] width 150 height 15
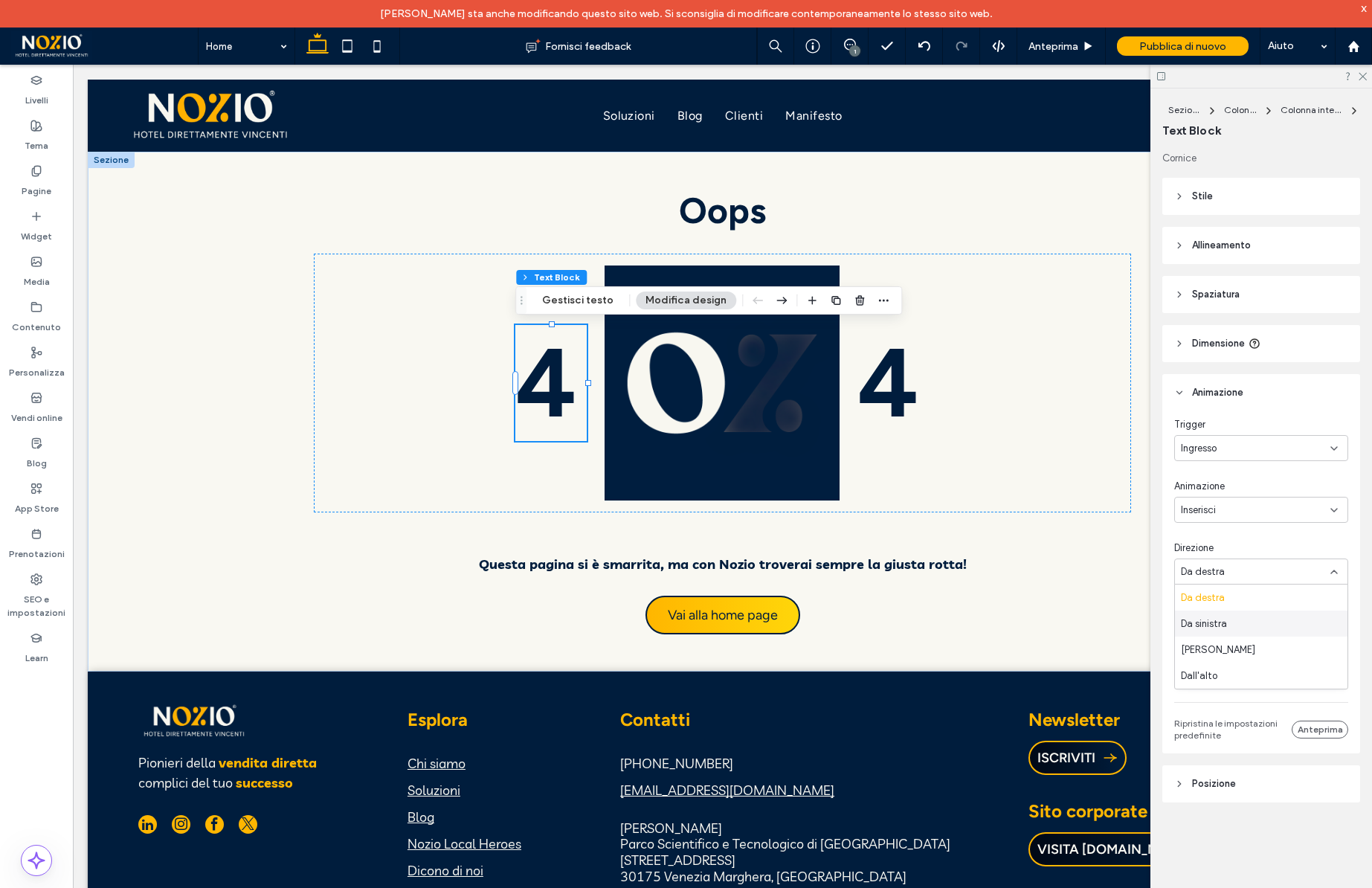
click at [1222, 626] on span "Da sinistra" at bounding box center [1204, 624] width 46 height 15
type input "***"
type input "****"
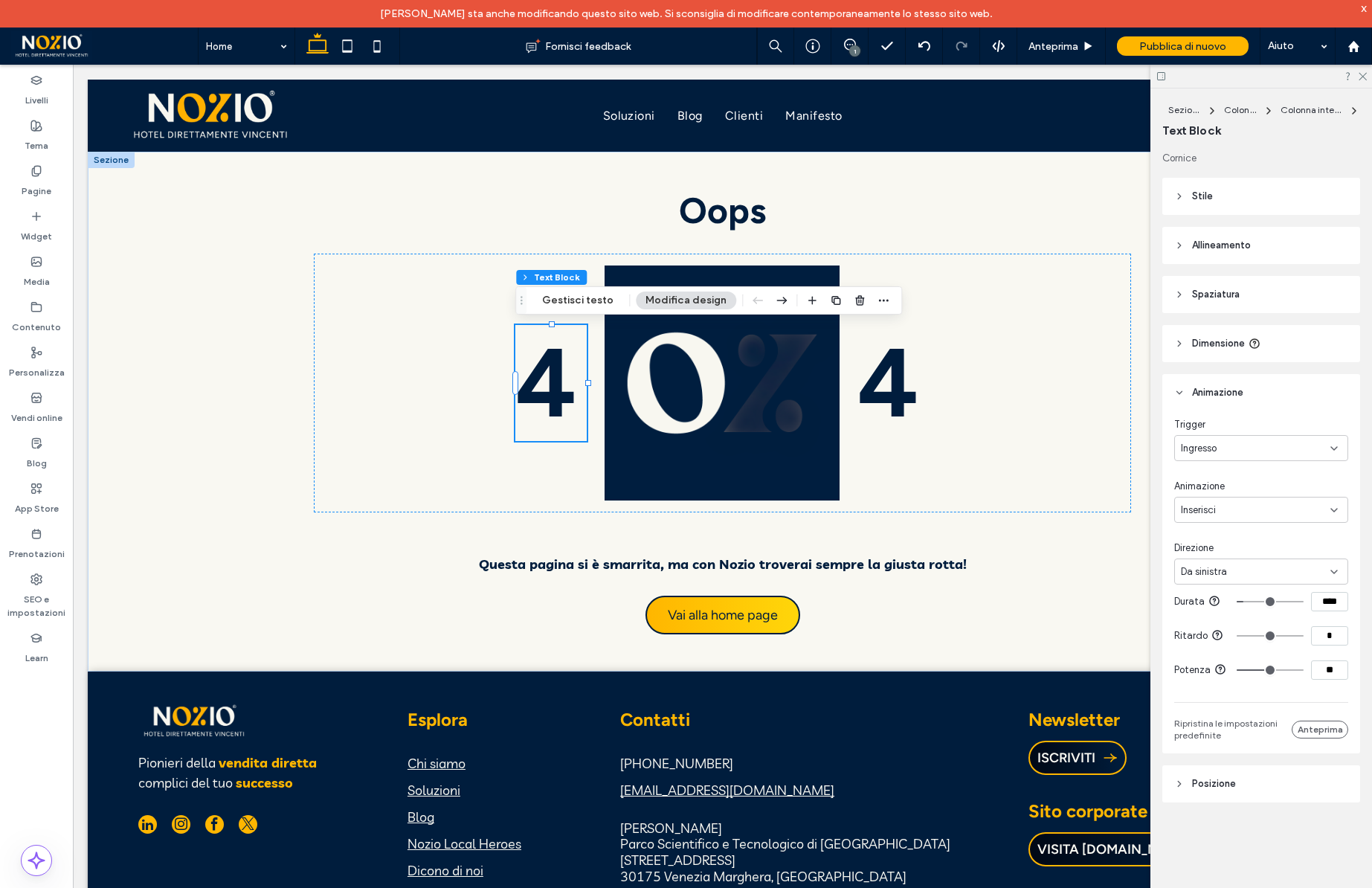
type input "****"
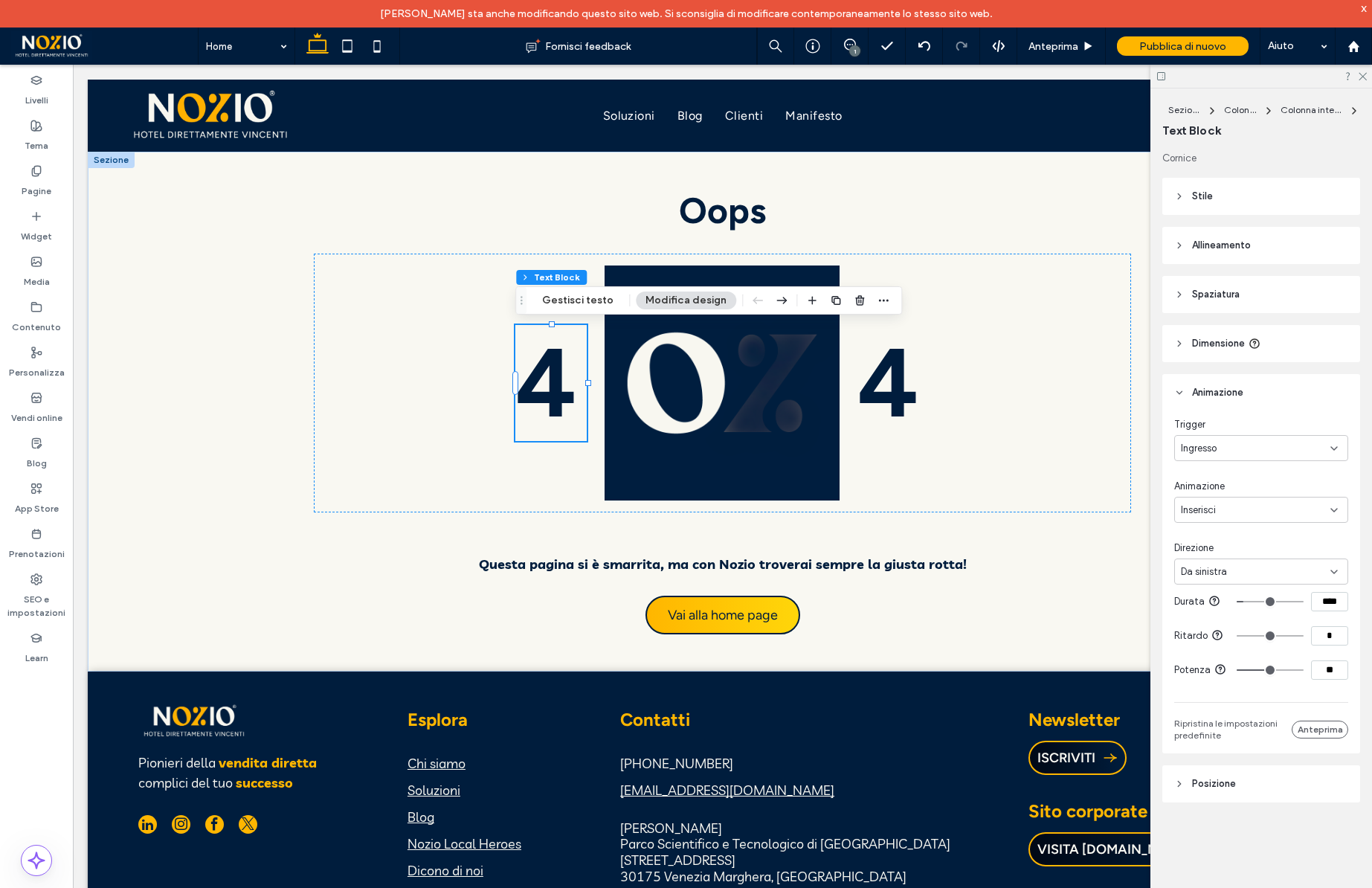
type input "****"
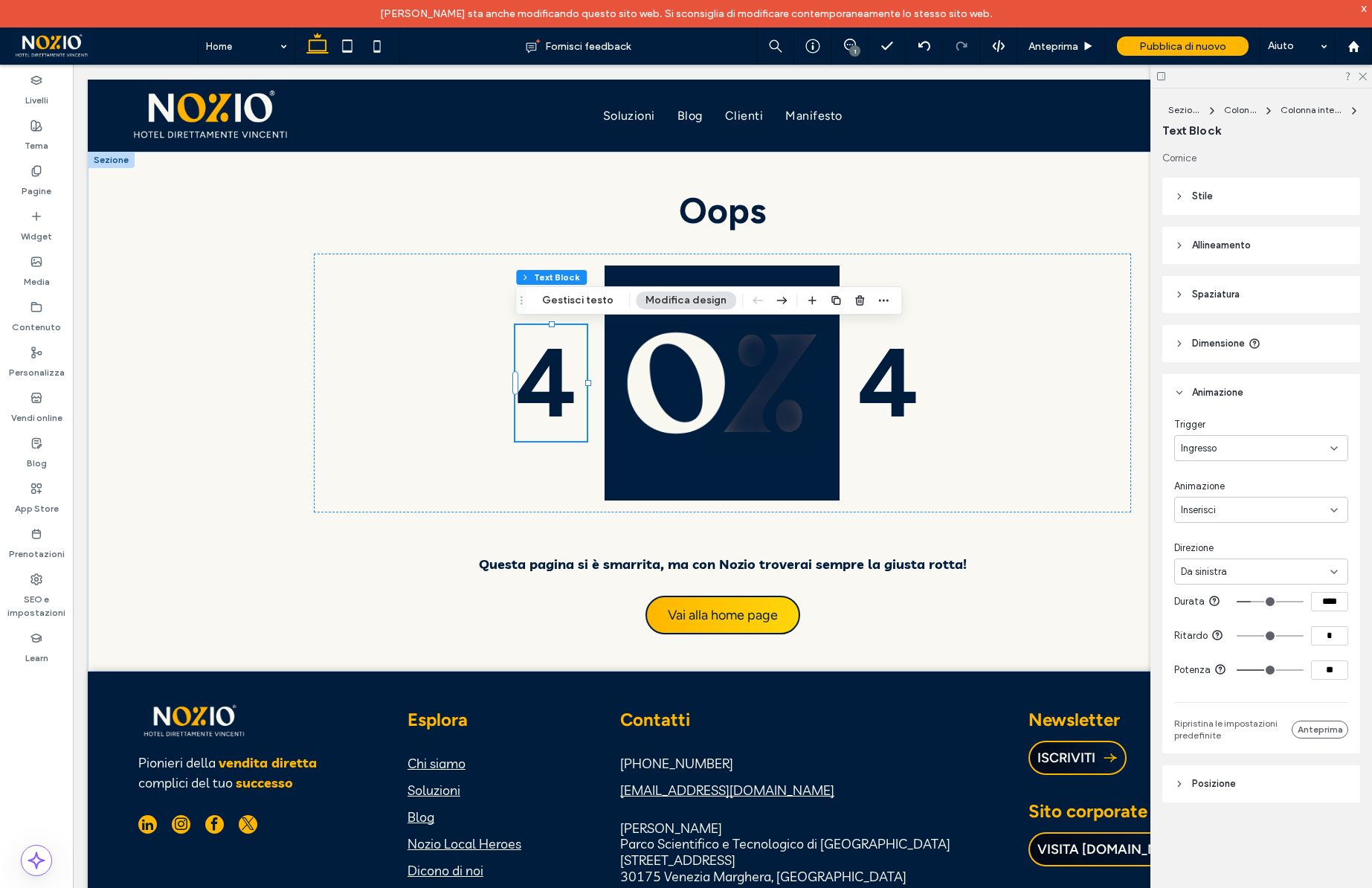
type input "****"
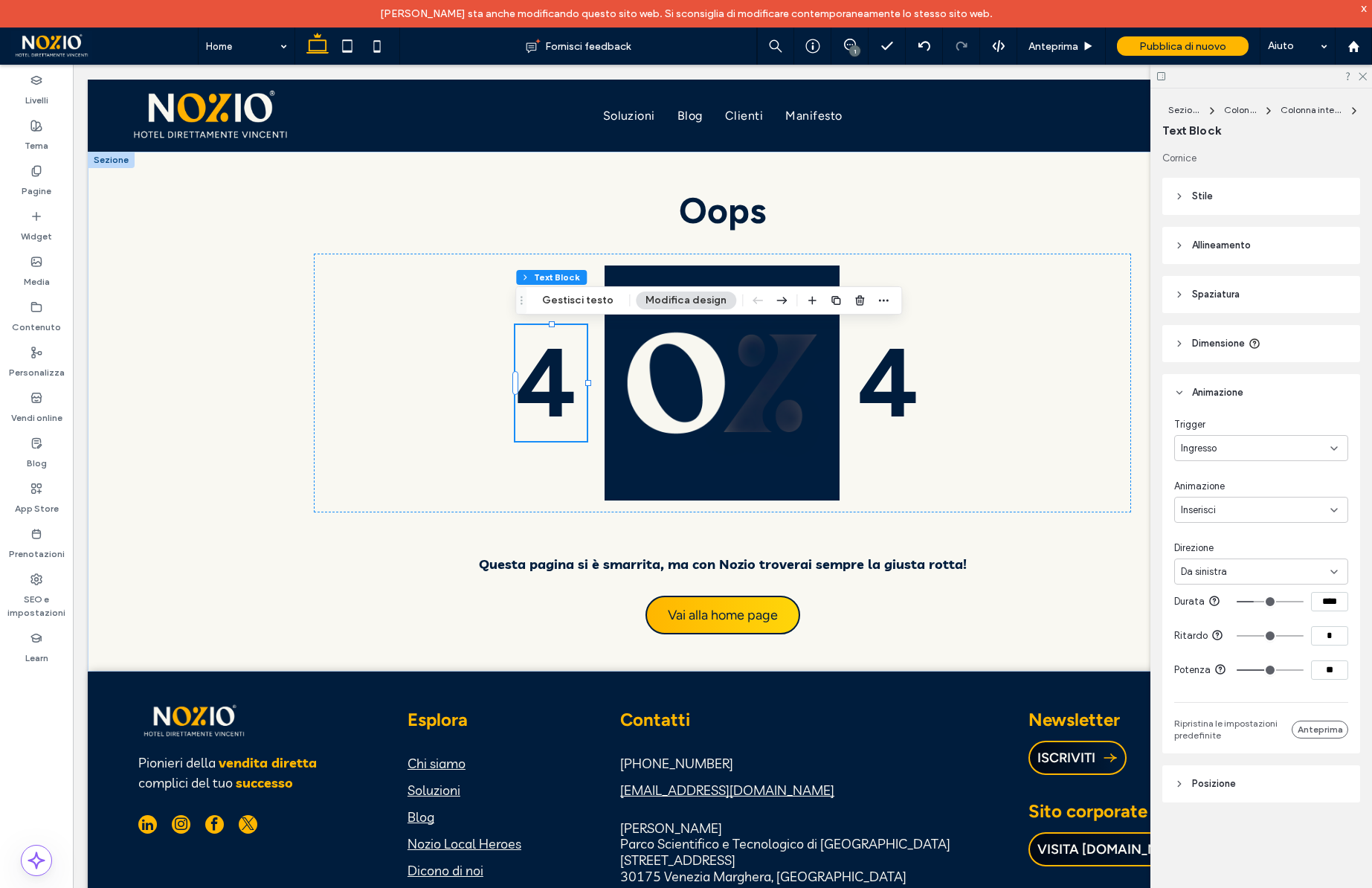
type input "****"
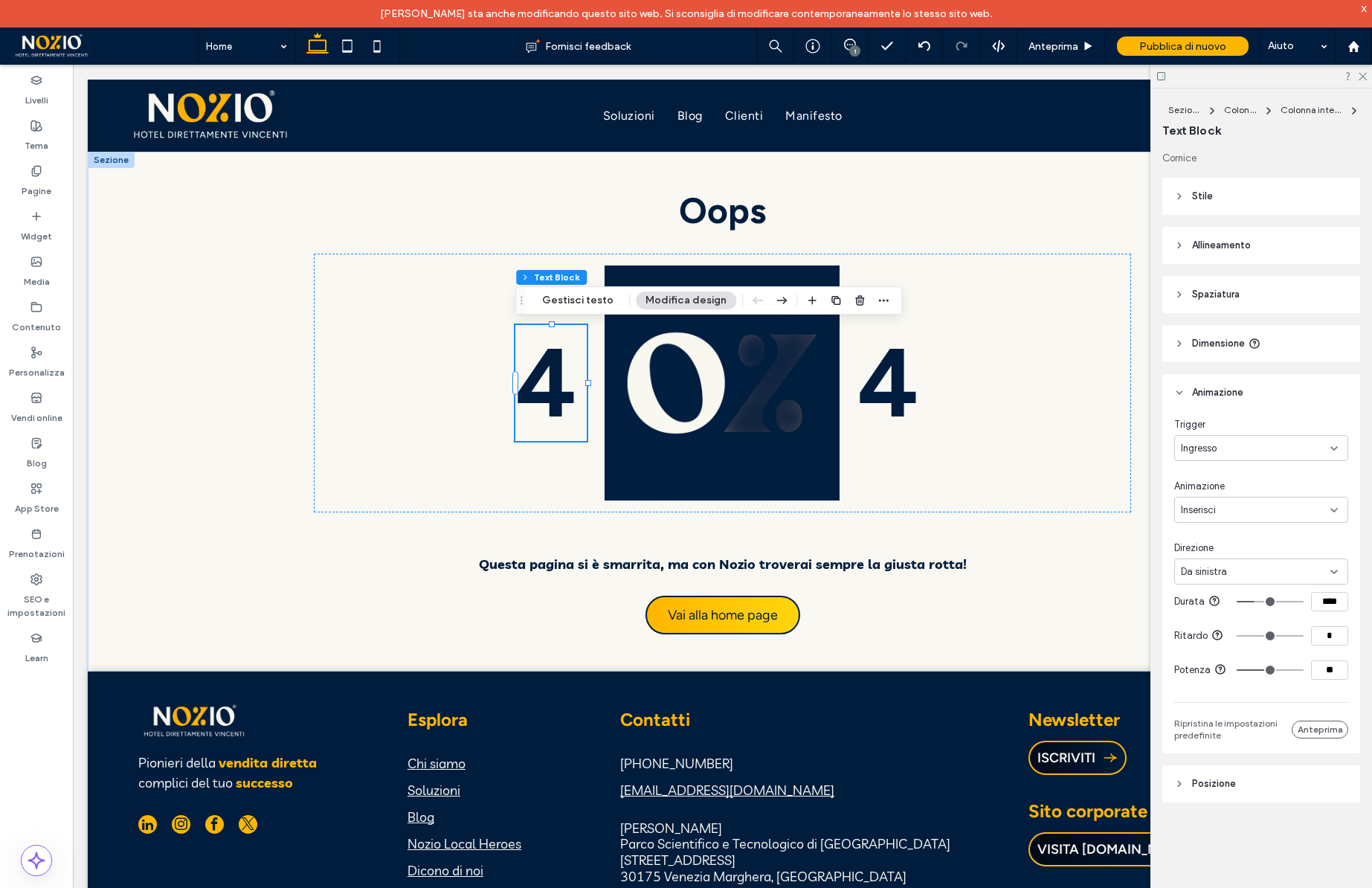
drag, startPoint x: 1246, startPoint y: 601, endPoint x: 1257, endPoint y: 601, distance: 11.0
click at [1257, 601] on input "range" at bounding box center [1270, 602] width 67 height 2
type input "****"
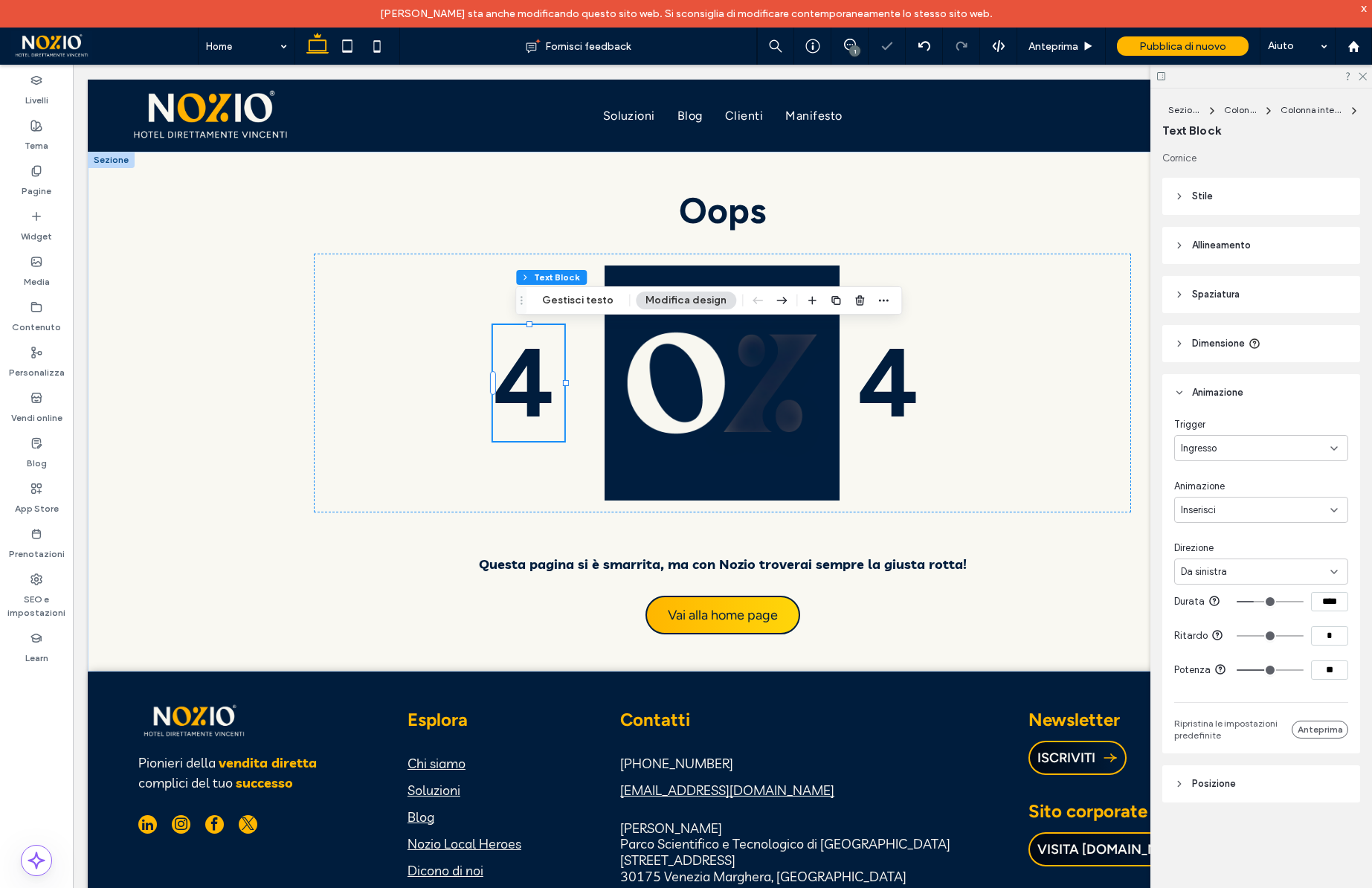
type input "****"
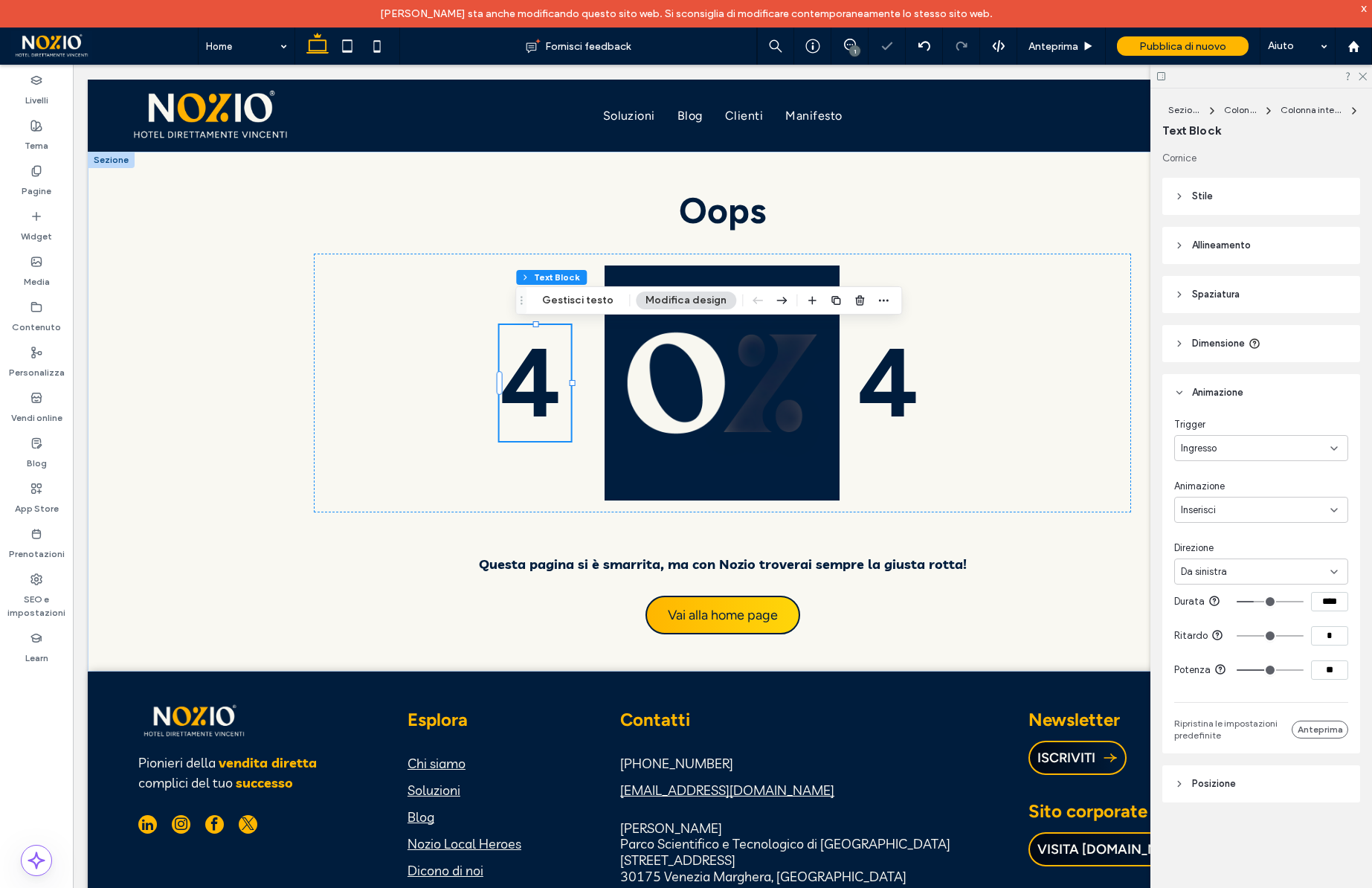
type input "****"
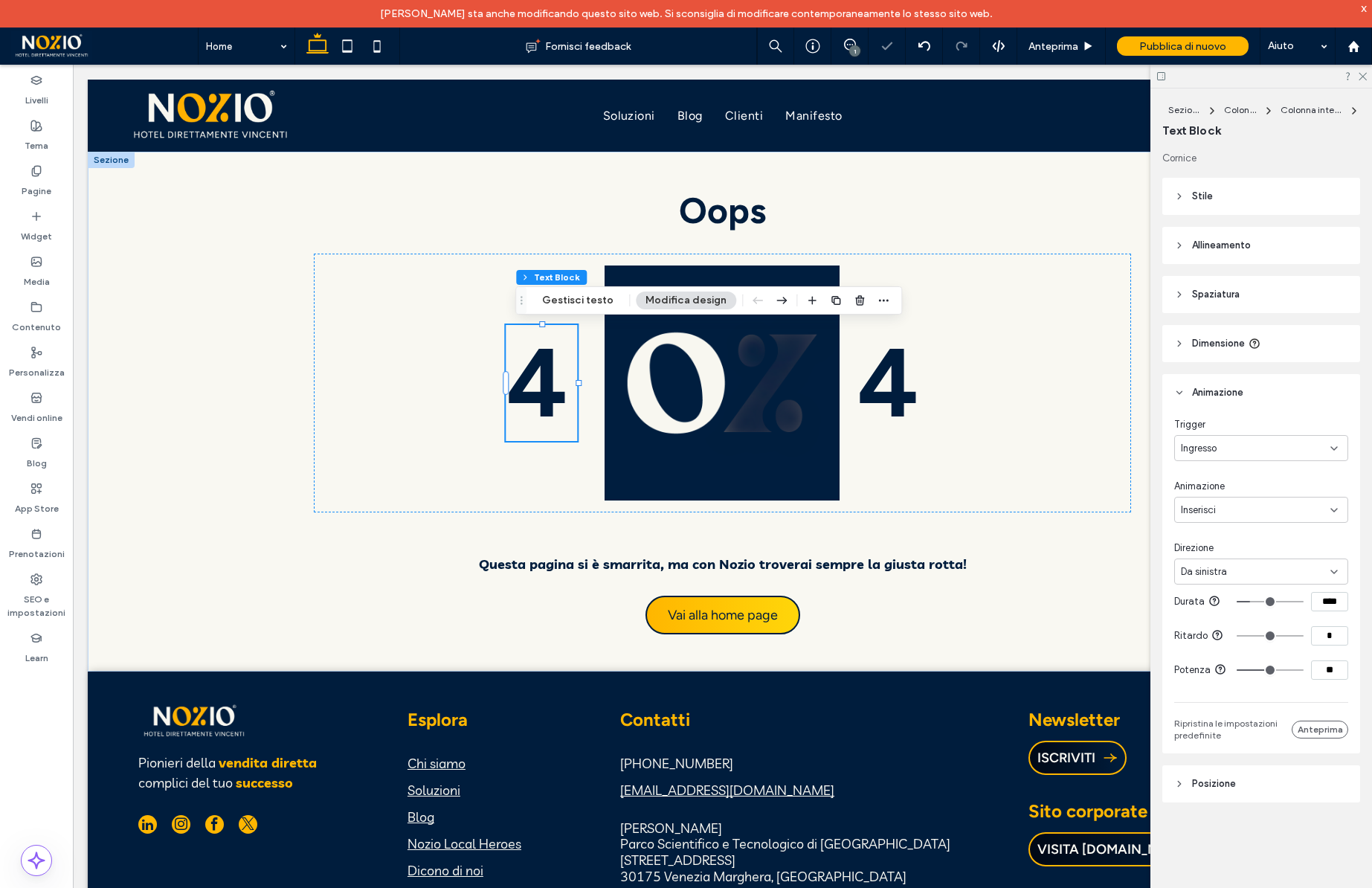
type input "****"
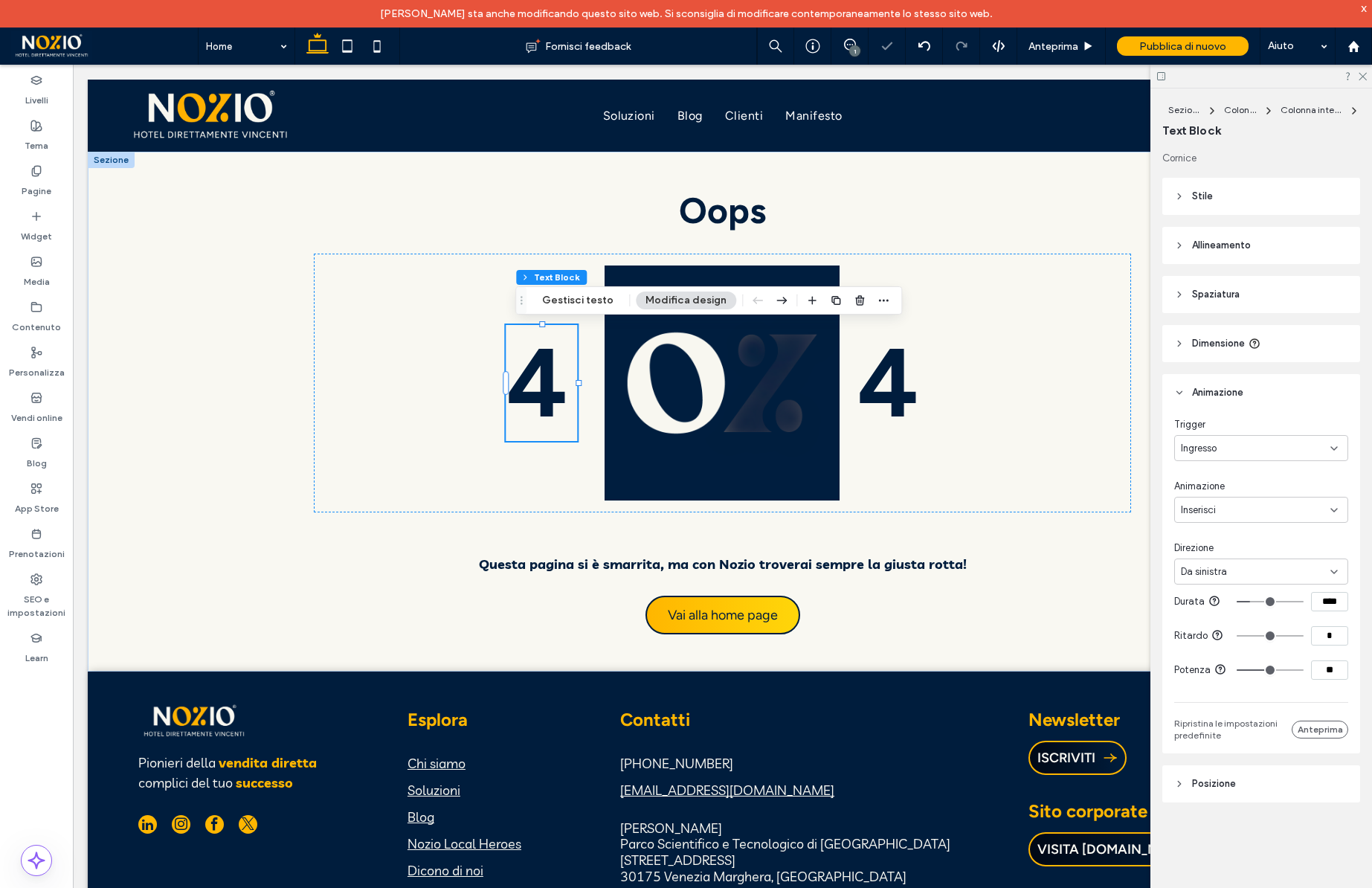
type input "****"
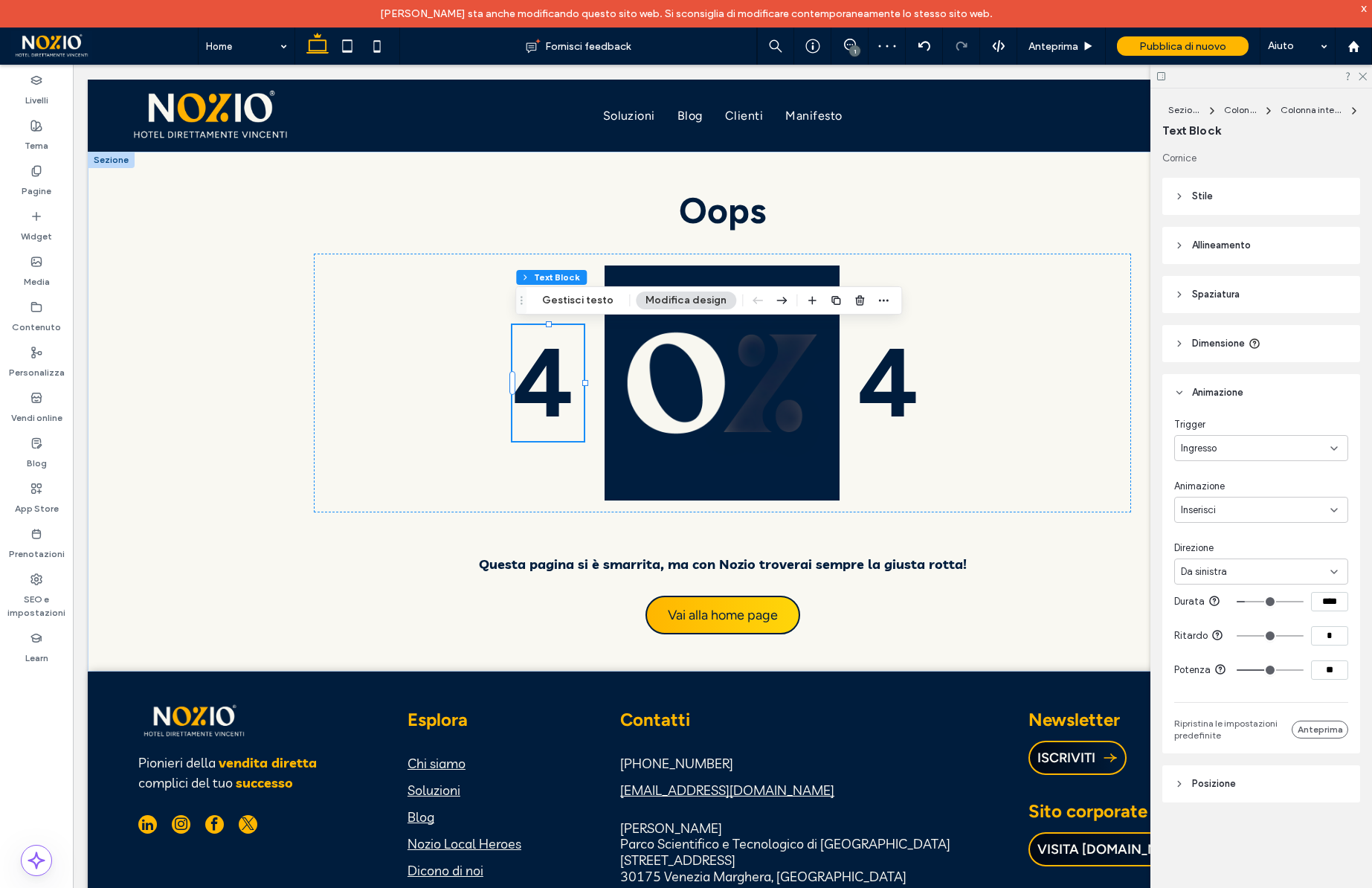
type input "****"
type input "***"
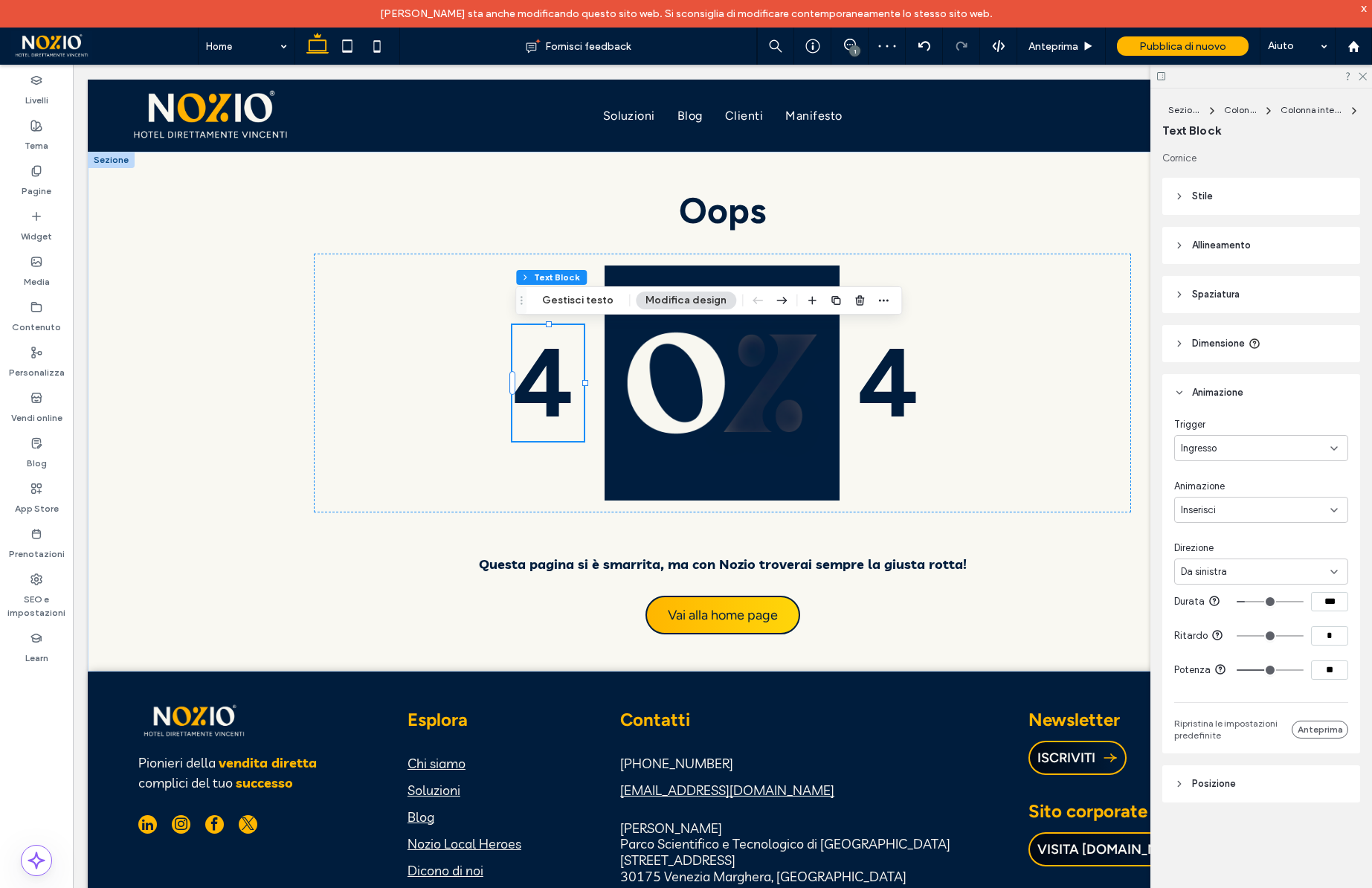
type input "***"
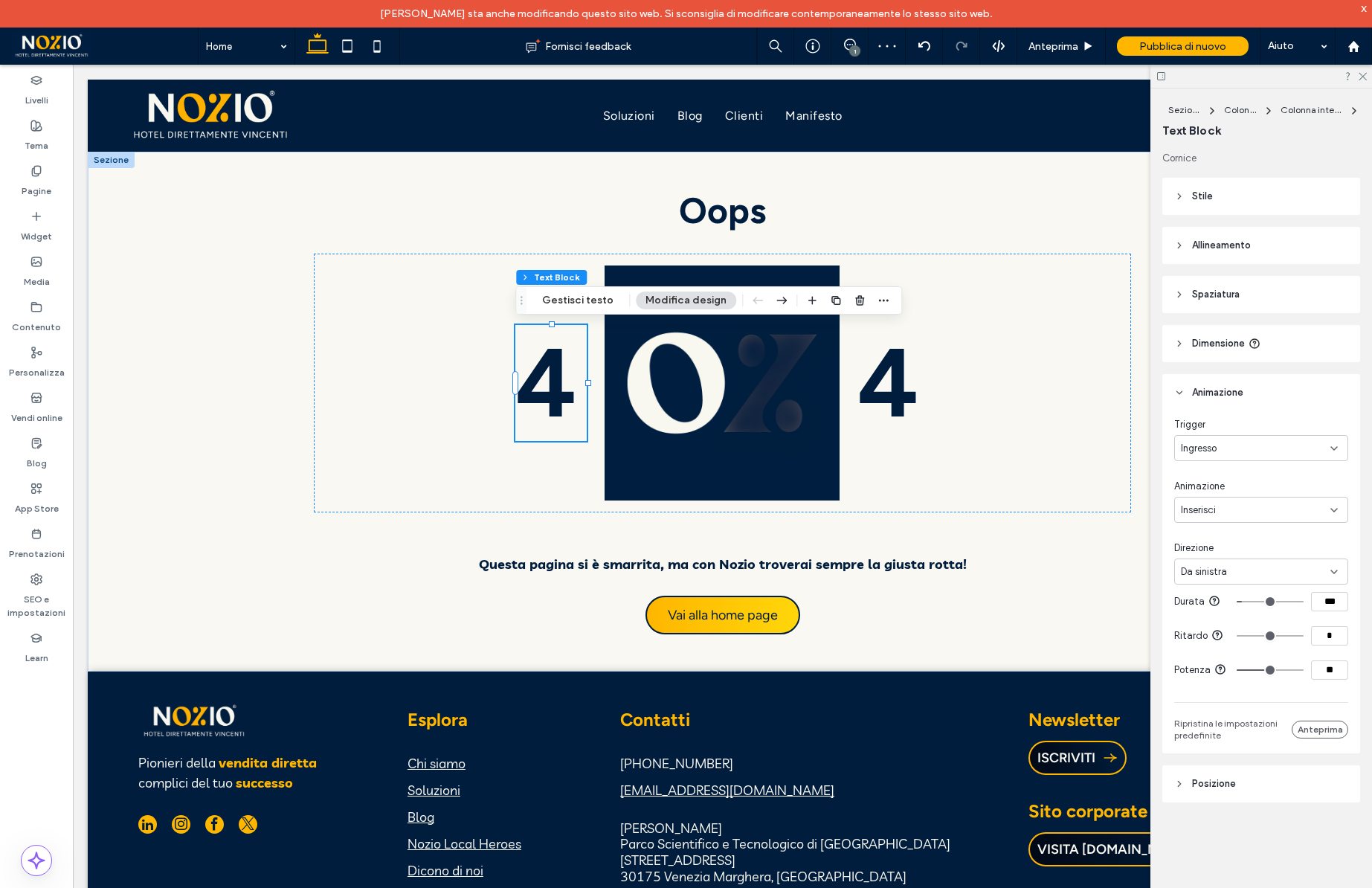
type input "***"
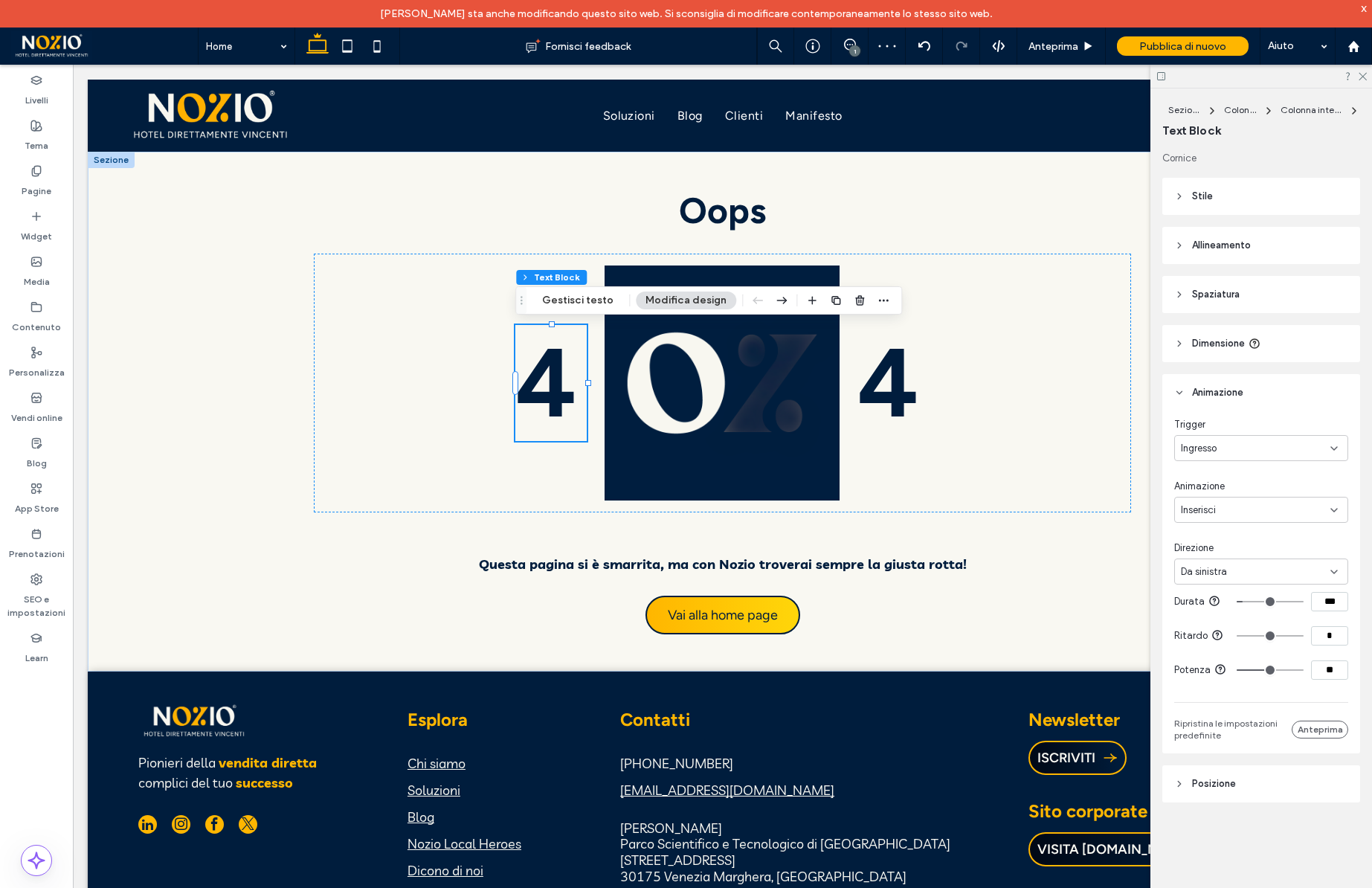
type input "****"
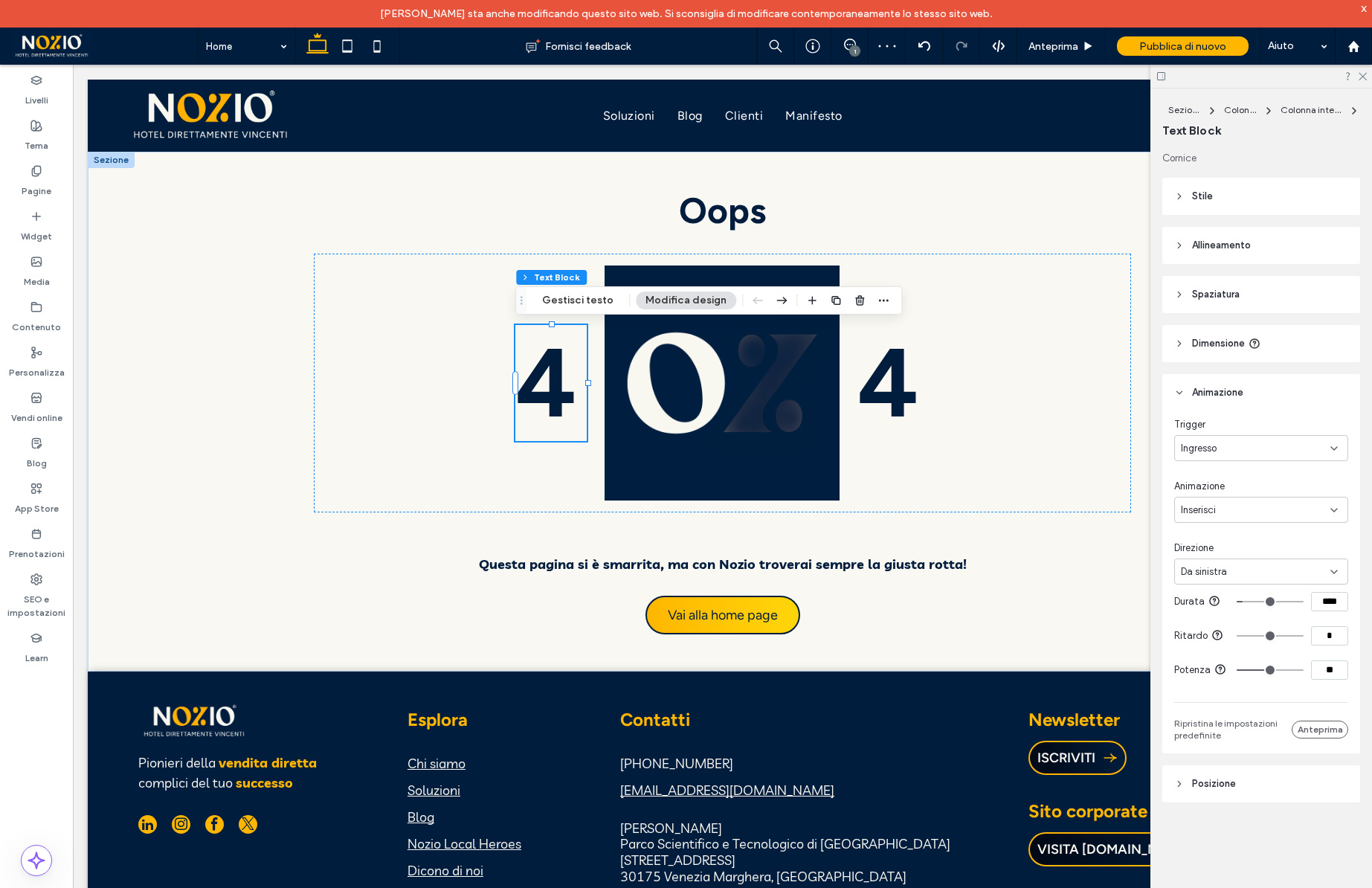
type input "****"
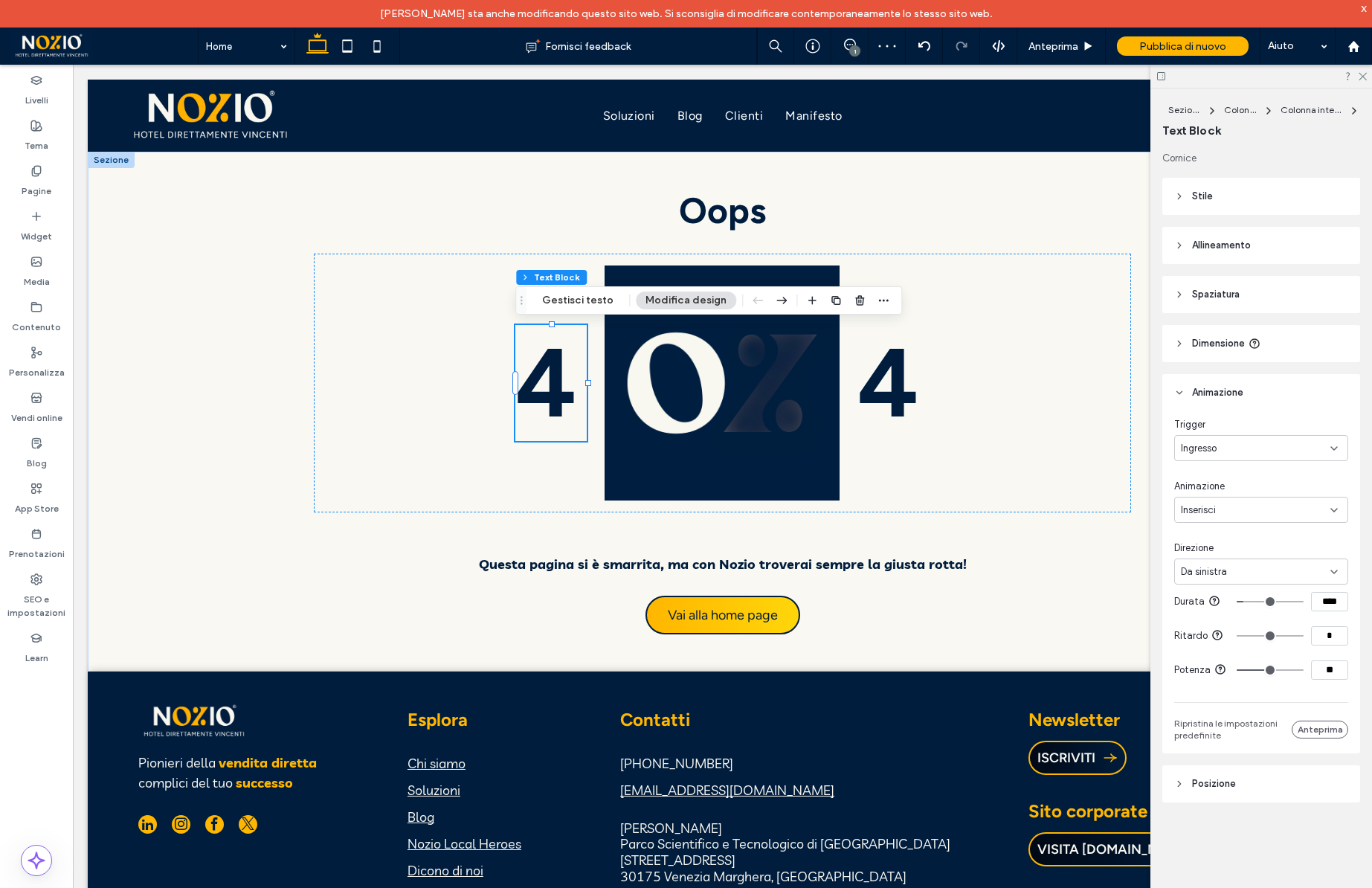
type input "***"
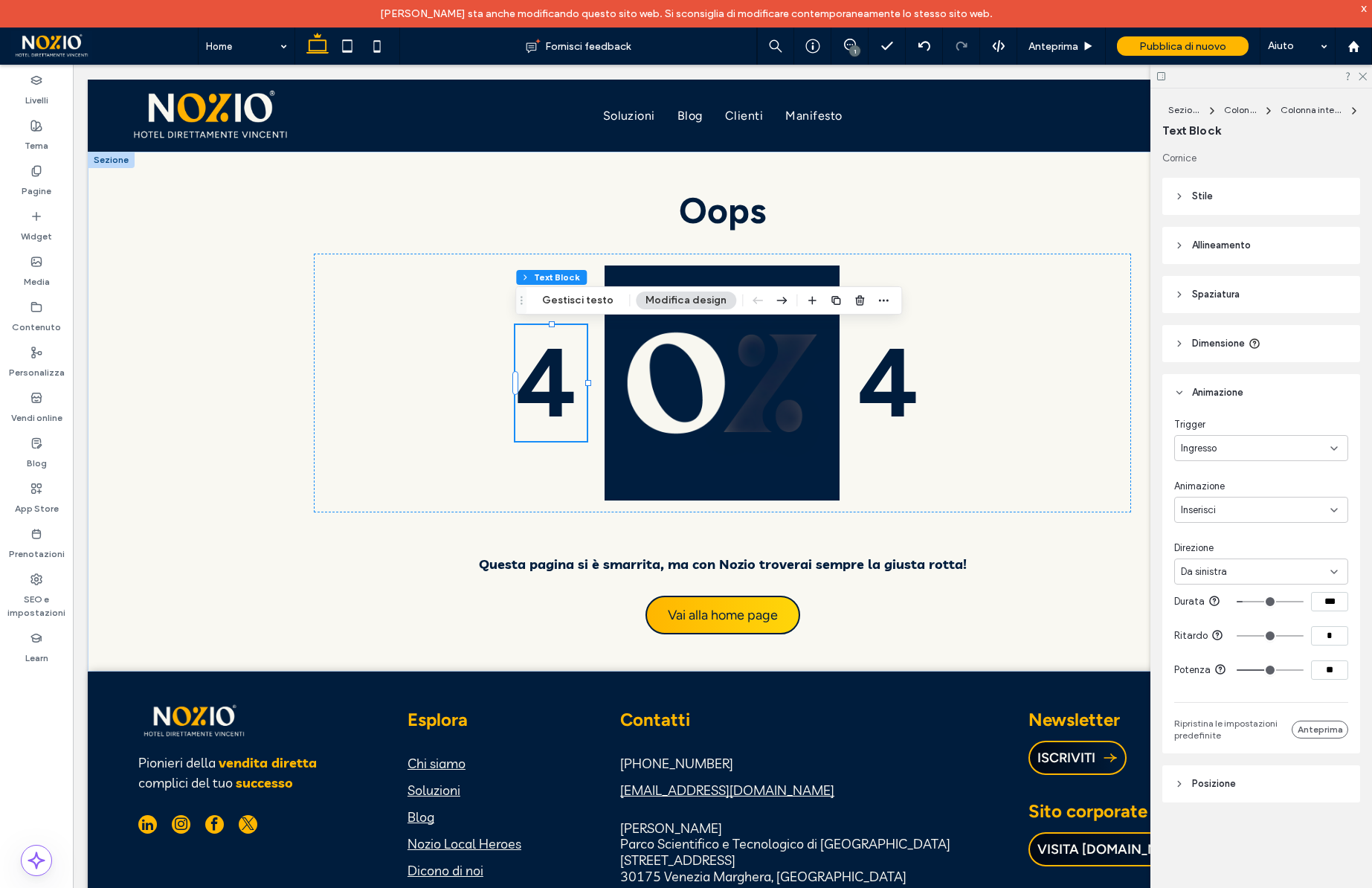
type input "***"
type input "****"
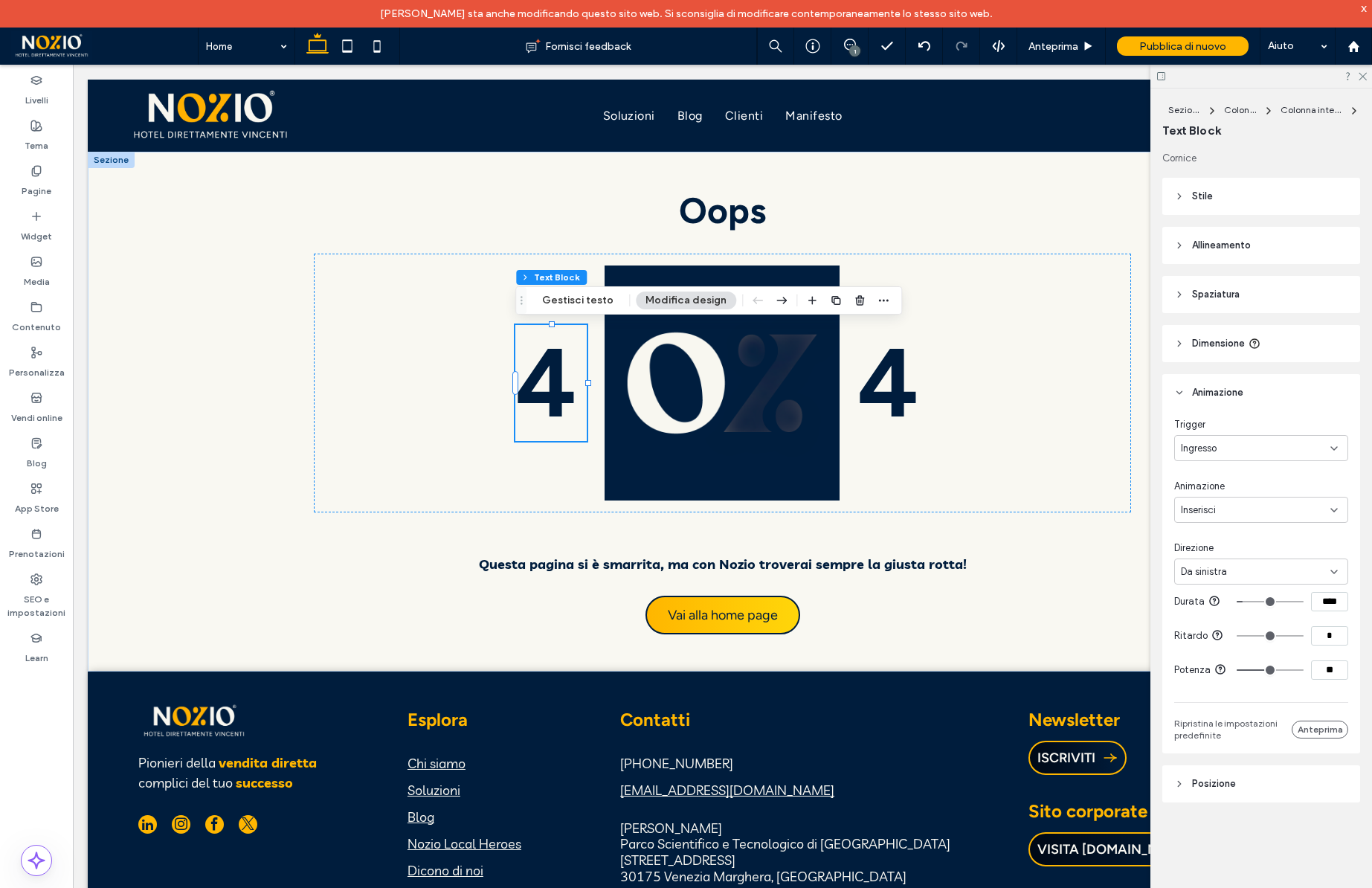
type input "****"
type input "***"
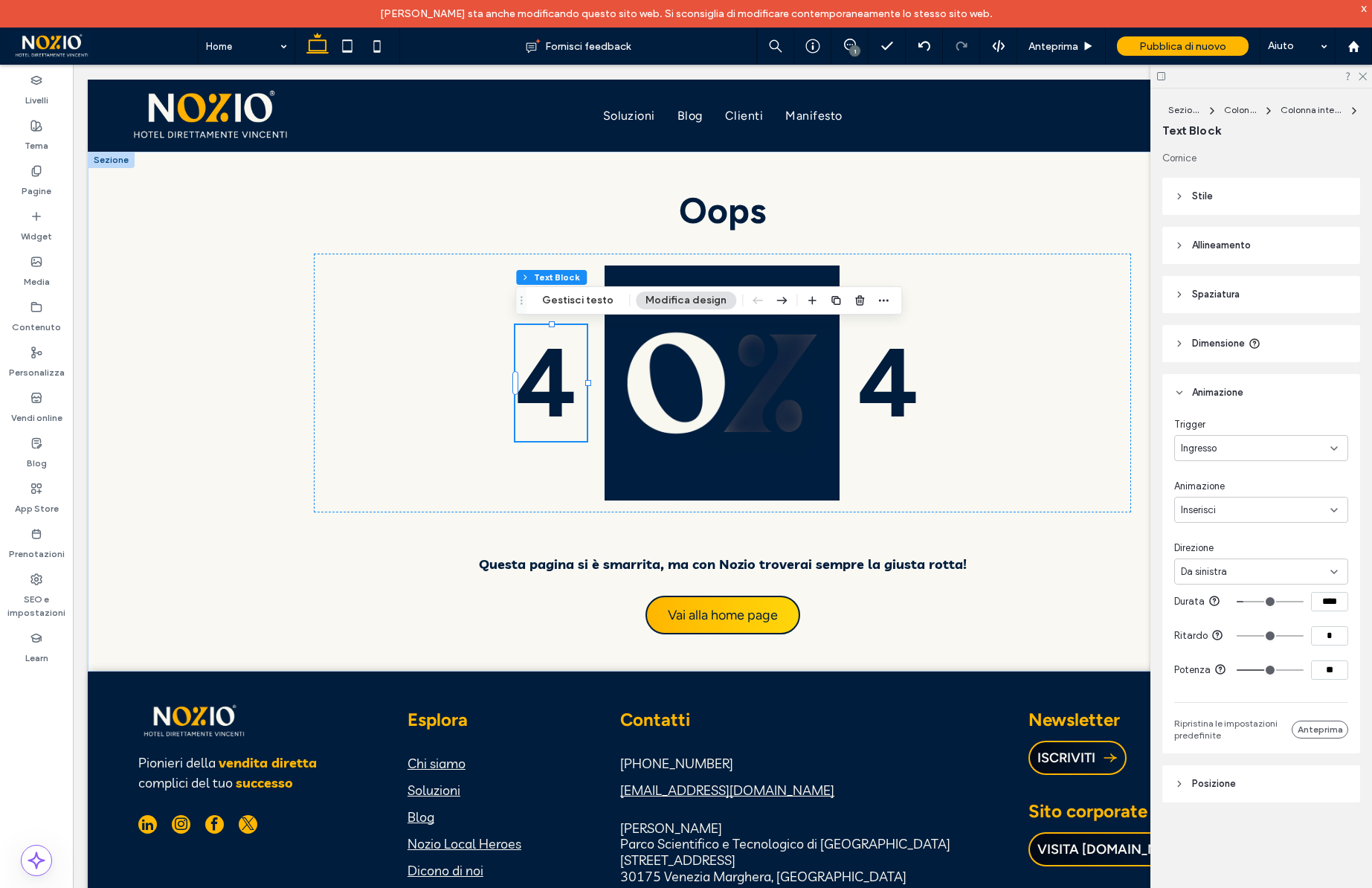
type input "***"
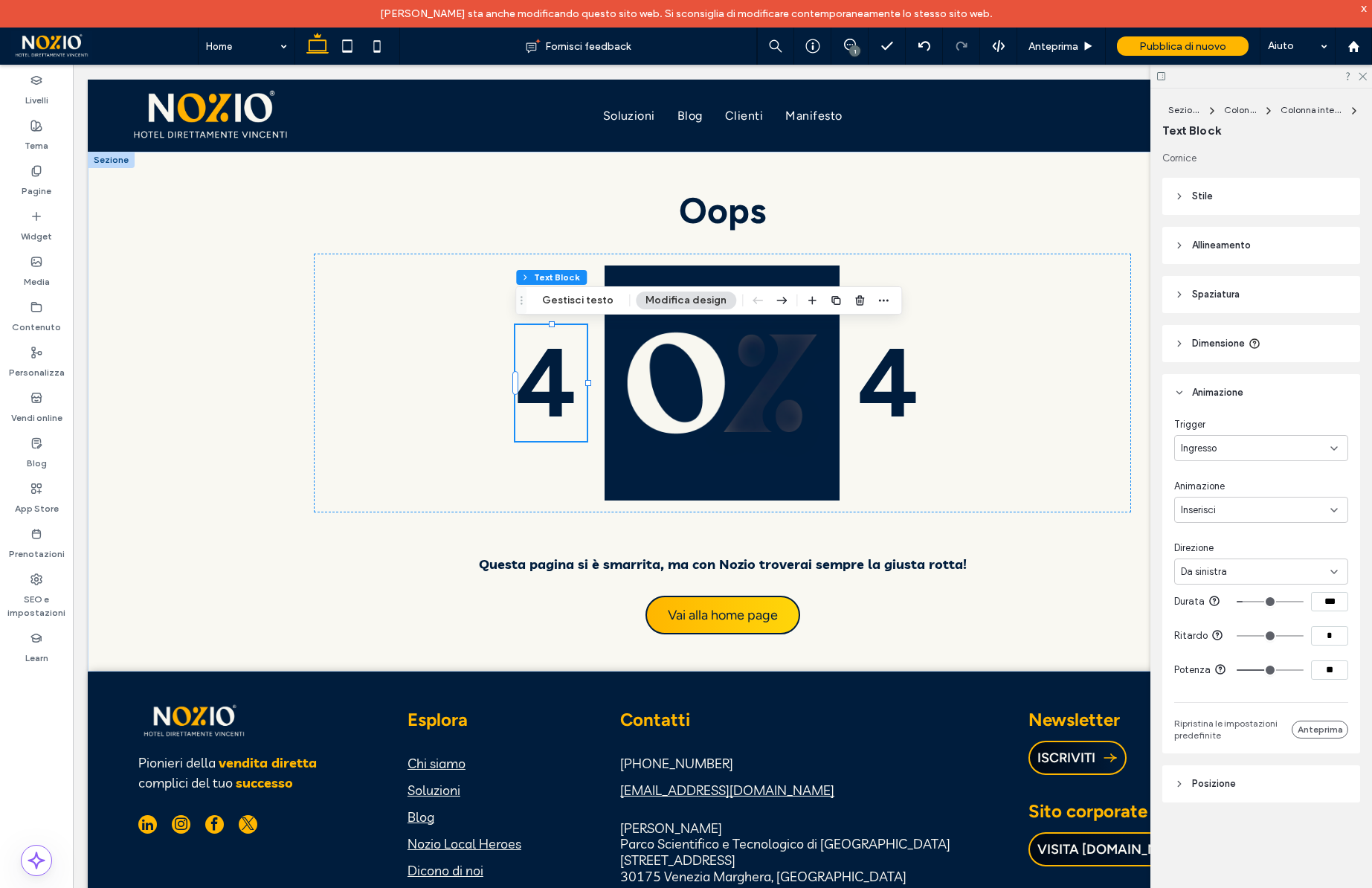
type input "****"
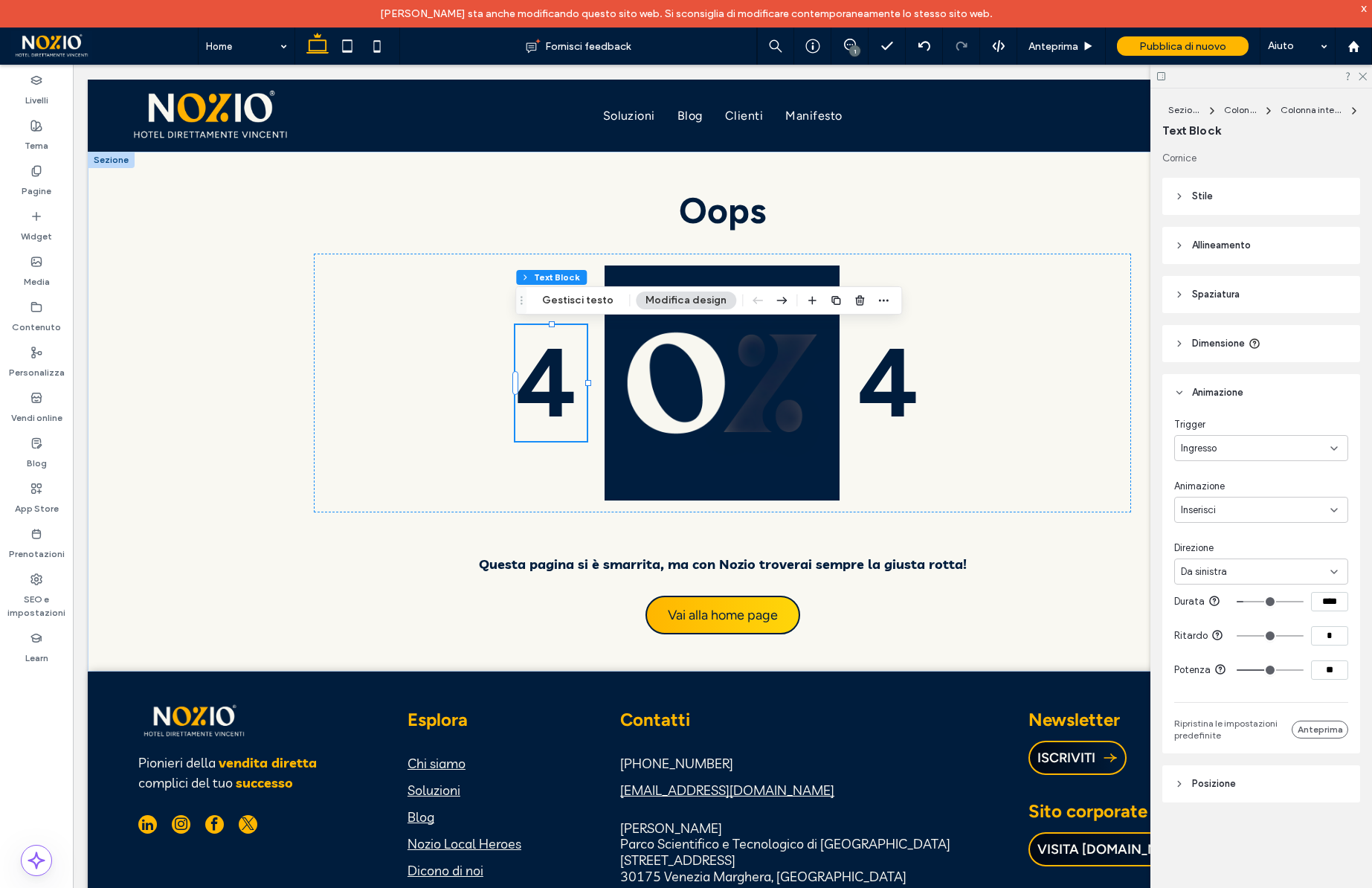
type input "****"
type input "***"
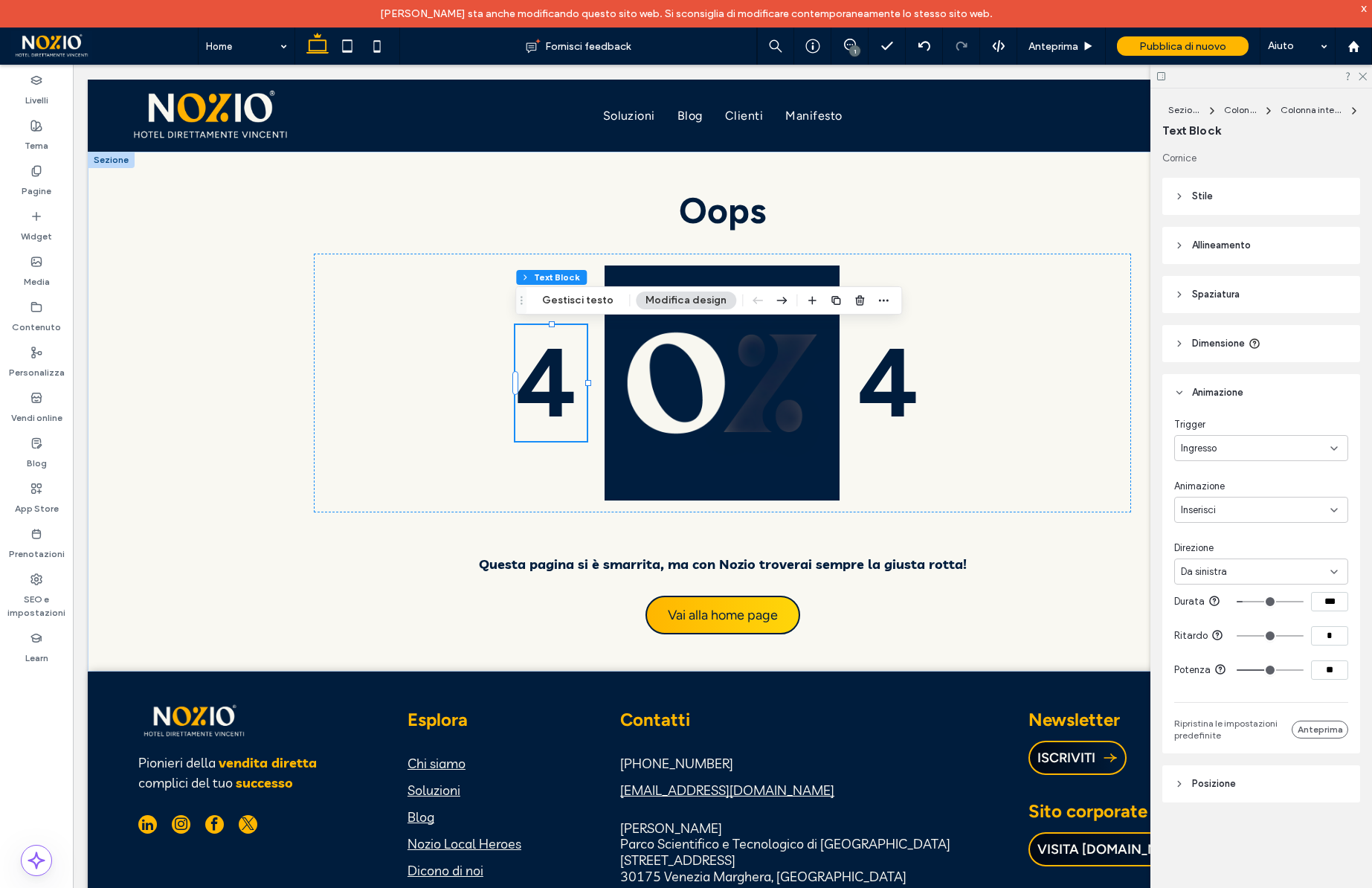
type input "***"
type input "****"
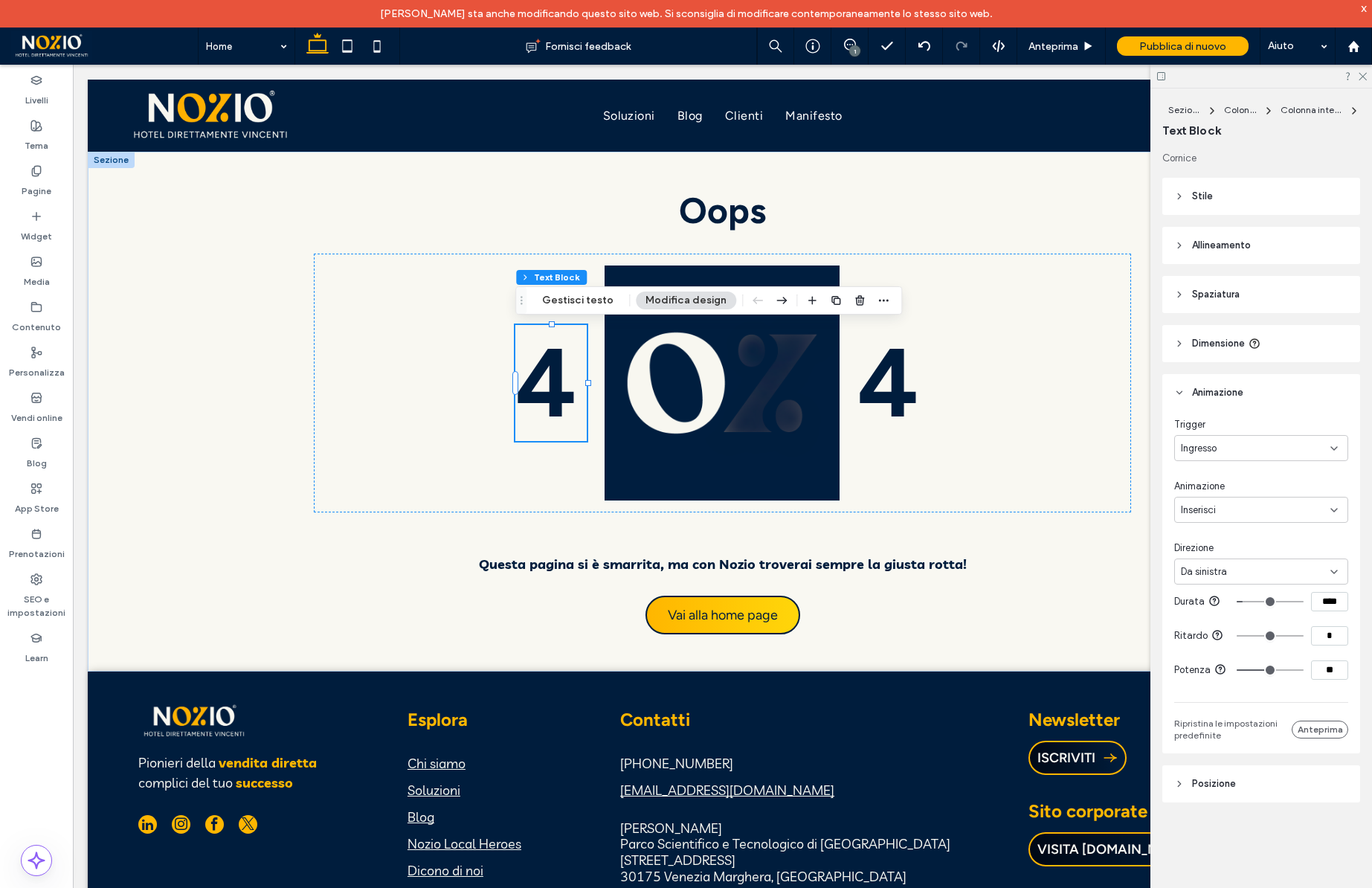
type input "****"
drag, startPoint x: 1257, startPoint y: 601, endPoint x: 1248, endPoint y: 602, distance: 9.1
type input "****"
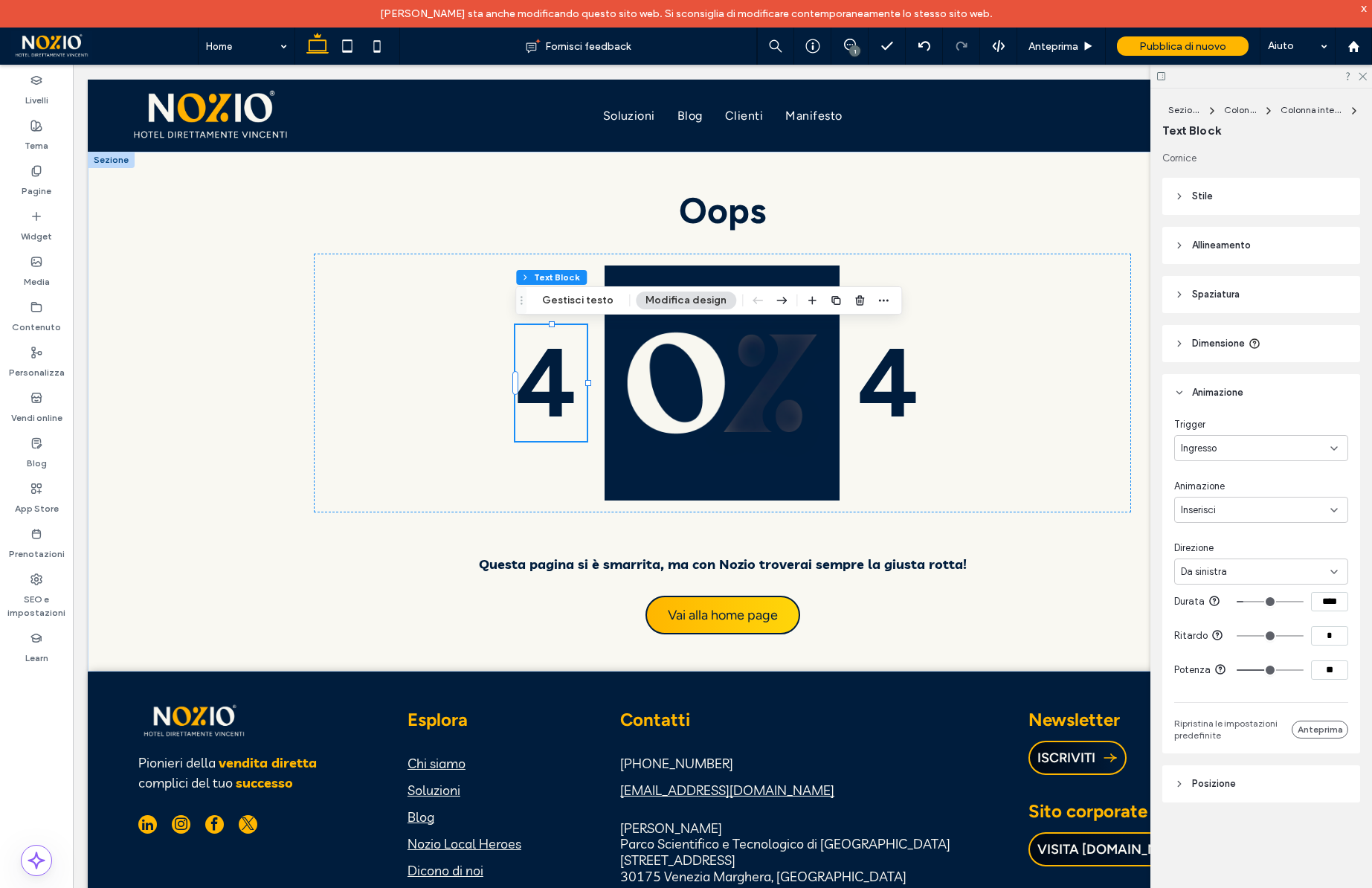
click at [1248, 602] on input "range" at bounding box center [1270, 602] width 67 height 2
type input "***"
type input "****"
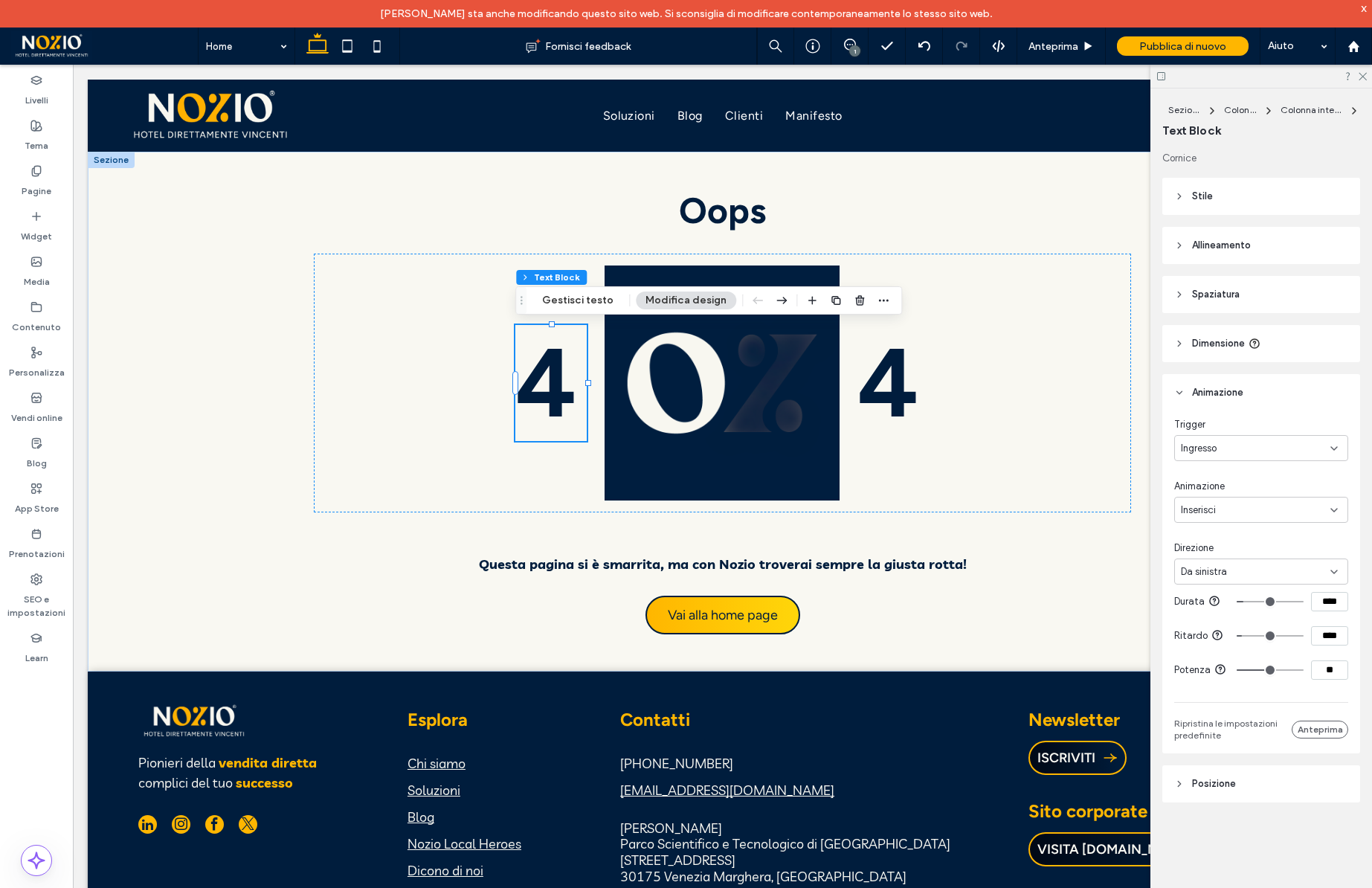
type input "****"
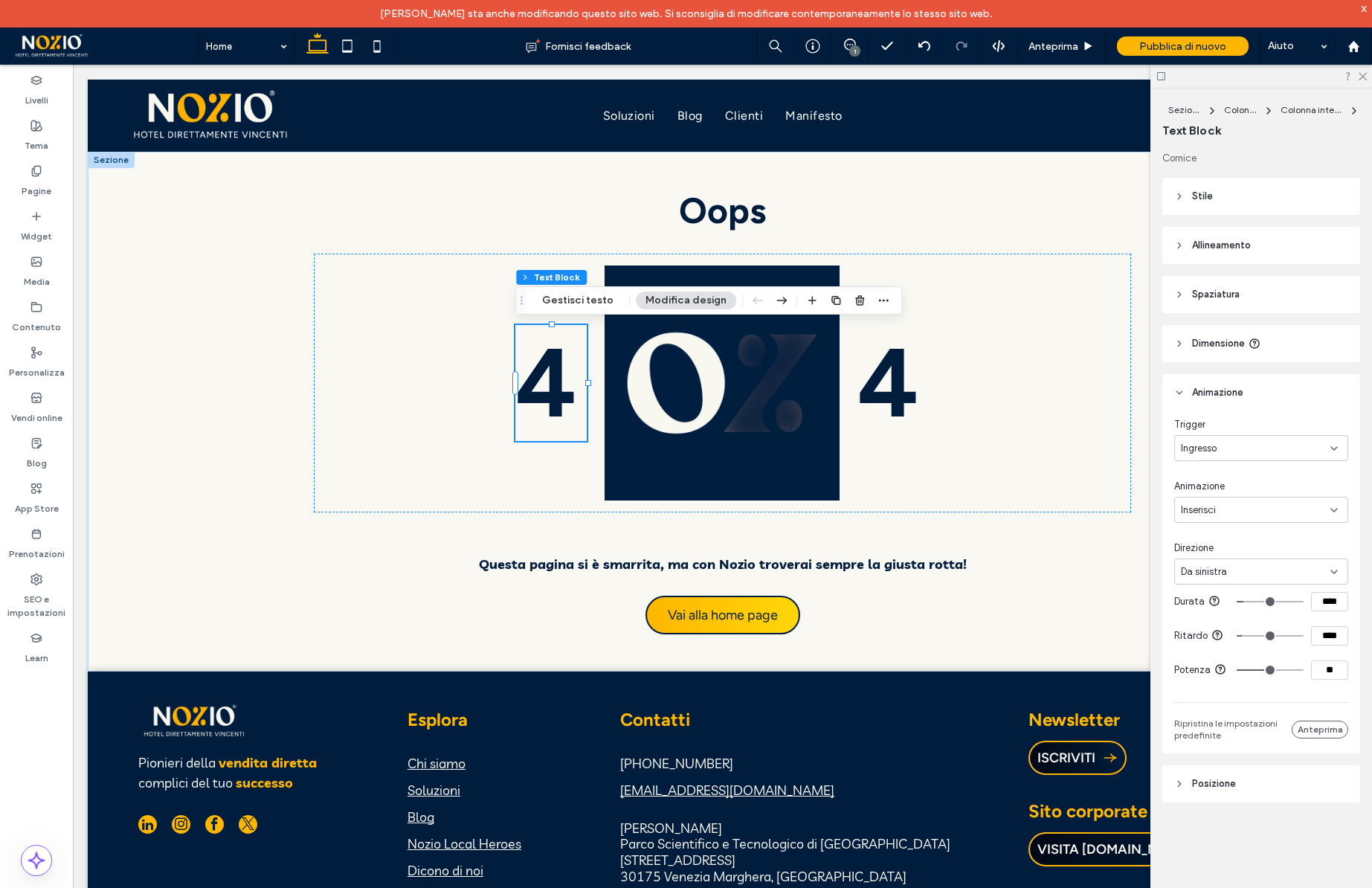
type input "****"
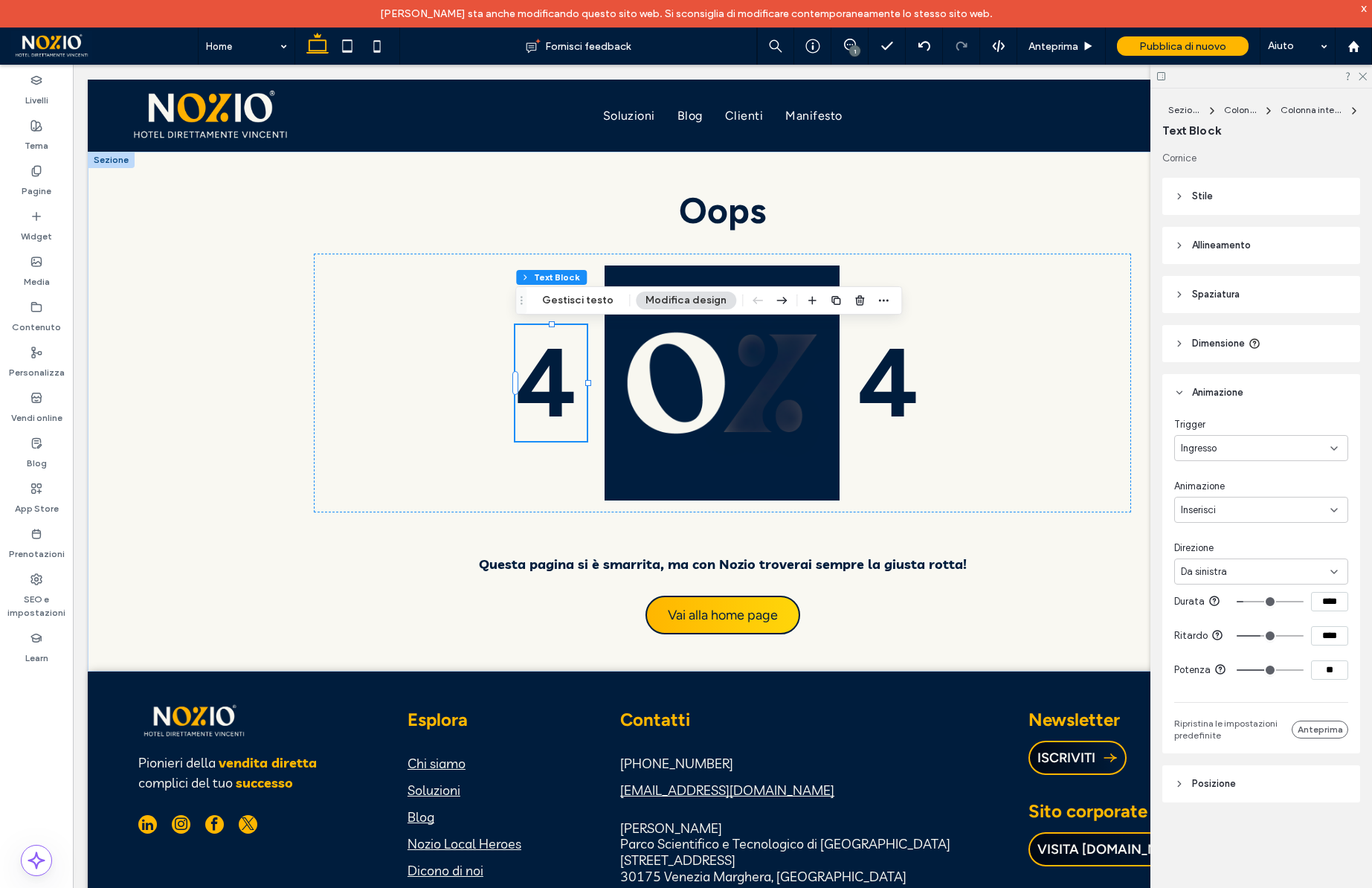
type input "****"
drag, startPoint x: 1243, startPoint y: 636, endPoint x: 1259, endPoint y: 636, distance: 16.0
click at [1261, 636] on input "range" at bounding box center [1270, 637] width 67 height 2
type input "****"
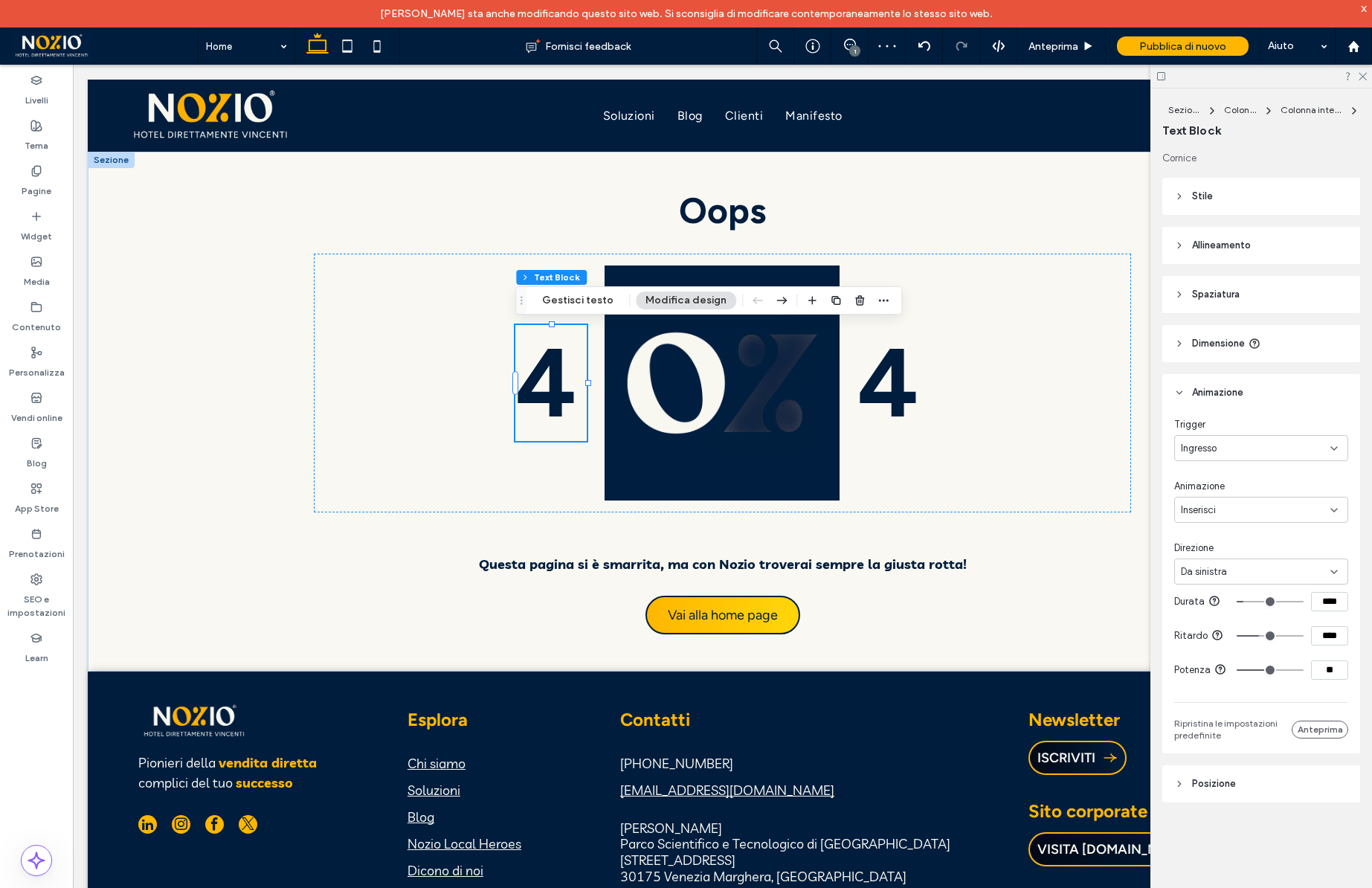
type input "****"
type input "*"
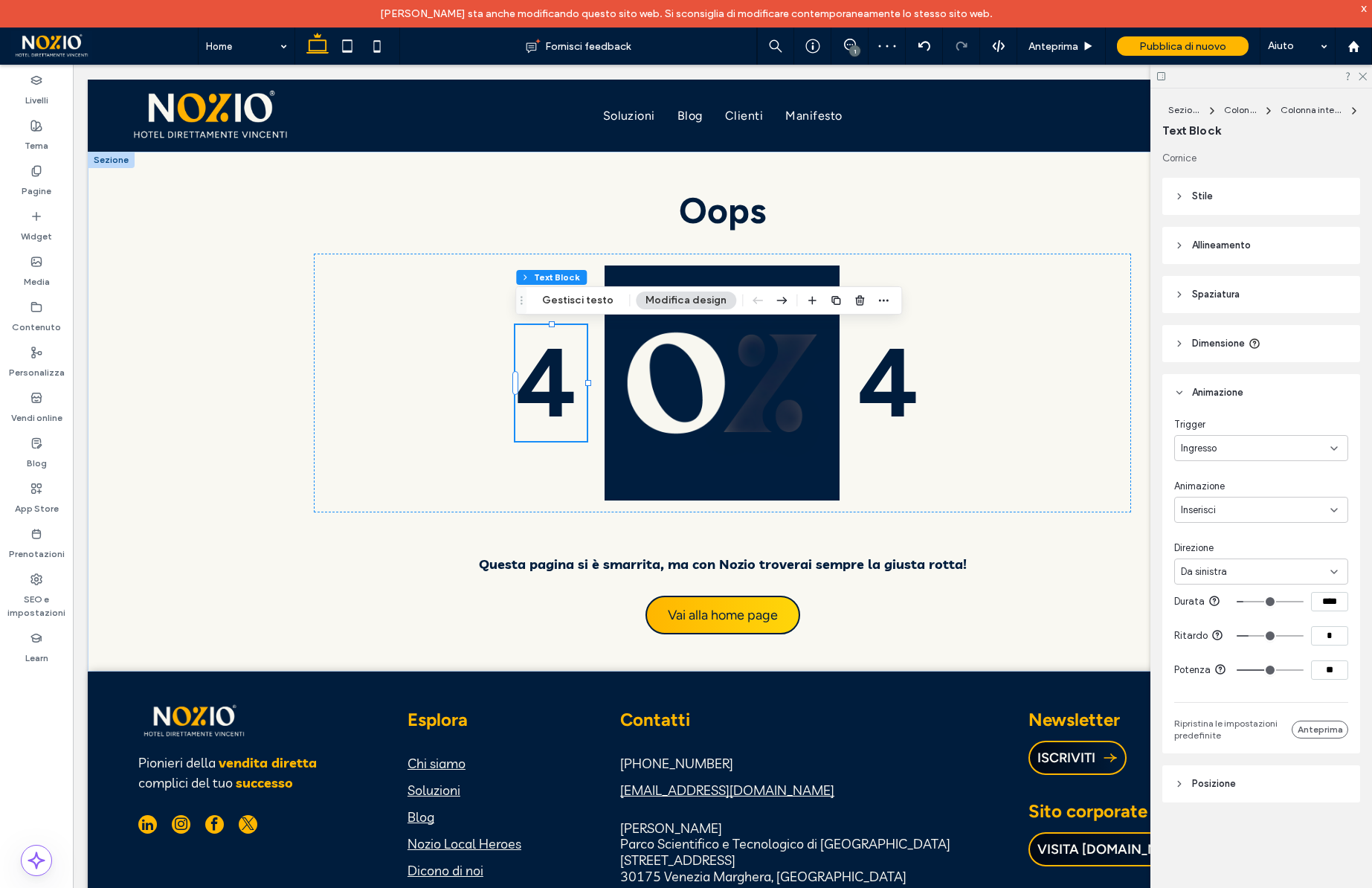
drag, startPoint x: 1259, startPoint y: 636, endPoint x: 1163, endPoint y: 634, distance: 96.0
type input "*"
click at [1237, 636] on input "range" at bounding box center [1270, 637] width 67 height 2
type input "**"
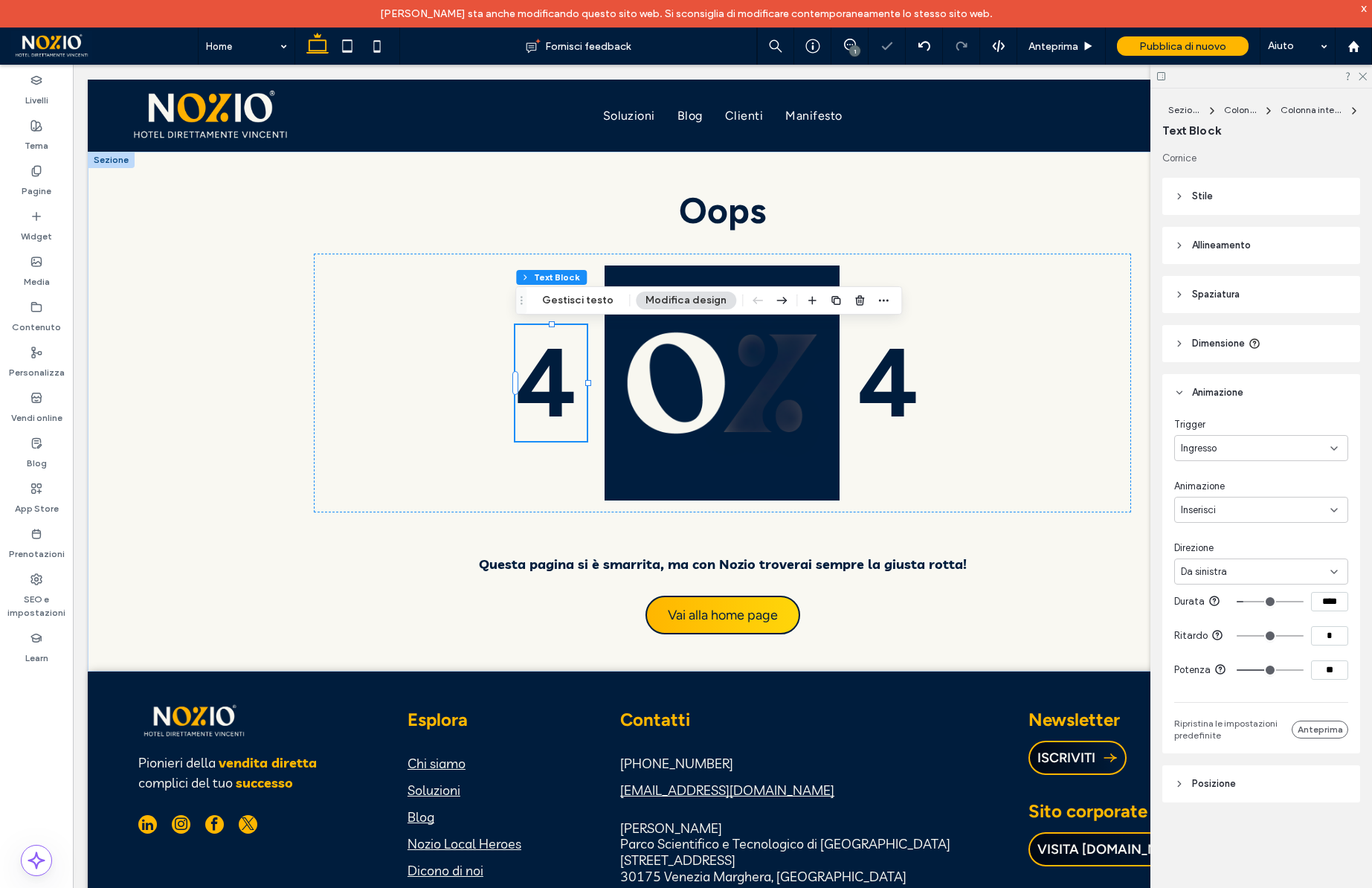
type input "**"
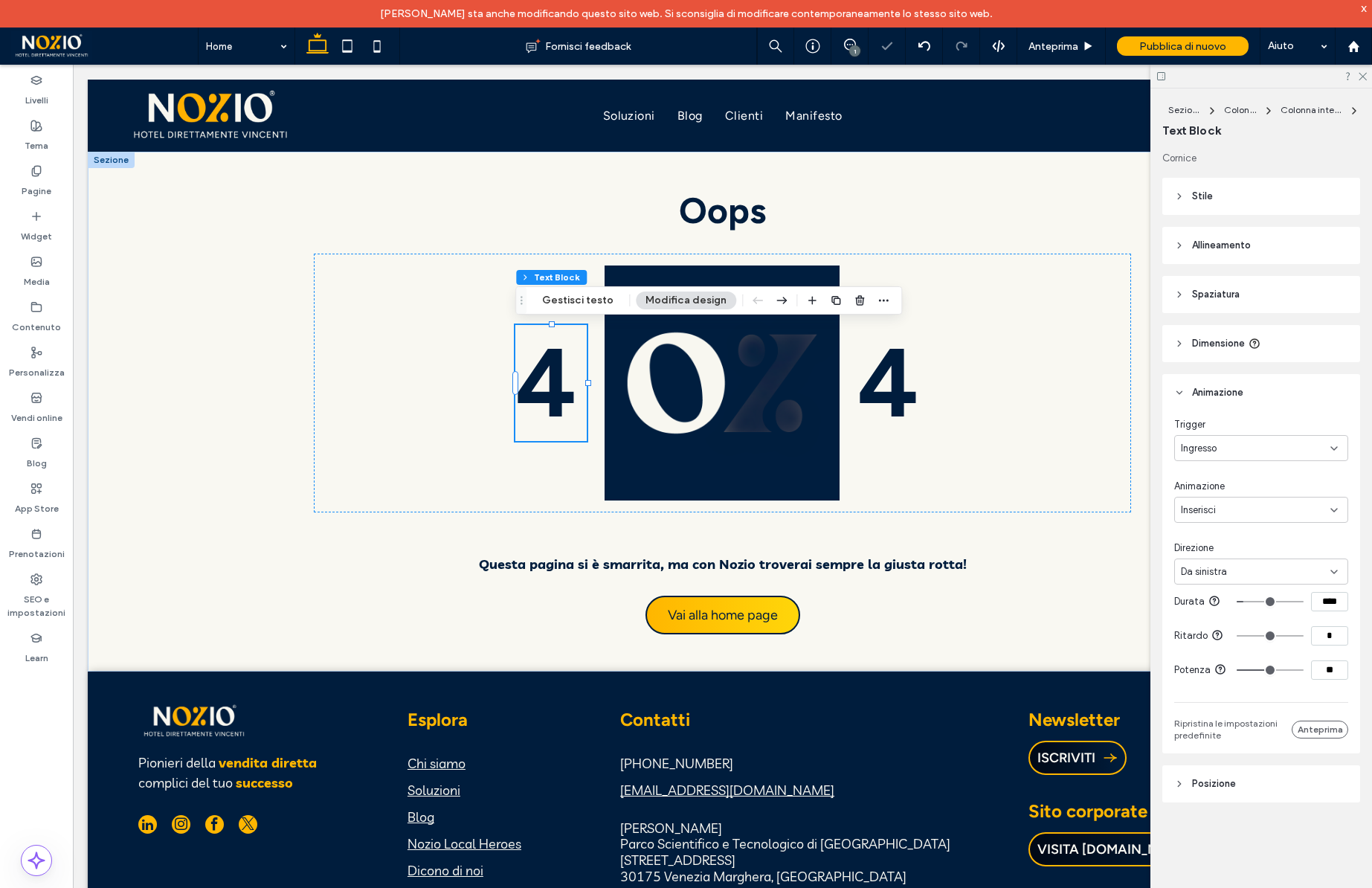
type input "**"
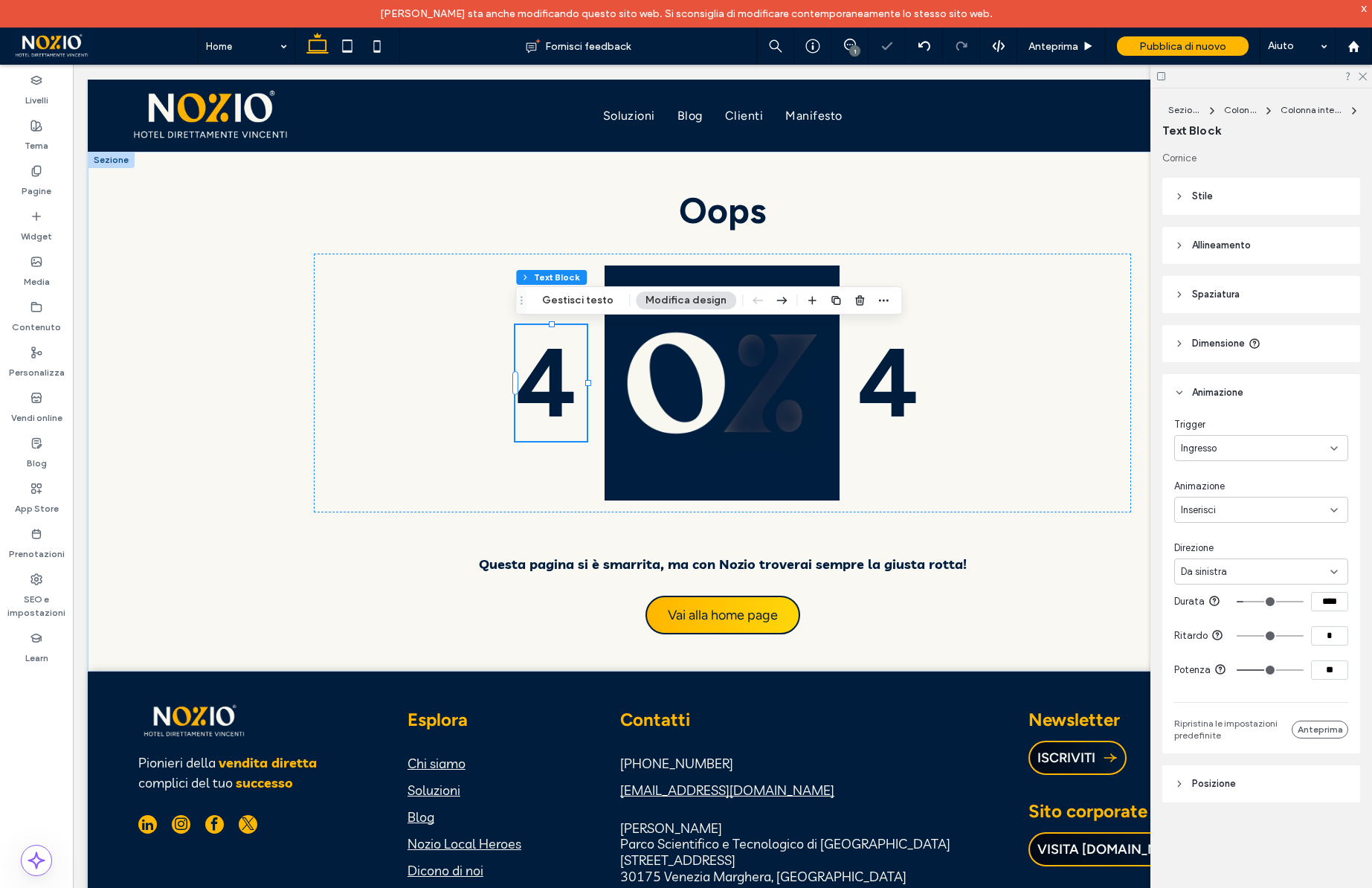
type input "**"
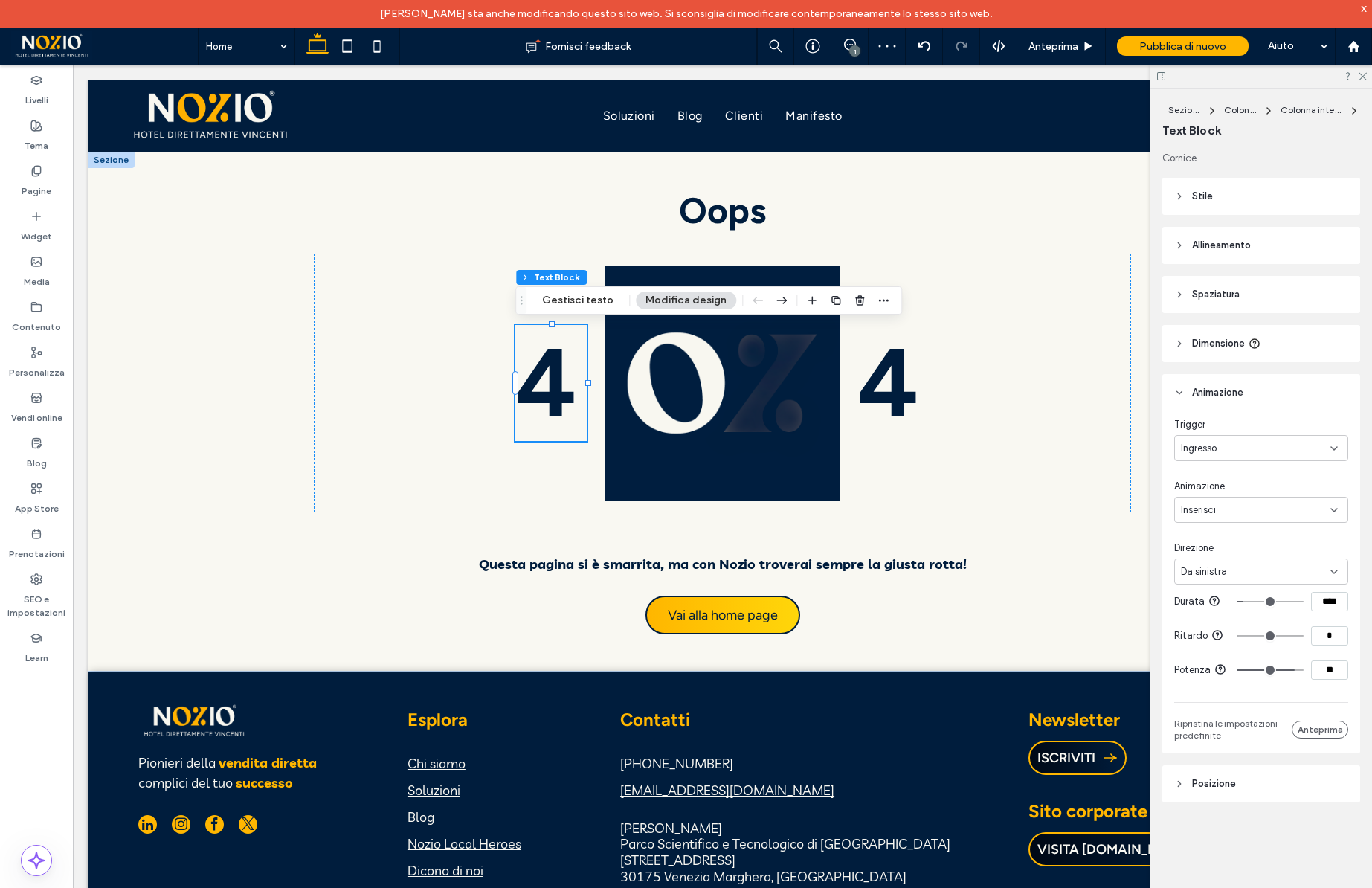
type input "**"
drag, startPoint x: 1271, startPoint y: 669, endPoint x: 1290, endPoint y: 669, distance: 19.0
click at [1290, 669] on input "range" at bounding box center [1270, 670] width 67 height 2
type input "**"
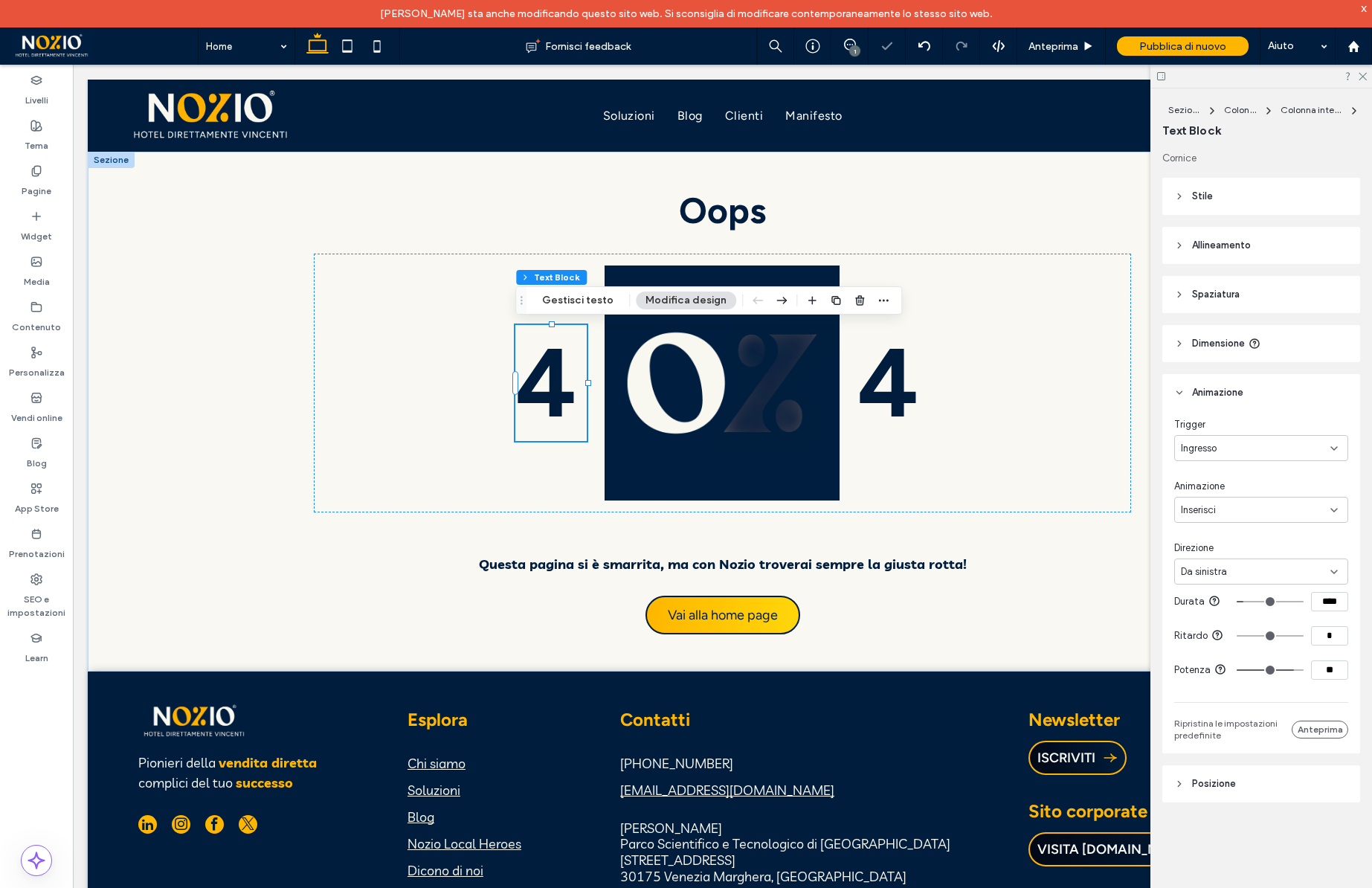
type input "***"
drag, startPoint x: 1290, startPoint y: 669, endPoint x: 1332, endPoint y: 669, distance: 42.0
click at [1332, 669] on div "***" at bounding box center [1292, 670] width 112 height 19
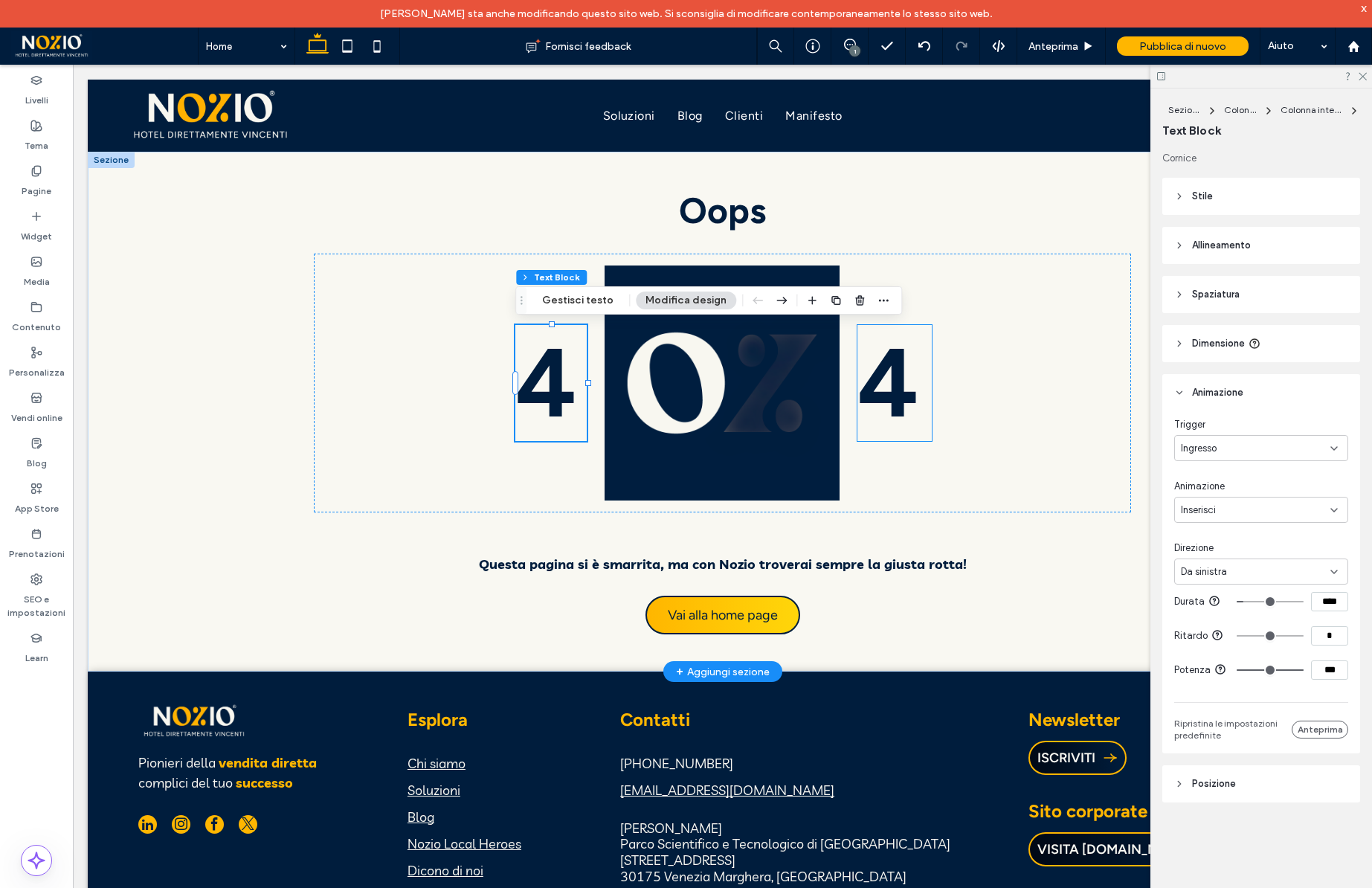
click at [905, 406] on span "4" at bounding box center [888, 383] width 61 height 116
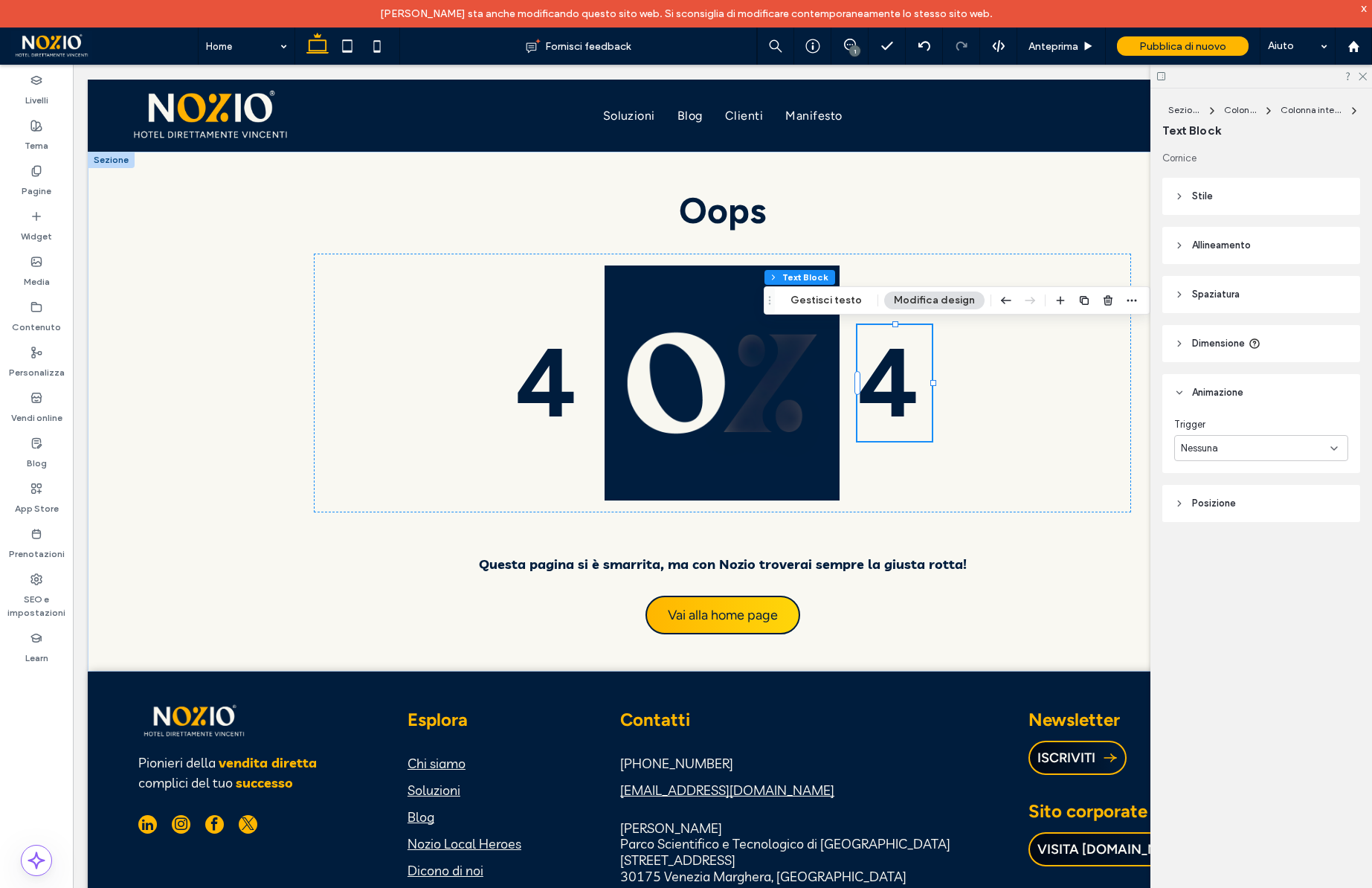
click at [1210, 448] on span "Nessuna" at bounding box center [1200, 449] width 37 height 15
click at [1216, 500] on span "Ingresso" at bounding box center [1199, 501] width 35 height 15
click at [1217, 507] on span "Nessuno" at bounding box center [1199, 510] width 36 height 15
click at [1222, 586] on div "Inserisci" at bounding box center [1261, 588] width 172 height 26
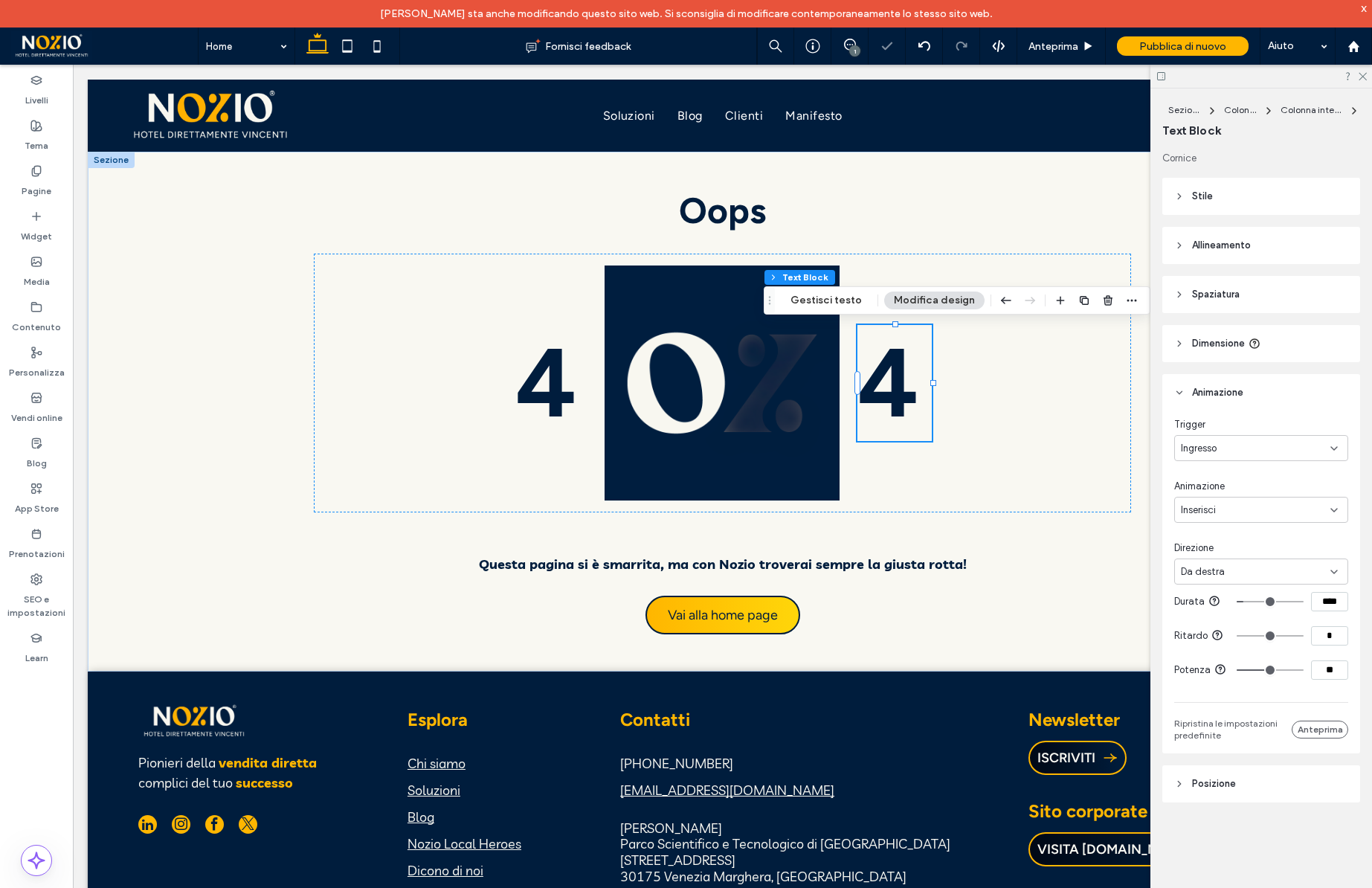
type input "**"
type input "***"
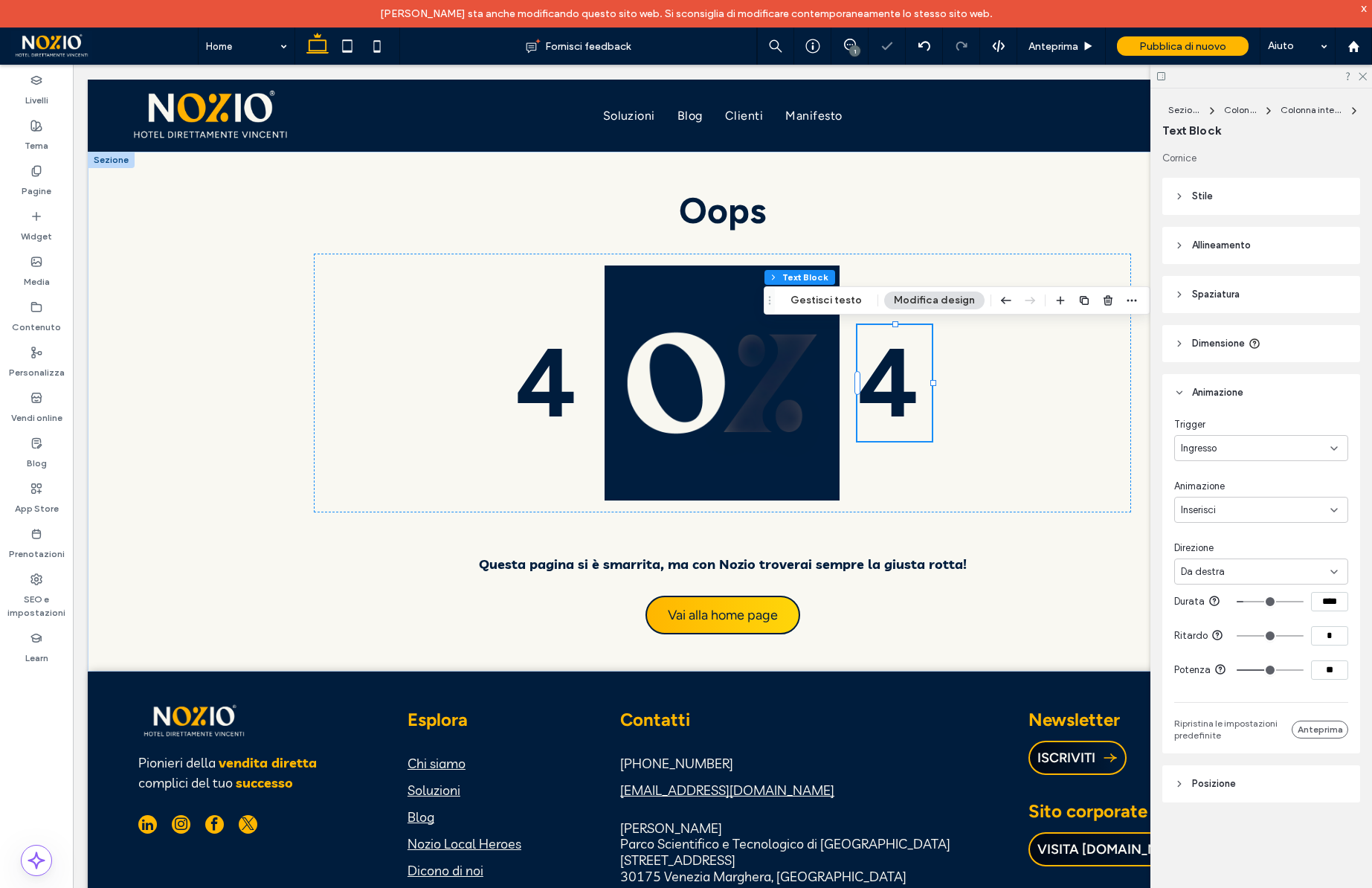
type input "***"
drag, startPoint x: 1269, startPoint y: 670, endPoint x: 1349, endPoint y: 670, distance: 80.0
type input "***"
click at [1304, 670] on input "range" at bounding box center [1270, 670] width 67 height 2
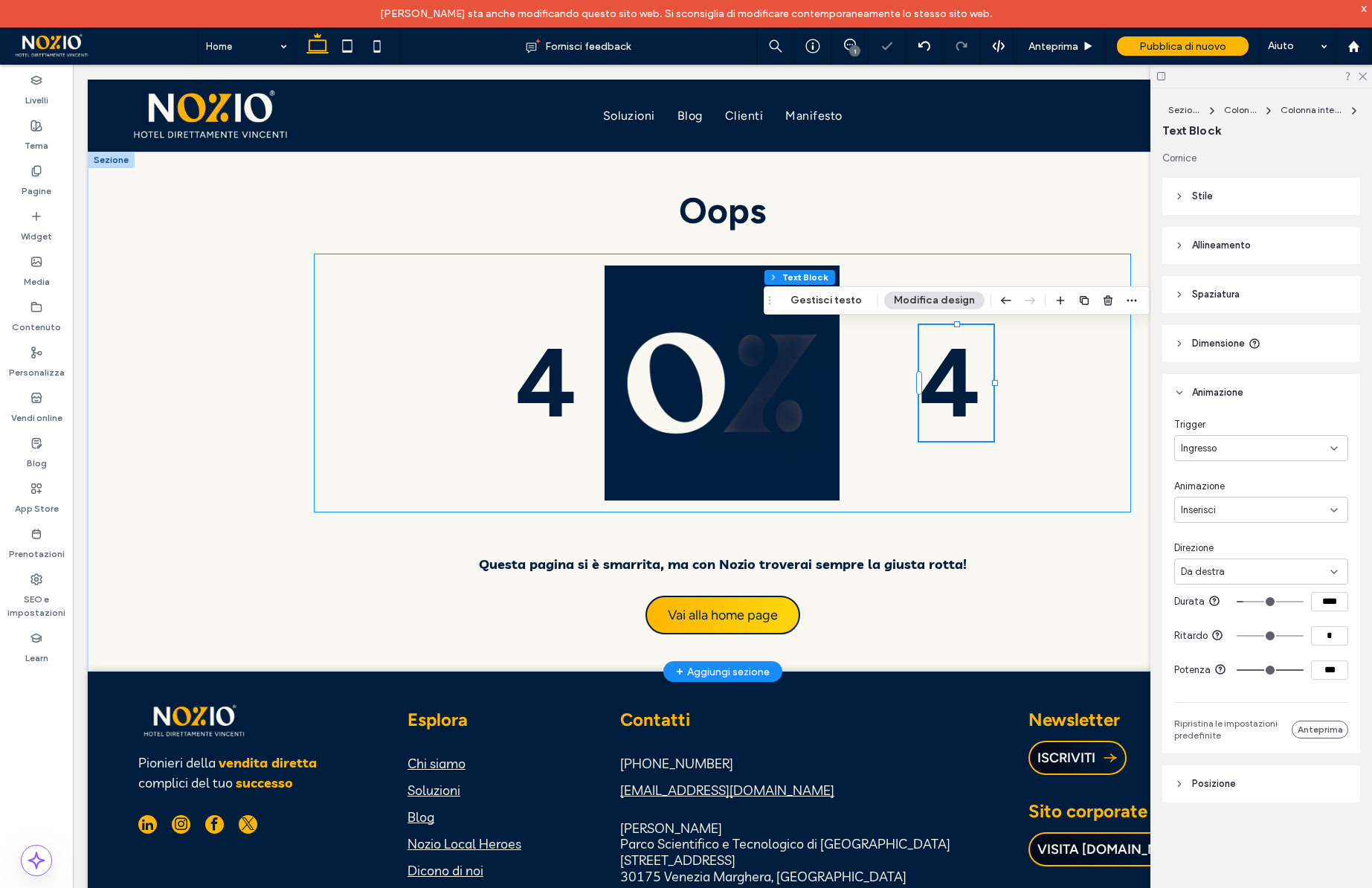
click at [1062, 498] on div "4 4" at bounding box center [722, 383] width 818 height 259
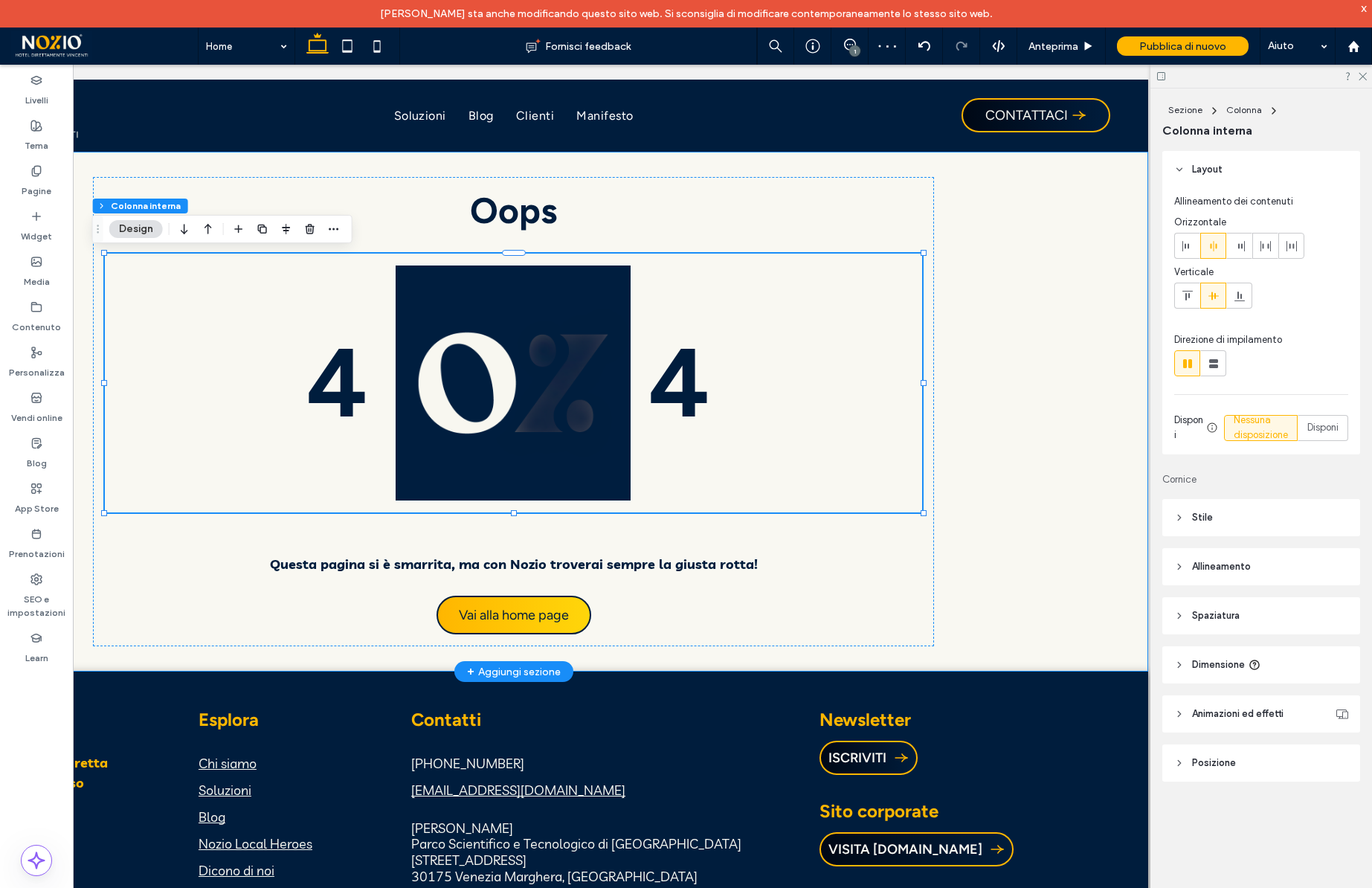
scroll to position [0, 222]
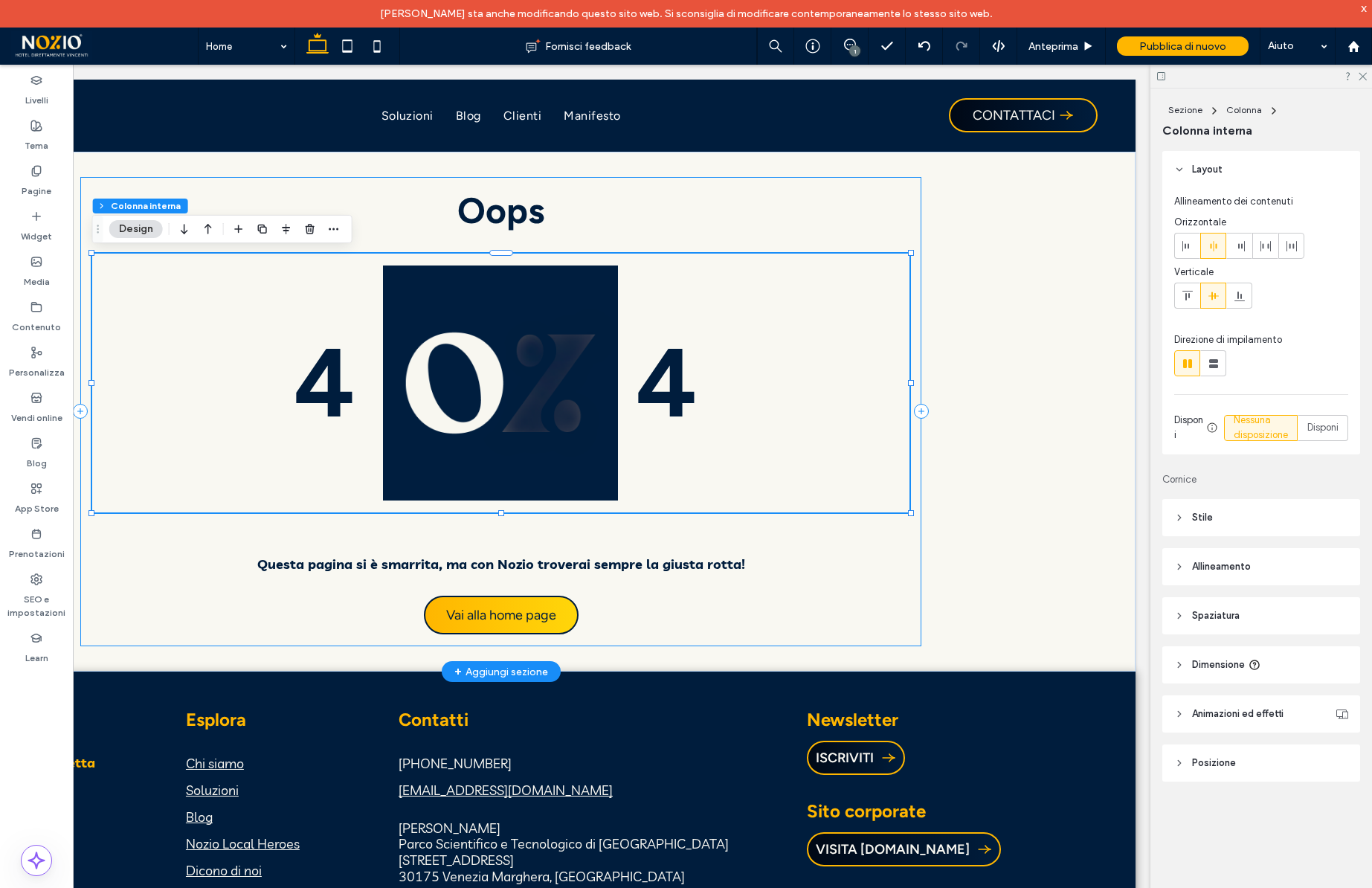
click at [910, 566] on div "Oops 4 4 Questa pagina si è smarrita, ma con Nozio trove rai sempre la giusta r…" at bounding box center [502, 412] width 842 height 469
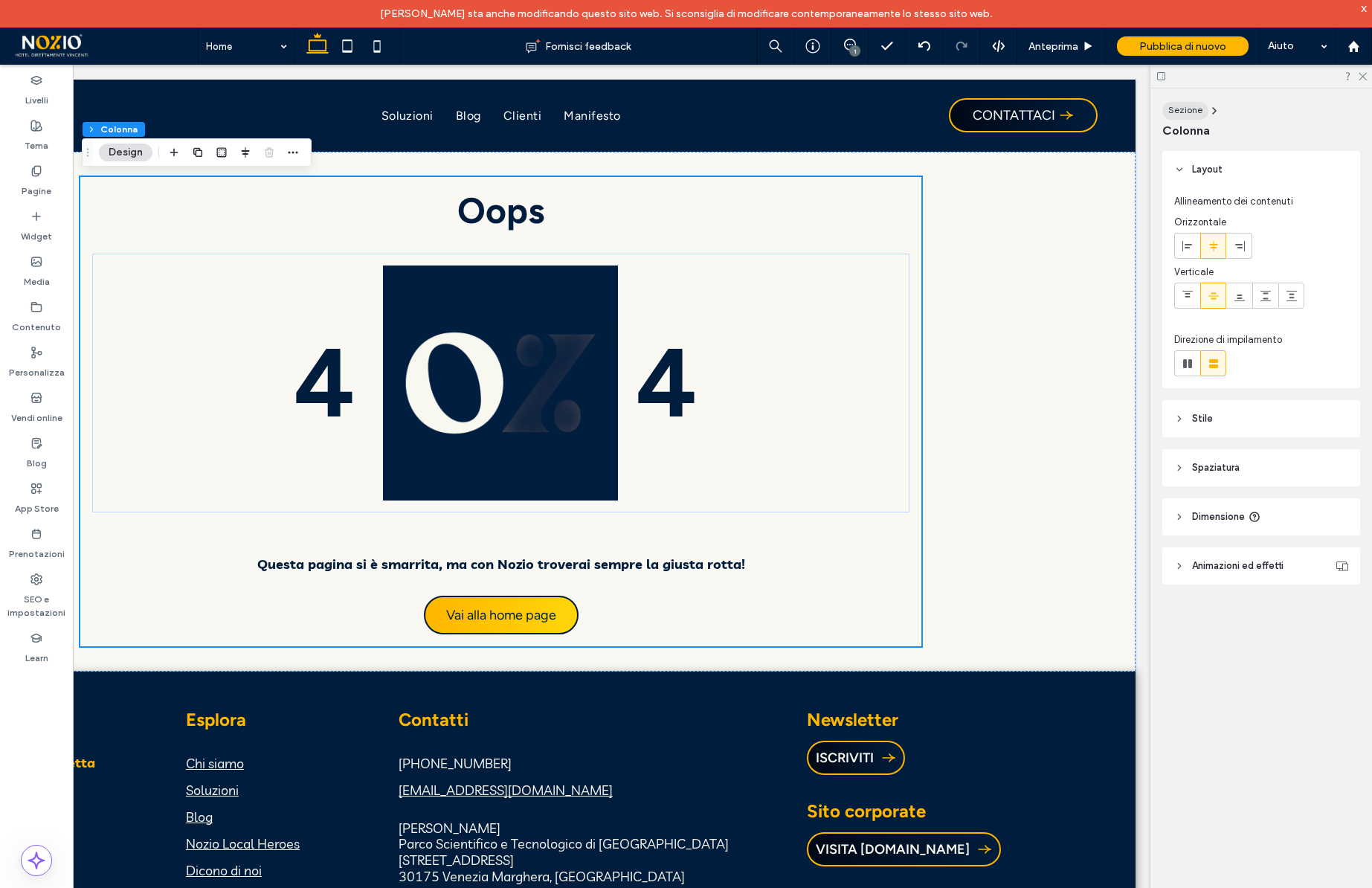
click at [1197, 114] on span "Sezione" at bounding box center [1185, 109] width 34 height 11
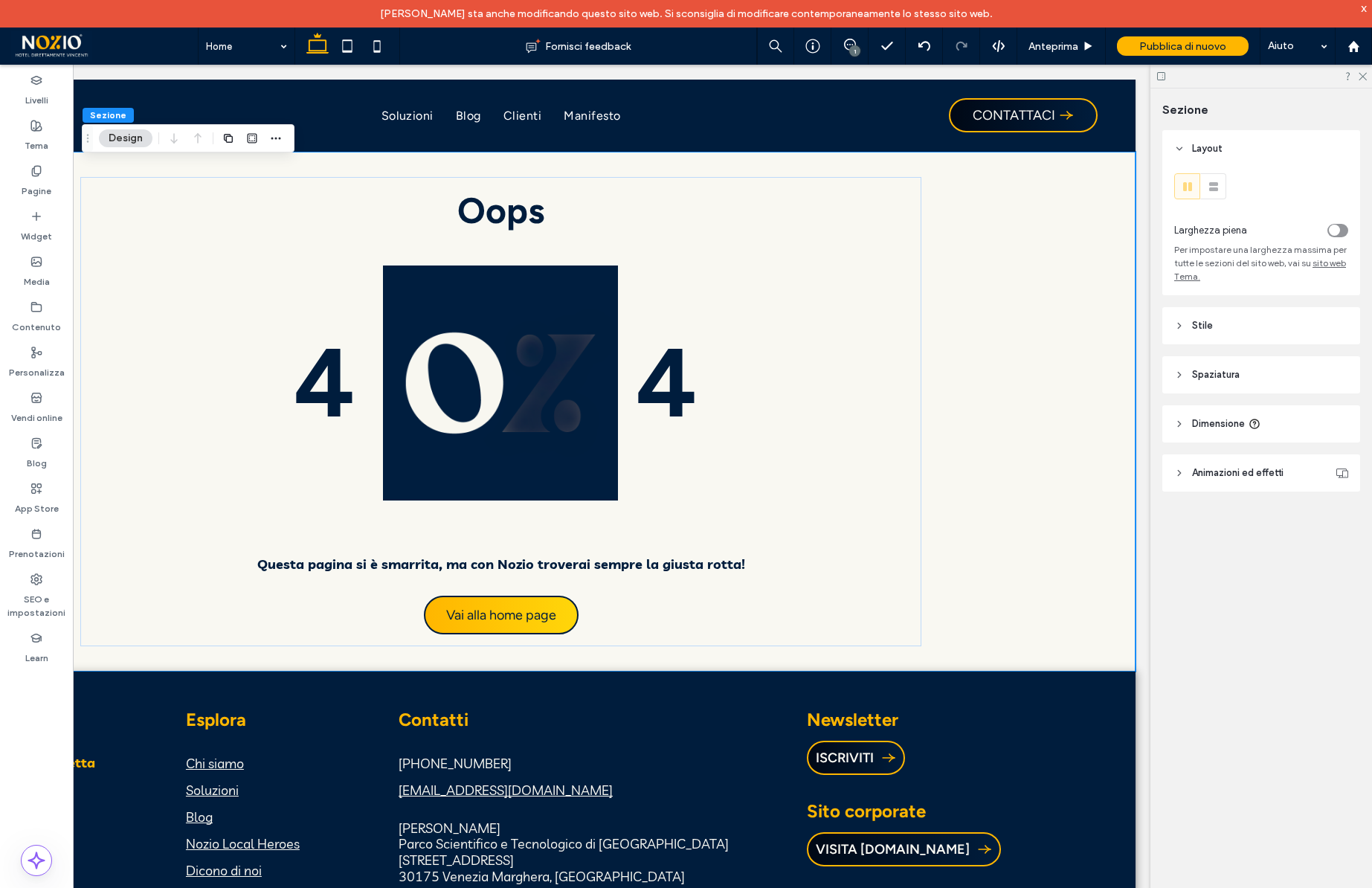
click at [1337, 225] on div "toggle" at bounding box center [1334, 230] width 11 height 11
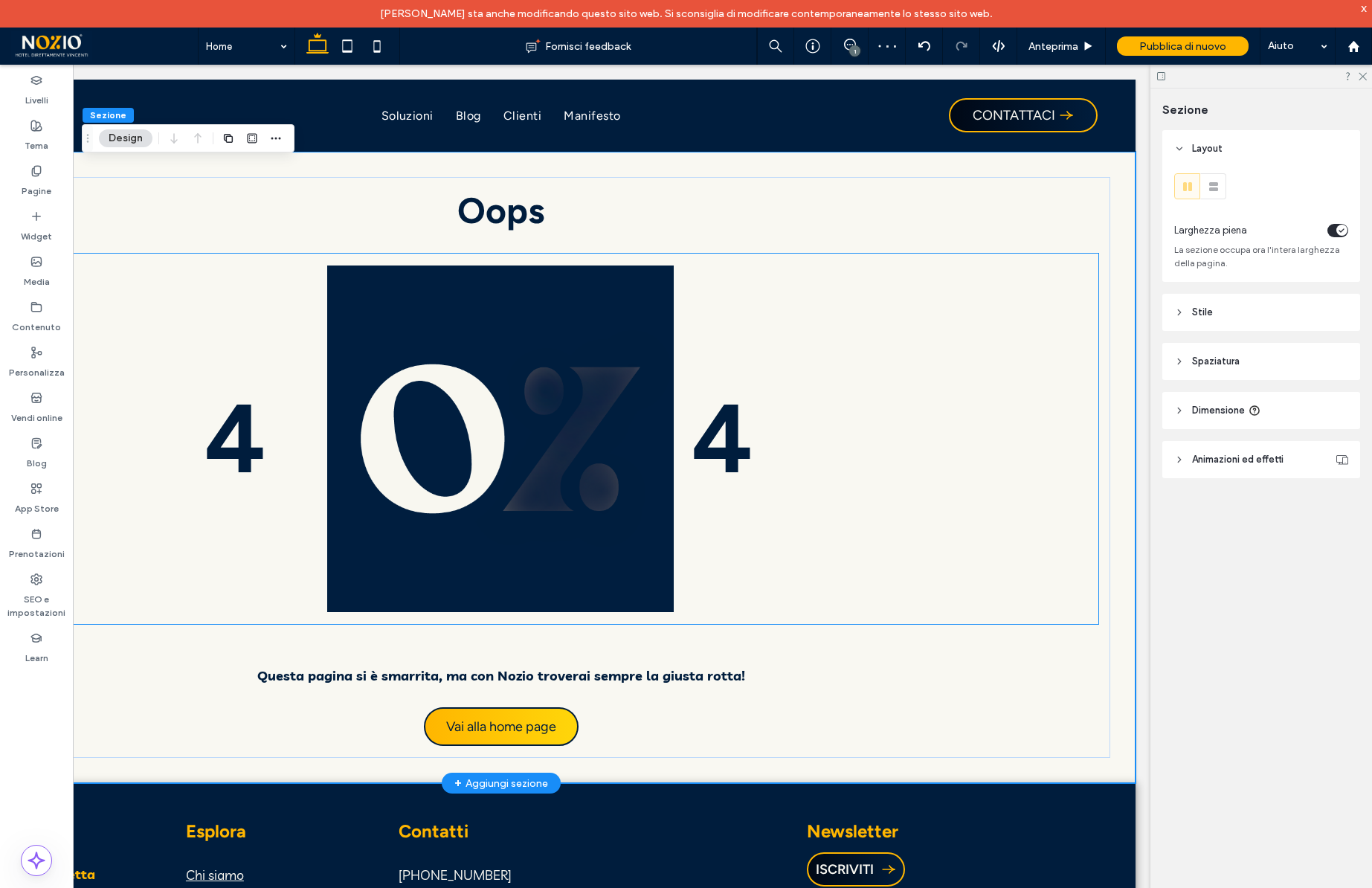
click at [586, 545] on img at bounding box center [500, 439] width 346 height 346
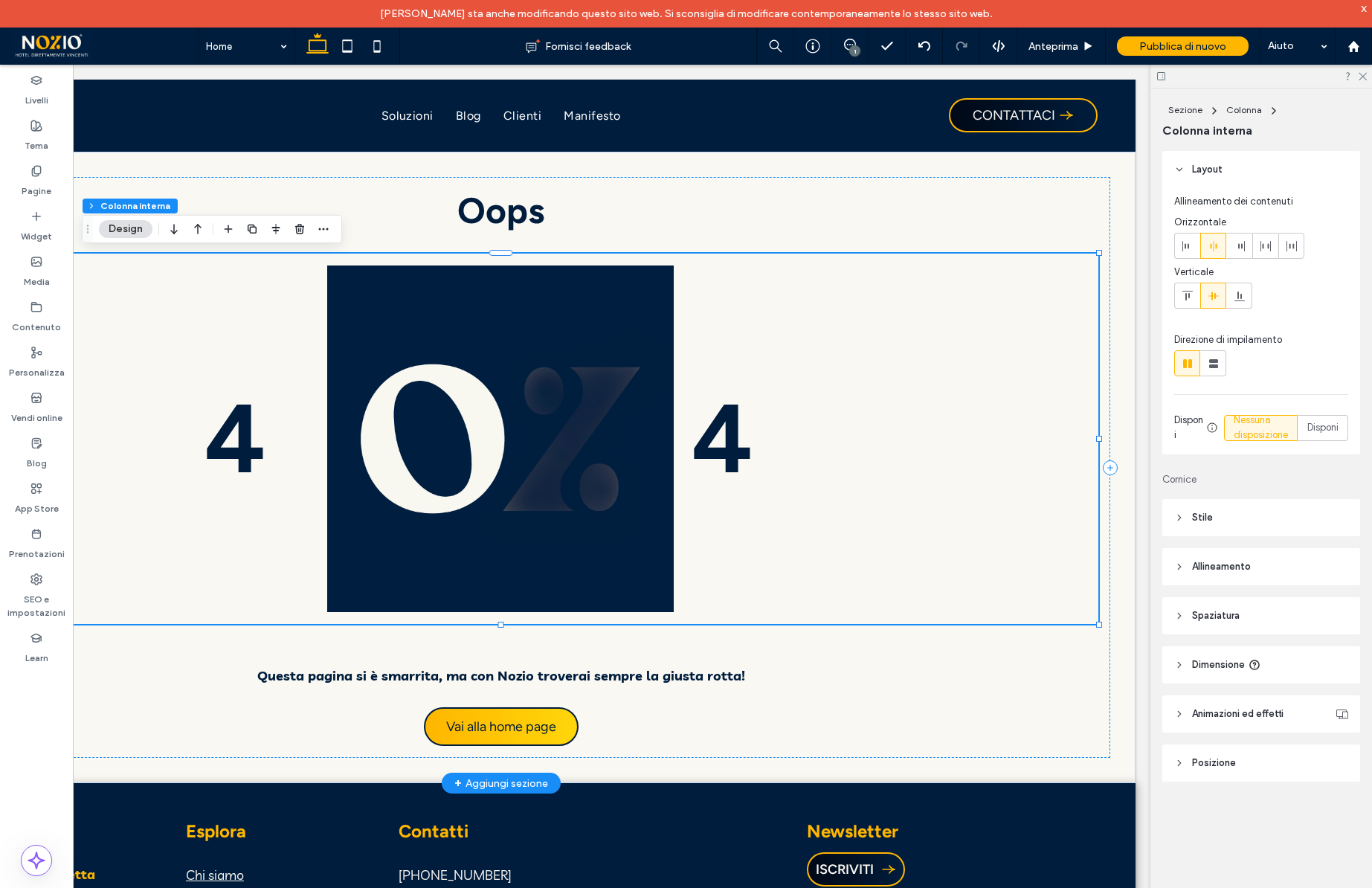
click at [586, 545] on img at bounding box center [500, 439] width 346 height 346
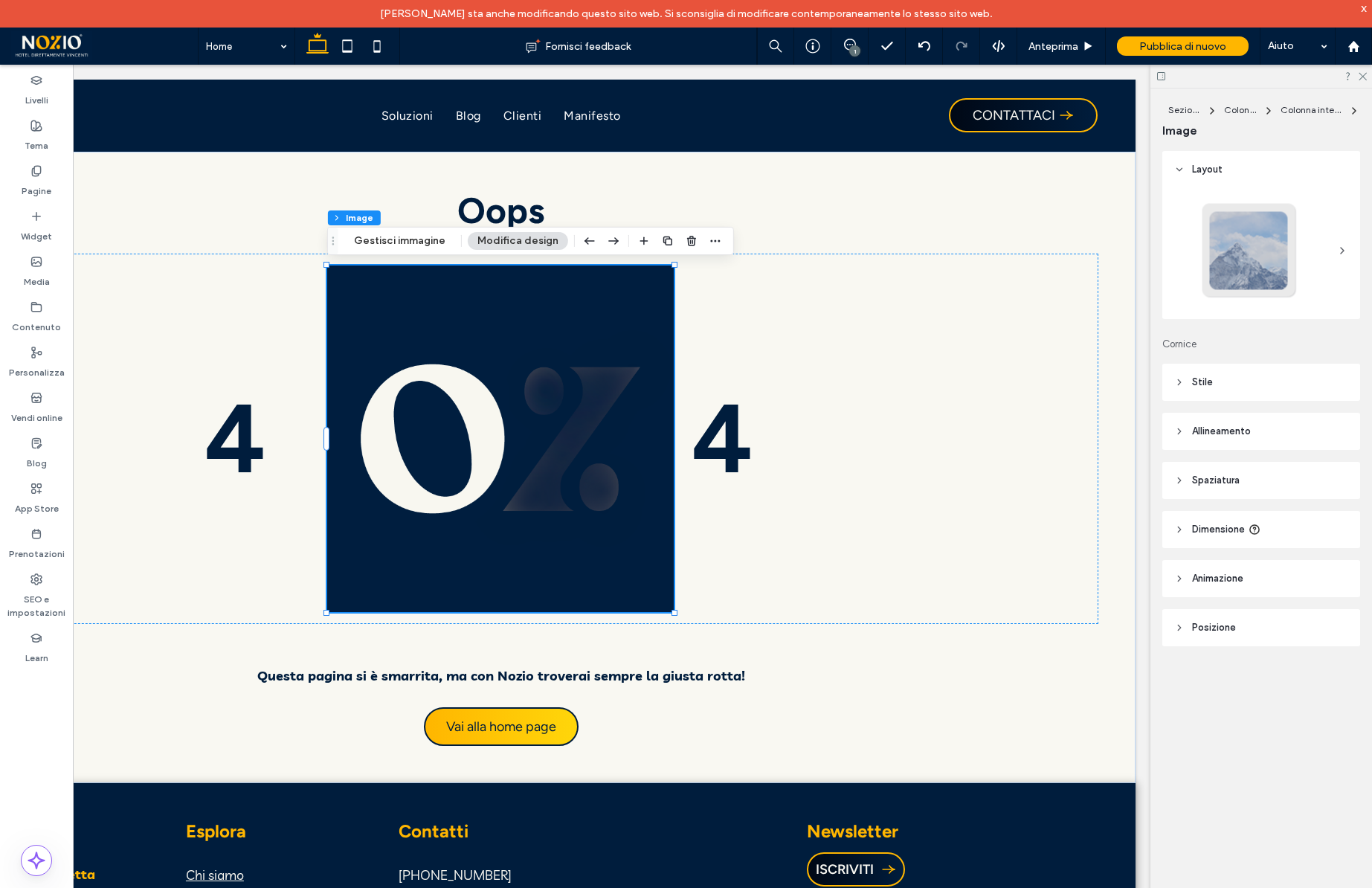
click at [1216, 520] on header "Dimensione" at bounding box center [1261, 530] width 198 height 37
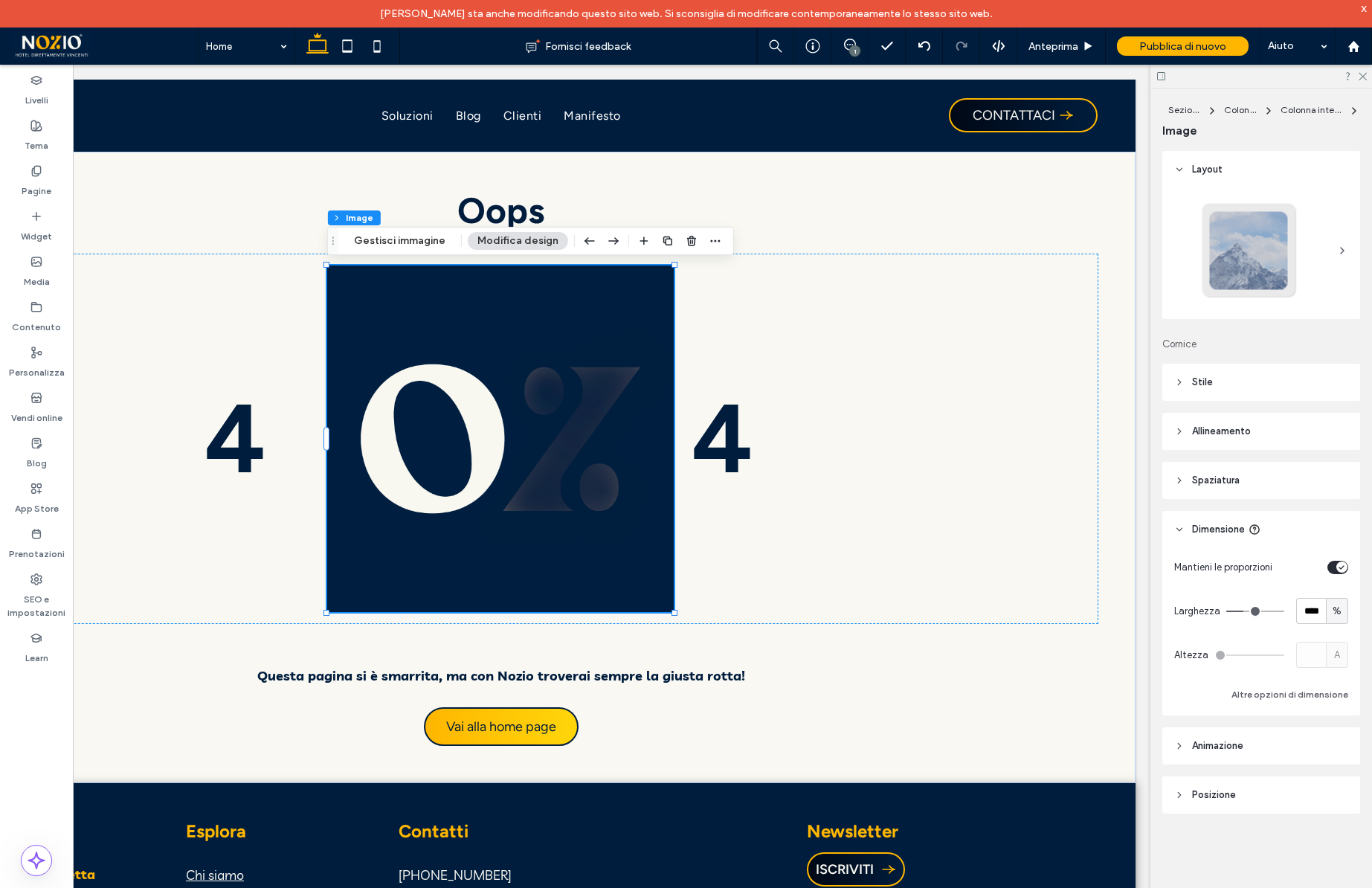
click at [1338, 610] on span "%" at bounding box center [1337, 611] width 9 height 15
click at [1340, 639] on span "px" at bounding box center [1338, 637] width 10 height 15
type input "***"
type input "*****"
type input "***"
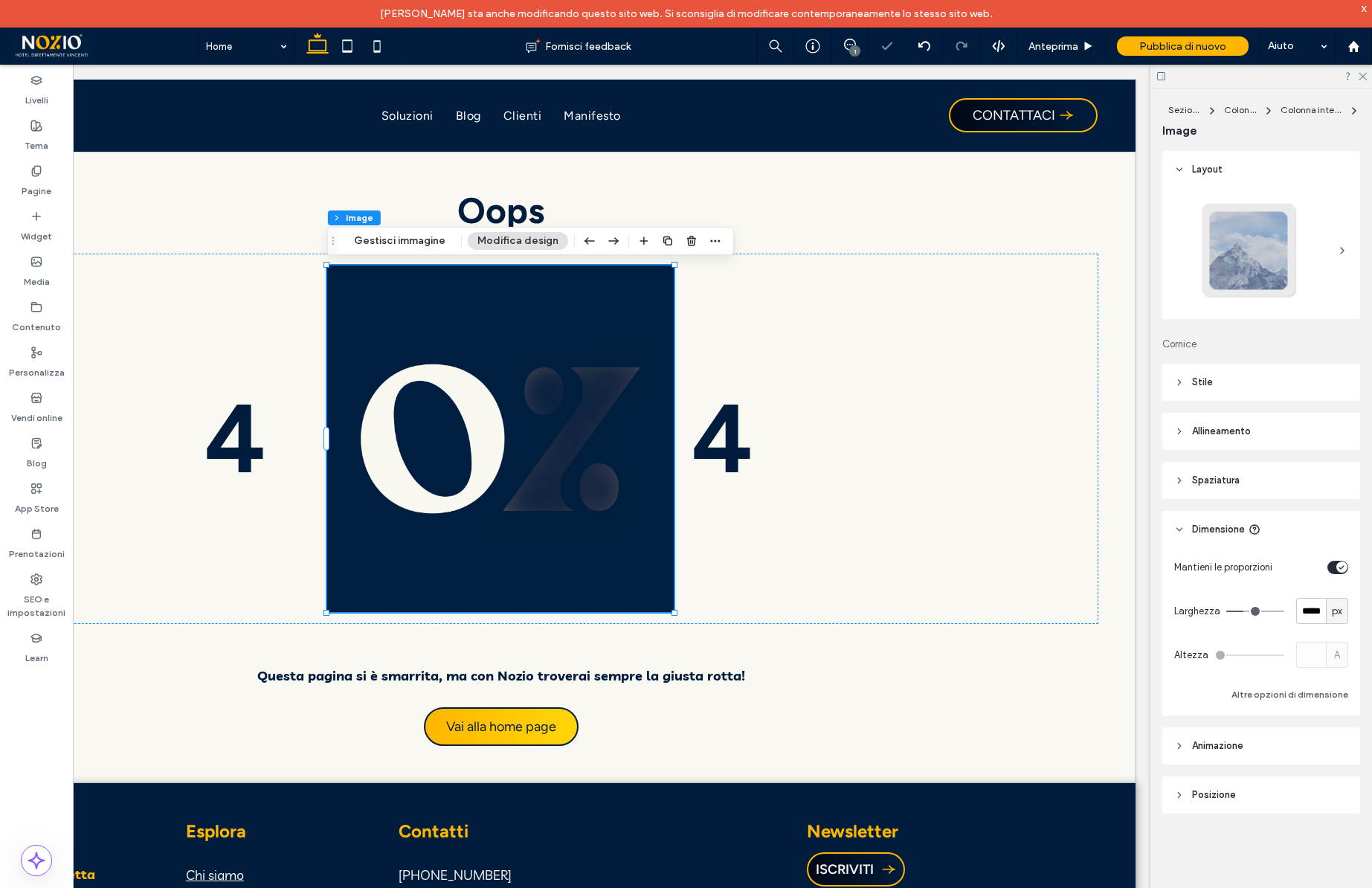
type input "***"
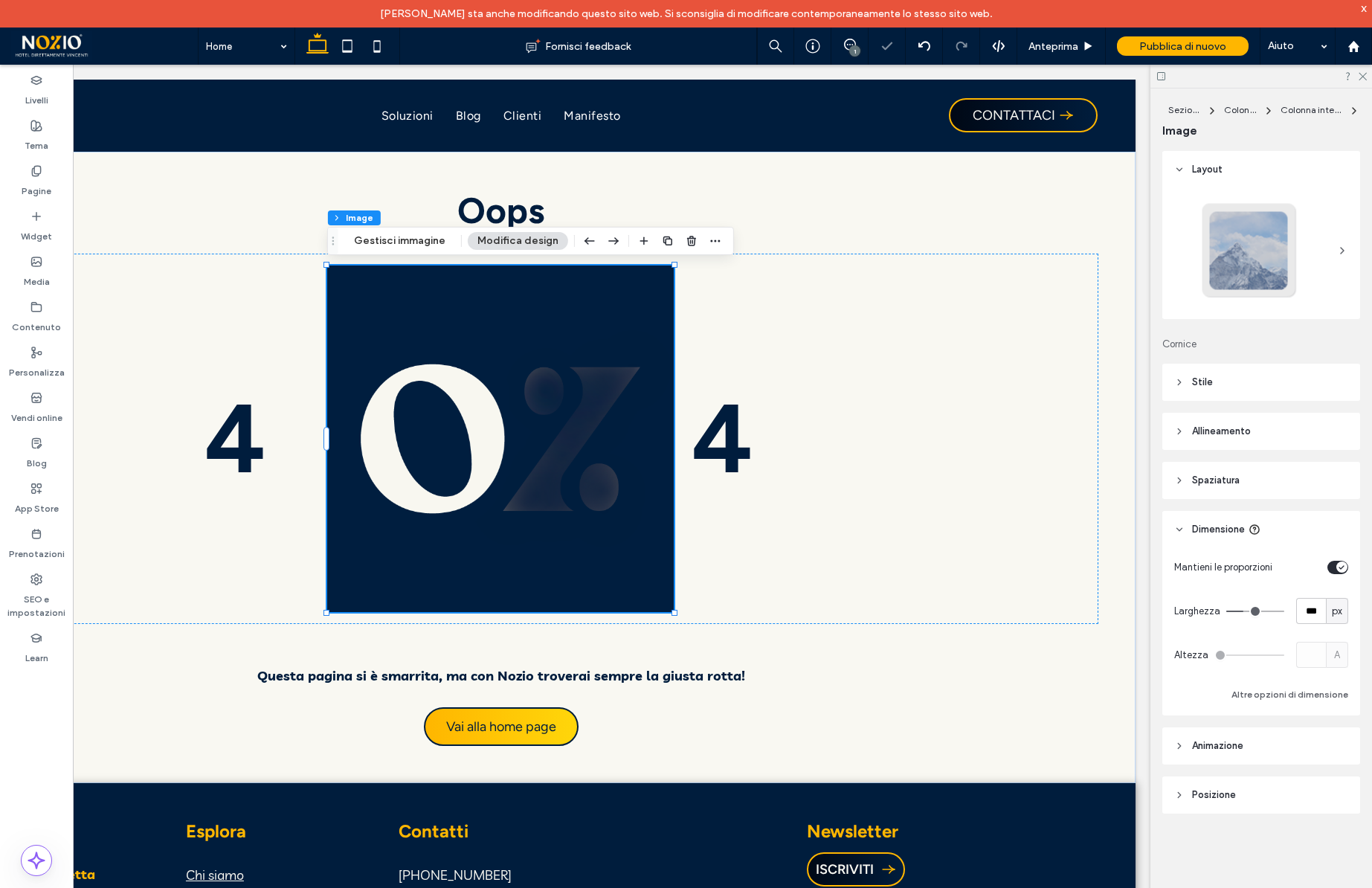
type input "***"
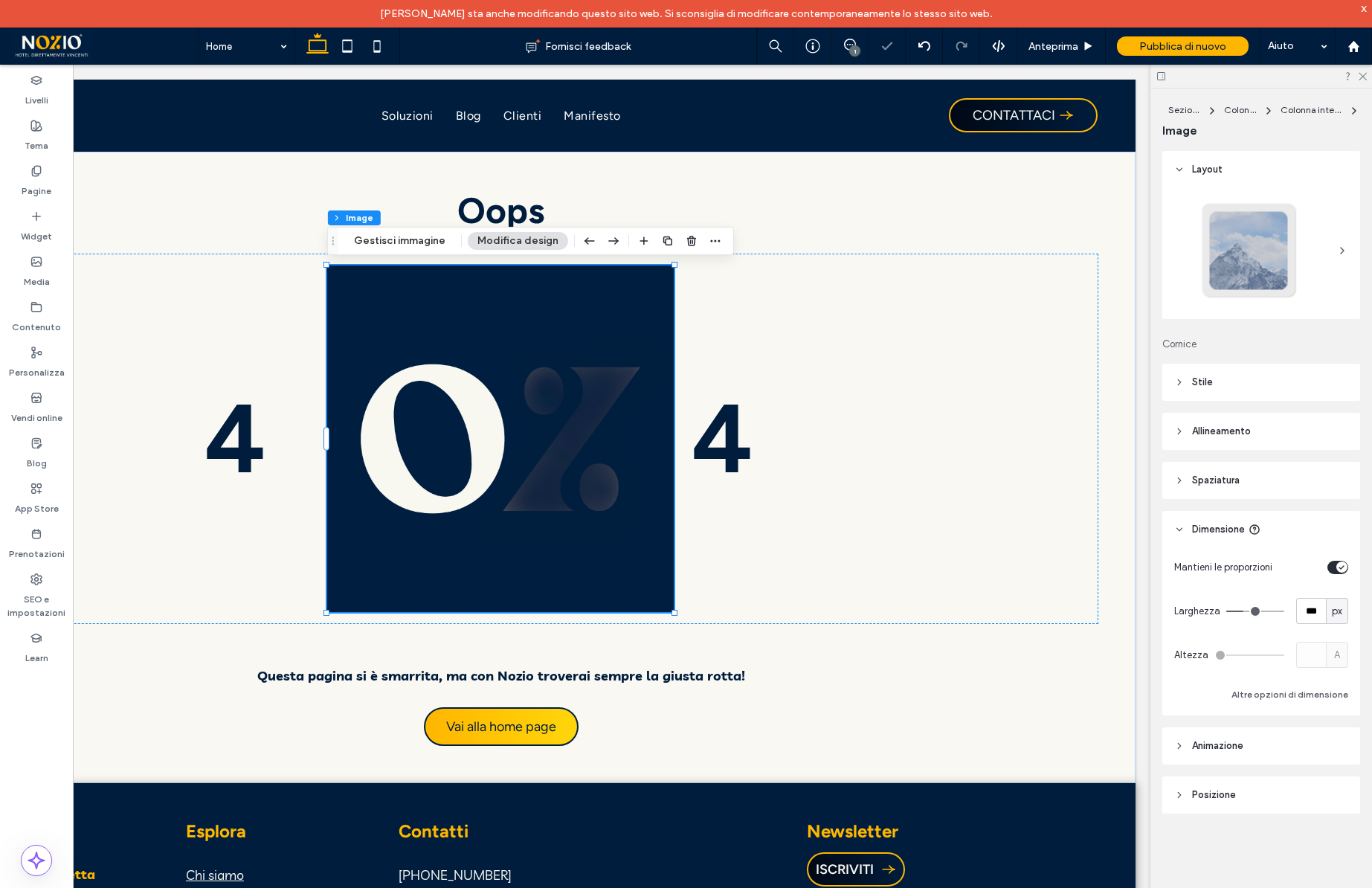
type input "***"
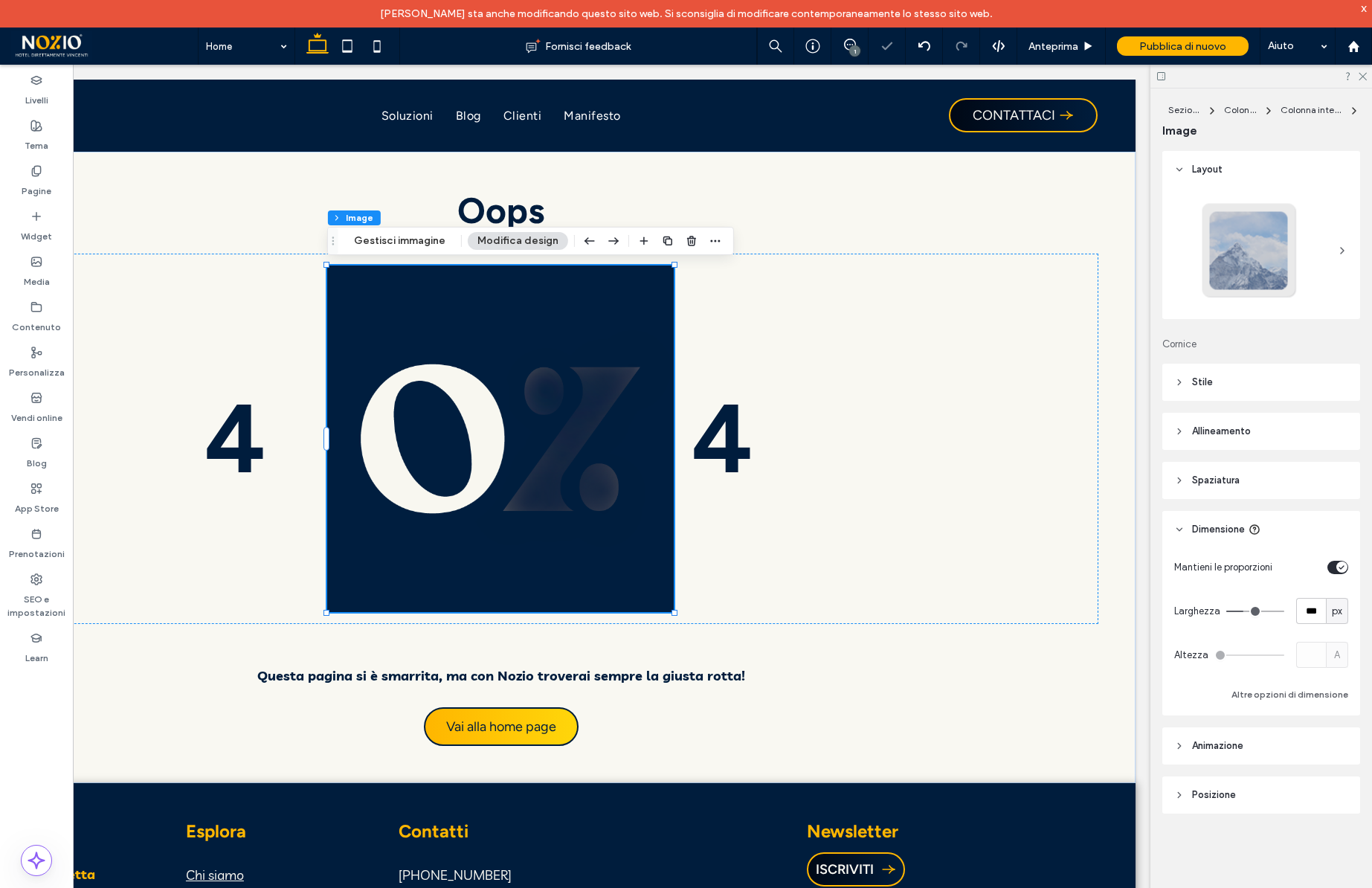
type input "***"
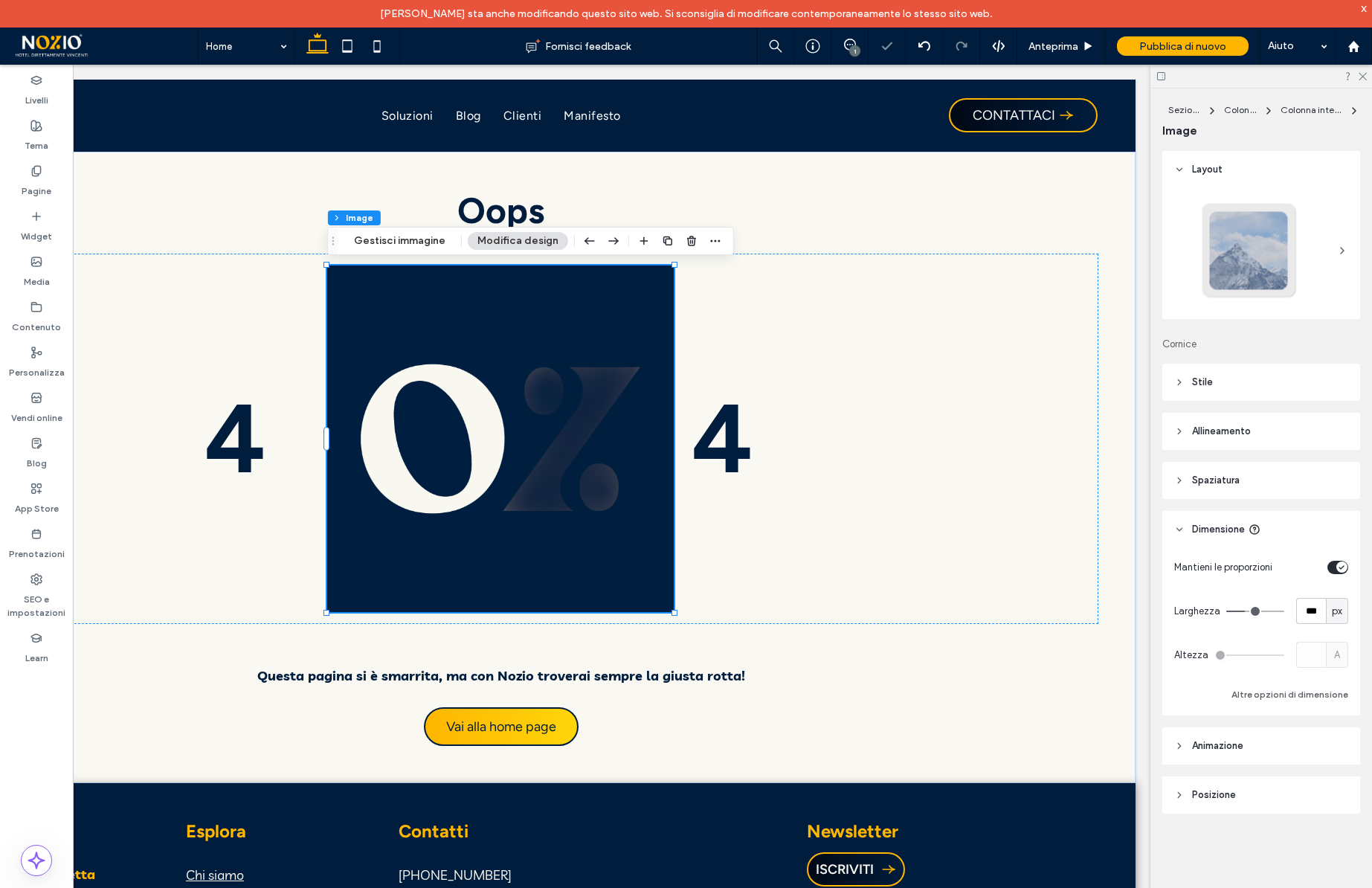
type input "***"
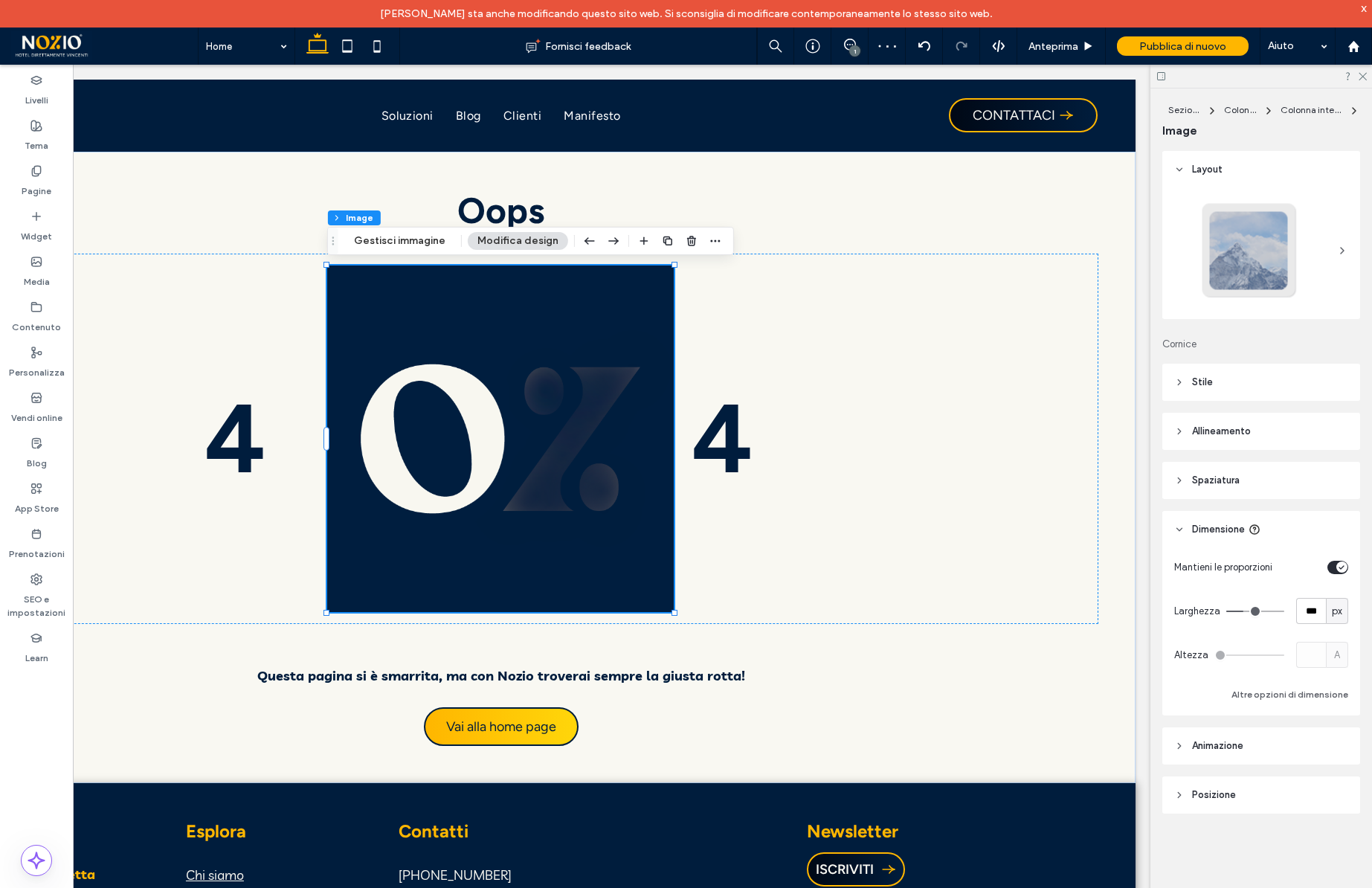
click at [1245, 611] on input "range" at bounding box center [1255, 611] width 58 height 2
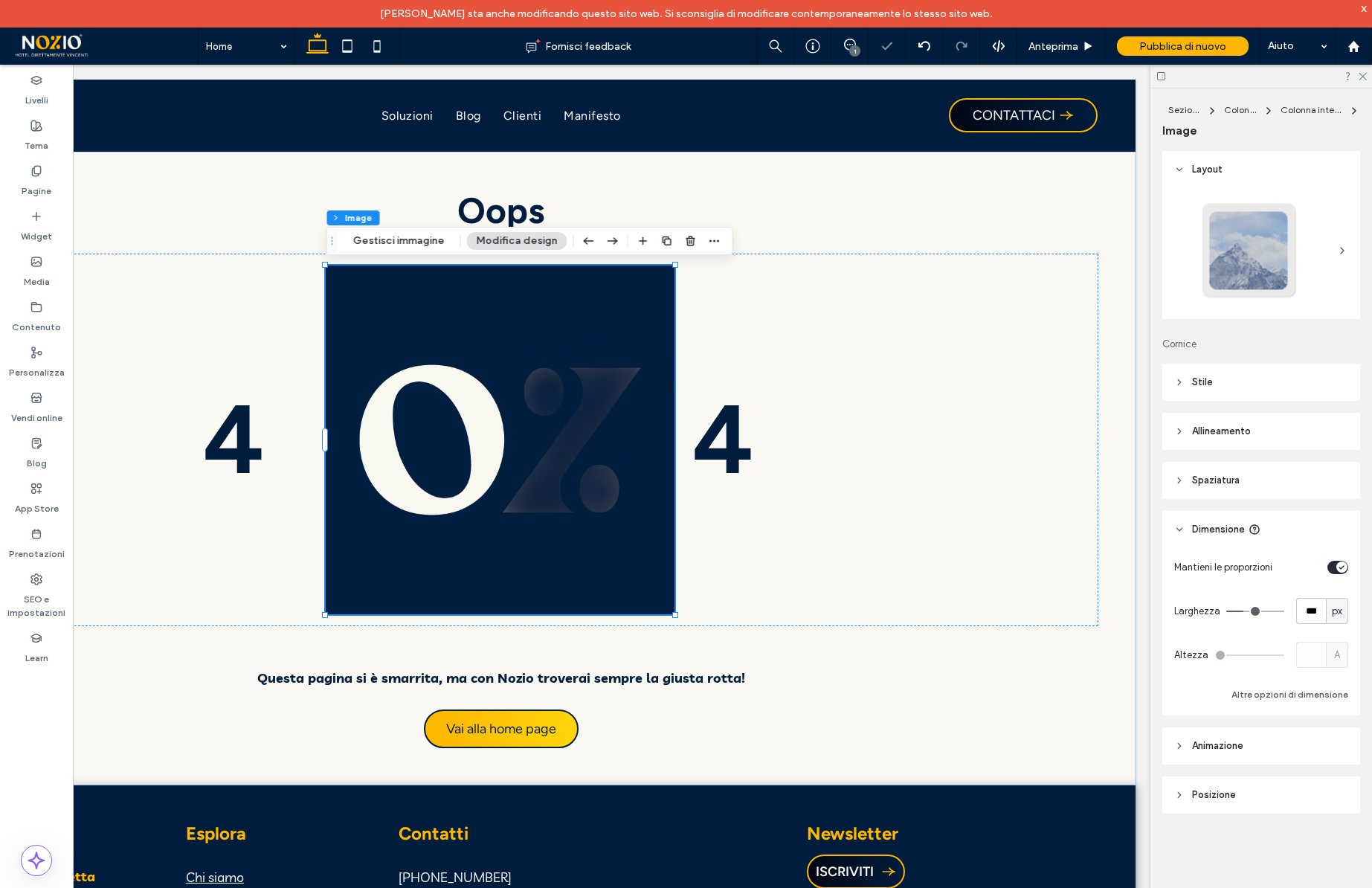
type input "***"
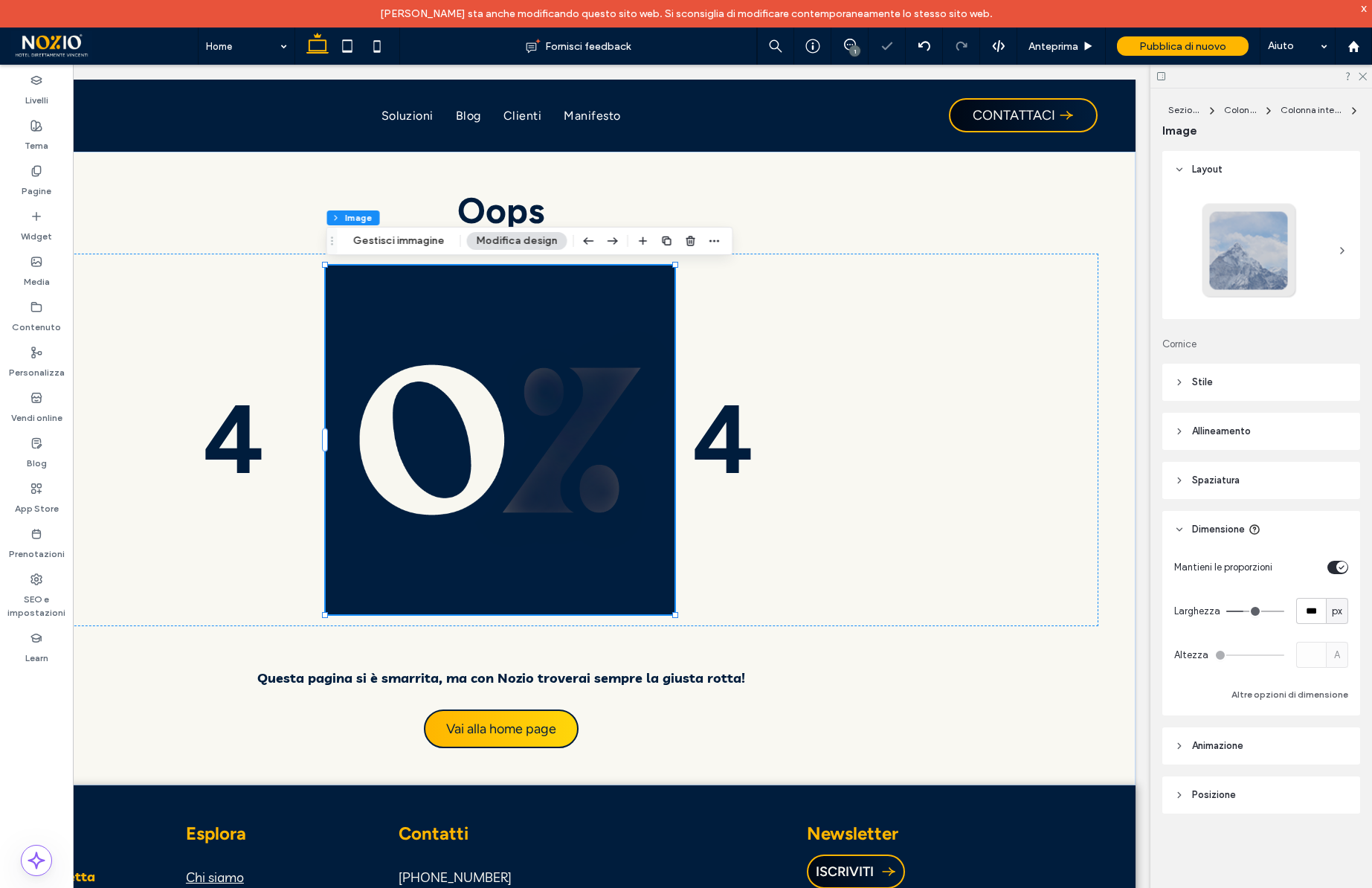
type input "***"
click at [1239, 611] on input "range" at bounding box center [1255, 611] width 58 height 2
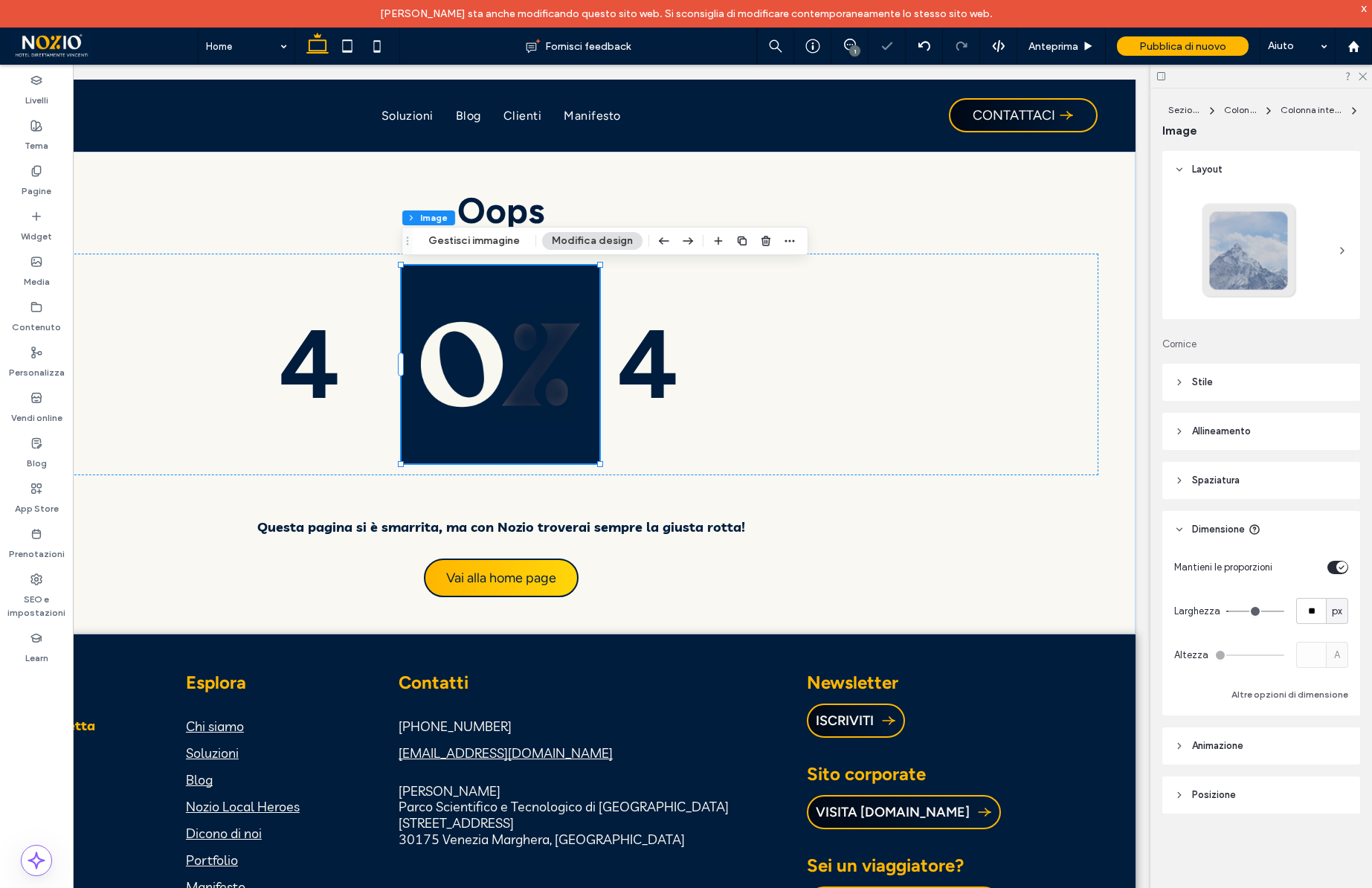
click at [1232, 610] on input "range" at bounding box center [1255, 611] width 58 height 2
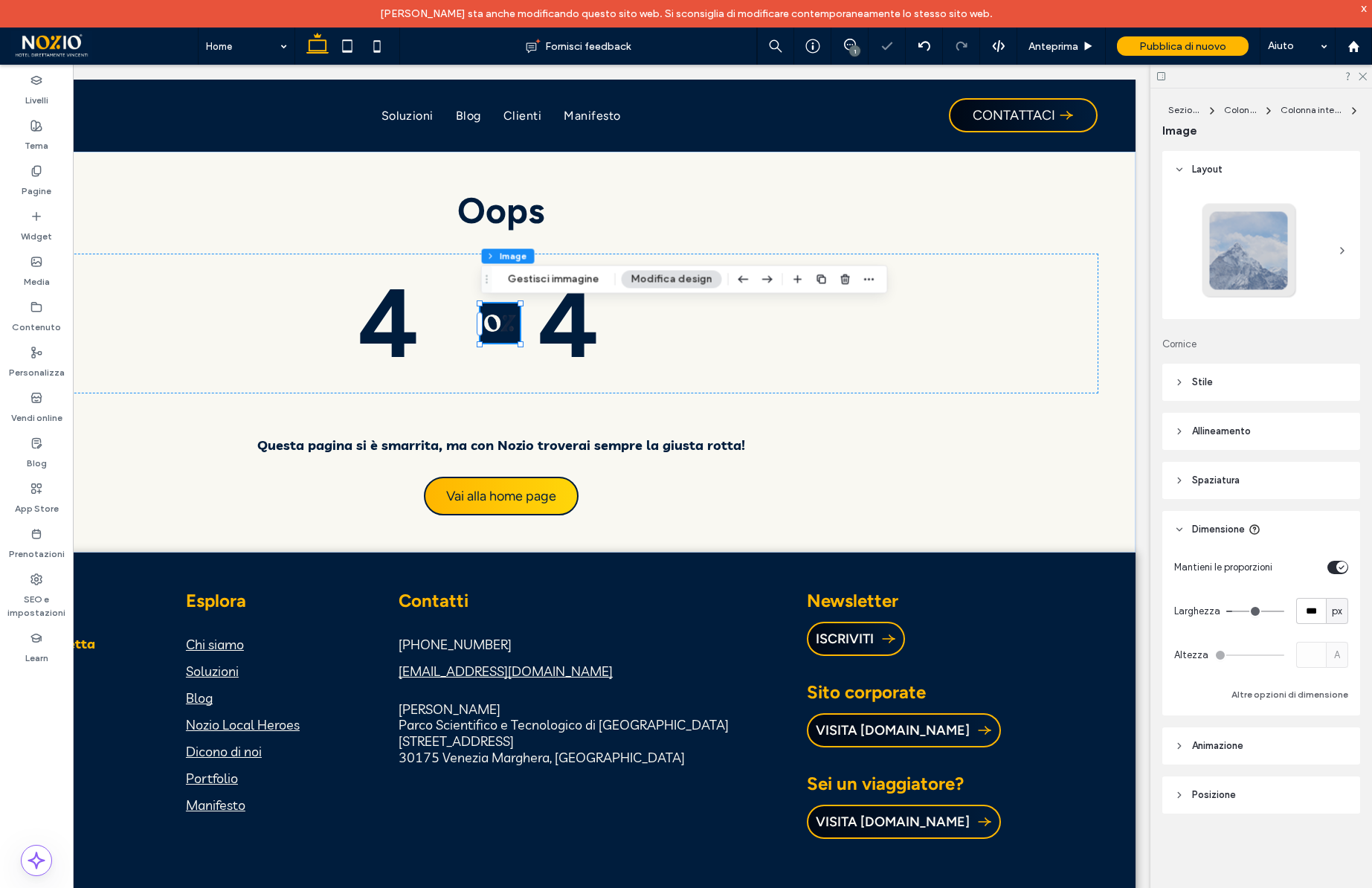
click at [1236, 610] on input "range" at bounding box center [1255, 611] width 58 height 2
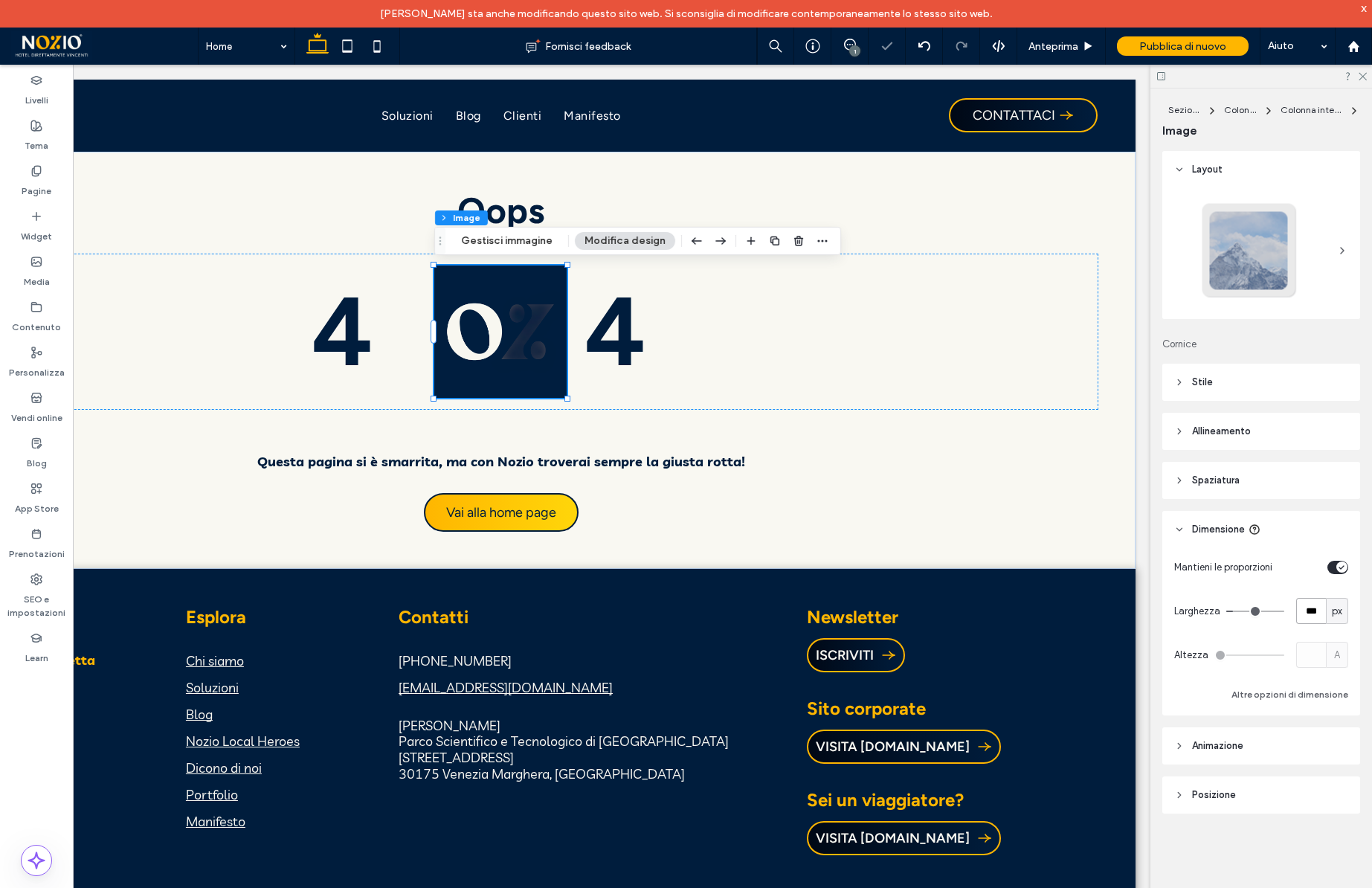
click at [1311, 620] on input "***" at bounding box center [1311, 610] width 29 height 26
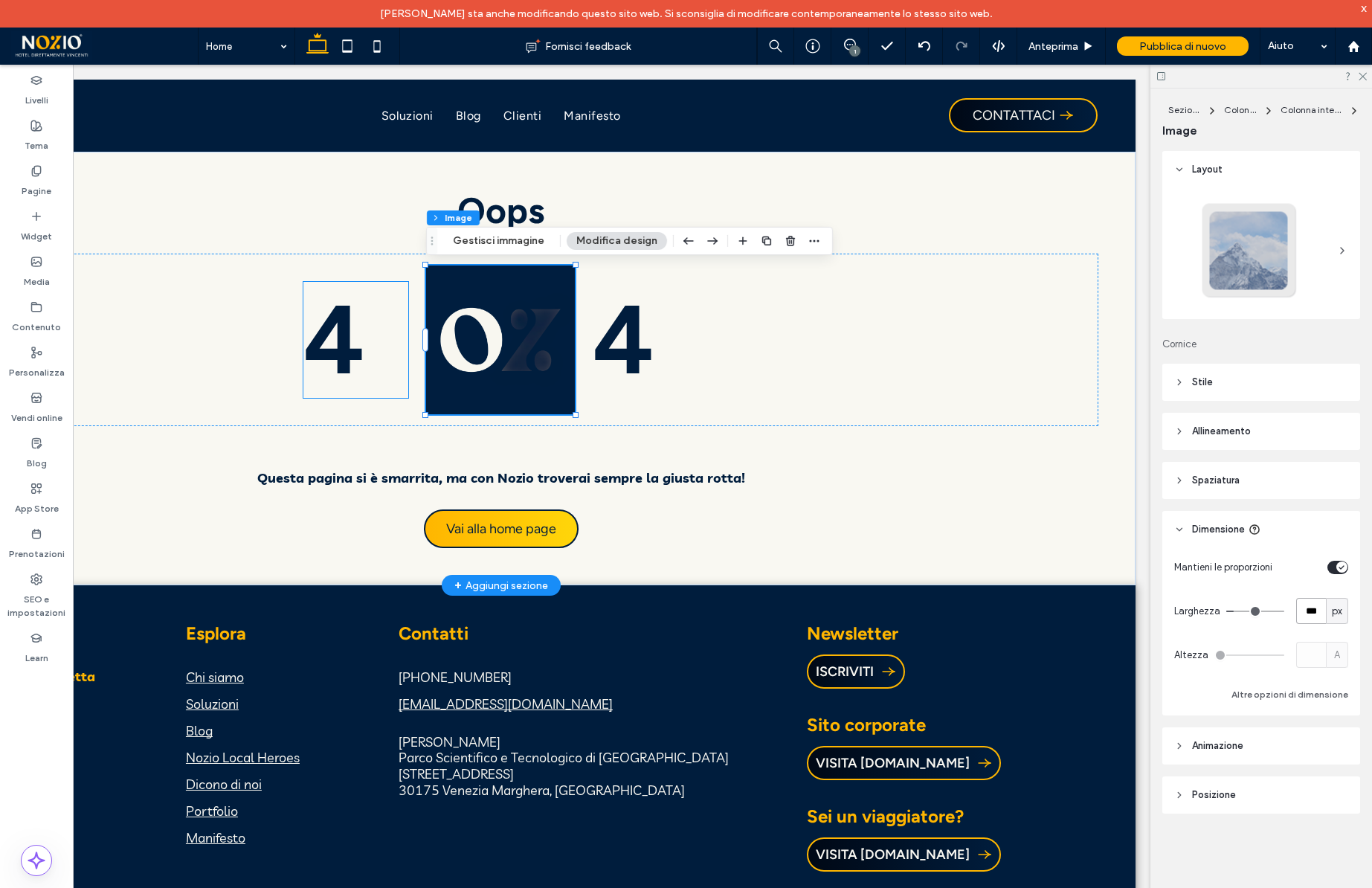
click at [355, 336] on span "4" at bounding box center [334, 340] width 61 height 116
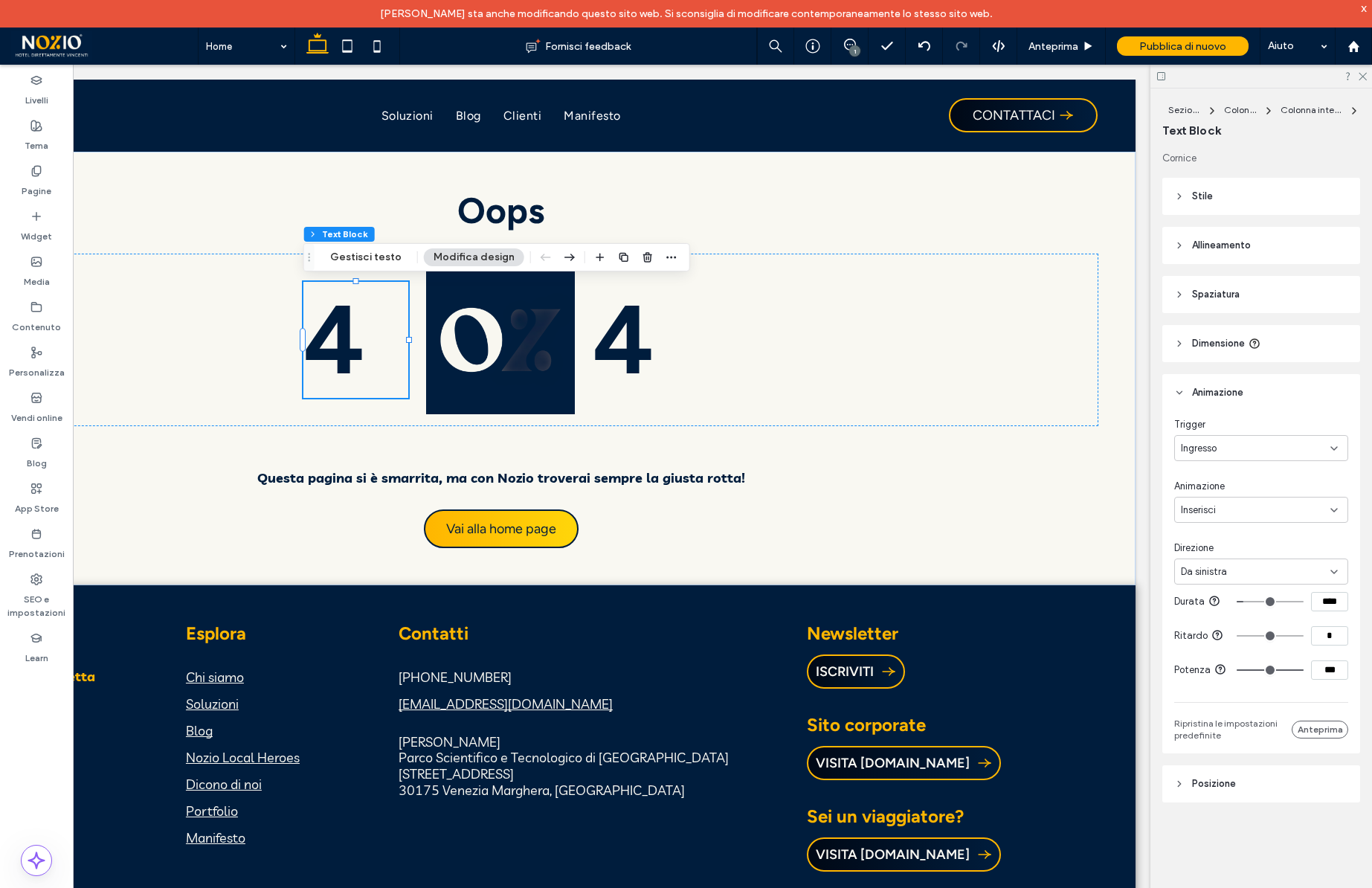
click at [1200, 190] on span "Stile" at bounding box center [1202, 197] width 21 height 15
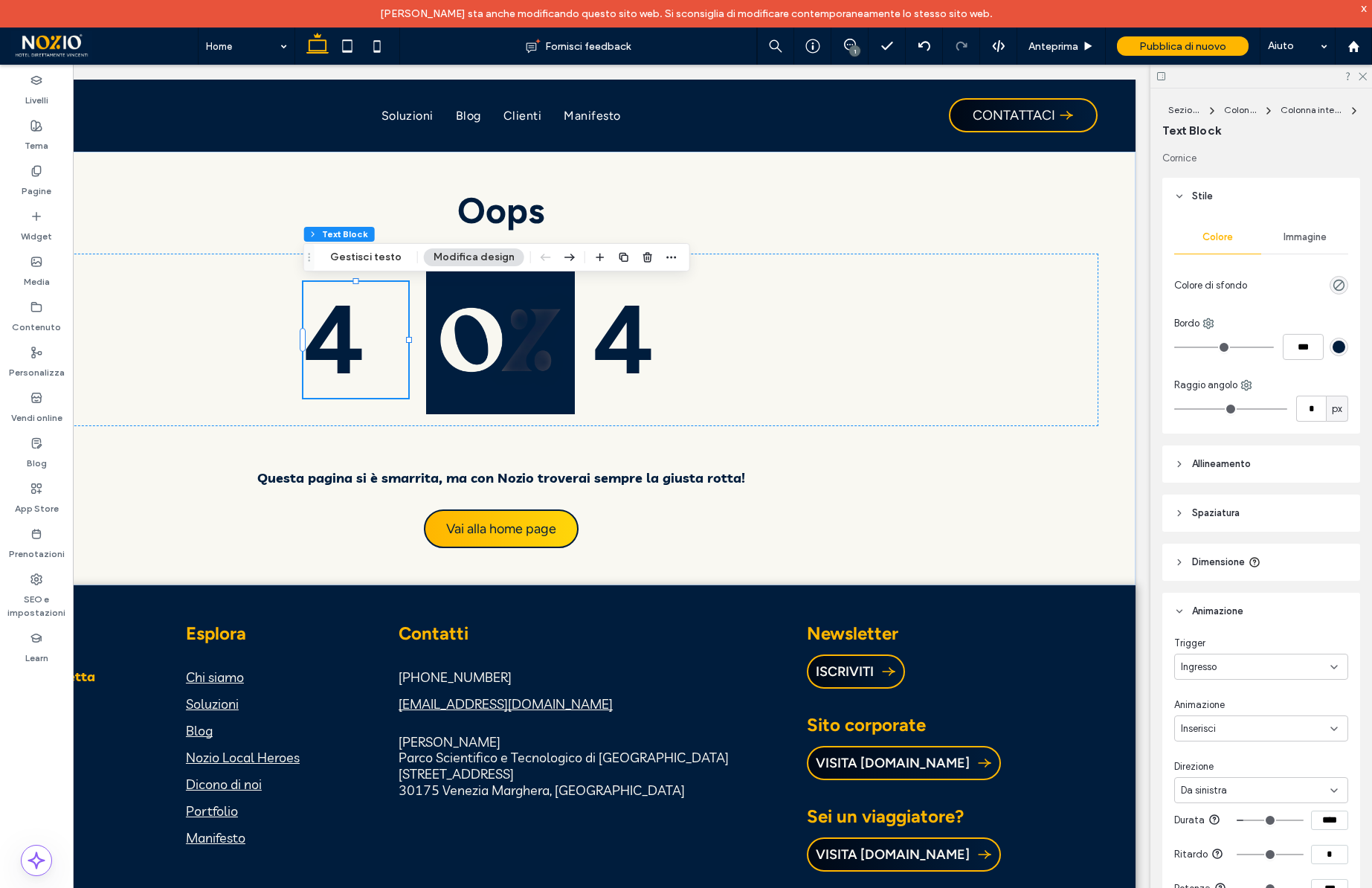
click at [1200, 190] on span "Stile" at bounding box center [1202, 197] width 21 height 15
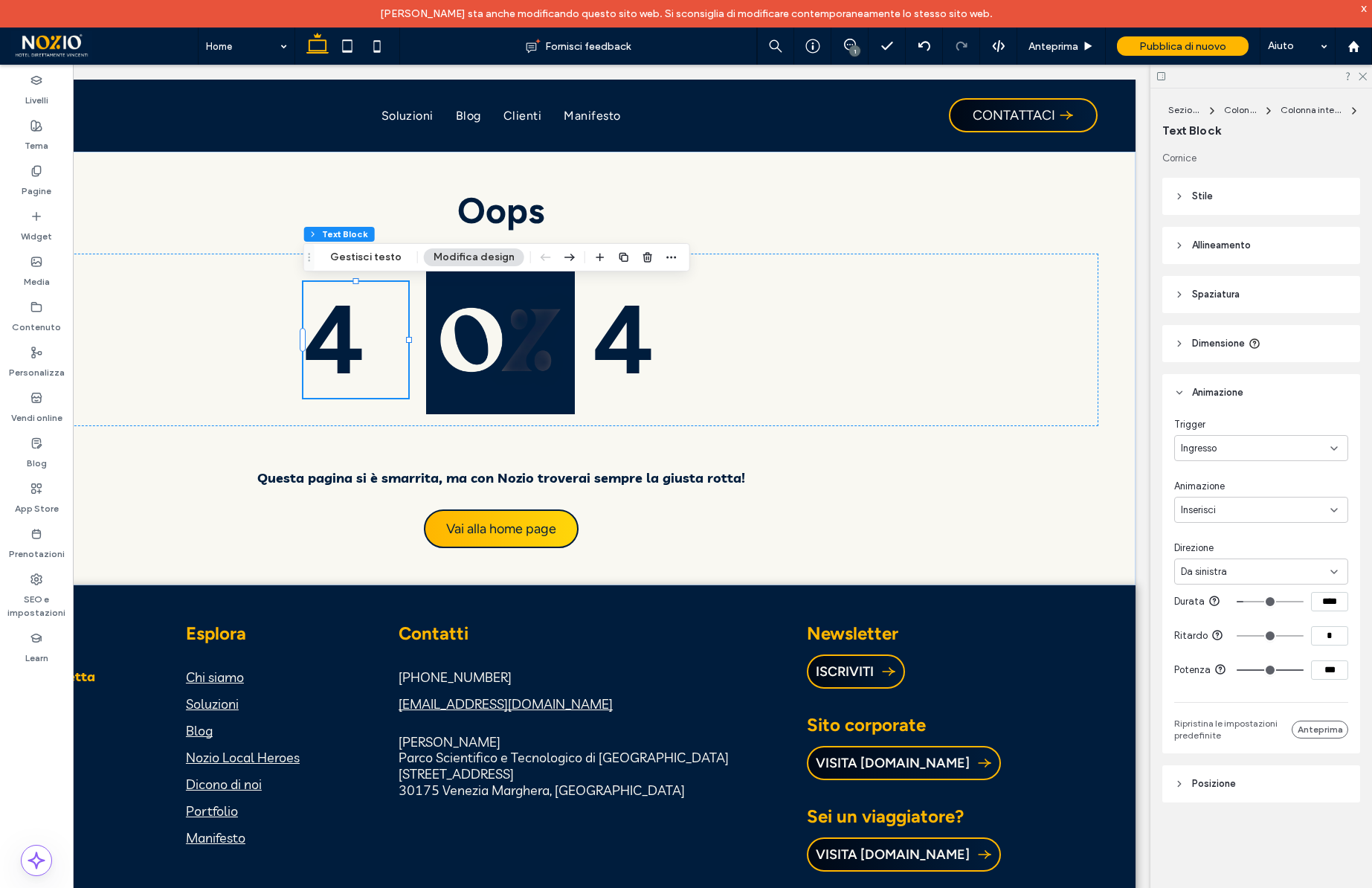
click at [1222, 241] on span "Allineamento" at bounding box center [1222, 246] width 59 height 15
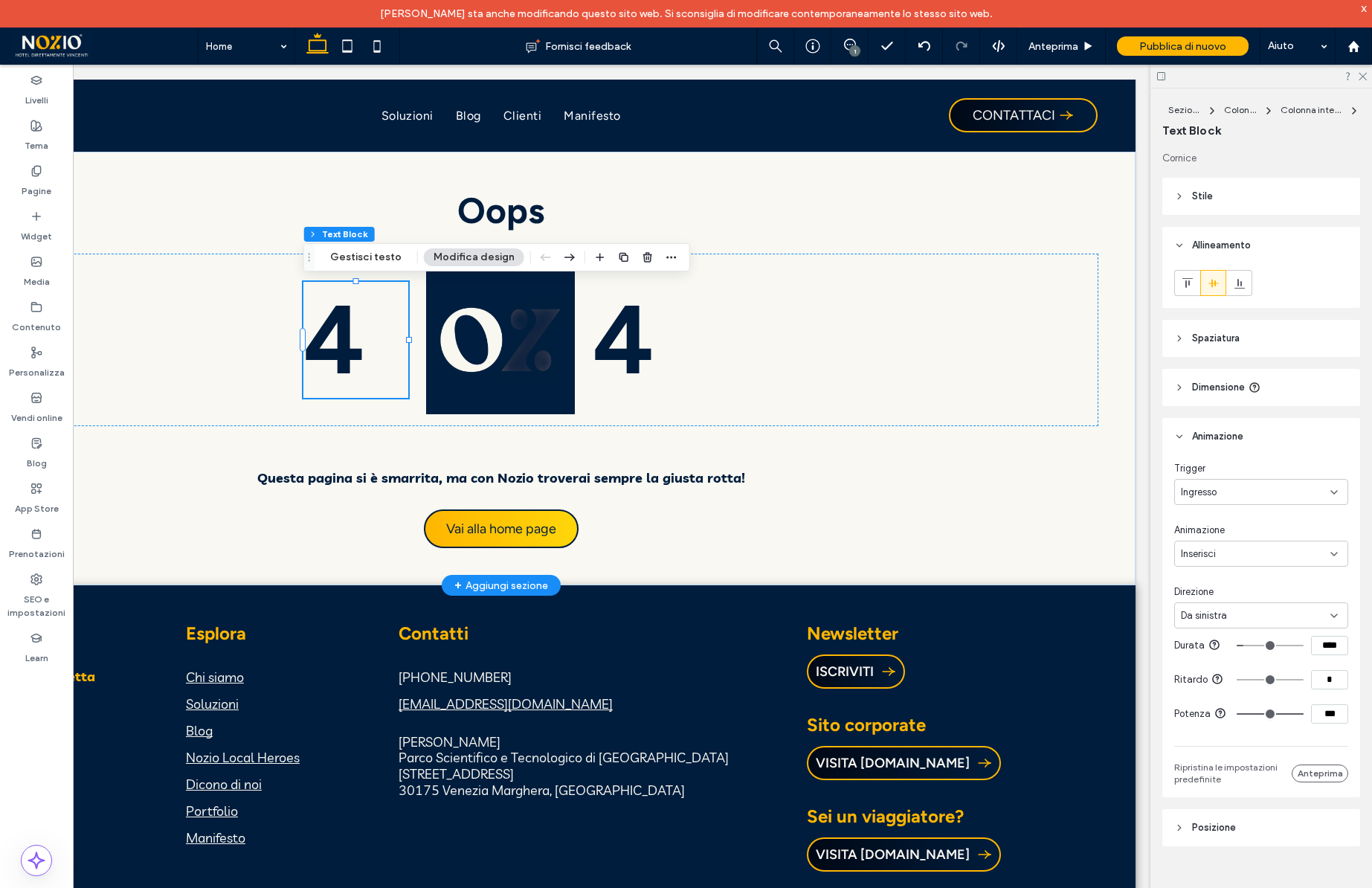
click at [336, 339] on span "4" at bounding box center [334, 340] width 61 height 116
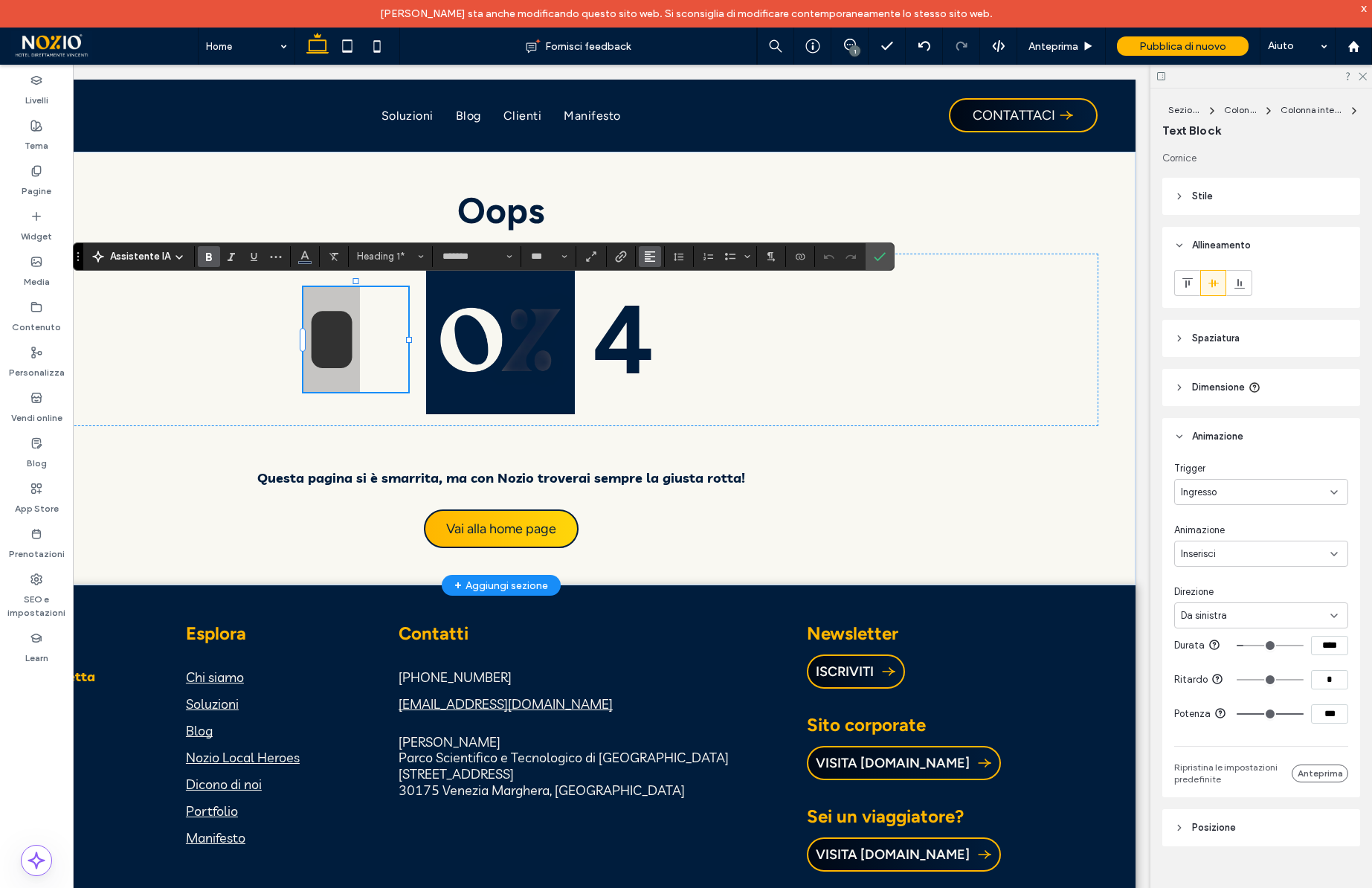
click at [648, 266] on span "Allineamento" at bounding box center [650, 256] width 12 height 19
click at [670, 315] on label "ui.textEditor.alignment.right" at bounding box center [665, 324] width 52 height 22
click at [880, 261] on icon "Conferma" at bounding box center [880, 256] width 12 height 12
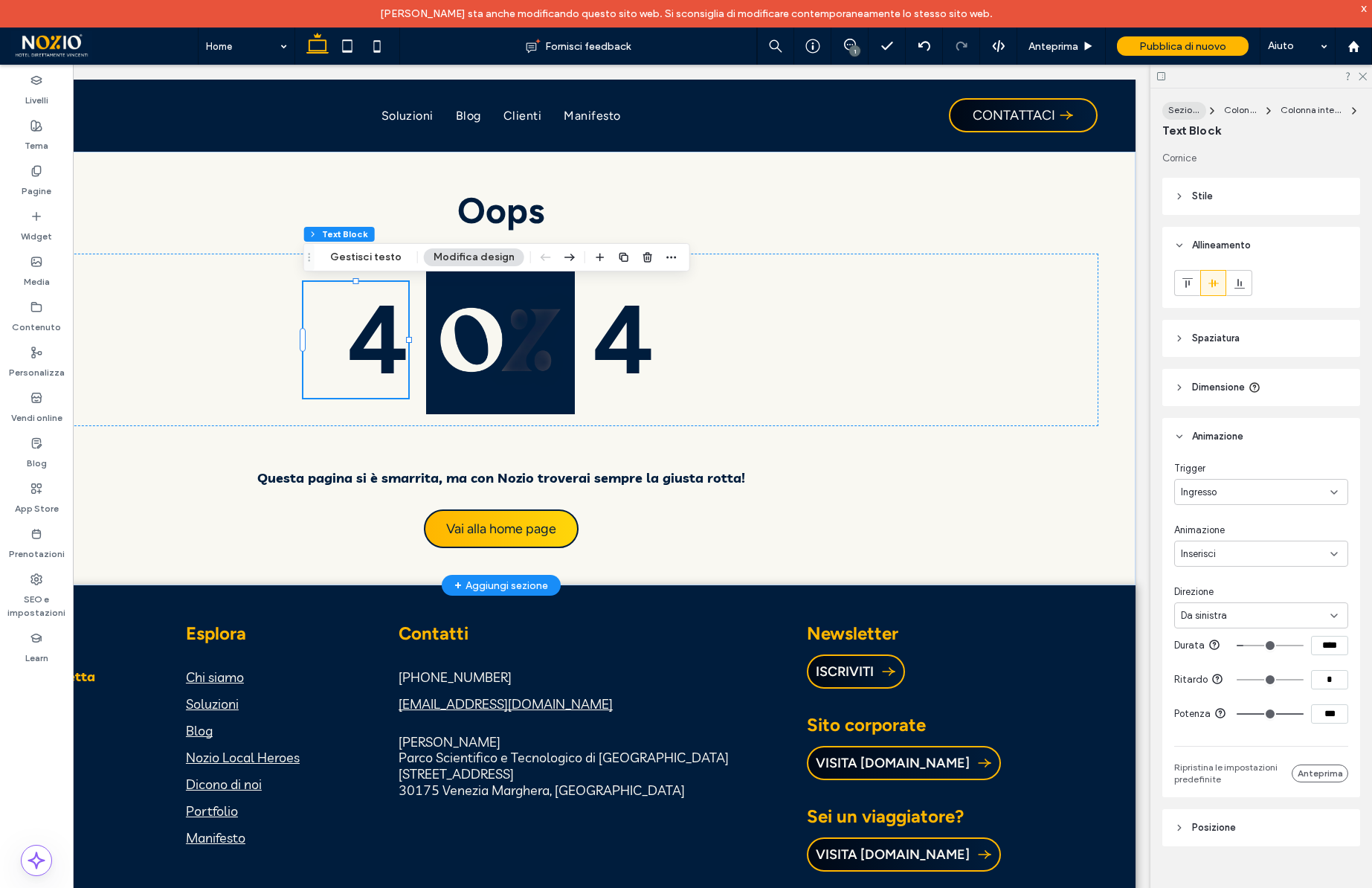
click at [1177, 108] on span "Sezione" at bounding box center [1185, 109] width 34 height 11
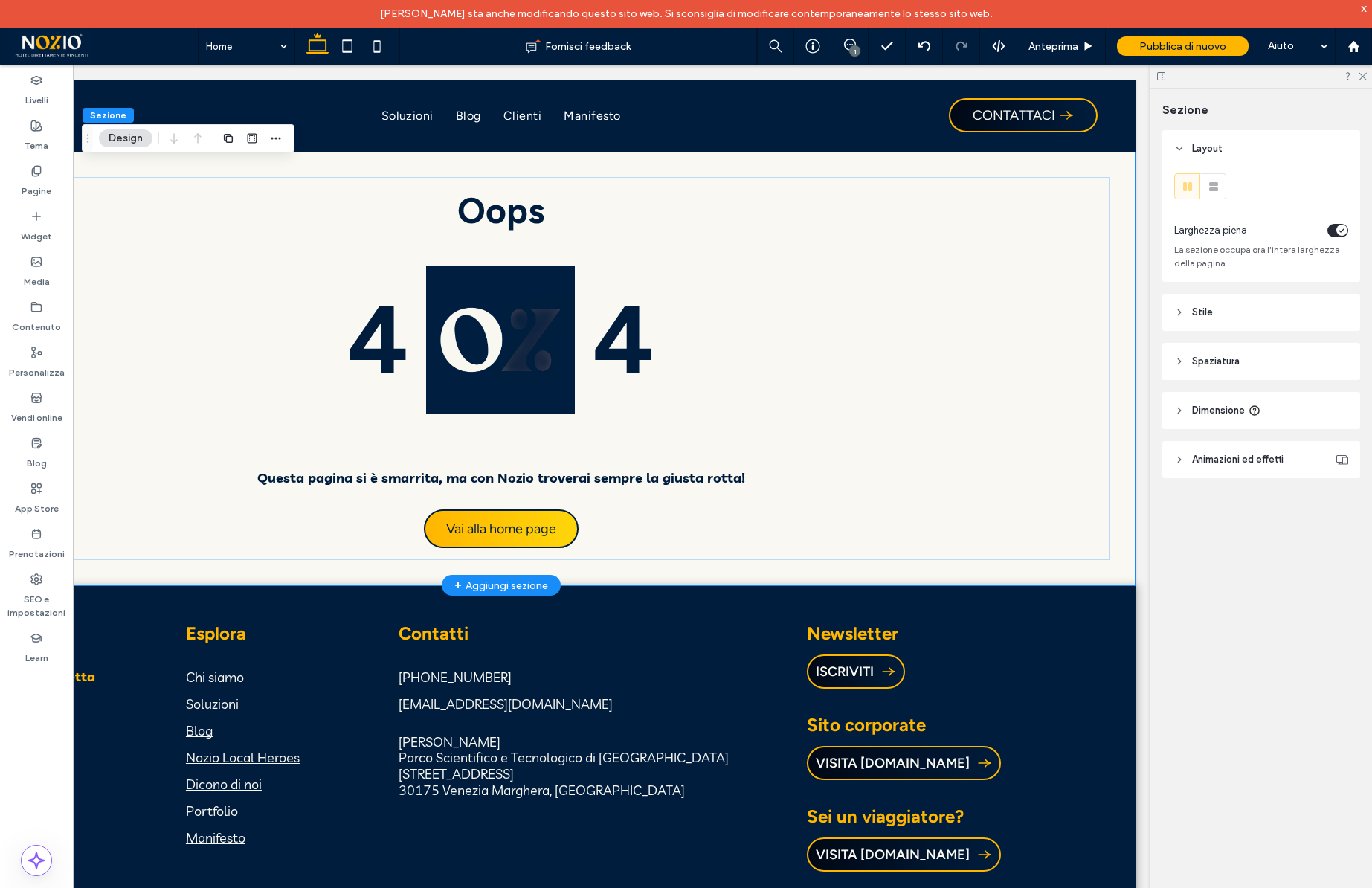
click at [1211, 361] on span "Spaziatura" at bounding box center [1216, 362] width 48 height 15
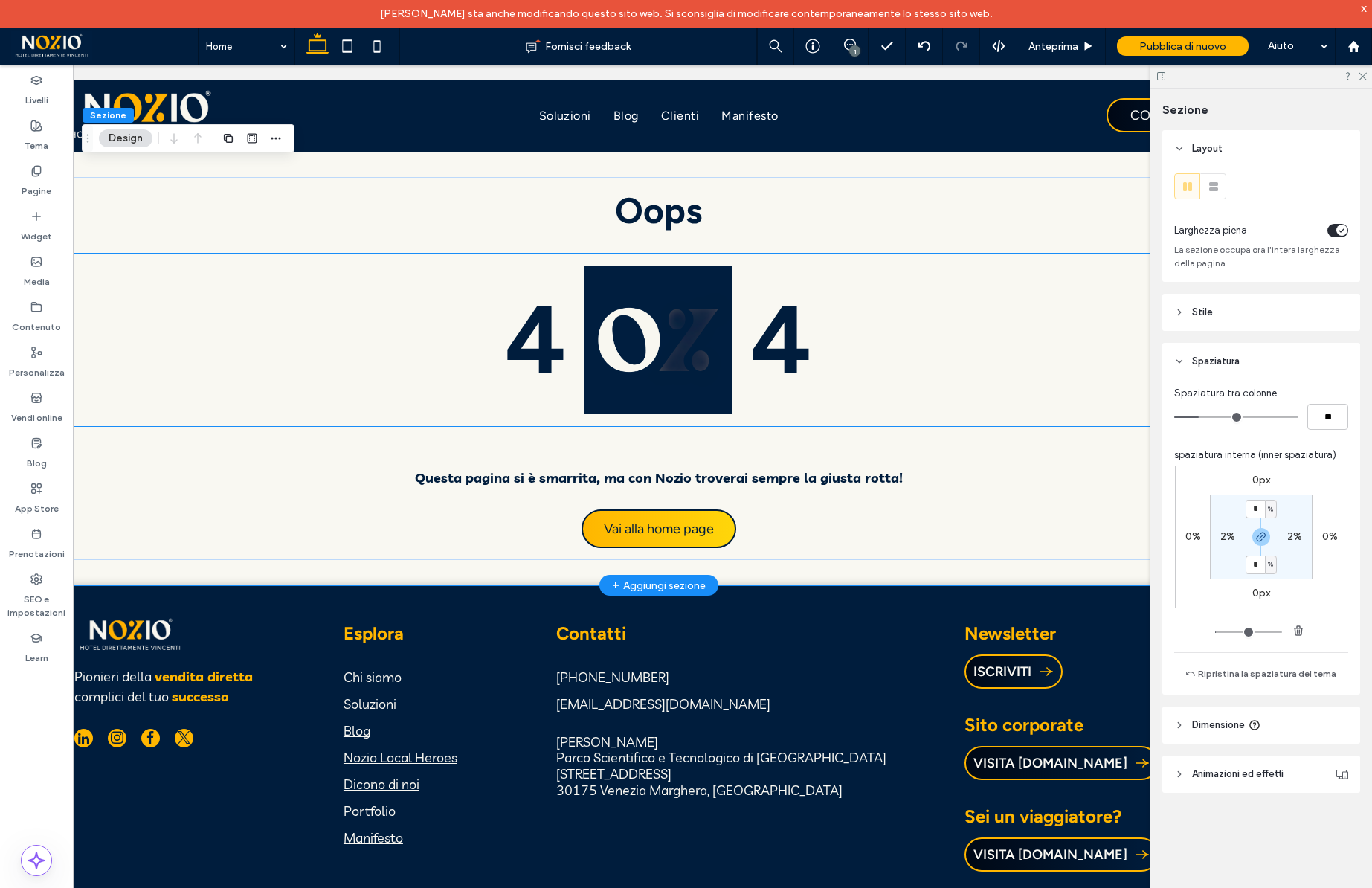
scroll to position [0, 0]
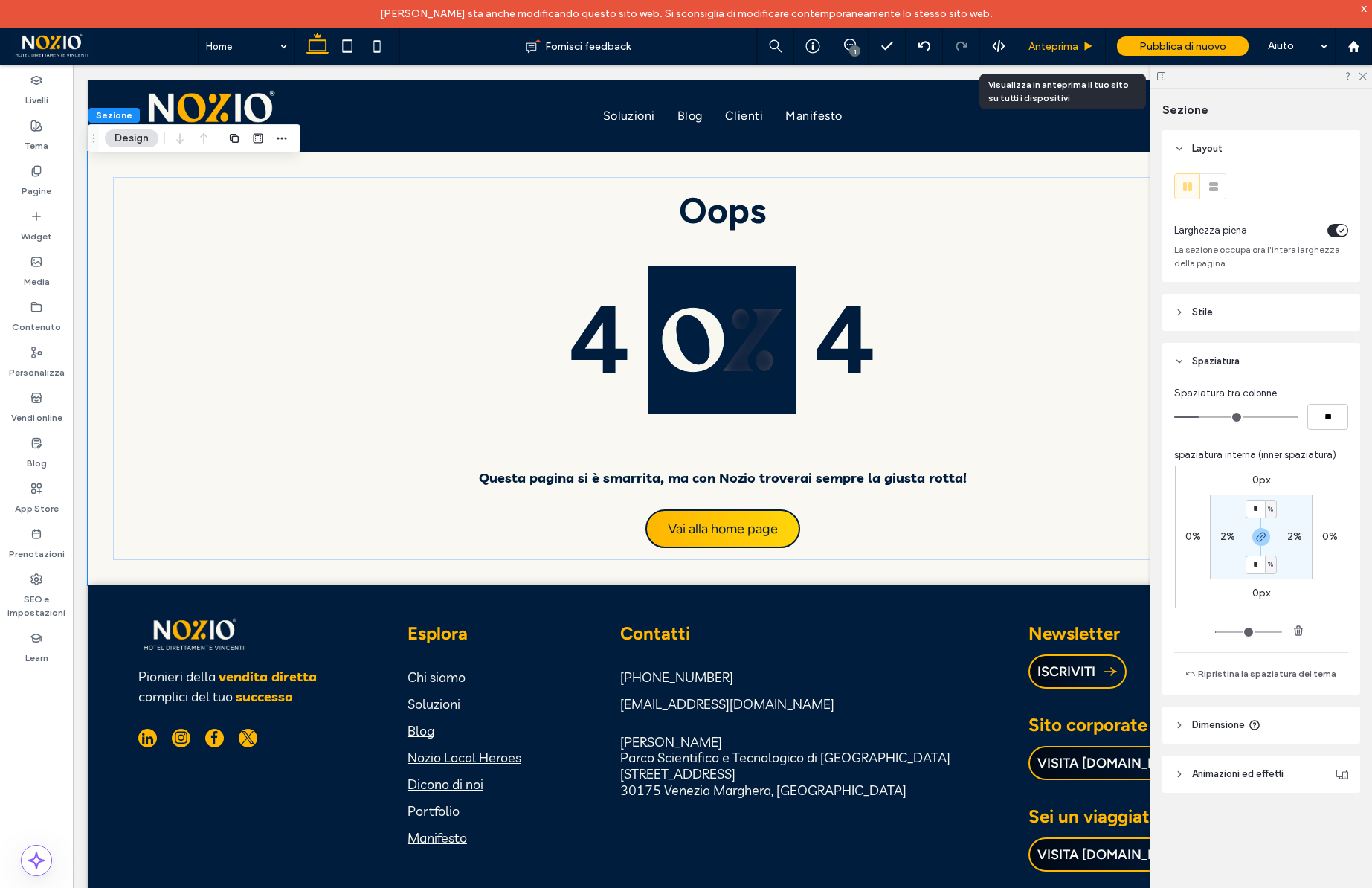
click at [1068, 42] on span "Anteprima" at bounding box center [1053, 46] width 50 height 13
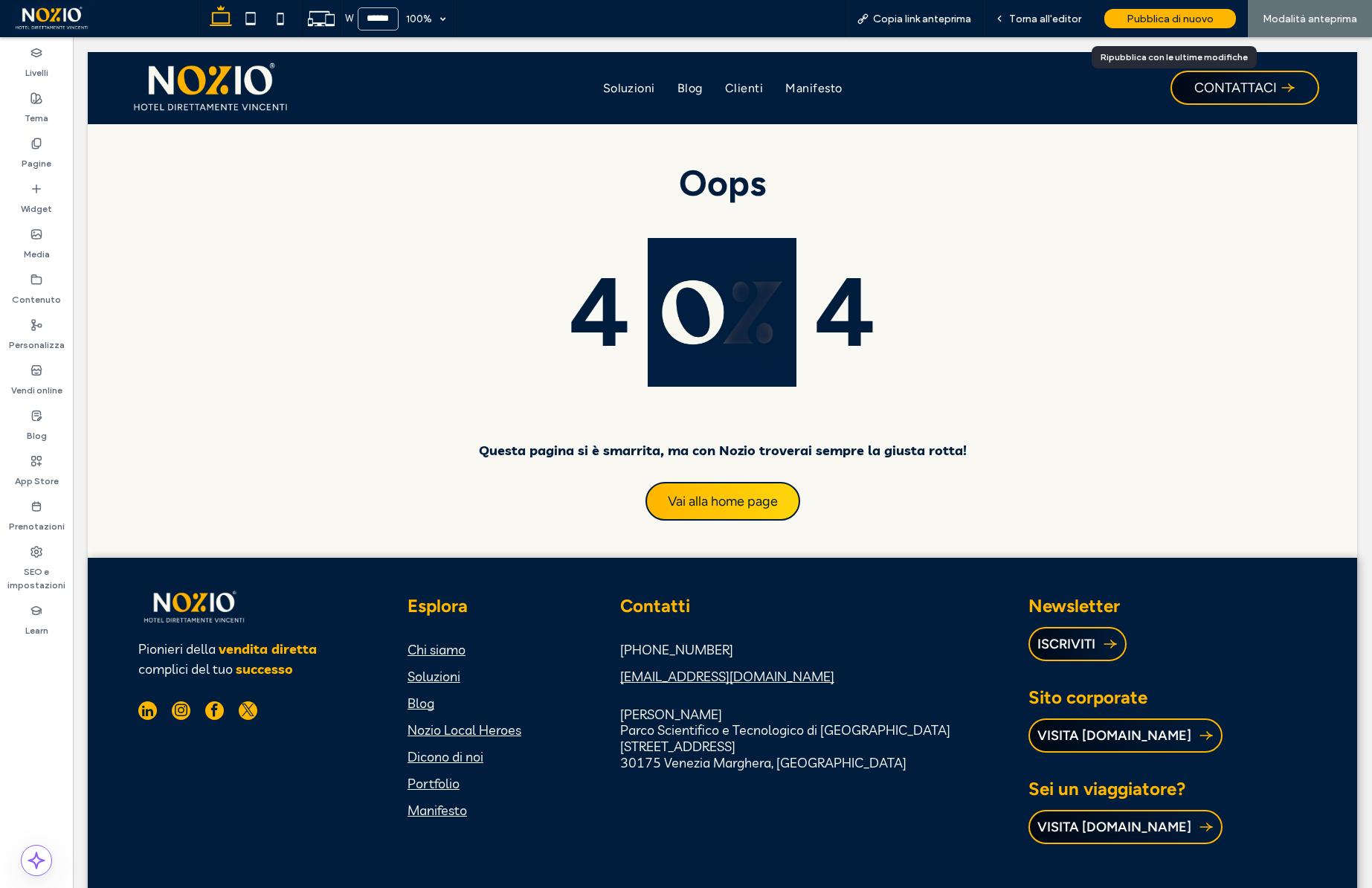
click at [1184, 20] on span "Pubblica di nuovo" at bounding box center [1170, 18] width 87 height 13
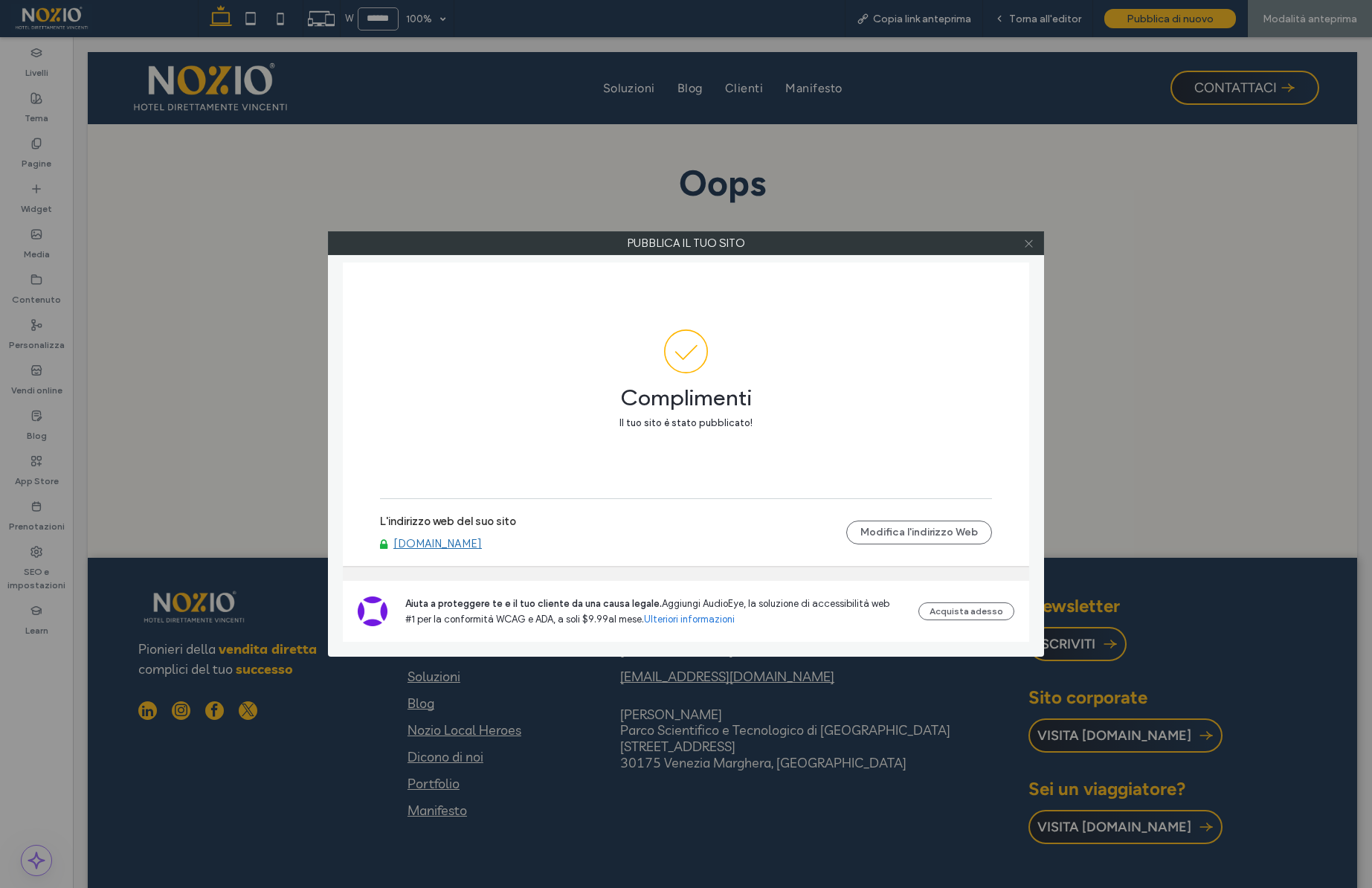
click at [1029, 245] on icon at bounding box center [1028, 243] width 11 height 11
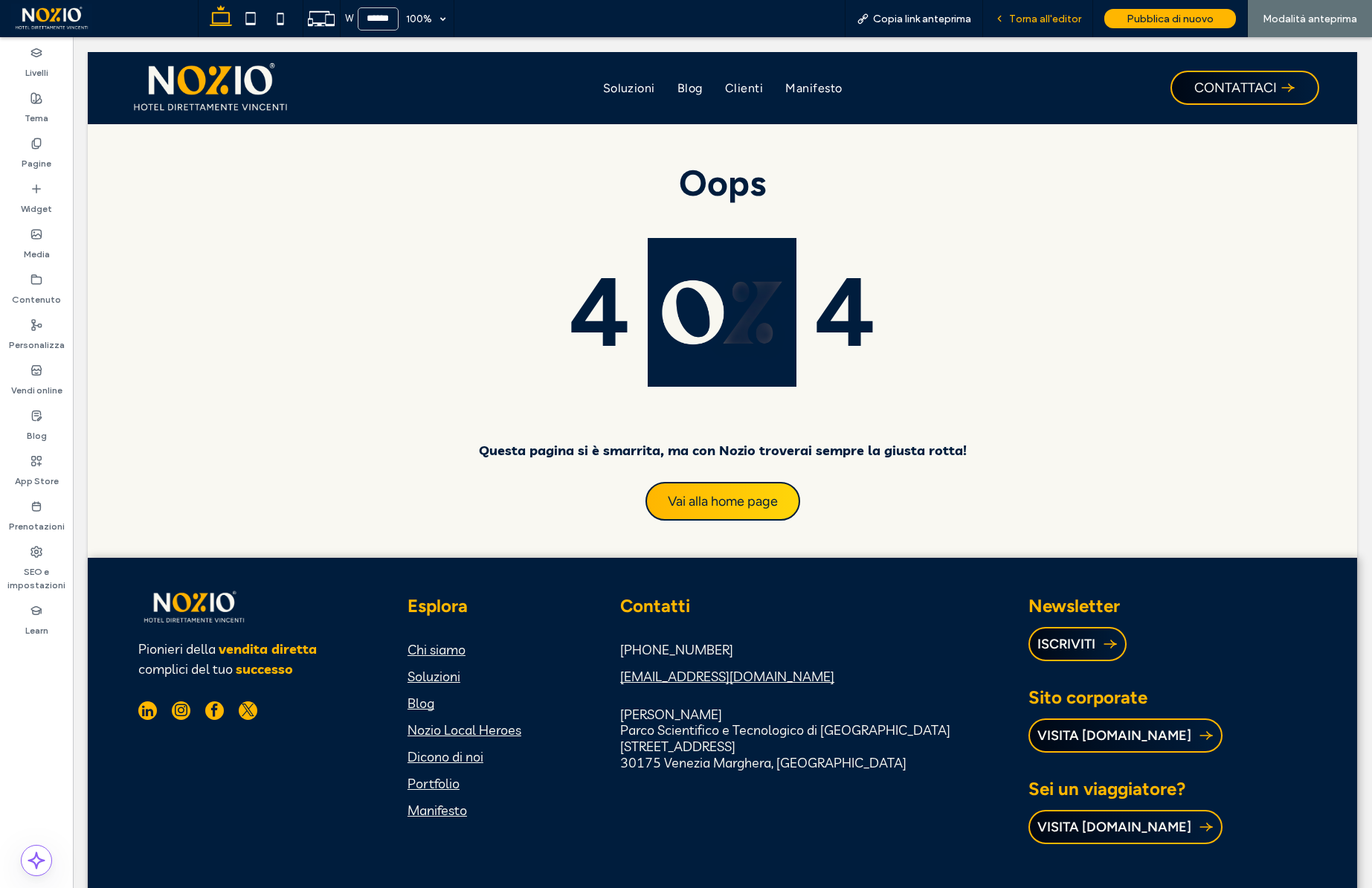
click at [1039, 10] on div "Torna all'editor" at bounding box center [1038, 18] width 110 height 37
click at [1053, 19] on span "Torna all'editor" at bounding box center [1046, 18] width 72 height 13
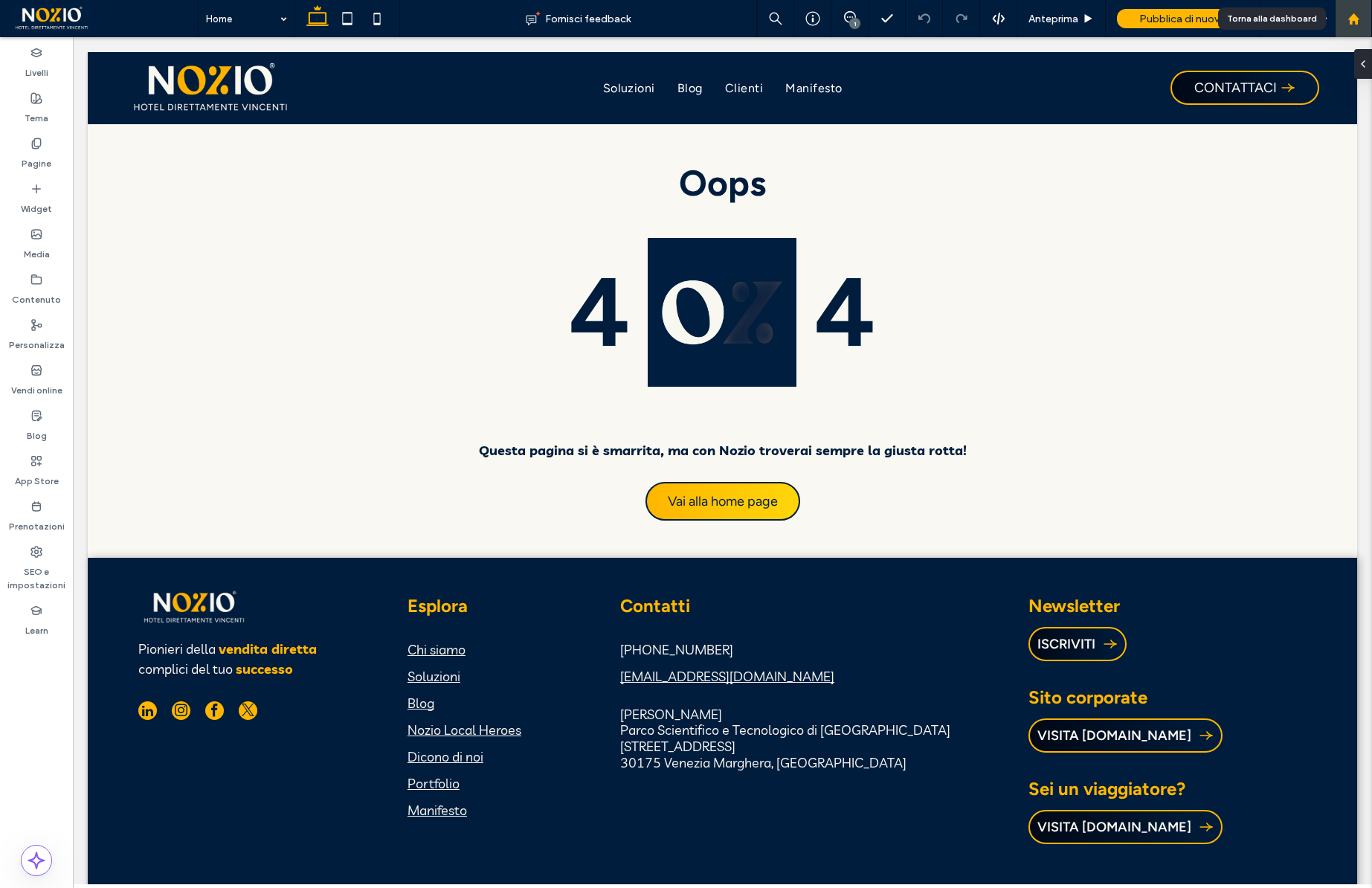
click at [1354, 26] on div at bounding box center [1354, 18] width 37 height 37
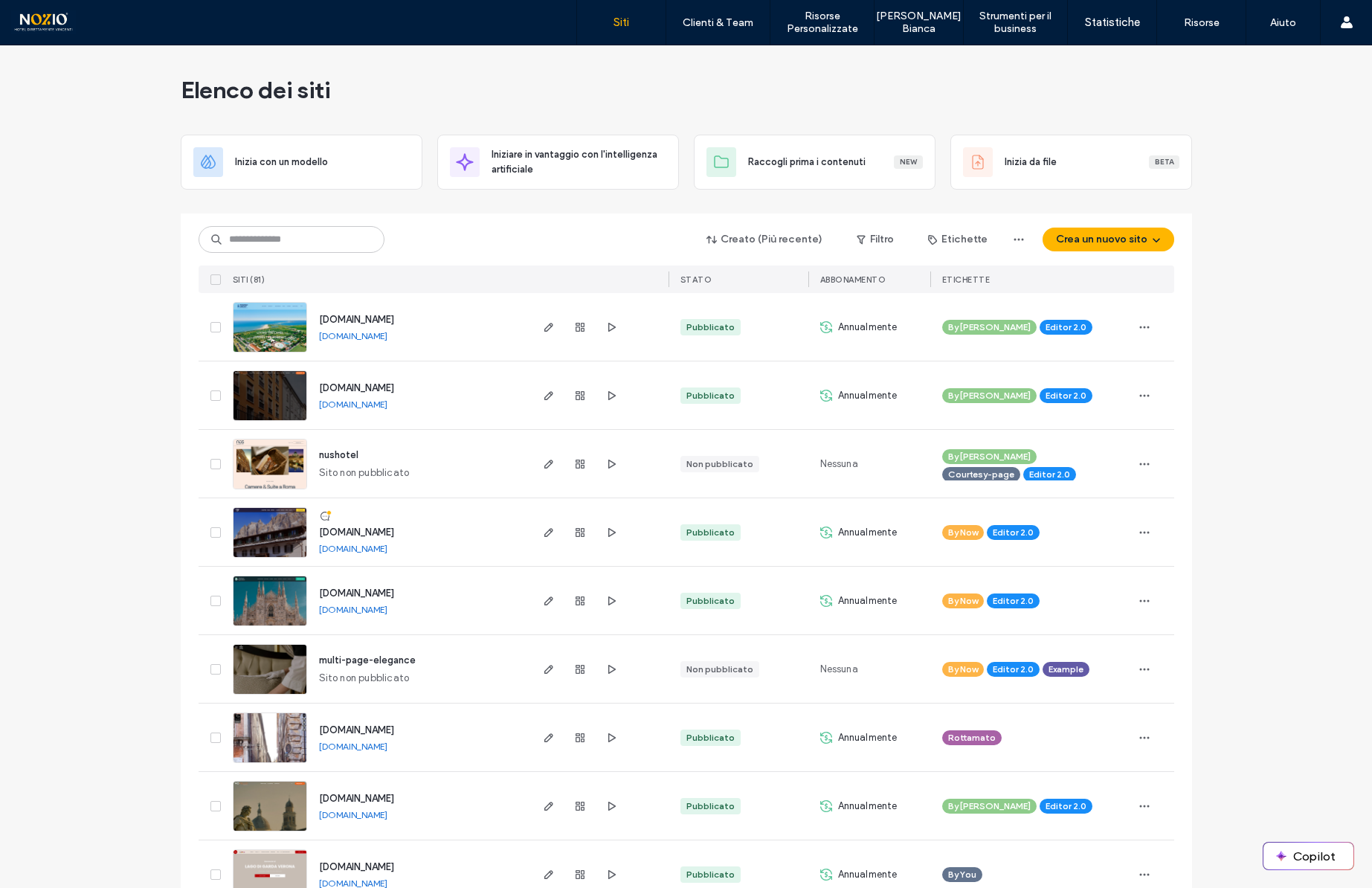
scroll to position [331, 0]
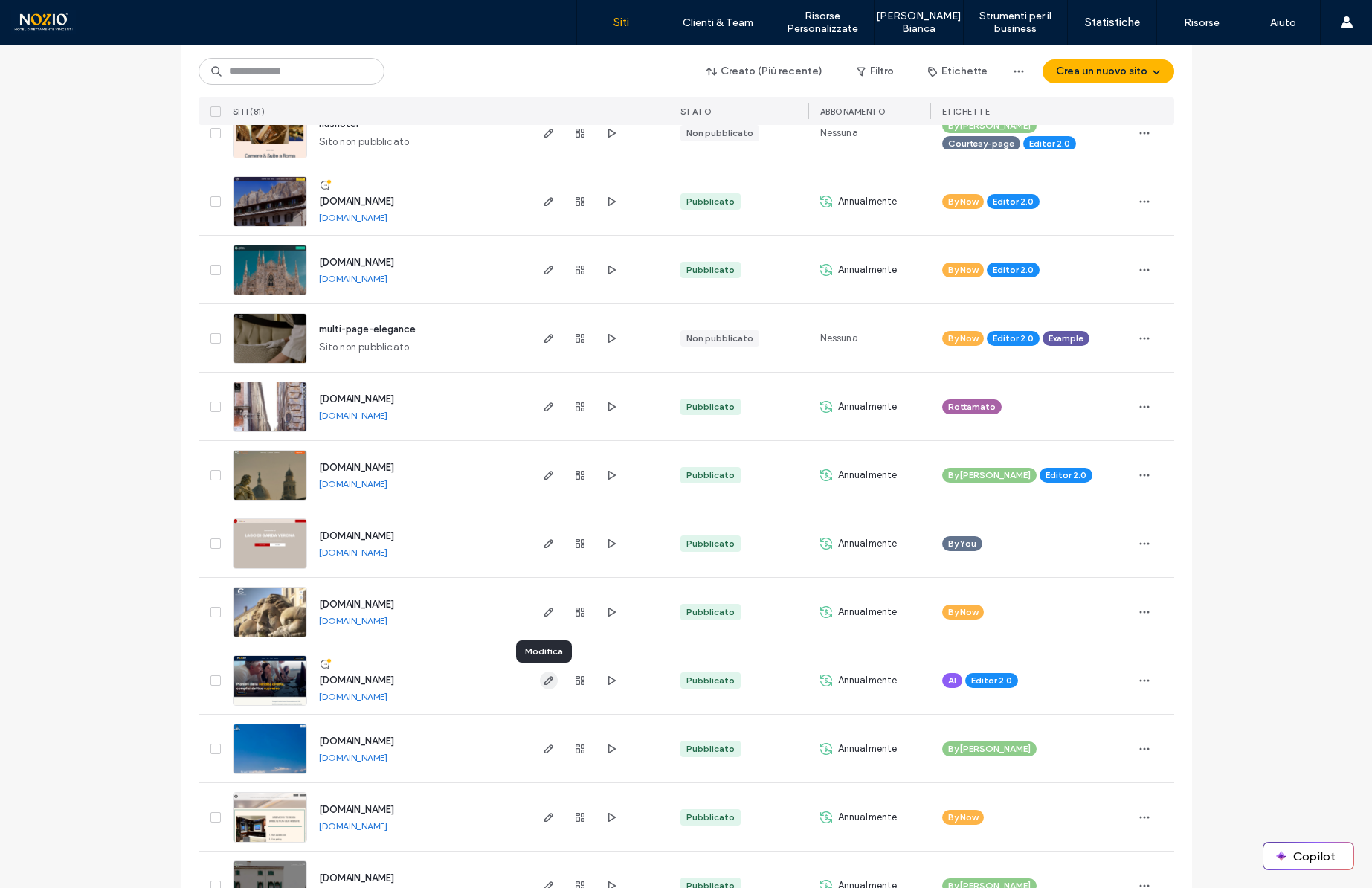
click at [543, 682] on icon "button" at bounding box center [549, 680] width 12 height 12
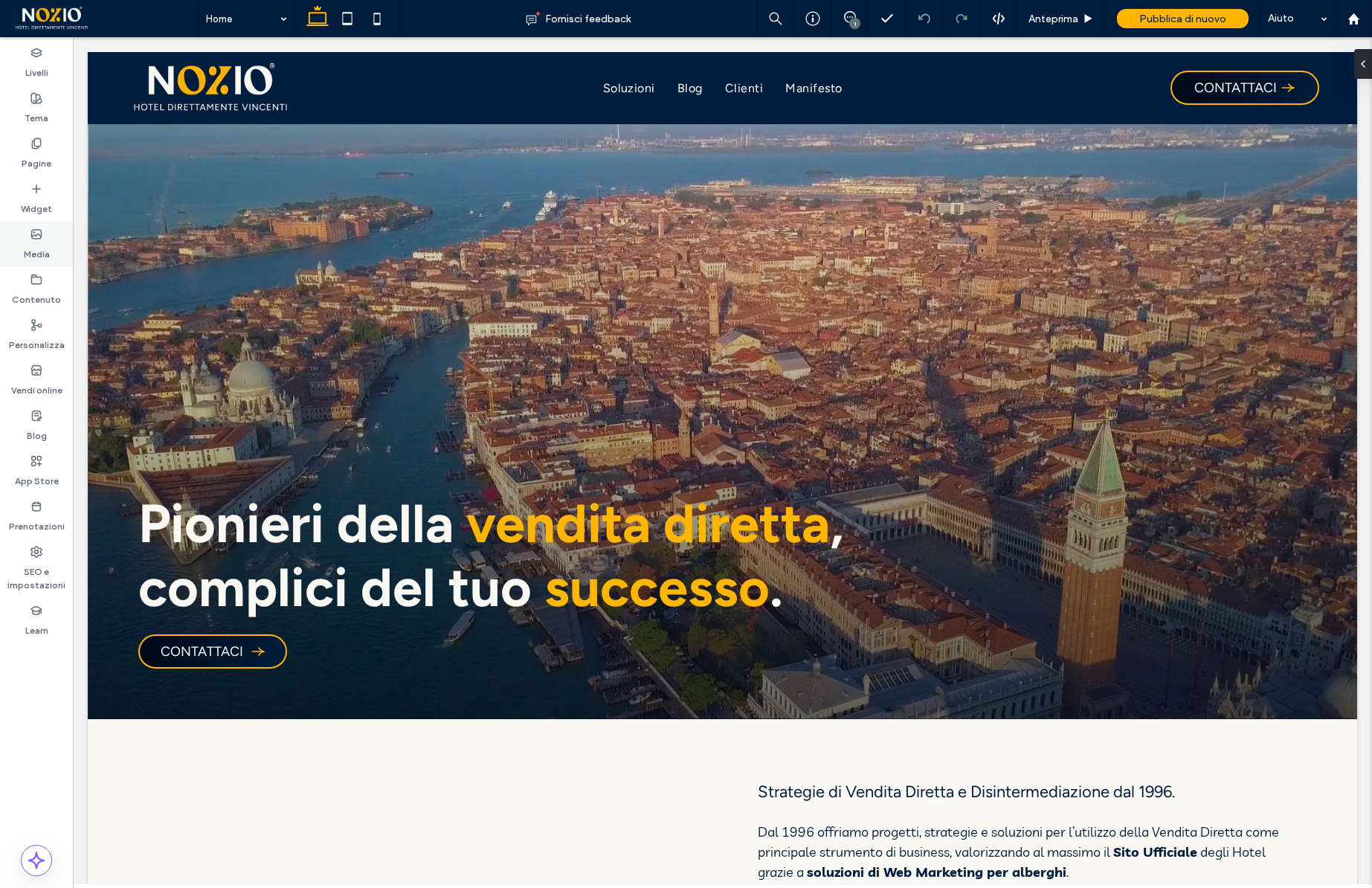
click at [48, 242] on label "Media" at bounding box center [36, 251] width 26 height 21
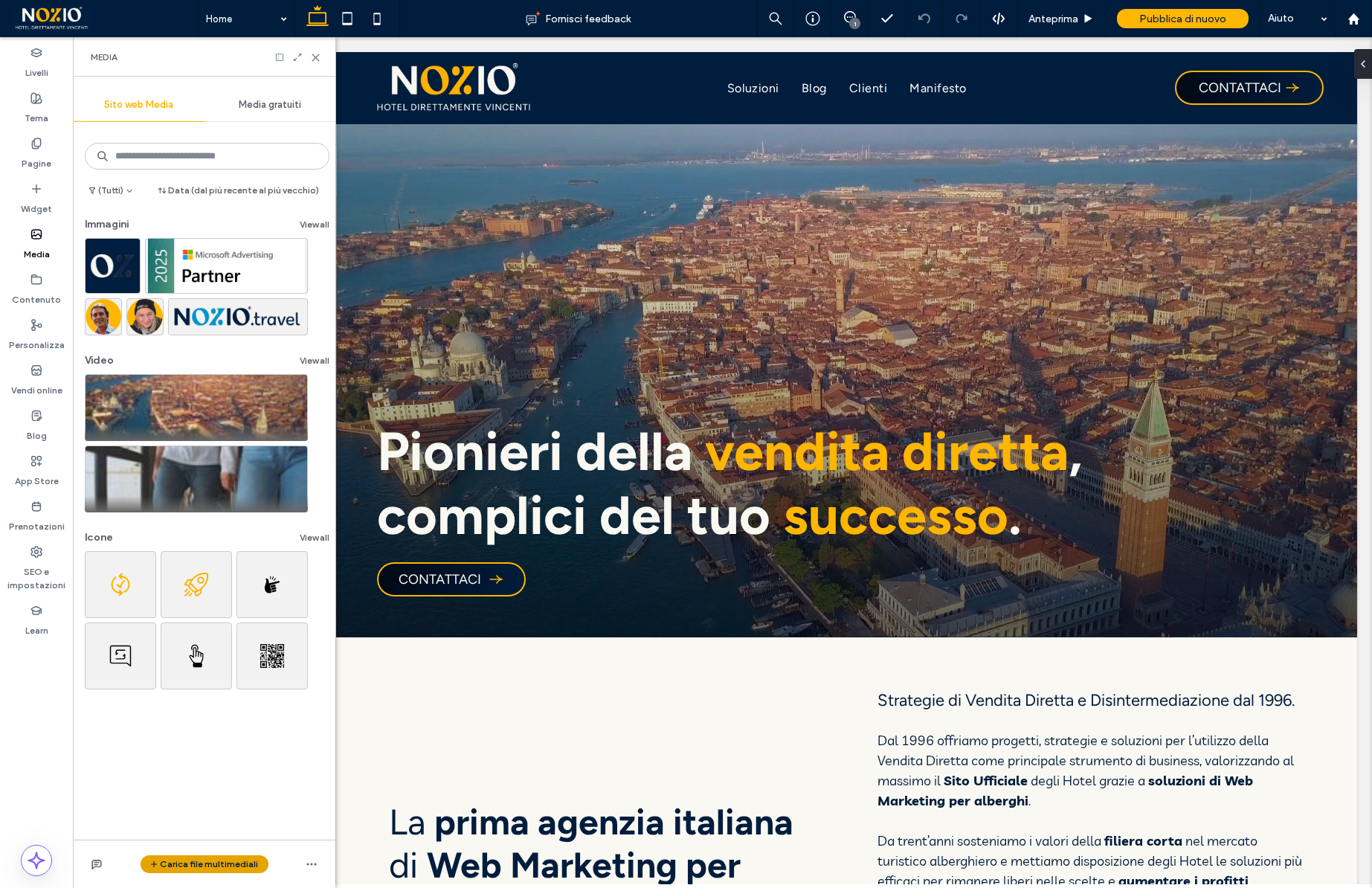
click at [229, 859] on button "Carica file multimediali" at bounding box center [204, 864] width 128 height 18
click at [201, 770] on span "Immagini" at bounding box center [194, 773] width 40 height 15
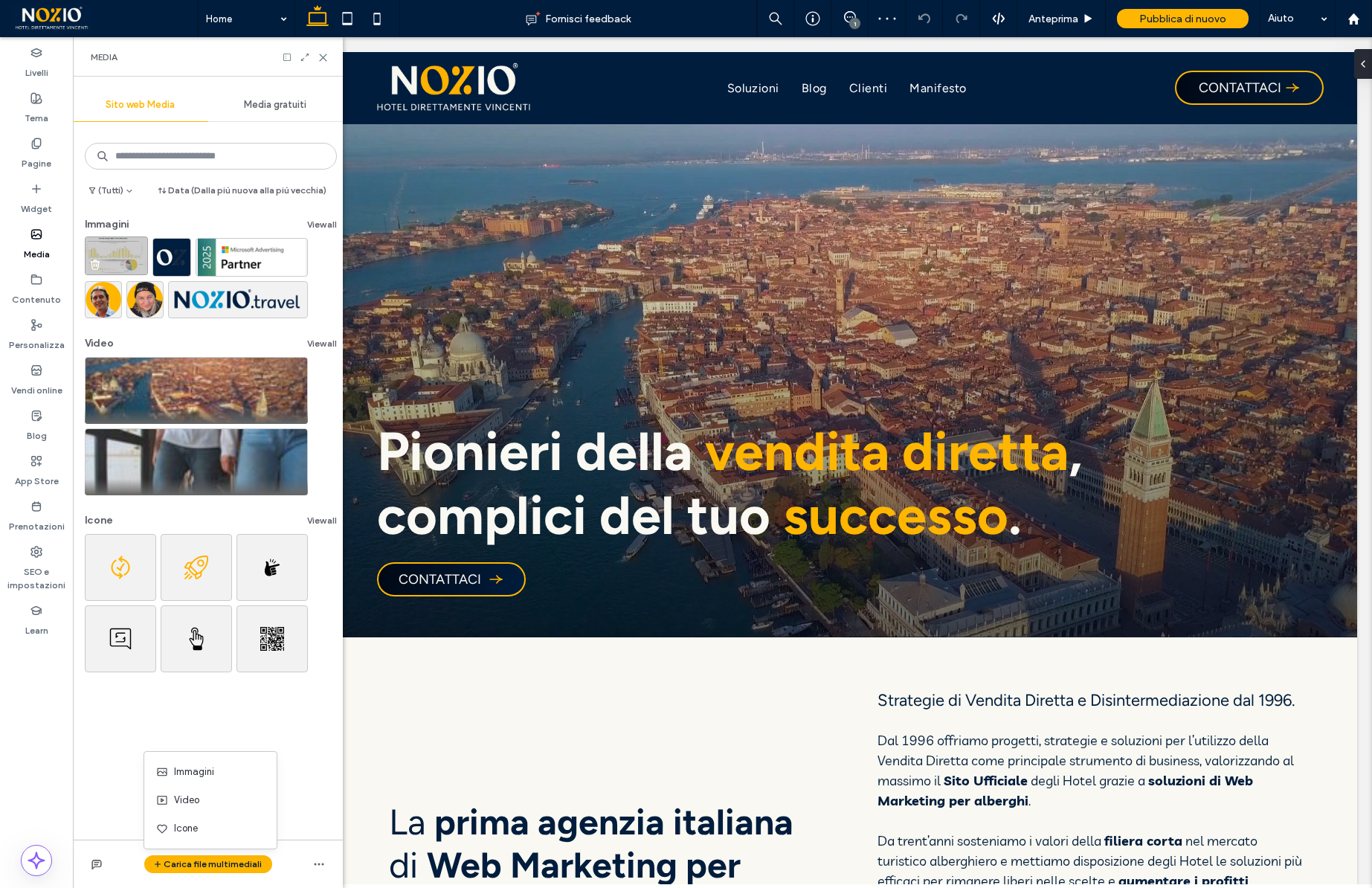
click at [127, 258] on img at bounding box center [116, 256] width 63 height 39
click at [320, 221] on button "View all" at bounding box center [321, 225] width 29 height 18
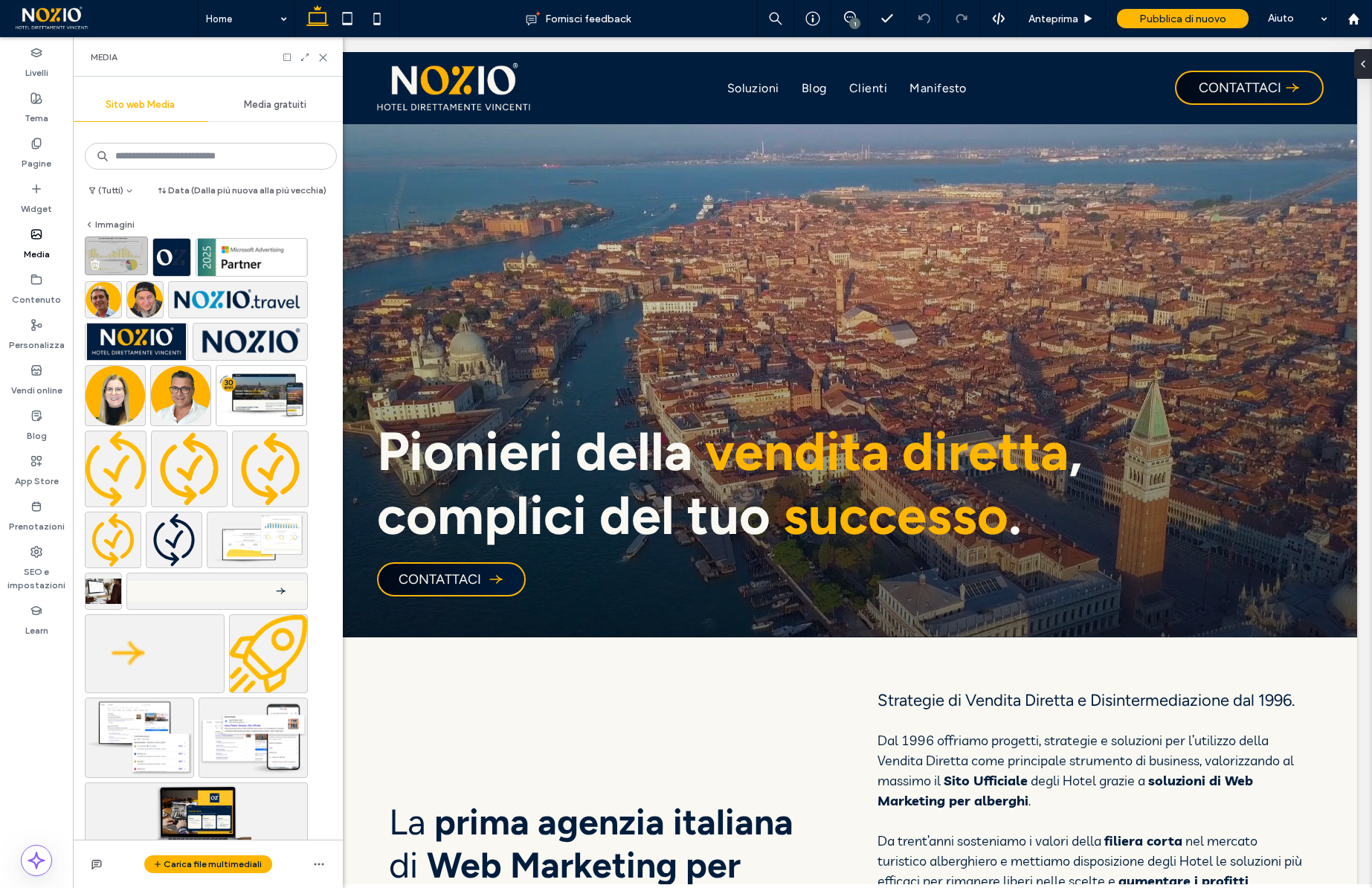
click at [119, 255] on img at bounding box center [116, 256] width 63 height 39
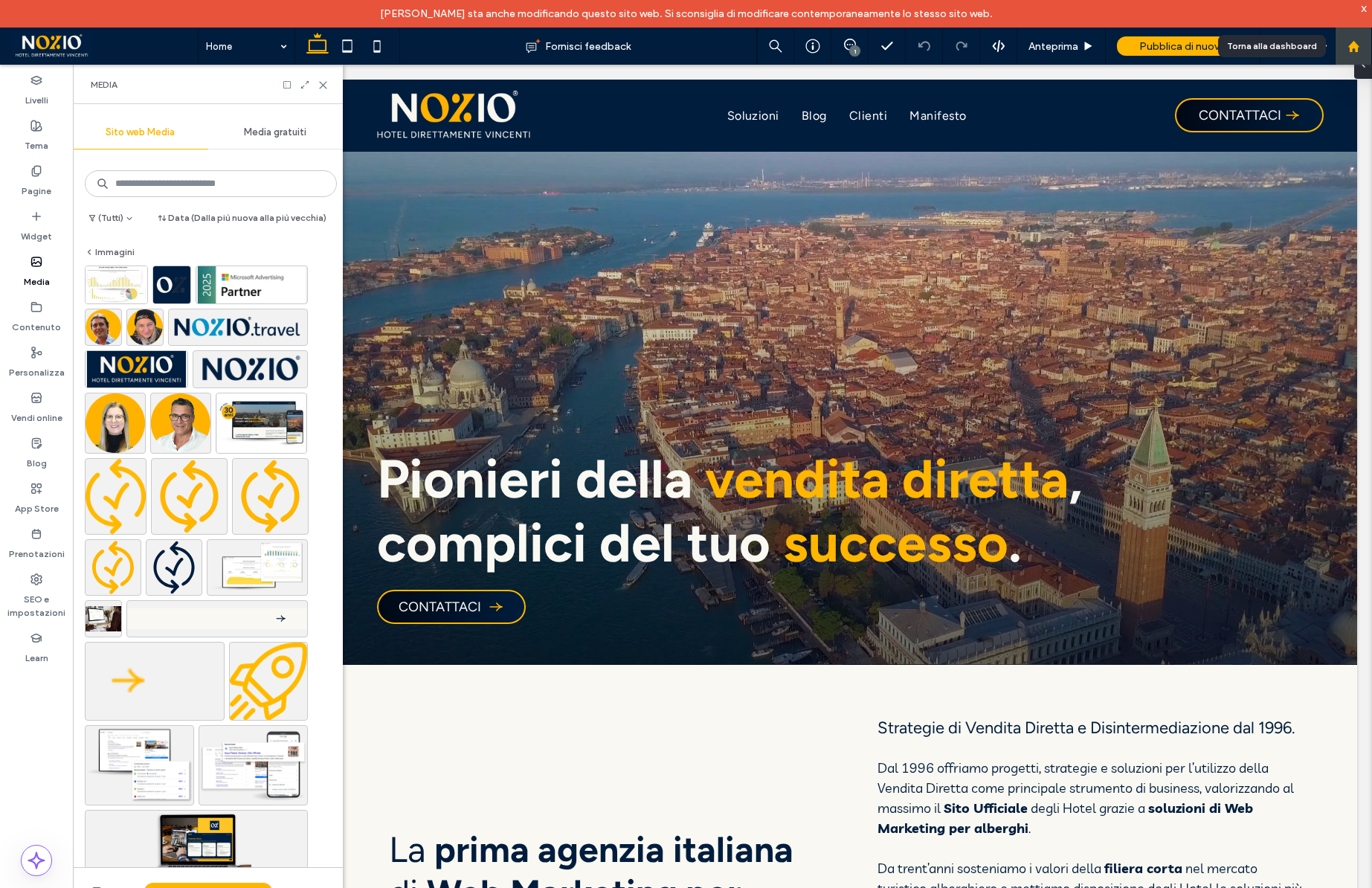
click at [1353, 40] on icon at bounding box center [1354, 46] width 13 height 13
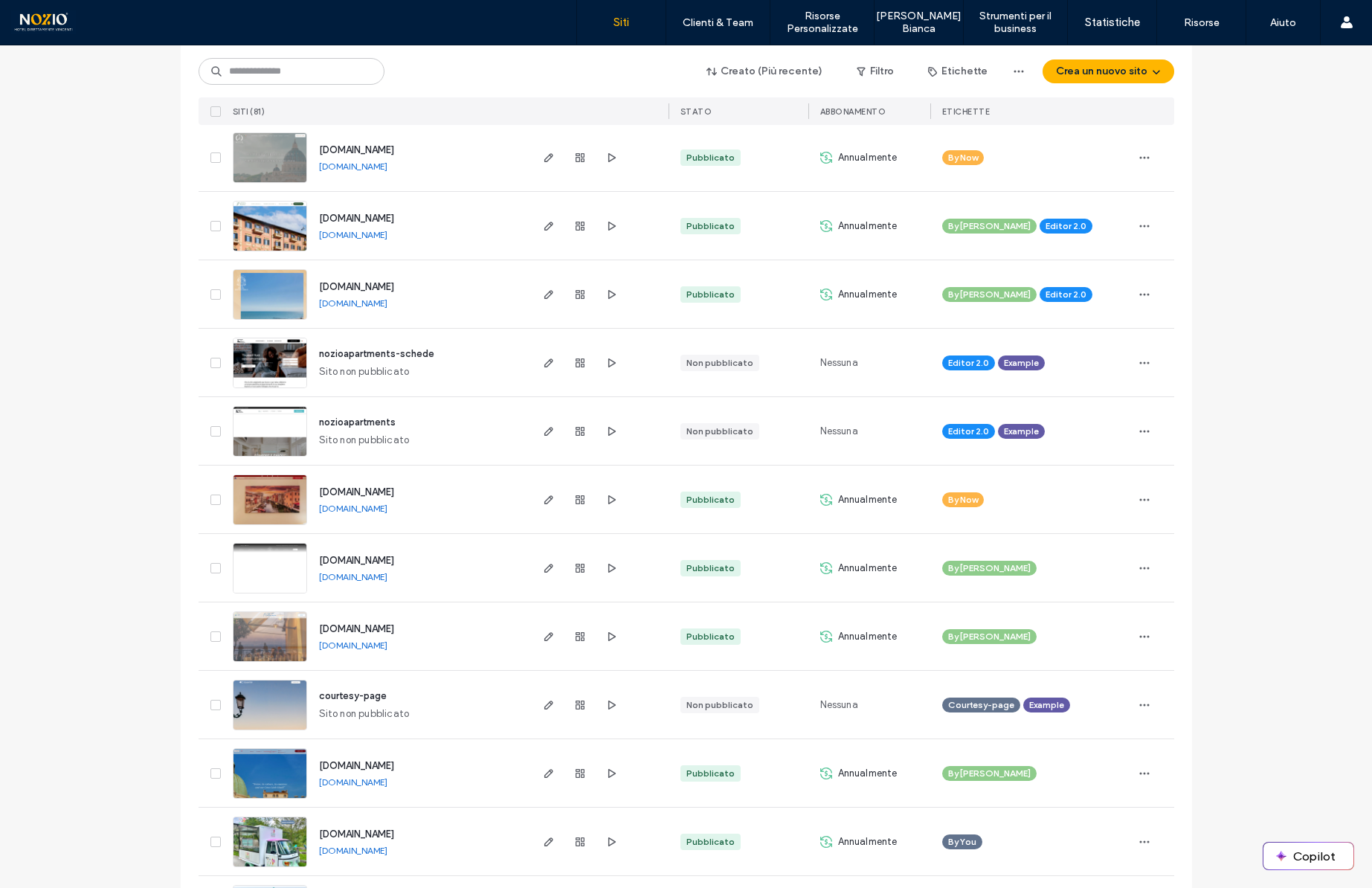
scroll to position [1334, 0]
click at [544, 432] on use "button" at bounding box center [548, 431] width 9 height 9
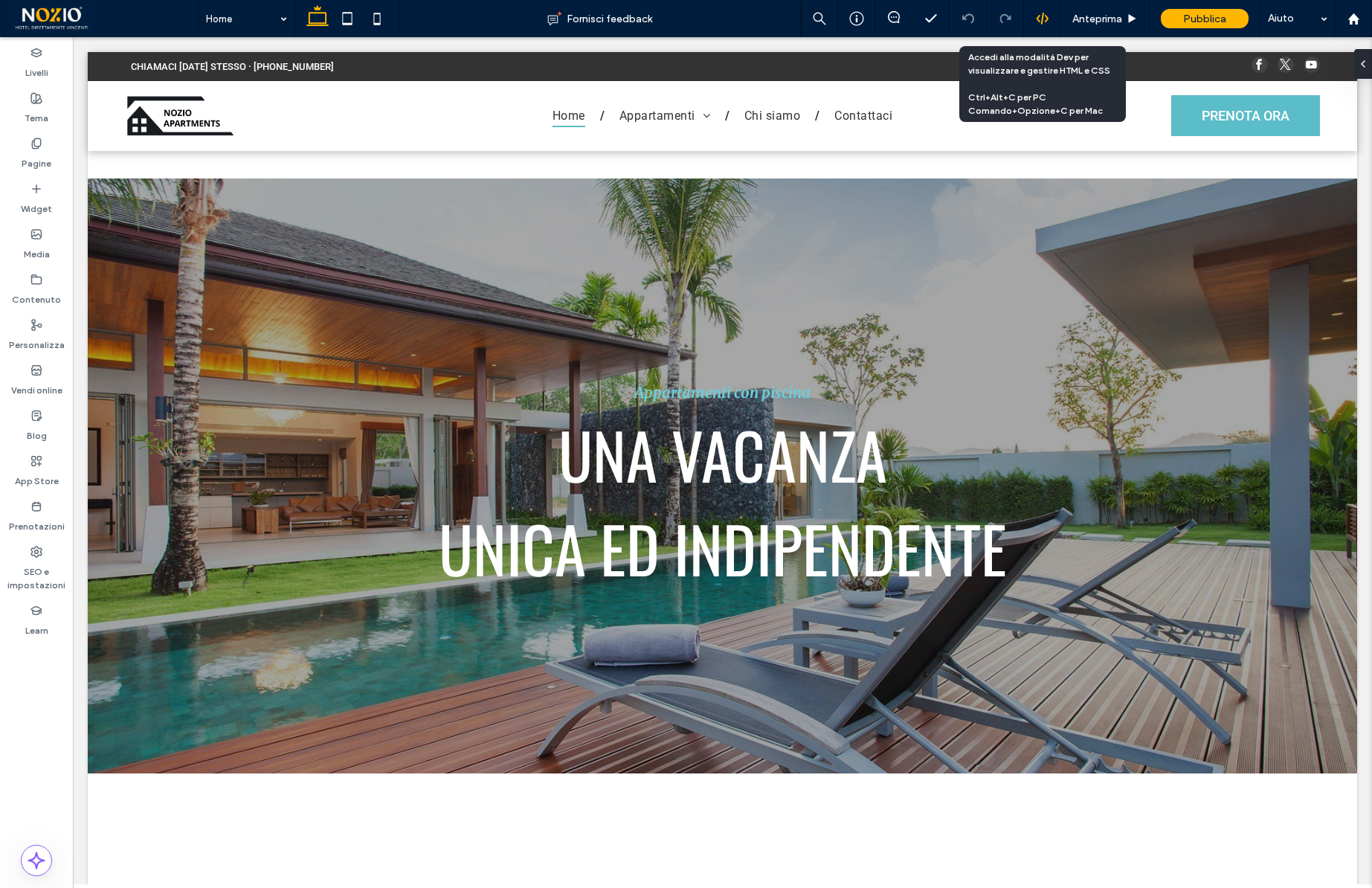
click at [1036, 17] on icon at bounding box center [1042, 18] width 13 height 13
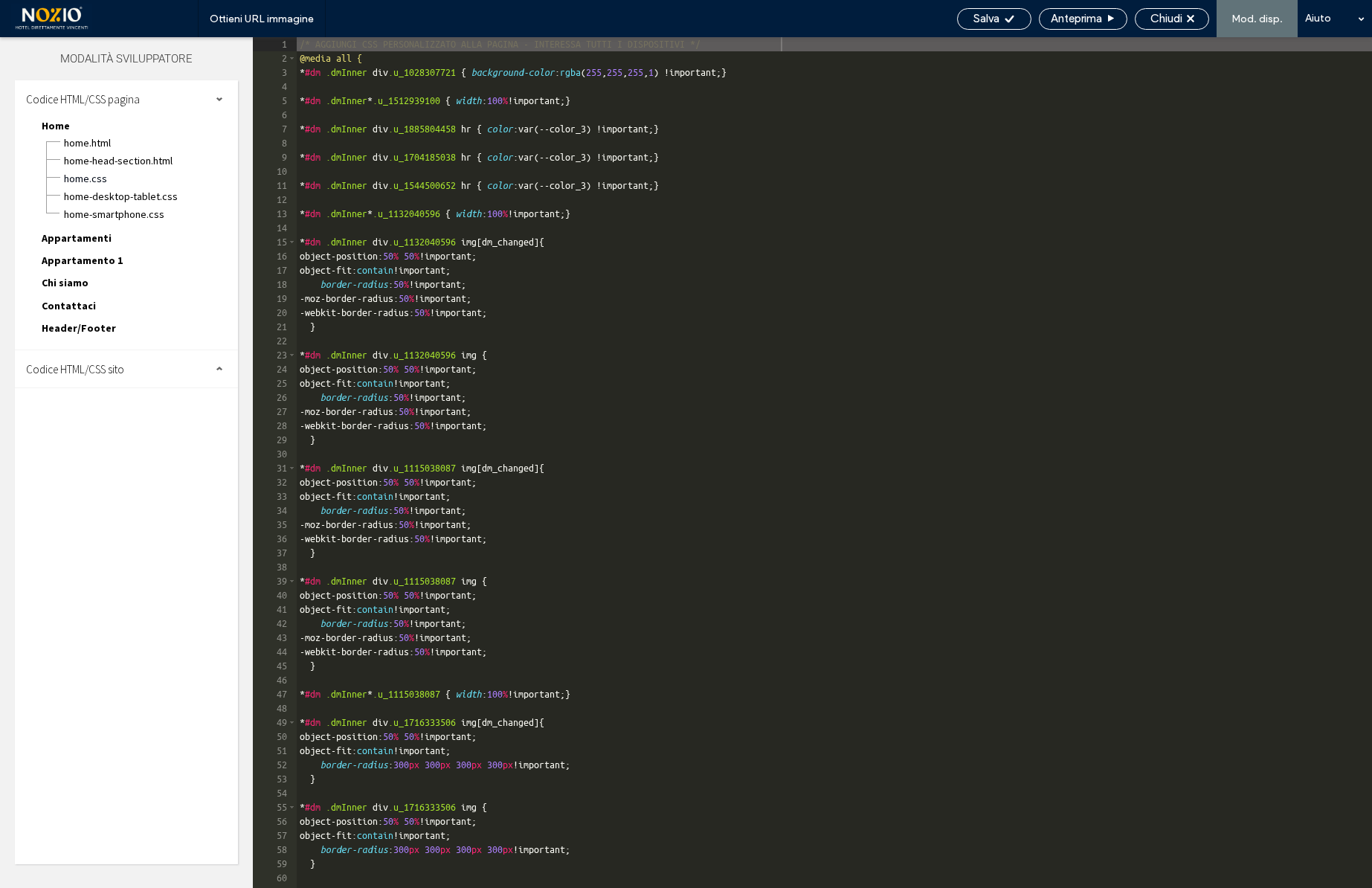
click at [156, 369] on div "Codice HTML/CSS sito" at bounding box center [126, 369] width 223 height 37
click at [76, 431] on span "site.css" at bounding box center [153, 434] width 169 height 15
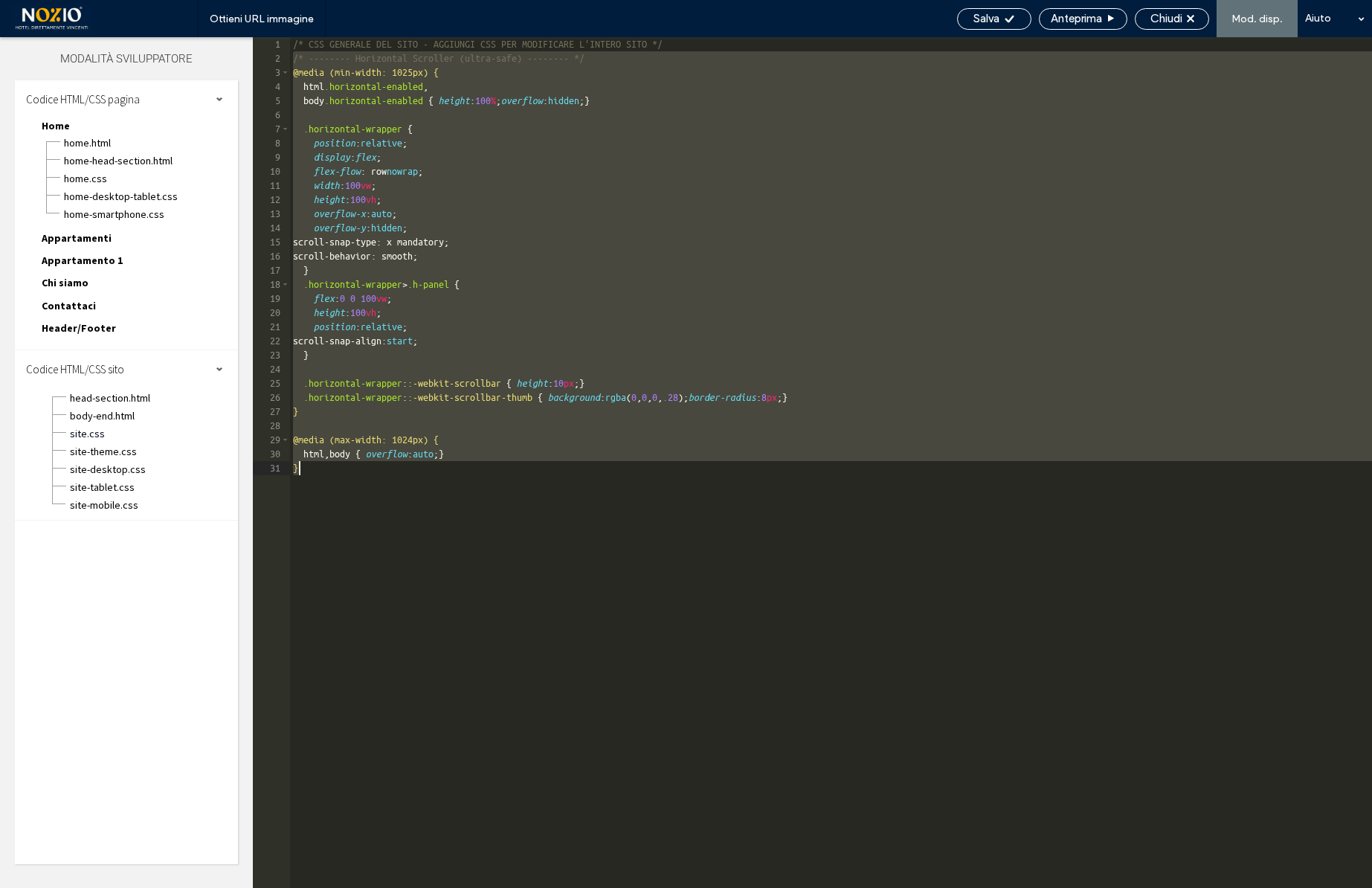
drag, startPoint x: 293, startPoint y: 61, endPoint x: 463, endPoint y: 870, distance: 826.7
click at [463, 870] on div "/* CSS GENERALE DEL SITO - AGGIUNGI CSS PER MODIFICARE L'INTERO SITO */ /* ----…" at bounding box center [831, 477] width 1082 height 880
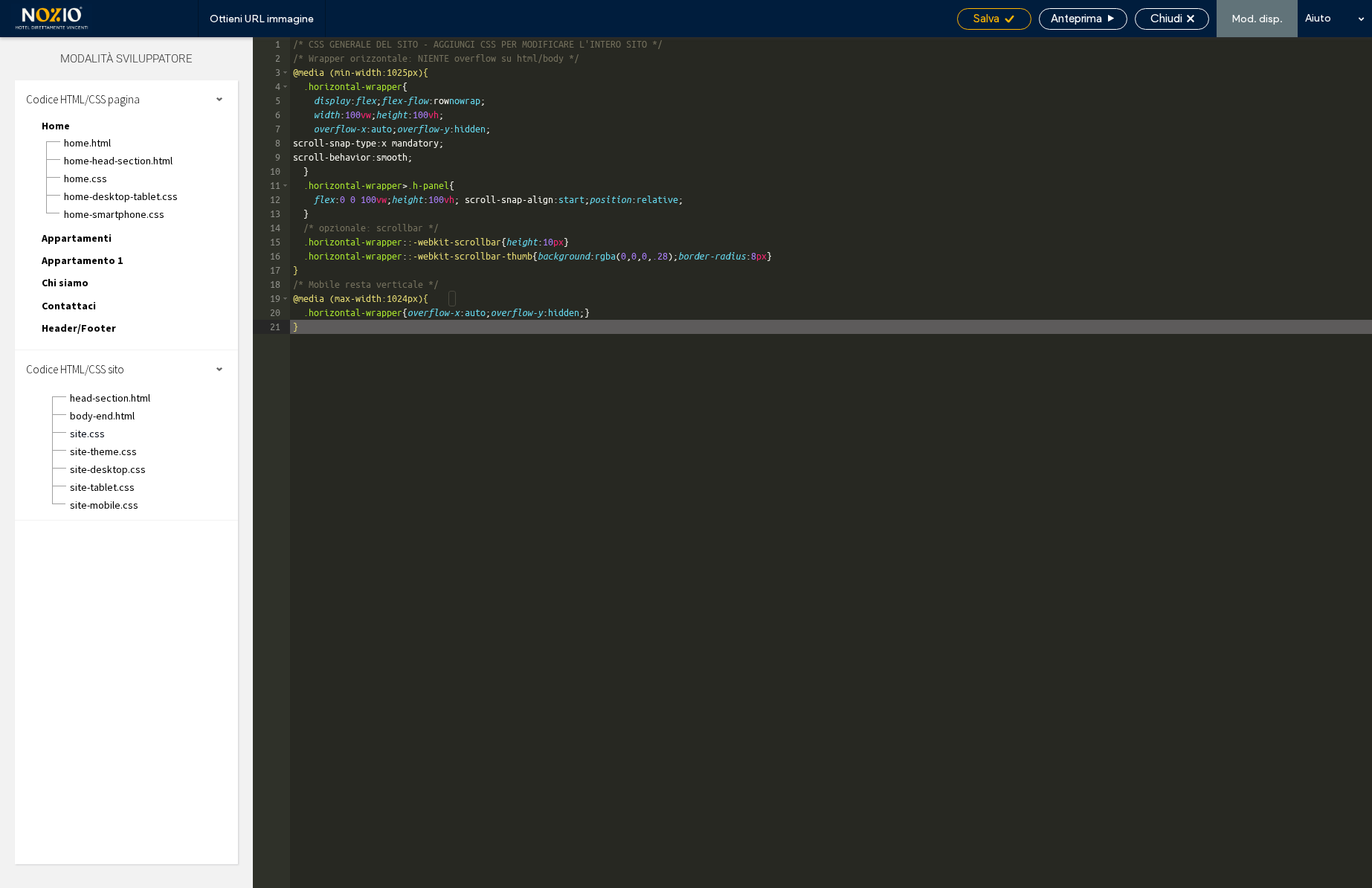
click at [990, 17] on span "Salva" at bounding box center [986, 18] width 26 height 13
click at [99, 410] on span "body-end.html" at bounding box center [153, 416] width 169 height 15
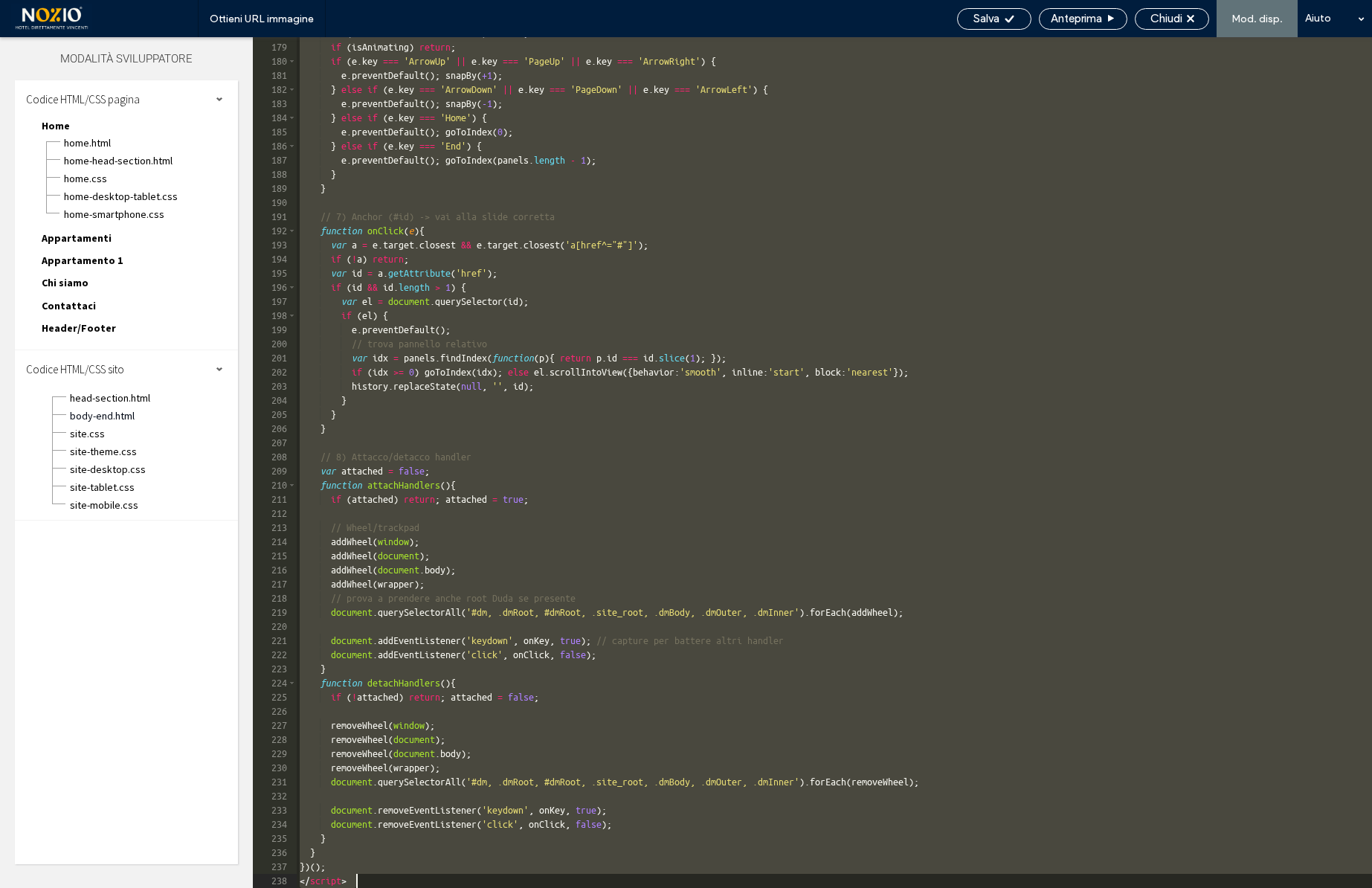
drag, startPoint x: 300, startPoint y: 53, endPoint x: 307, endPoint y: 982, distance: 929.0
click at [307, 887] on html ".wqwq-1{fill:#231f20;} .cls-1q, .cls-2q { fill-rule: evenodd; } .cls-2q { fill:…" at bounding box center [686, 444] width 1372 height 888
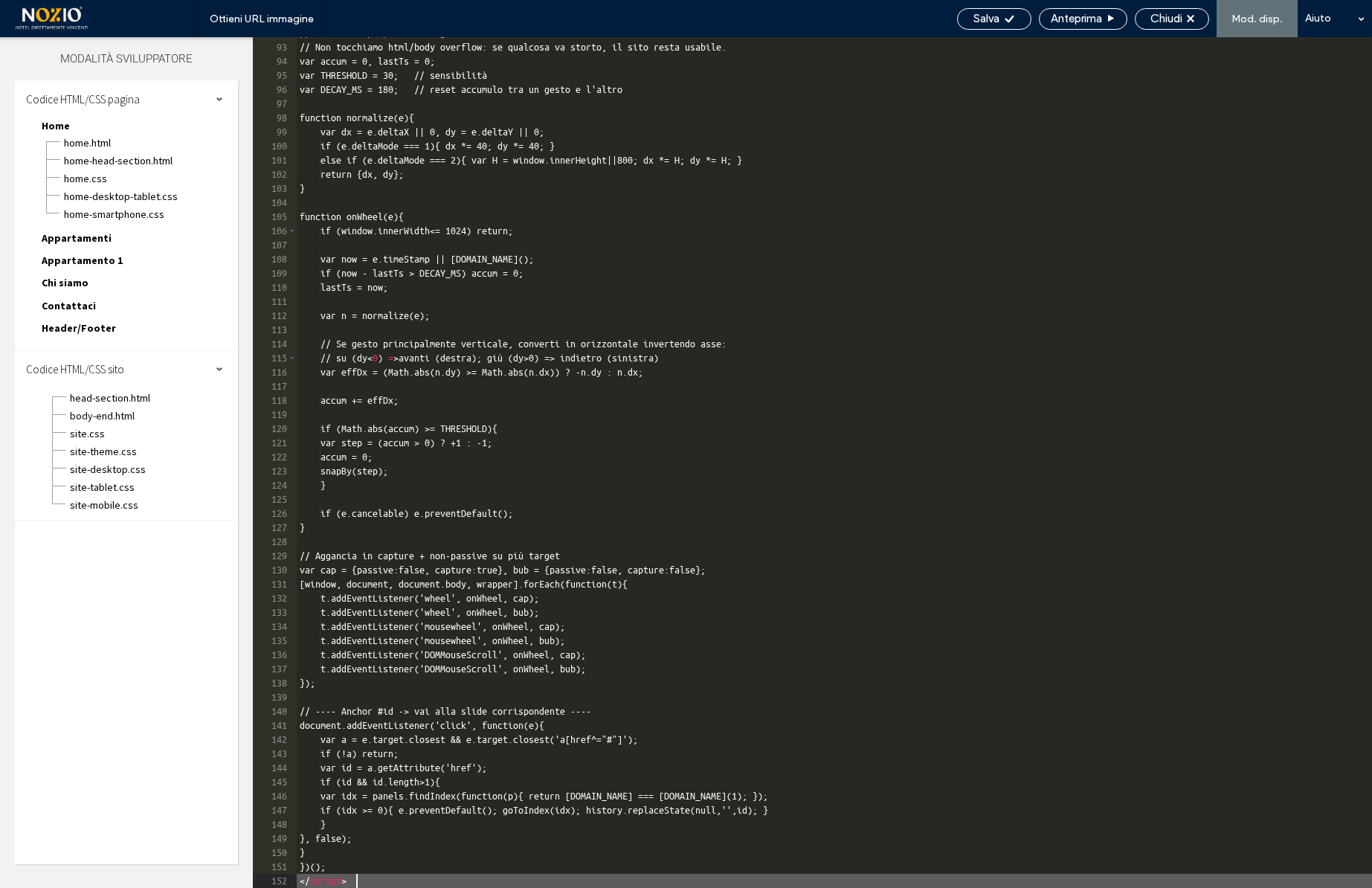
scroll to position [1298, 0]
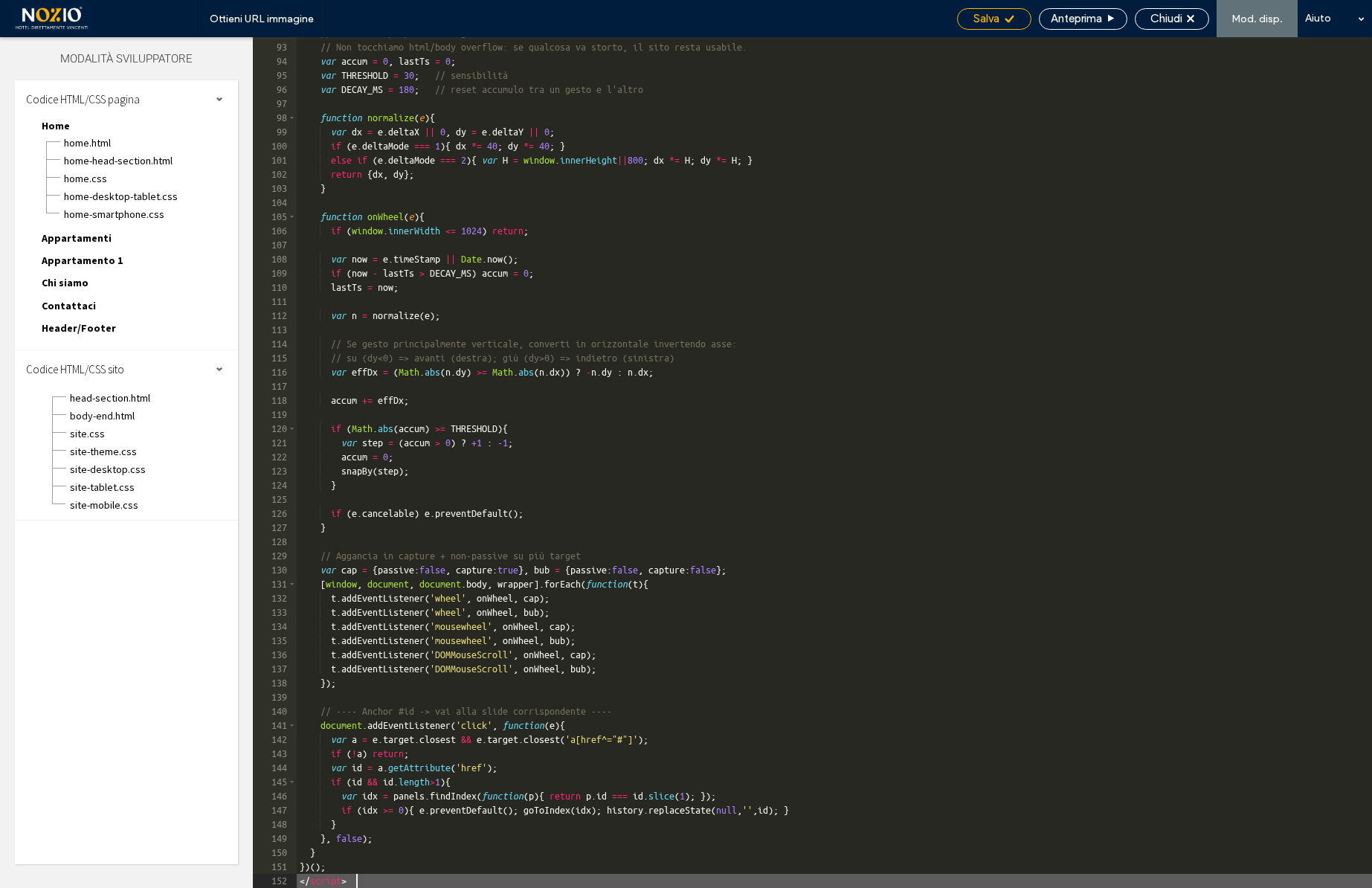
click at [997, 17] on span "Salva" at bounding box center [986, 18] width 26 height 13
click at [1176, 27] on div "Chiudi" at bounding box center [1172, 19] width 74 height 22
click at [1180, 15] on span "Chiudi" at bounding box center [1167, 18] width 32 height 13
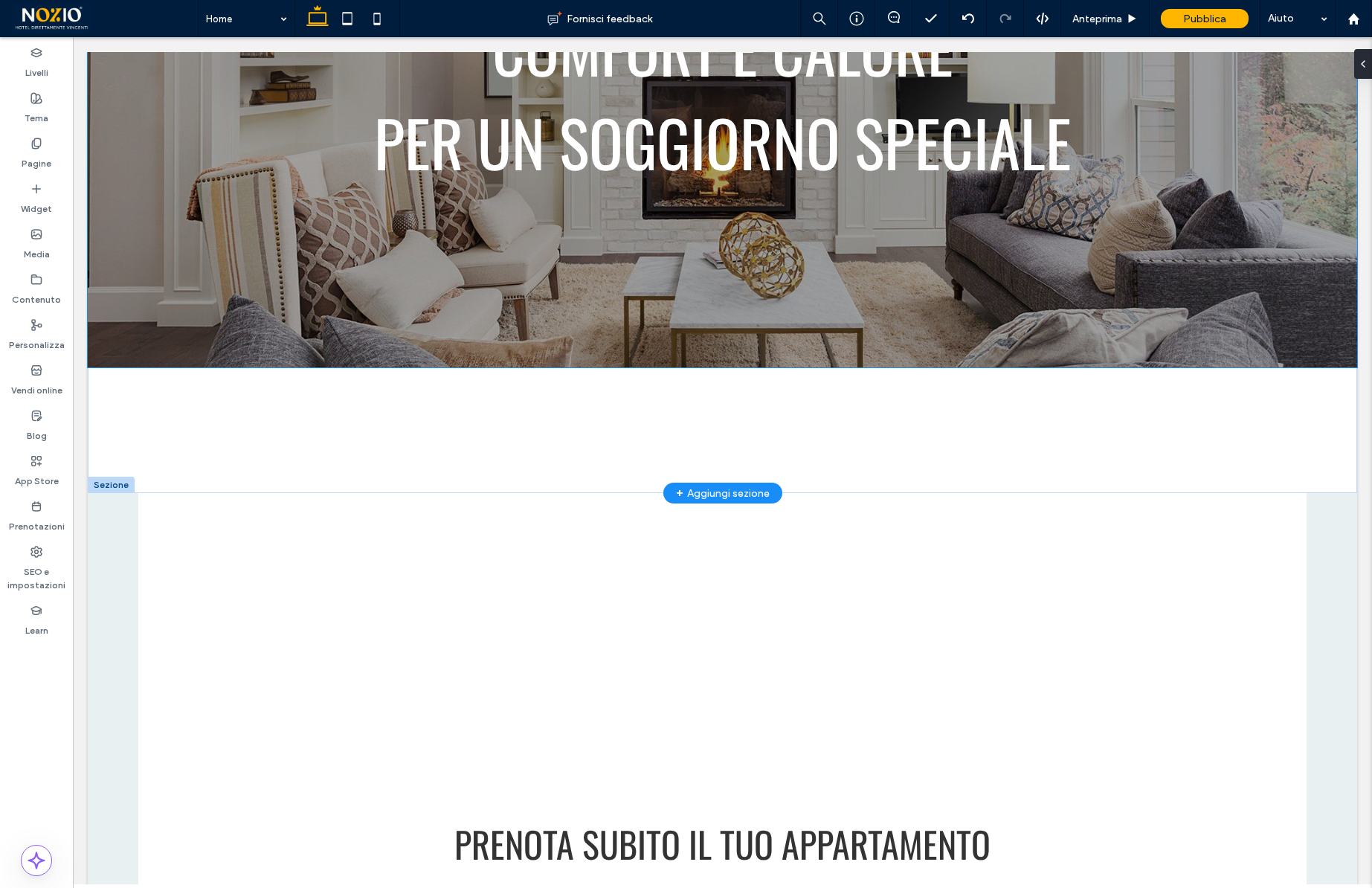
scroll to position [452, 0]
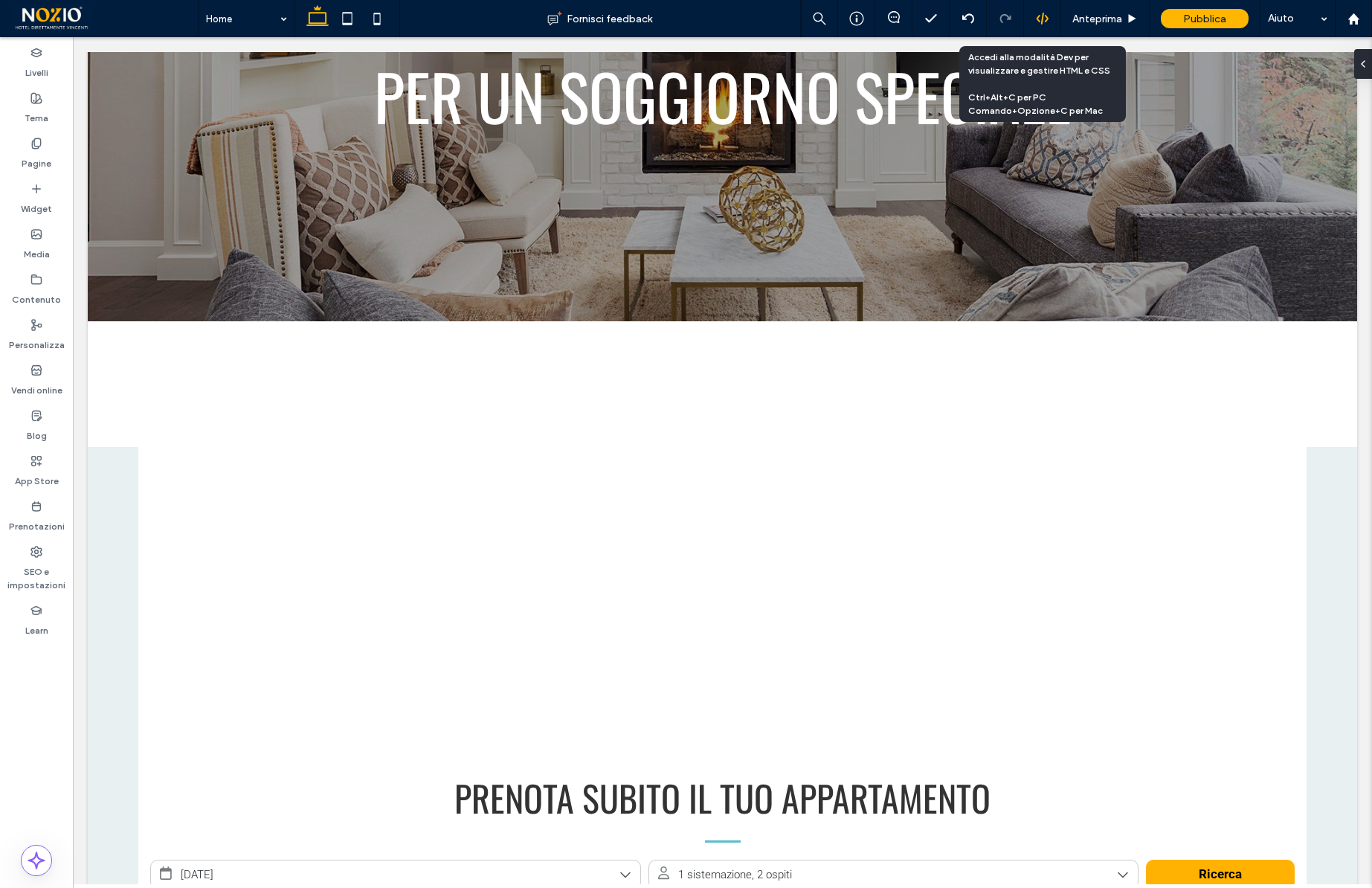
click at [1042, 22] on use at bounding box center [1042, 18] width 12 height 12
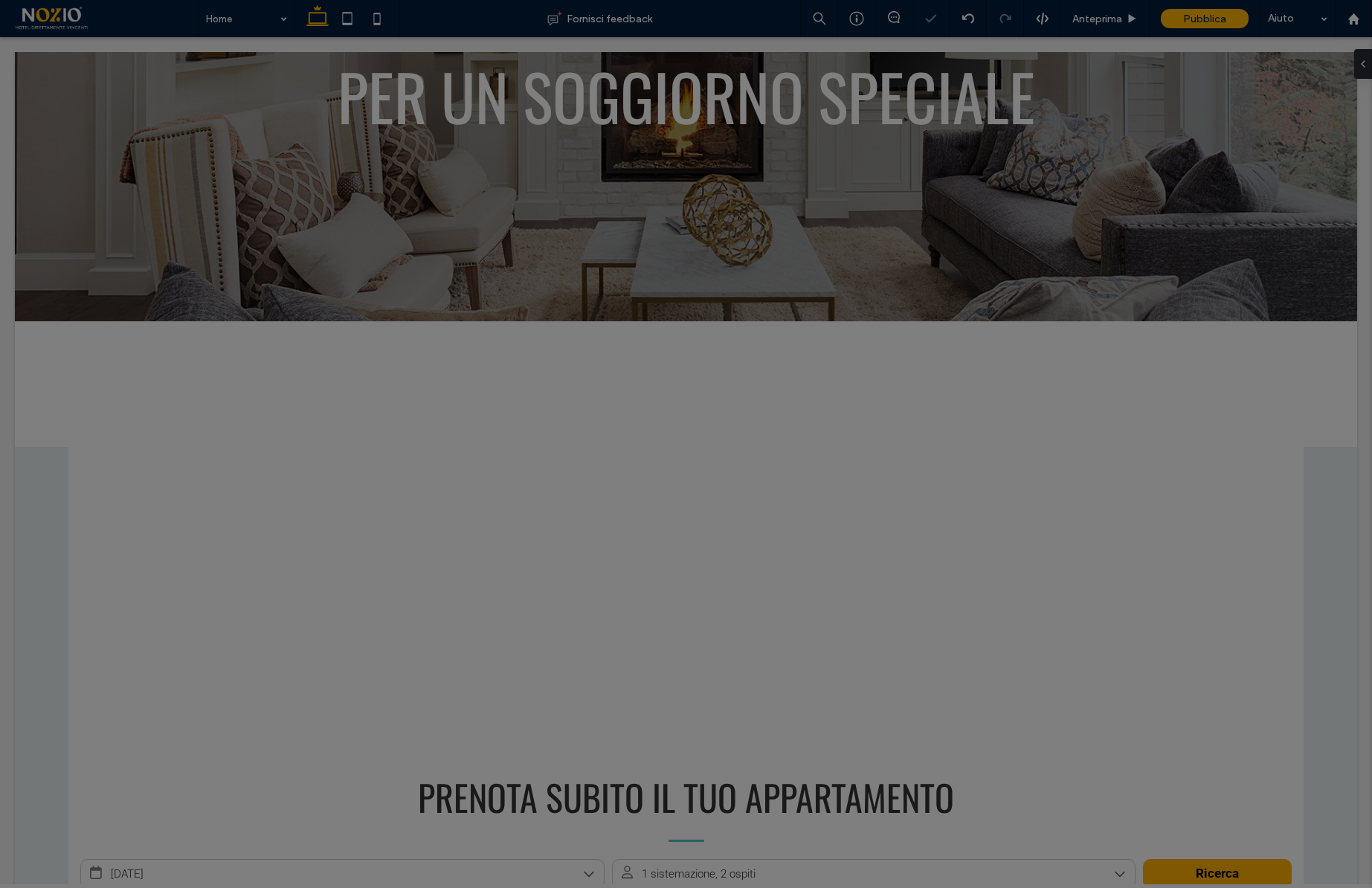
scroll to position [0, 0]
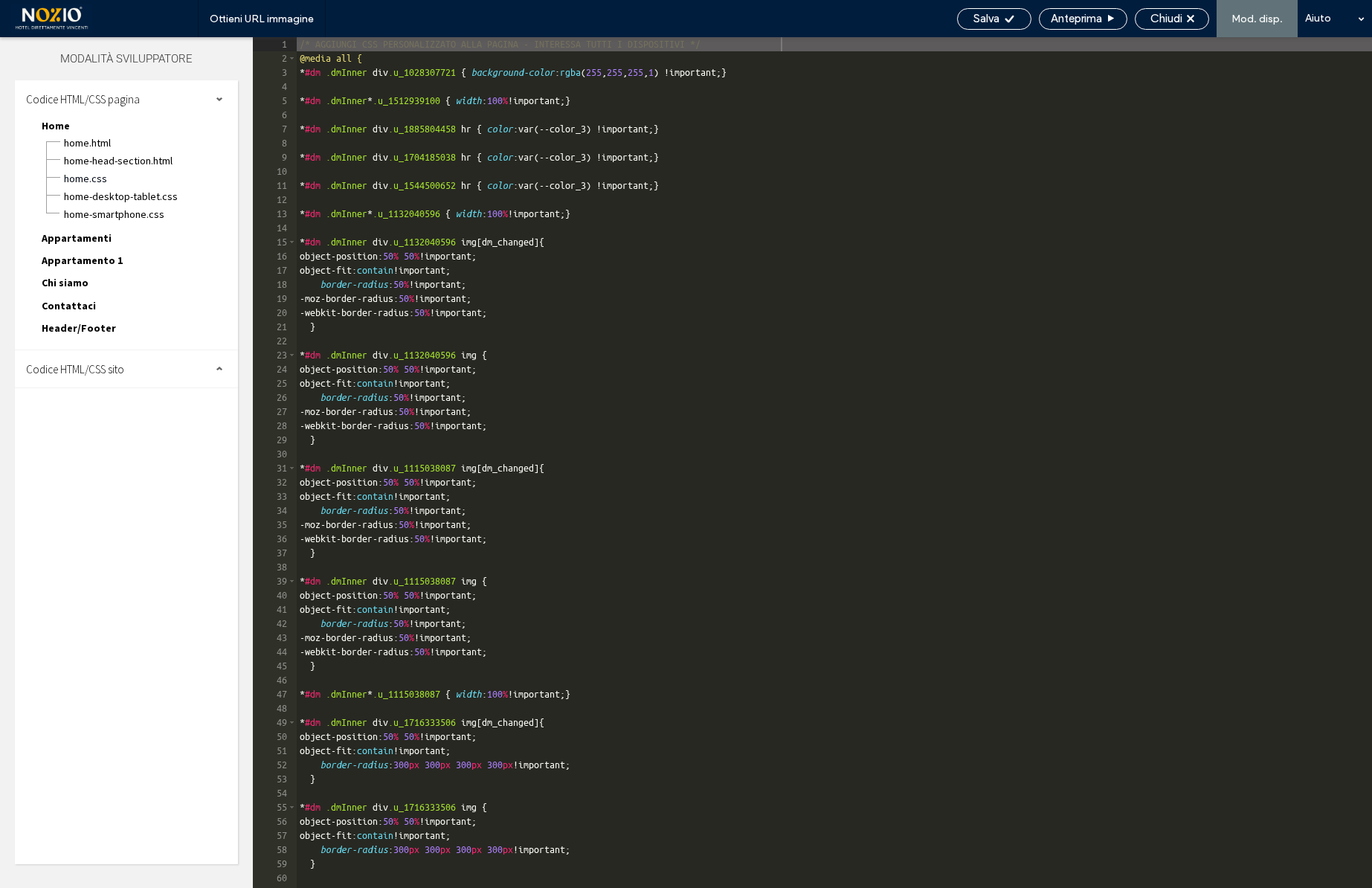
click at [97, 366] on span "Codice HTML/CSS sito" at bounding box center [75, 369] width 98 height 14
click at [103, 415] on span "body-end.html" at bounding box center [153, 416] width 169 height 15
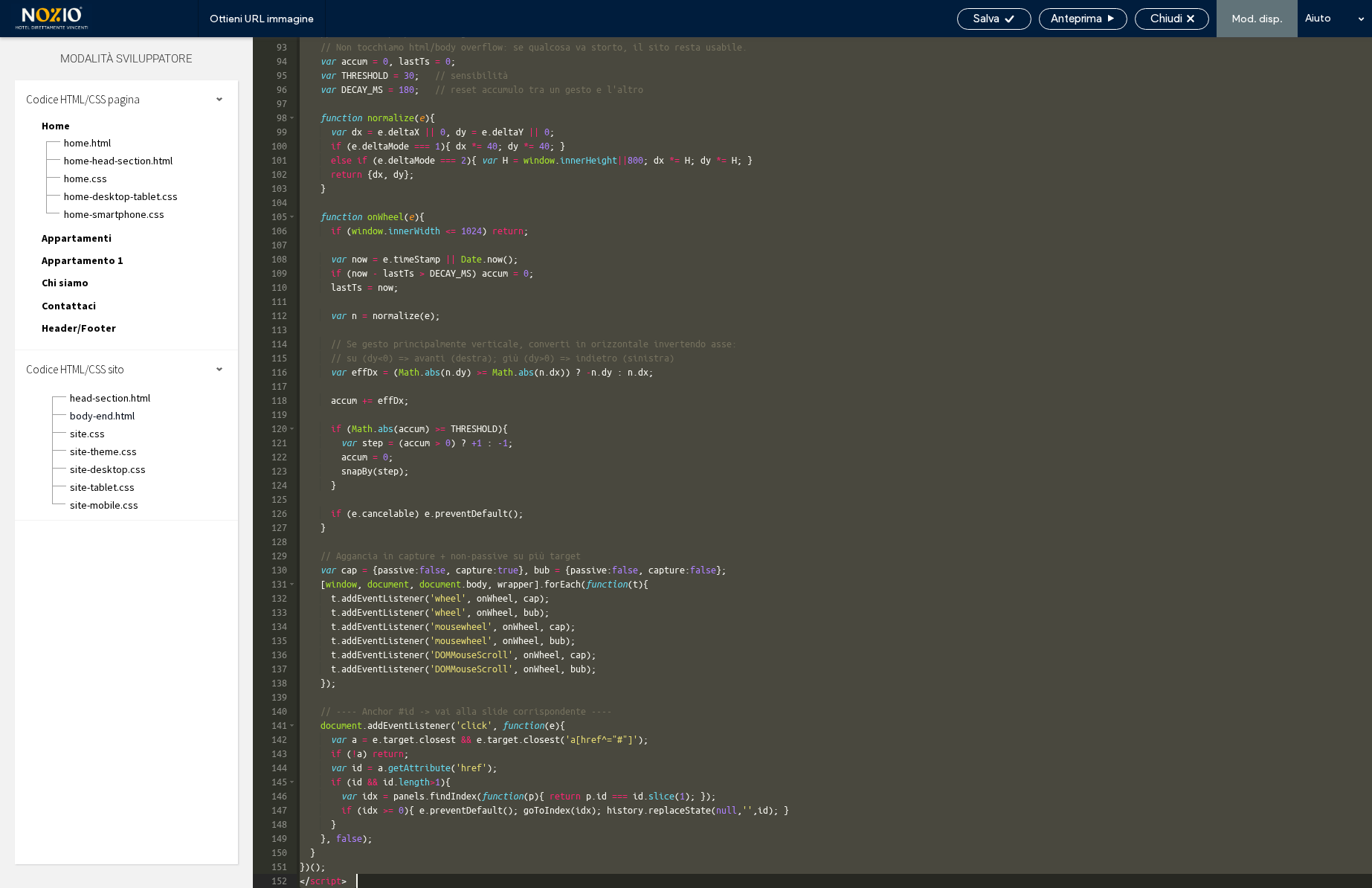
scroll to position [1298, 0]
drag, startPoint x: 300, startPoint y: 58, endPoint x: 495, endPoint y: 980, distance: 942.4
click at [495, 887] on html ".wqwq-1{fill:#231f20;} .cls-1q, .cls-2q { fill-rule: evenodd; } .cls-2q { fill:…" at bounding box center [686, 444] width 1372 height 888
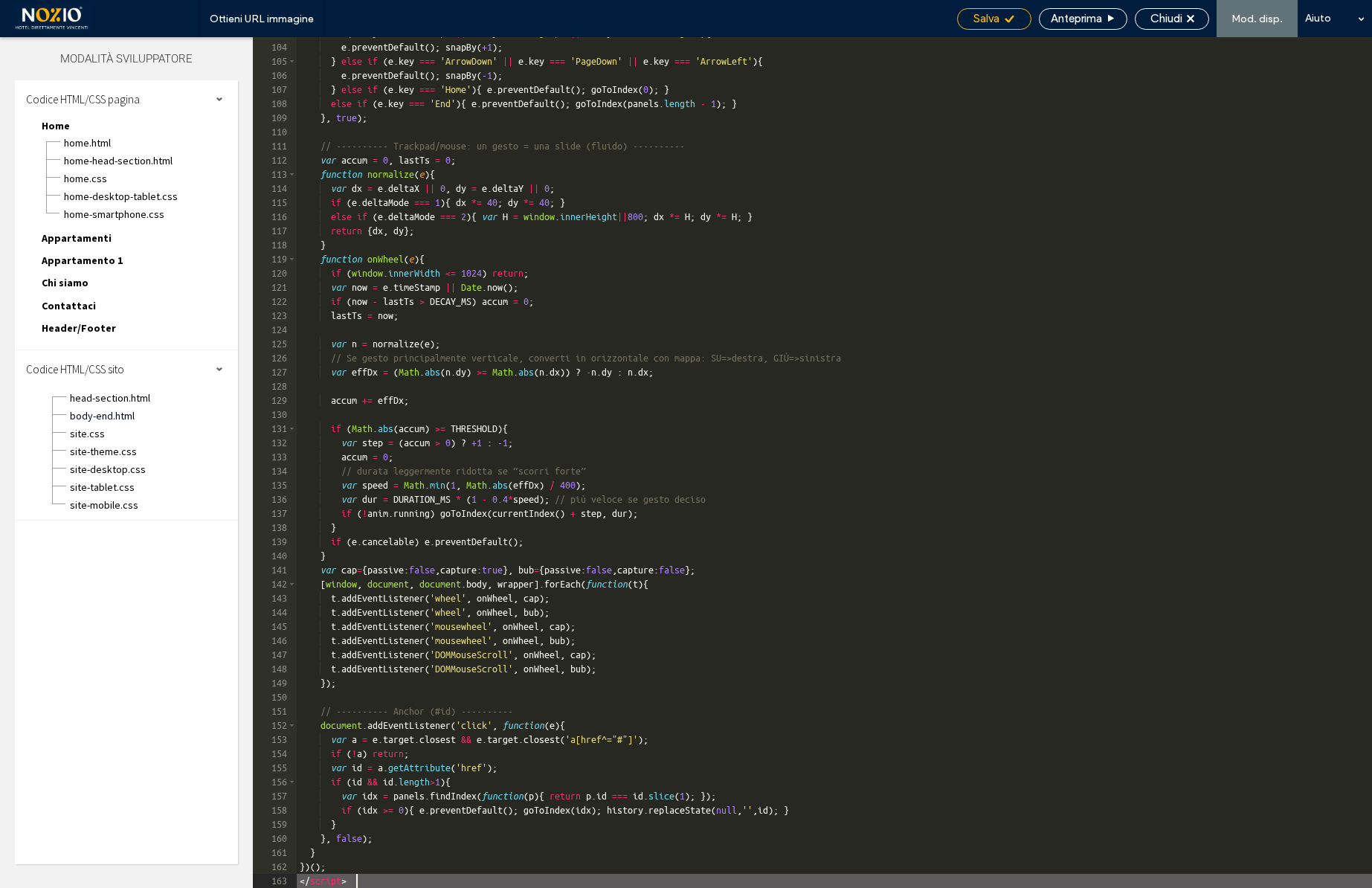
click at [1011, 18] on icon at bounding box center [1009, 18] width 11 height 11
click at [1168, 21] on span "Chiudi" at bounding box center [1167, 18] width 32 height 13
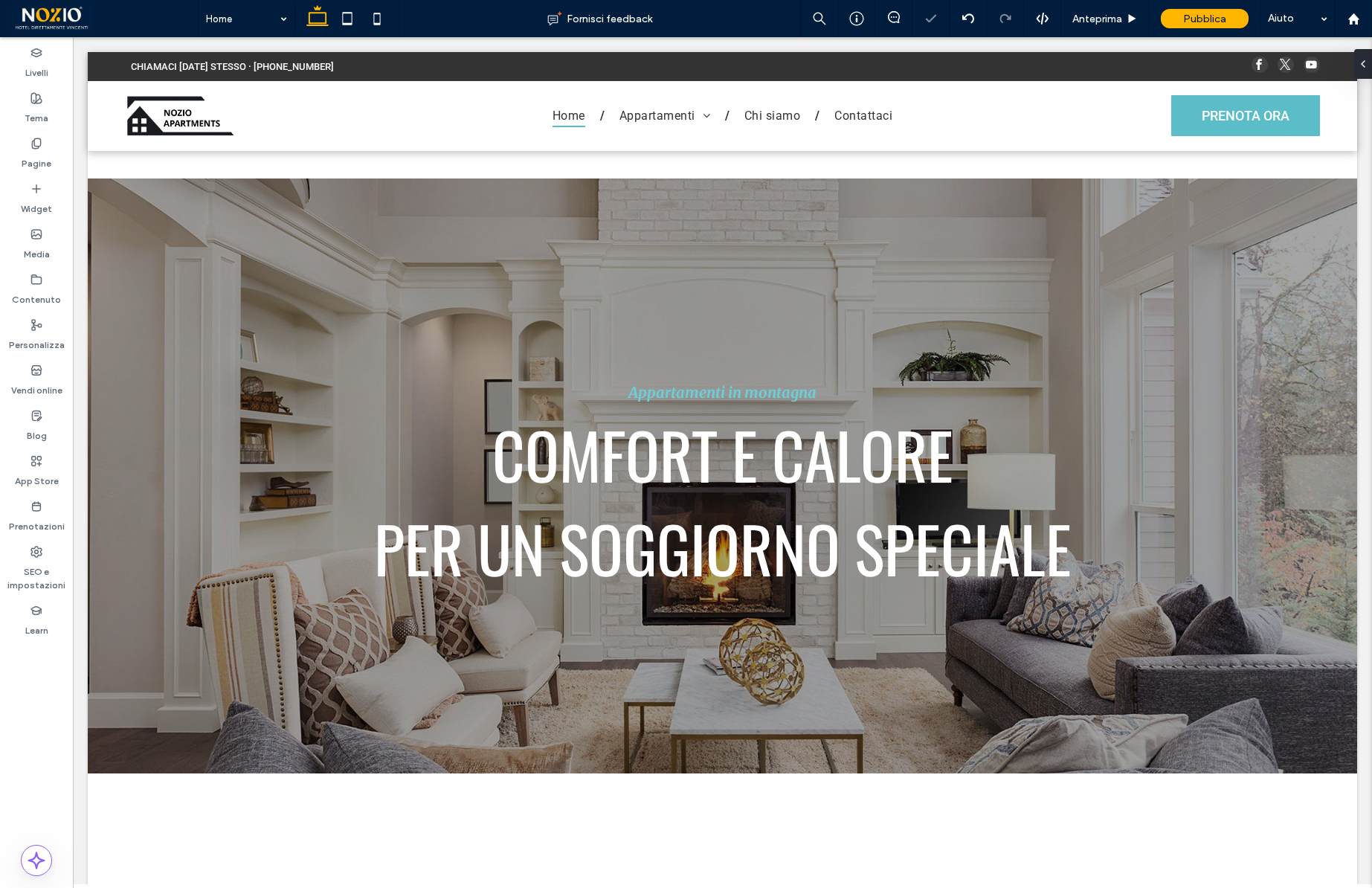
scroll to position [0, 0]
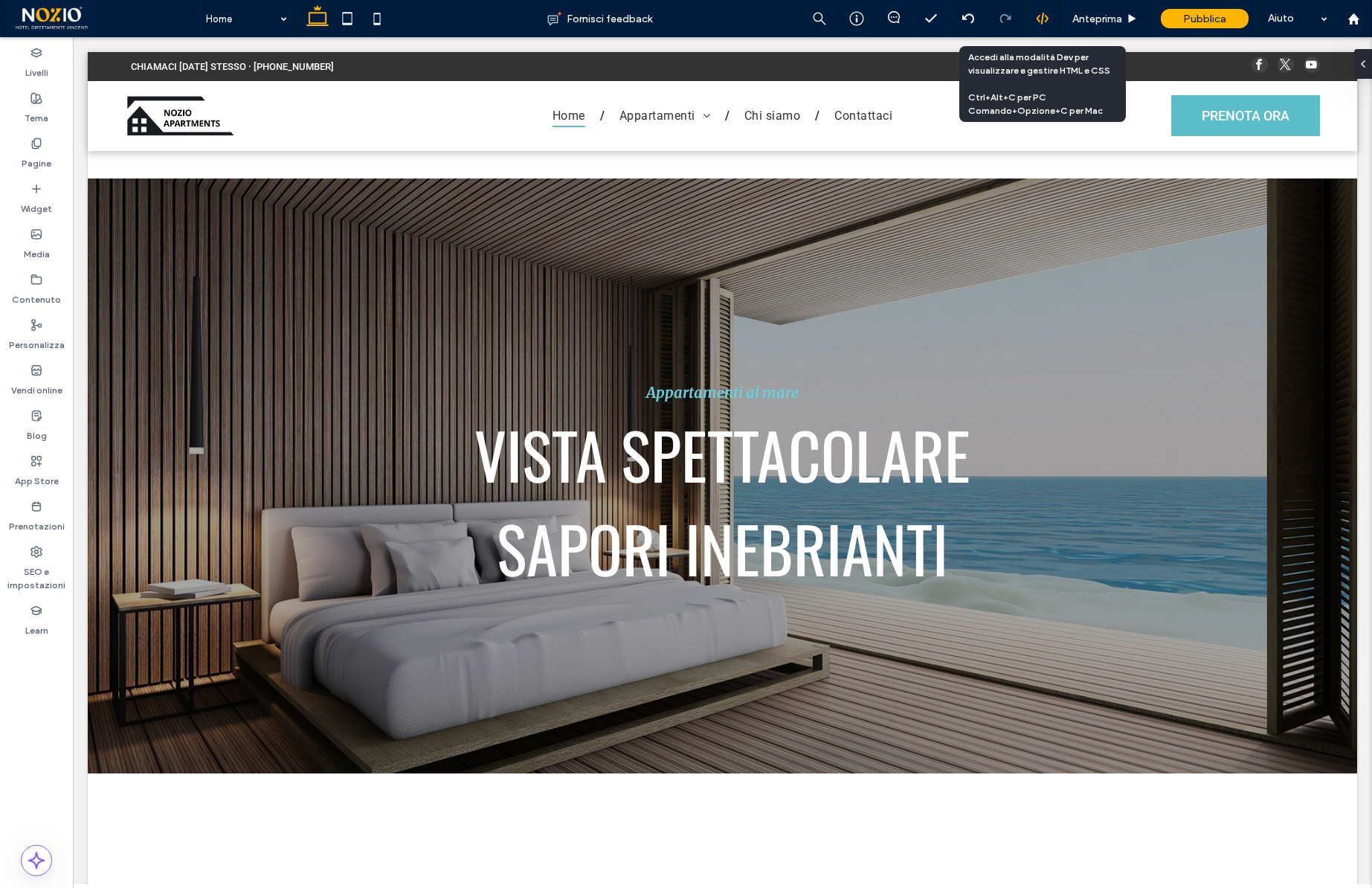
click at [1037, 9] on div at bounding box center [1042, 18] width 37 height 37
click at [1042, 22] on icon at bounding box center [1042, 18] width 13 height 13
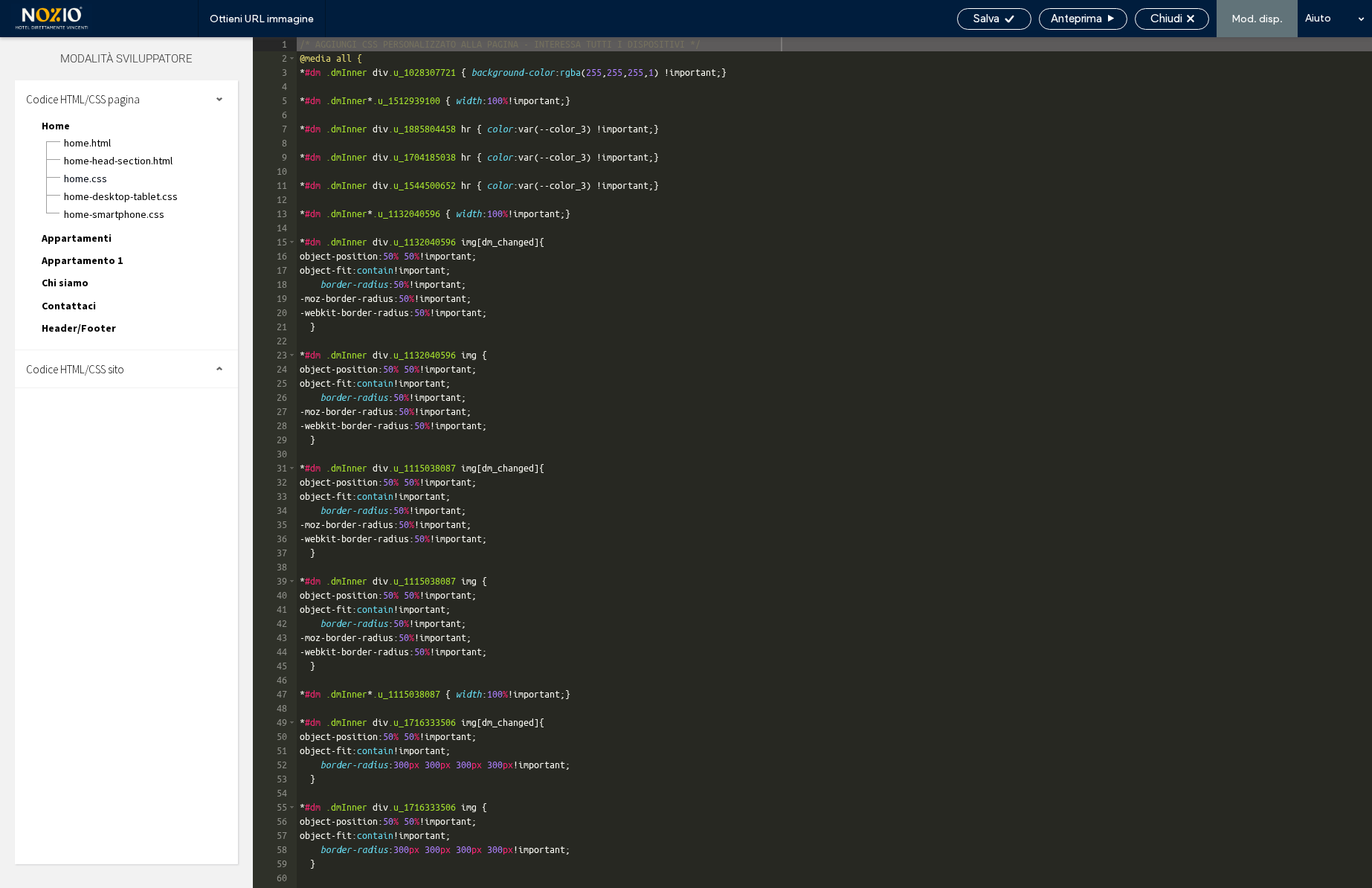
click at [89, 370] on span "Codice HTML/CSS sito" at bounding box center [75, 369] width 98 height 14
click at [103, 421] on span "body-end.html" at bounding box center [153, 416] width 169 height 15
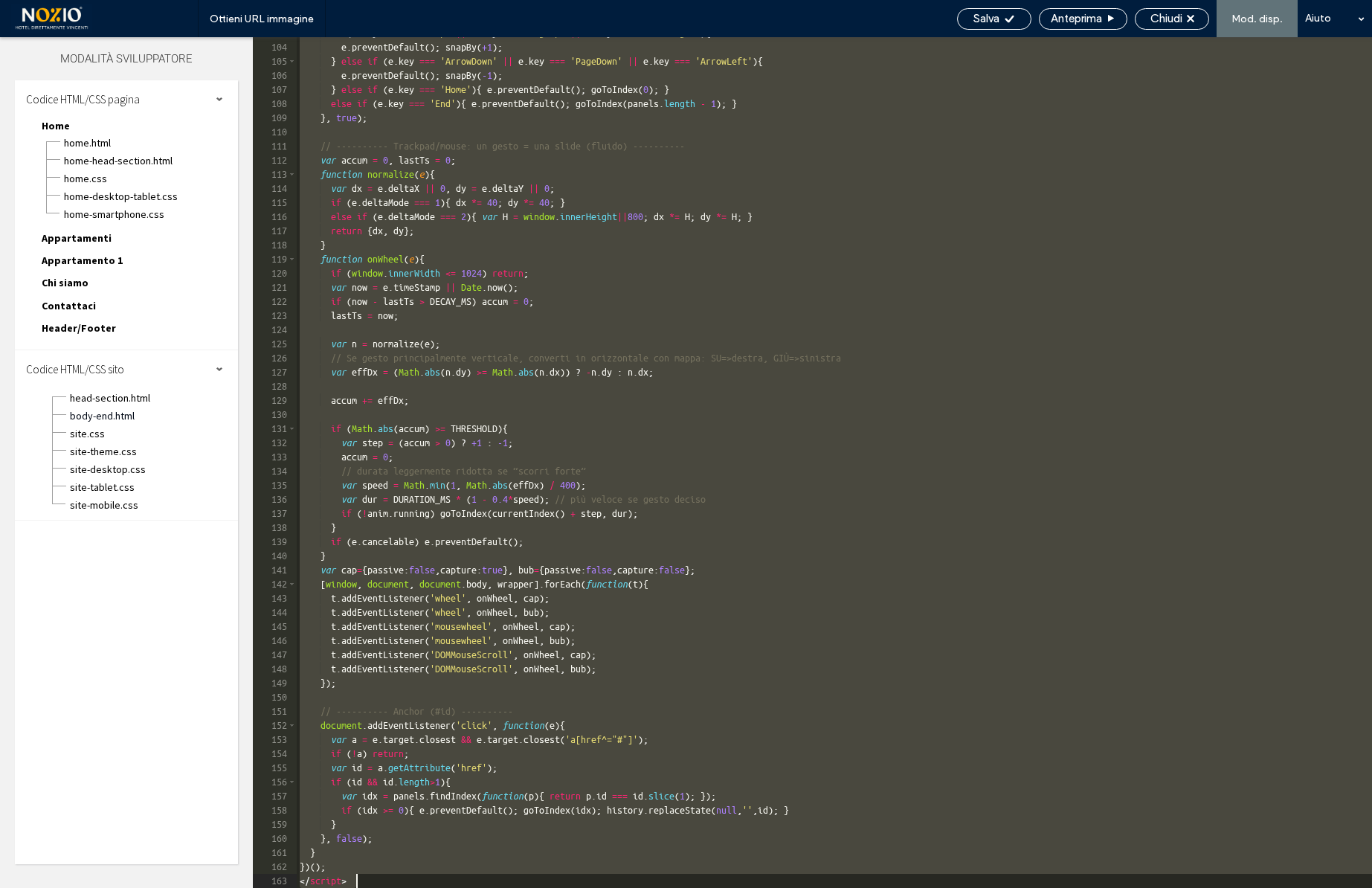
scroll to position [1453, 0]
drag, startPoint x: 302, startPoint y: 60, endPoint x: 508, endPoint y: 982, distance: 944.7
click at [508, 887] on html ".wqwq-1{fill:#231f20;} .cls-1q, .cls-2q { fill-rule: evenodd; } .cls-2q { fill:…" at bounding box center [686, 444] width 1372 height 888
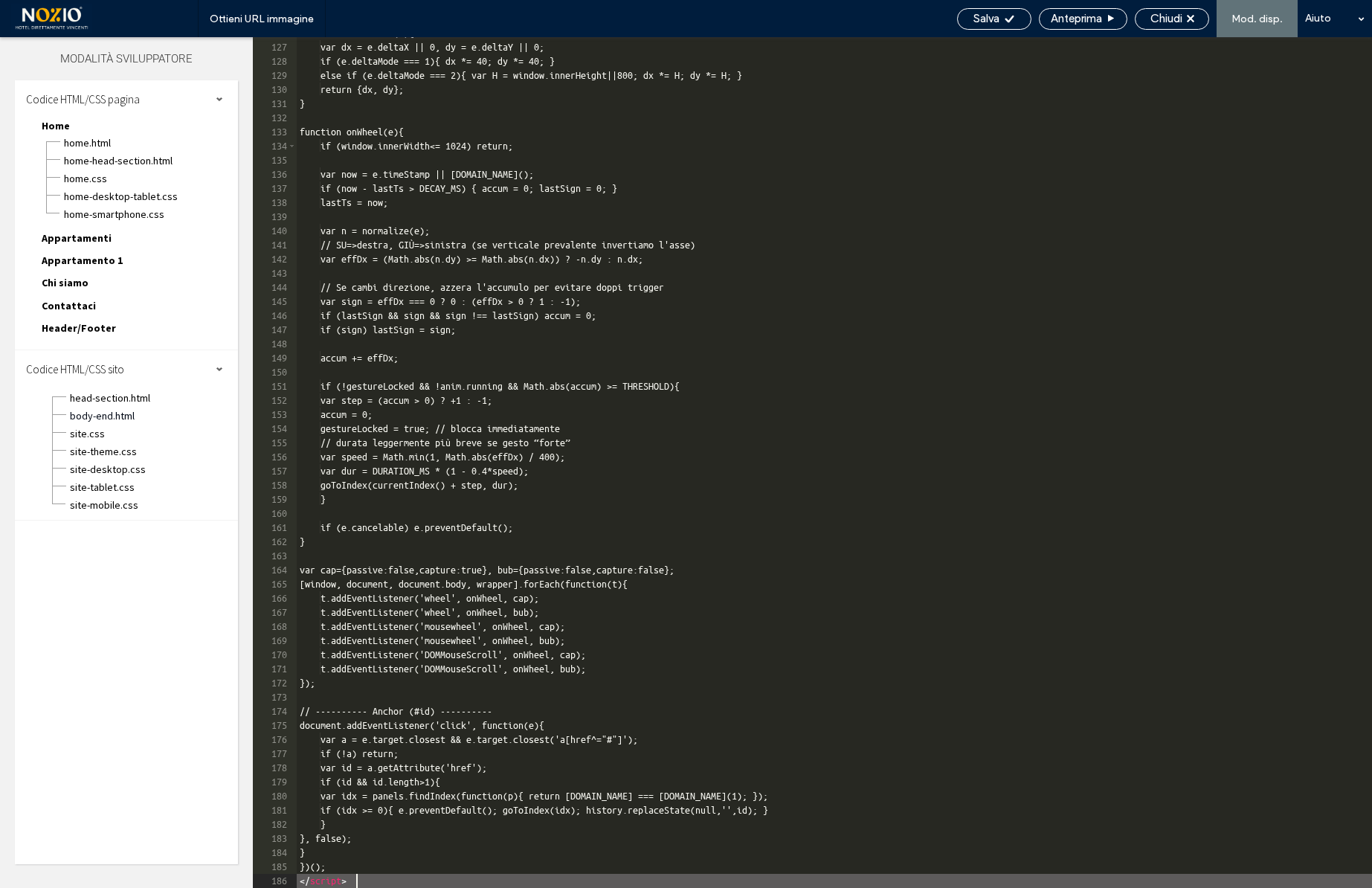
scroll to position [1779, 0]
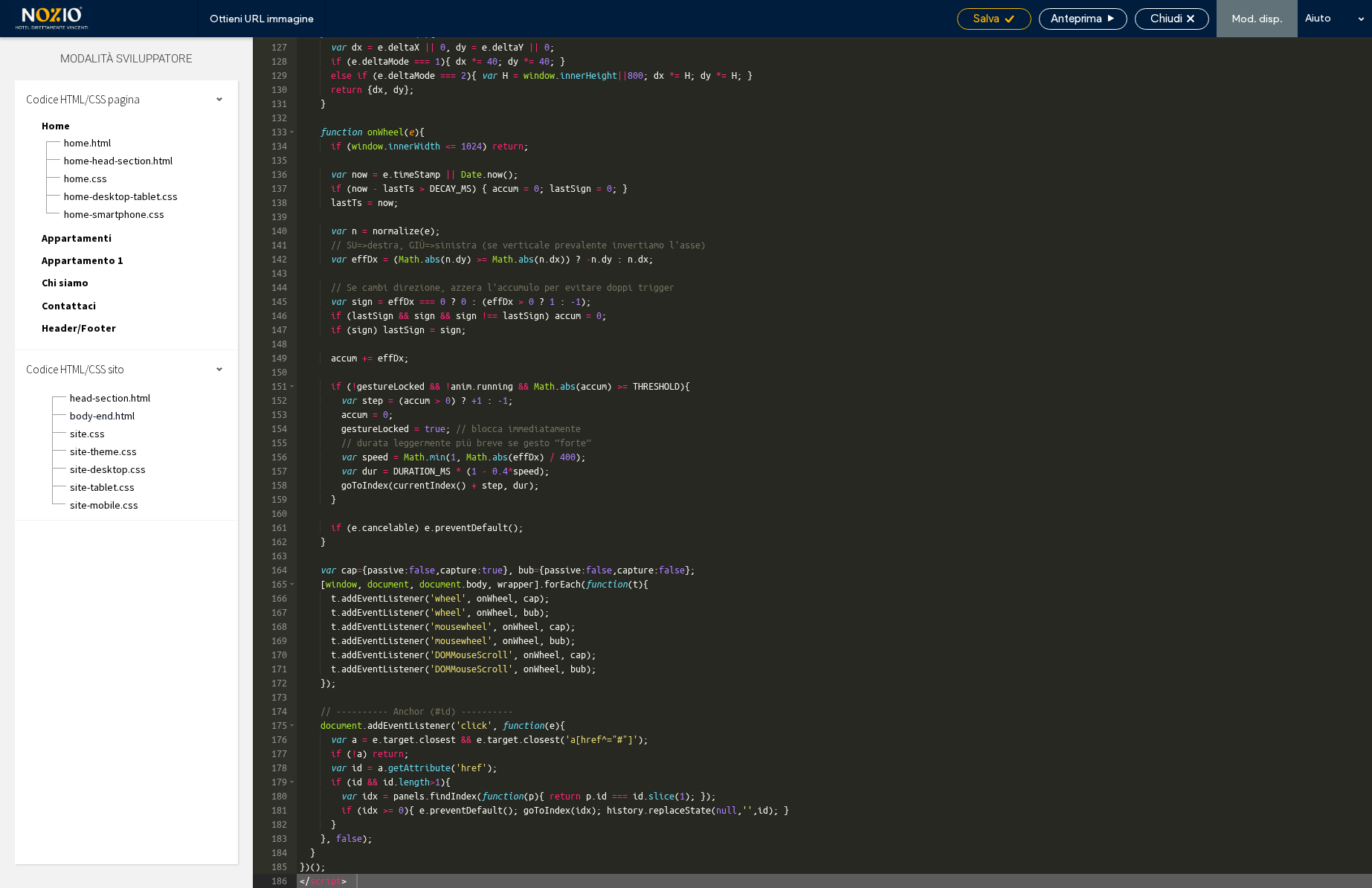
click at [1001, 21] on div "Salva" at bounding box center [995, 18] width 73 height 13
click at [1166, 16] on span "Chiudi" at bounding box center [1167, 18] width 32 height 13
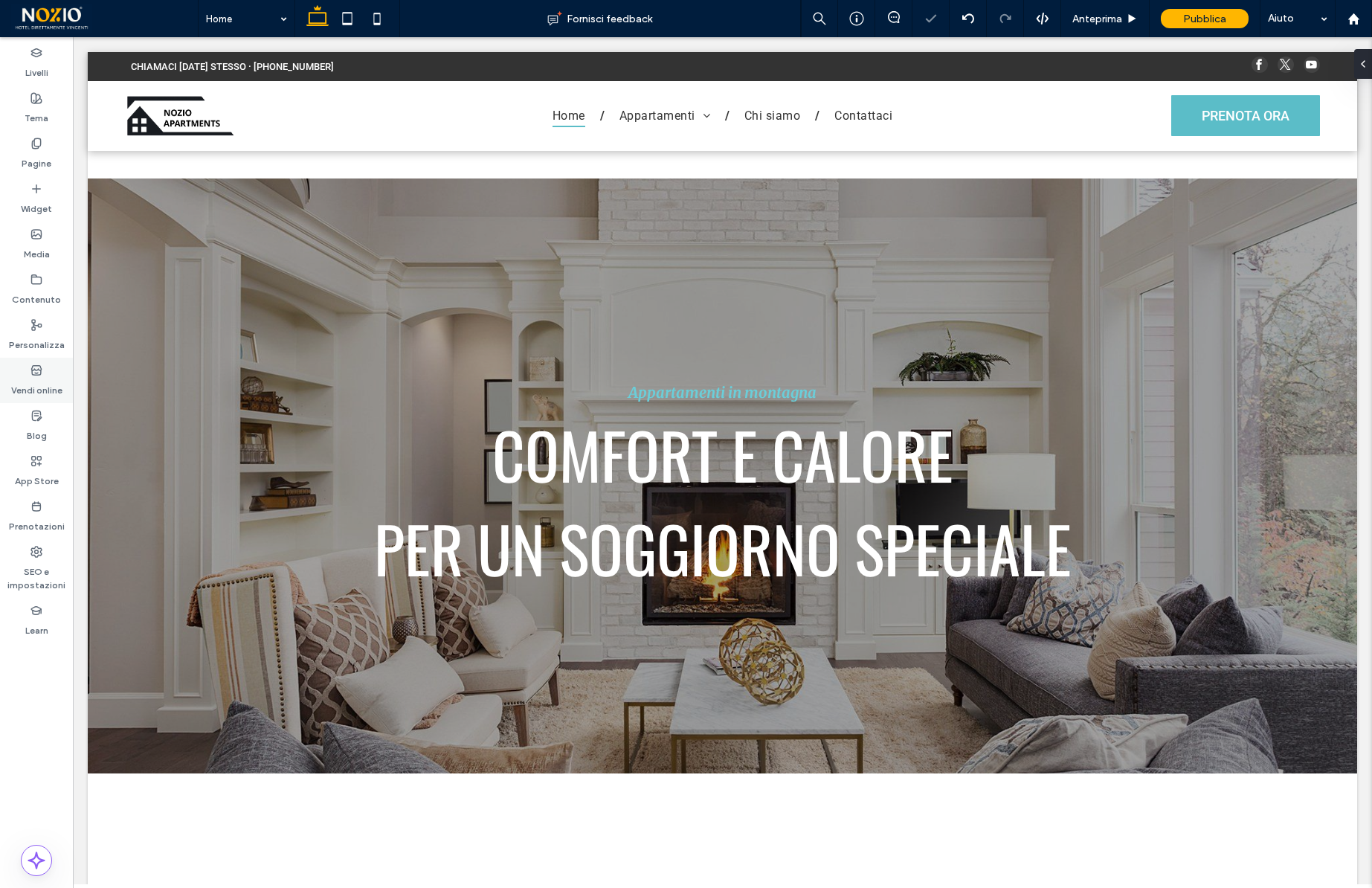
scroll to position [0, 0]
click at [1045, 19] on icon at bounding box center [1042, 18] width 13 height 13
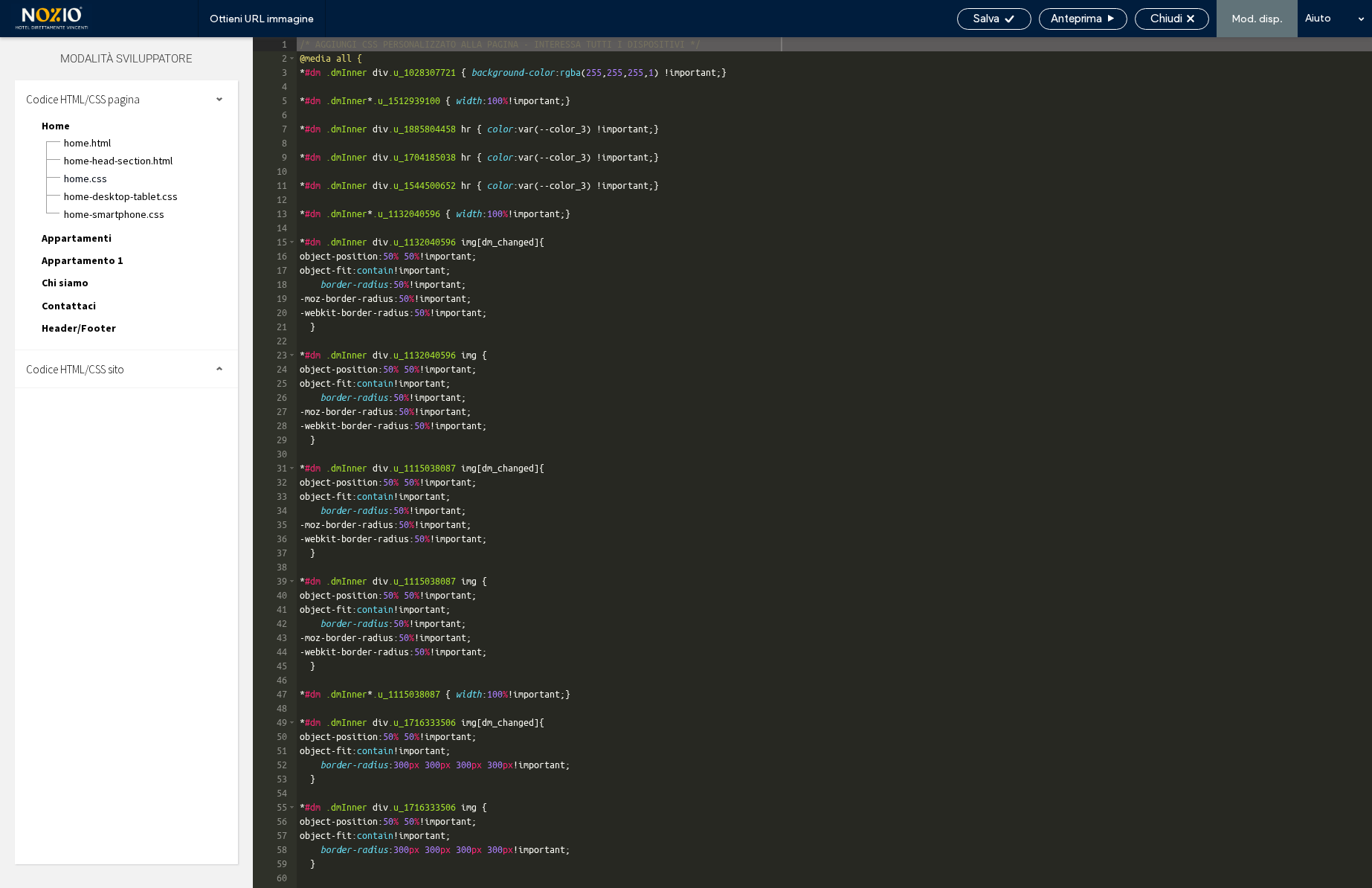
click at [119, 365] on span "Codice HTML/CSS sito" at bounding box center [75, 369] width 98 height 14
click at [111, 413] on span "body-end.html" at bounding box center [153, 416] width 169 height 15
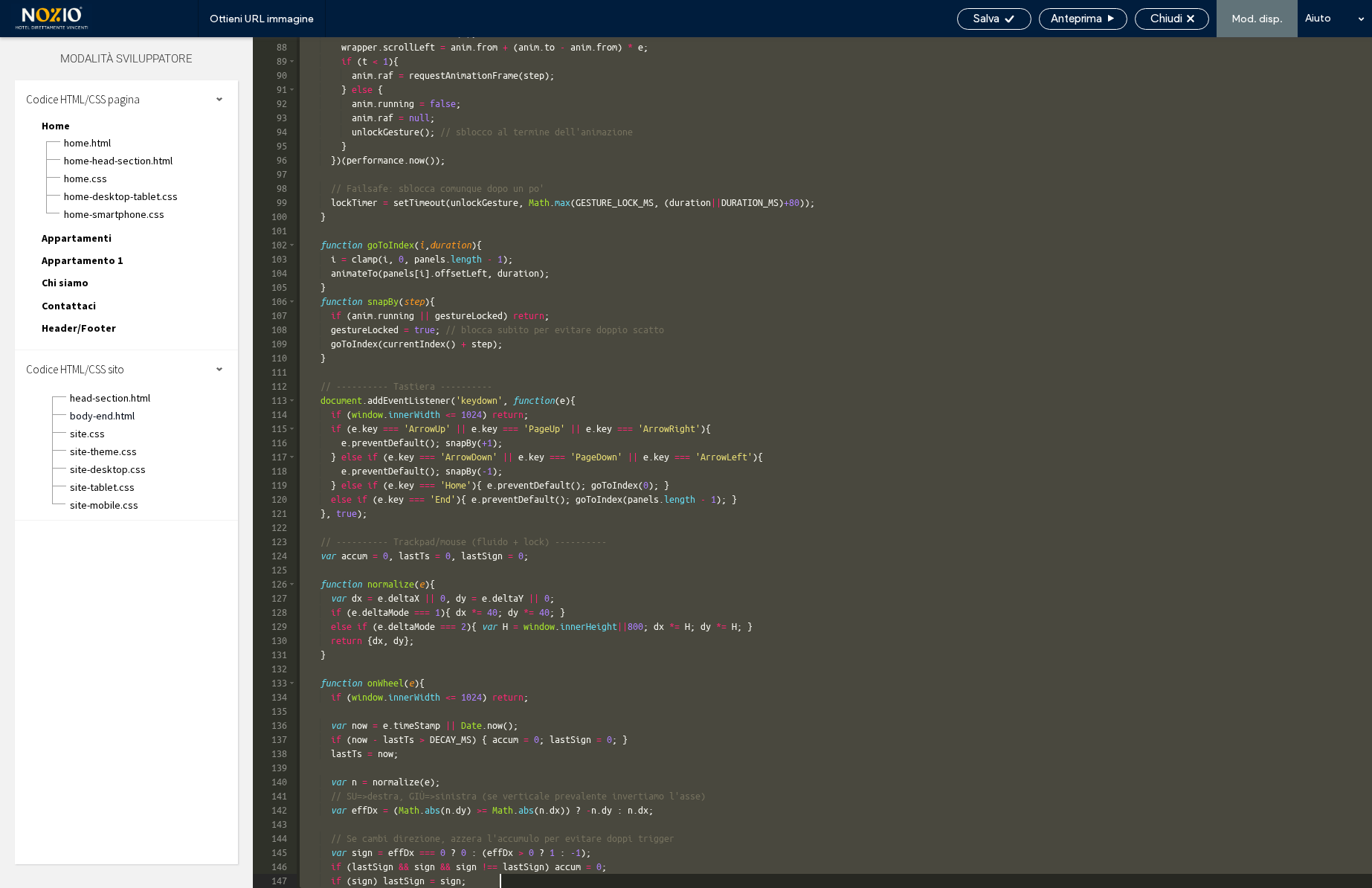
scroll to position [1779, 0]
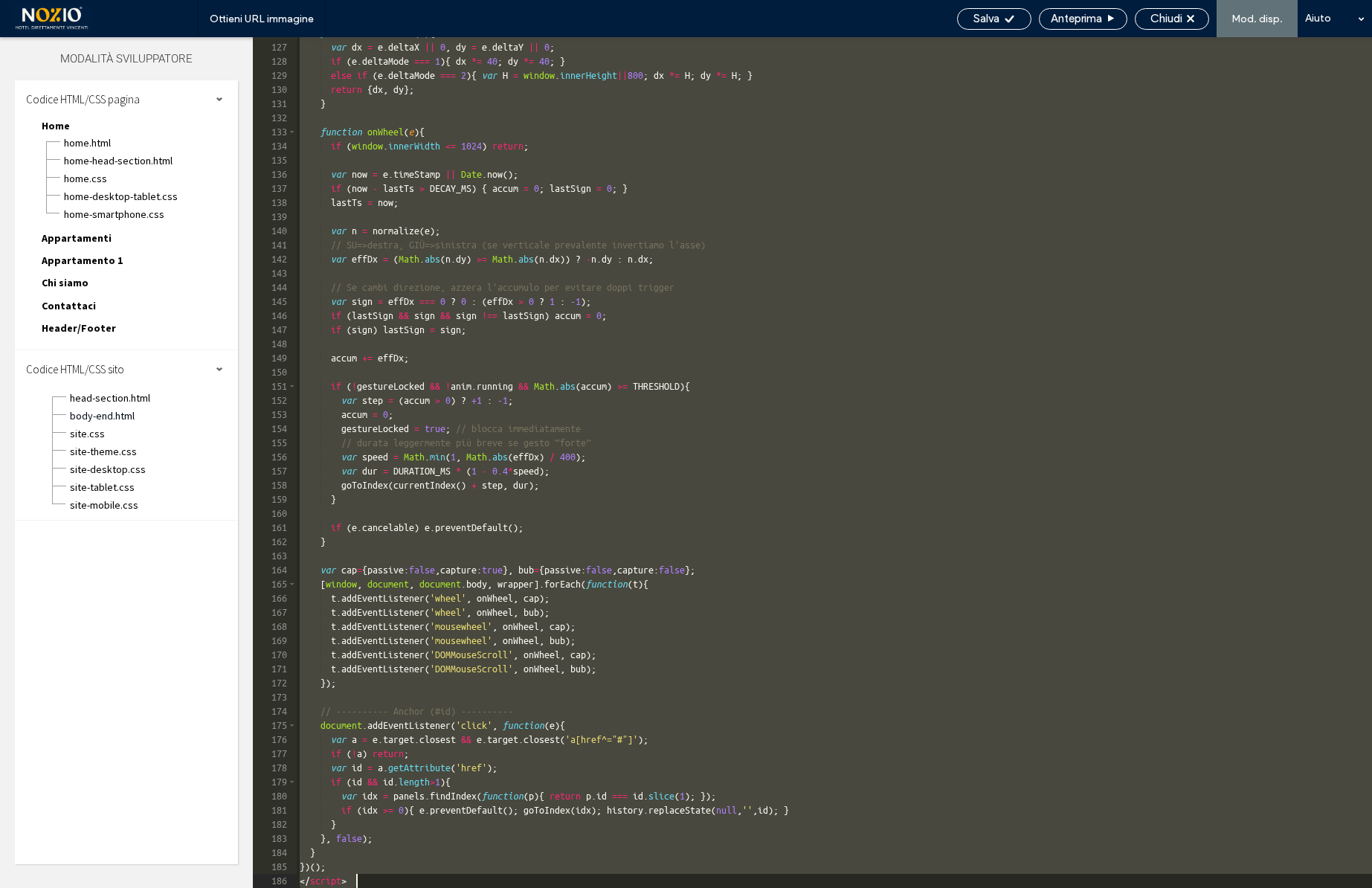
drag, startPoint x: 300, startPoint y: 59, endPoint x: 571, endPoint y: 982, distance: 962.0
click at [571, 887] on html ".wqwq-1{fill:#231f20;} .cls-1q, .cls-2q { fill-rule: evenodd; } .cls-2q { fill:…" at bounding box center [686, 444] width 1372 height 888
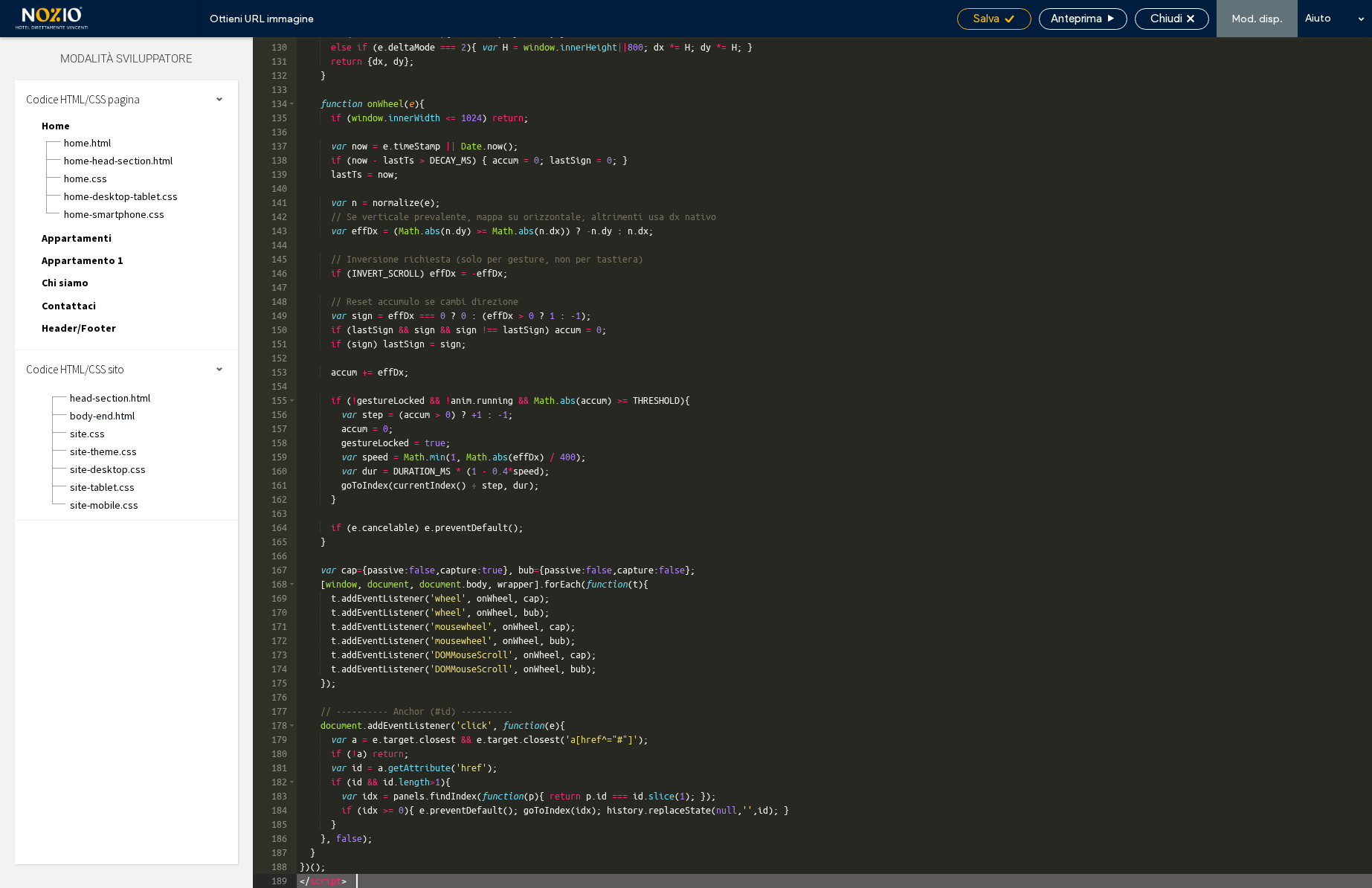
click at [1011, 25] on div "Salva" at bounding box center [995, 19] width 74 height 22
click at [1183, 18] on span "Chiudi" at bounding box center [1167, 18] width 32 height 13
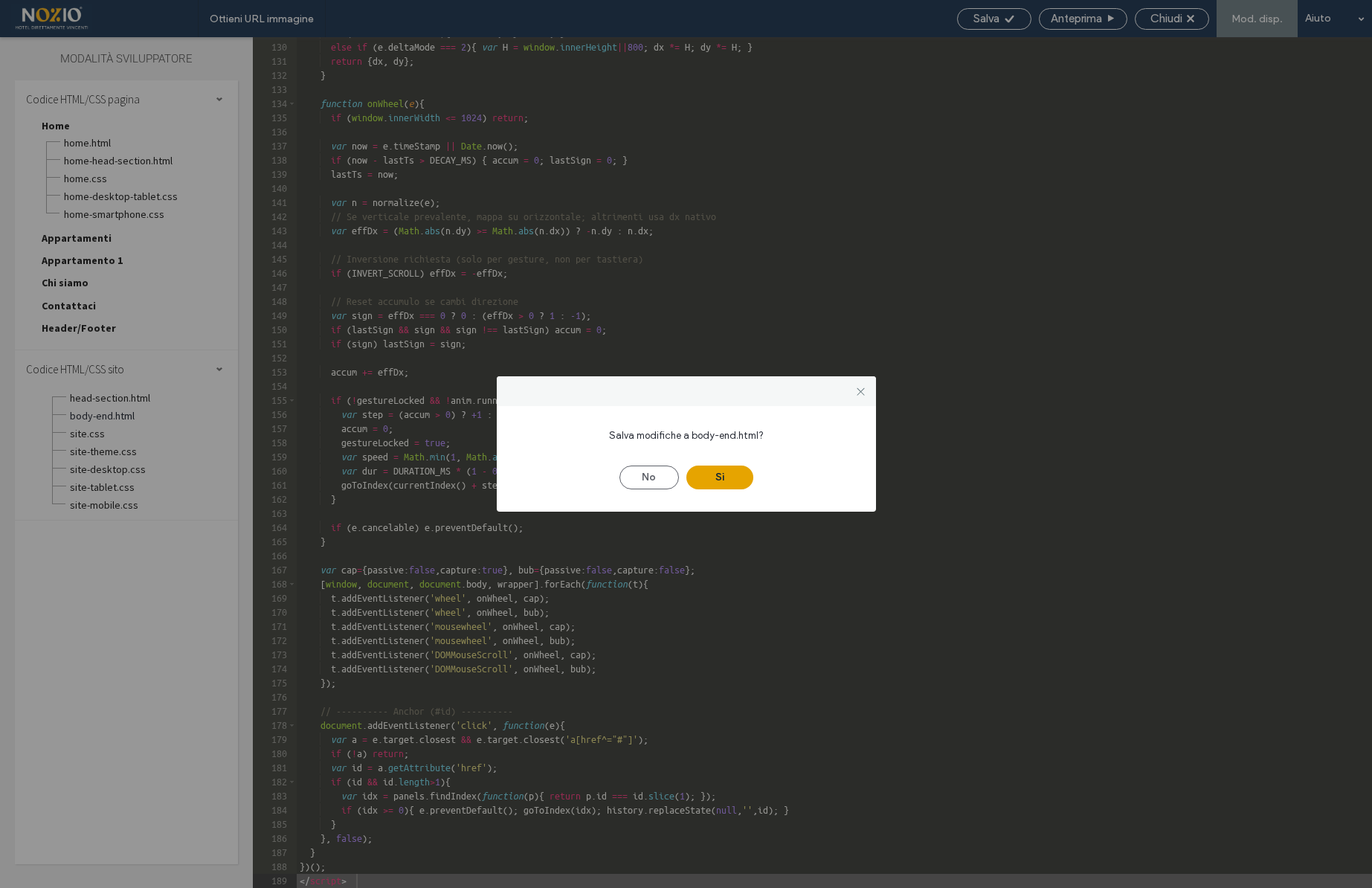
click at [720, 484] on button "Sì" at bounding box center [720, 478] width 67 height 24
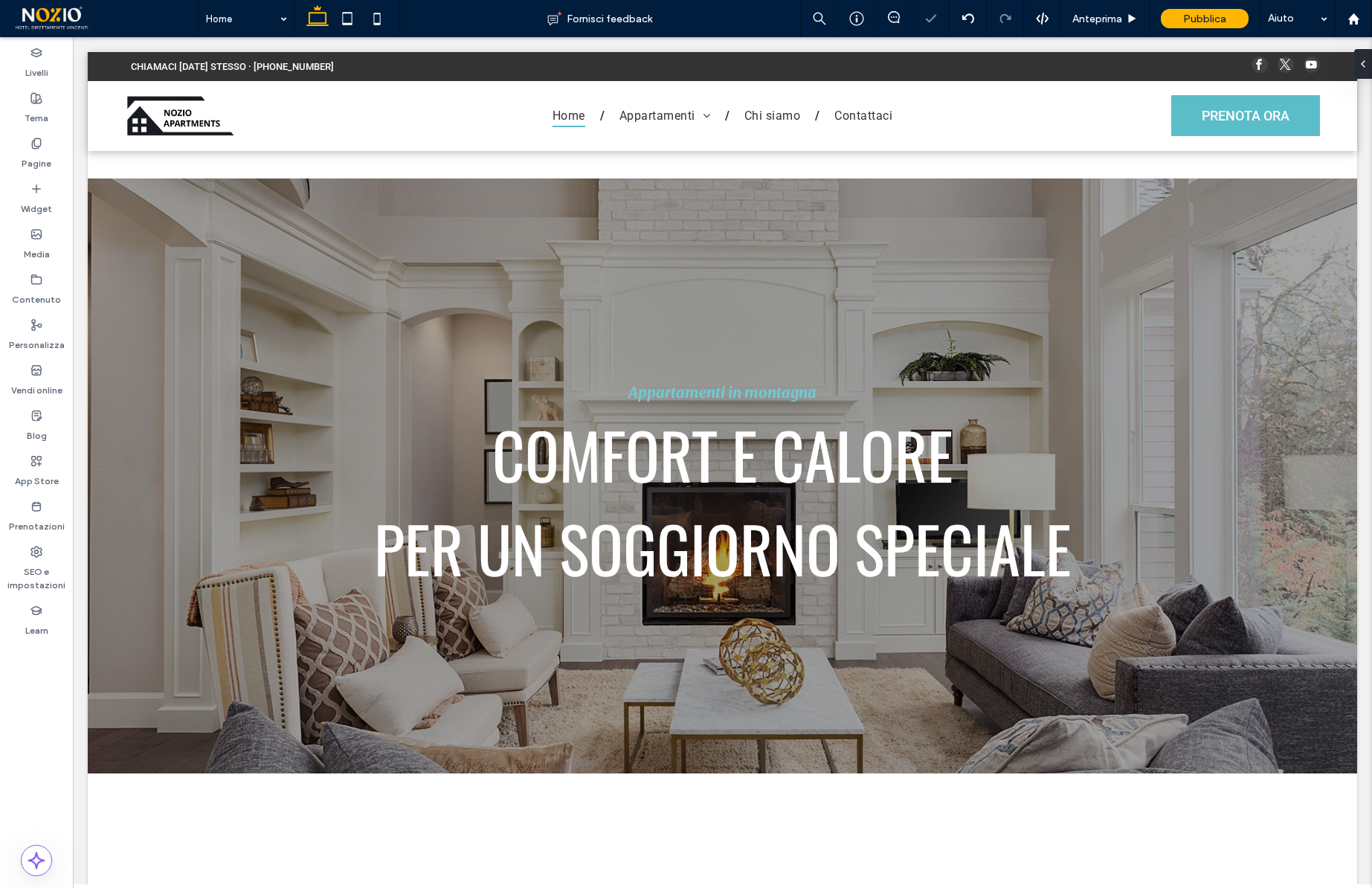
scroll to position [0, 0]
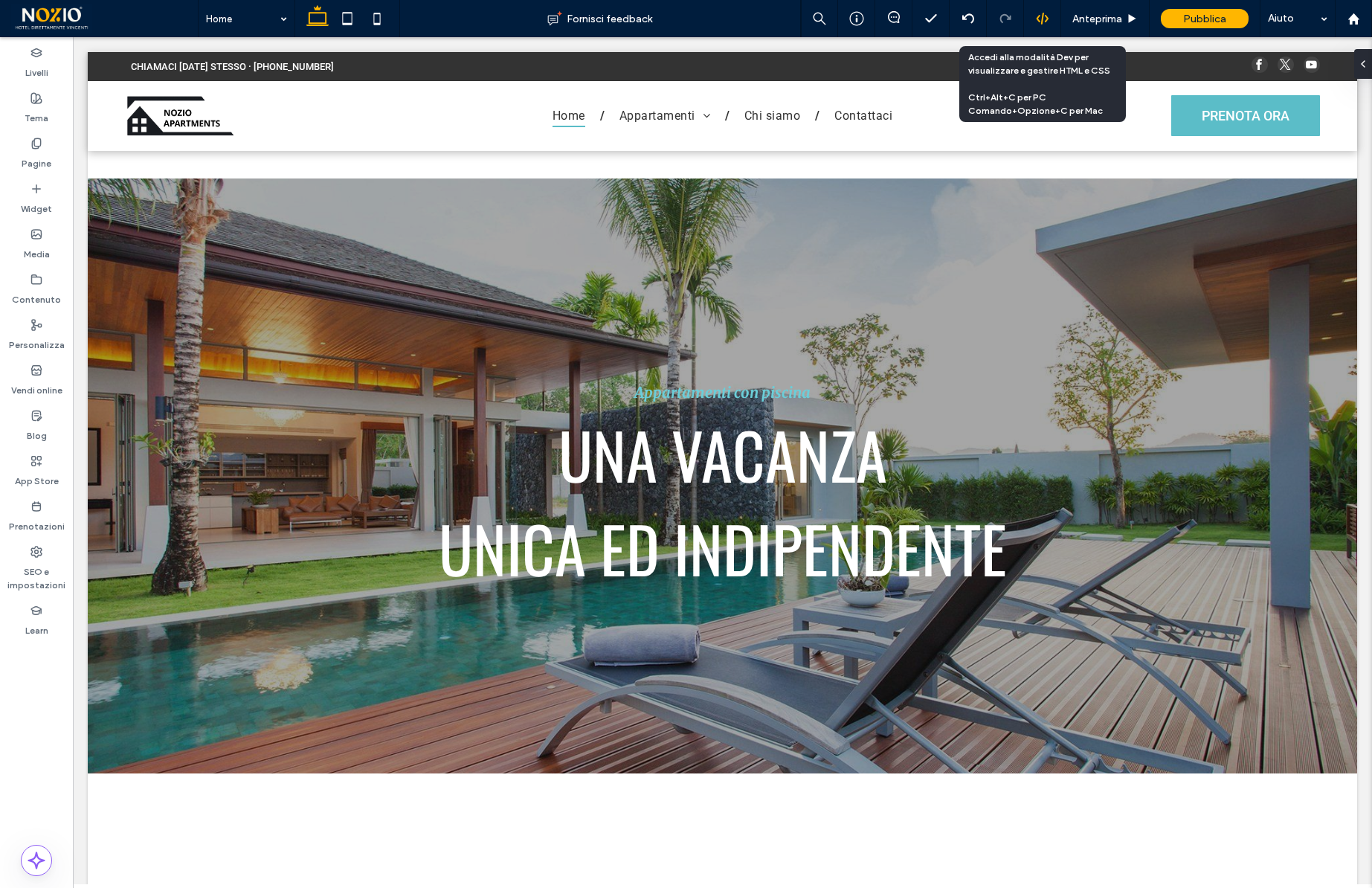
click at [1042, 22] on use at bounding box center [1042, 18] width 12 height 12
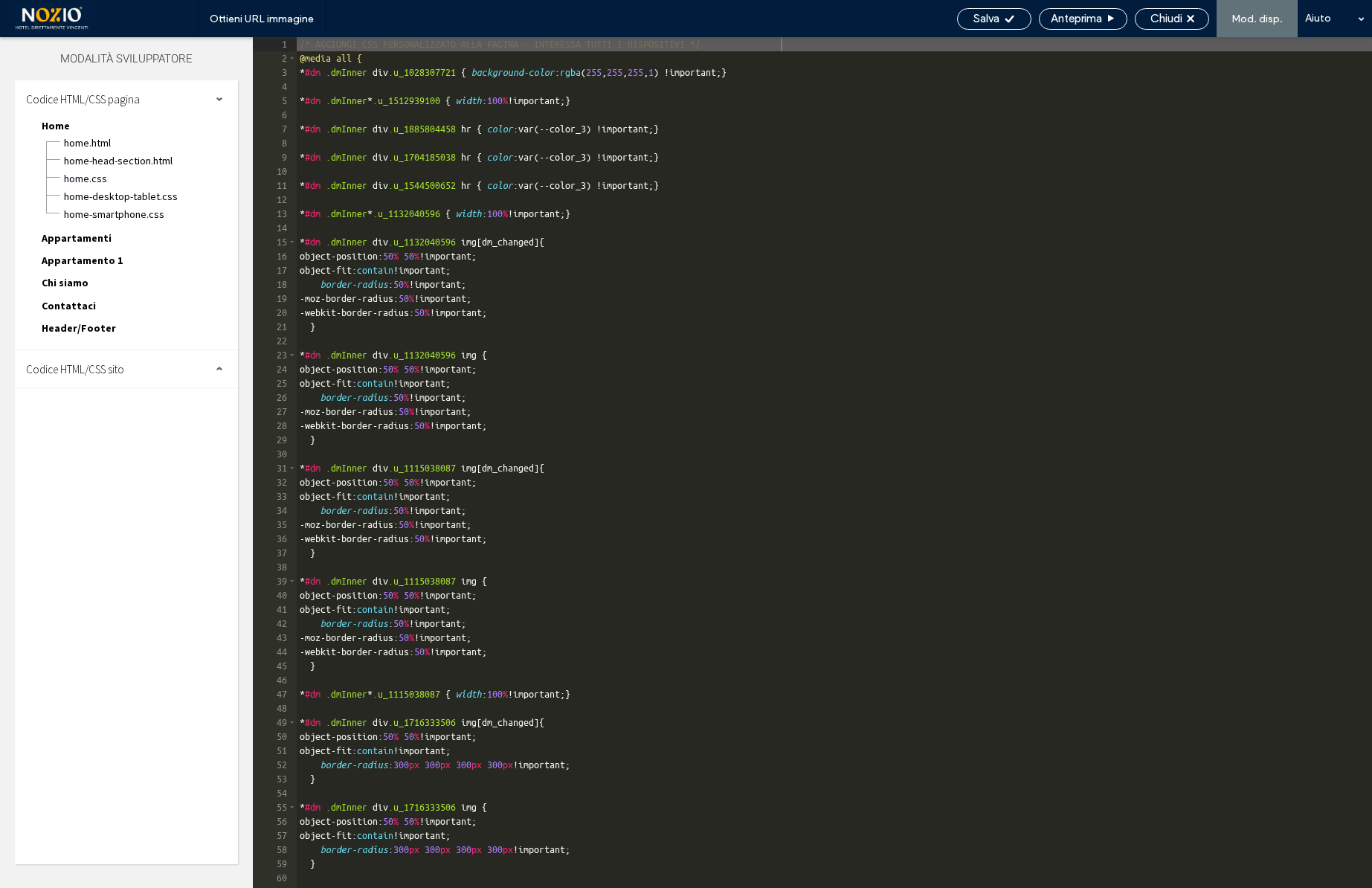
click at [126, 366] on div "Codice HTML/CSS sito" at bounding box center [126, 369] width 223 height 37
click at [110, 413] on span "body-end.html" at bounding box center [153, 416] width 169 height 15
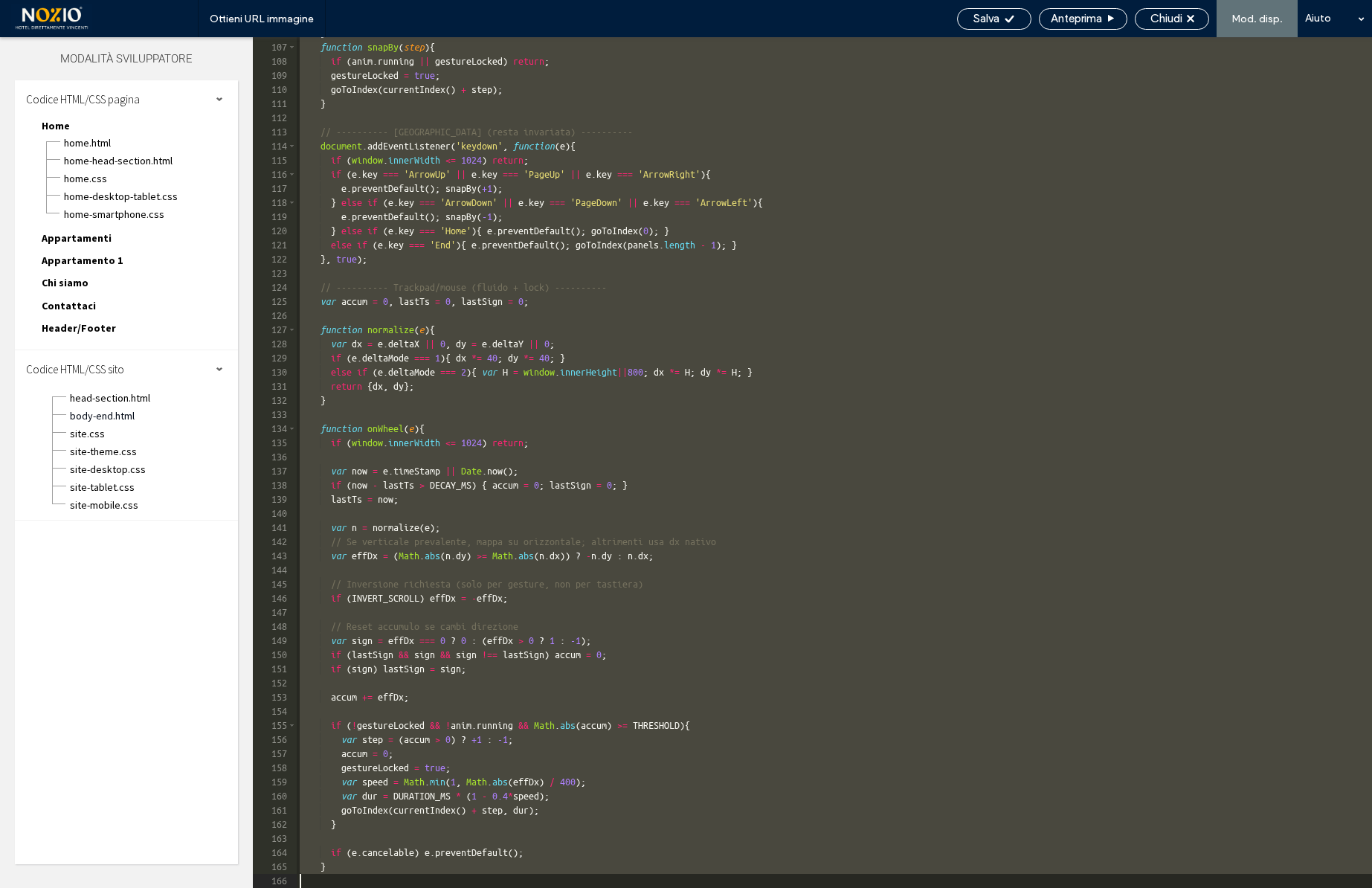
scroll to position [1821, 0]
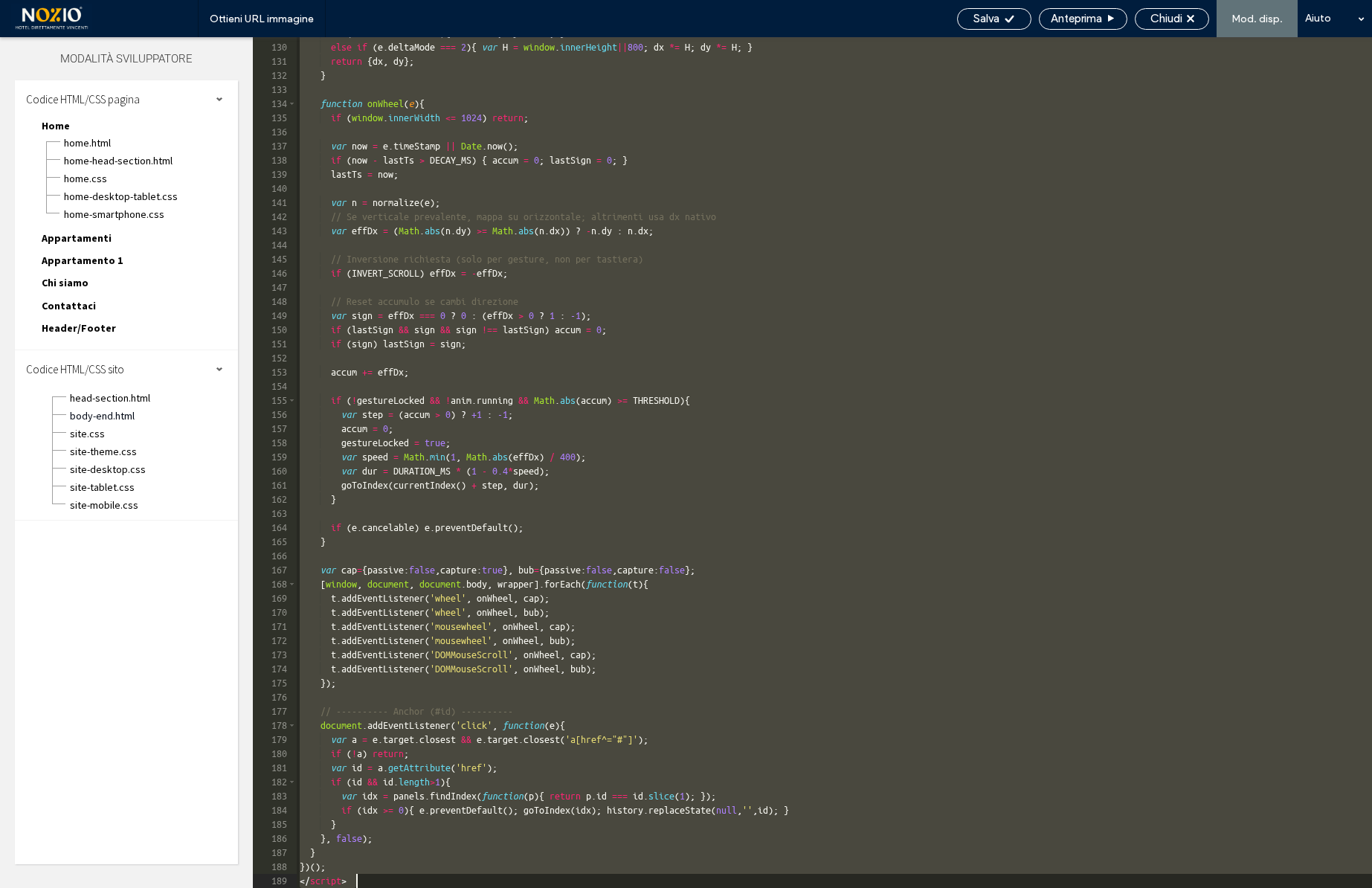
drag, startPoint x: 300, startPoint y: 59, endPoint x: 450, endPoint y: 982, distance: 935.1
click at [450, 887] on html ".wqwq-1{fill:#231f20;} .cls-1q, .cls-2q { fill-rule: evenodd; } .cls-2q { fill:…" at bounding box center [686, 444] width 1372 height 888
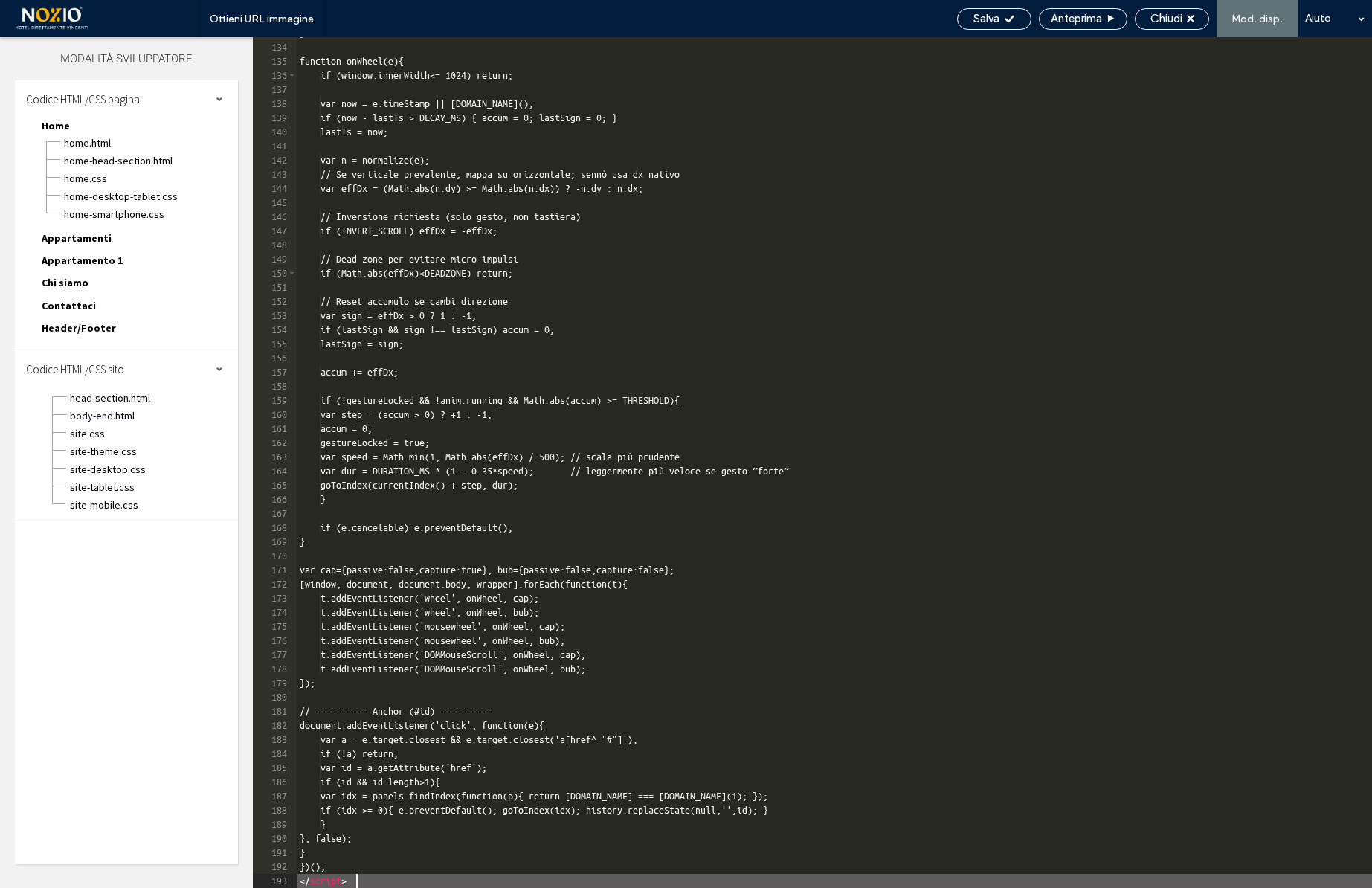
scroll to position [1877, 0]
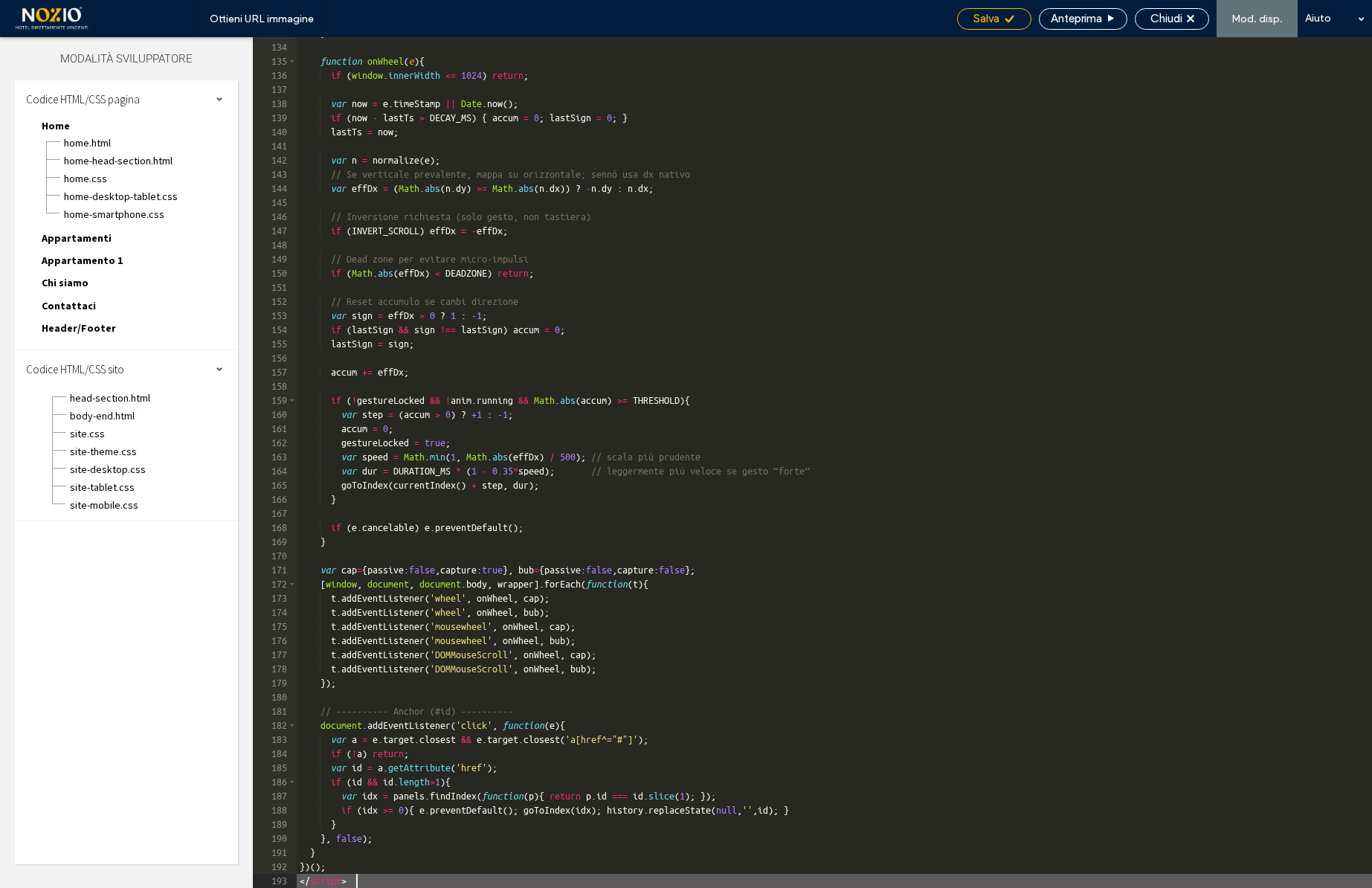
click at [1001, 18] on div "Salva" at bounding box center [995, 18] width 73 height 13
click at [1171, 18] on span "Chiudi" at bounding box center [1167, 18] width 32 height 13
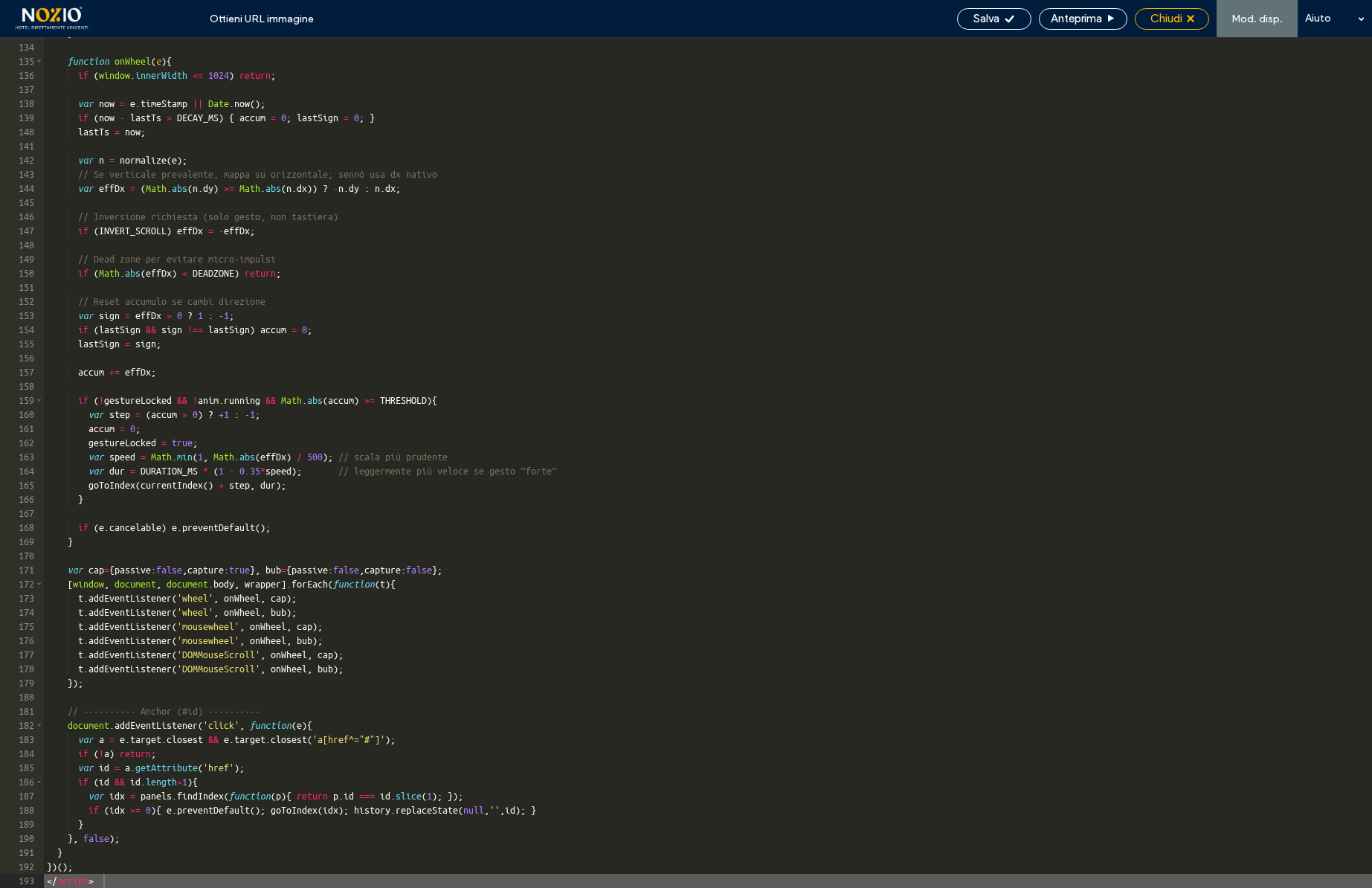
scroll to position [0, 0]
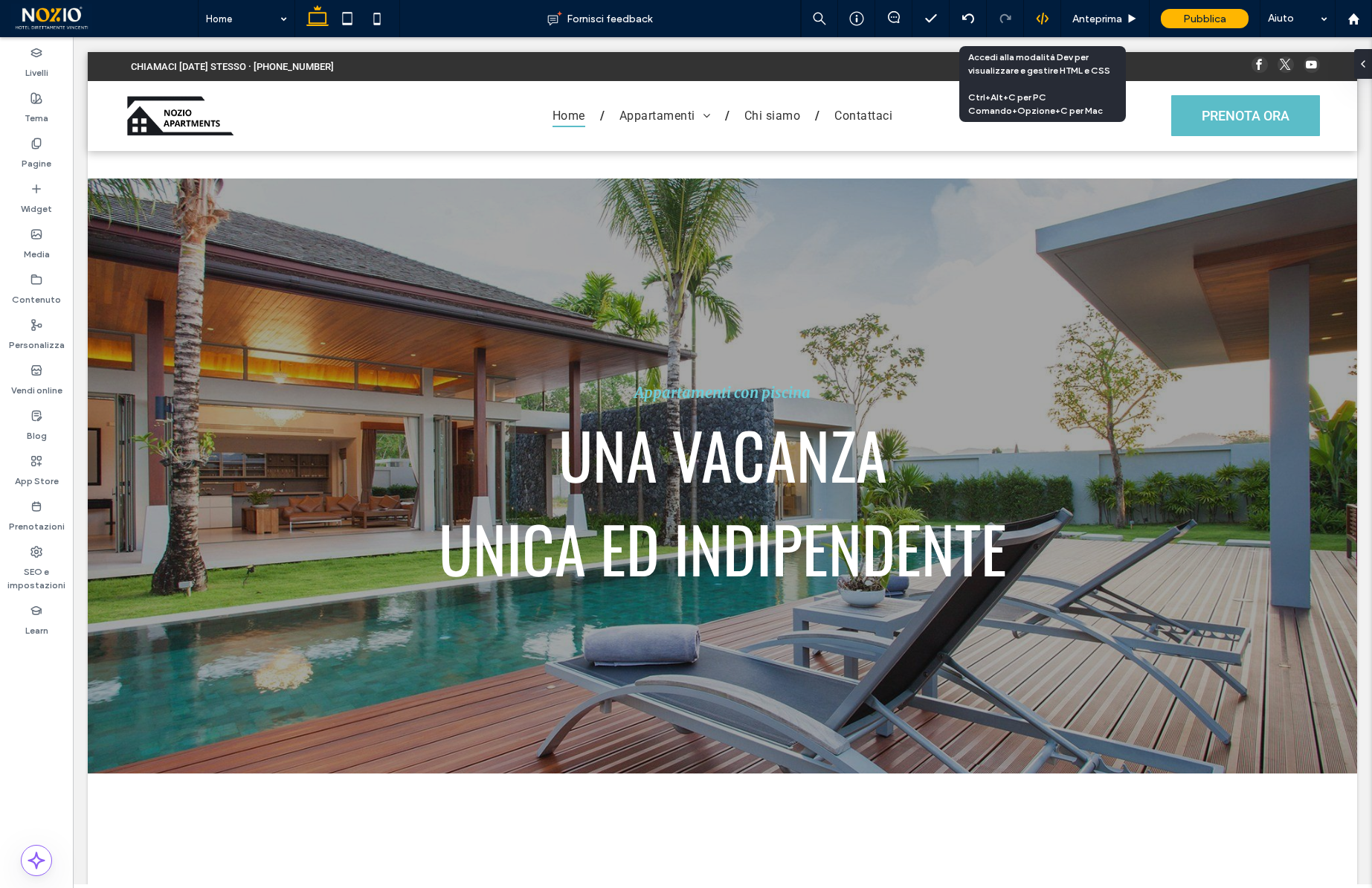
click at [1051, 9] on div at bounding box center [1042, 18] width 37 height 37
click at [1044, 16] on icon at bounding box center [1042, 18] width 13 height 13
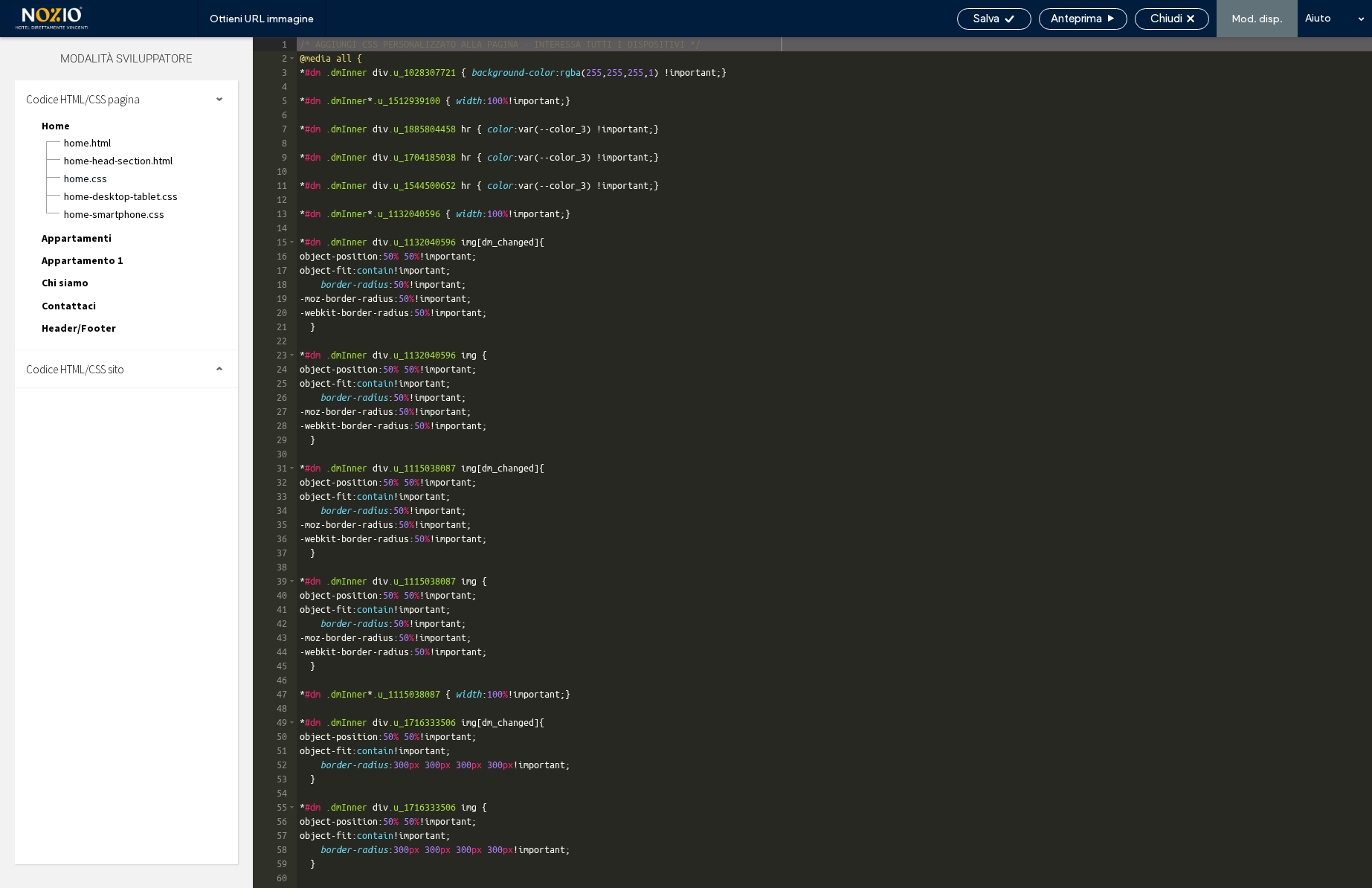
click at [129, 365] on div "Codice HTML/CSS sito" at bounding box center [126, 369] width 223 height 37
click at [95, 435] on span "site.css" at bounding box center [153, 434] width 169 height 15
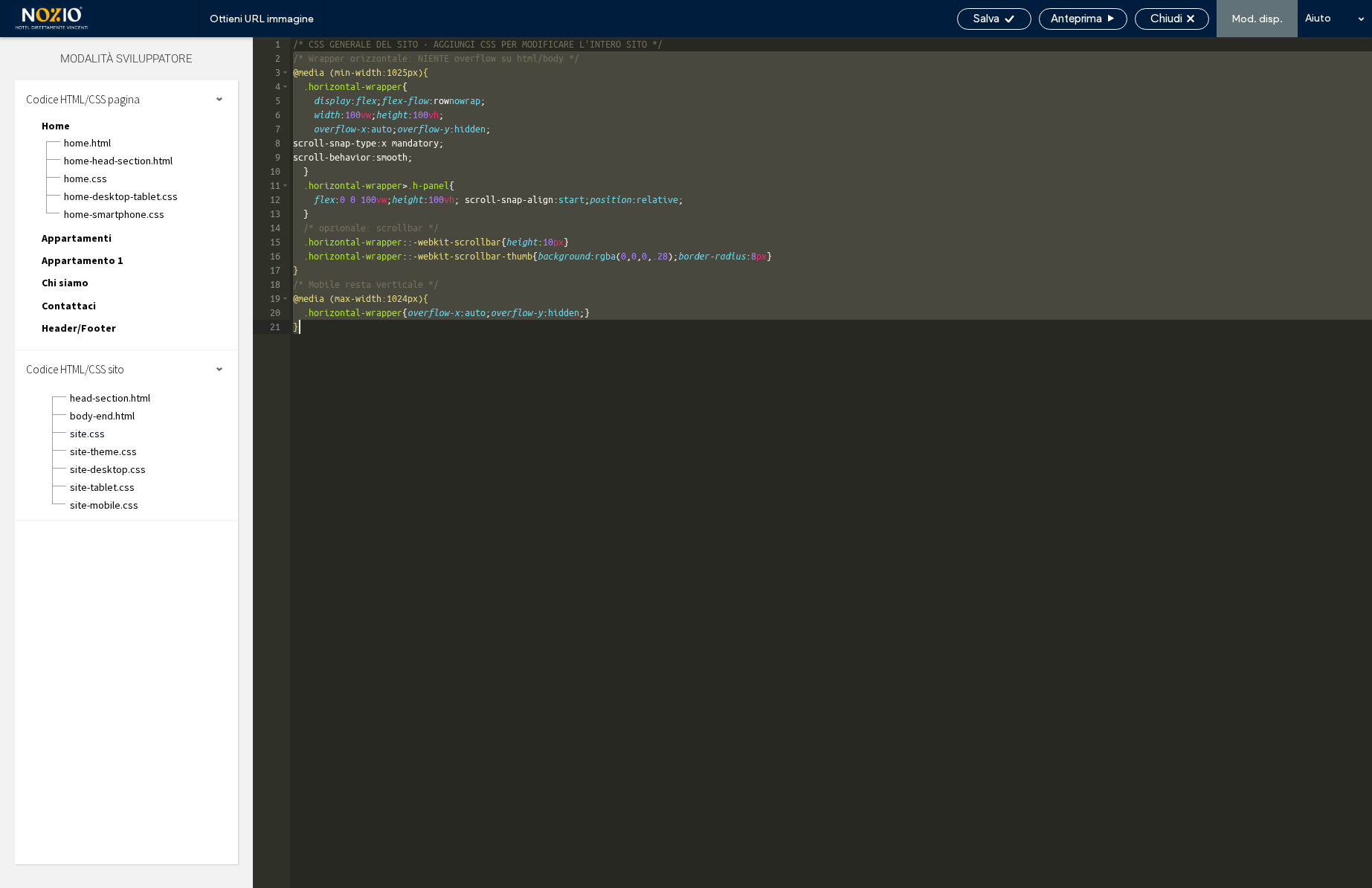
drag, startPoint x: 290, startPoint y: 55, endPoint x: 484, endPoint y: 510, distance: 494.6
click at [484, 510] on div "/* CSS GENERALE DEL SITO - AGGIUNGI CSS PER MODIFICARE L'INTERO SITO */ /* Wrap…" at bounding box center [831, 477] width 1082 height 880
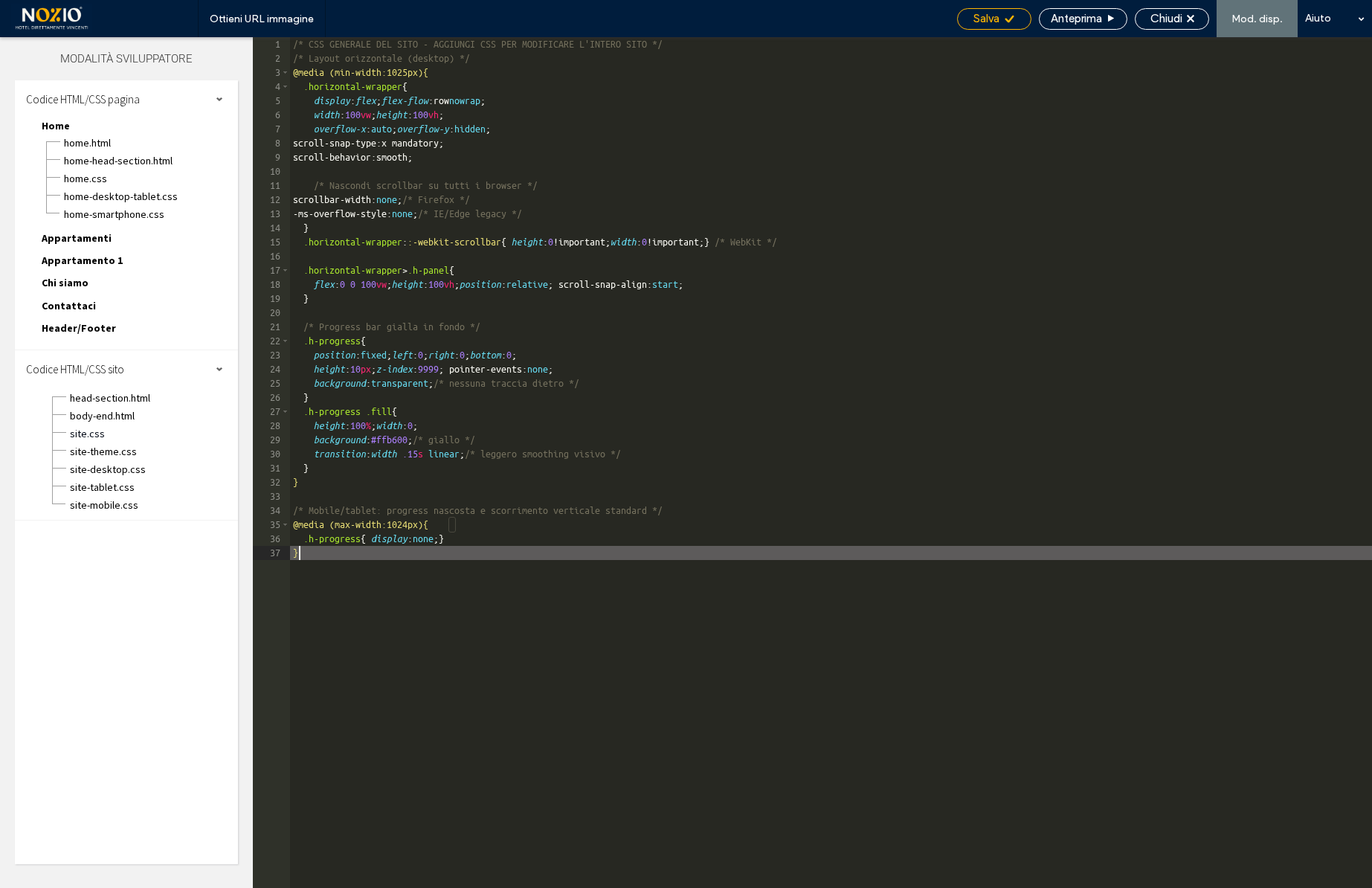
click at [1005, 22] on icon at bounding box center [1009, 18] width 11 height 11
click at [102, 410] on span "body-end.html" at bounding box center [153, 416] width 169 height 15
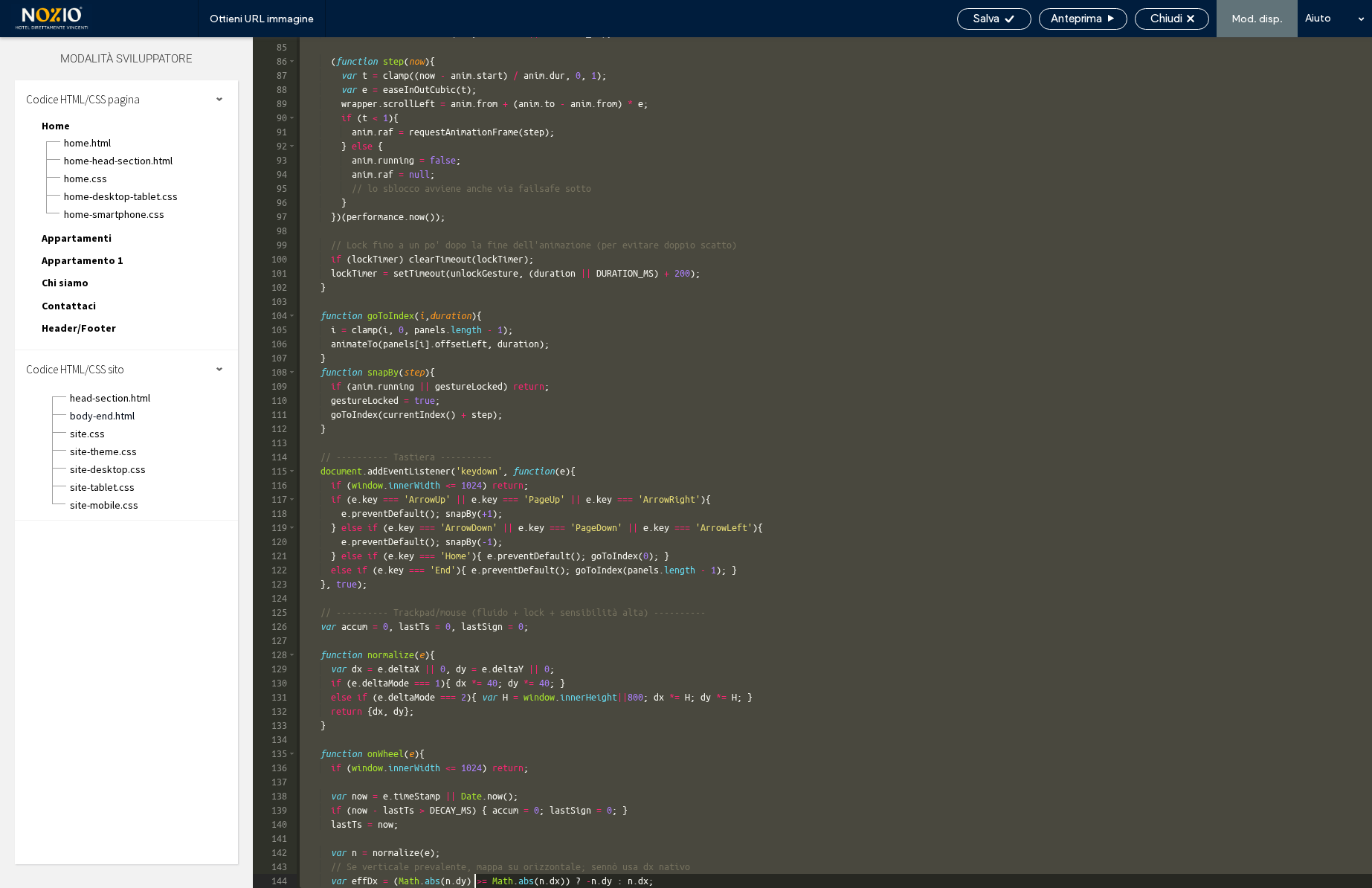
scroll to position [1877, 0]
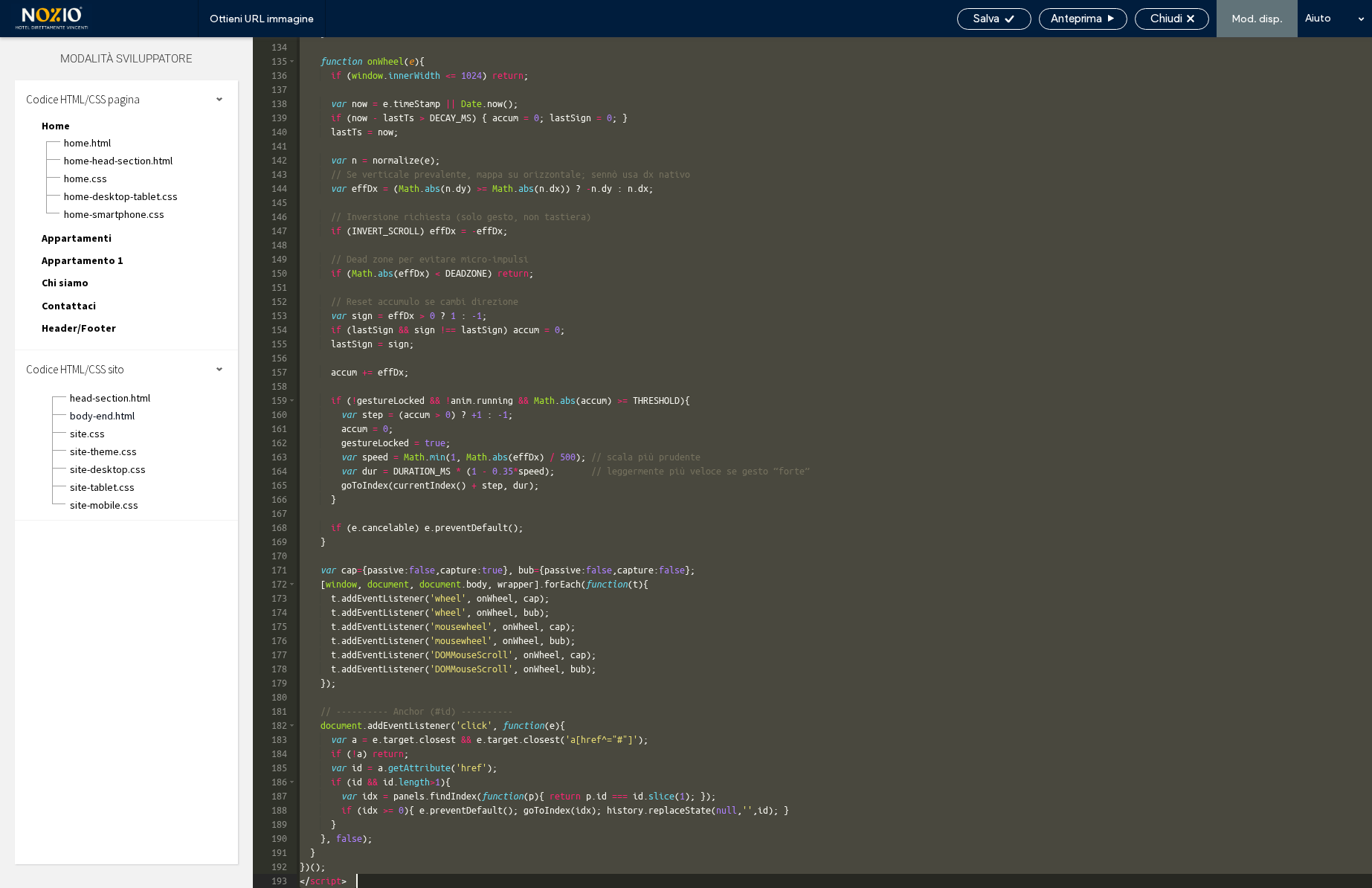
drag, startPoint x: 299, startPoint y: 60, endPoint x: 472, endPoint y: 982, distance: 938.1
click at [472, 887] on html ".wqwq-1{fill:#231f20;} .cls-1q, .cls-2q { fill-rule: evenodd; } .cls-2q { fill:…" at bounding box center [686, 444] width 1372 height 888
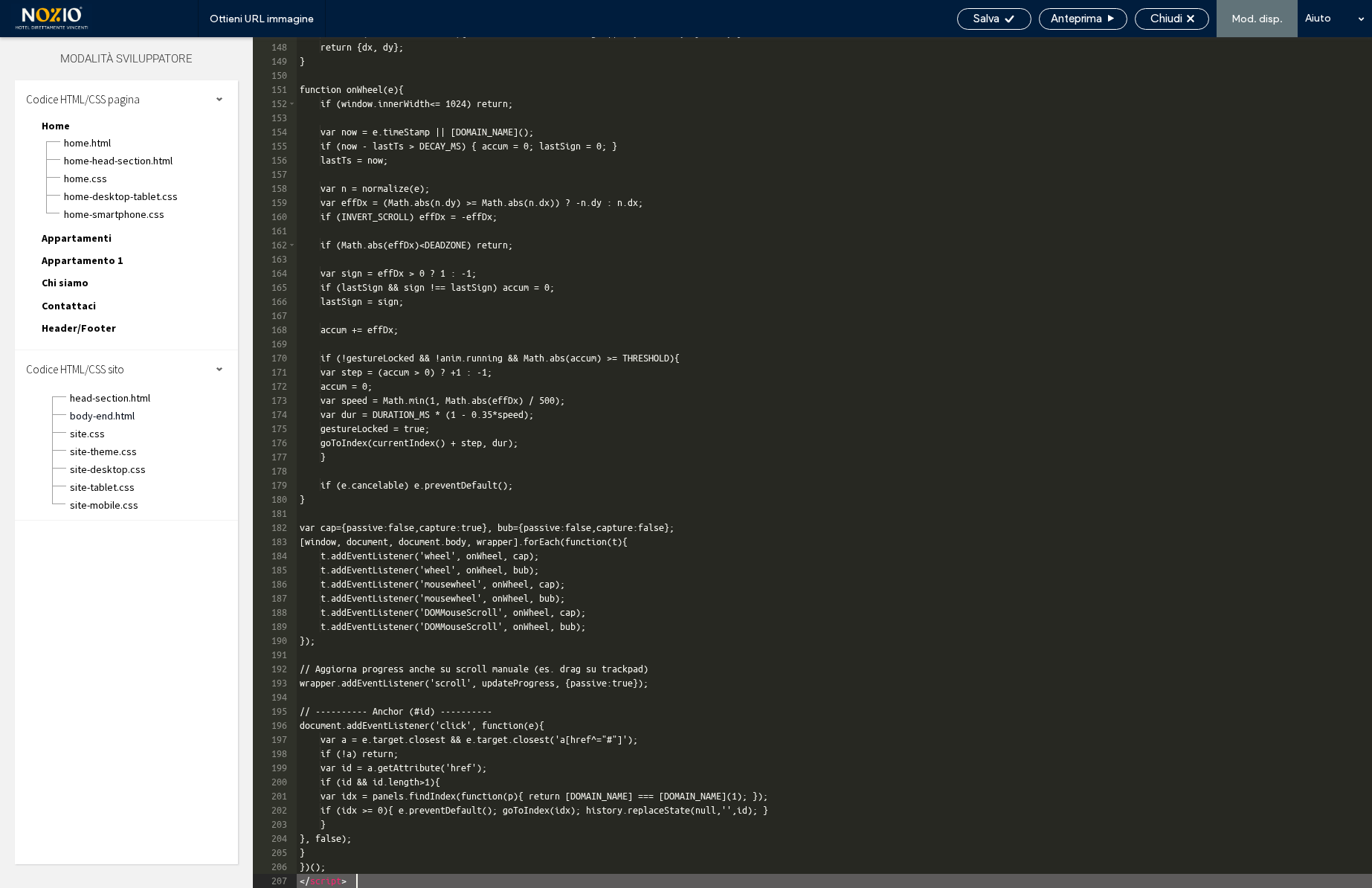
scroll to position [2075, 0]
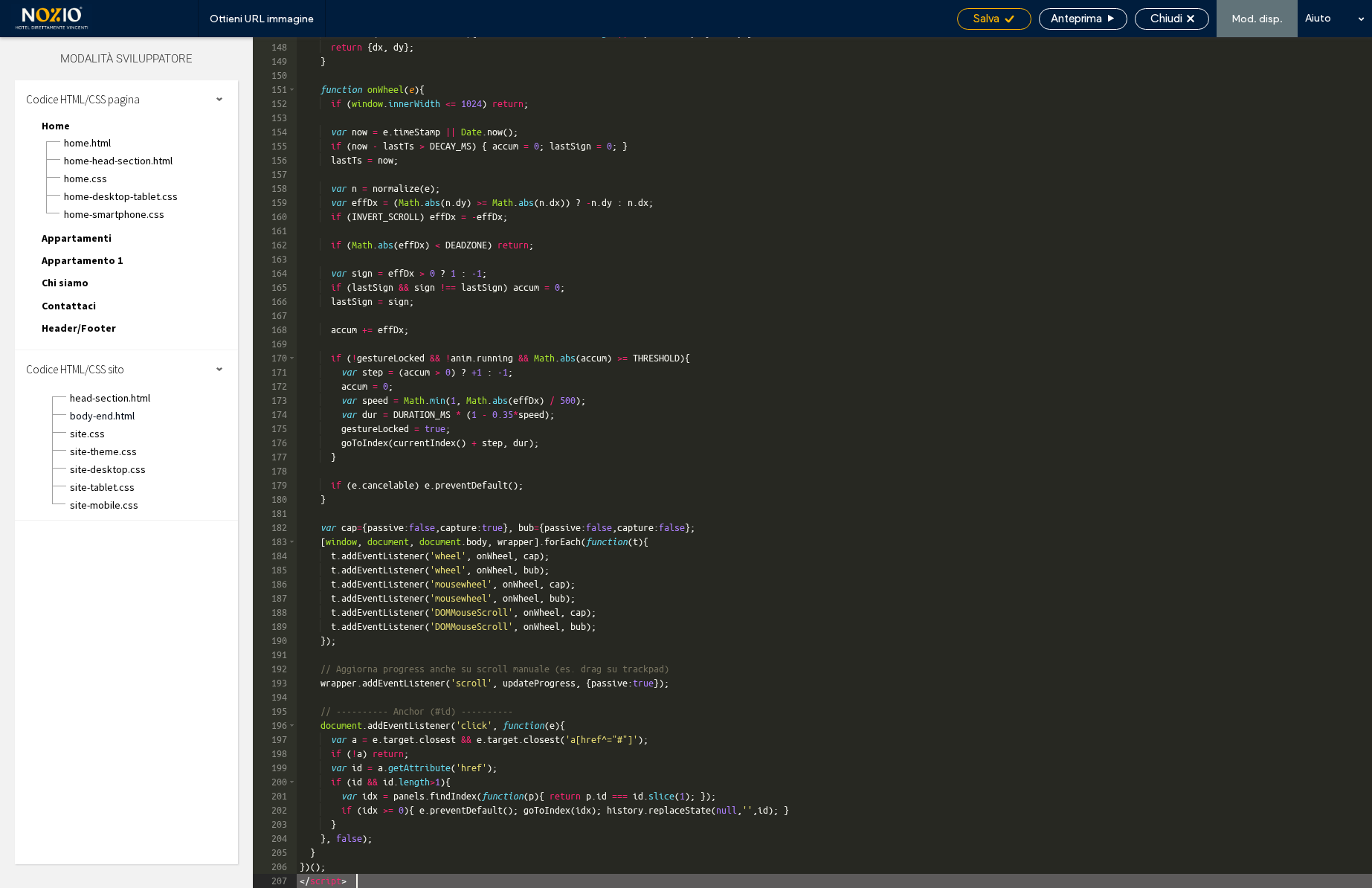
click at [995, 14] on span "Salva" at bounding box center [986, 18] width 26 height 13
click at [1159, 16] on span "Chiudi" at bounding box center [1167, 18] width 32 height 13
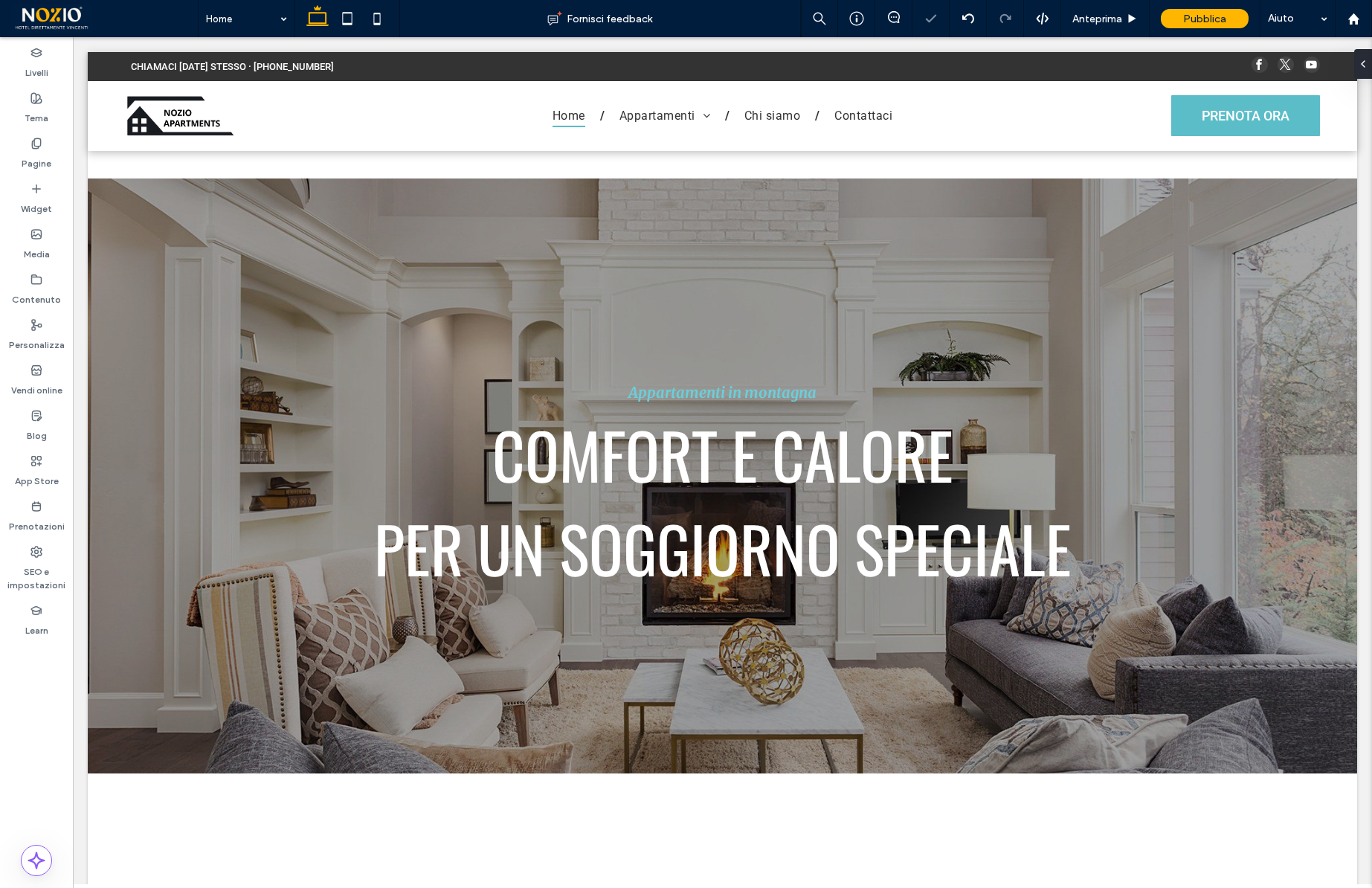
scroll to position [0, 0]
click at [1045, 19] on icon at bounding box center [1042, 18] width 13 height 13
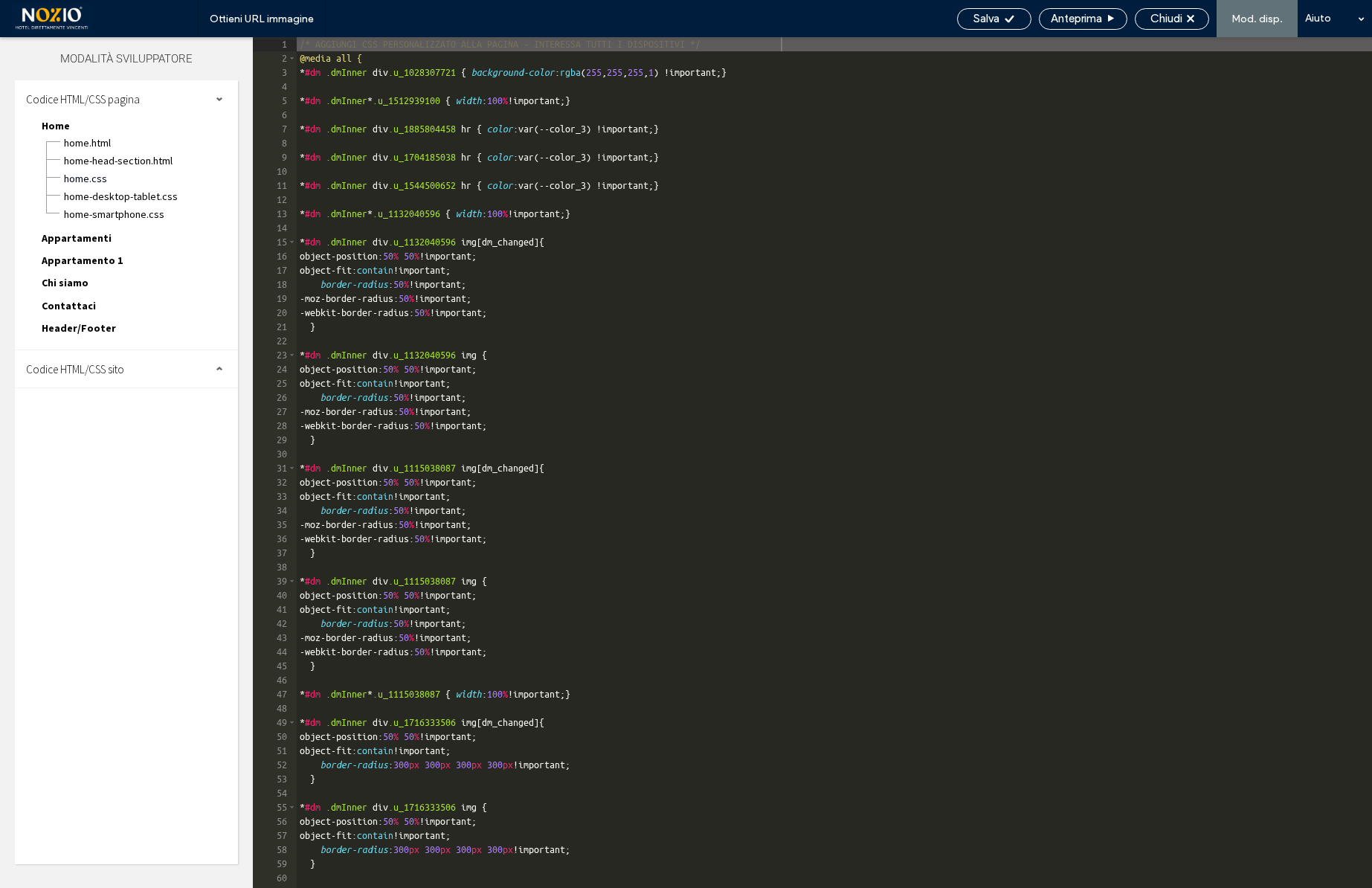
click at [52, 370] on span "Codice HTML/CSS sito" at bounding box center [75, 369] width 98 height 14
click at [82, 426] on span "site.css" at bounding box center [153, 434] width 169 height 15
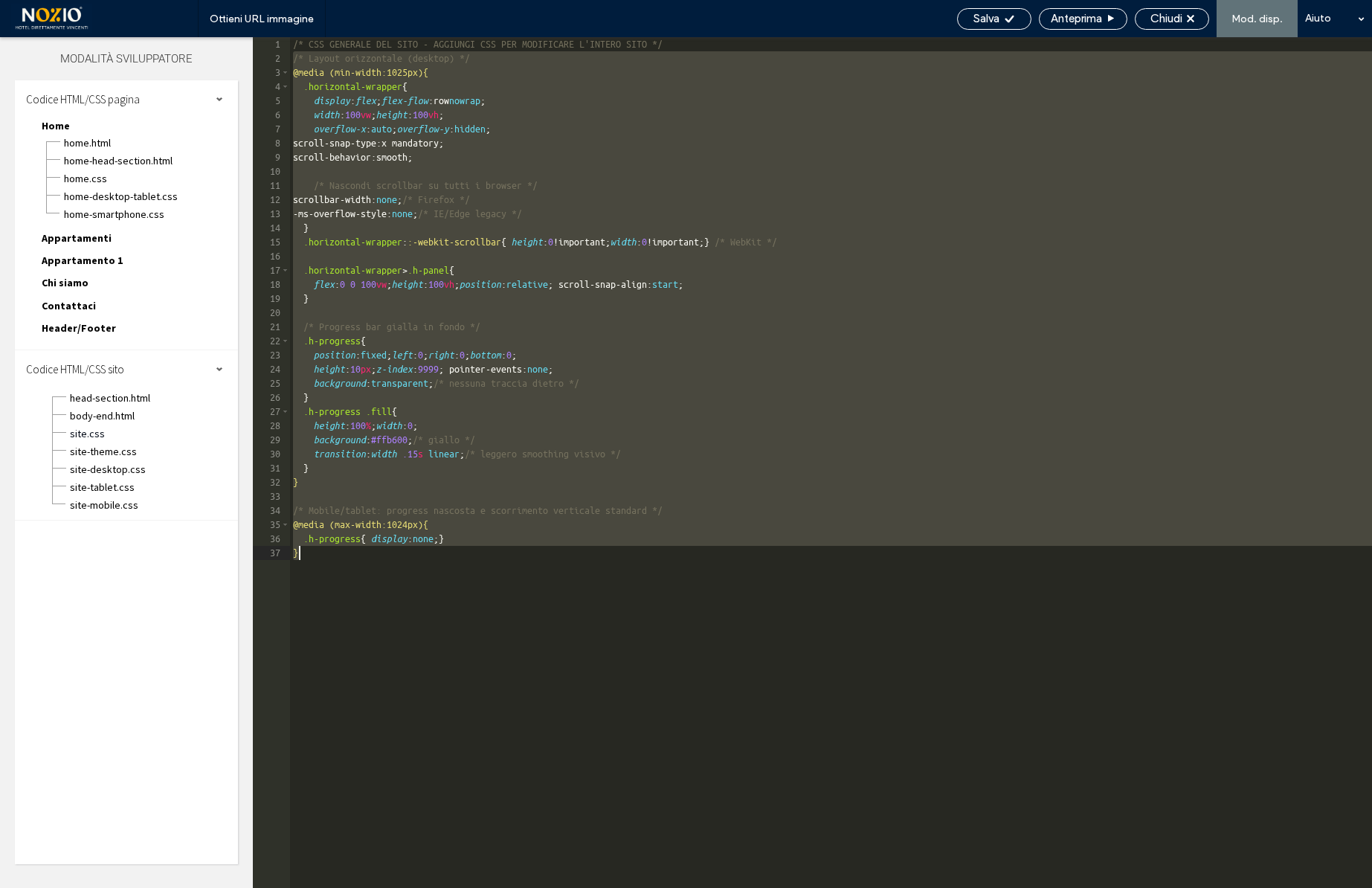
drag, startPoint x: 290, startPoint y: 57, endPoint x: 541, endPoint y: 727, distance: 715.5
click at [541, 727] on div "/* CSS GENERALE DEL SITO - AGGIUNGI CSS PER MODIFICARE L'INTERO SITO */ /* Layo…" at bounding box center [831, 477] width 1082 height 880
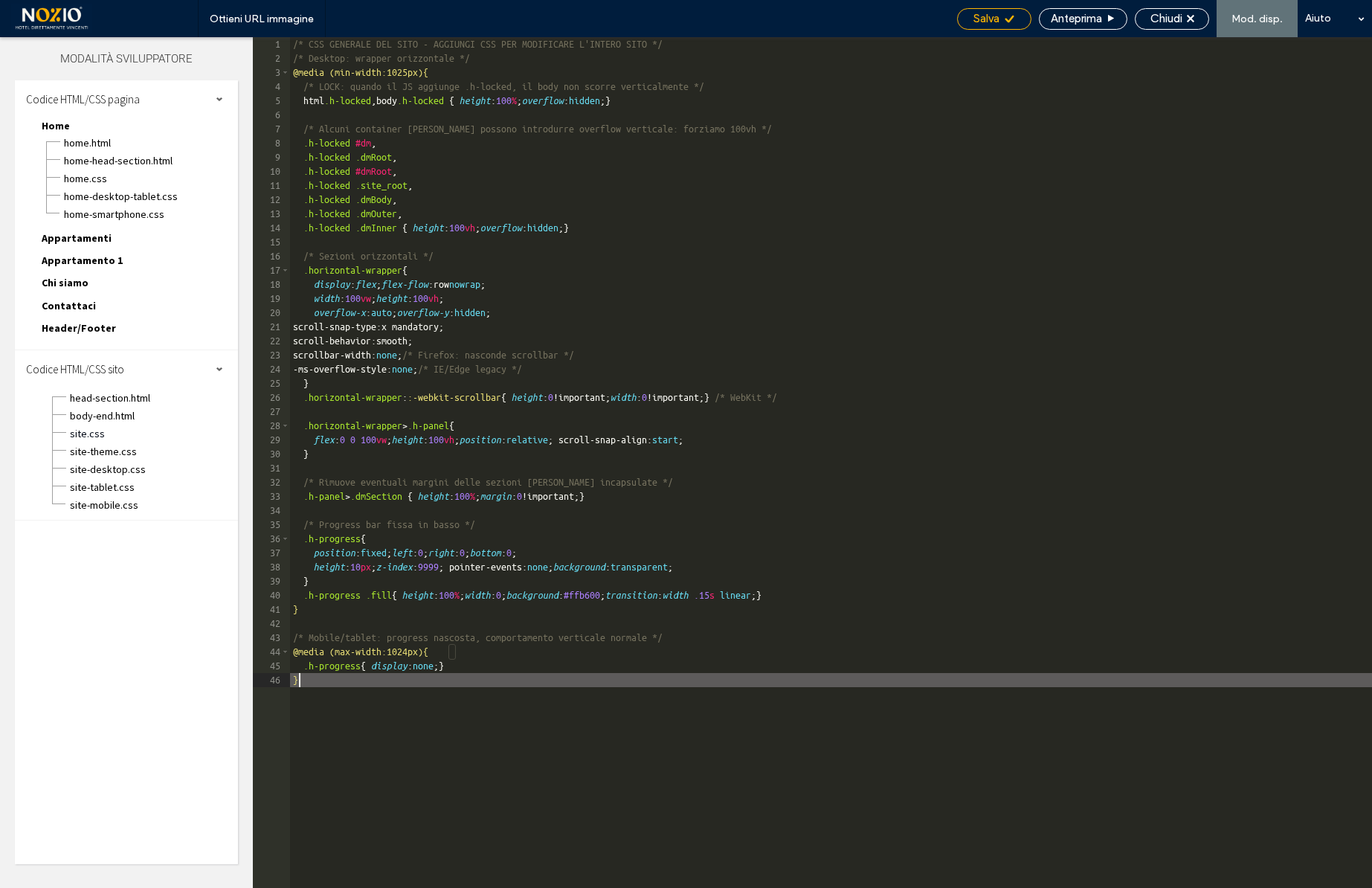
click at [1010, 26] on div "Salva" at bounding box center [995, 19] width 74 height 22
click at [115, 417] on span "body-end.html" at bounding box center [153, 416] width 169 height 15
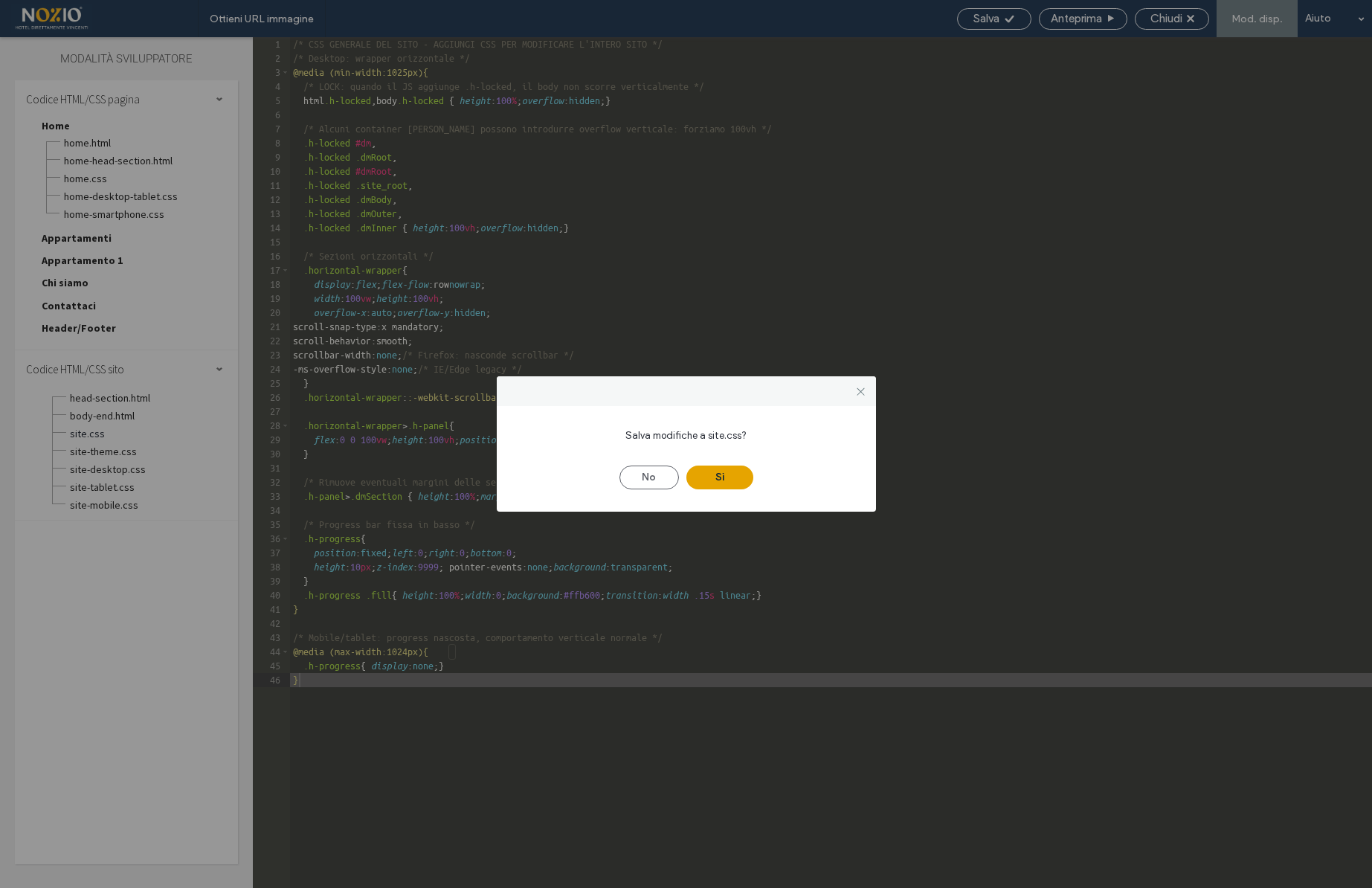
click at [726, 479] on button "Sì" at bounding box center [720, 478] width 67 height 24
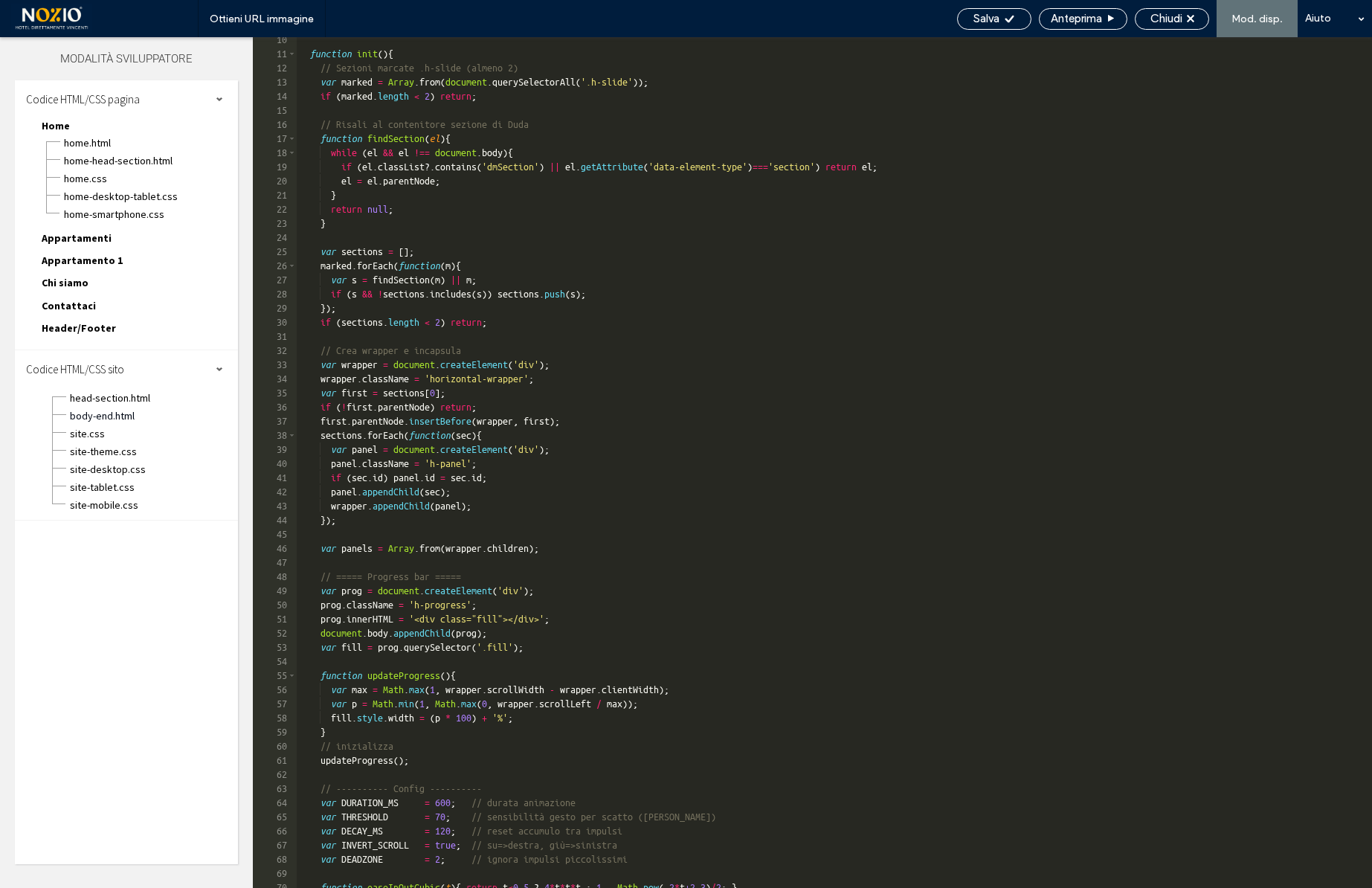
scroll to position [191, 0]
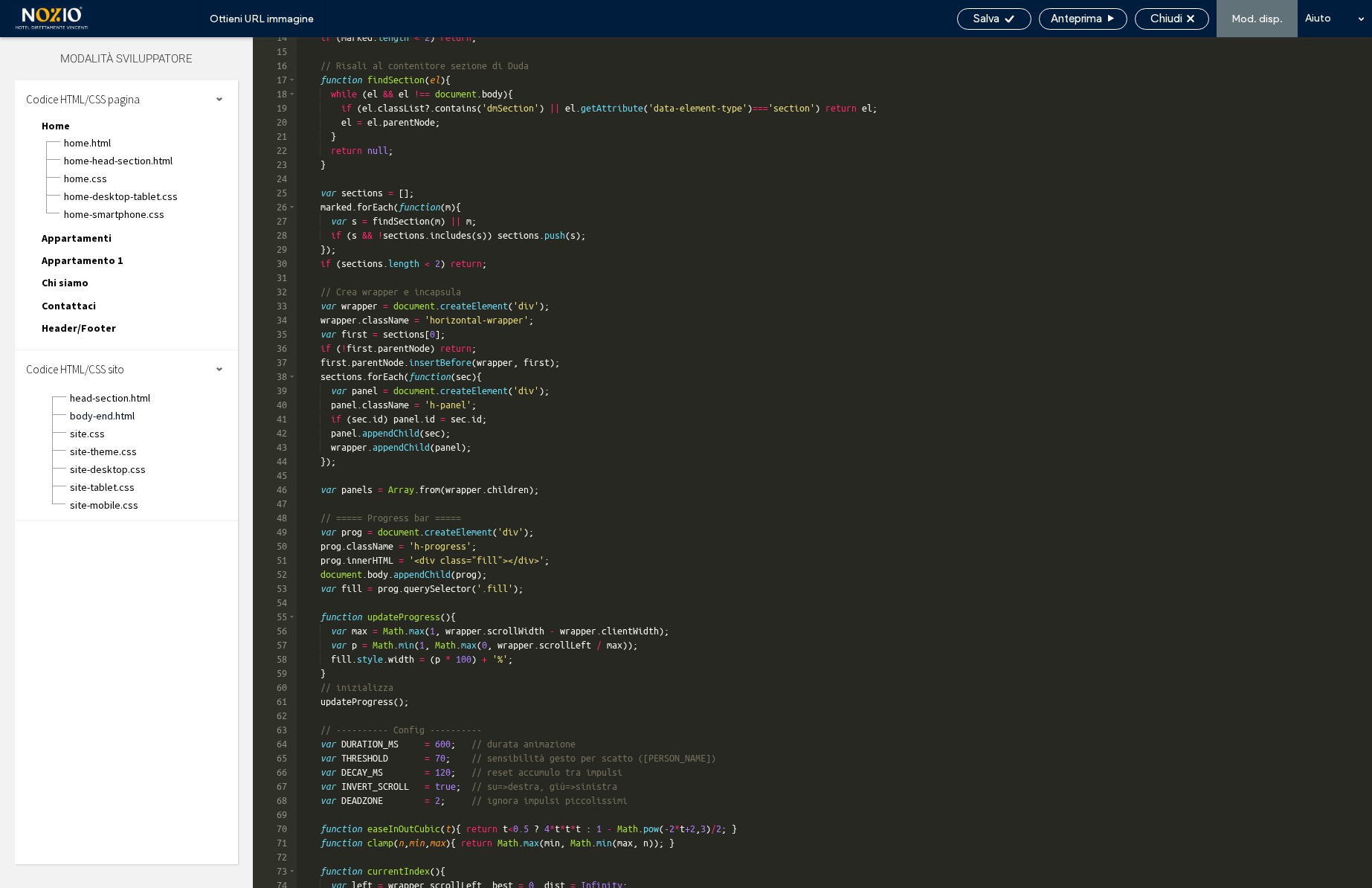
click at [324, 488] on div "if ( marked . length < 2 ) return ; // Risali al contenitore sezione [PERSON_NA…" at bounding box center [834, 470] width 1075 height 880
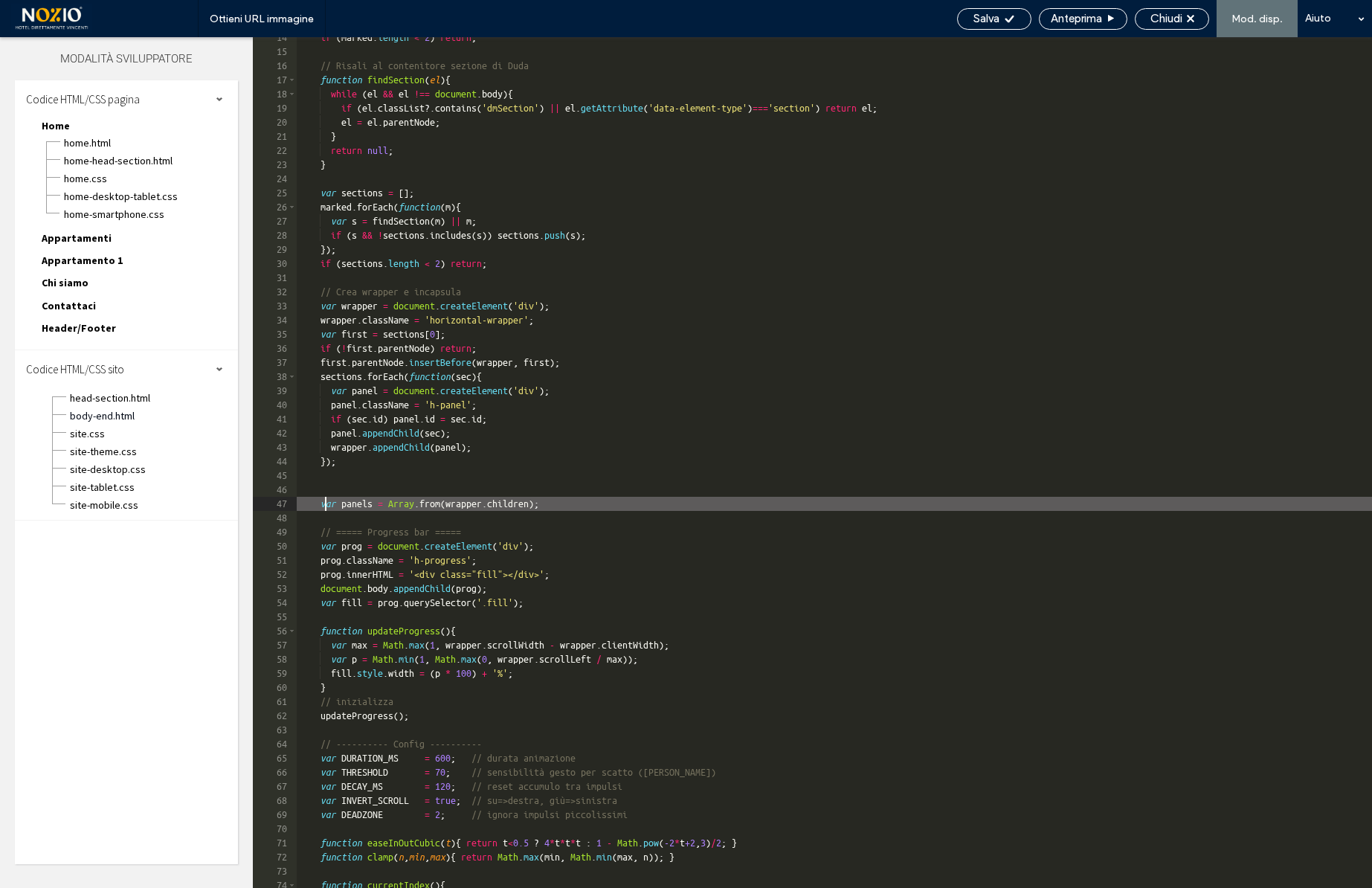
scroll to position [1, 0]
type textarea "**"
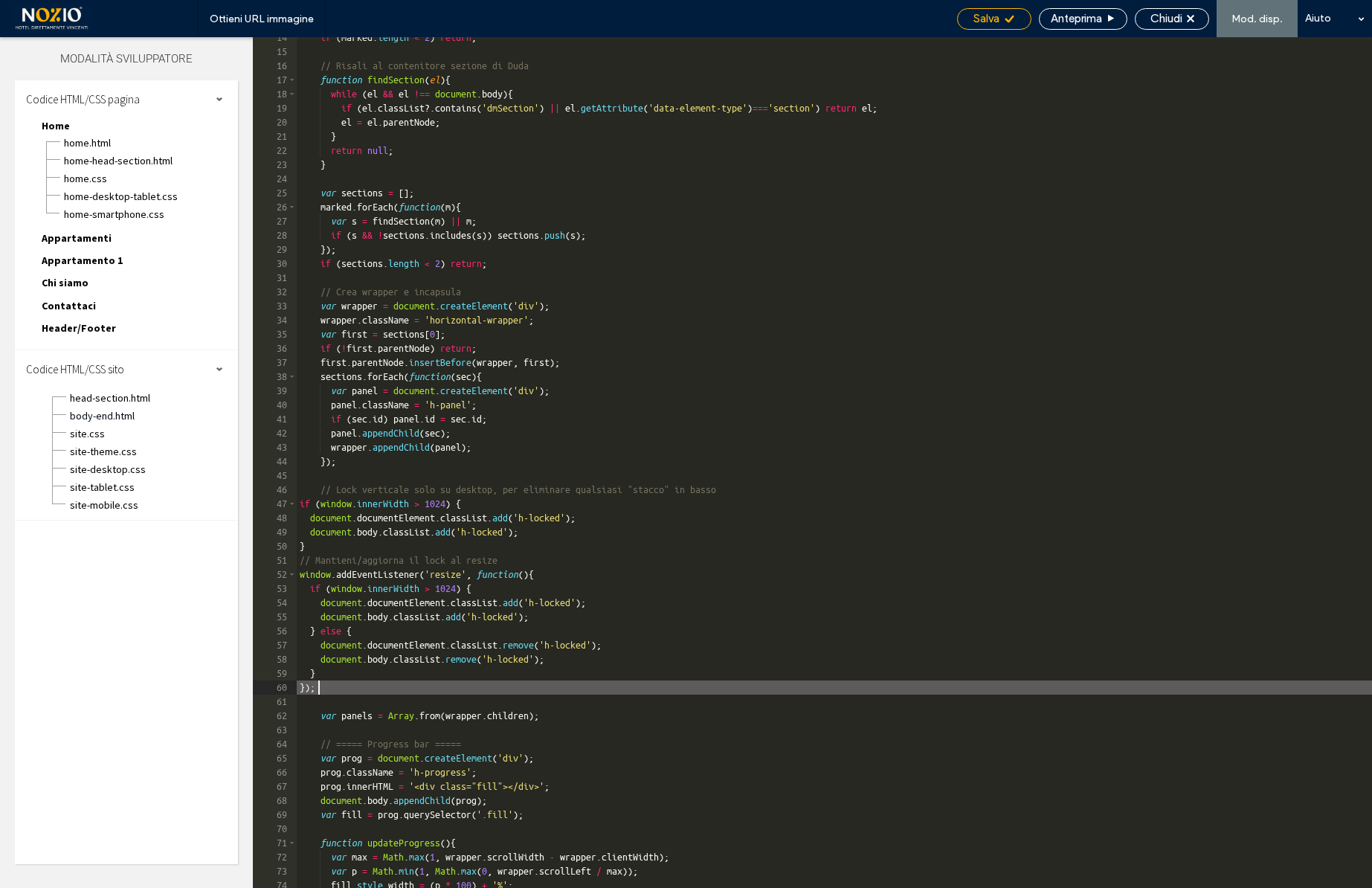
click at [994, 13] on span "Salva" at bounding box center [986, 18] width 26 height 13
click at [1009, 21] on use at bounding box center [1009, 18] width 9 height 8
click at [1166, 18] on span "Chiudi" at bounding box center [1167, 18] width 32 height 13
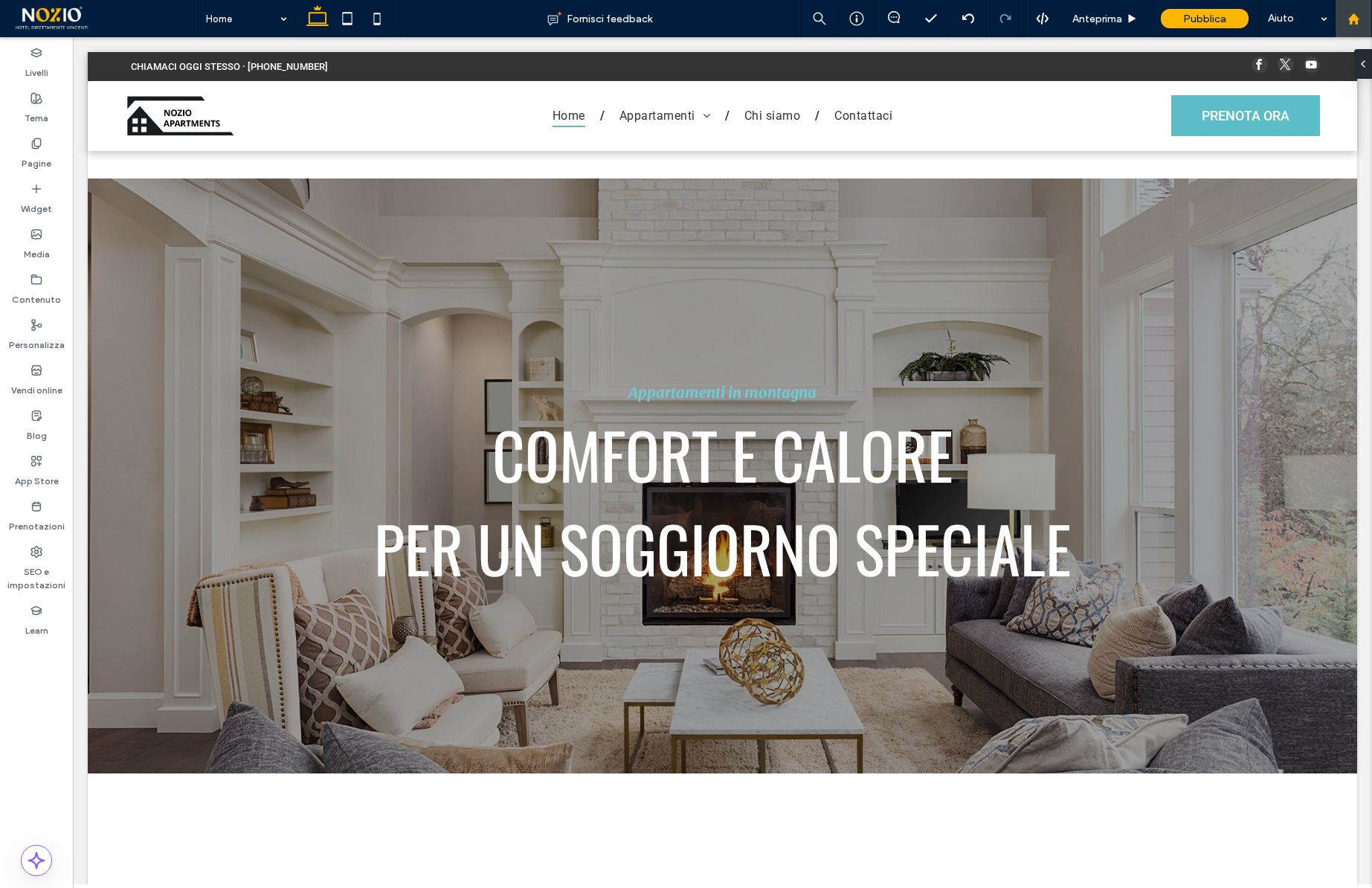
click at [1352, 20] on icon at bounding box center [1354, 18] width 13 height 13
